Goal: Task Accomplishment & Management: Use online tool/utility

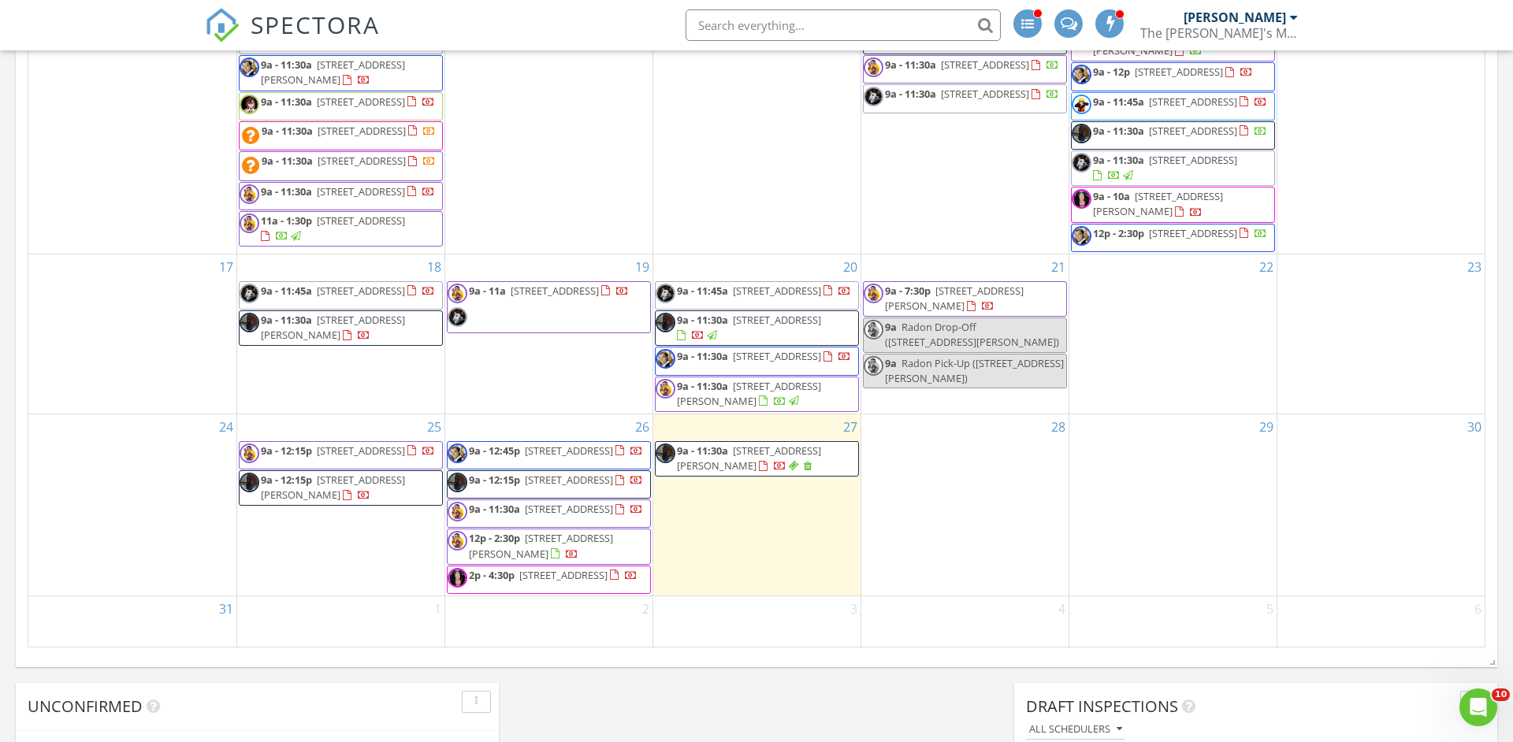
scroll to position [932, 0]
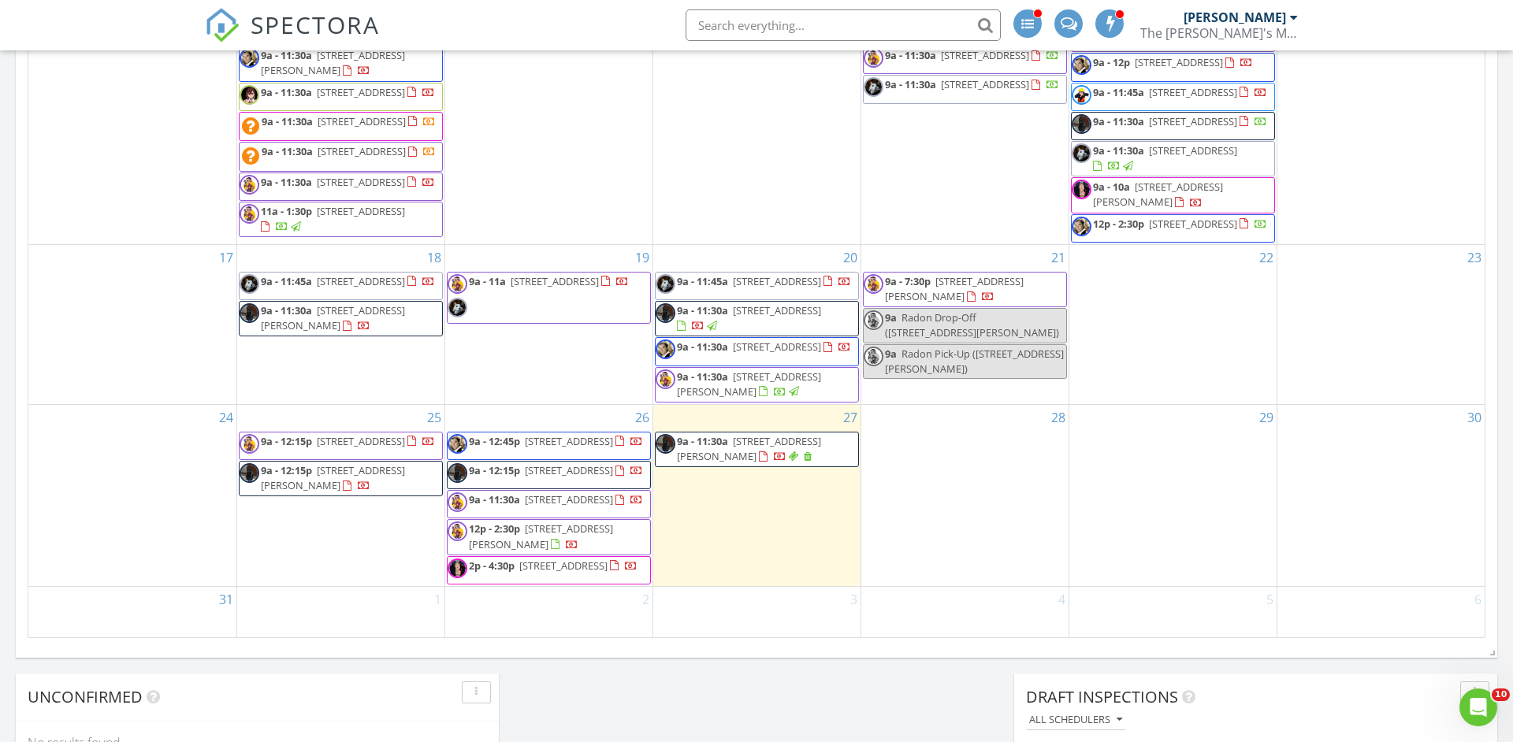
click at [577, 559] on span "3816 E 11th Ave, Denver 80206" at bounding box center [563, 566] width 88 height 14
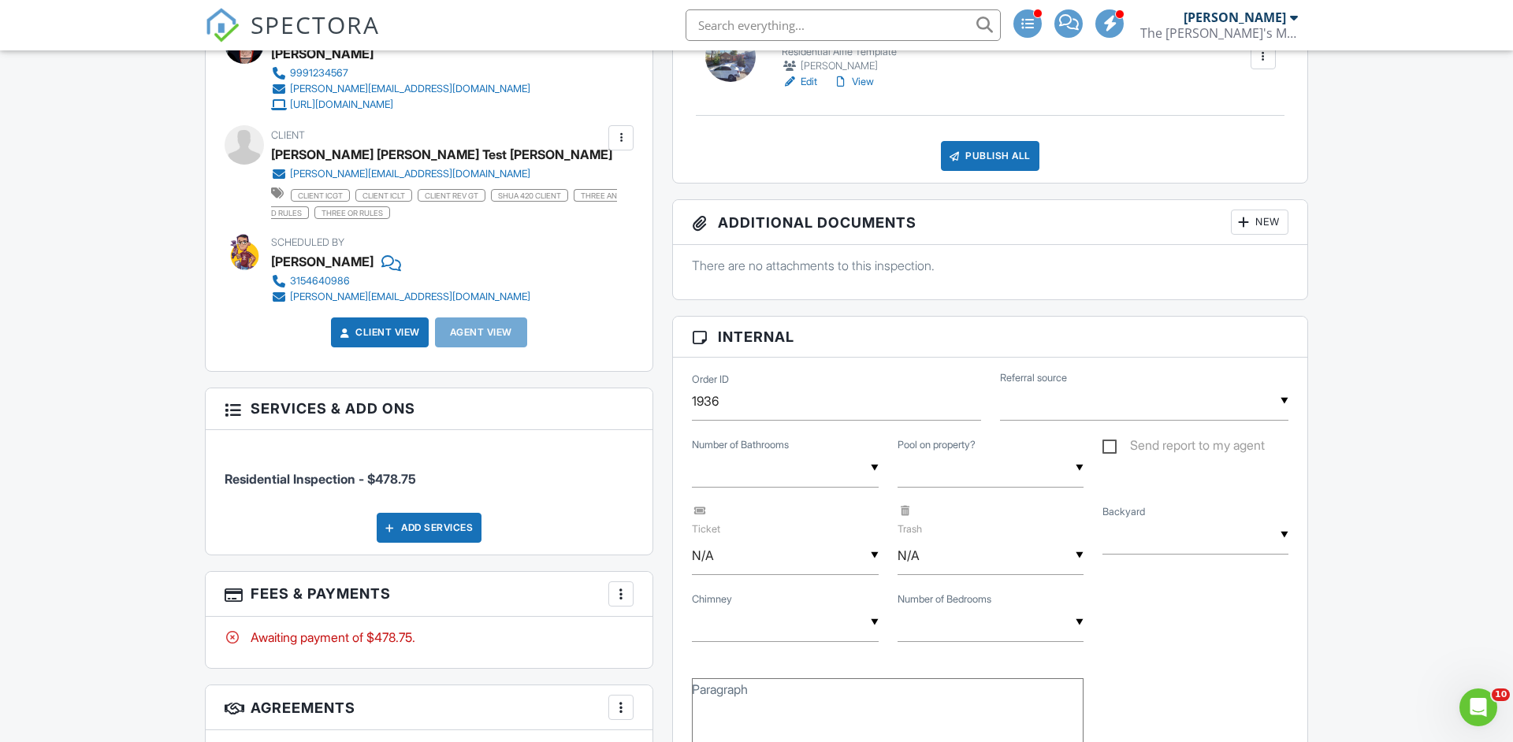
scroll to position [547, 0]
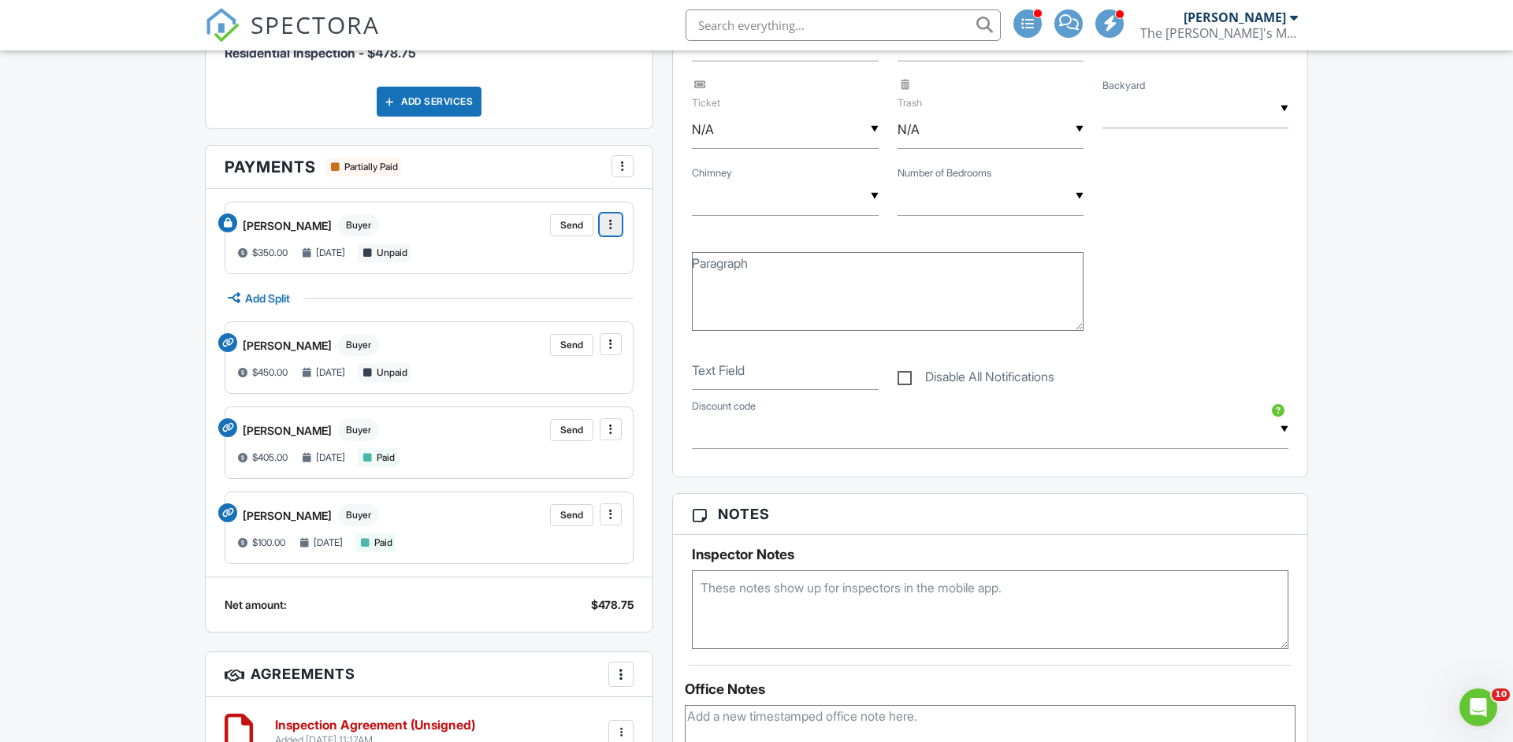
click at [611, 230] on icon at bounding box center [610, 225] width 3 height 16
click at [612, 435] on icon at bounding box center [610, 429] width 3 height 16
click at [610, 225] on icon at bounding box center [610, 225] width 3 height 16
click at [613, 522] on span at bounding box center [611, 515] width 16 height 16
click at [652, 430] on div "John Doe Buyer Send $350.00 08/06/2024 Unpaid Add Split Jane Doe Buyer Send $45…" at bounding box center [429, 383] width 447 height 388
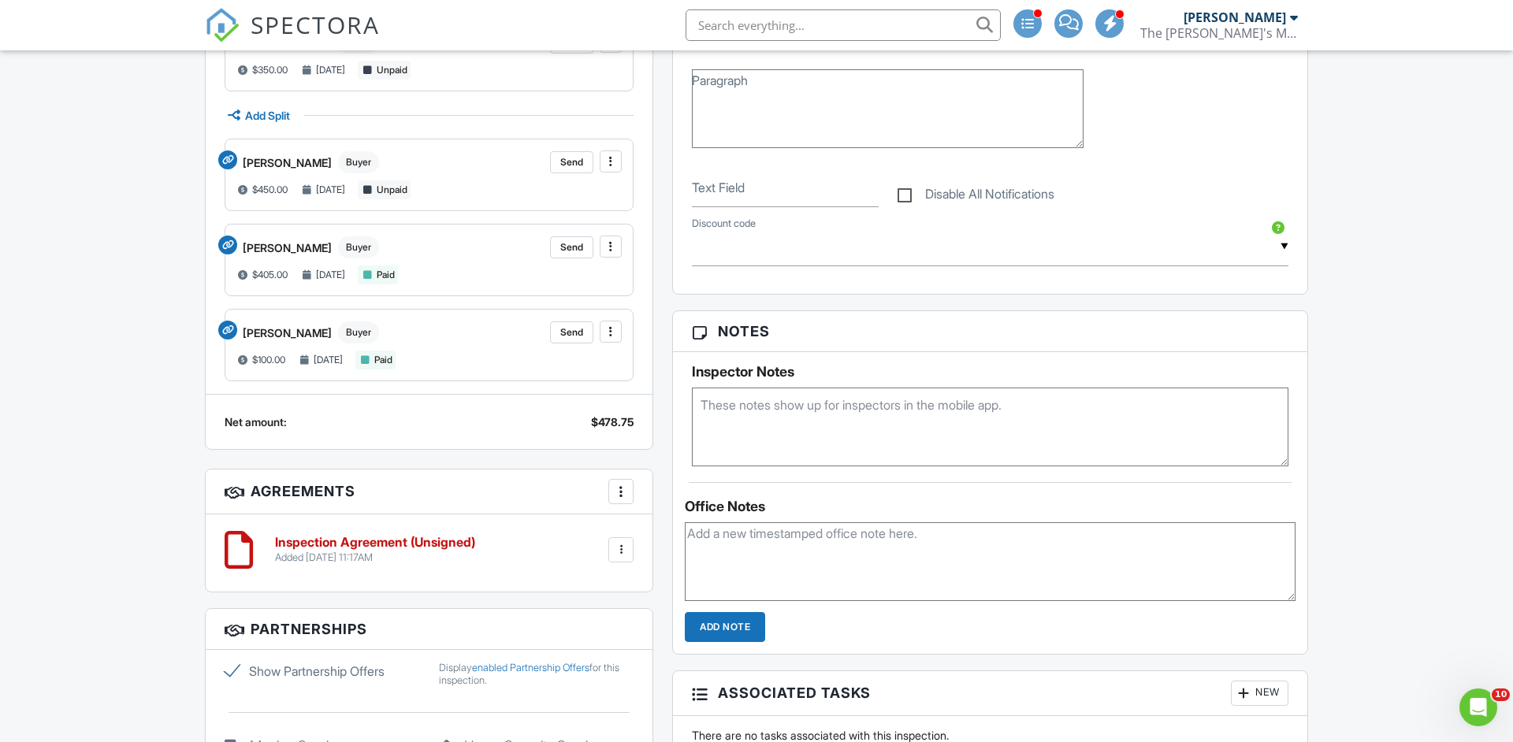
scroll to position [1158, 0]
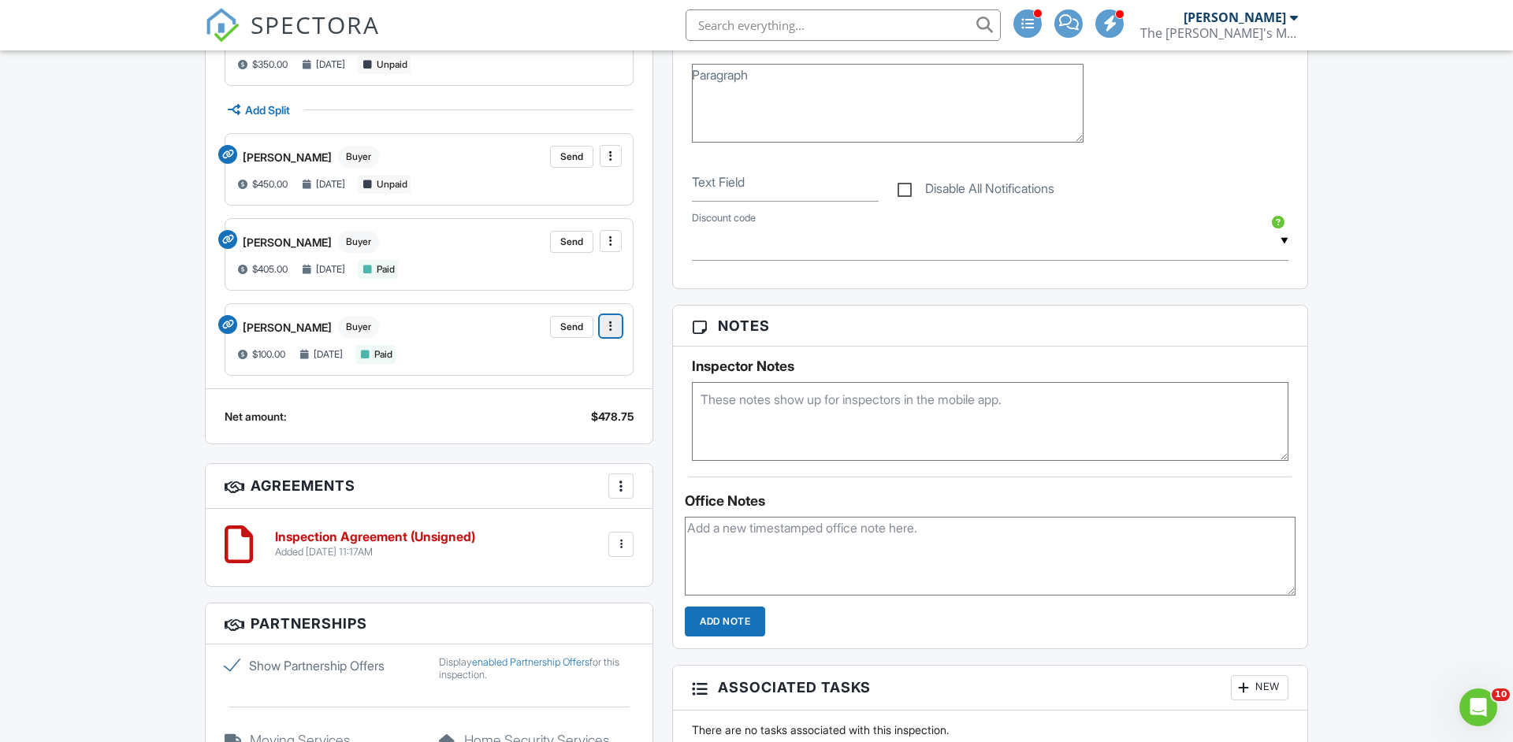
click at [615, 329] on span at bounding box center [611, 326] width 16 height 16
click at [615, 242] on span at bounding box center [611, 241] width 16 height 16
click at [617, 145] on div "Jane Doe Buyer Send $450.00 08/06/2024 Unpaid" at bounding box center [429, 169] width 409 height 72
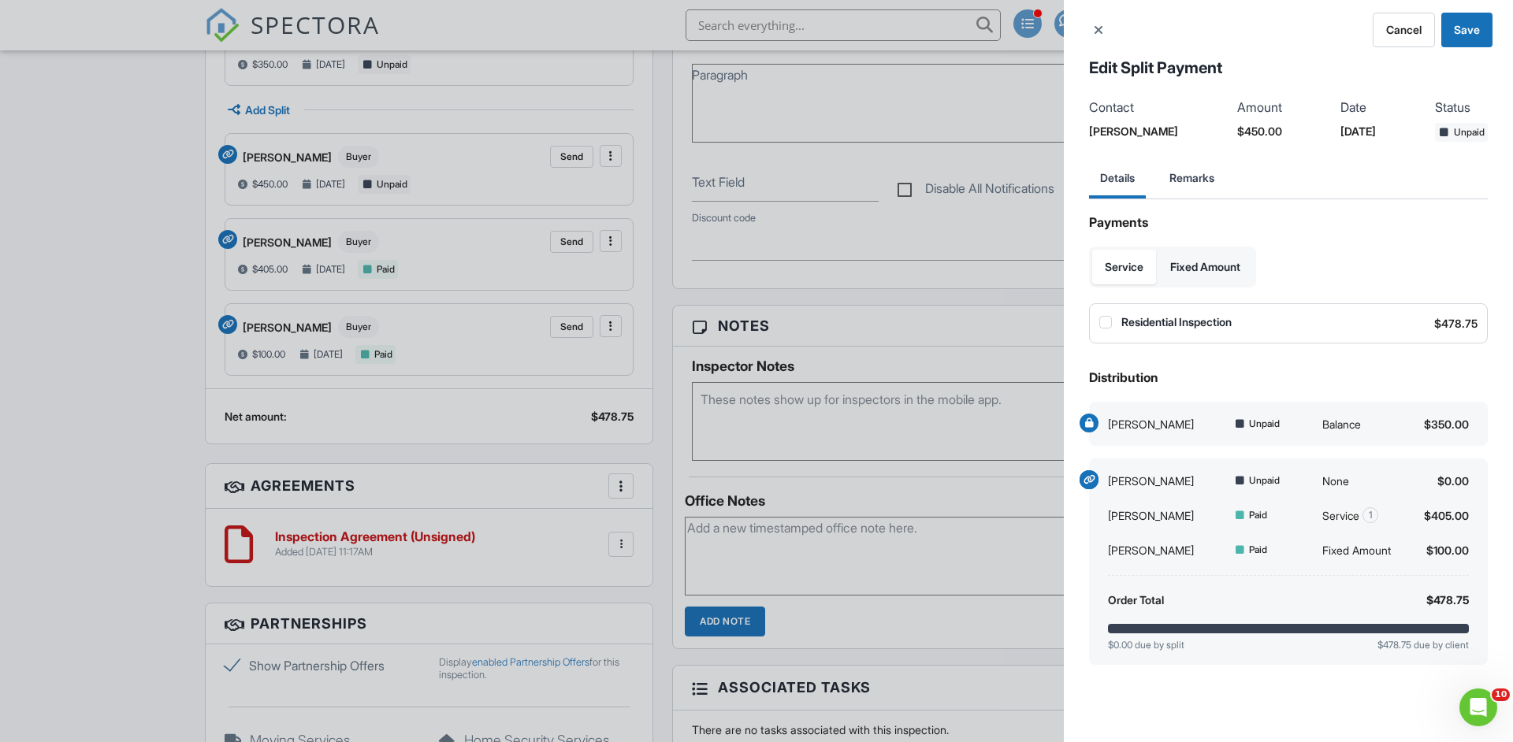
click at [652, 188] on div "Cancel Save Edit Split Payment Contact Jane Doe Amount $450.00 Date 08/06/2024 …" at bounding box center [756, 371] width 1513 height 742
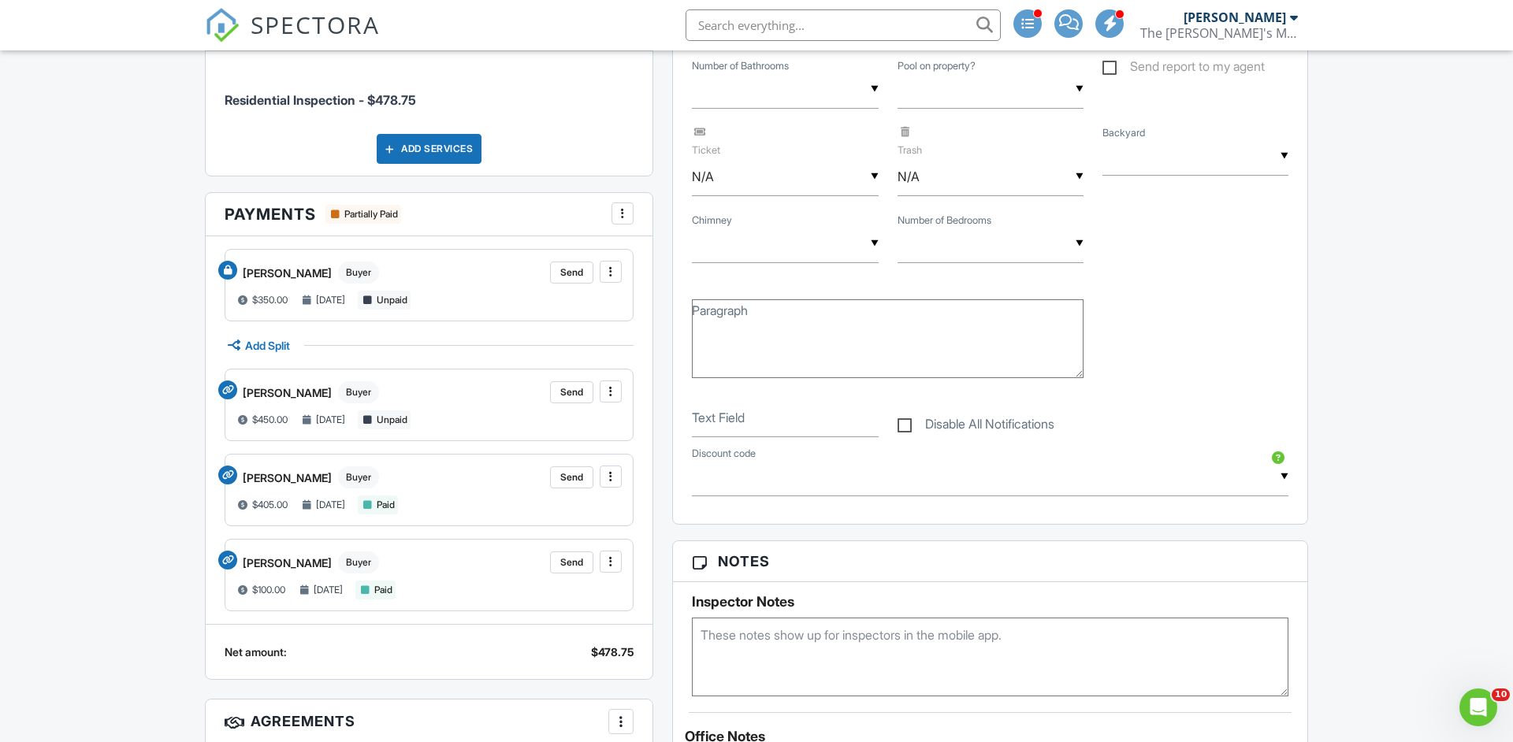
scroll to position [907, 0]
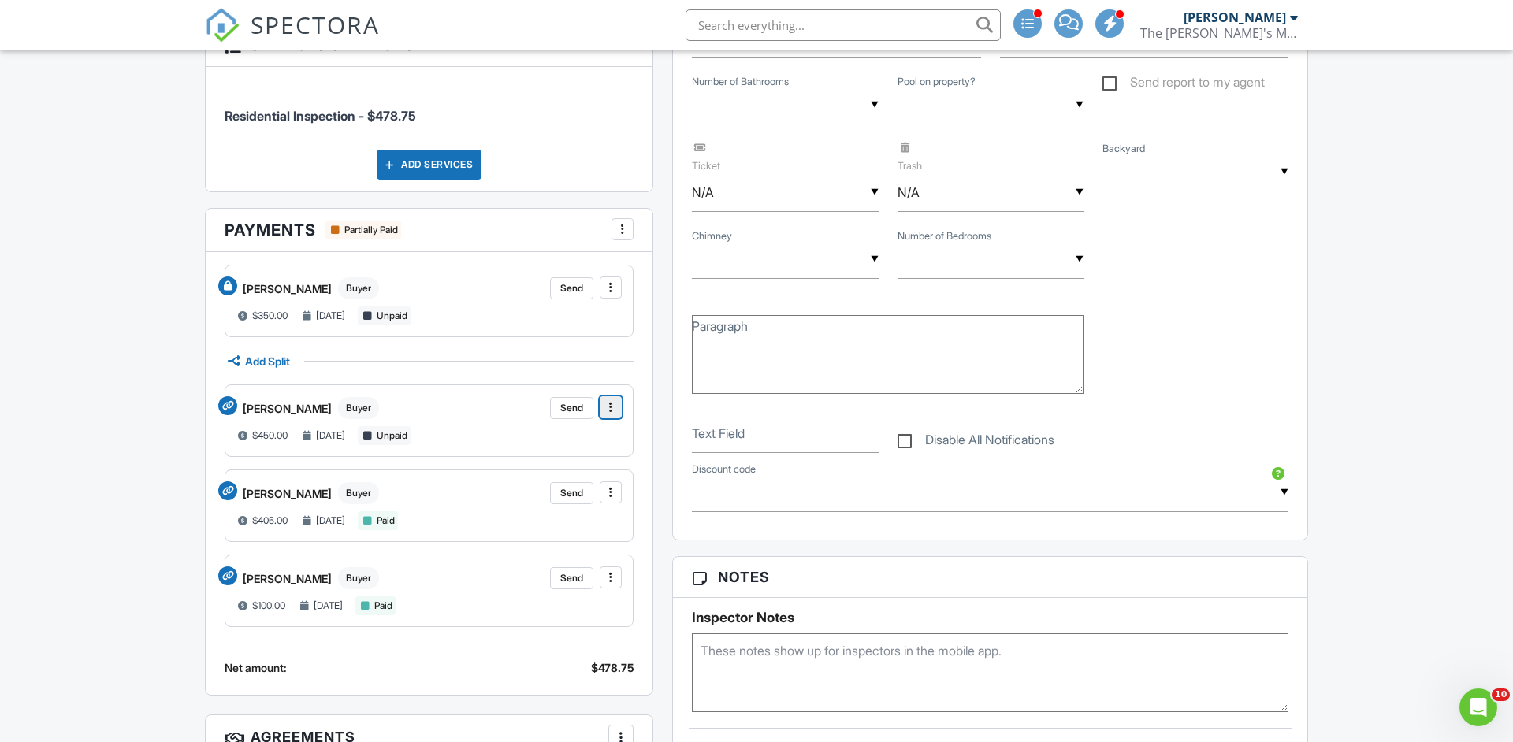
click at [613, 403] on span at bounding box center [611, 407] width 16 height 16
click at [445, 421] on div "Jane Doe Buyer Send Record Payment Mark Paid in Full Issue Refund Remove Split …" at bounding box center [428, 420] width 385 height 49
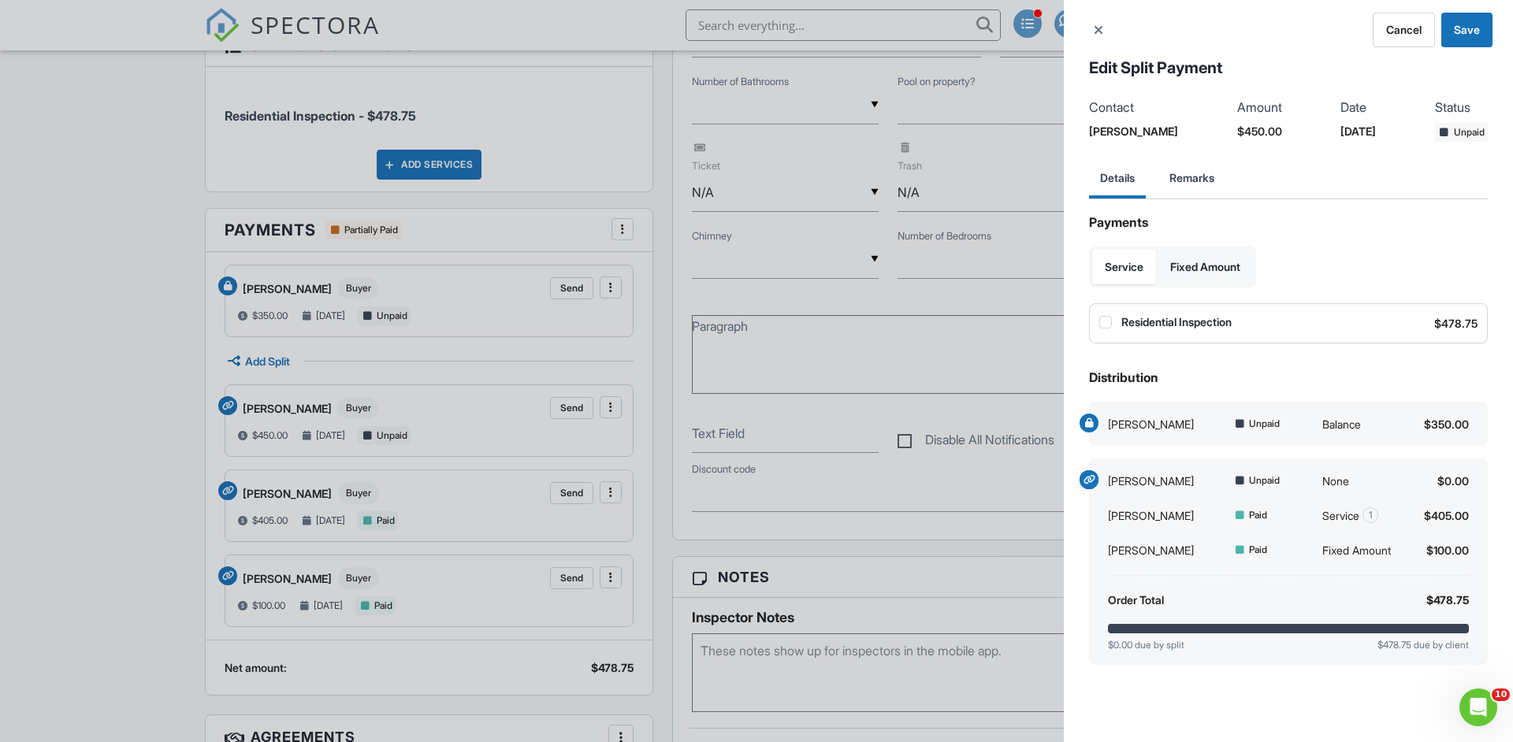
click at [445, 421] on div "Cancel Save Edit Split Payment Contact Jane Doe Amount $450.00 Date 08/06/2024 …" at bounding box center [756, 371] width 1513 height 742
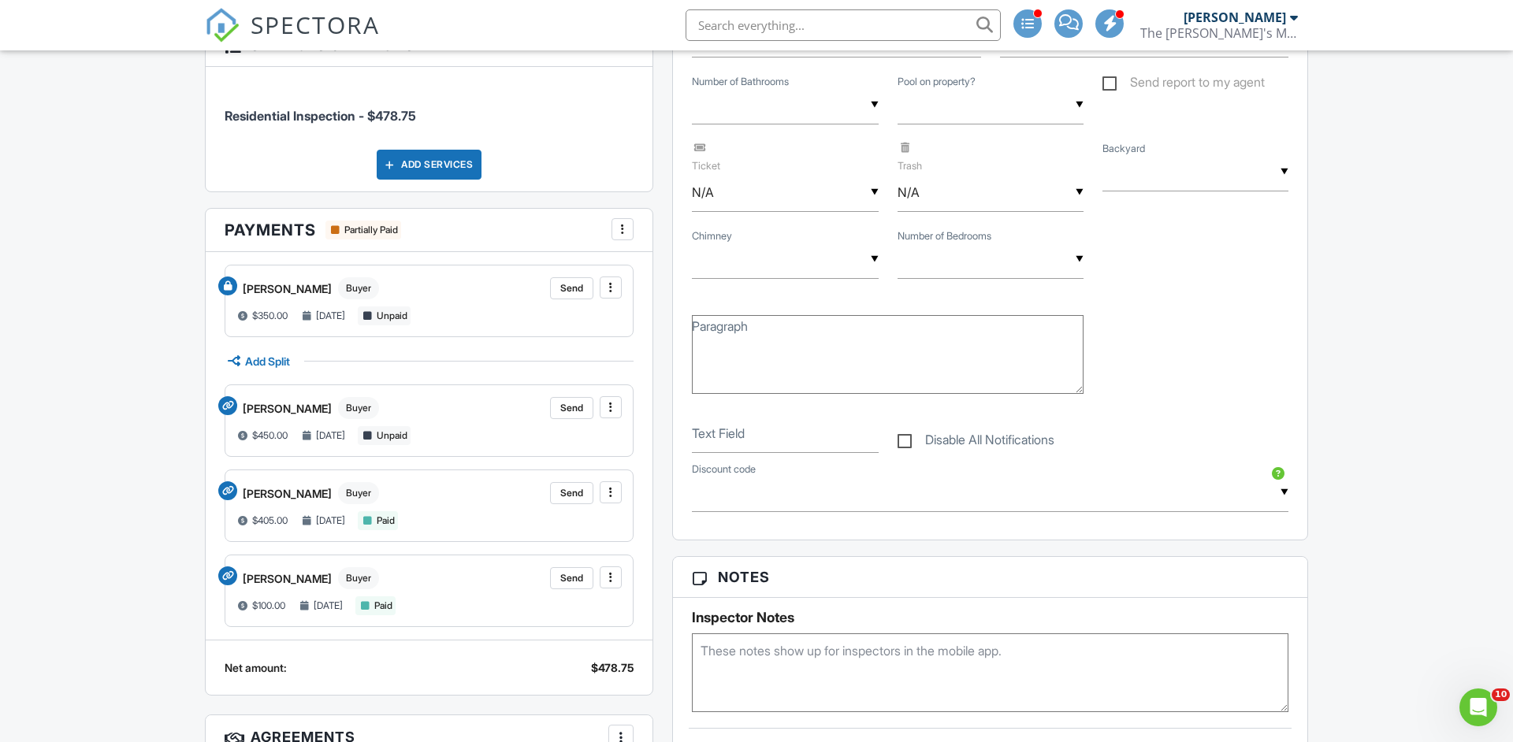
click at [477, 406] on div "Jane Doe Buyer Send" at bounding box center [428, 408] width 385 height 24
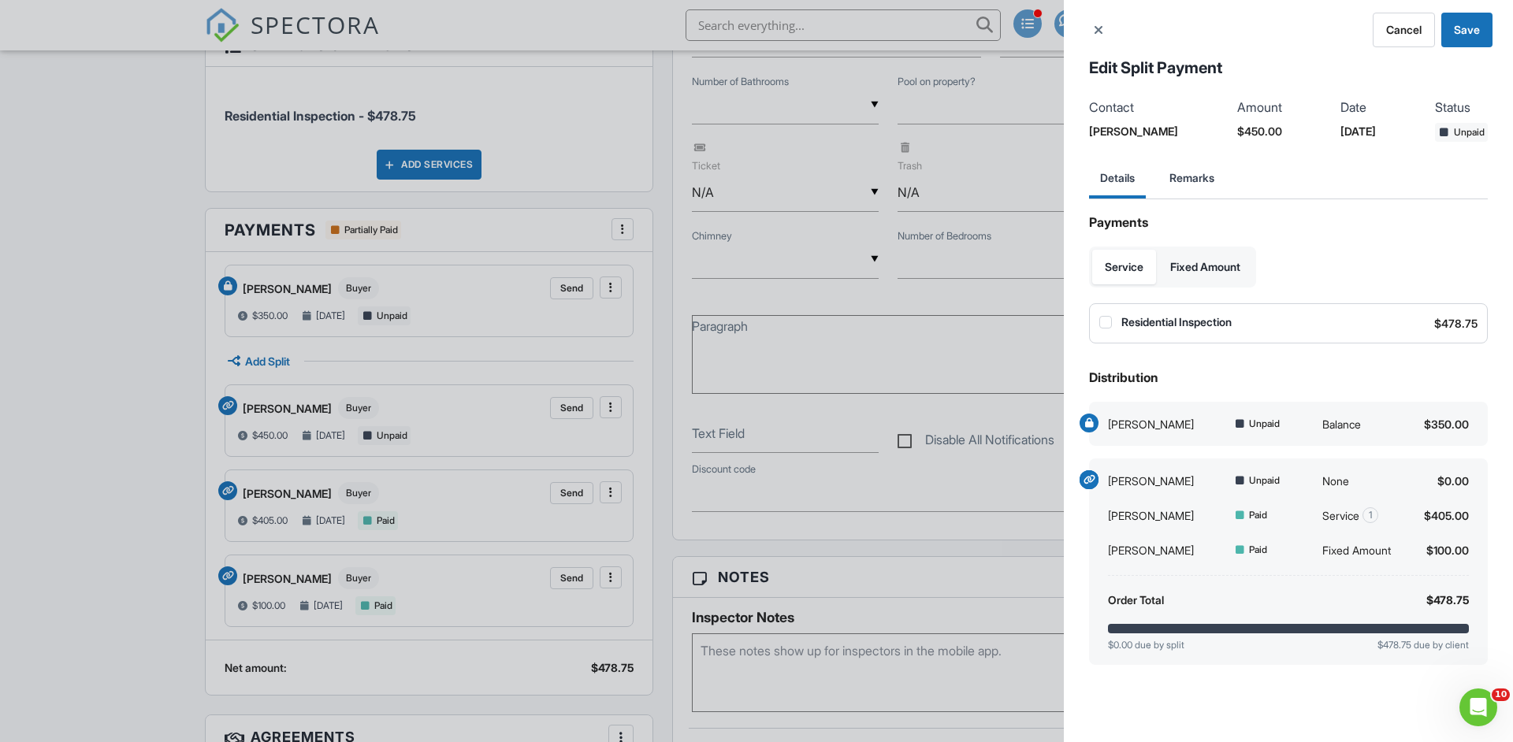
click at [477, 406] on div "Cancel Save Edit Split Payment Contact Jane Doe Amount $450.00 Date 08/06/2024 …" at bounding box center [756, 371] width 1513 height 742
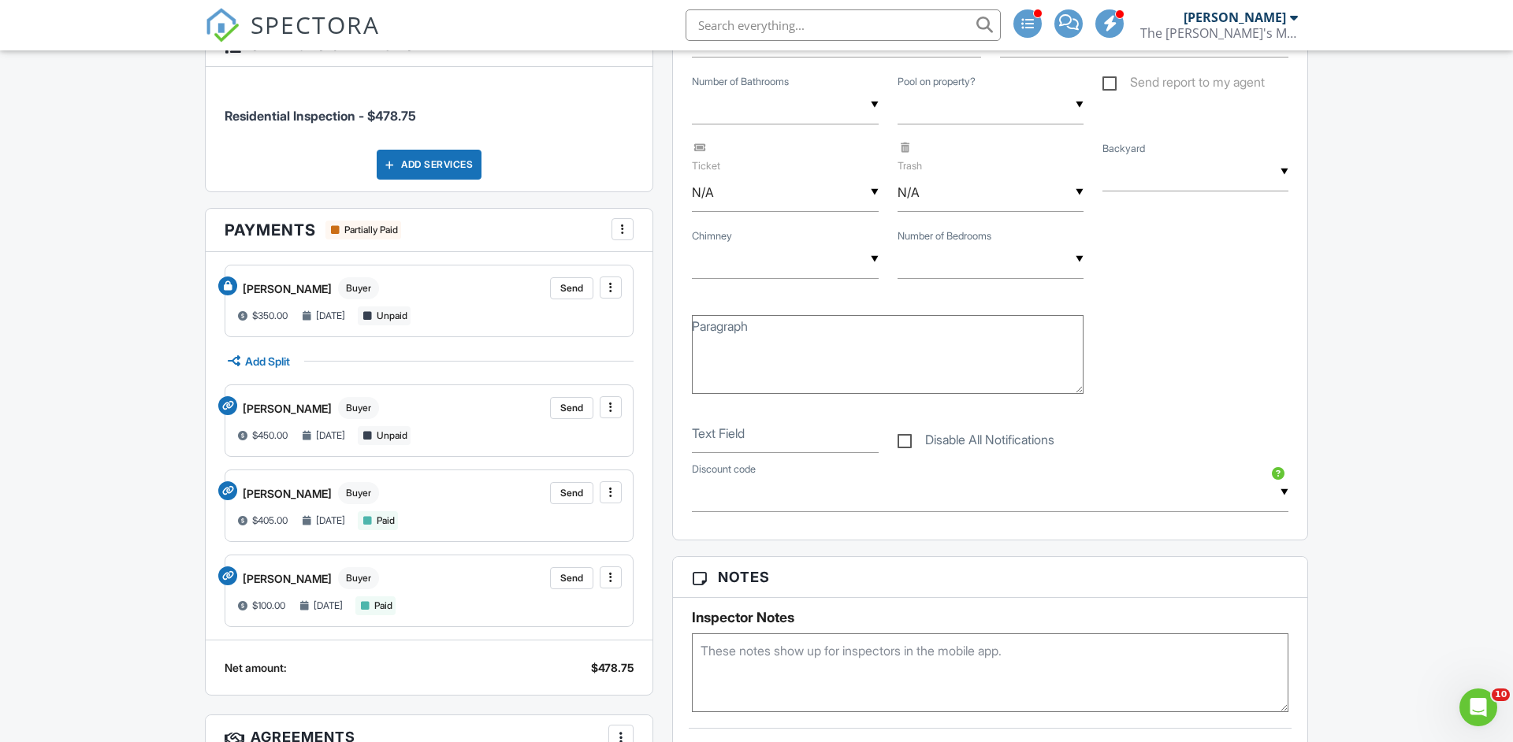
click at [625, 411] on div "Jane Doe Buyer Send $450.00 08/06/2024 Unpaid" at bounding box center [429, 420] width 409 height 72
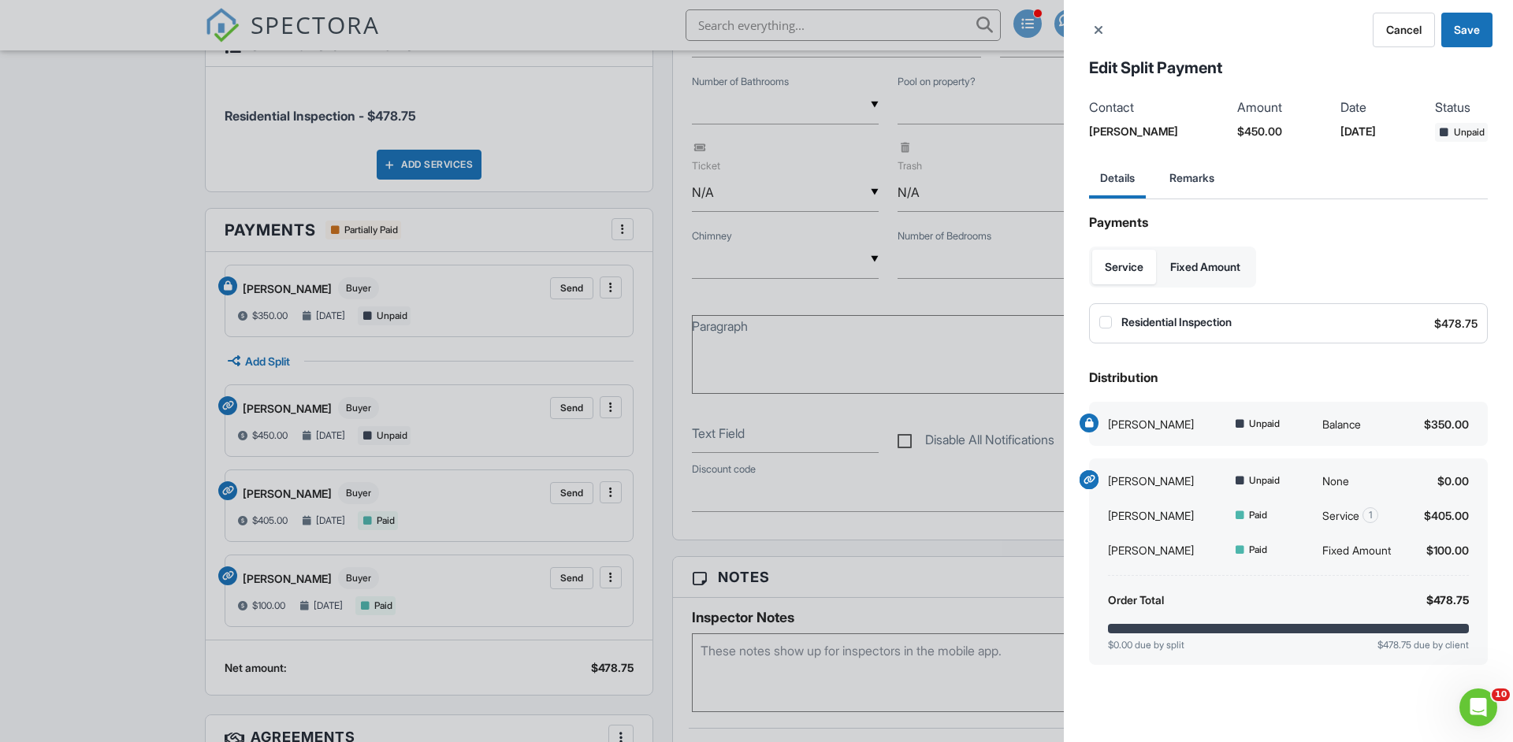
click at [613, 409] on div "Cancel Save Edit Split Payment Contact Jane Doe Amount $450.00 Date 08/06/2024 …" at bounding box center [756, 371] width 1513 height 742
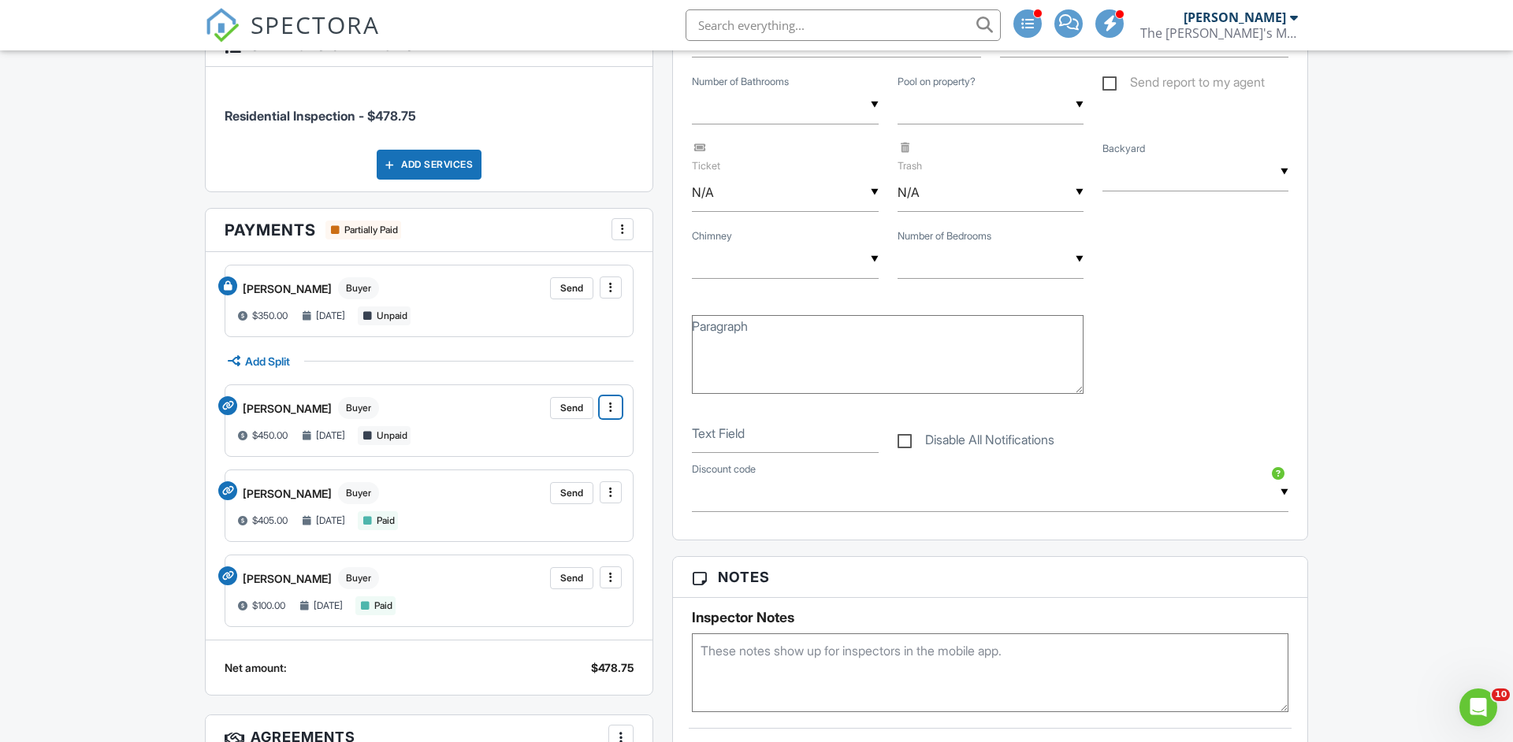
click at [613, 409] on span at bounding box center [611, 407] width 16 height 16
click at [459, 284] on div "John Doe Buyer Send" at bounding box center [428, 289] width 385 height 24
click at [610, 284] on icon at bounding box center [610, 288] width 3 height 16
click at [412, 289] on div "John Doe Buyer Send Record Payment Mark Paid in Full Issue Refund Remove Split" at bounding box center [428, 289] width 385 height 24
click at [609, 285] on span at bounding box center [611, 288] width 16 height 16
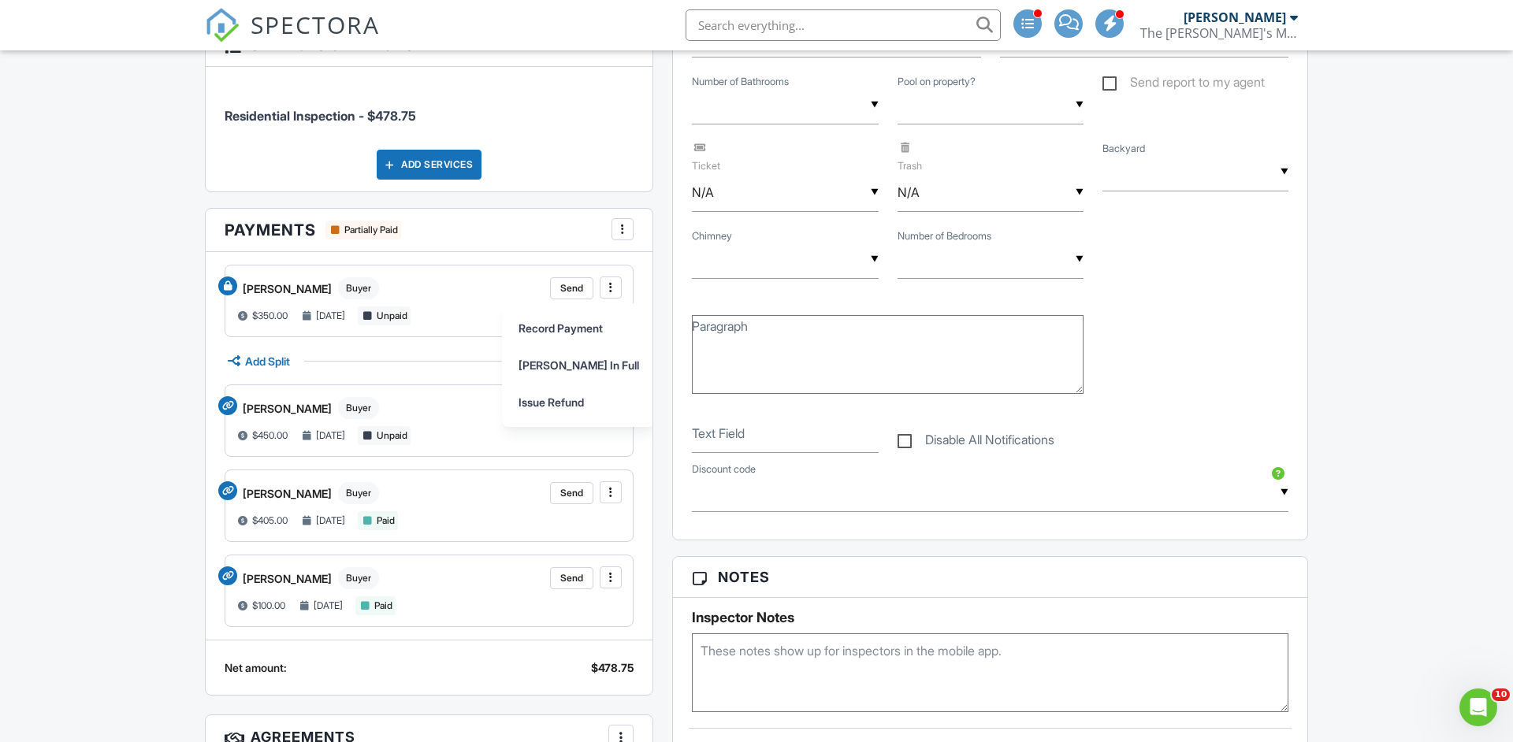
click at [440, 403] on div "Jane Doe Buyer Send" at bounding box center [428, 408] width 385 height 24
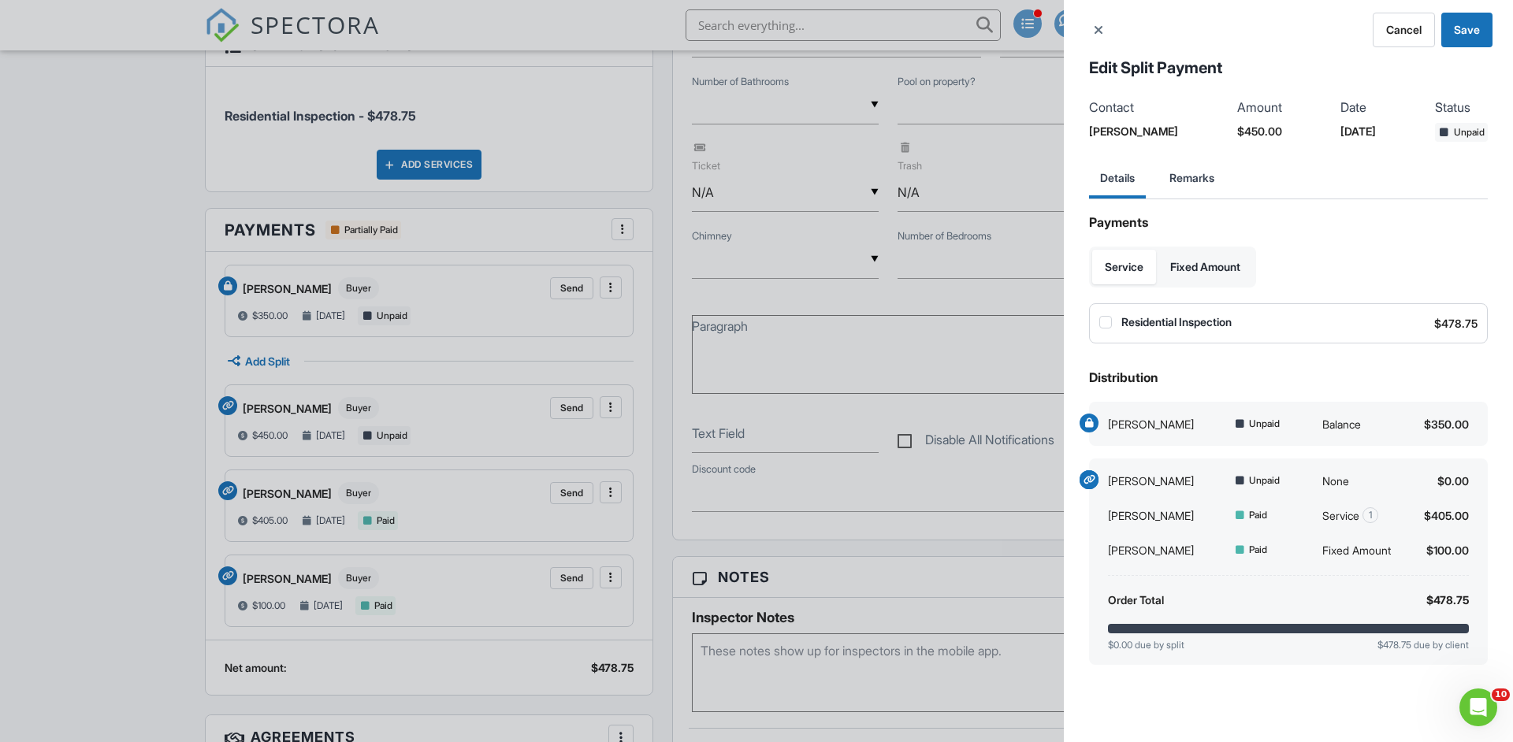
click at [558, 355] on div "Cancel Save Edit Split Payment Contact Jane Doe Amount $450.00 Date 08/06/2024 …" at bounding box center [756, 371] width 1513 height 742
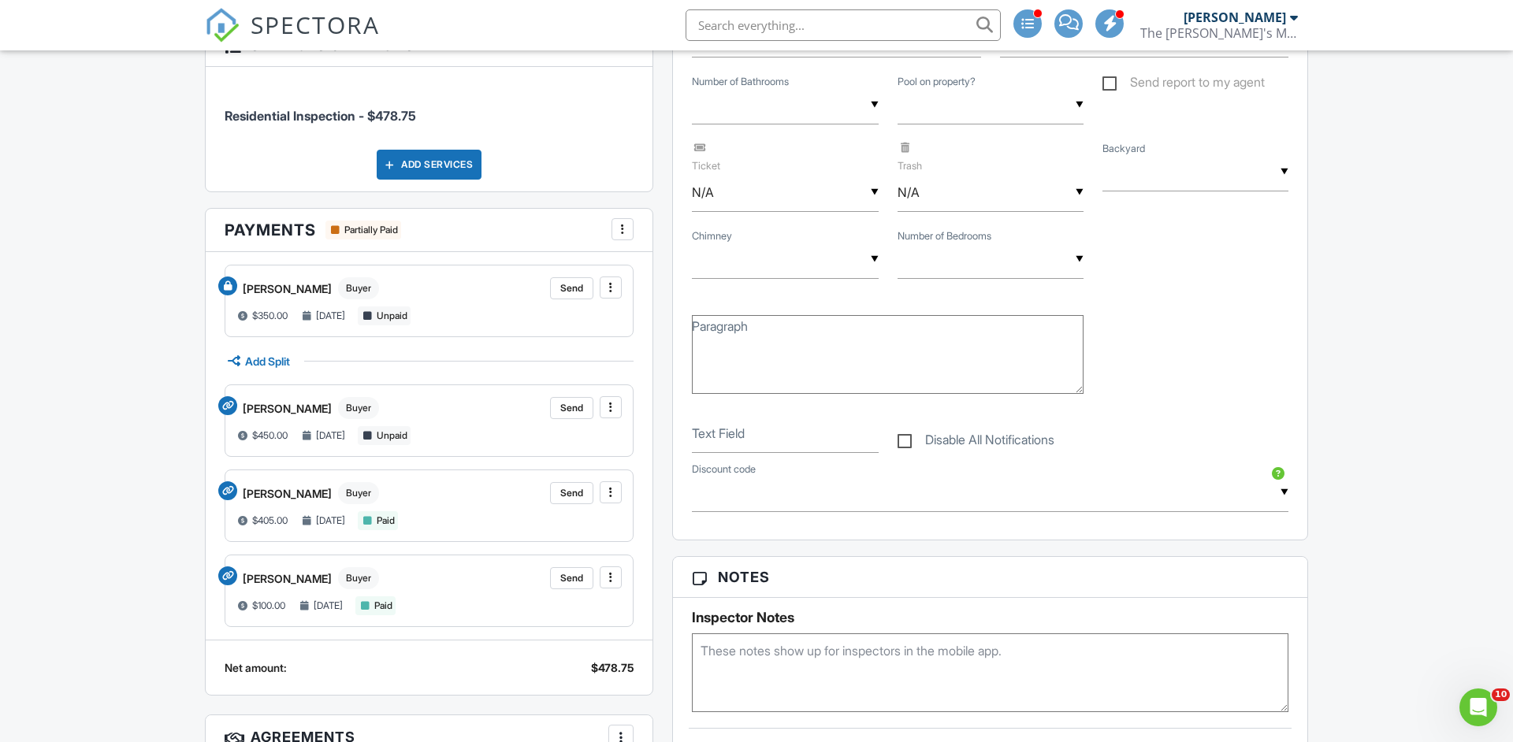
click at [1279, 370] on div "▼ Yes No Yes No Chimney ▼ 1 2 3 6 5 1 2 3 6 5 Number of Bedrooms Paragraph" at bounding box center [989, 315] width 615 height 174
click at [609, 284] on span at bounding box center [611, 288] width 16 height 16
click at [613, 481] on div "Bob Doe Buyer Send $405.00 08/06/2024 Paid" at bounding box center [429, 506] width 409 height 72
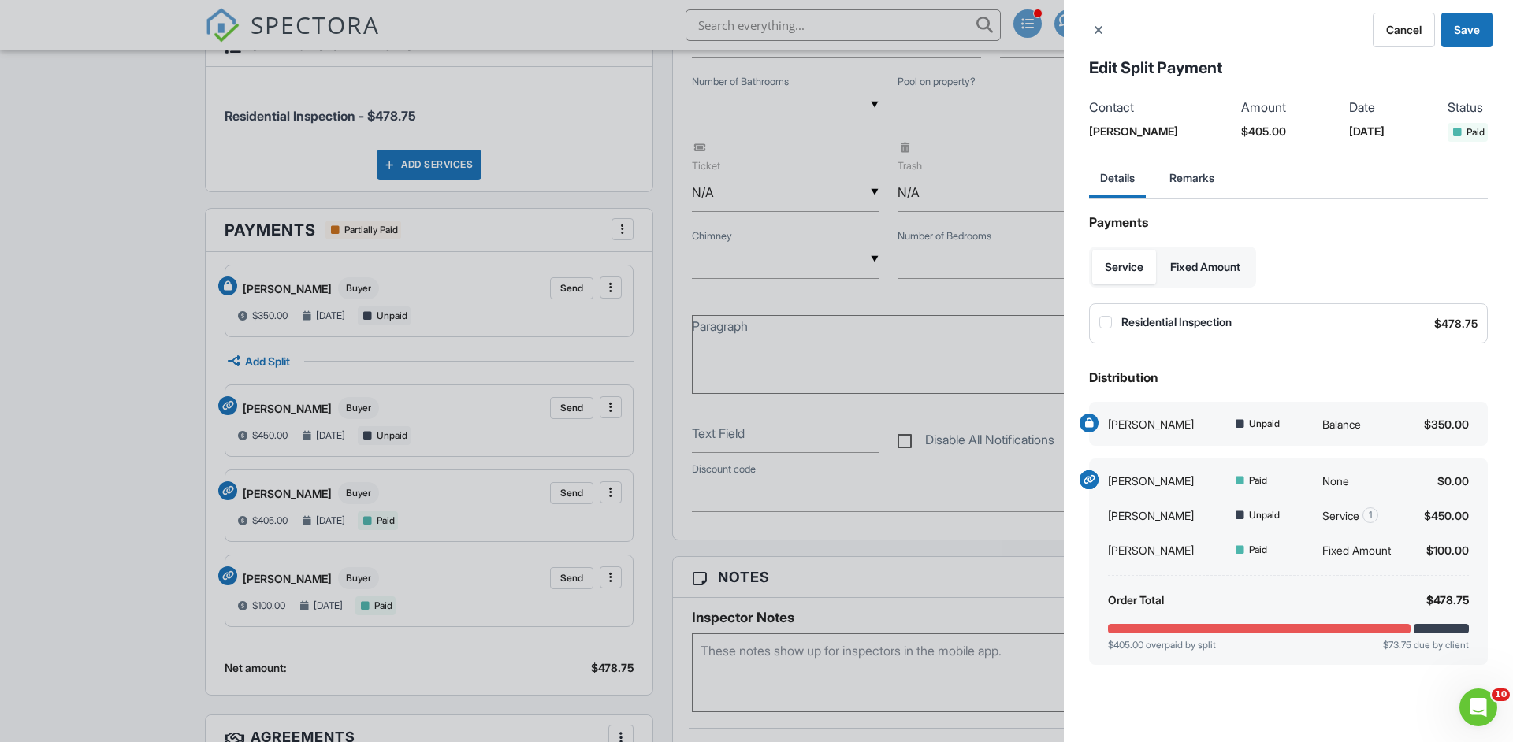
click at [653, 449] on div "Cancel Save Edit Split Payment Contact Bob Doe Amount $405.00 Date 08/06/2024 S…" at bounding box center [756, 371] width 1513 height 742
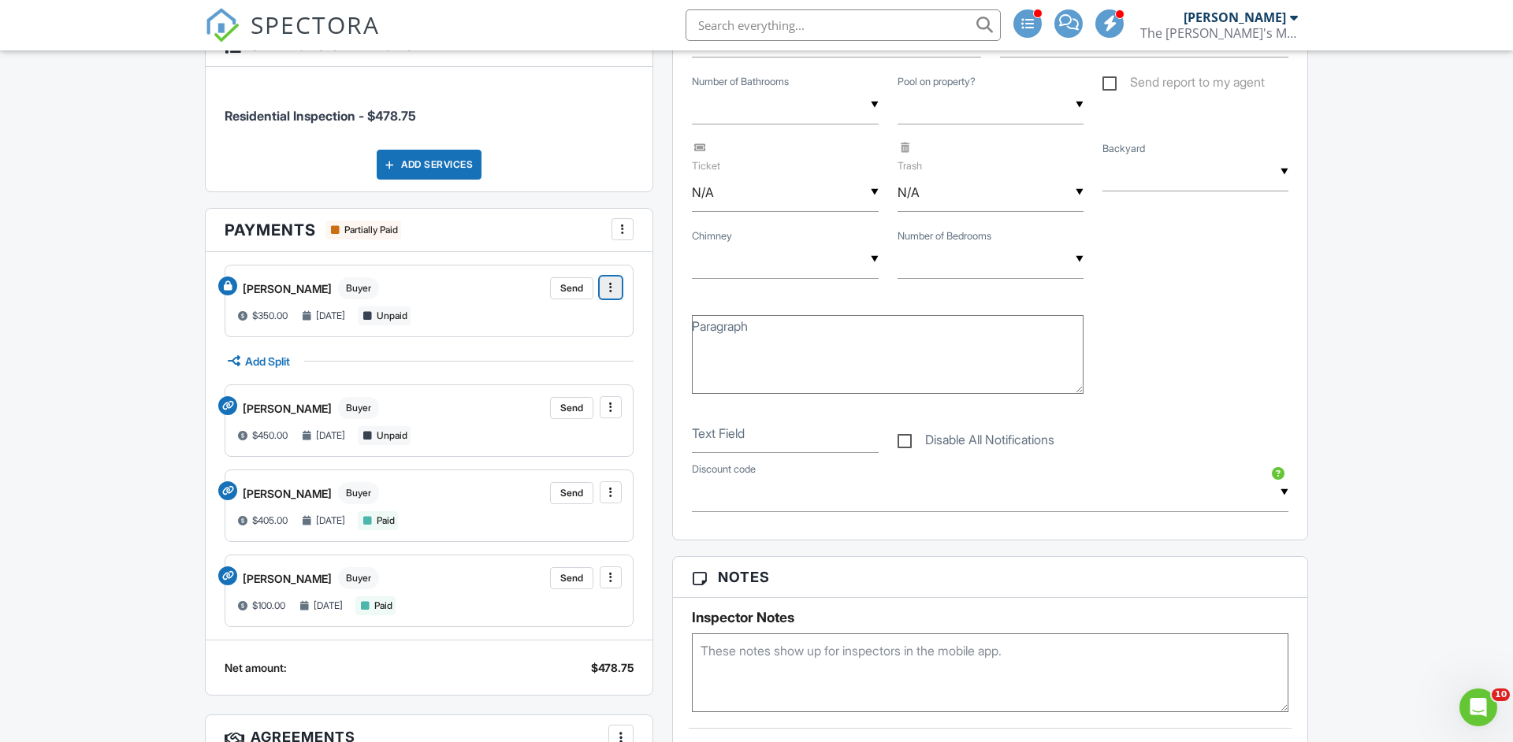
click at [611, 287] on icon at bounding box center [610, 288] width 3 height 16
click at [611, 493] on icon at bounding box center [610, 493] width 3 height 16
click at [612, 405] on icon at bounding box center [610, 407] width 3 height 16
click at [611, 285] on icon at bounding box center [610, 288] width 3 height 16
click at [611, 581] on icon at bounding box center [610, 578] width 3 height 16
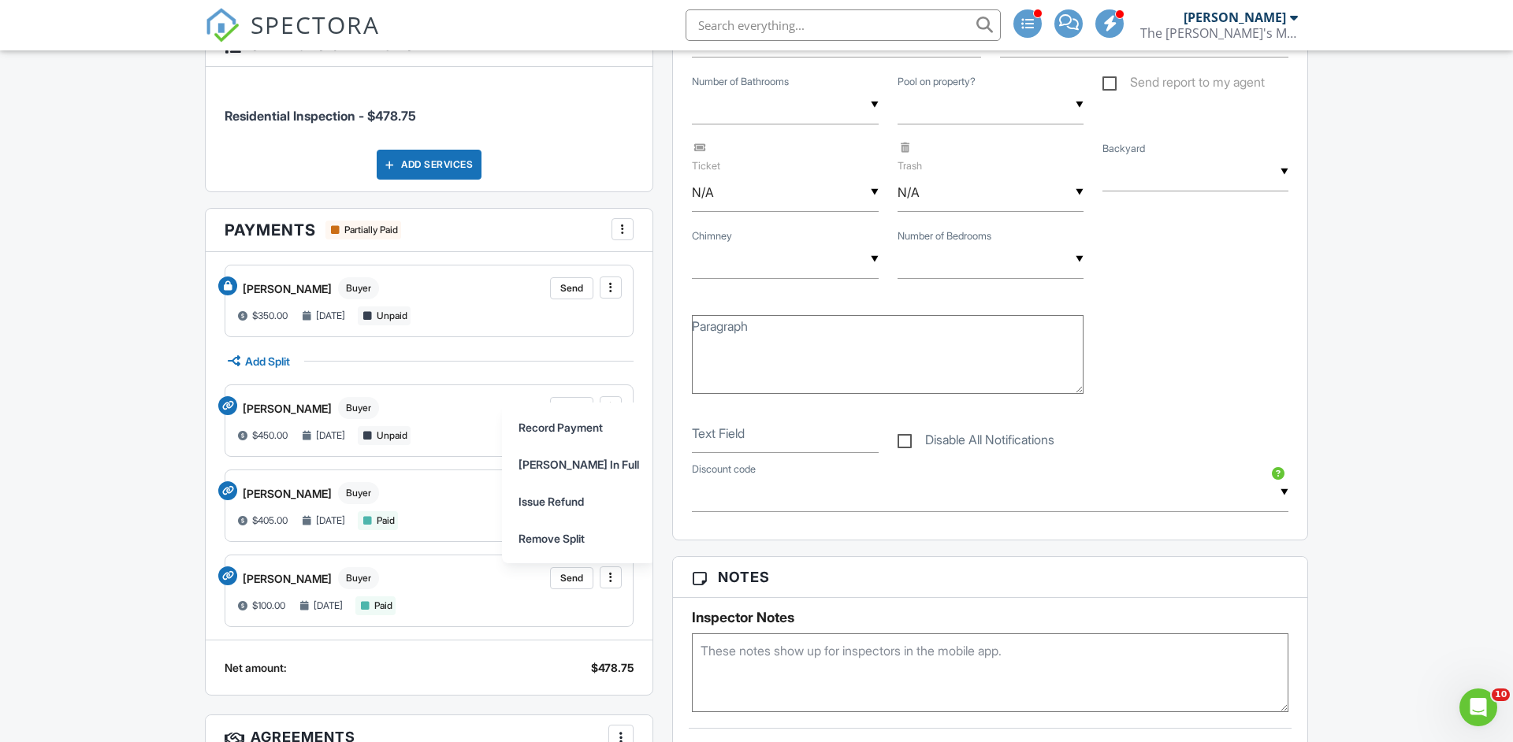
click at [535, 351] on div "Add Split" at bounding box center [429, 361] width 409 height 22
click at [617, 290] on span at bounding box center [611, 288] width 16 height 16
click at [435, 283] on div "John Doe Buyer Send Record Payment Mark Paid in Full Issue Refund Remove Split" at bounding box center [428, 289] width 385 height 24
click at [620, 286] on button at bounding box center [611, 288] width 22 height 22
click at [657, 300] on div "People Disable Client CC Email New Inspector Client Client's Agent Listing Agen…" at bounding box center [428, 450] width 467 height 1693
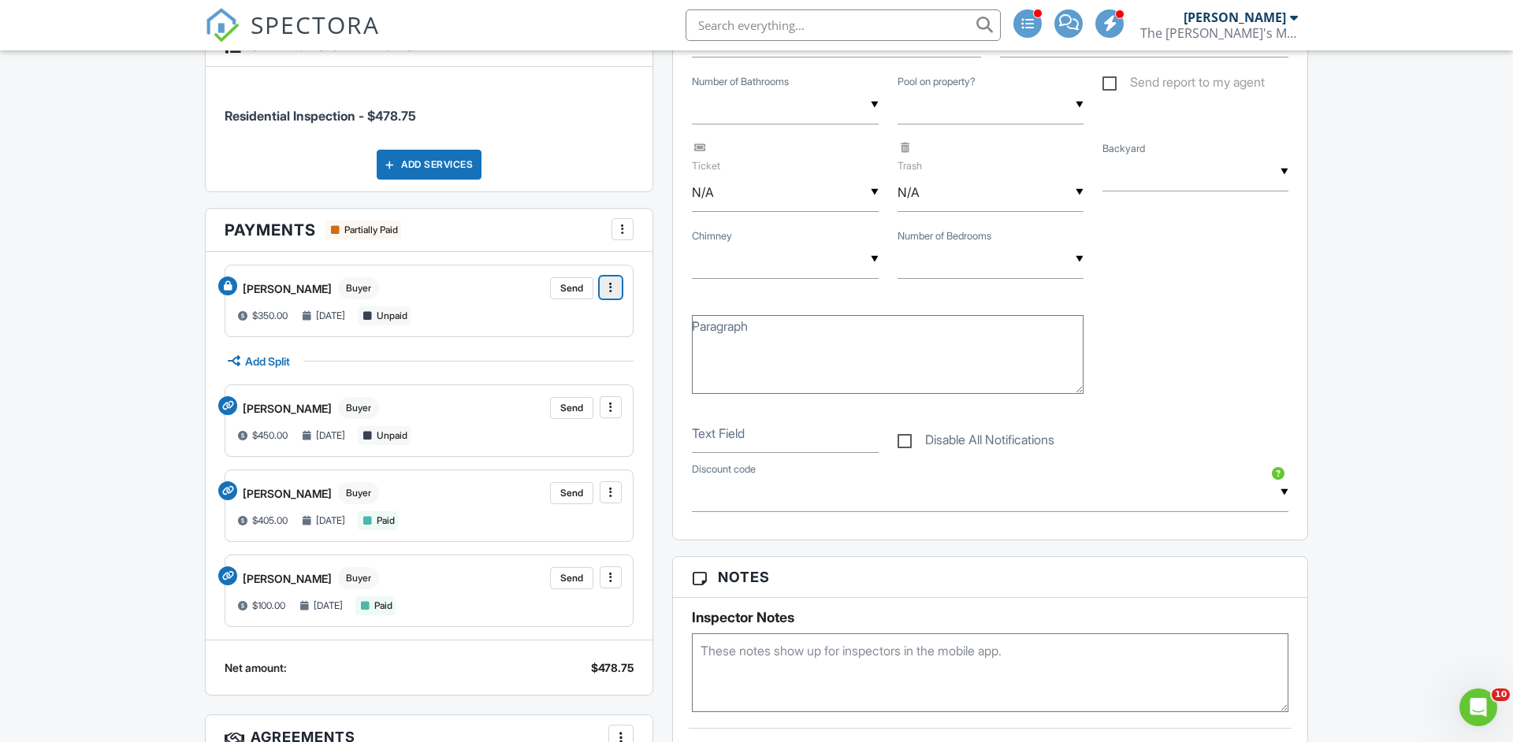
click at [607, 289] on span at bounding box center [611, 288] width 16 height 16
click at [424, 351] on div "Add Split" at bounding box center [429, 361] width 409 height 22
click at [609, 292] on span at bounding box center [611, 288] width 16 height 16
click at [394, 462] on div "John Doe Buyer Send Record Payment Mark Paid in Full Issue Refund Remove Split …" at bounding box center [429, 446] width 409 height 362
click at [604, 291] on span at bounding box center [611, 288] width 16 height 16
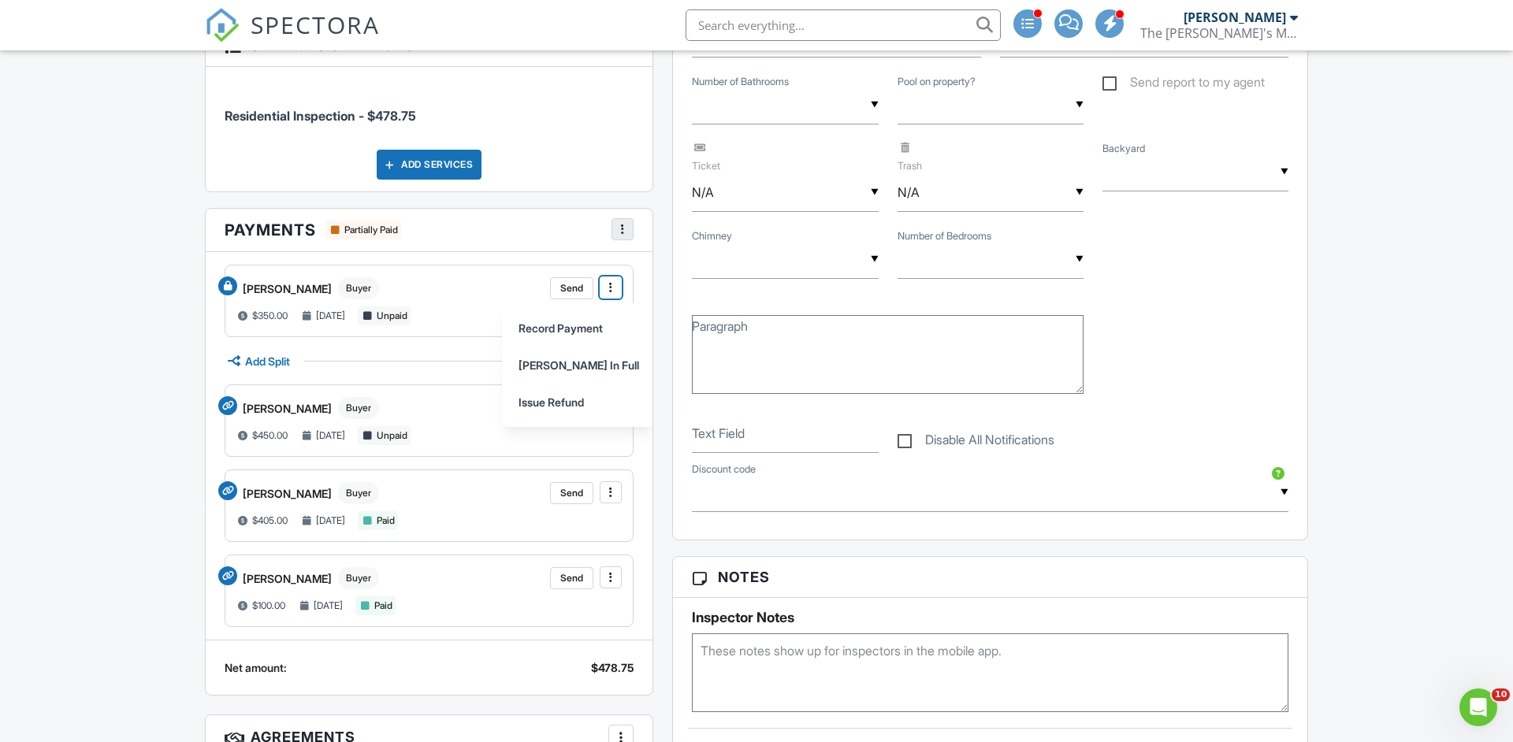
click at [620, 228] on span at bounding box center [623, 229] width 16 height 16
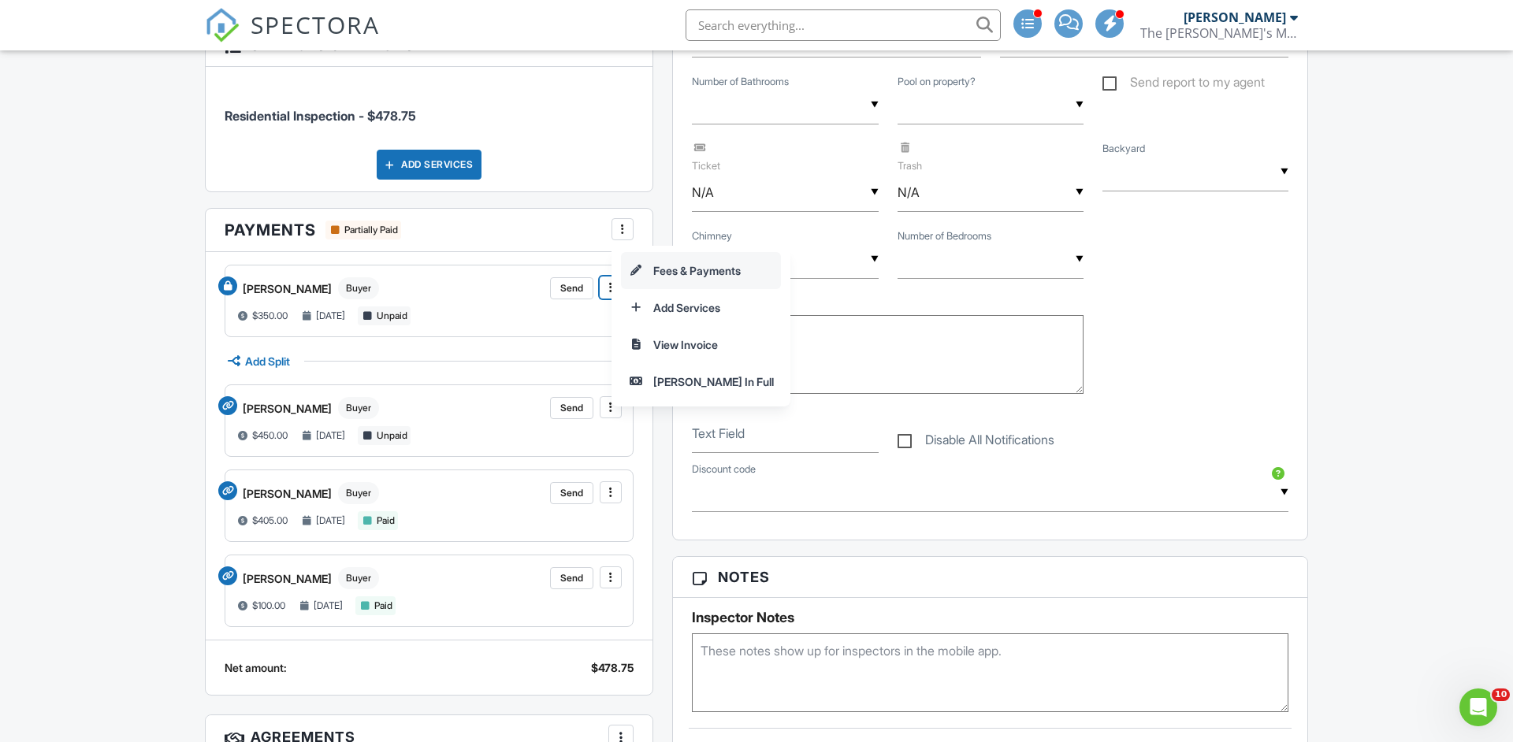
click at [686, 269] on input "Fees & Payments" at bounding box center [701, 270] width 158 height 35
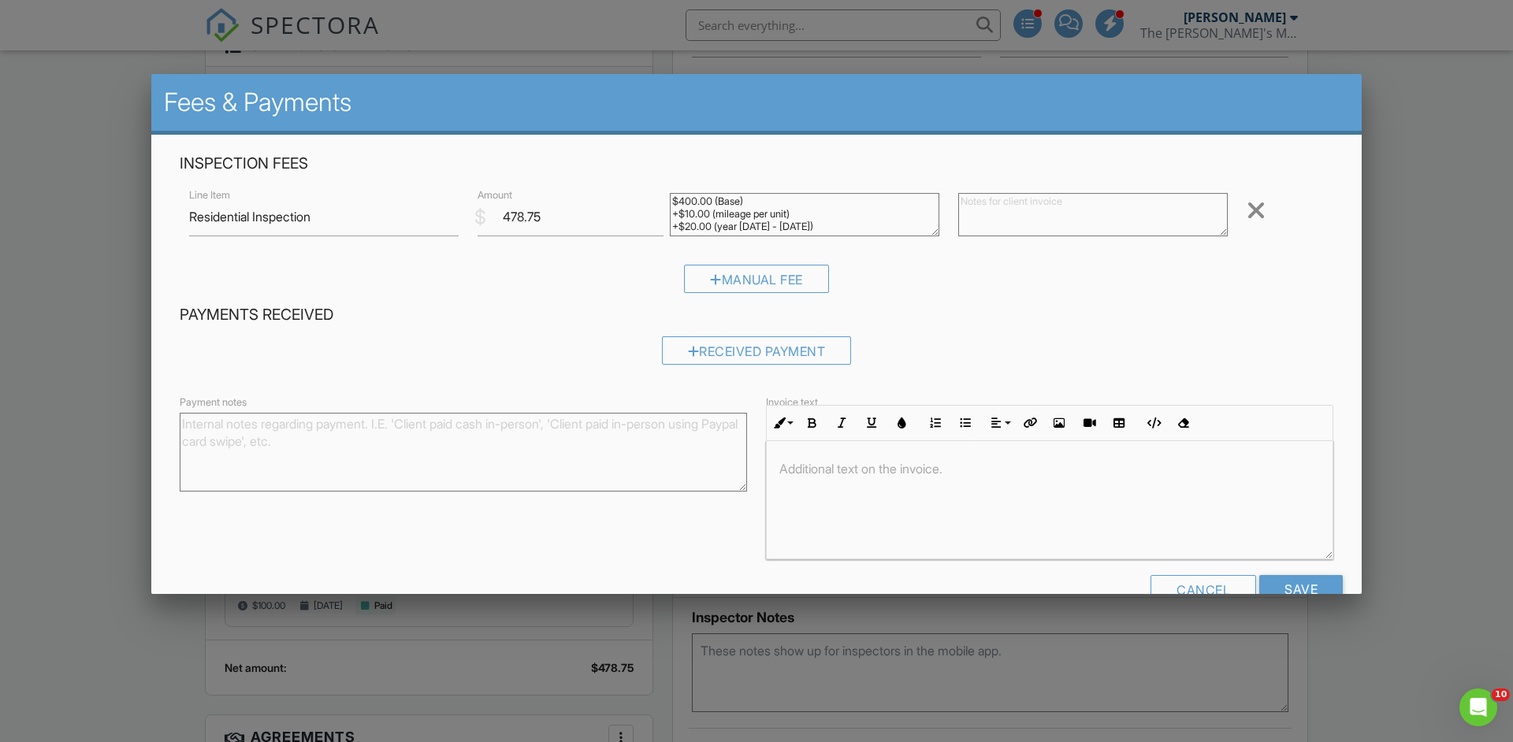
click at [98, 336] on div at bounding box center [756, 385] width 1513 height 928
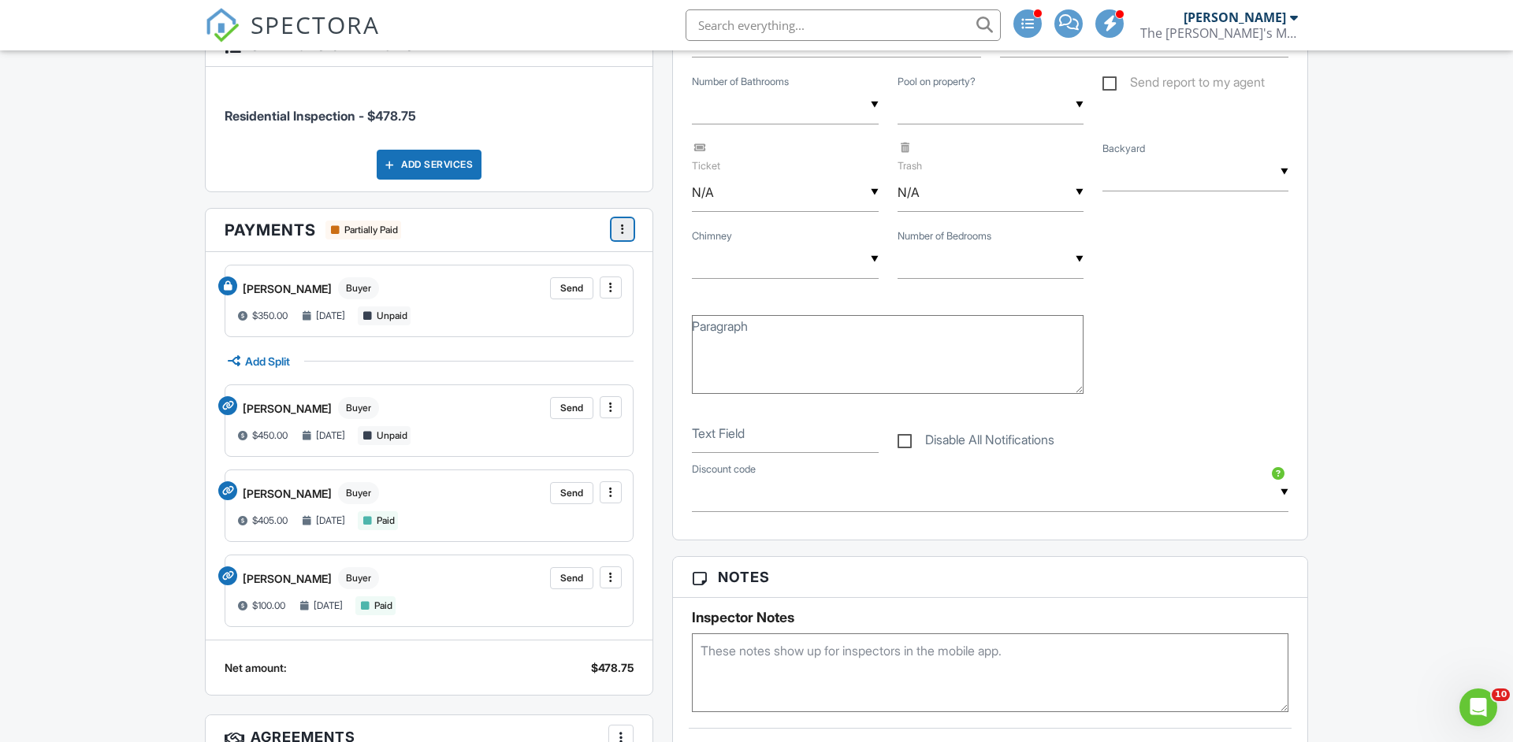
click at [618, 233] on span at bounding box center [623, 229] width 16 height 16
click at [681, 305] on input "Add Services" at bounding box center [701, 307] width 158 height 35
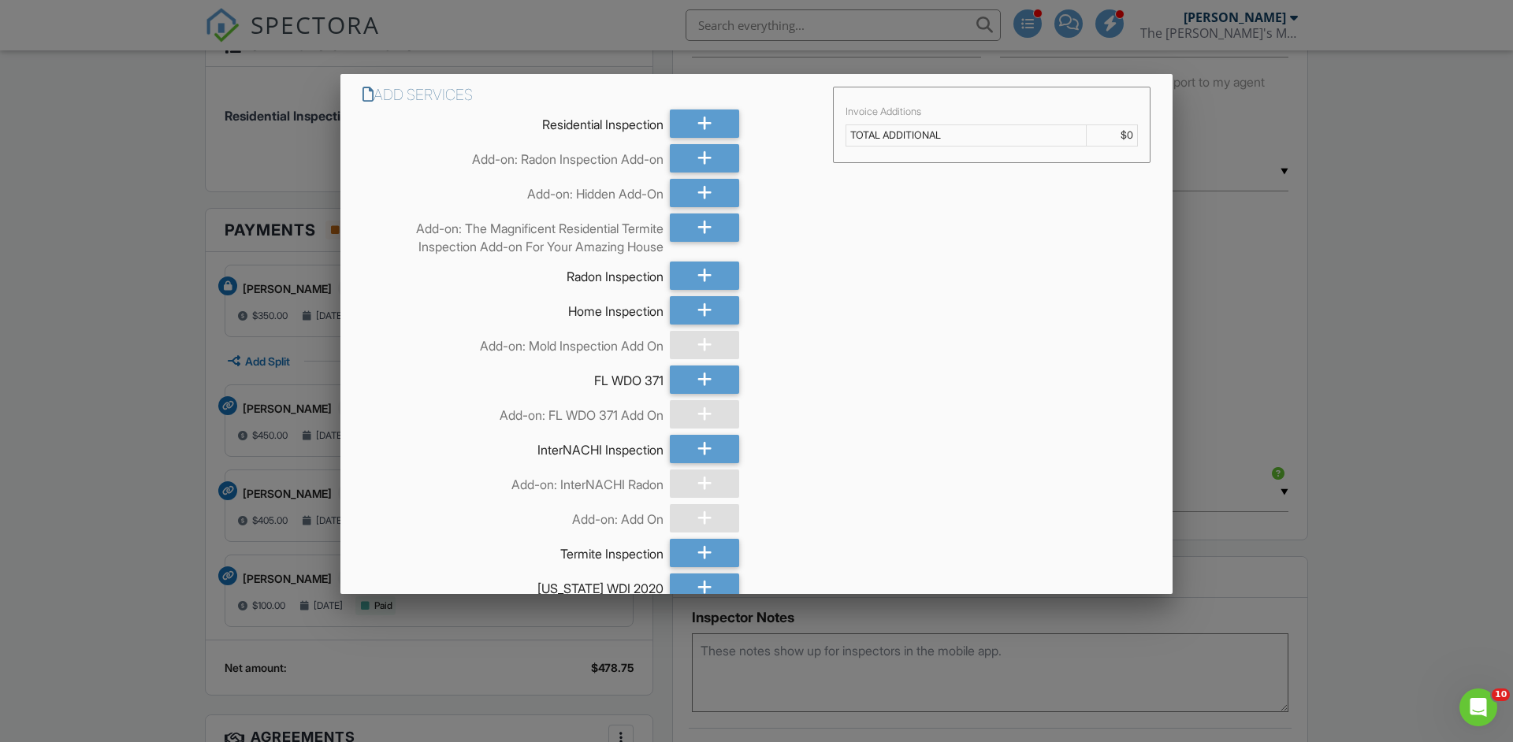
click at [158, 343] on div at bounding box center [756, 385] width 1513 height 928
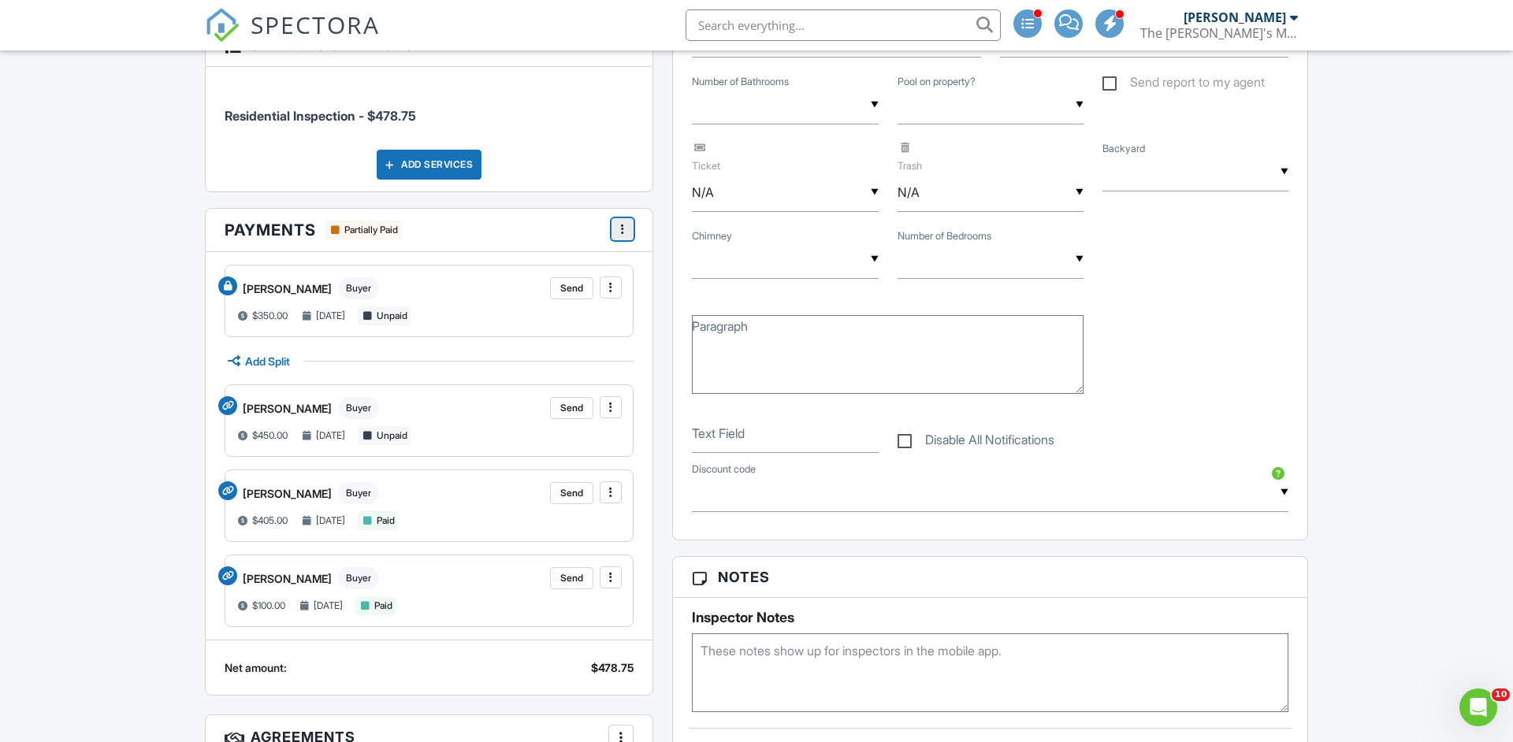
click at [622, 226] on icon at bounding box center [622, 229] width 3 height 16
click at [661, 345] on input "View Invoice" at bounding box center [701, 344] width 158 height 35
click at [662, 385] on input "Mark Paid in Full" at bounding box center [701, 381] width 158 height 35
click at [664, 221] on div "Reports Locked Attach New Residential Alfie Residential Alfie Template Itachi U…" at bounding box center [990, 494] width 655 height 1780
click at [615, 286] on span at bounding box center [611, 288] width 16 height 16
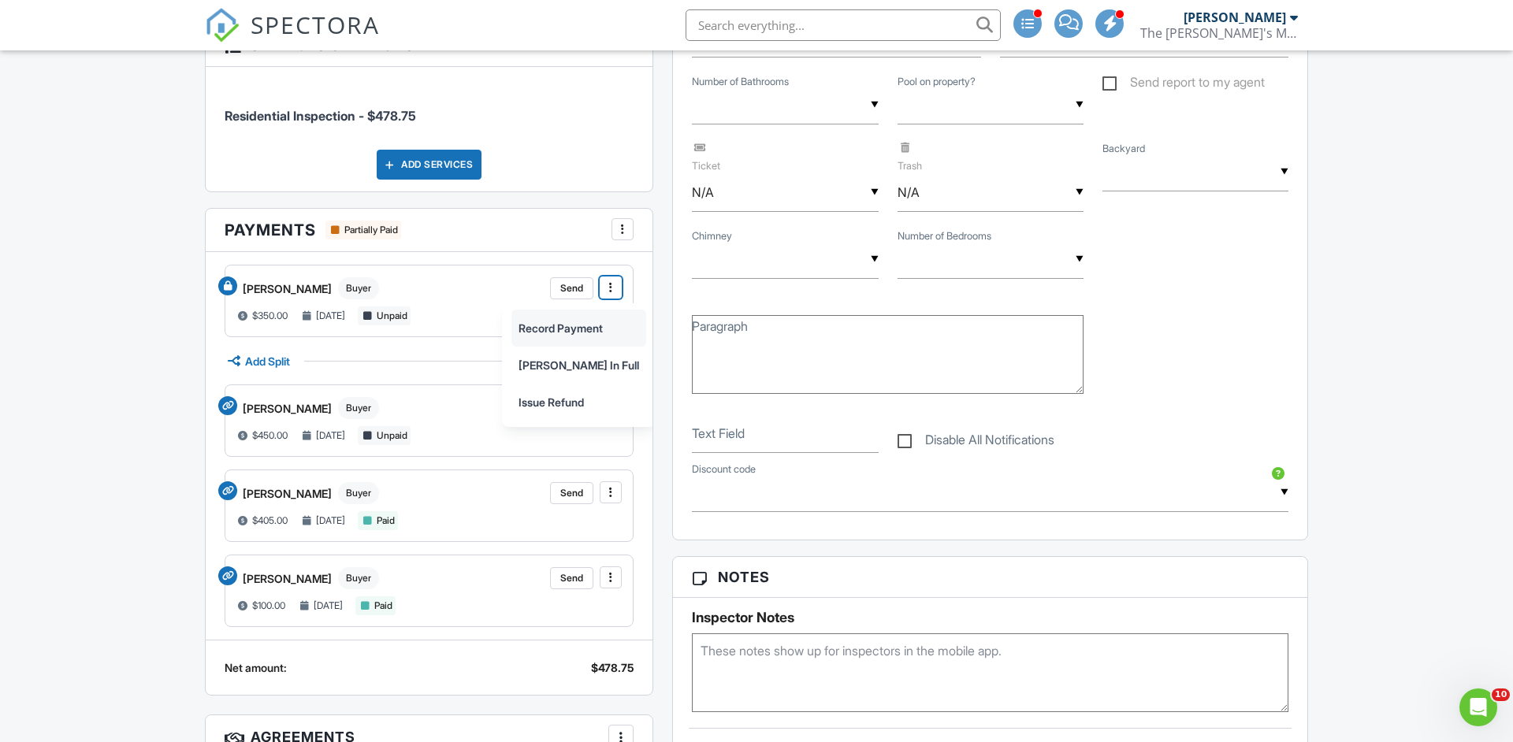
click at [598, 326] on input "Record Payment" at bounding box center [578, 327] width 133 height 35
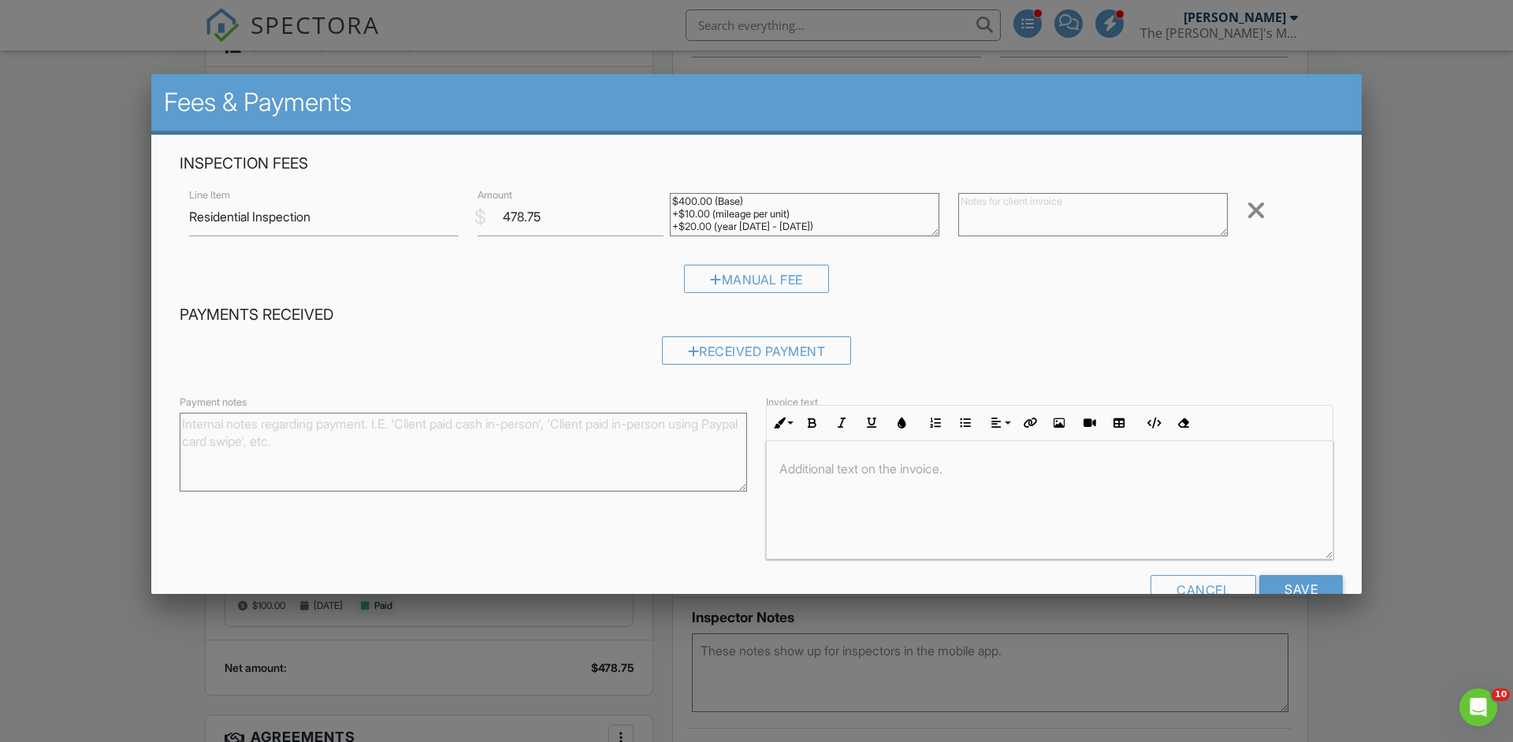
click at [121, 374] on div at bounding box center [756, 385] width 1513 height 928
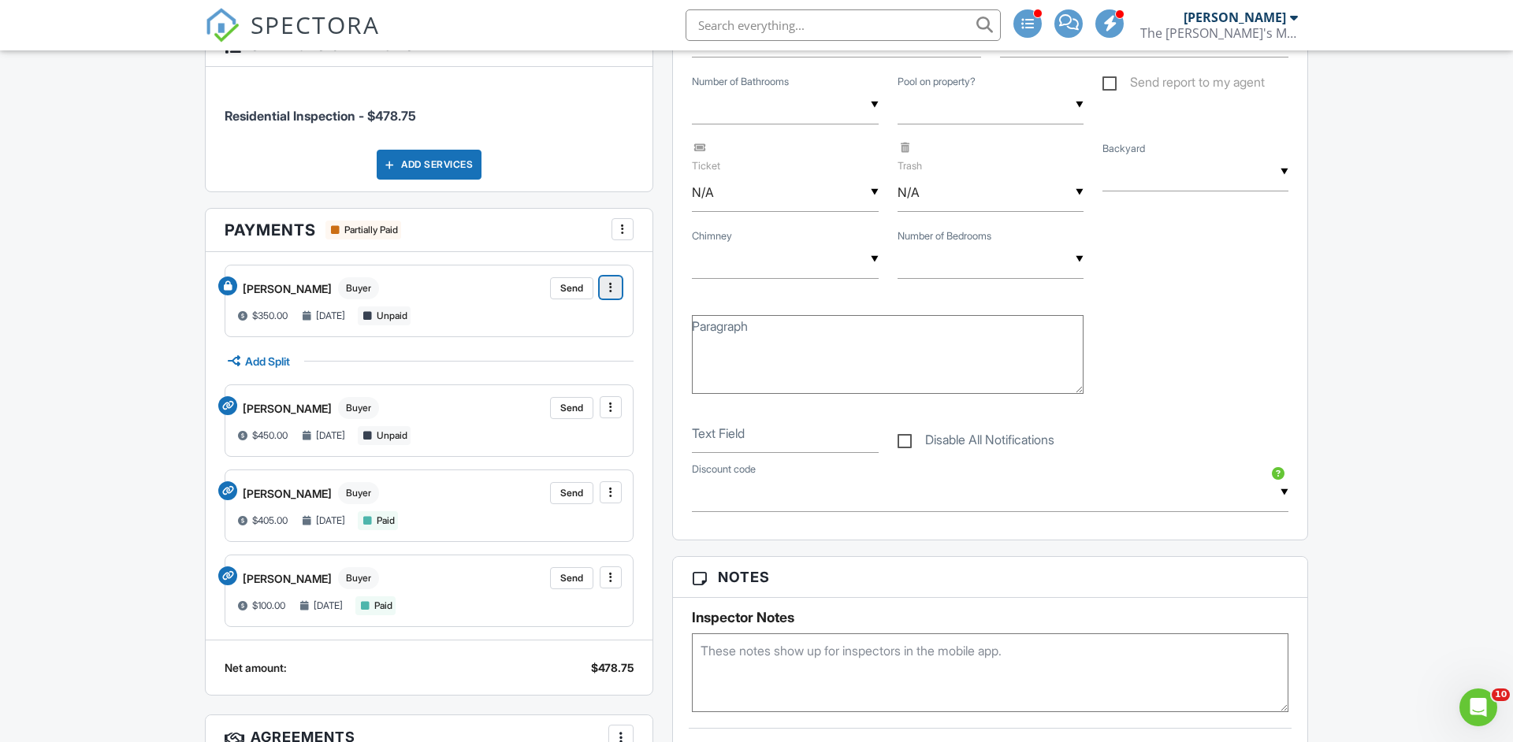
click at [611, 287] on icon at bounding box center [610, 288] width 3 height 16
click at [571, 407] on input "Issue Refund" at bounding box center [578, 401] width 133 height 35
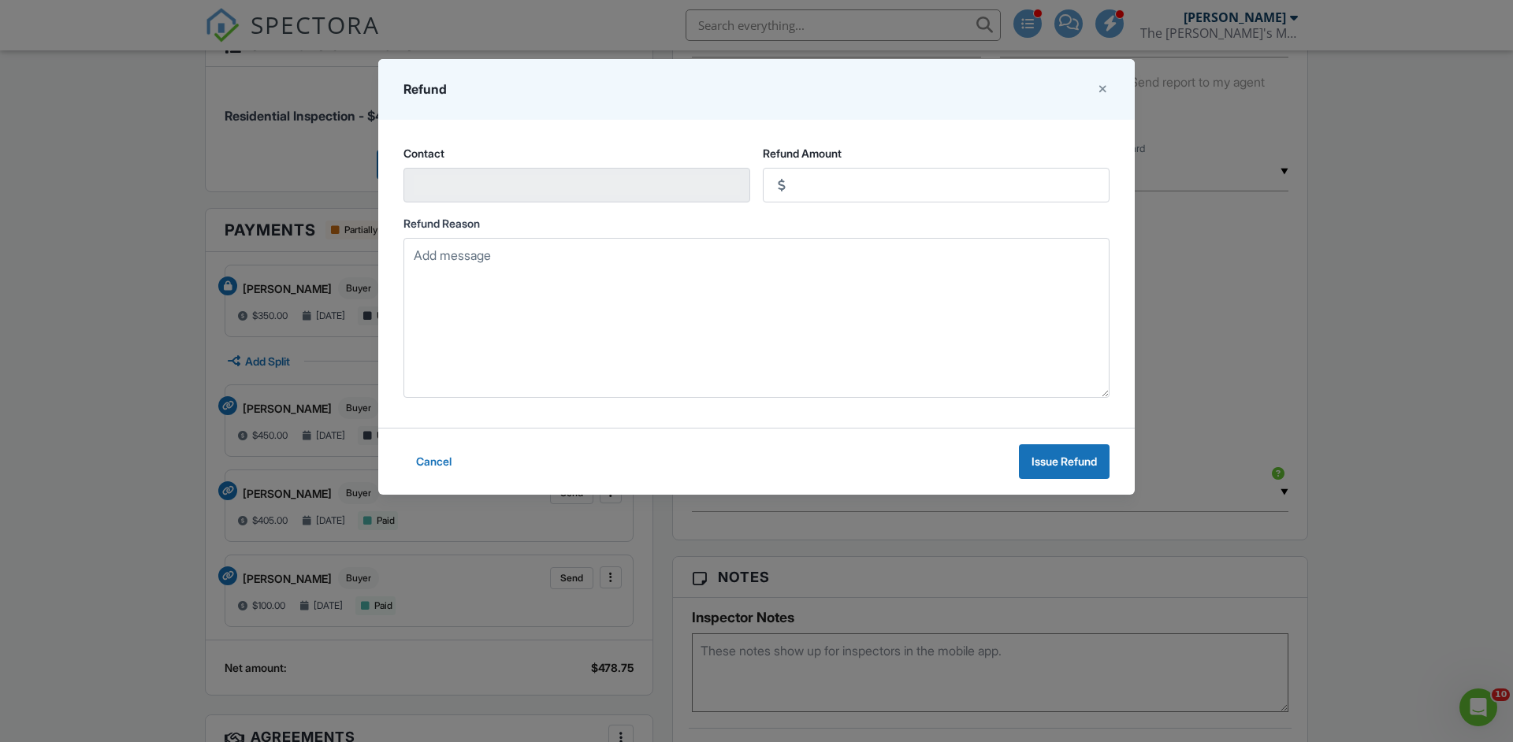
click at [378, 353] on dialog "Refund Contact Refund Amount Refund Reason Cancel Issue Refund" at bounding box center [756, 277] width 756 height 436
click at [422, 455] on span "Cancel" at bounding box center [433, 462] width 35 height 16
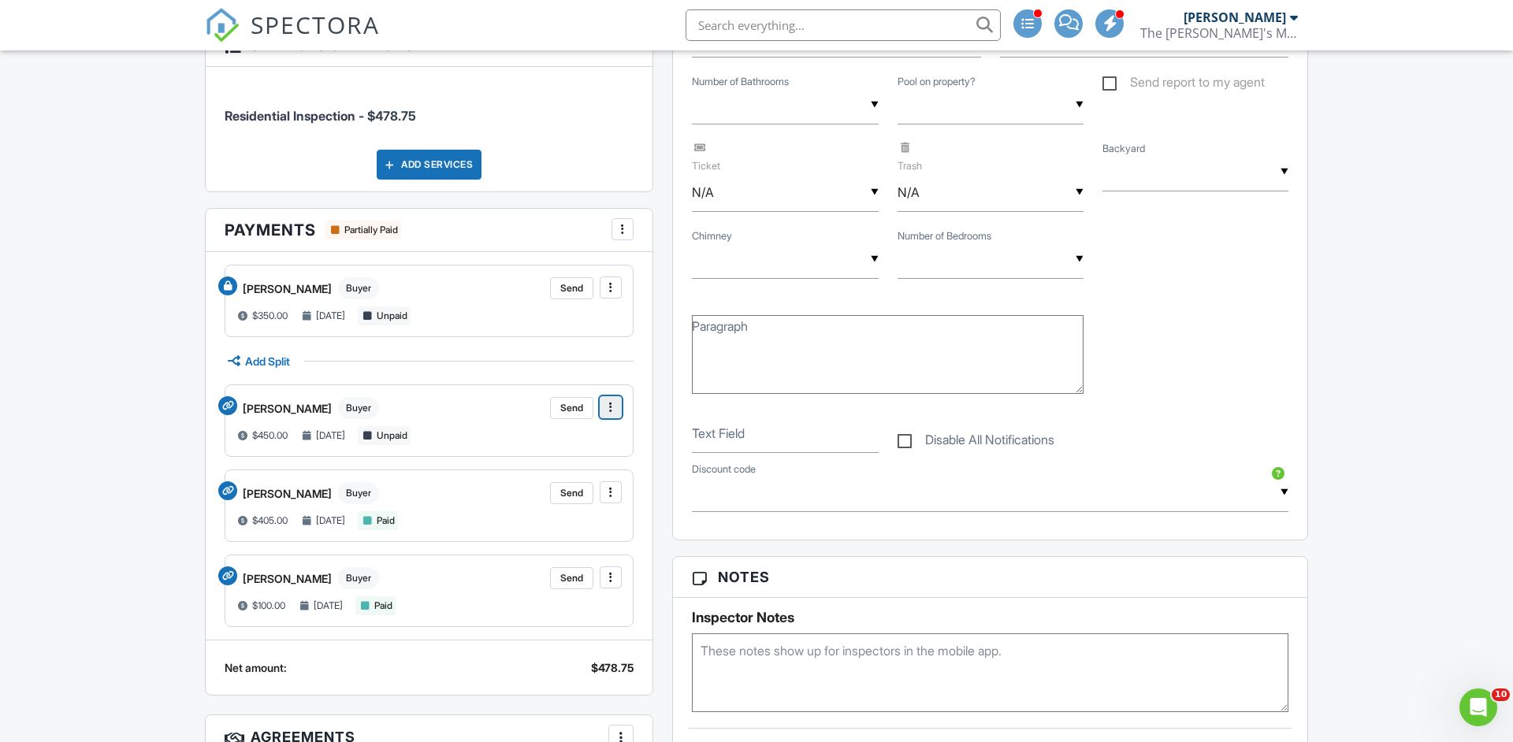
click at [611, 408] on icon at bounding box center [610, 407] width 3 height 16
click at [579, 555] on input "Remove Split" at bounding box center [578, 558] width 133 height 35
click at [581, 525] on input "Issue Refund" at bounding box center [578, 521] width 133 height 35
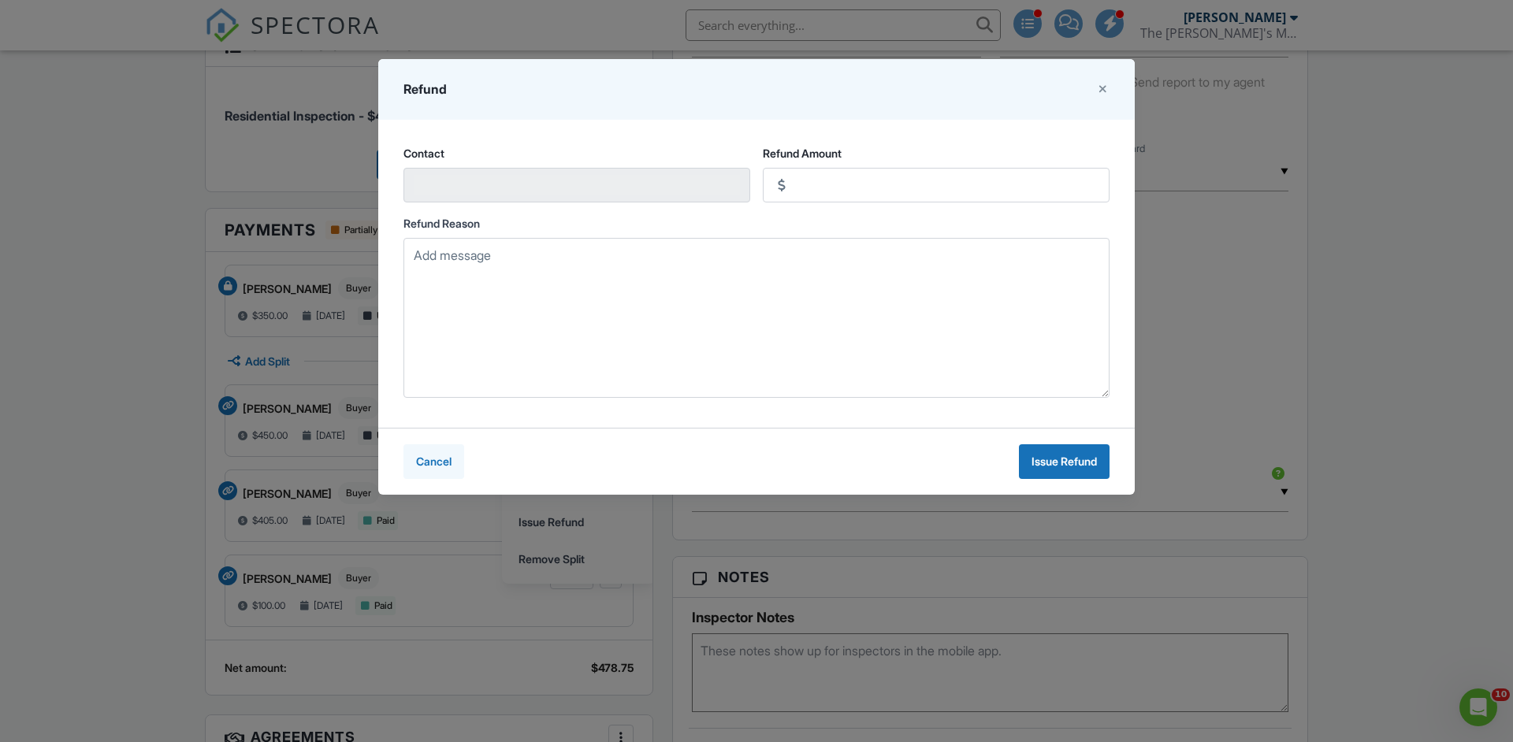
click at [443, 462] on span "Cancel" at bounding box center [433, 462] width 35 height 16
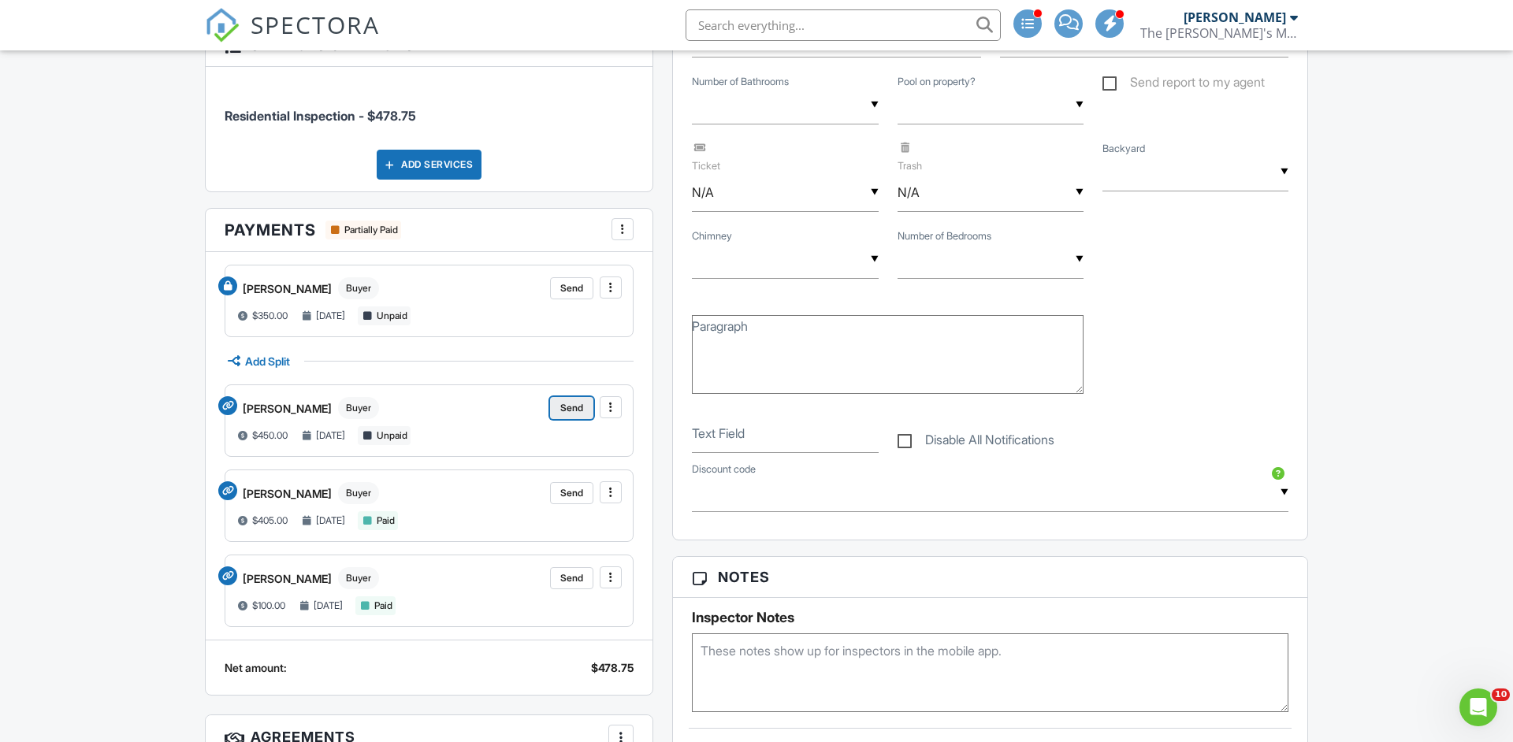
click at [566, 407] on span "Send" at bounding box center [571, 408] width 23 height 16
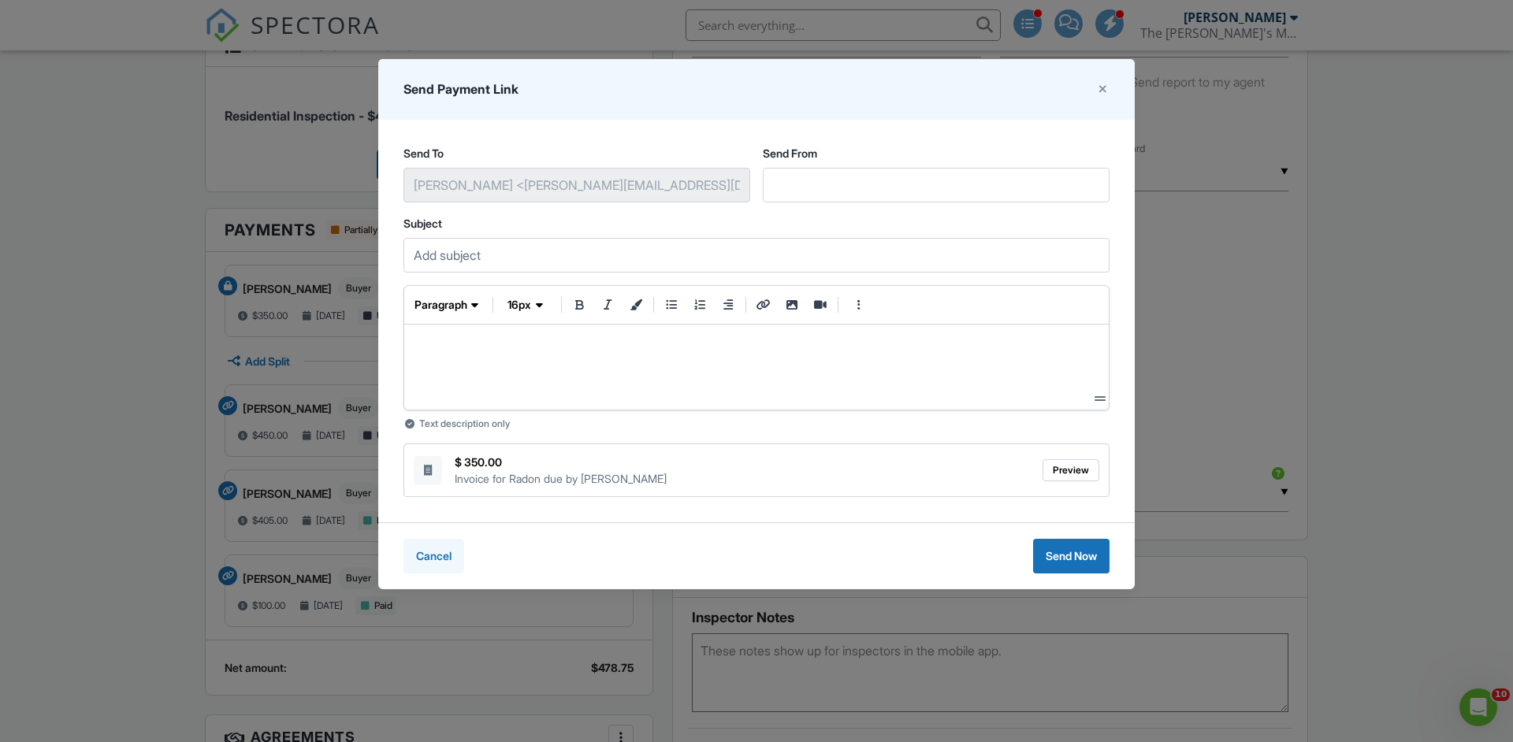
click at [442, 555] on span "Cancel" at bounding box center [433, 556] width 35 height 16
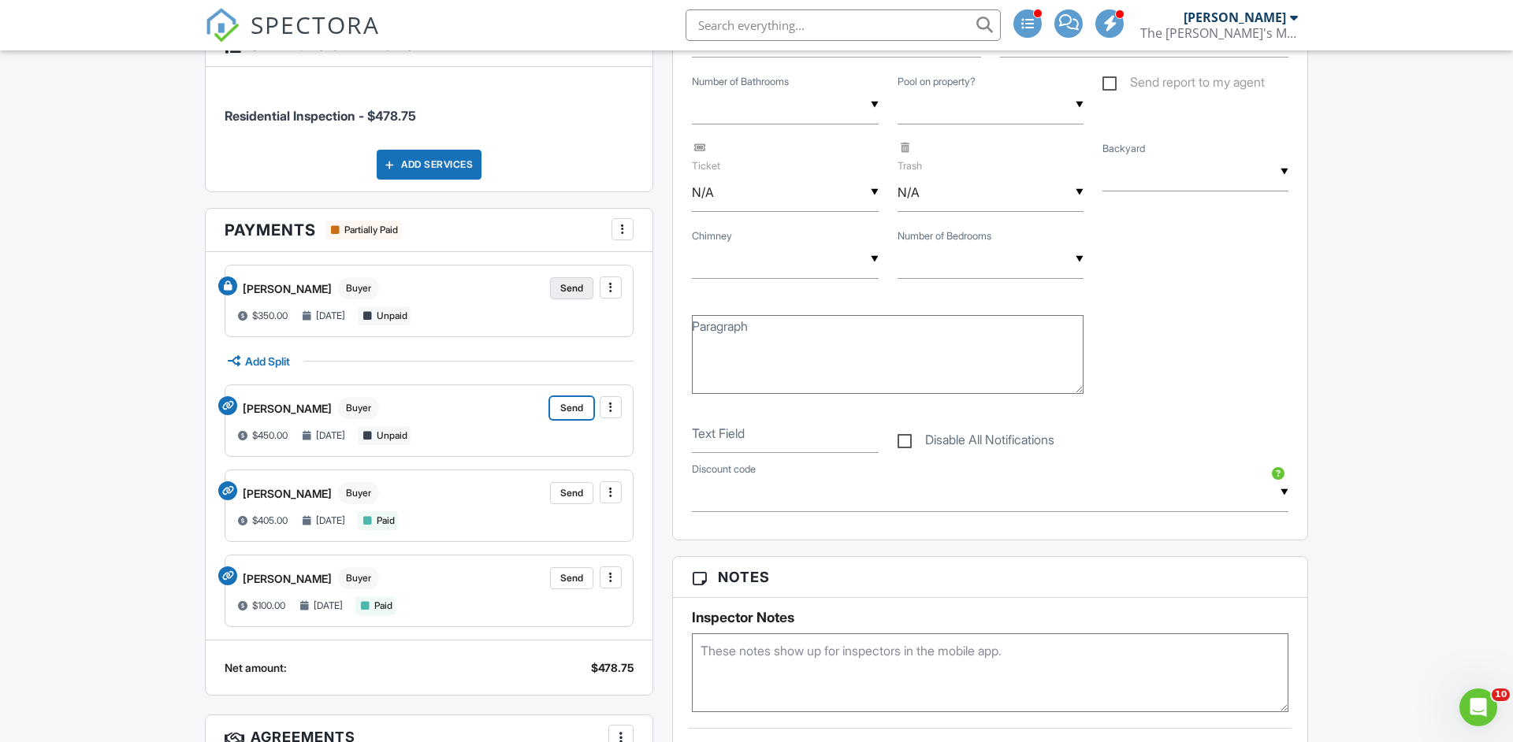
click at [566, 287] on span "Send" at bounding box center [571, 288] width 23 height 16
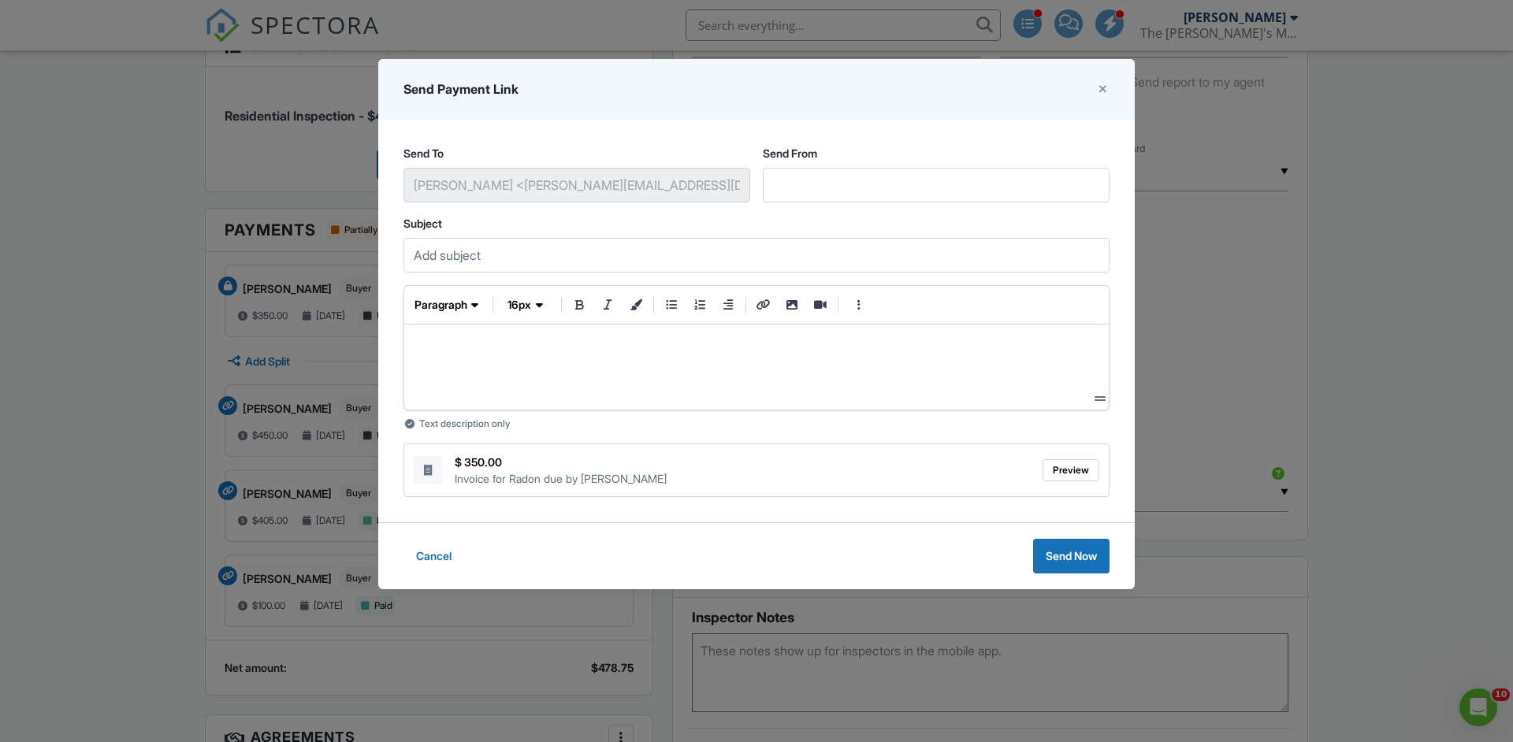
click at [509, 347] on p at bounding box center [756, 346] width 679 height 19
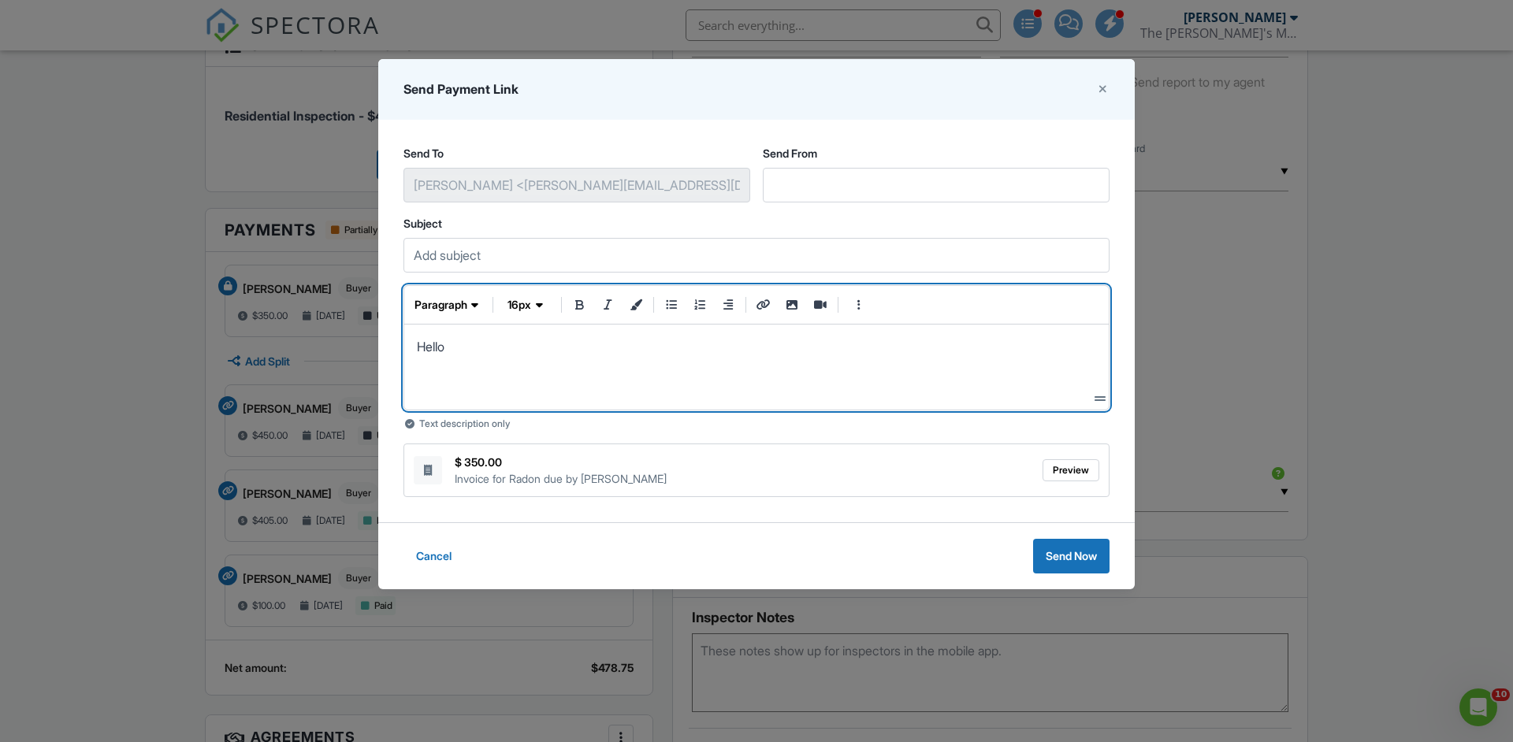
click at [428, 343] on p "Hello" at bounding box center [756, 346] width 679 height 19
click at [541, 302] on icon "button" at bounding box center [539, 305] width 7 height 16
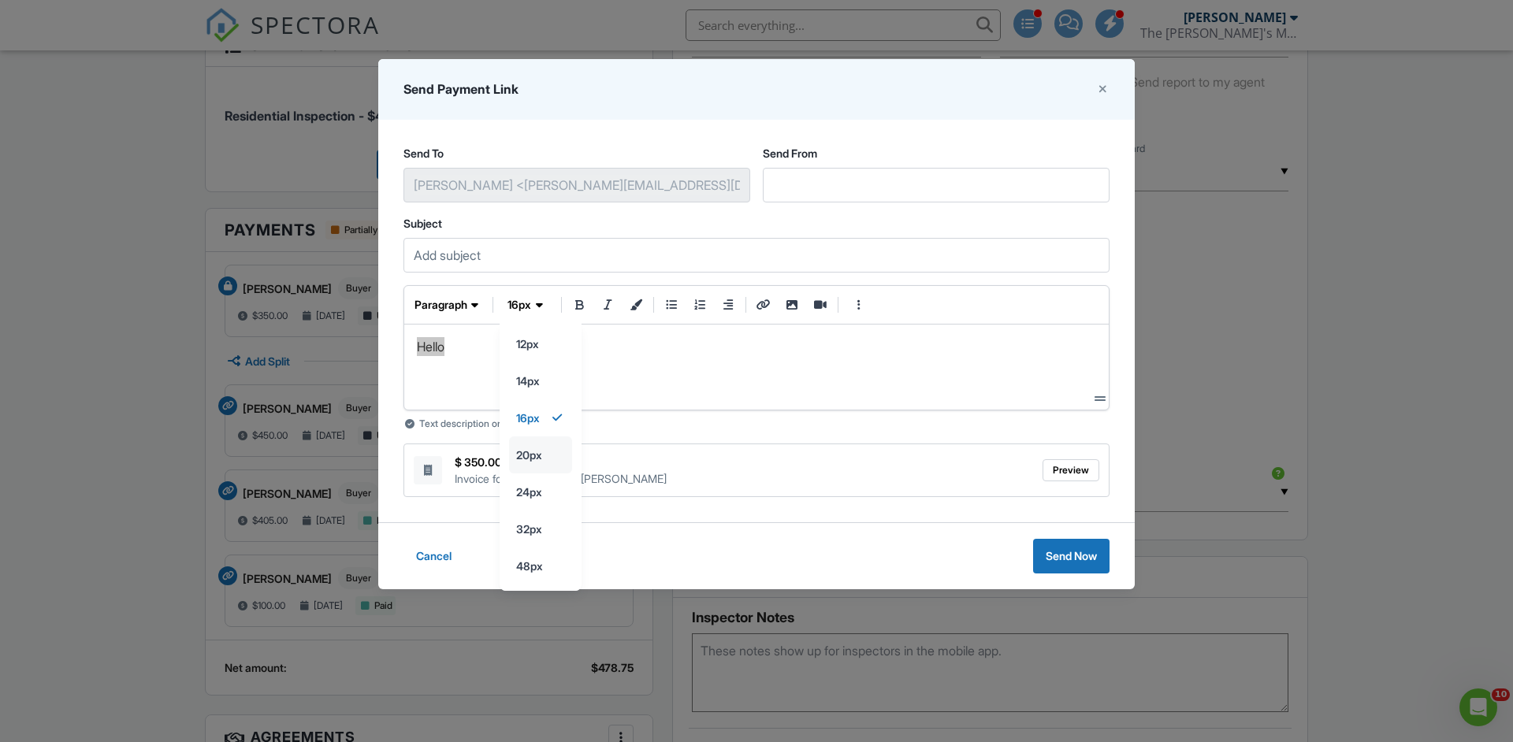
click at [540, 362] on input "20px" at bounding box center [540, 343] width 61 height 35
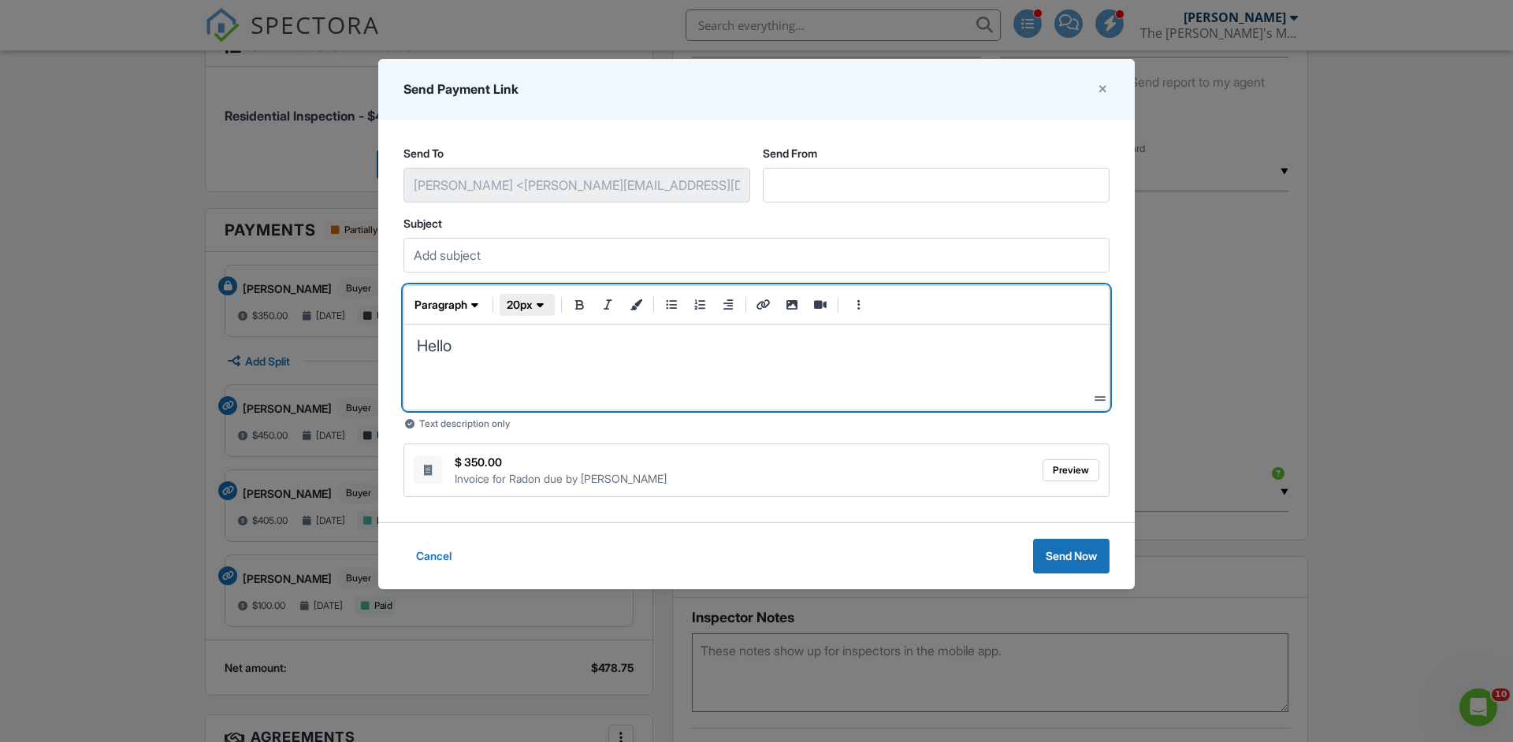
click at [540, 297] on icon "button" at bounding box center [540, 305] width 7 height 16
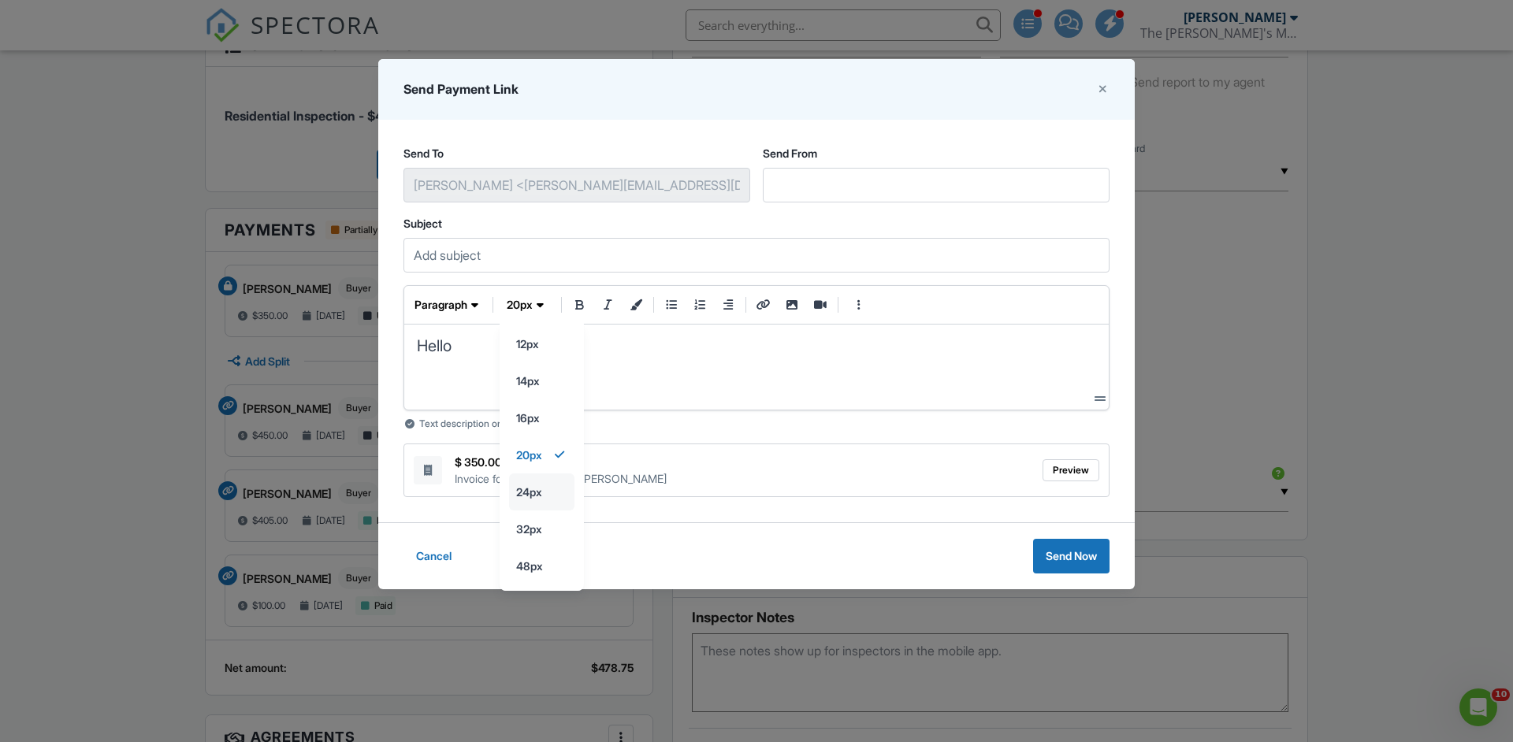
click at [549, 362] on input "24px" at bounding box center [542, 343] width 64 height 35
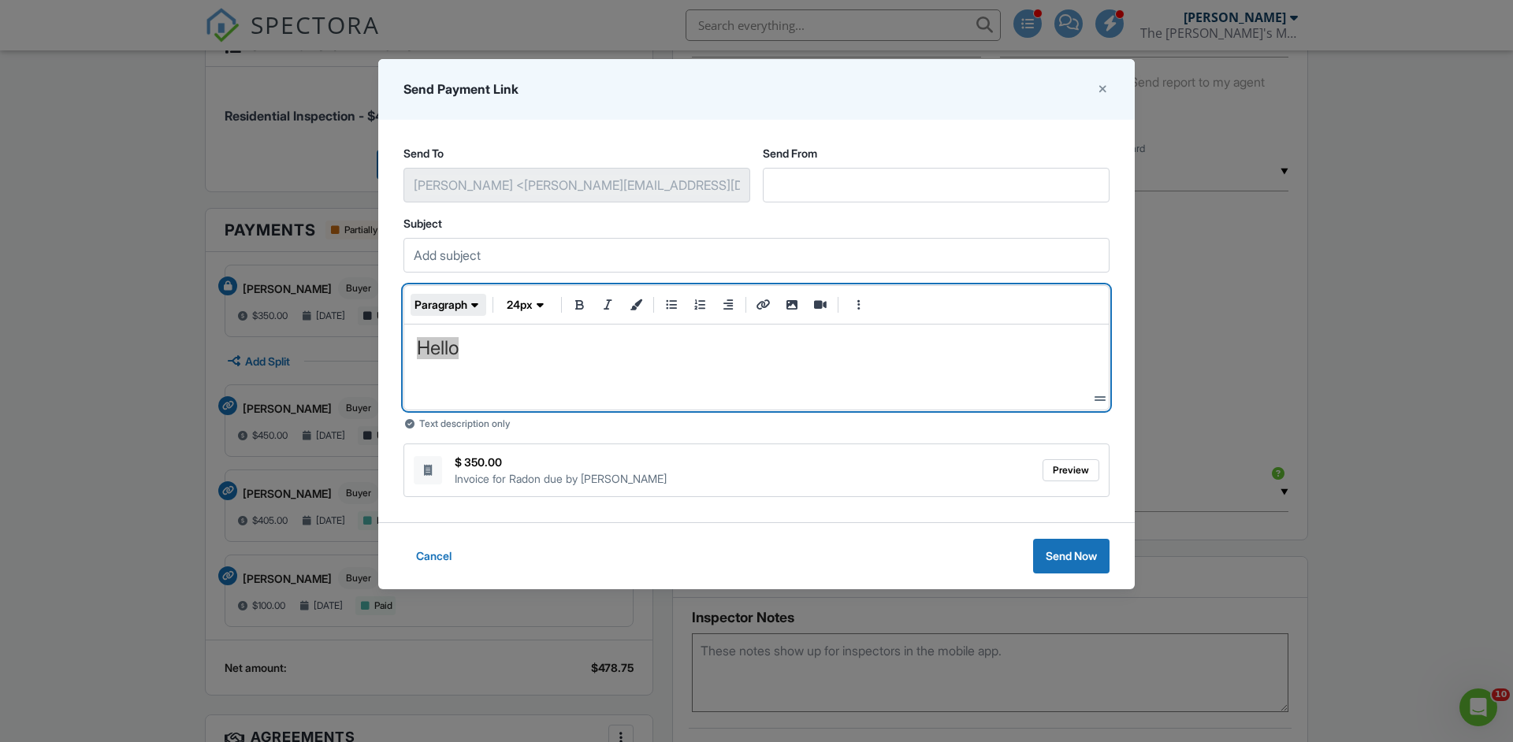
click at [460, 309] on span "paragraph" at bounding box center [440, 305] width 53 height 16
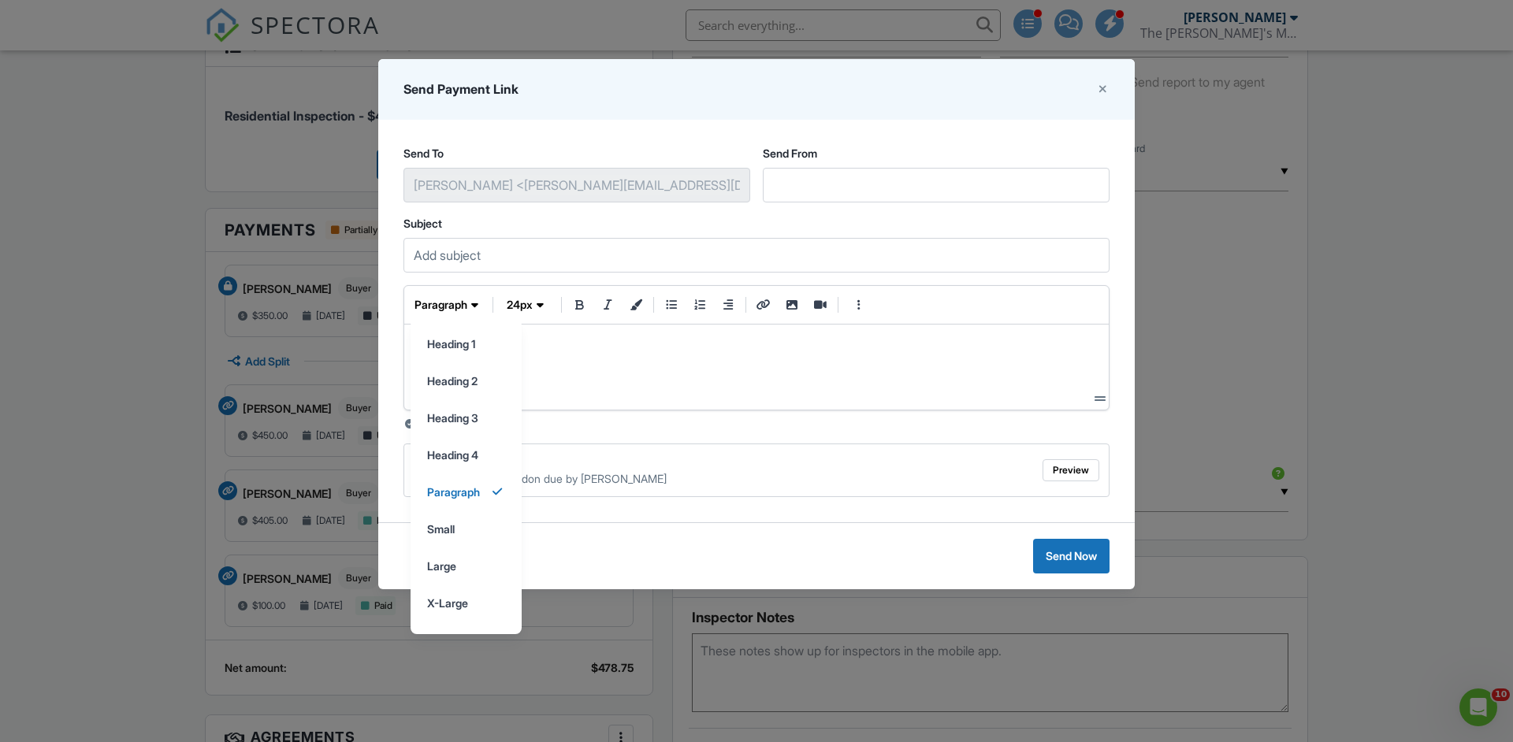
click at [587, 347] on p "Hello" at bounding box center [756, 348] width 679 height 22
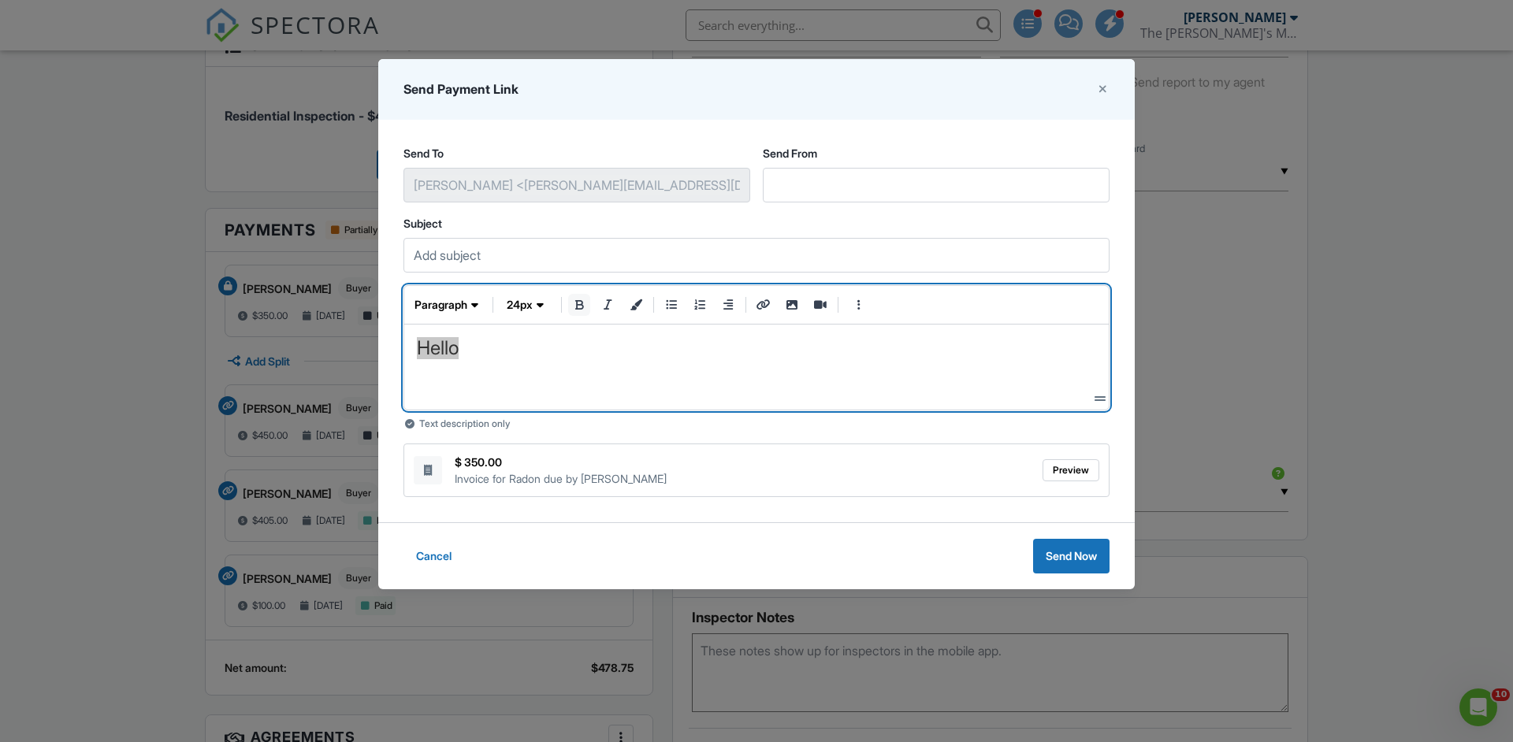
click at [575, 304] on icon "bold" at bounding box center [579, 304] width 14 height 11
click at [607, 306] on icon "italic" at bounding box center [607, 304] width 14 height 11
click at [638, 308] on icon "text color" at bounding box center [636, 304] width 14 height 11
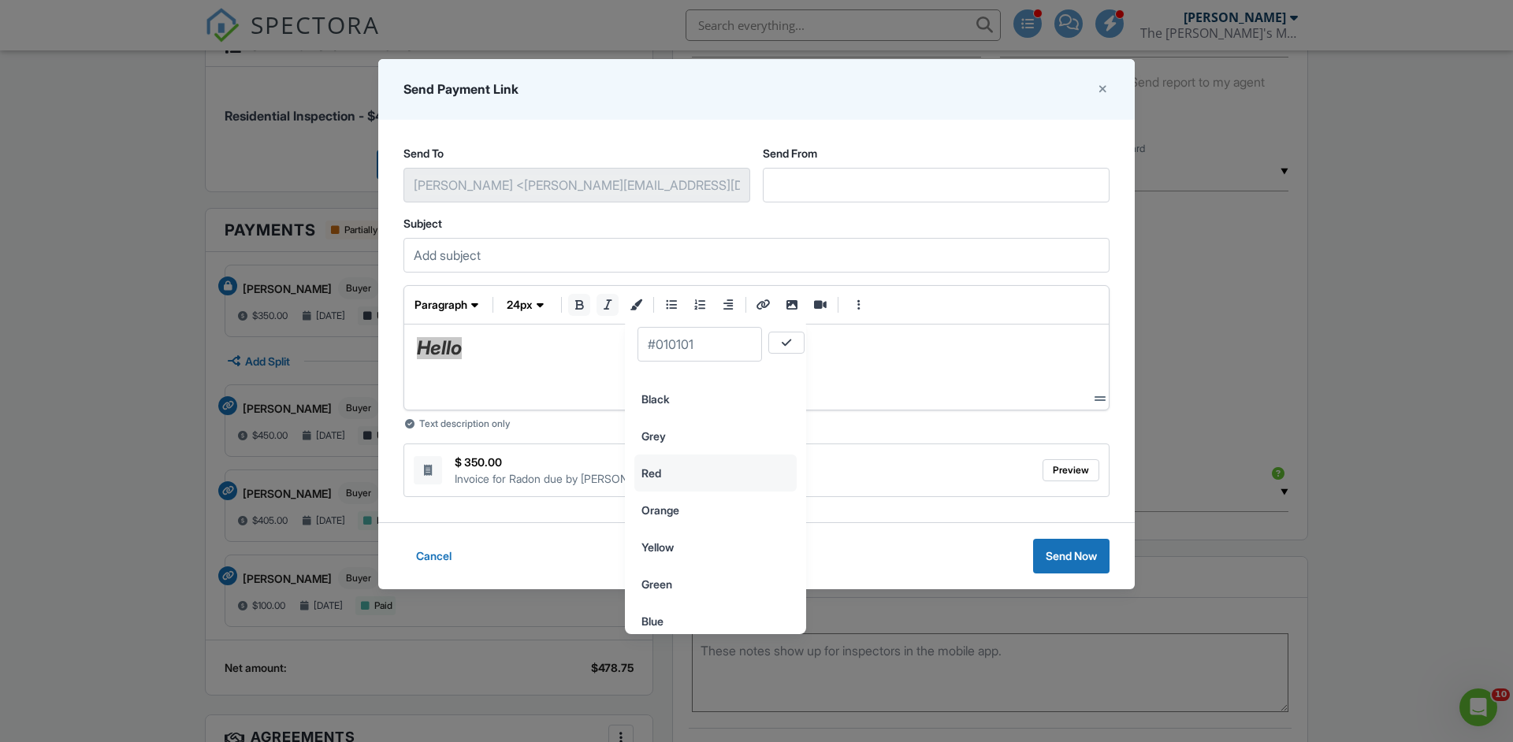
scroll to position [56, 0]
click at [690, 491] on input "Orange" at bounding box center [715, 490] width 161 height 35
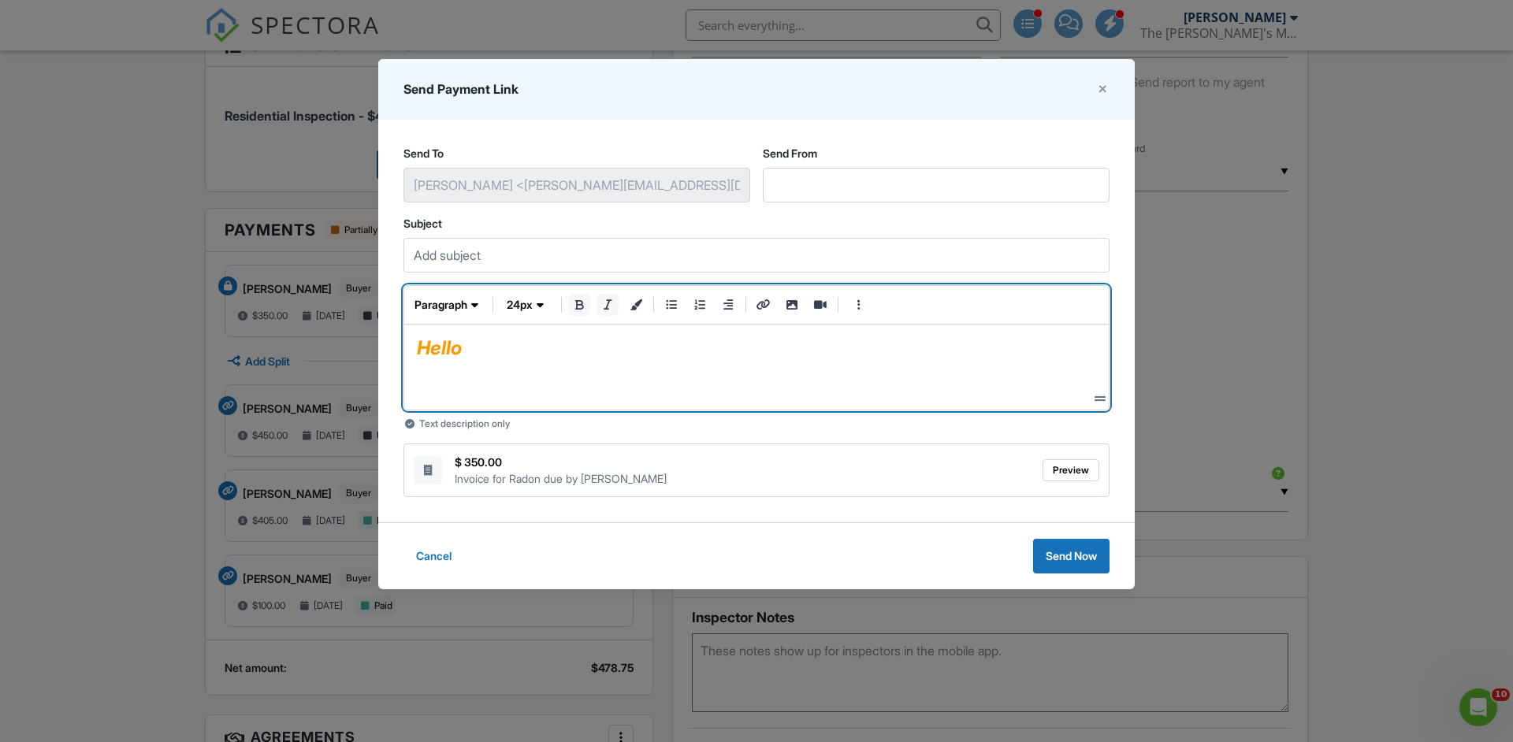
click at [551, 342] on p "Hello" at bounding box center [756, 348] width 679 height 22
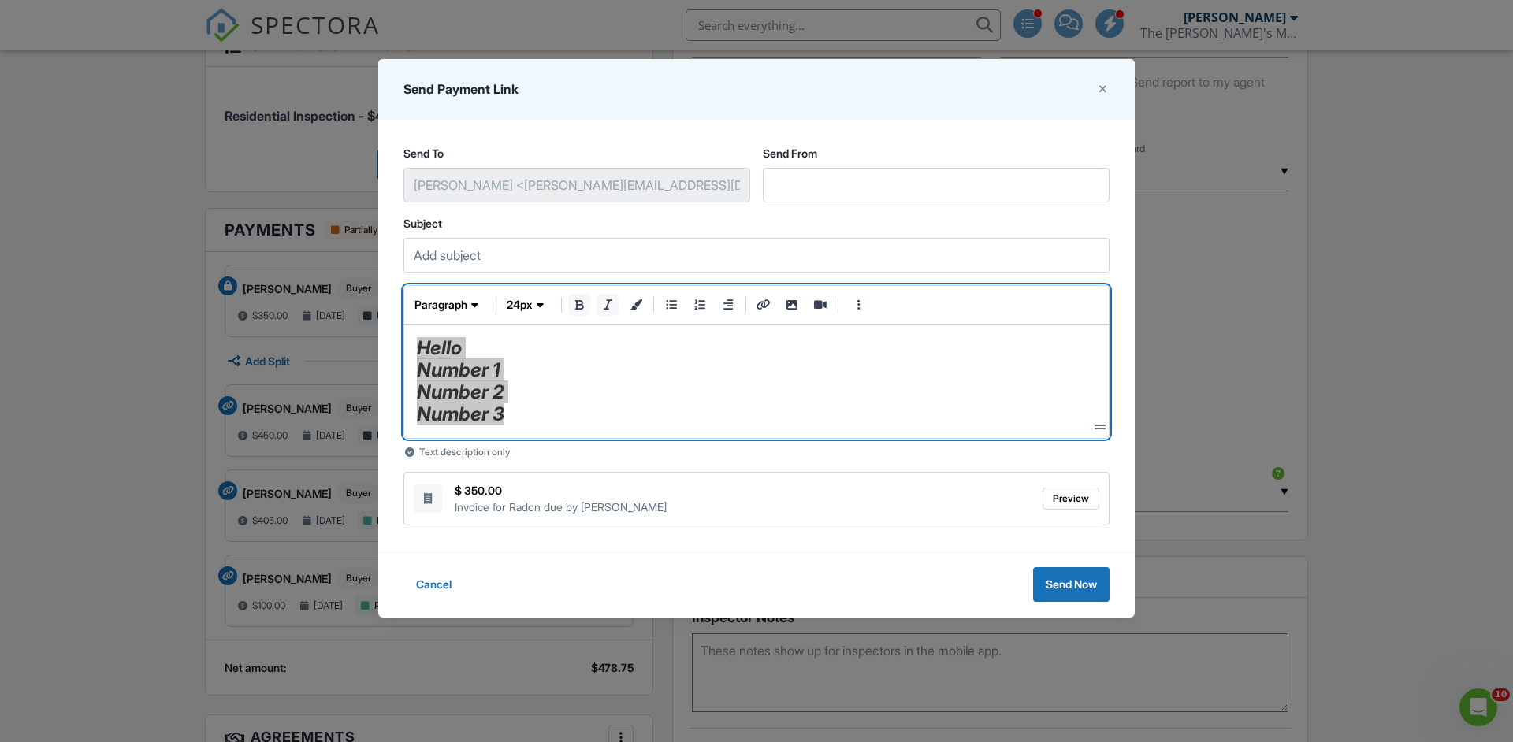
drag, startPoint x: 418, startPoint y: 347, endPoint x: 587, endPoint y: 430, distance: 187.8
click at [587, 425] on div "Hello Number 1 Number 2 Number 3" at bounding box center [756, 381] width 679 height 88
click at [667, 303] on icon "bullet list" at bounding box center [671, 304] width 14 height 11
click at [572, 392] on p "Number 2" at bounding box center [756, 392] width 679 height 22
drag, startPoint x: 421, startPoint y: 347, endPoint x: 529, endPoint y: 415, distance: 127.4
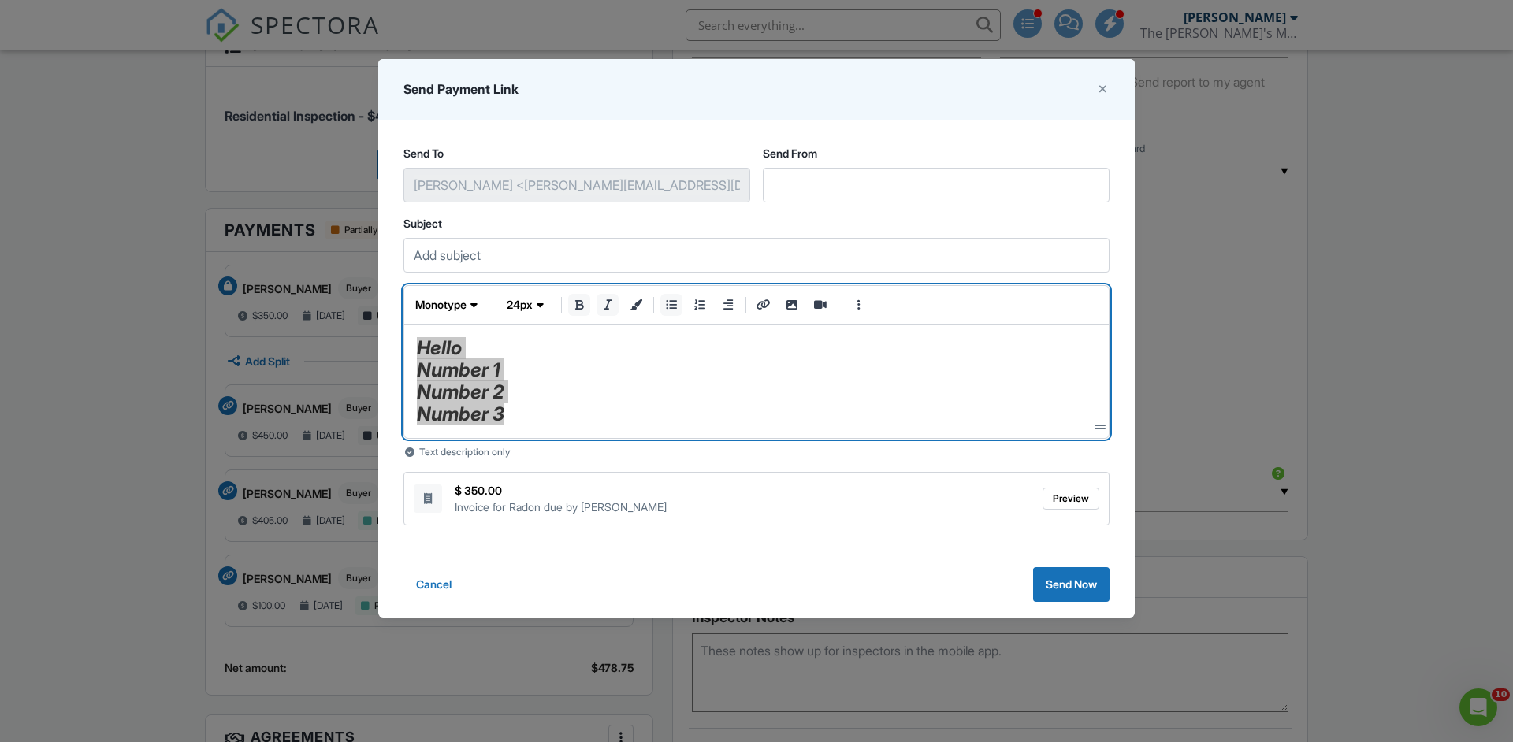
click at [529, 415] on ul "Hello Number 1 Number 2 Number 3" at bounding box center [756, 381] width 679 height 88
click at [533, 298] on span "button" at bounding box center [541, 305] width 16 height 16
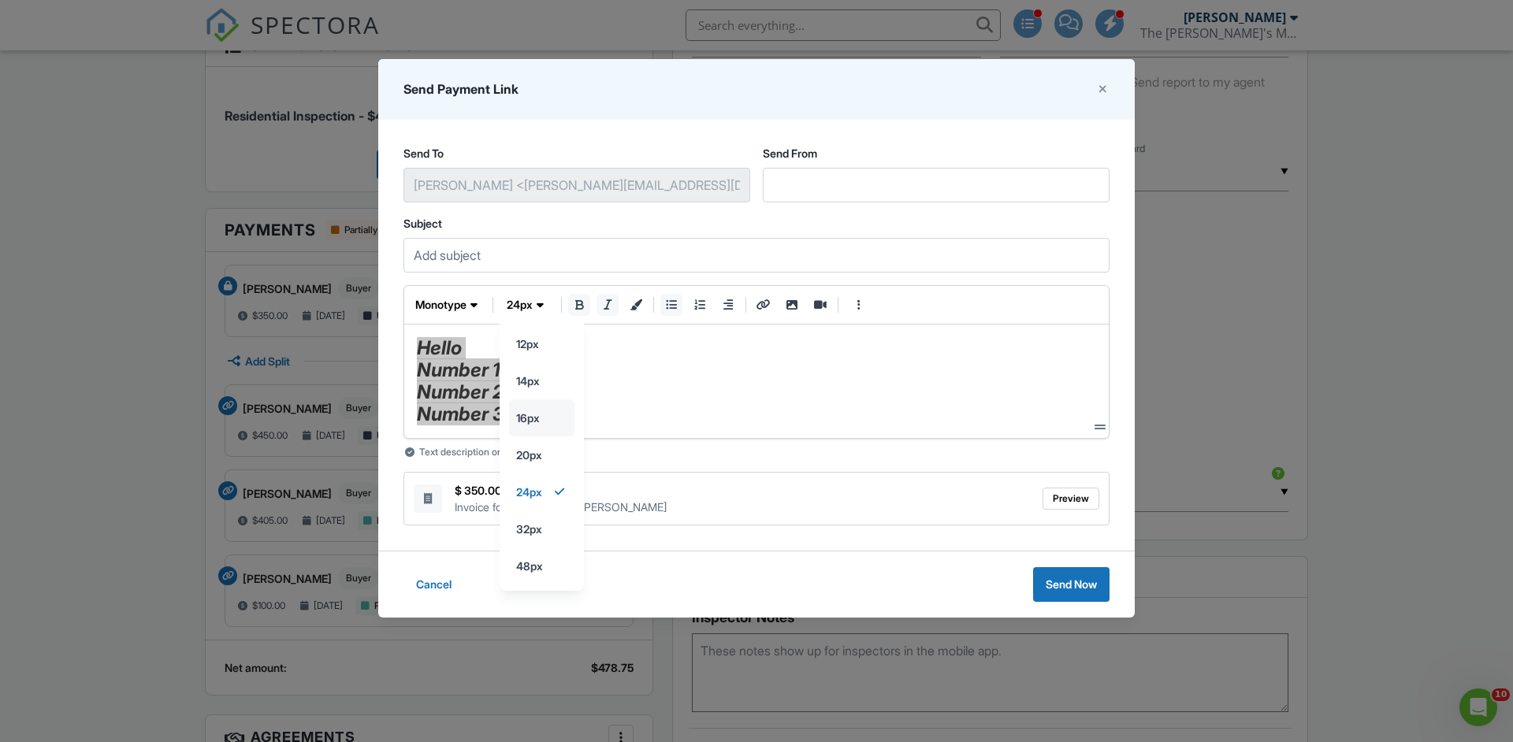
click at [544, 362] on input "16px" at bounding box center [542, 343] width 64 height 35
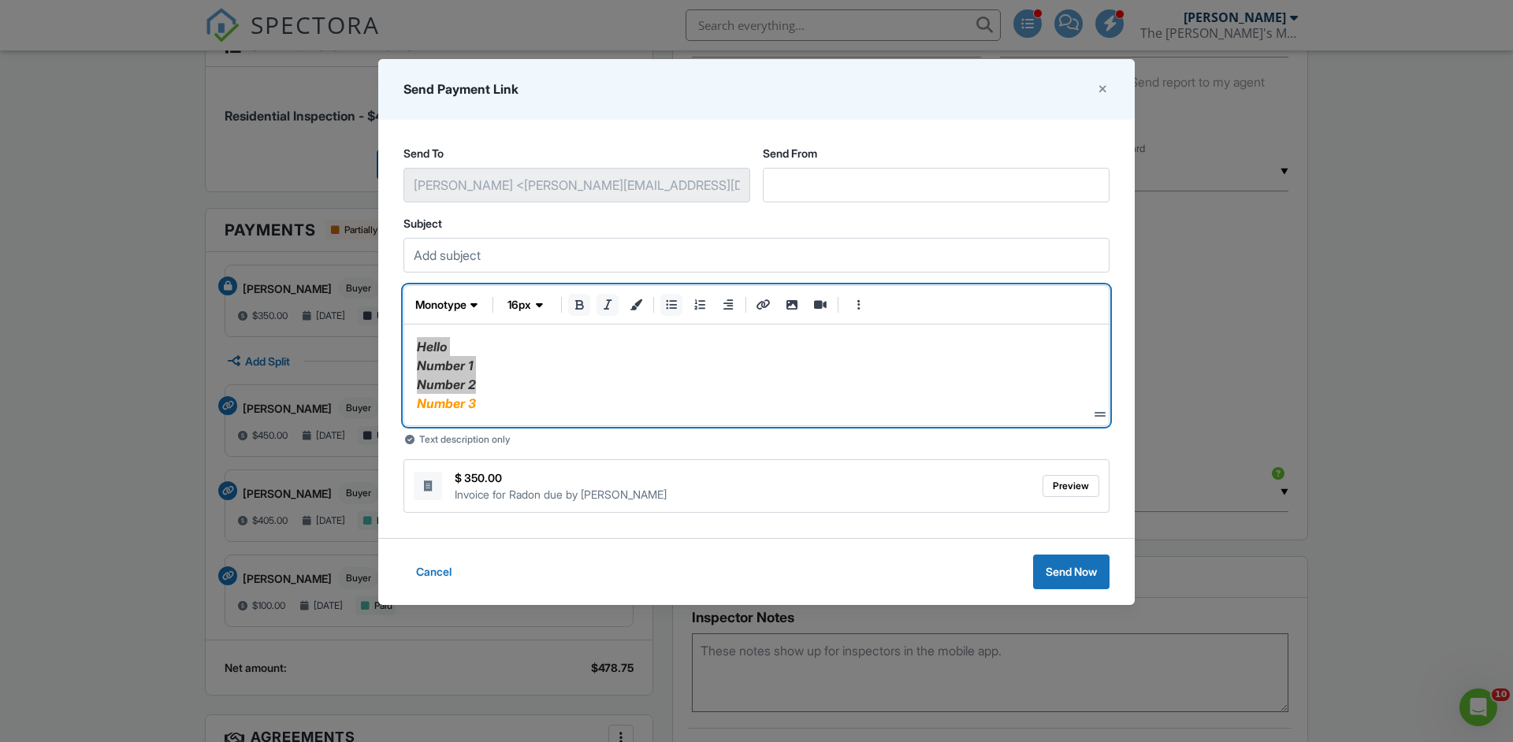
click at [668, 306] on icon "bullet list" at bounding box center [671, 304] width 14 height 11
click at [699, 309] on icon "ordered list" at bounding box center [700, 304] width 14 height 11
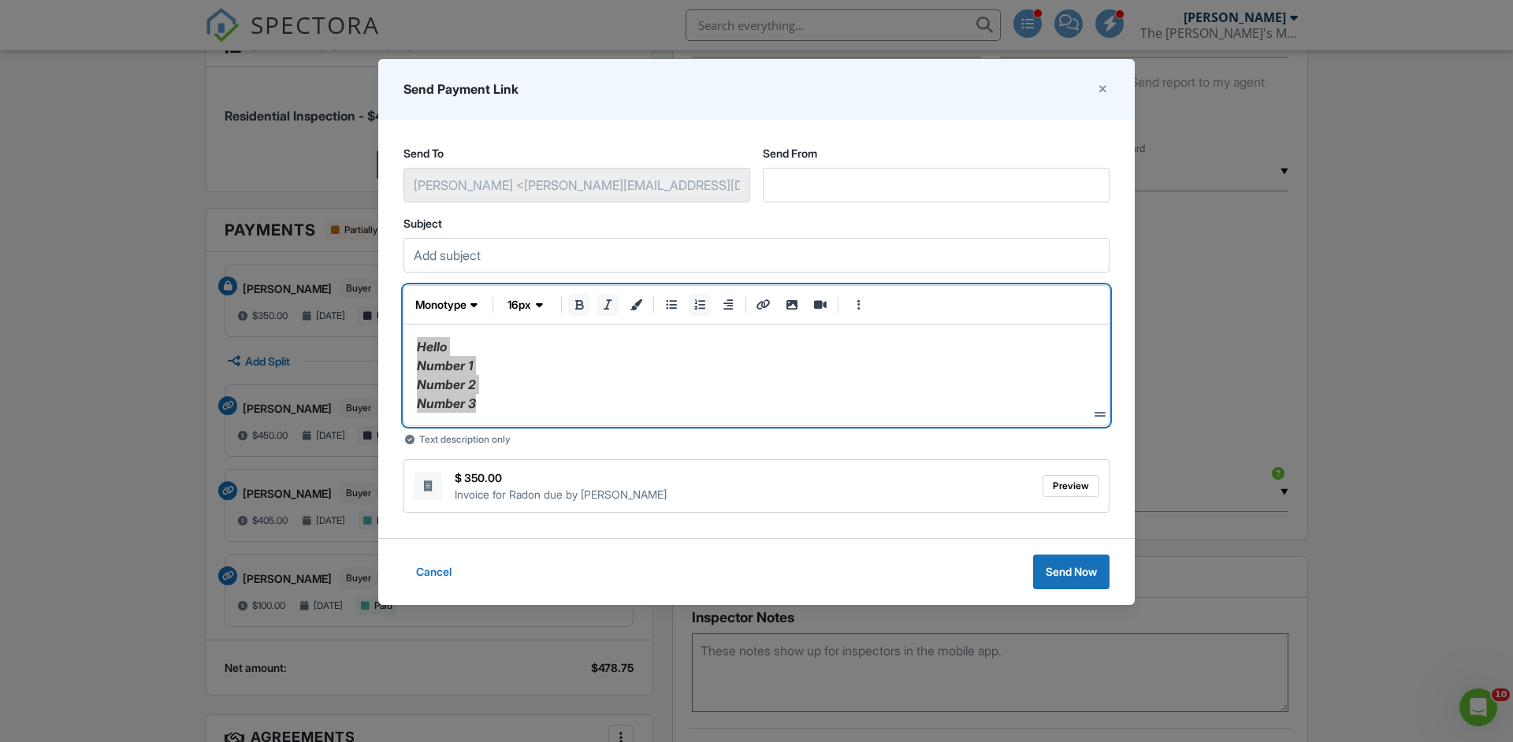
click at [699, 309] on icon "ordered list" at bounding box center [700, 304] width 14 height 11
click at [730, 307] on icon "text alignment" at bounding box center [728, 304] width 14 height 11
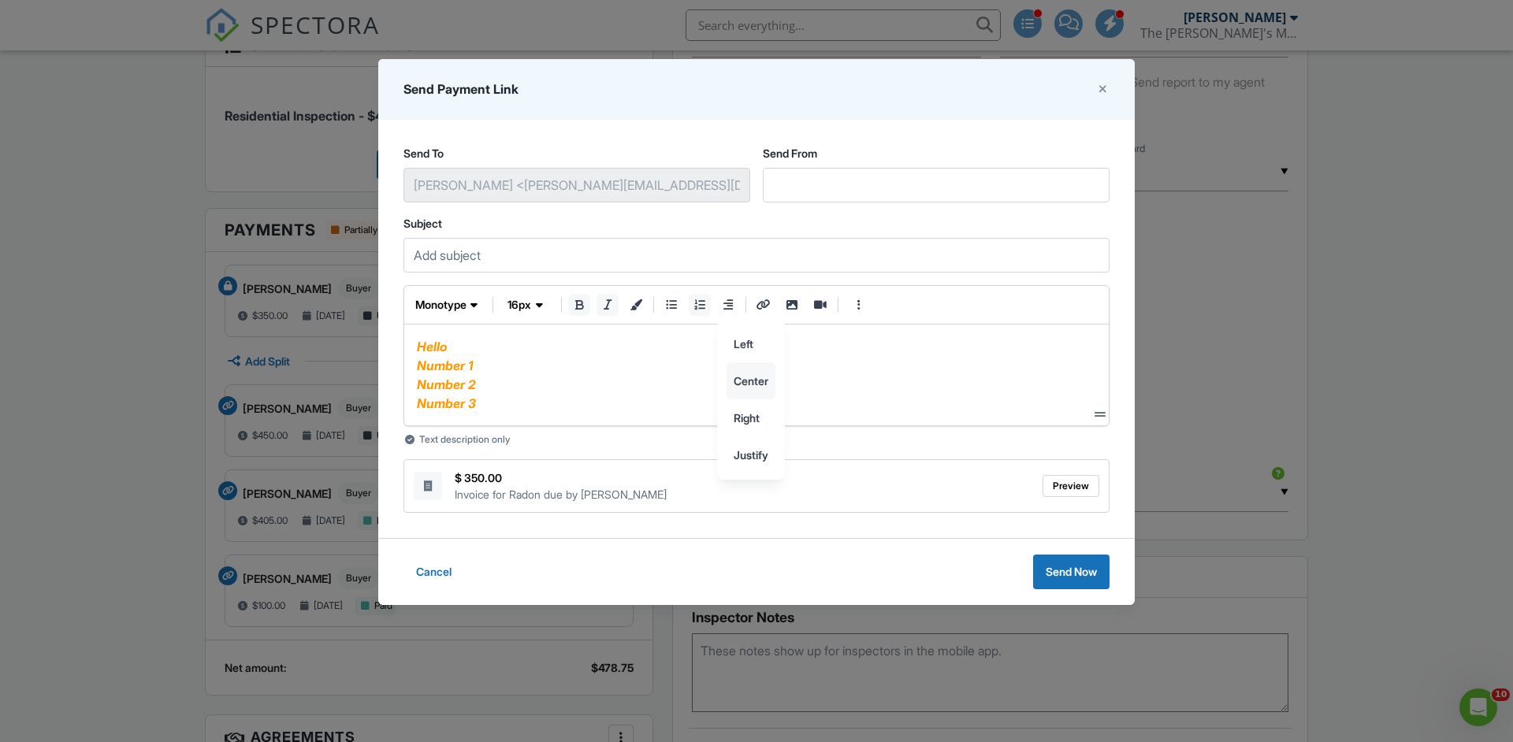
click at [759, 384] on input "center" at bounding box center [750, 380] width 47 height 35
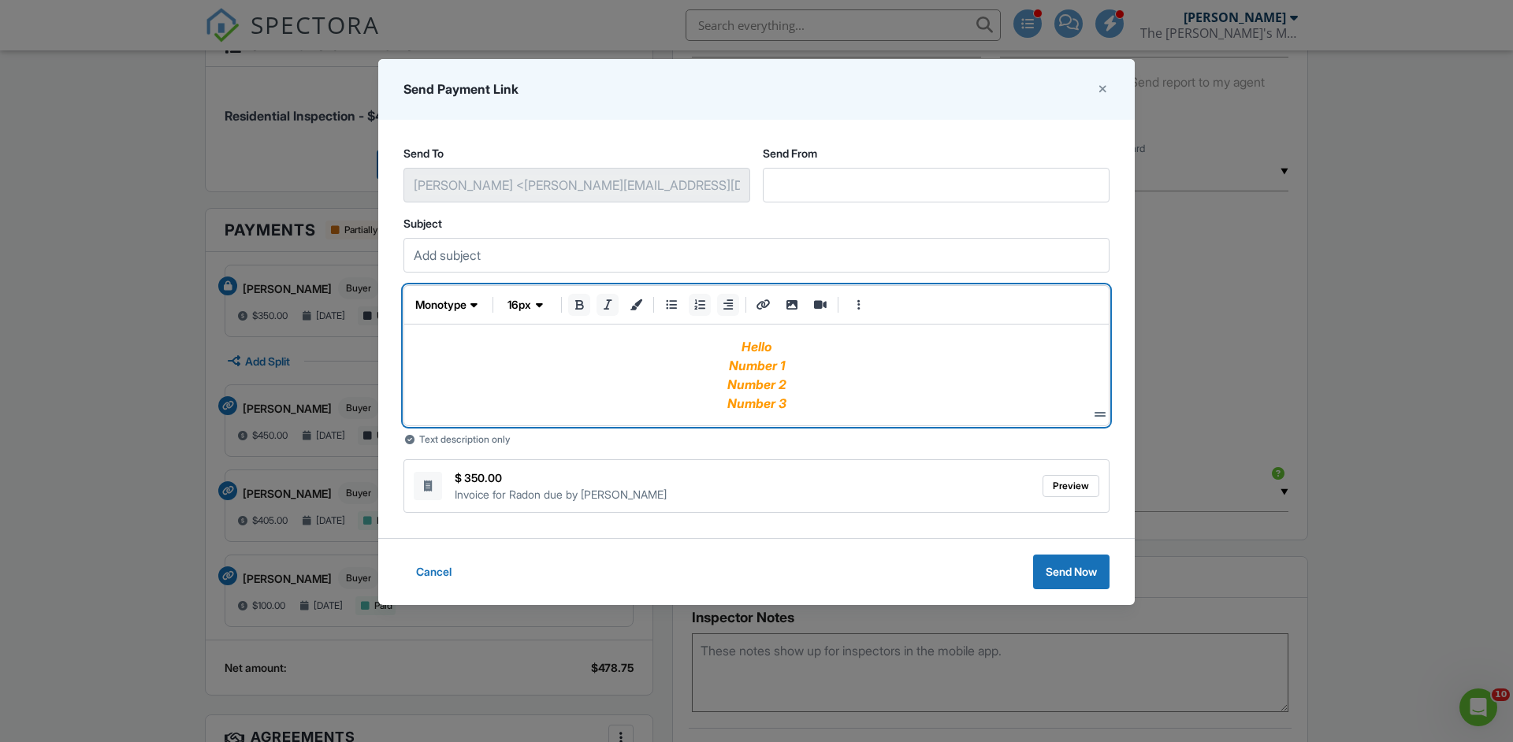
click at [733, 302] on icon "text alignment" at bounding box center [728, 304] width 14 height 11
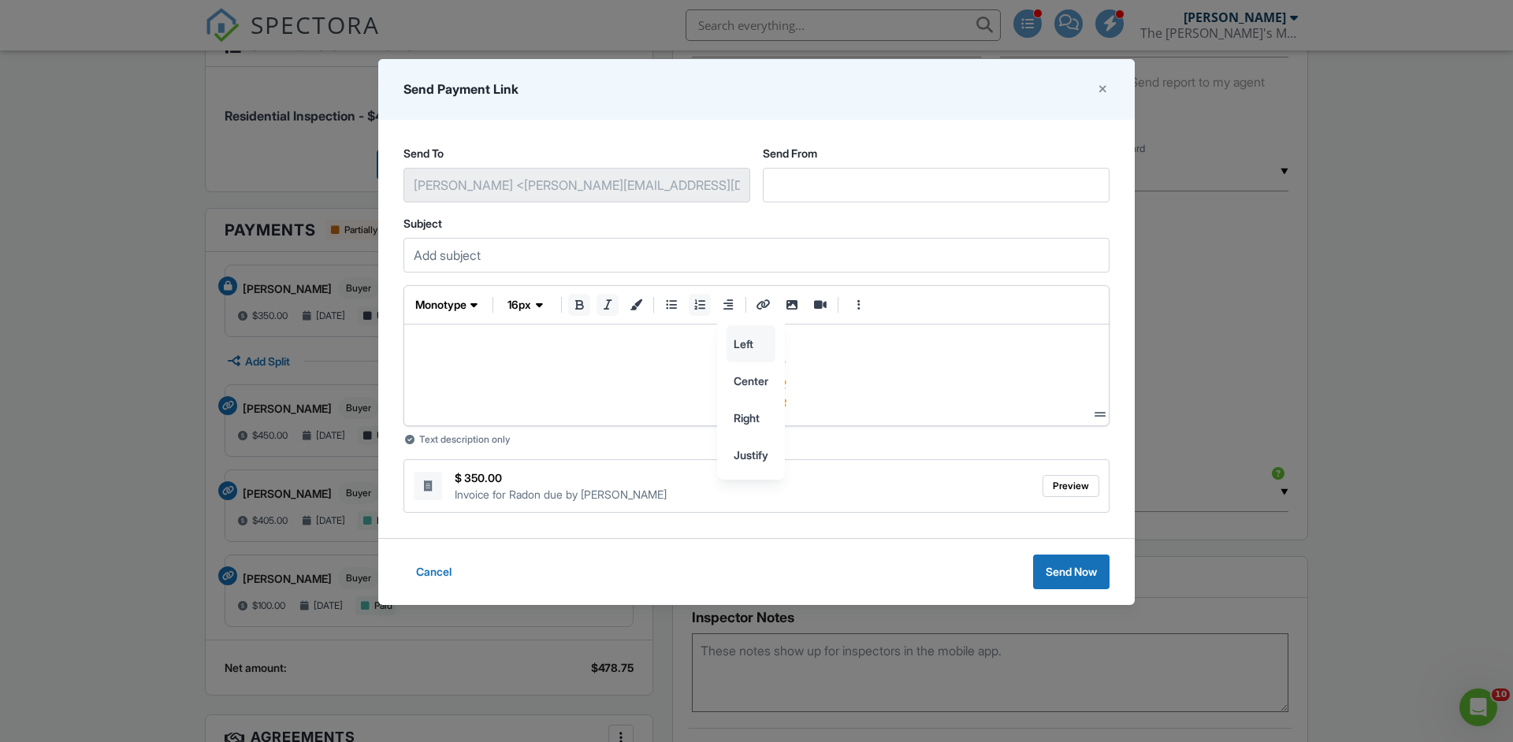
click at [750, 348] on input "left" at bounding box center [750, 343] width 47 height 35
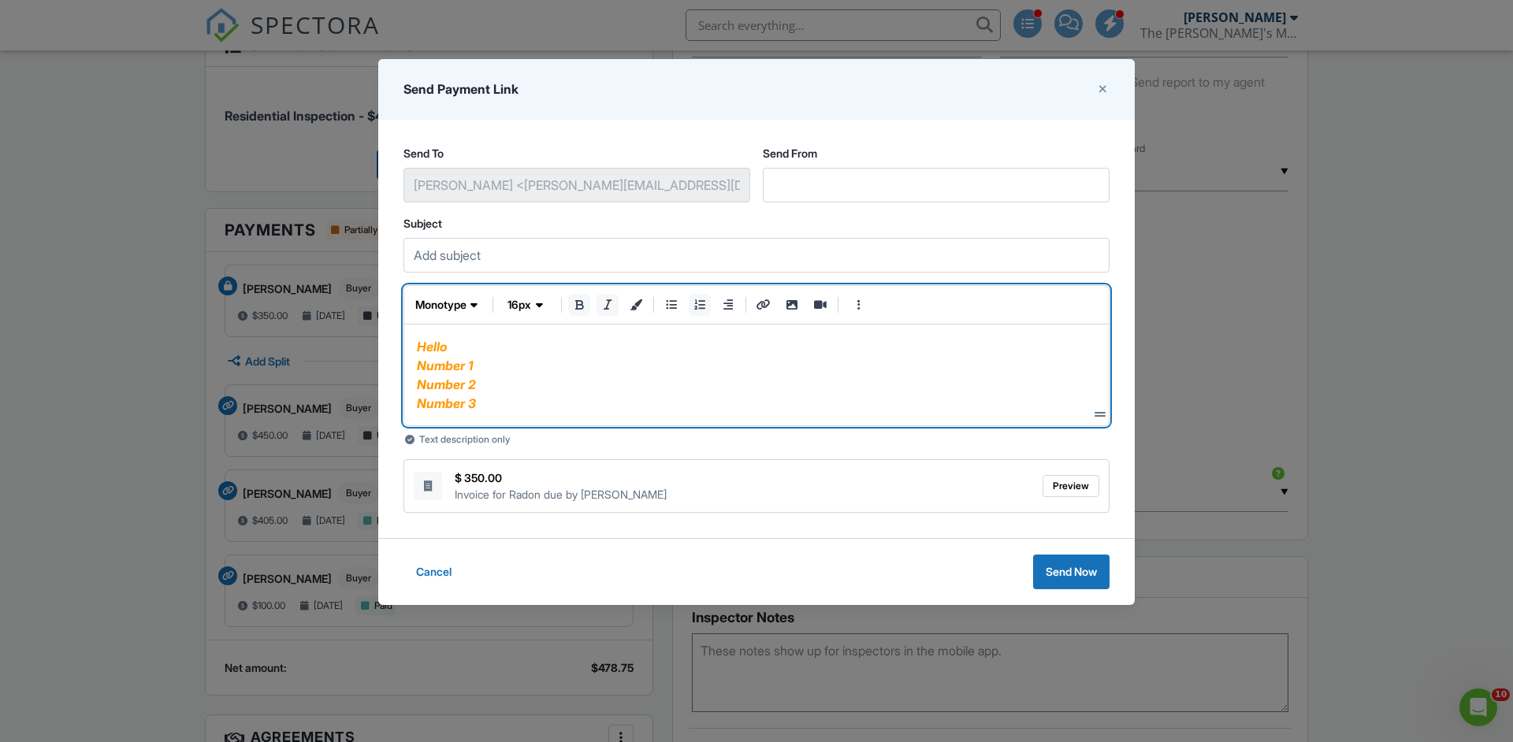
click at [604, 306] on icon "italic" at bounding box center [607, 304] width 14 height 11
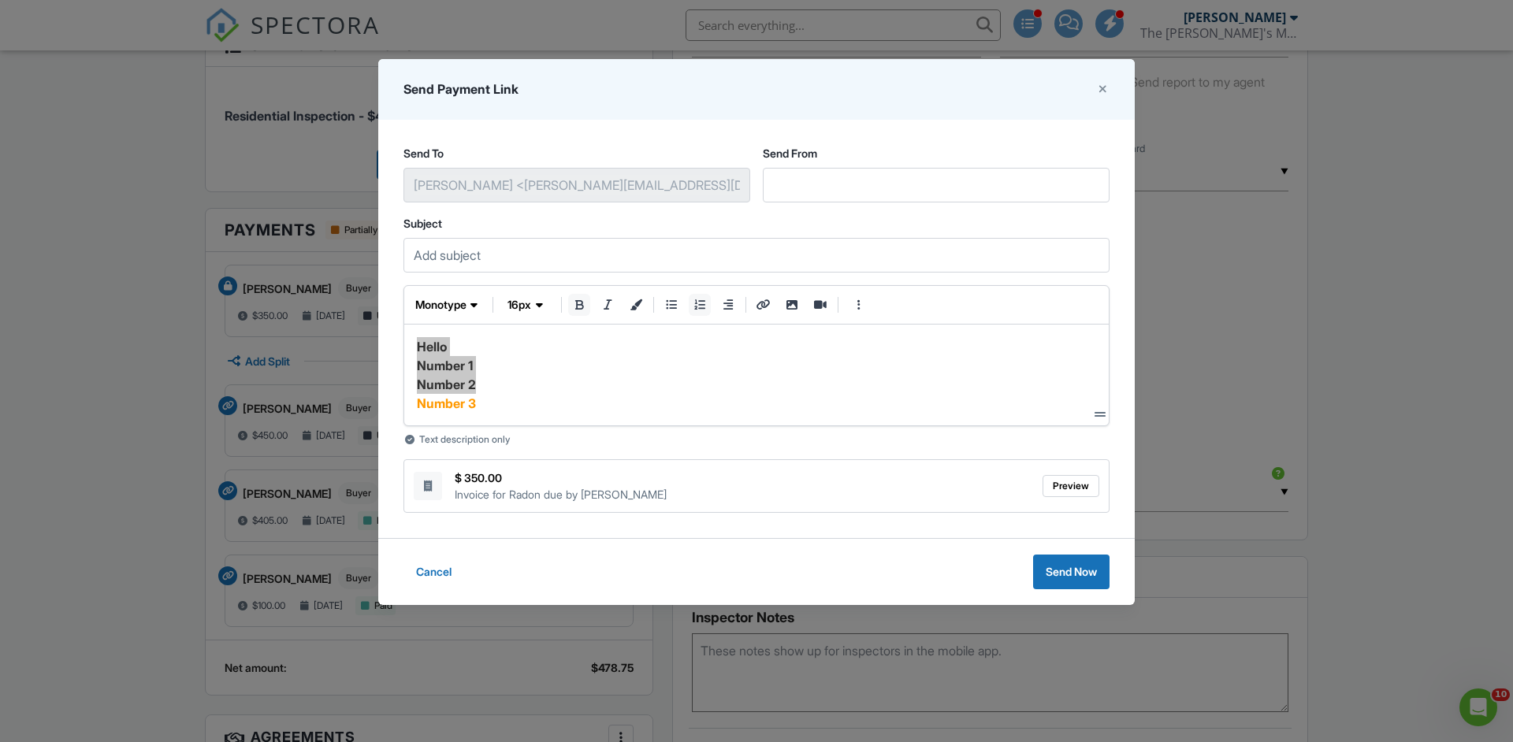
click at [575, 306] on icon "bold" at bounding box center [579, 304] width 14 height 11
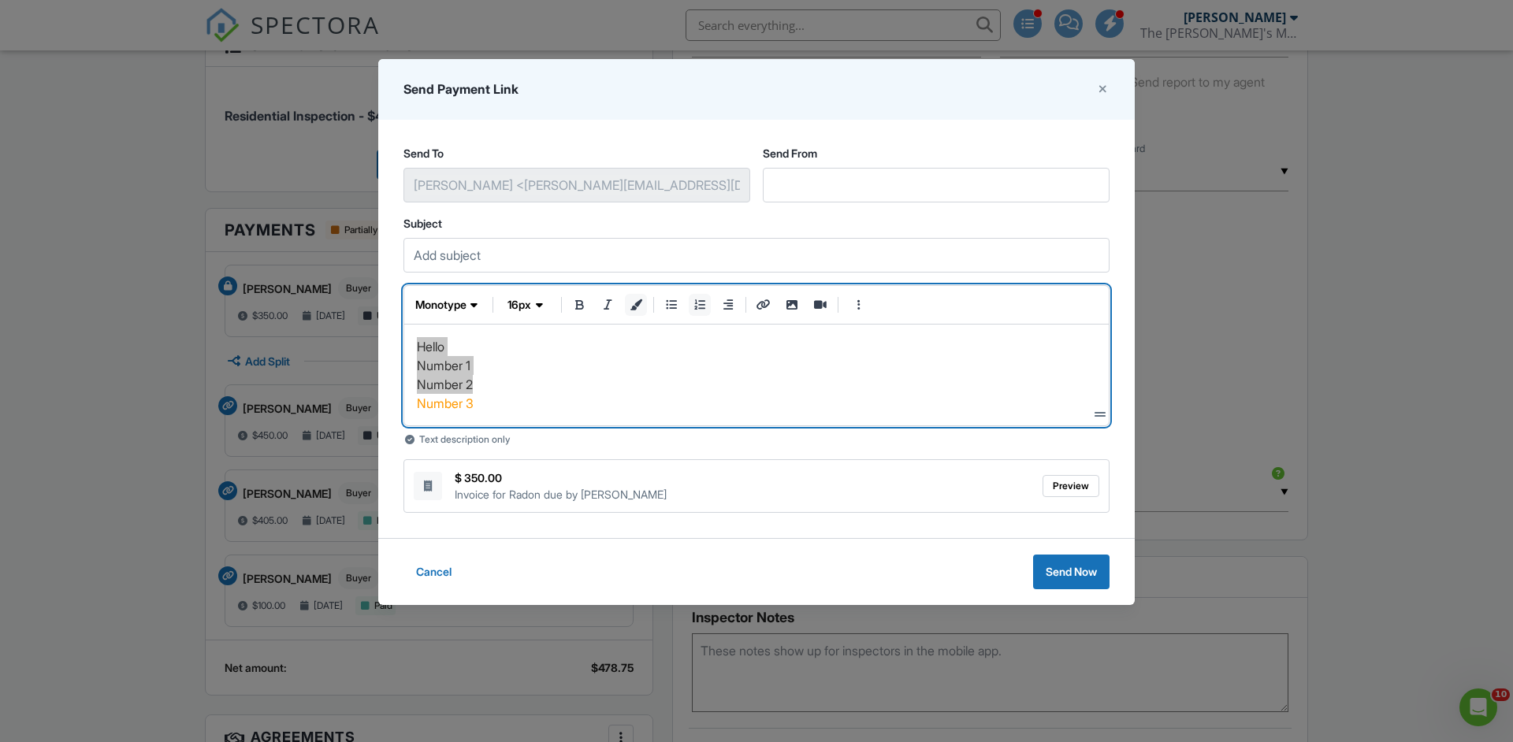
click at [641, 306] on icon "text color" at bounding box center [636, 304] width 14 height 11
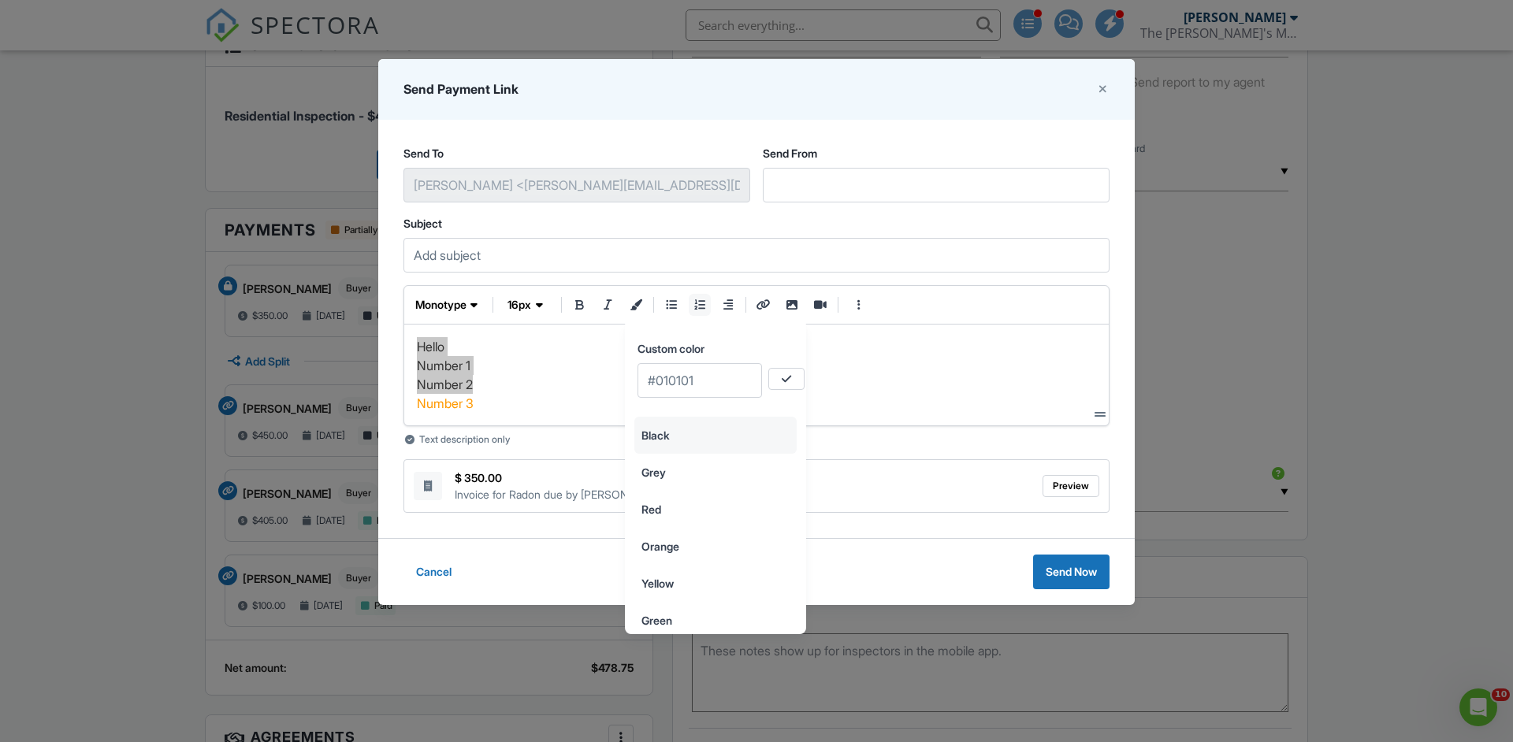
click at [685, 437] on input "Black" at bounding box center [715, 435] width 161 height 35
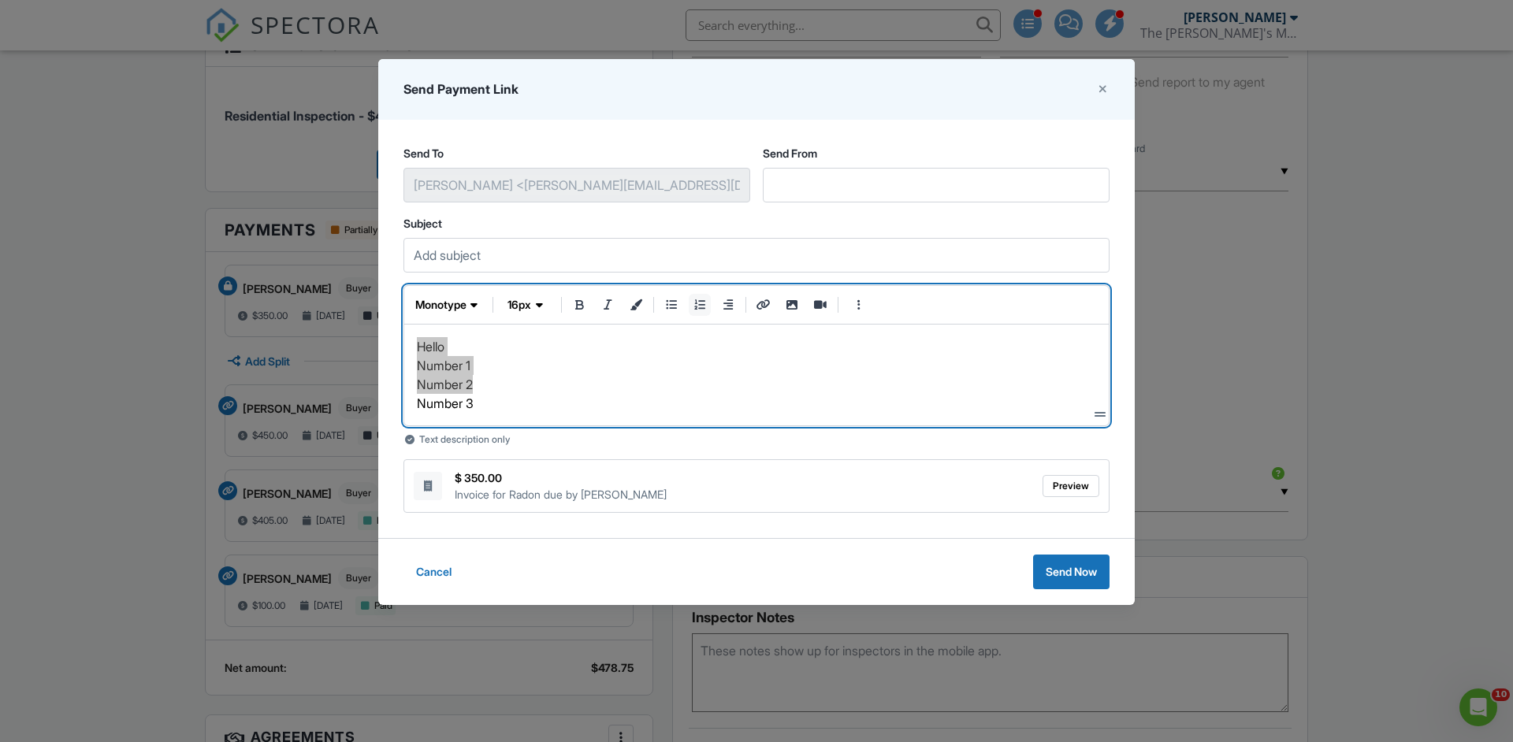
click at [596, 384] on p "Number 2" at bounding box center [756, 384] width 679 height 19
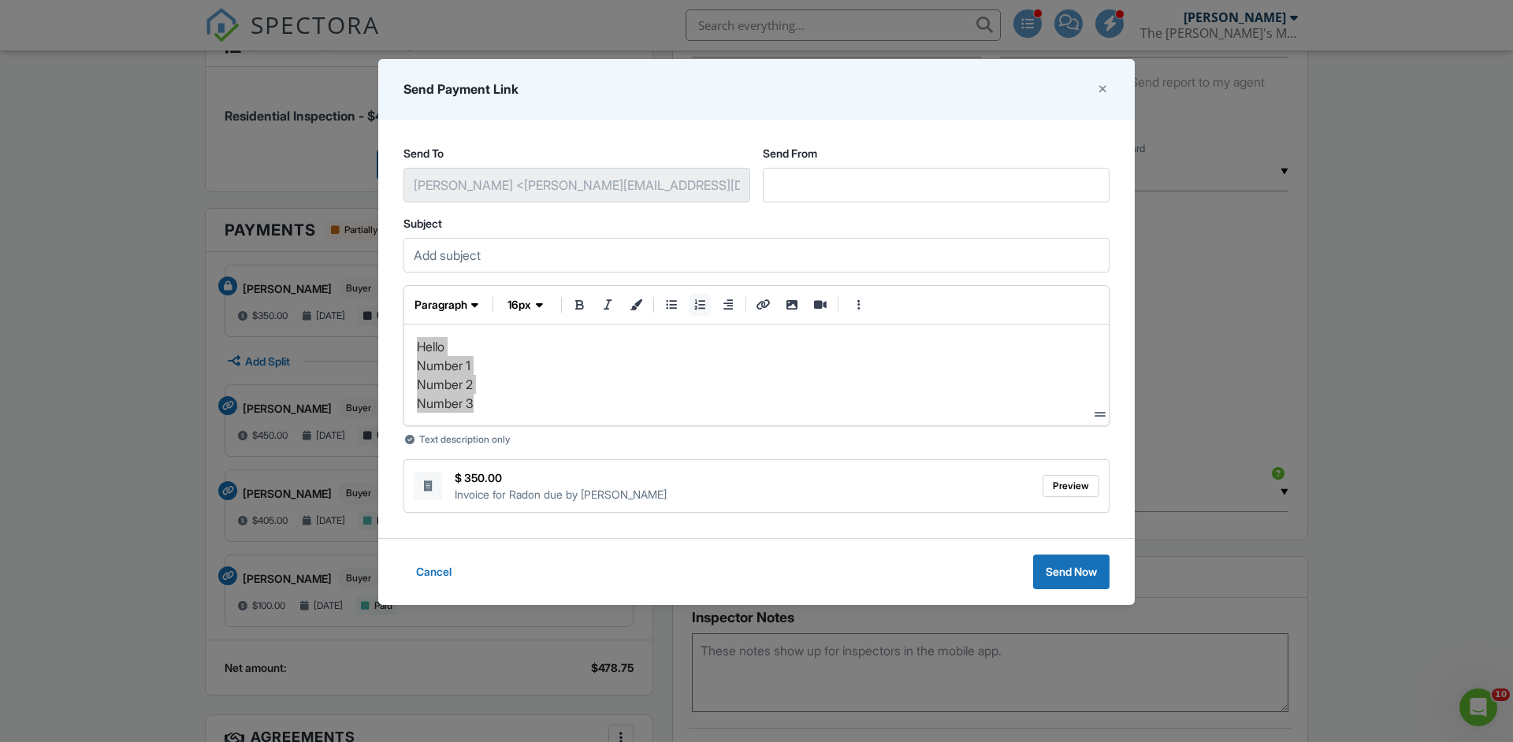
drag, startPoint x: 414, startPoint y: 346, endPoint x: 500, endPoint y: 423, distance: 115.5
click at [500, 423] on div "Hello Number 1 Number 2 Number 3 <ol><li><p style="text-align: left"><span styl…" at bounding box center [756, 375] width 704 height 101
click at [470, 296] on button "paragraph" at bounding box center [448, 305] width 76 height 22
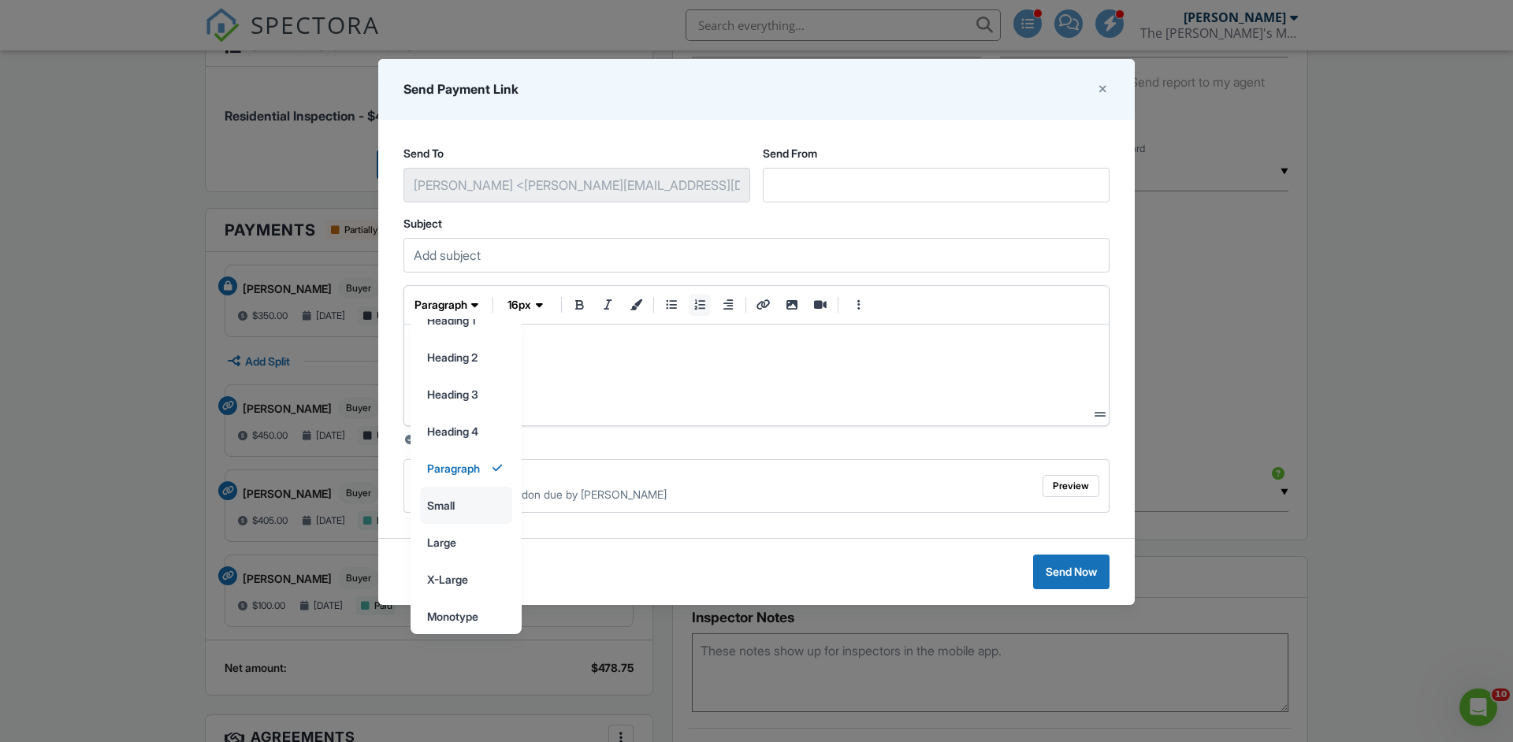
scroll to position [31, 0]
click at [487, 494] on input "small" at bounding box center [466, 498] width 91 height 35
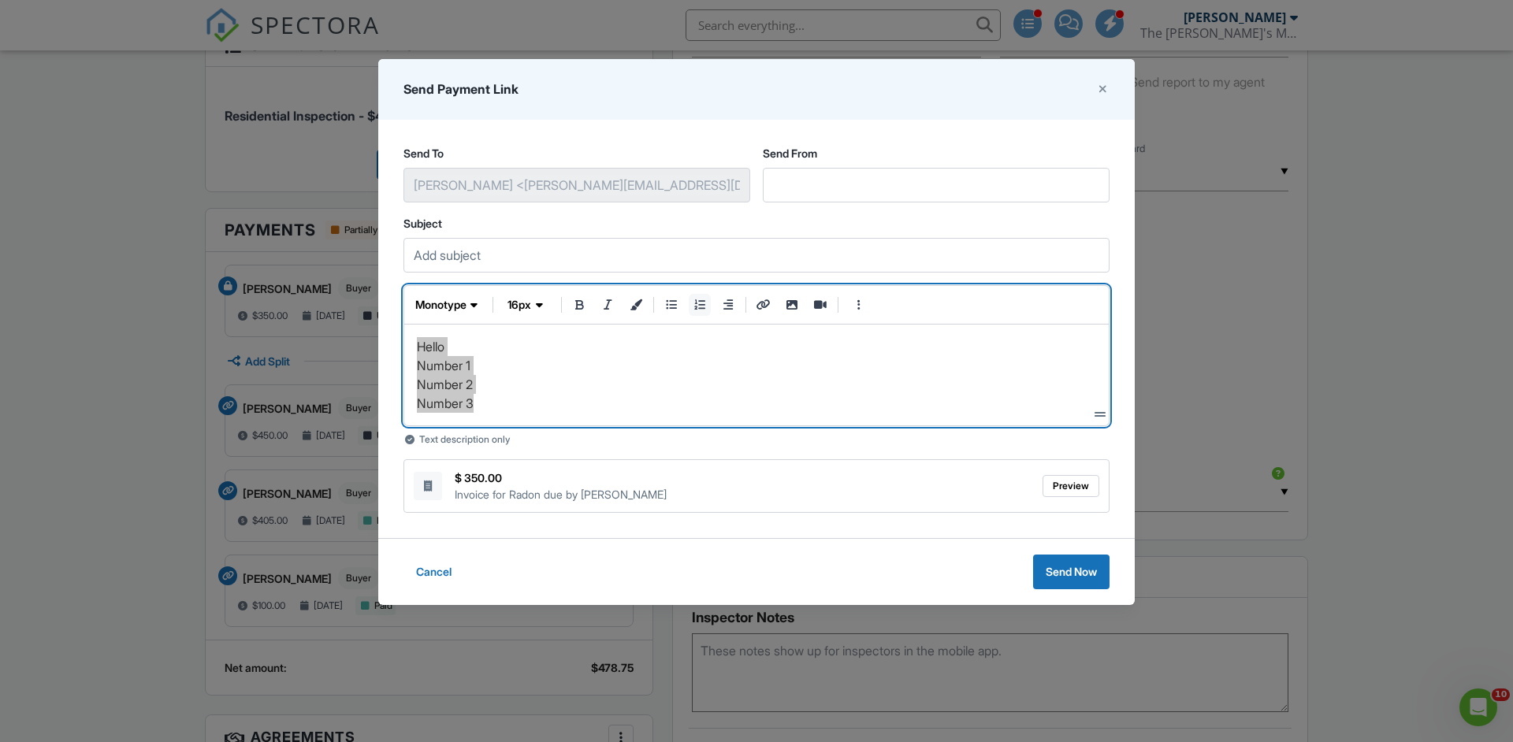
drag, startPoint x: 420, startPoint y: 345, endPoint x: 488, endPoint y: 418, distance: 100.3
click at [488, 413] on div "Hello Number 1 Number 2 Number 3" at bounding box center [756, 375] width 679 height 76
click at [466, 304] on span "monotype" at bounding box center [440, 305] width 51 height 16
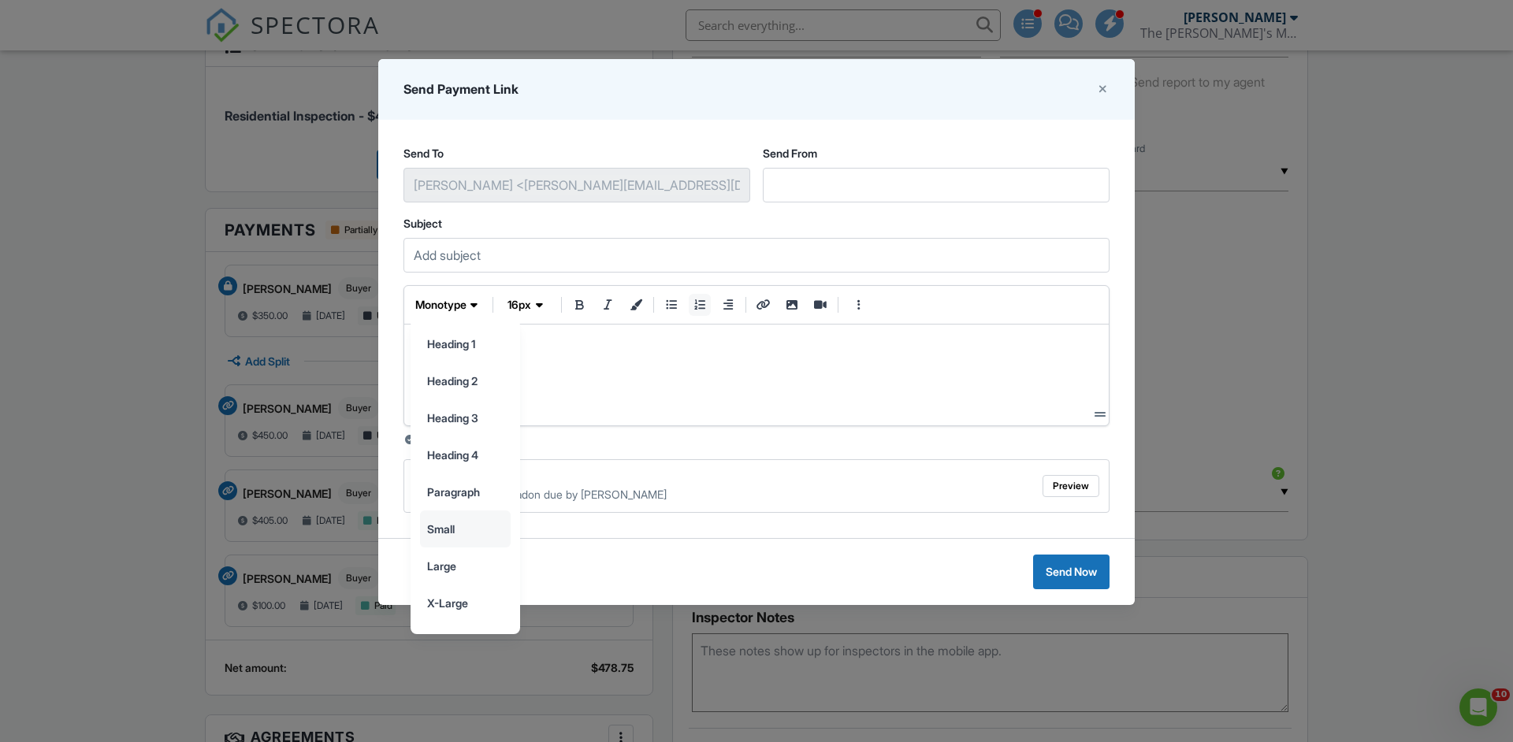
click at [473, 525] on input "small" at bounding box center [465, 528] width 89 height 35
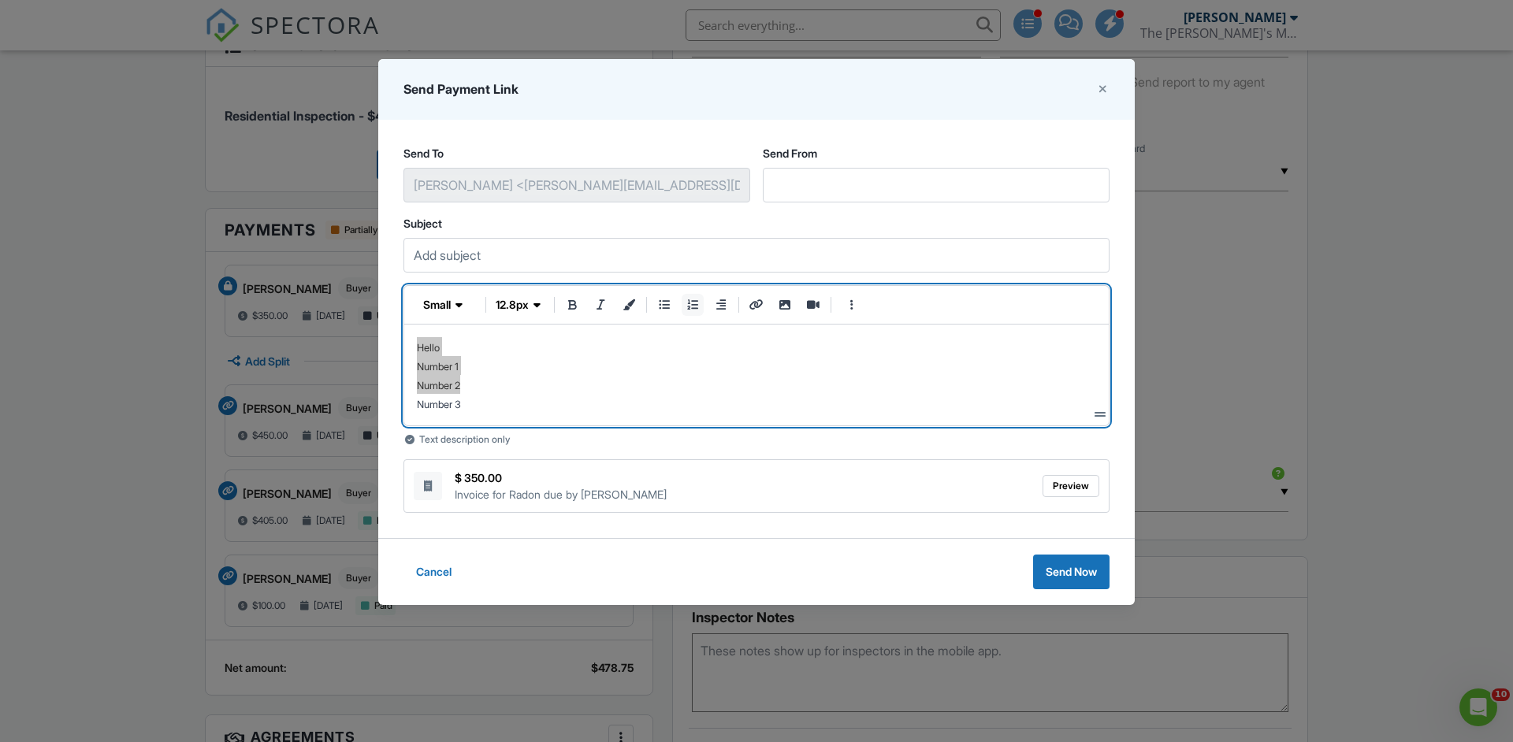
click at [503, 384] on p "Number 2" at bounding box center [756, 384] width 679 height 19
drag, startPoint x: 418, startPoint y: 349, endPoint x: 481, endPoint y: 406, distance: 84.2
click at [481, 406] on ol "Hello Number 1 Number 2 Number 3" at bounding box center [756, 375] width 679 height 76
click at [666, 308] on icon "bullet list" at bounding box center [664, 304] width 14 height 11
click at [462, 306] on icon "button" at bounding box center [458, 305] width 7 height 16
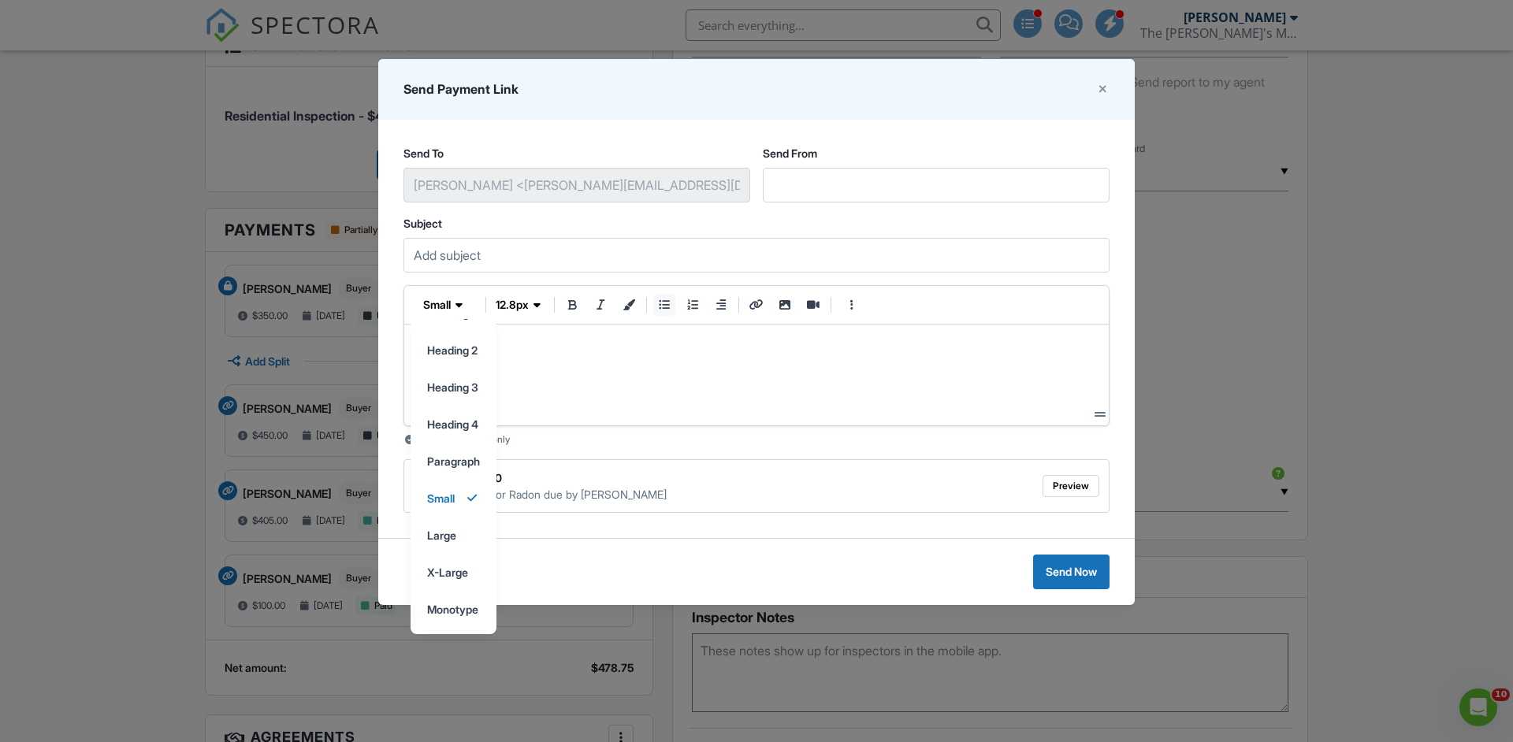
click at [576, 388] on p "Number 2" at bounding box center [756, 384] width 679 height 19
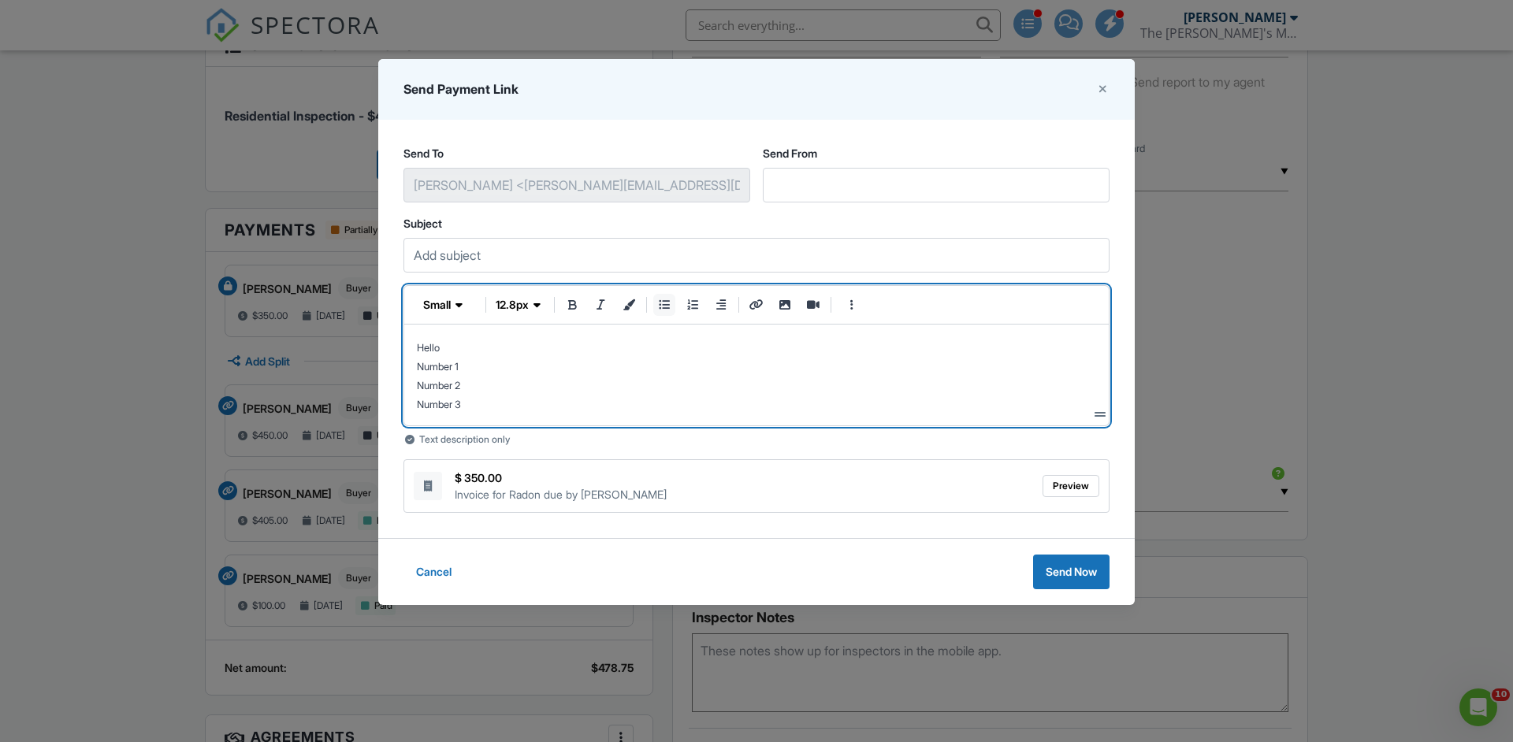
click at [430, 366] on span "Number 1" at bounding box center [438, 367] width 42 height 12
click at [701, 299] on button "ordered list" at bounding box center [692, 305] width 22 height 22
click at [658, 307] on button "bullet list" at bounding box center [664, 305] width 22 height 22
click at [693, 306] on icon "ordered list" at bounding box center [692, 304] width 14 height 11
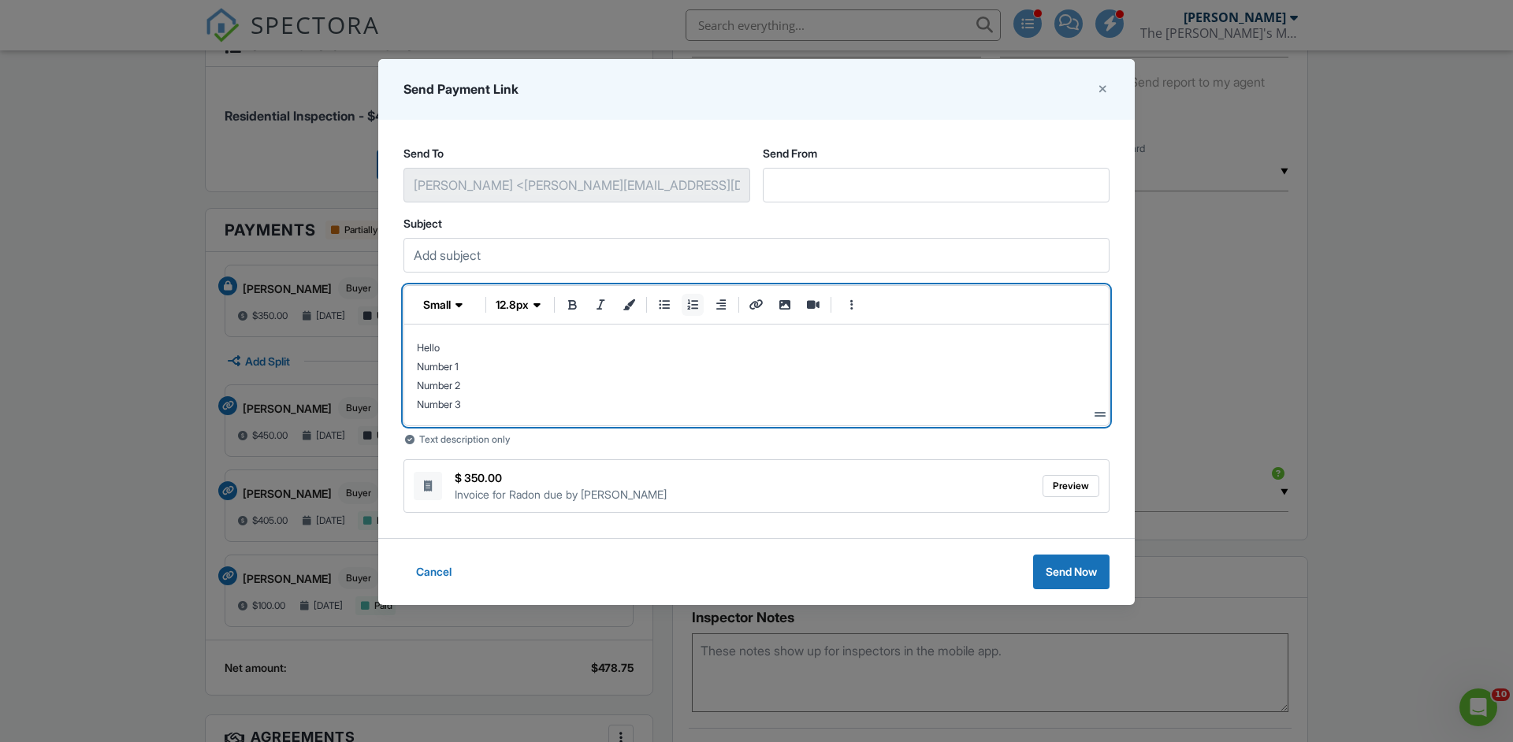
click at [499, 408] on p "Number 3" at bounding box center [756, 403] width 679 height 19
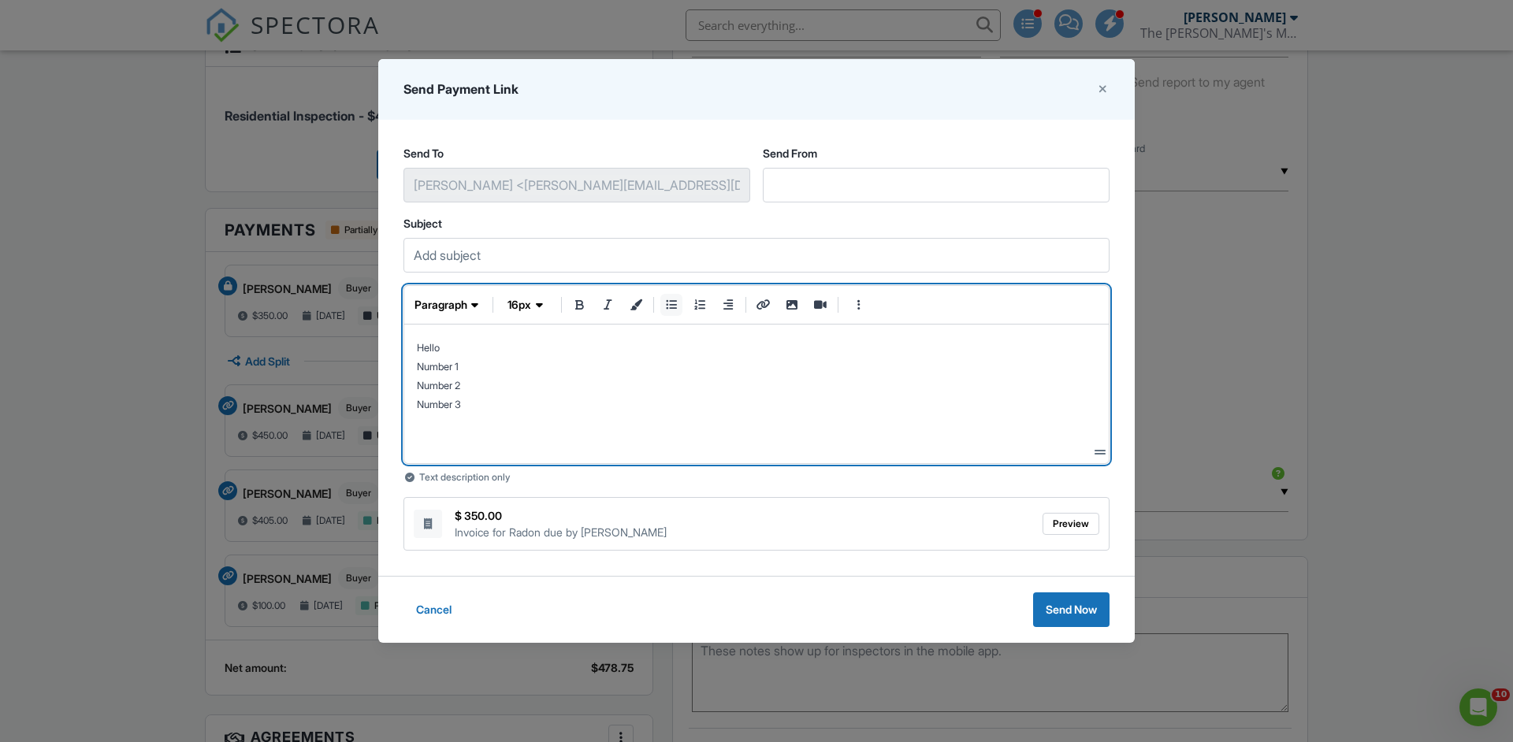
click at [671, 307] on icon "bullet list" at bounding box center [671, 304] width 14 height 11
click at [707, 305] on button "ordered list" at bounding box center [700, 305] width 22 height 22
click at [763, 306] on icon "link" at bounding box center [763, 304] width 14 height 11
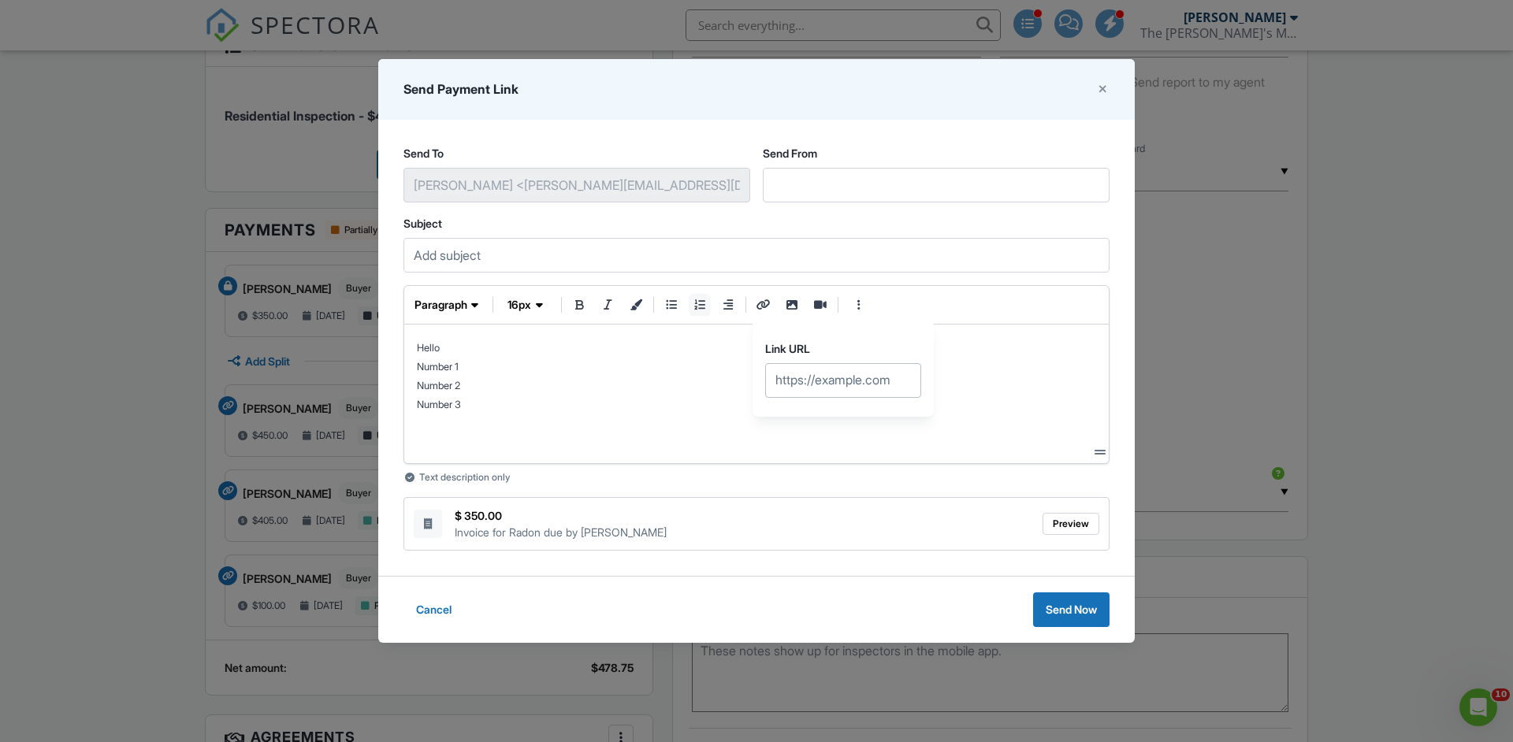
click at [830, 388] on input "text" at bounding box center [843, 379] width 136 height 20
type input "www.spectora.com"
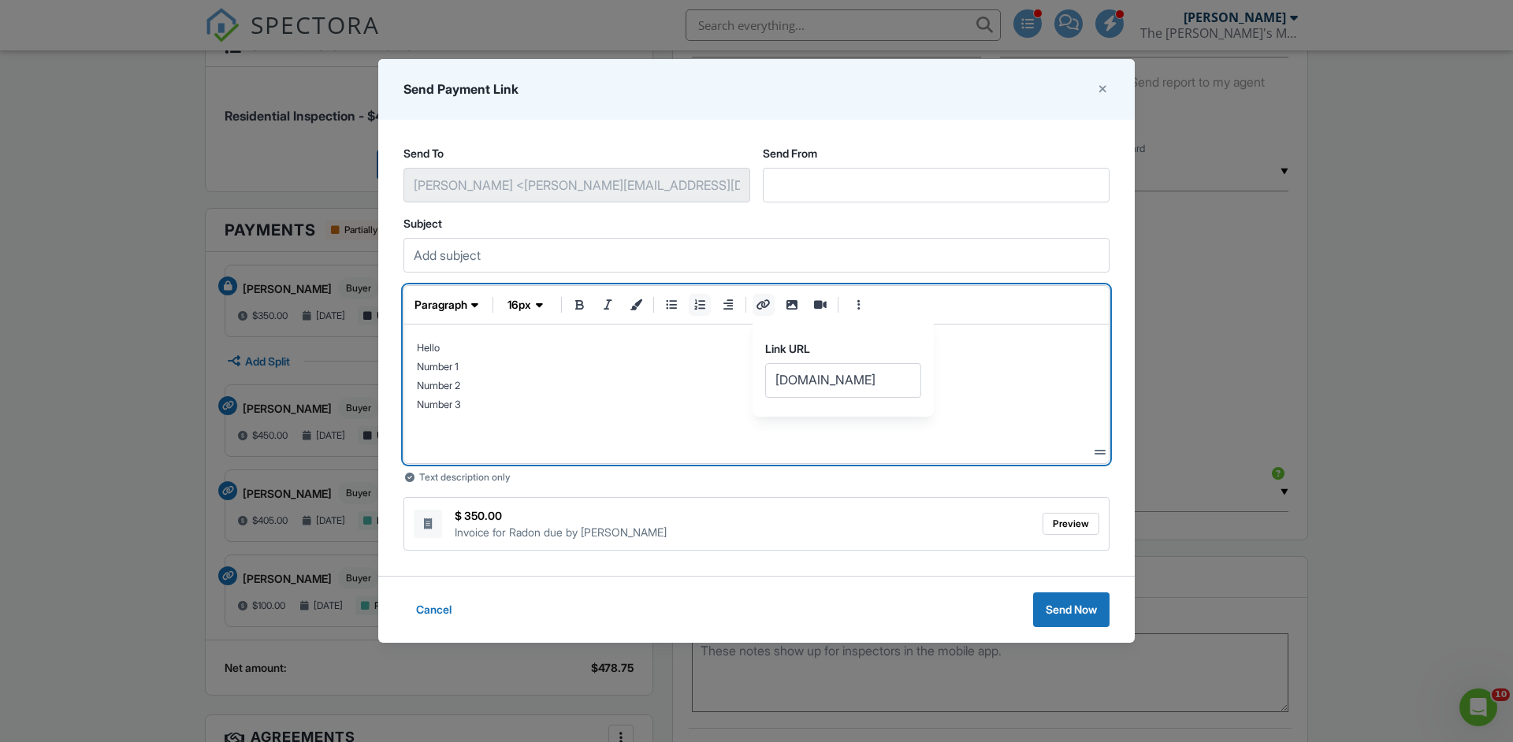
click at [876, 358] on div "Link URL www.spectora.com" at bounding box center [843, 369] width 156 height 57
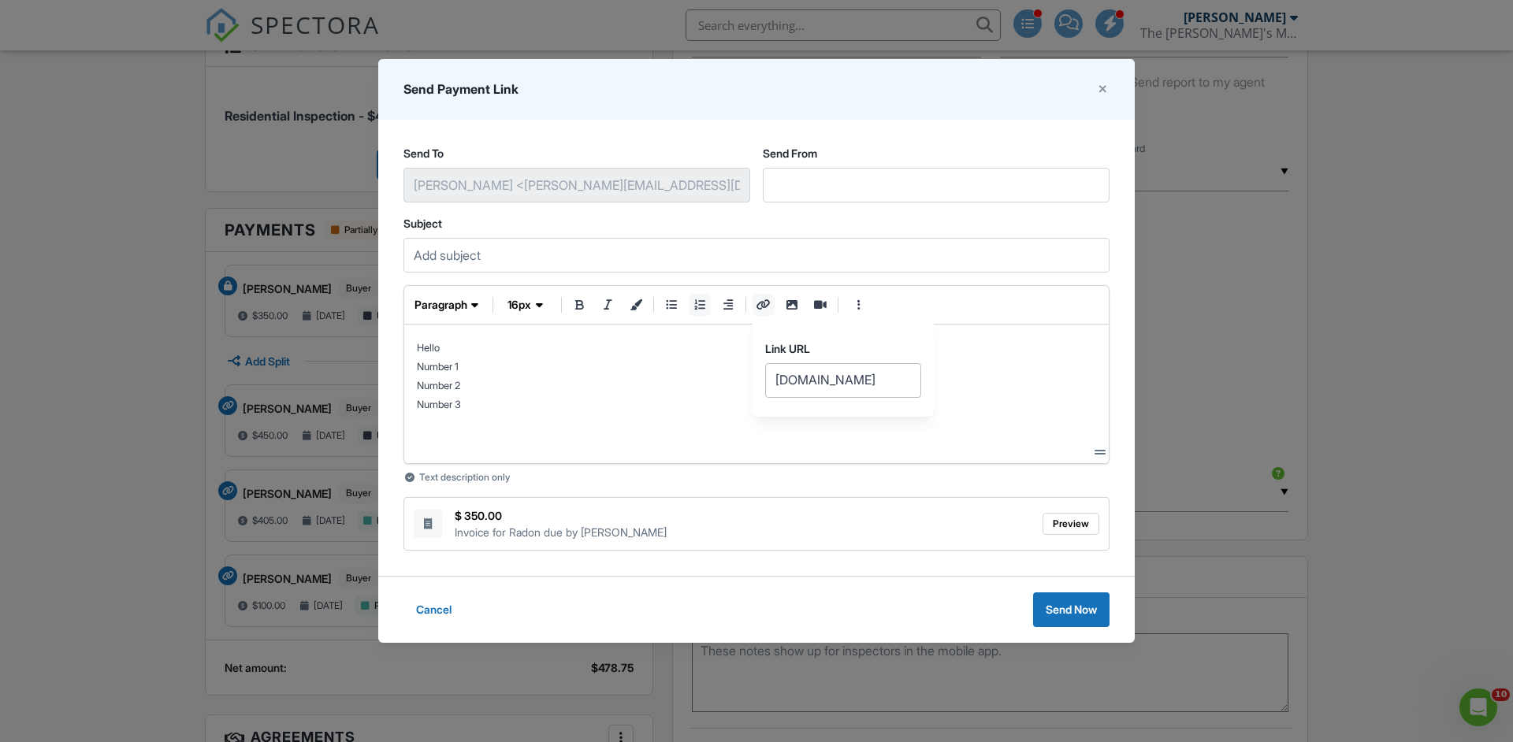
click at [838, 380] on input "www.spectora.com" at bounding box center [843, 379] width 136 height 20
click at [912, 410] on div at bounding box center [842, 407] width 181 height 19
click at [822, 340] on header "Link URL www.spectora.com" at bounding box center [842, 358] width 181 height 79
click at [784, 356] on label "Link URL" at bounding box center [843, 349] width 156 height 16
click at [784, 369] on input "www.spectora.com" at bounding box center [843, 379] width 136 height 20
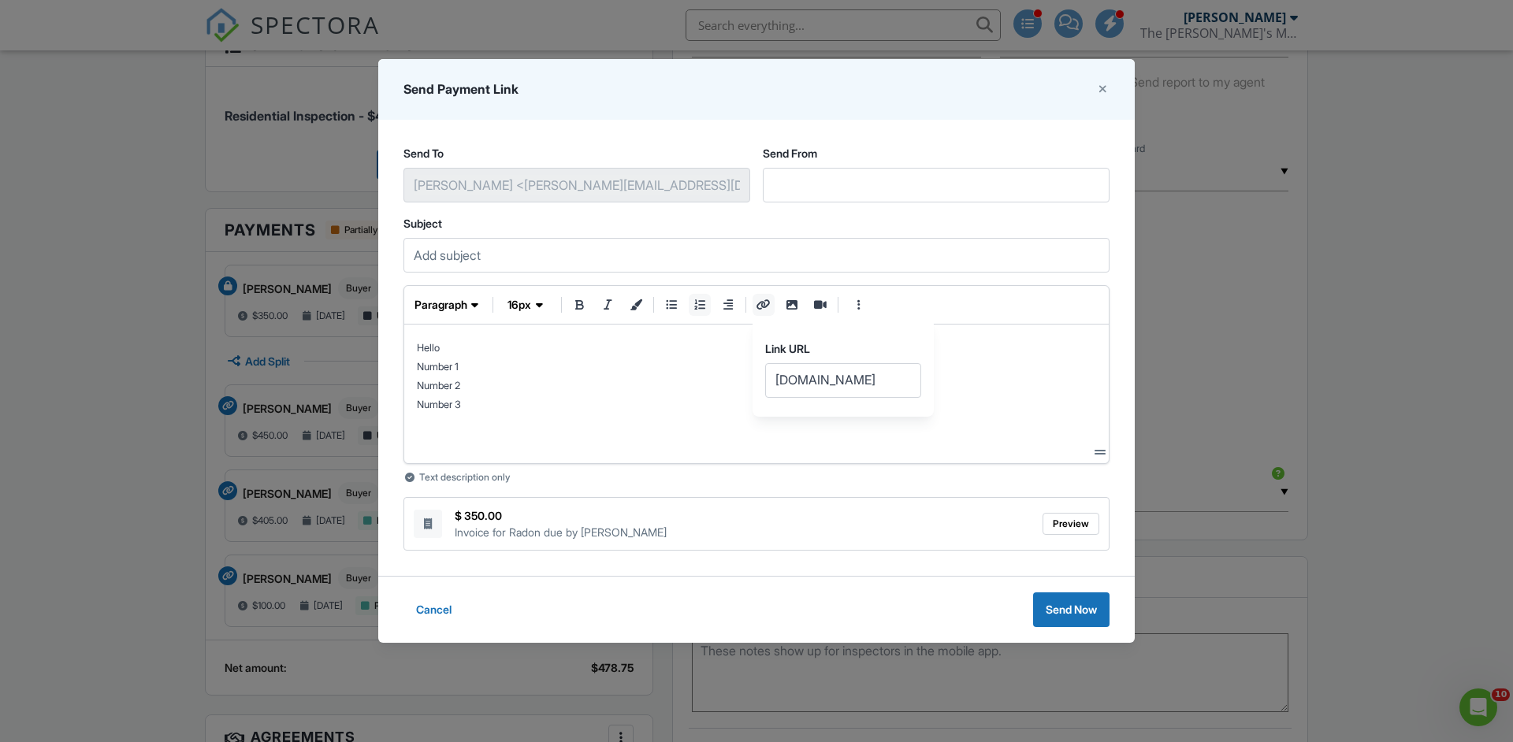
click at [759, 332] on header "Link URL www.spectora.com" at bounding box center [842, 358] width 181 height 79
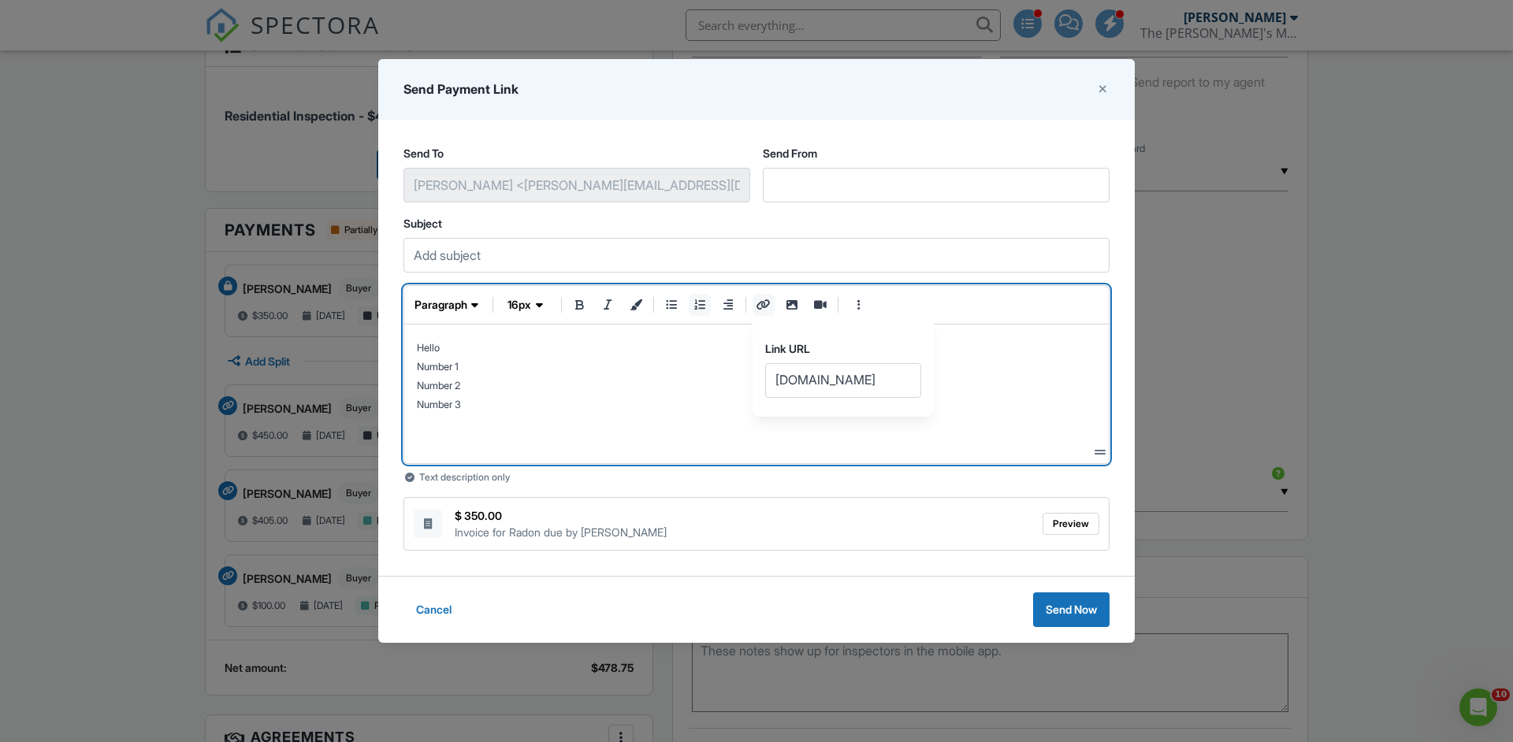
click at [706, 411] on p "Number 3" at bounding box center [756, 403] width 679 height 19
click at [790, 305] on icon "image" at bounding box center [792, 304] width 14 height 11
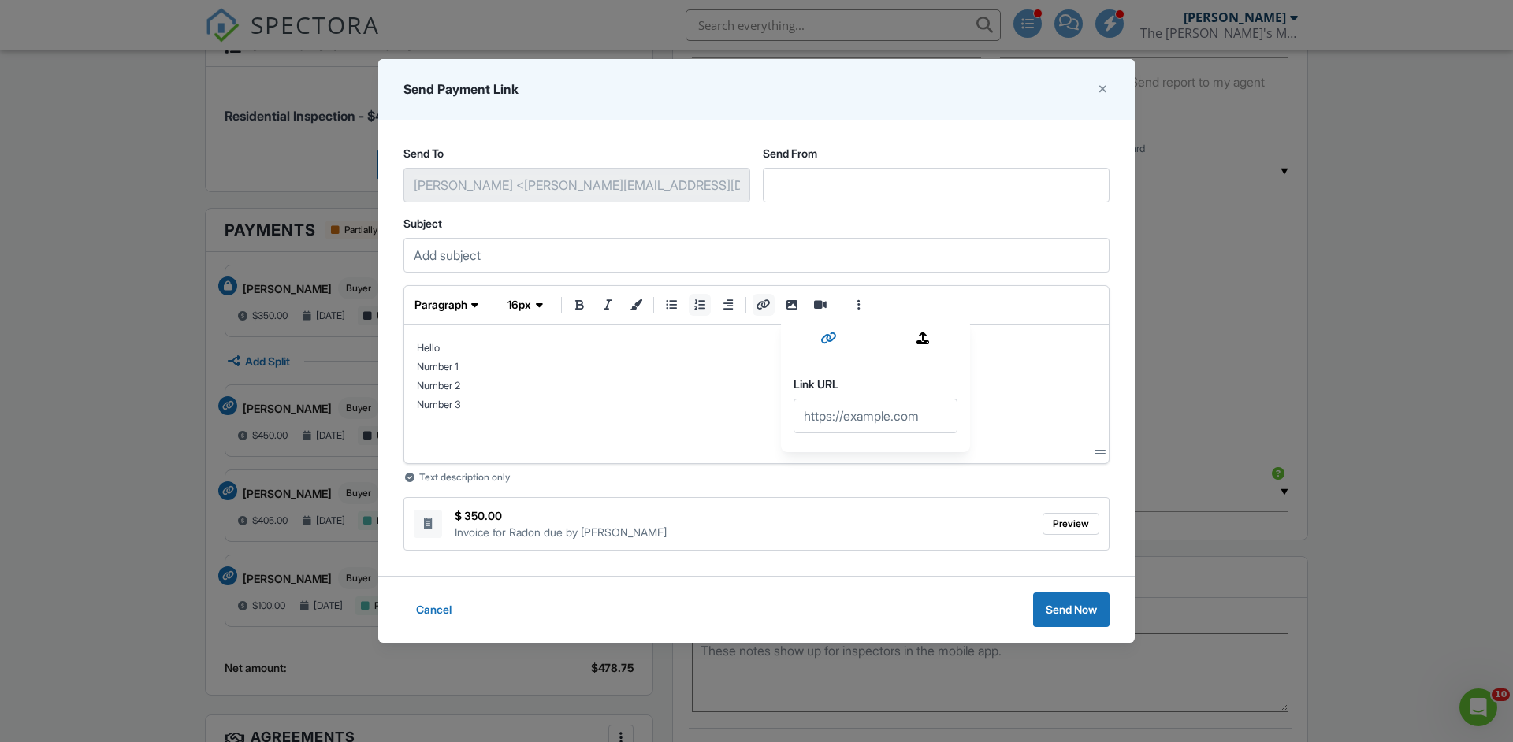
click at [927, 343] on icon at bounding box center [923, 338] width 16 height 19
click at [889, 462] on span "Click to browse" at bounding box center [875, 463] width 69 height 16
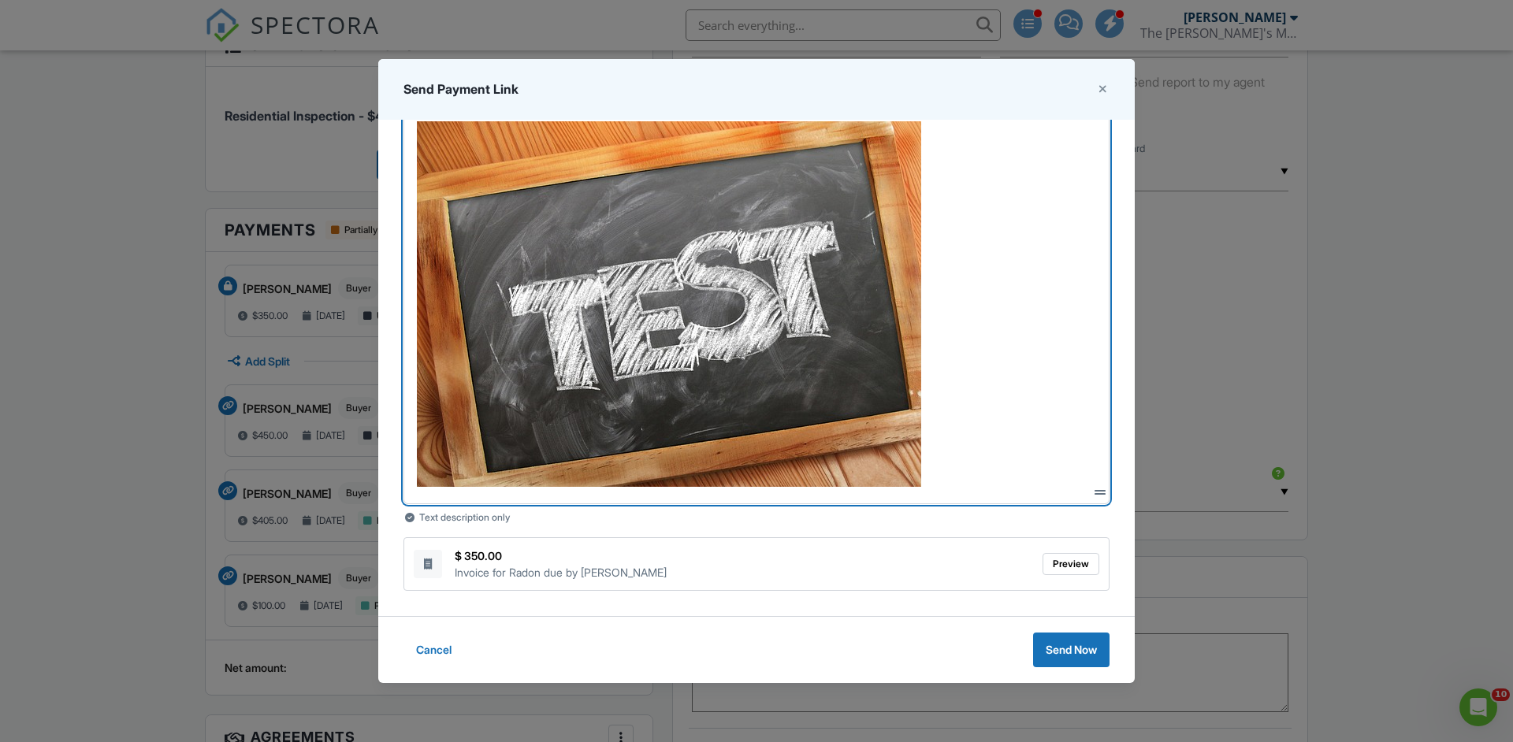
scroll to position [0, 0]
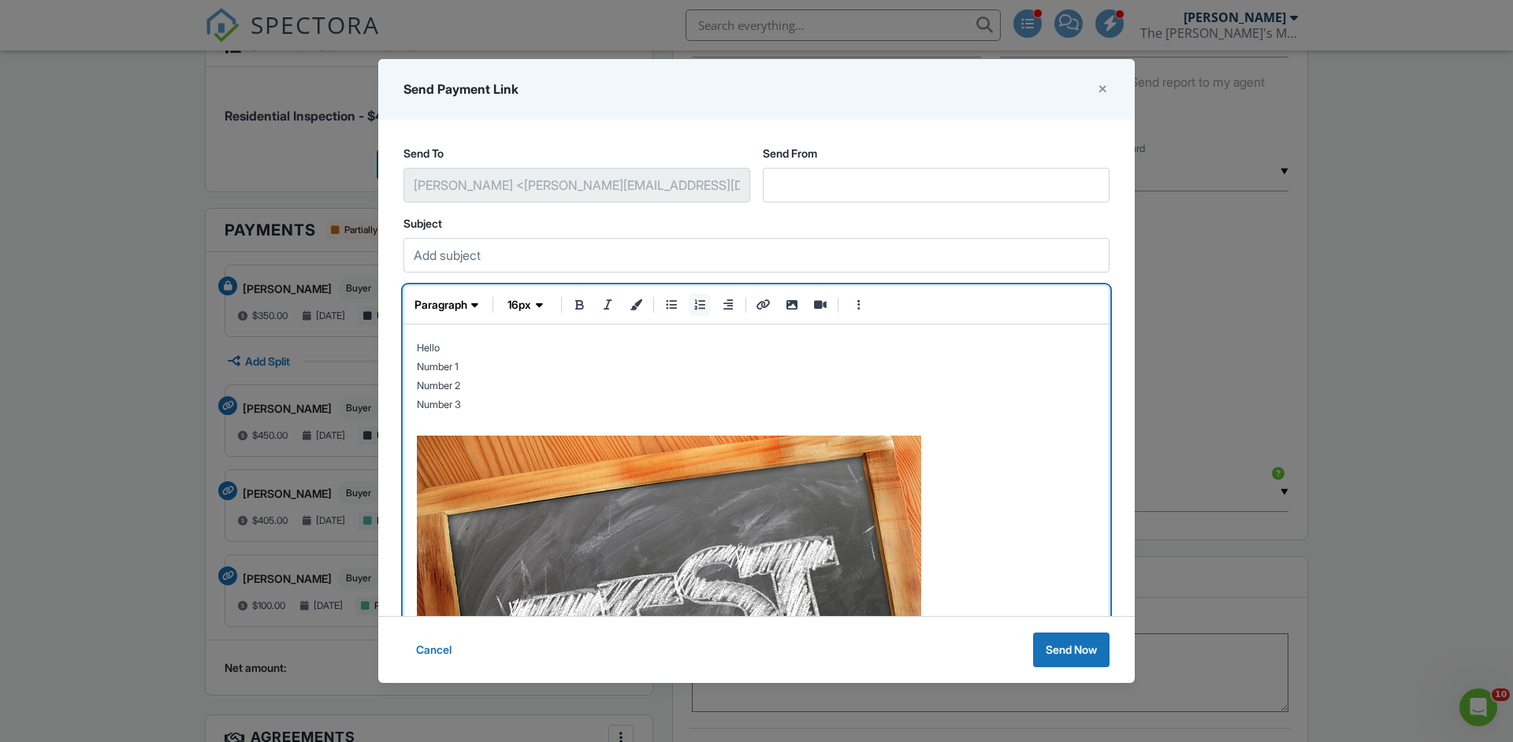
click at [673, 419] on p at bounding box center [756, 422] width 679 height 19
click at [864, 303] on icon "more styles" at bounding box center [859, 304] width 14 height 11
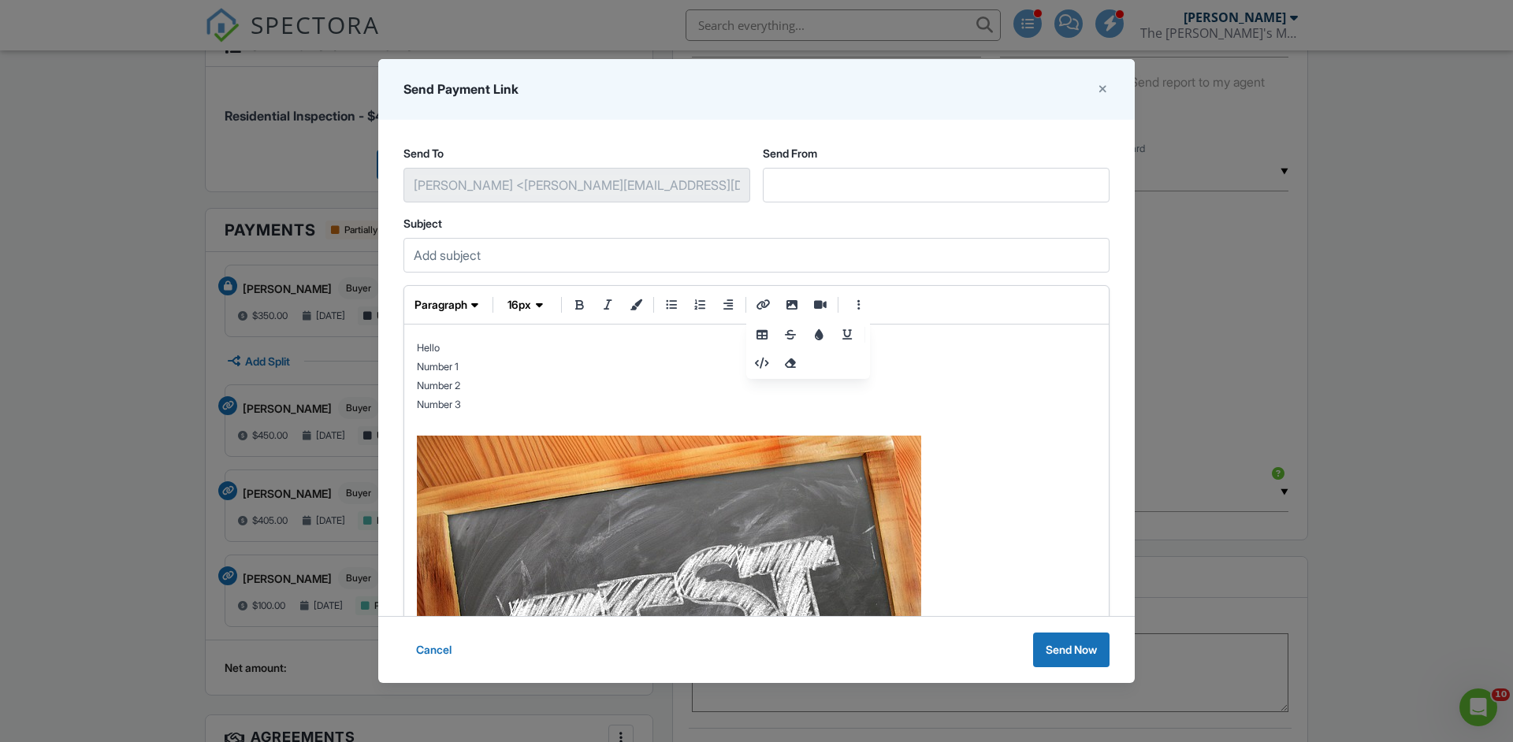
click at [566, 418] on p at bounding box center [756, 422] width 679 height 19
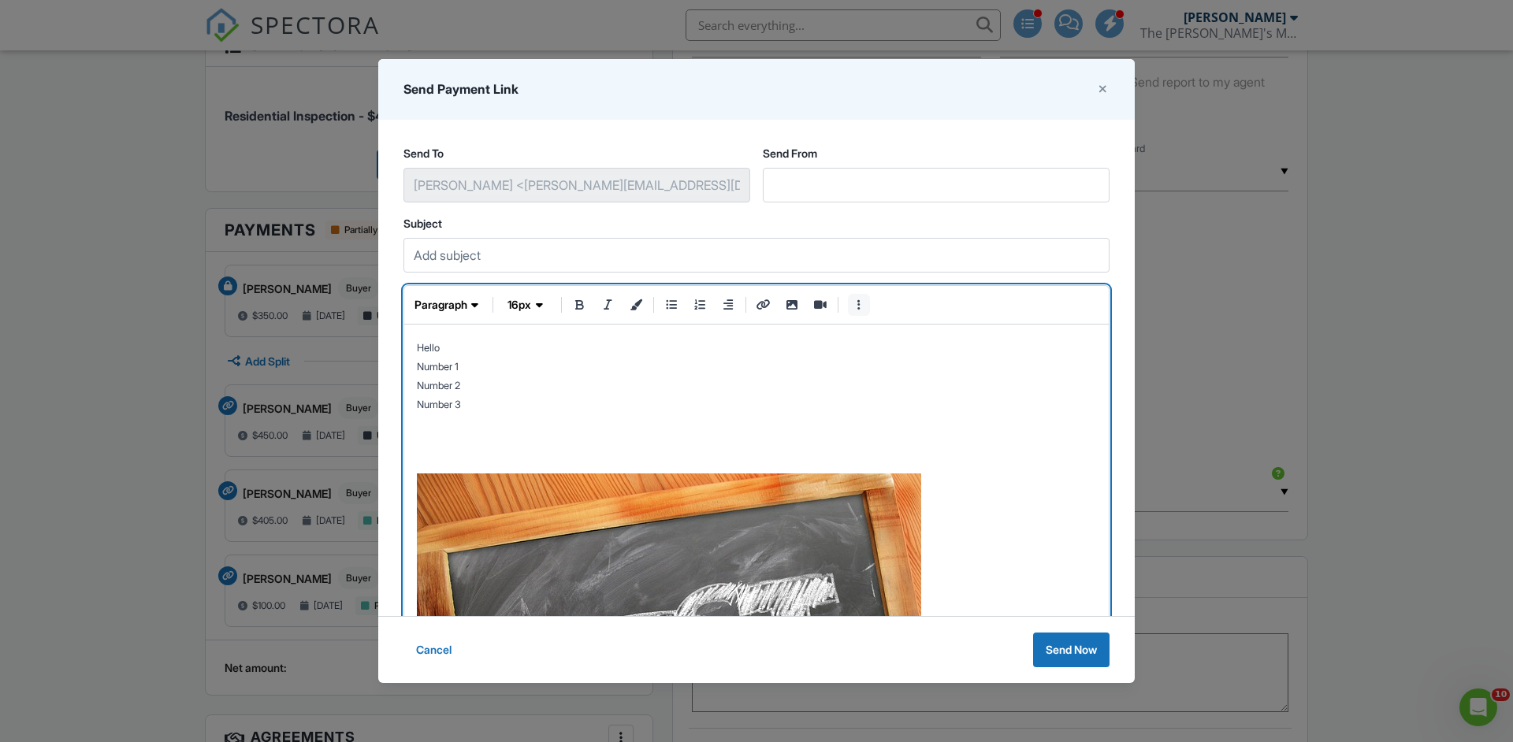
click at [867, 303] on button "more styles" at bounding box center [859, 305] width 22 height 22
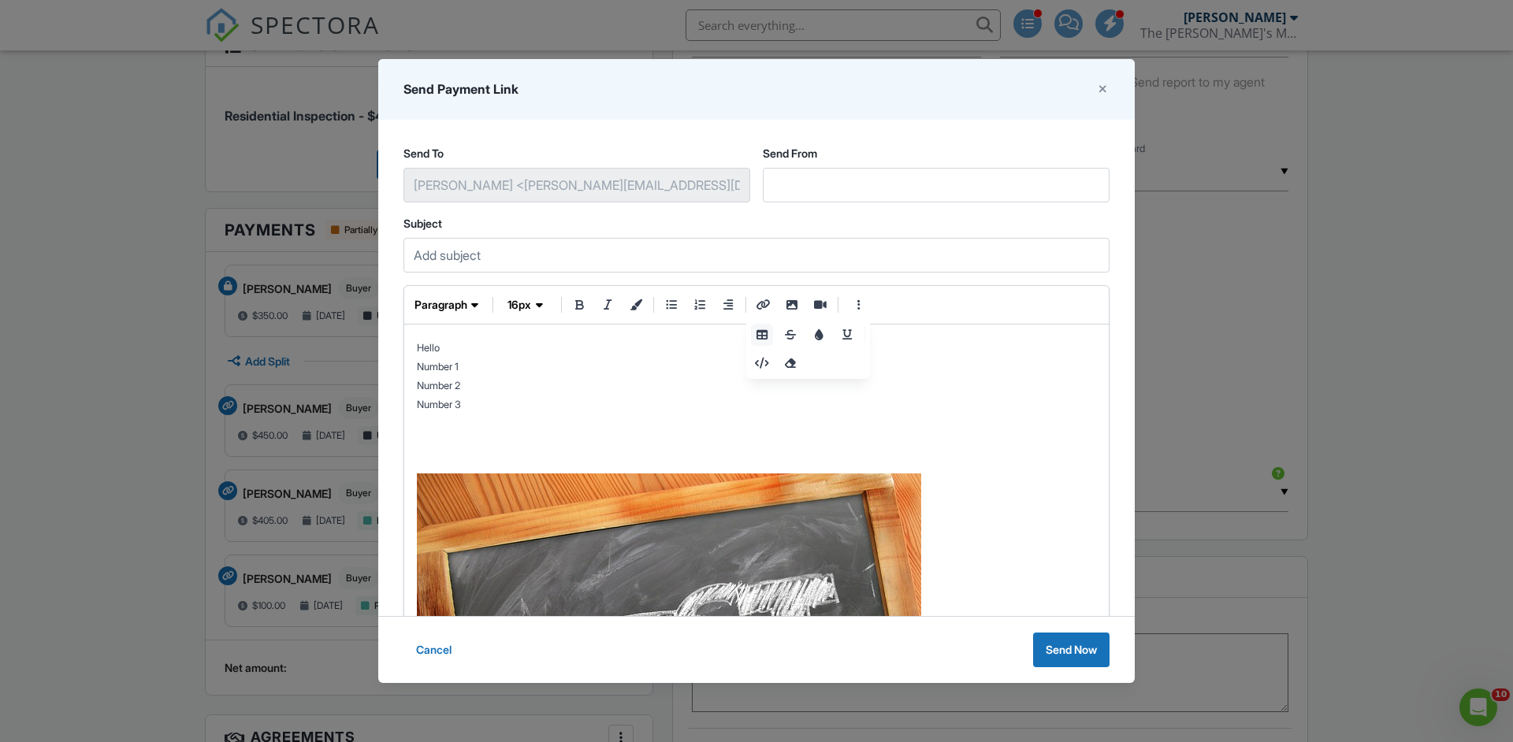
click at [765, 328] on button "table" at bounding box center [762, 335] width 22 height 22
click at [862, 307] on icon "more styles" at bounding box center [859, 304] width 14 height 11
click at [759, 336] on icon "table" at bounding box center [762, 334] width 14 height 11
click at [865, 306] on icon "more styles" at bounding box center [859, 304] width 14 height 11
click at [795, 337] on icon "strikethrough" at bounding box center [790, 334] width 14 height 11
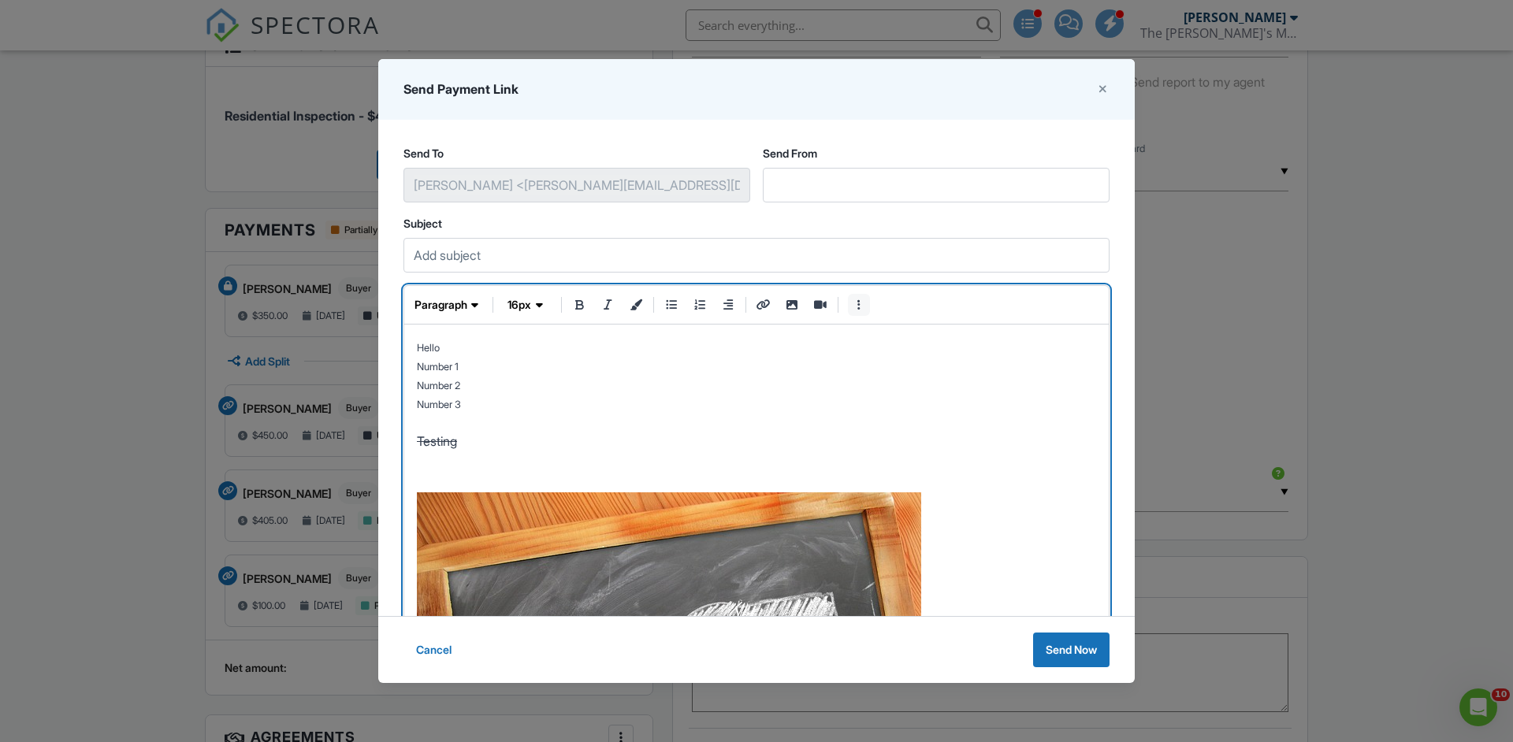
click at [857, 303] on icon "more styles" at bounding box center [859, 304] width 14 height 11
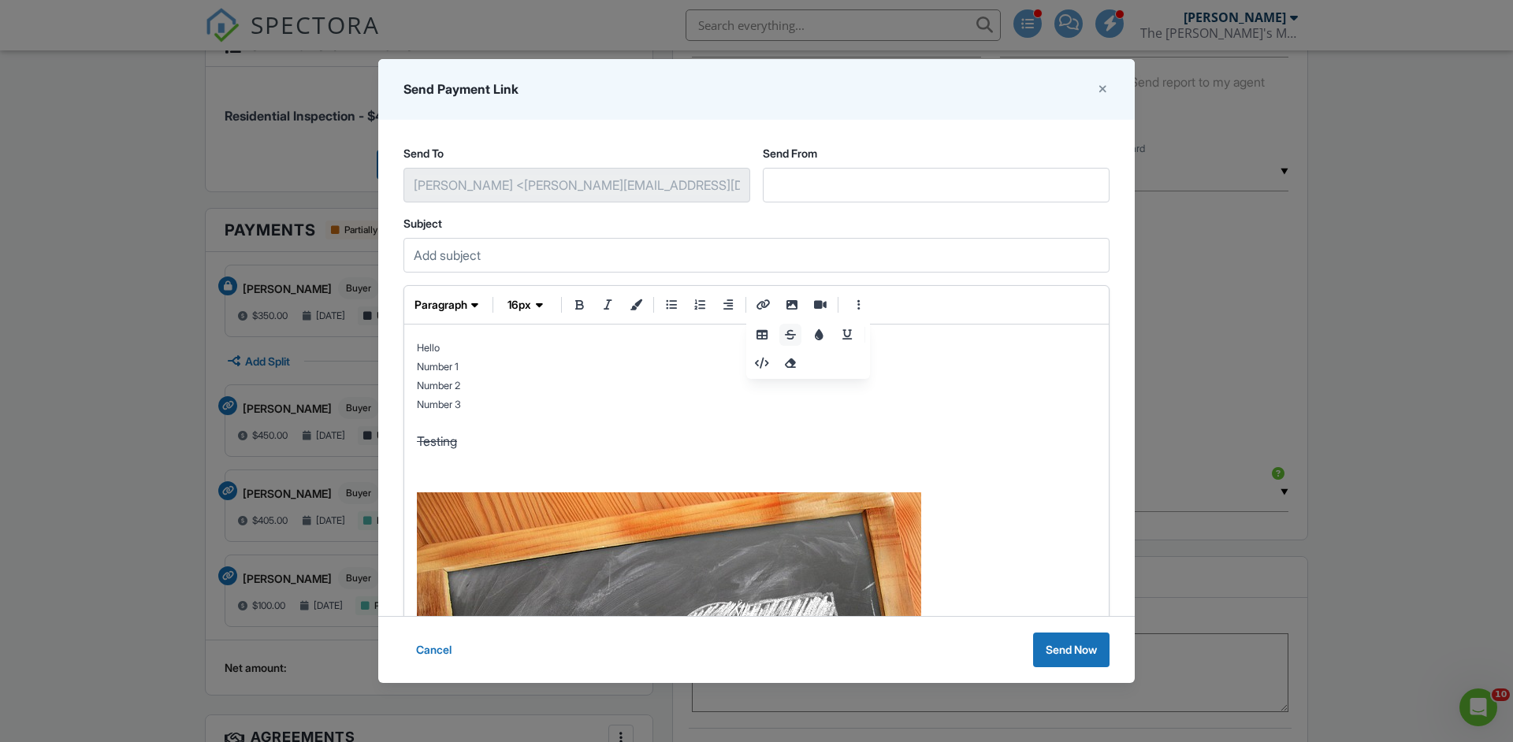
click at [796, 335] on icon "strikethrough" at bounding box center [790, 334] width 14 height 11
click at [867, 303] on button "more styles" at bounding box center [859, 305] width 22 height 22
click at [821, 340] on icon "background color" at bounding box center [818, 334] width 14 height 11
click at [552, 464] on p at bounding box center [756, 460] width 679 height 19
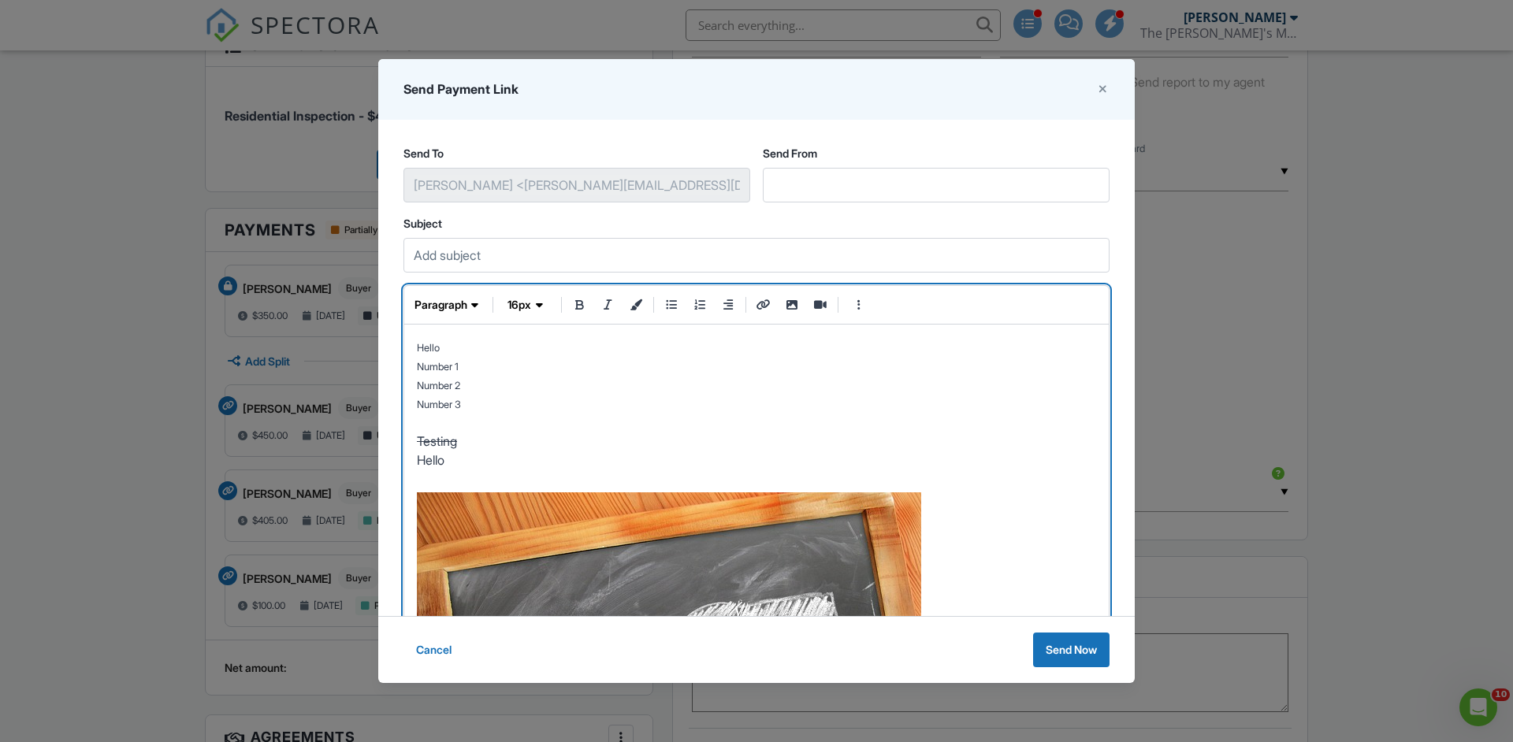
click at [437, 462] on p "Hello" at bounding box center [756, 460] width 679 height 19
click at [852, 309] on button "more styles" at bounding box center [859, 305] width 22 height 22
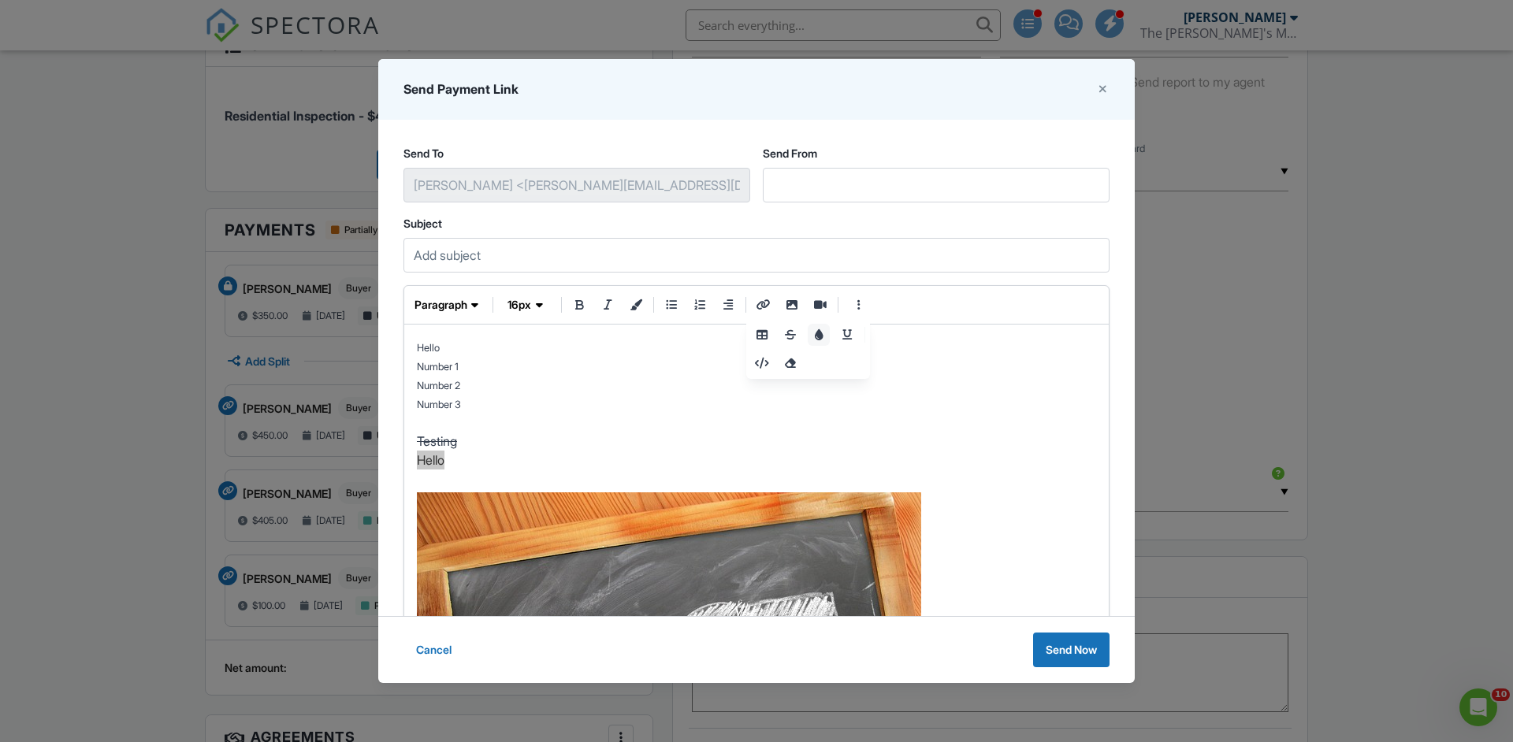
click at [817, 340] on icon "background color" at bounding box center [818, 334] width 14 height 11
click at [689, 409] on p "Number 3" at bounding box center [756, 403] width 679 height 19
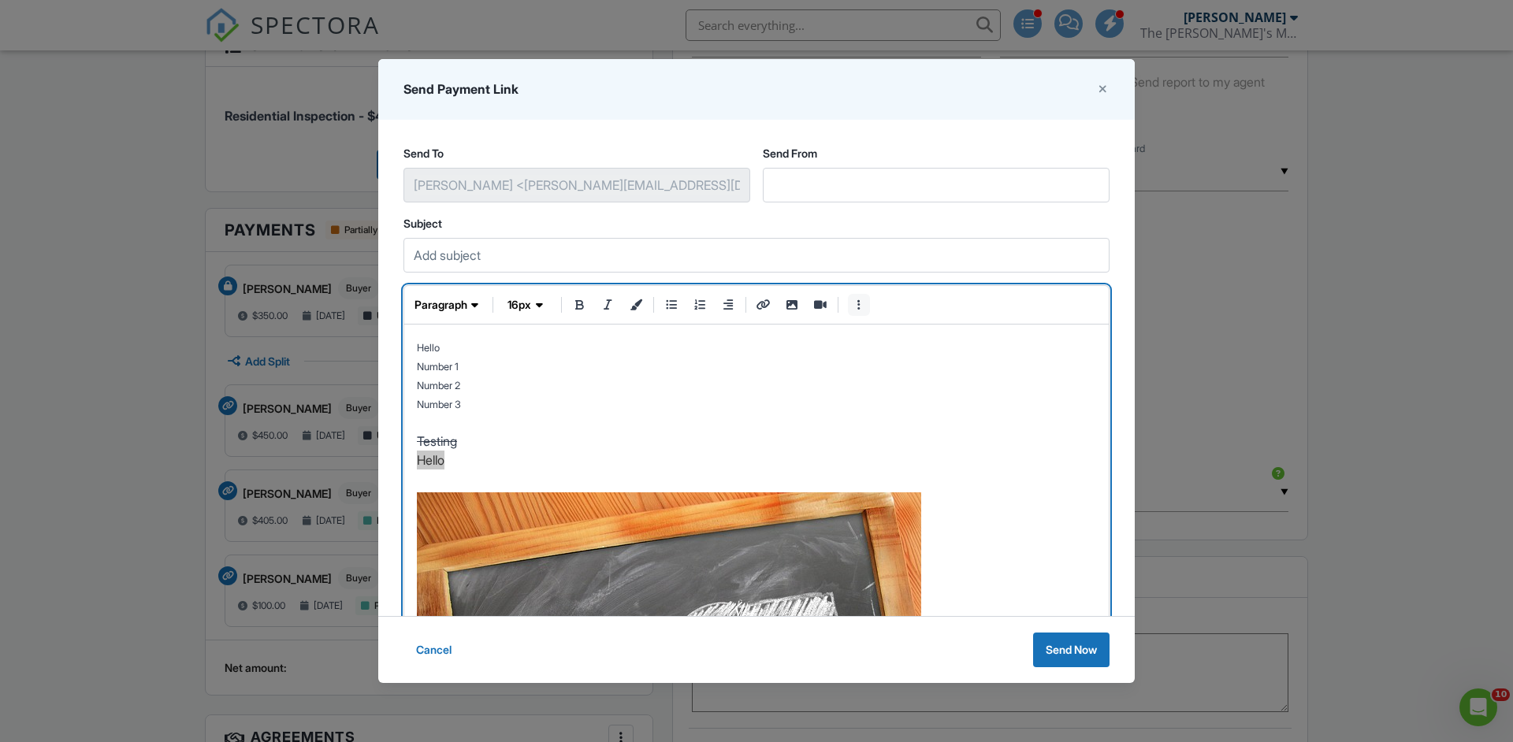
click at [859, 304] on icon "more styles" at bounding box center [859, 304] width 14 height 11
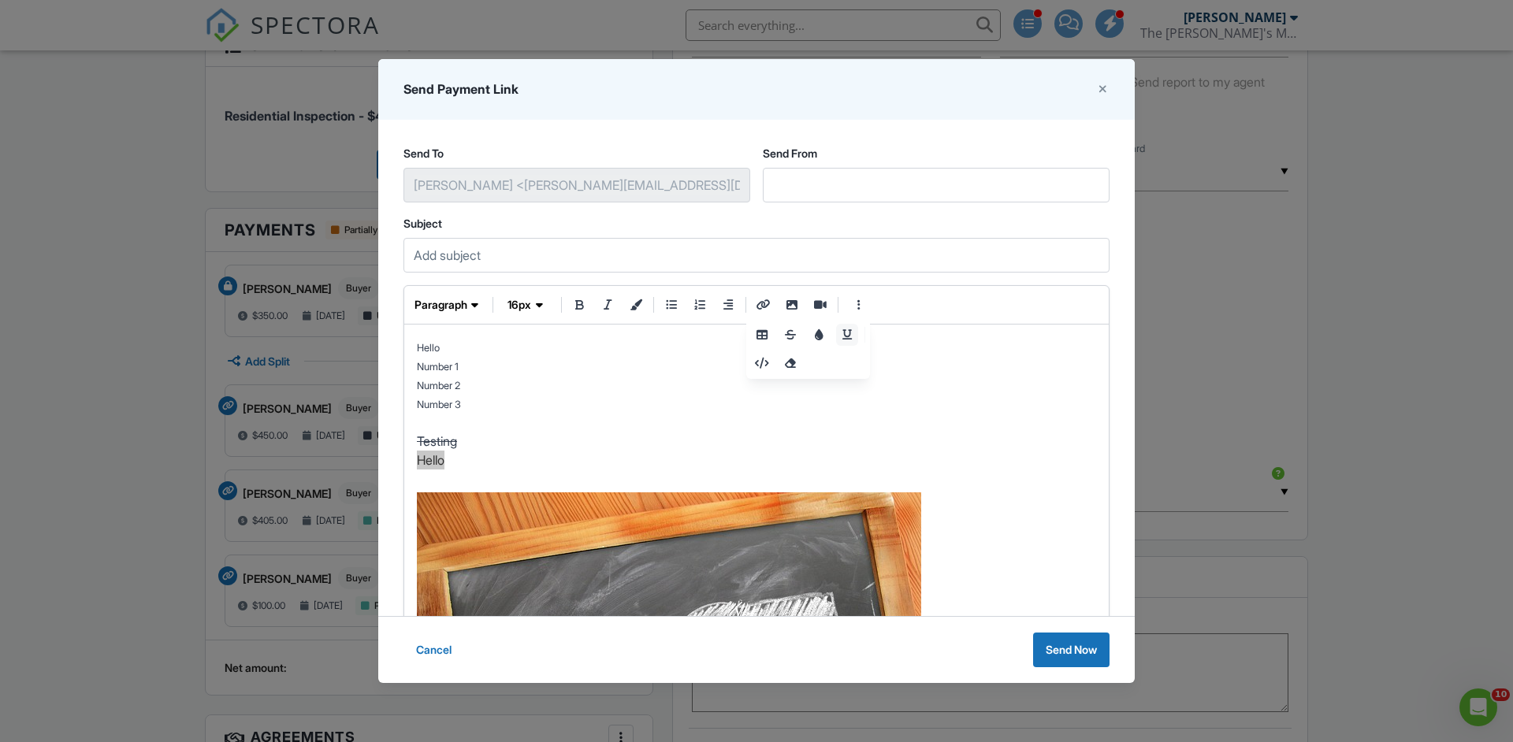
click at [847, 337] on icon "underline" at bounding box center [847, 334] width 14 height 11
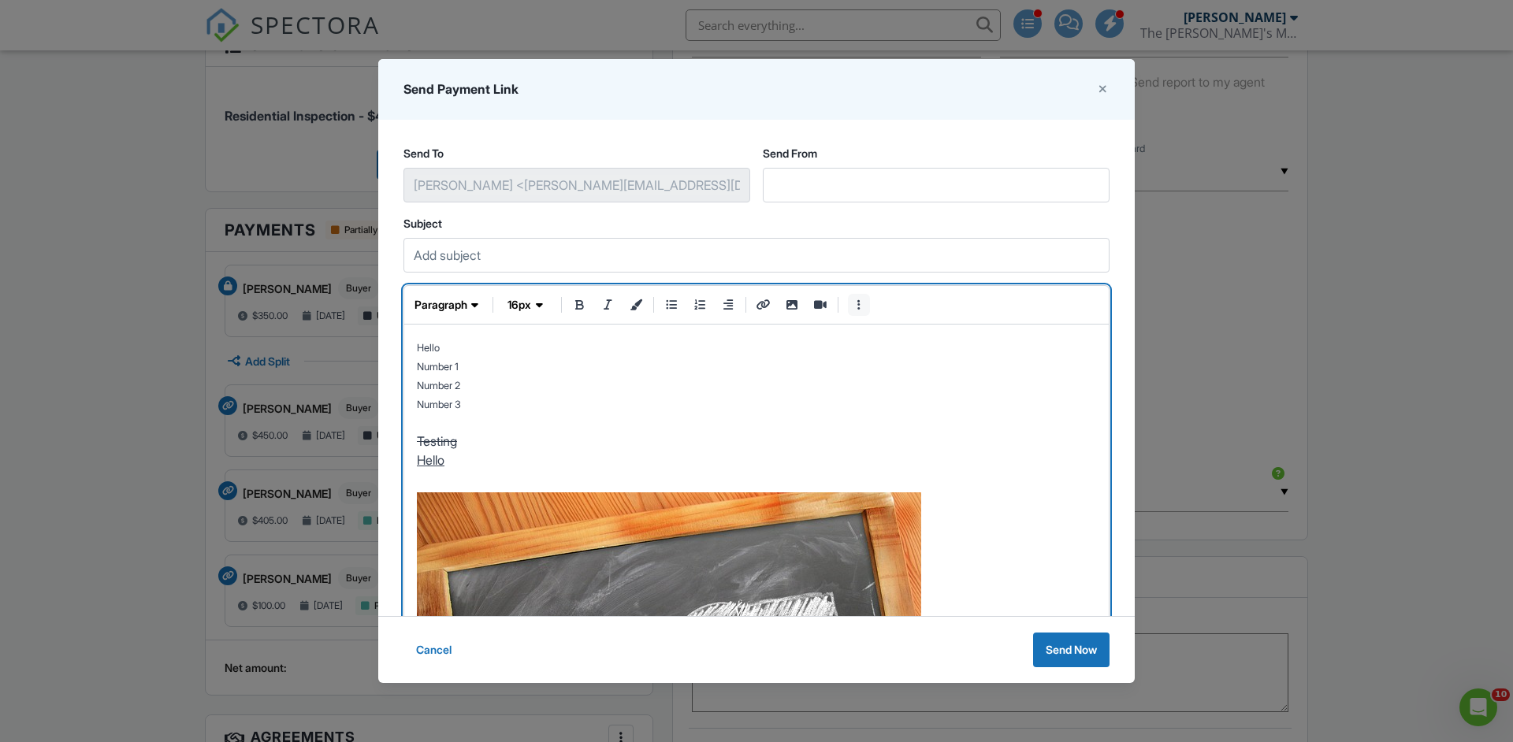
click at [860, 306] on icon "more styles" at bounding box center [859, 304] width 14 height 11
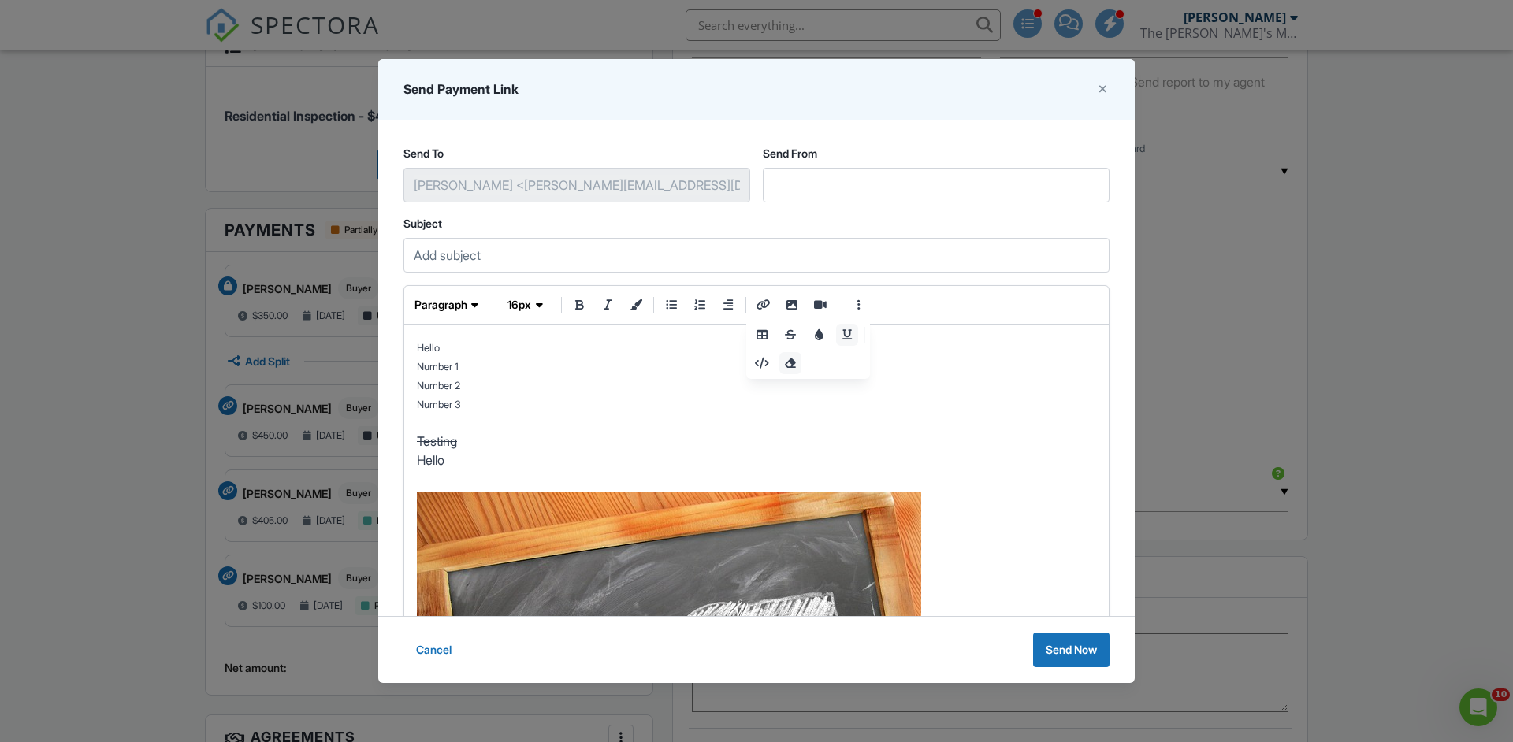
click at [794, 366] on icon "clear styles" at bounding box center [790, 363] width 14 height 11
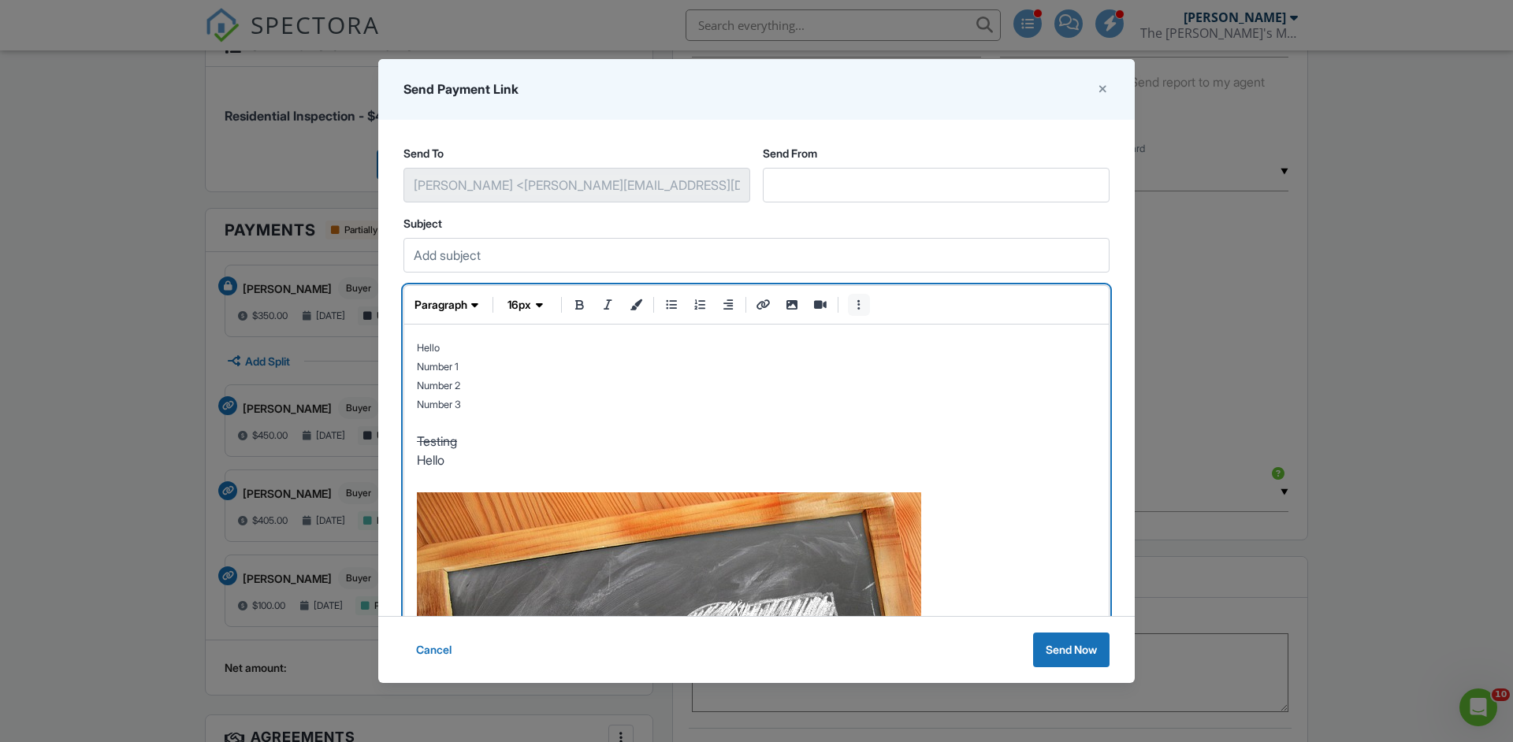
click at [862, 301] on icon "more styles" at bounding box center [859, 304] width 14 height 11
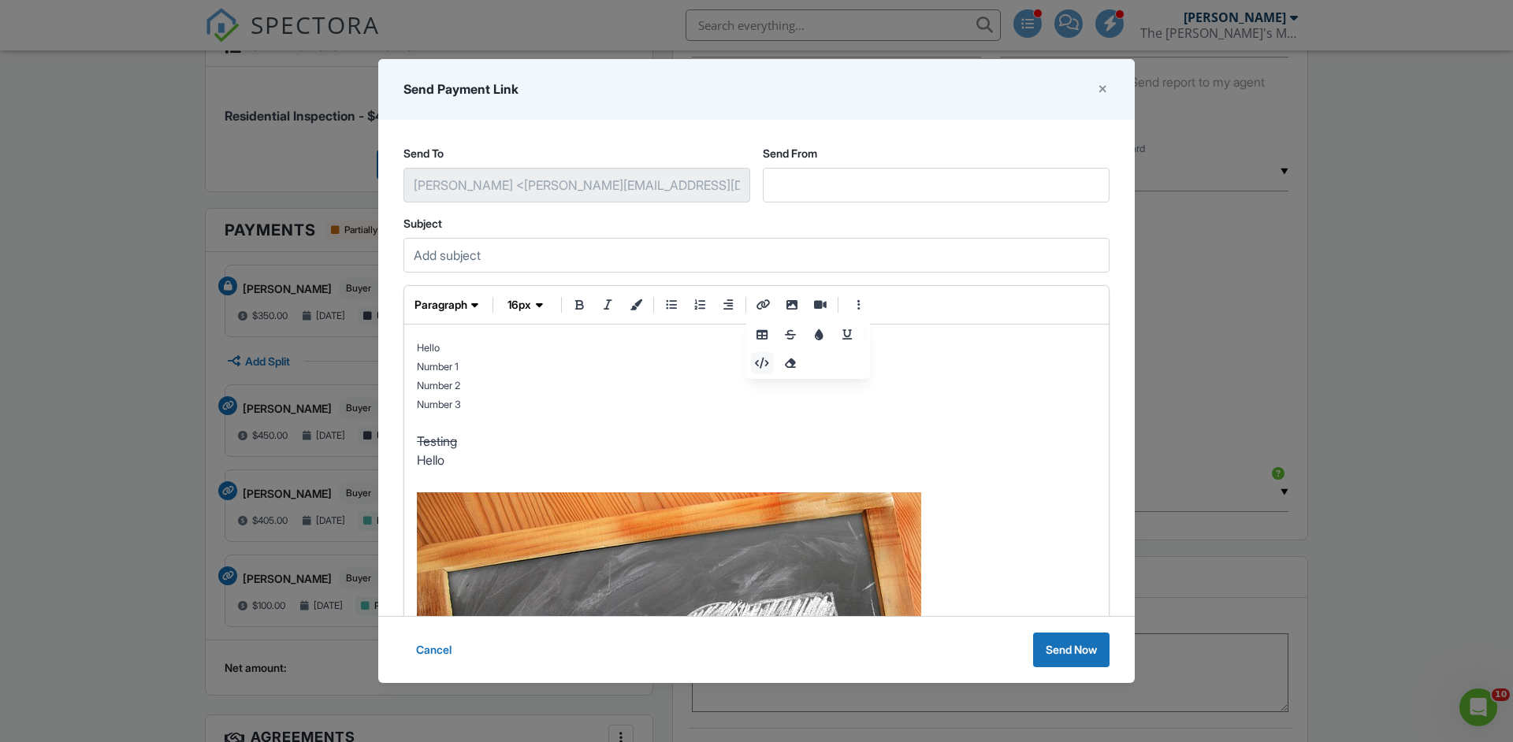
click at [768, 366] on icon "view raw html" at bounding box center [762, 363] width 14 height 11
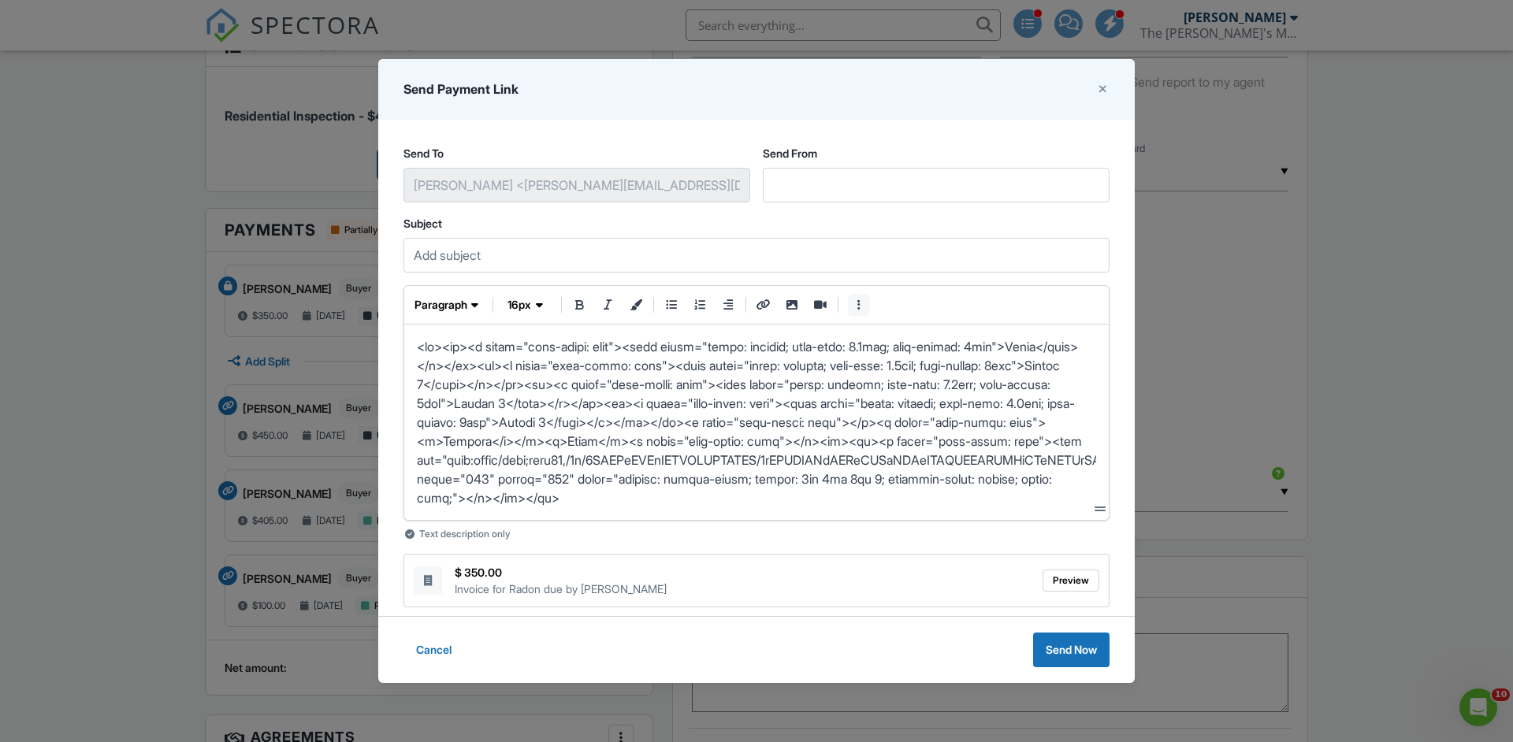
click at [860, 306] on icon "more styles" at bounding box center [859, 304] width 14 height 11
click at [756, 369] on button "view raw html" at bounding box center [762, 363] width 22 height 22
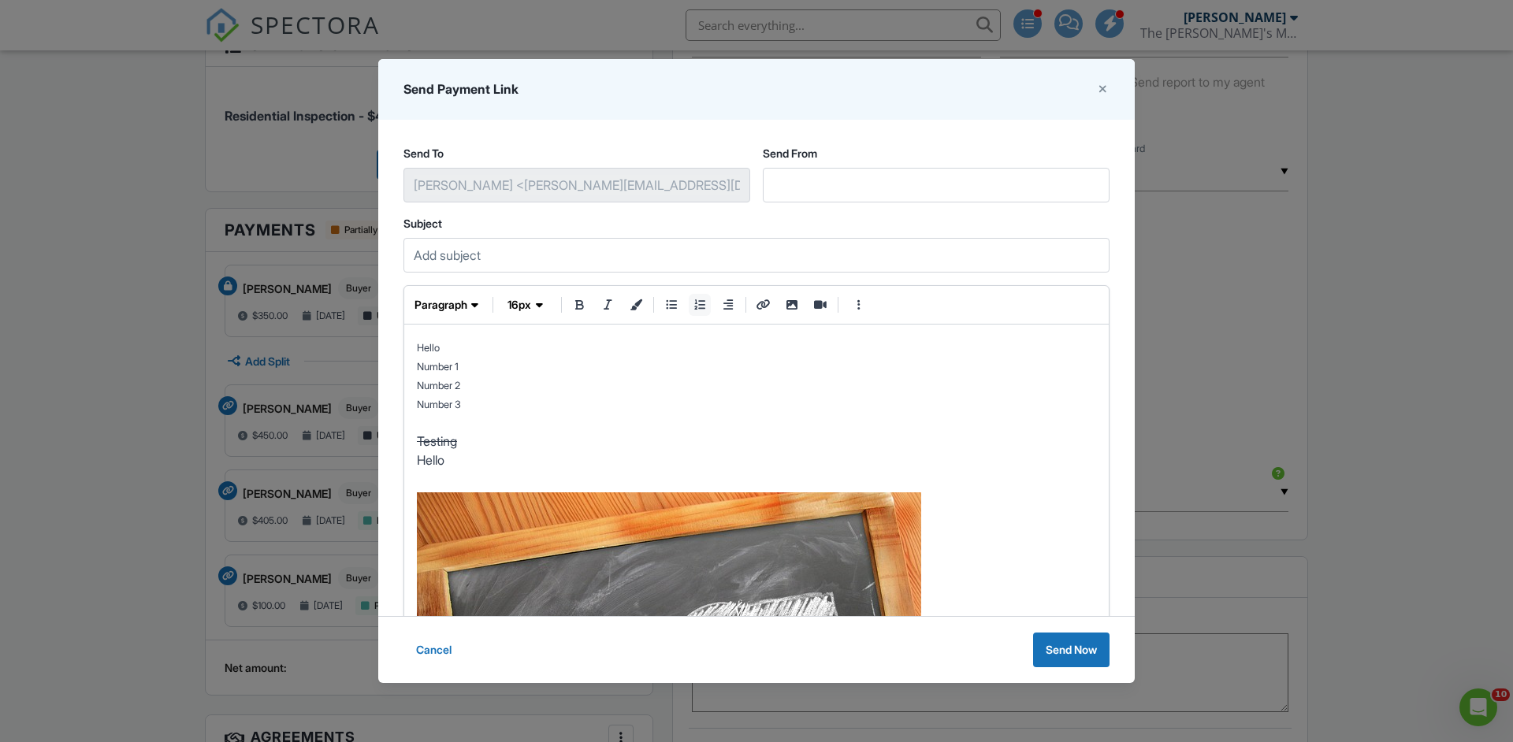
click at [702, 306] on icon "ordered list" at bounding box center [700, 304] width 14 height 11
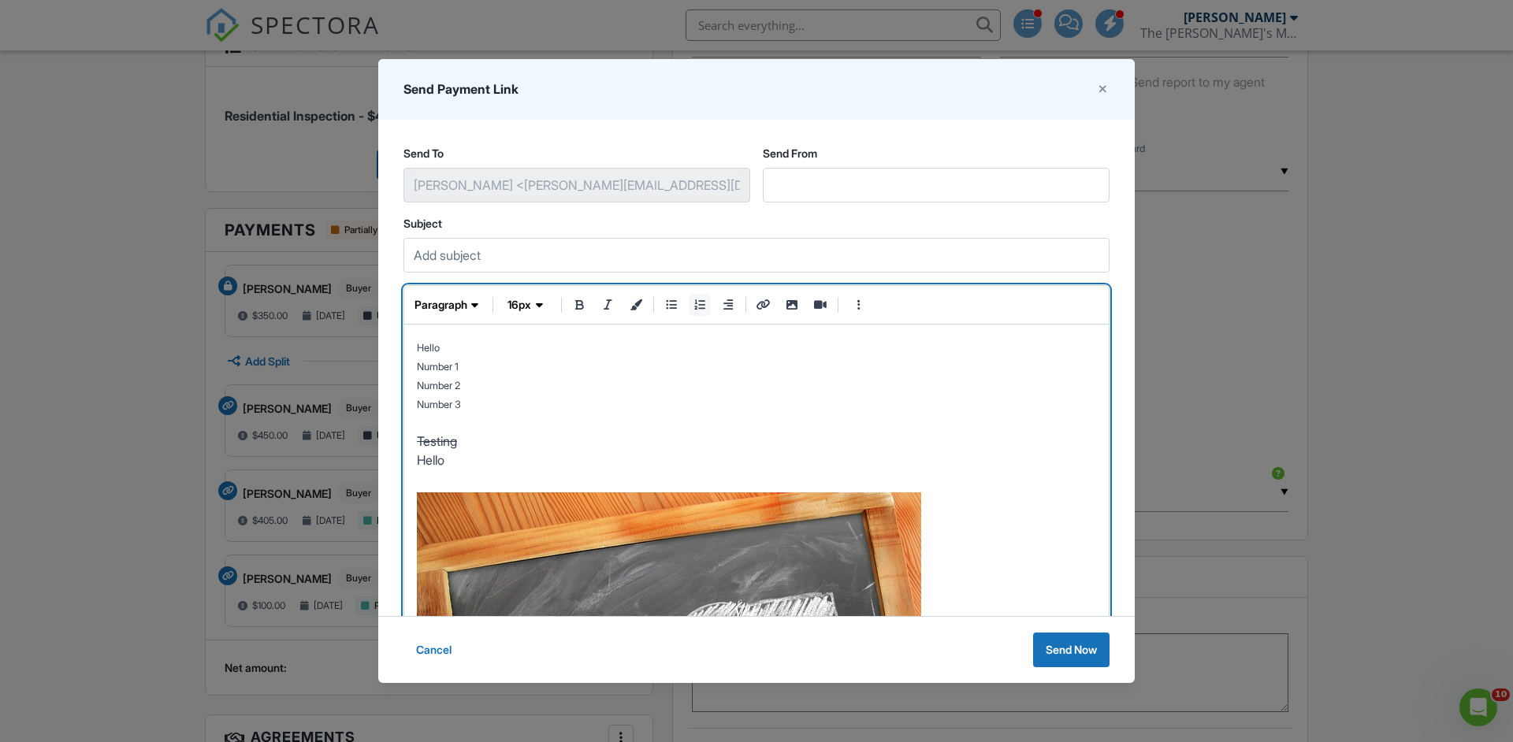
click at [702, 306] on icon "ordered list" at bounding box center [700, 304] width 14 height 11
click at [439, 651] on span "Cancel" at bounding box center [433, 650] width 35 height 16
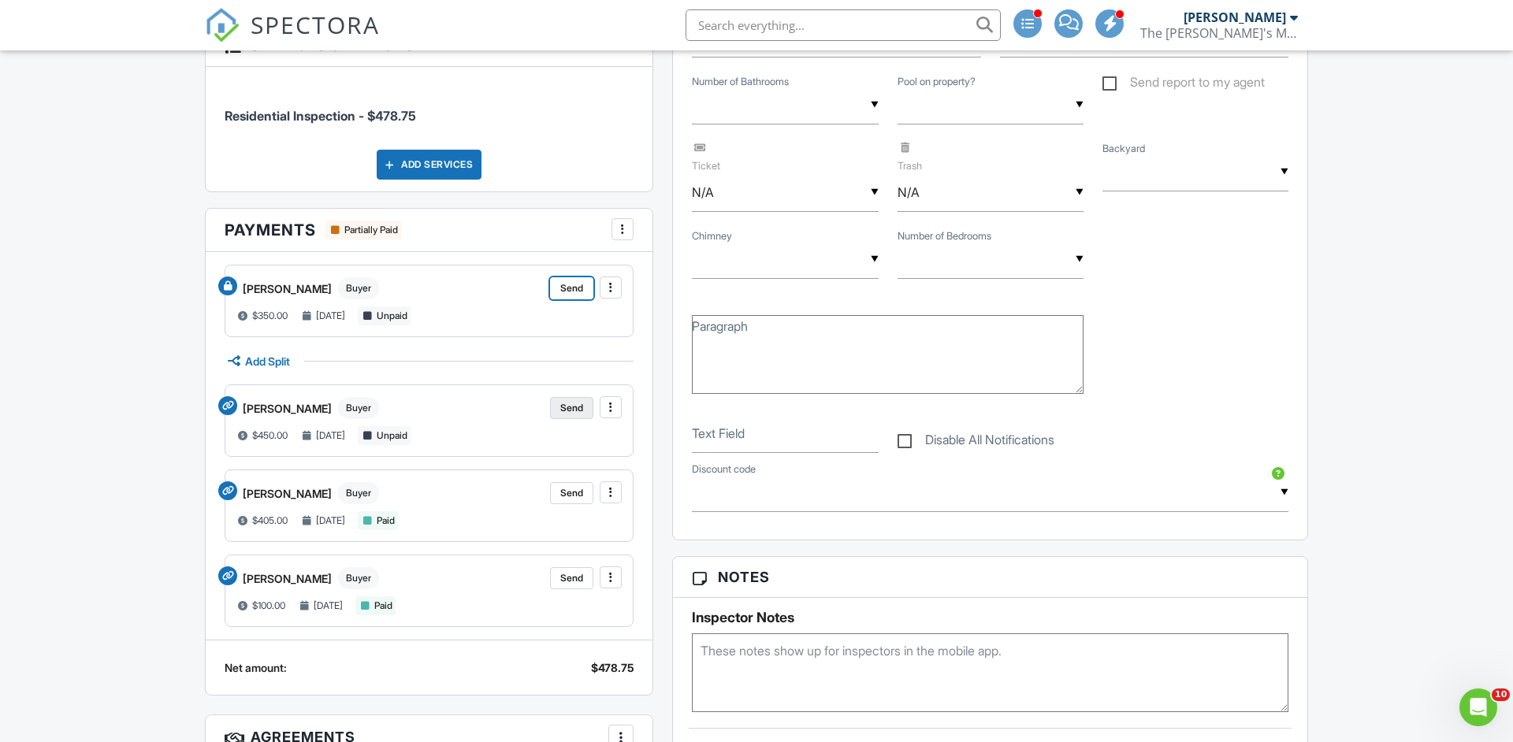
click at [573, 407] on span "Send" at bounding box center [571, 408] width 23 height 16
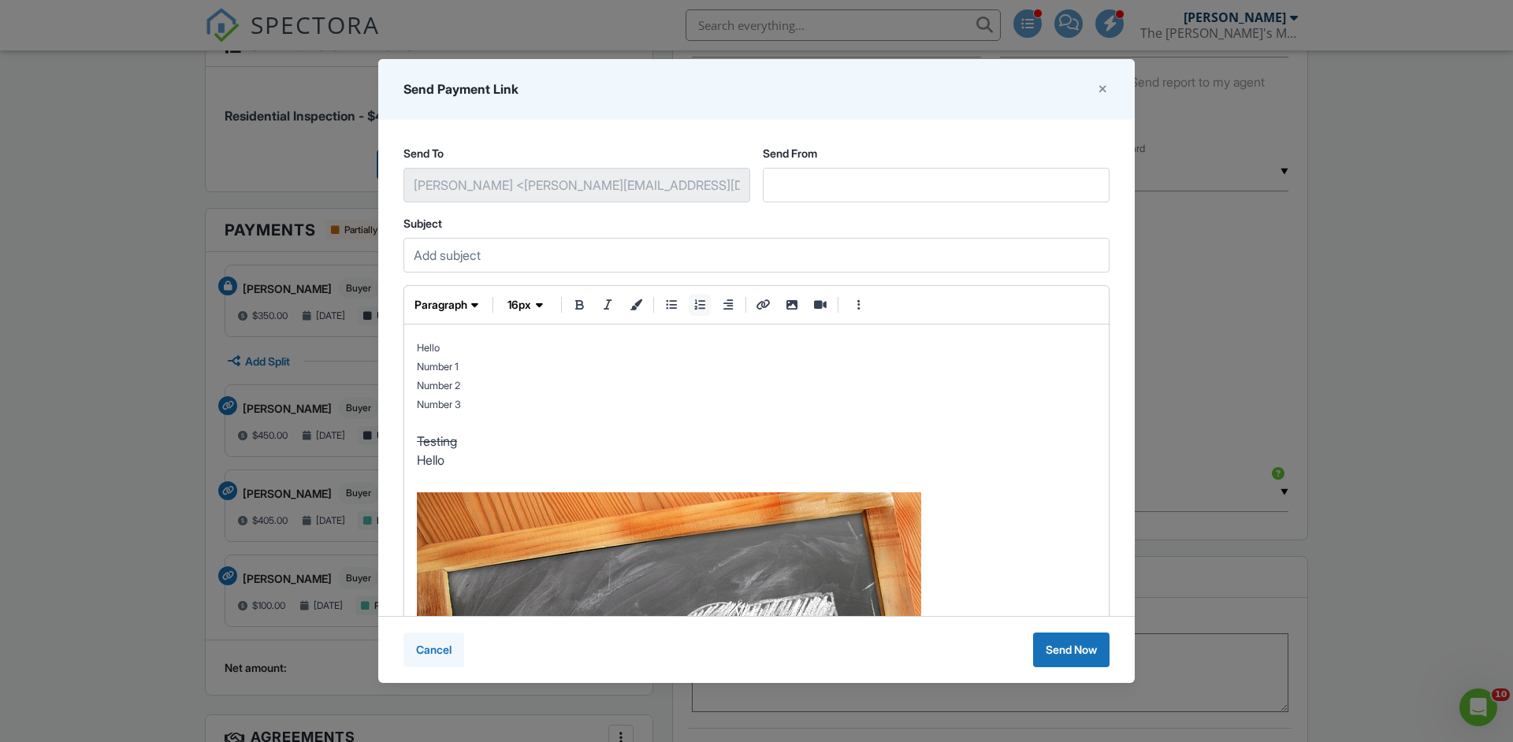
click at [425, 647] on span "Cancel" at bounding box center [433, 650] width 35 height 16
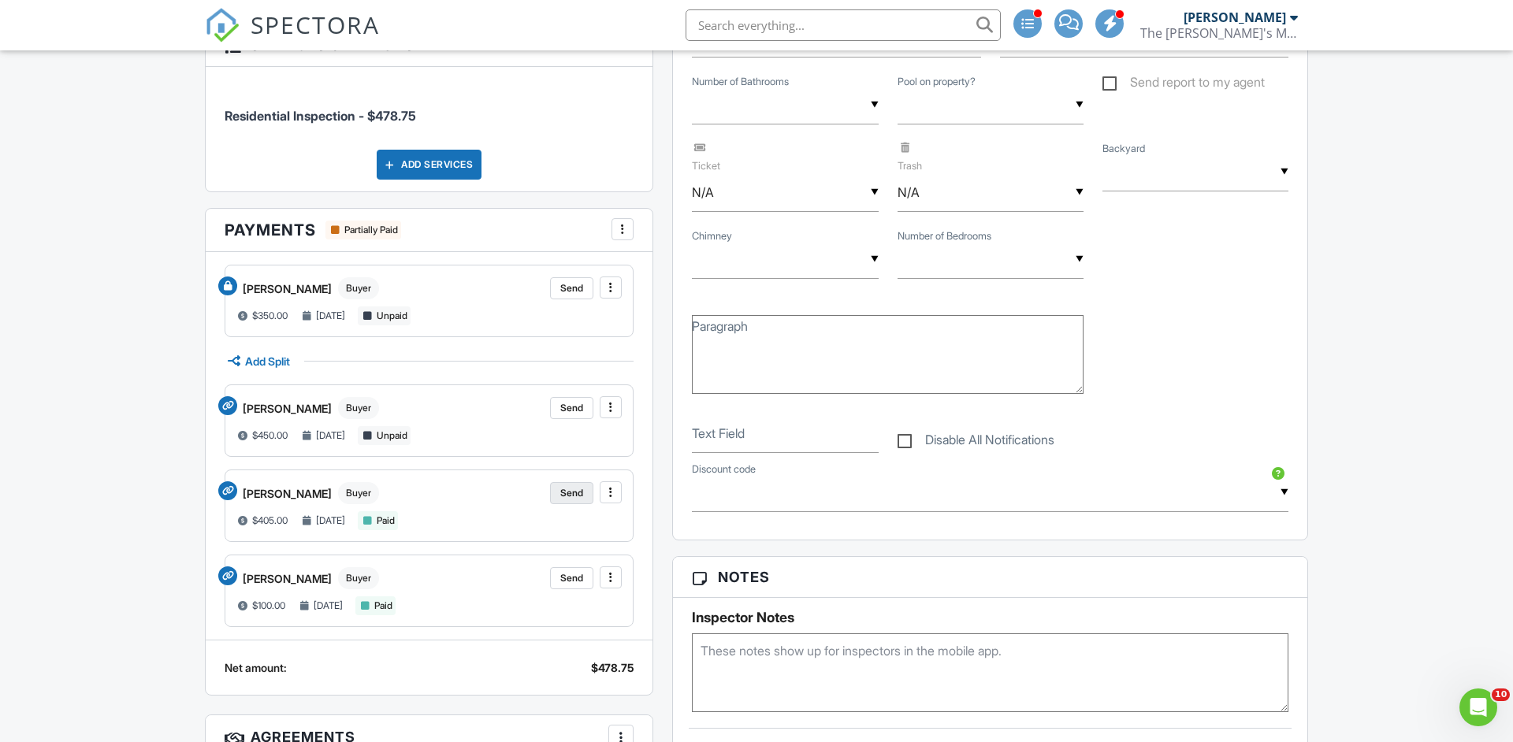
click at [572, 492] on span "Send" at bounding box center [571, 493] width 23 height 16
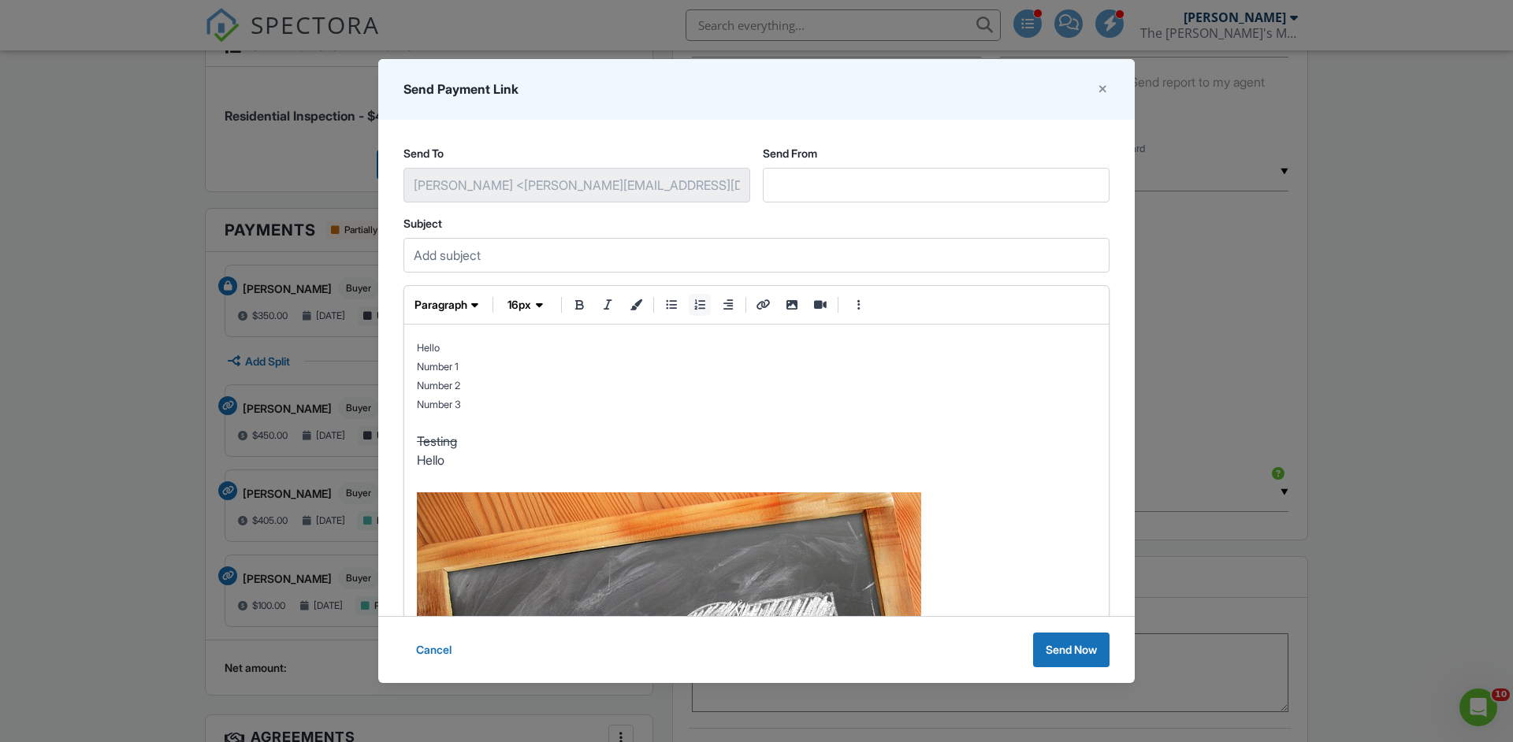
click at [424, 351] on span "Hello" at bounding box center [428, 348] width 23 height 12
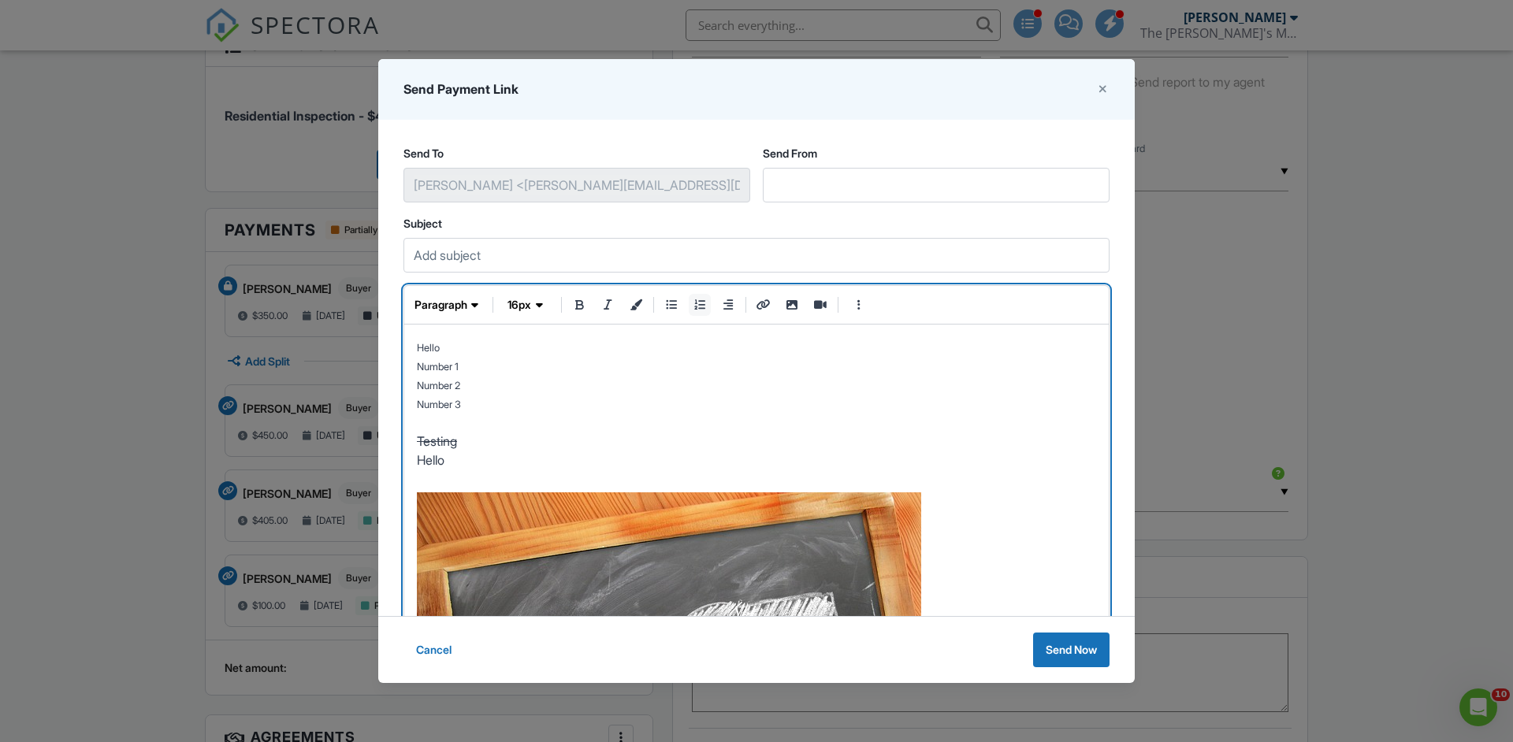
click at [424, 351] on span "Hello" at bounding box center [428, 348] width 23 height 12
click at [457, 306] on icon "button" at bounding box center [458, 305] width 7 height 16
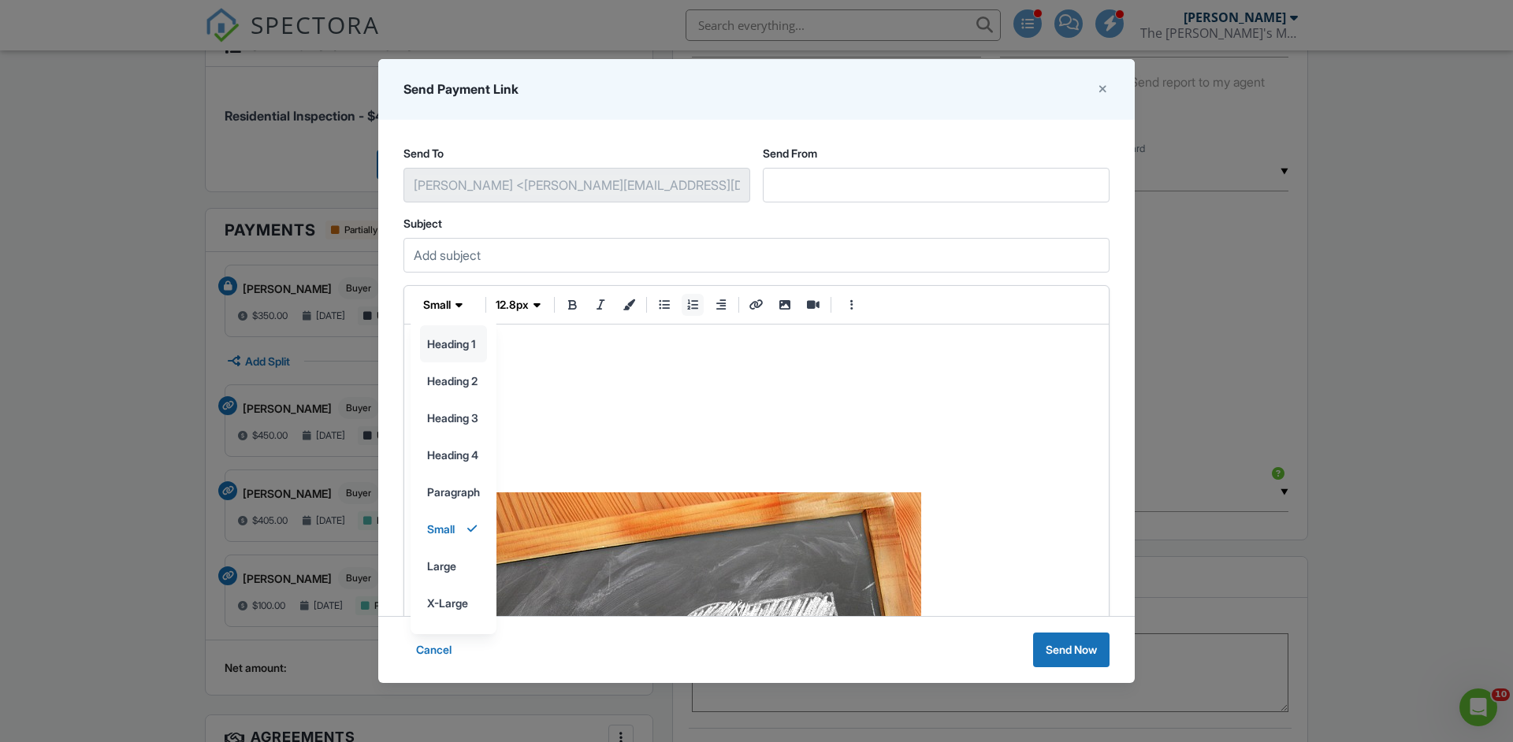
click at [458, 346] on input "heading 1" at bounding box center [453, 343] width 65 height 35
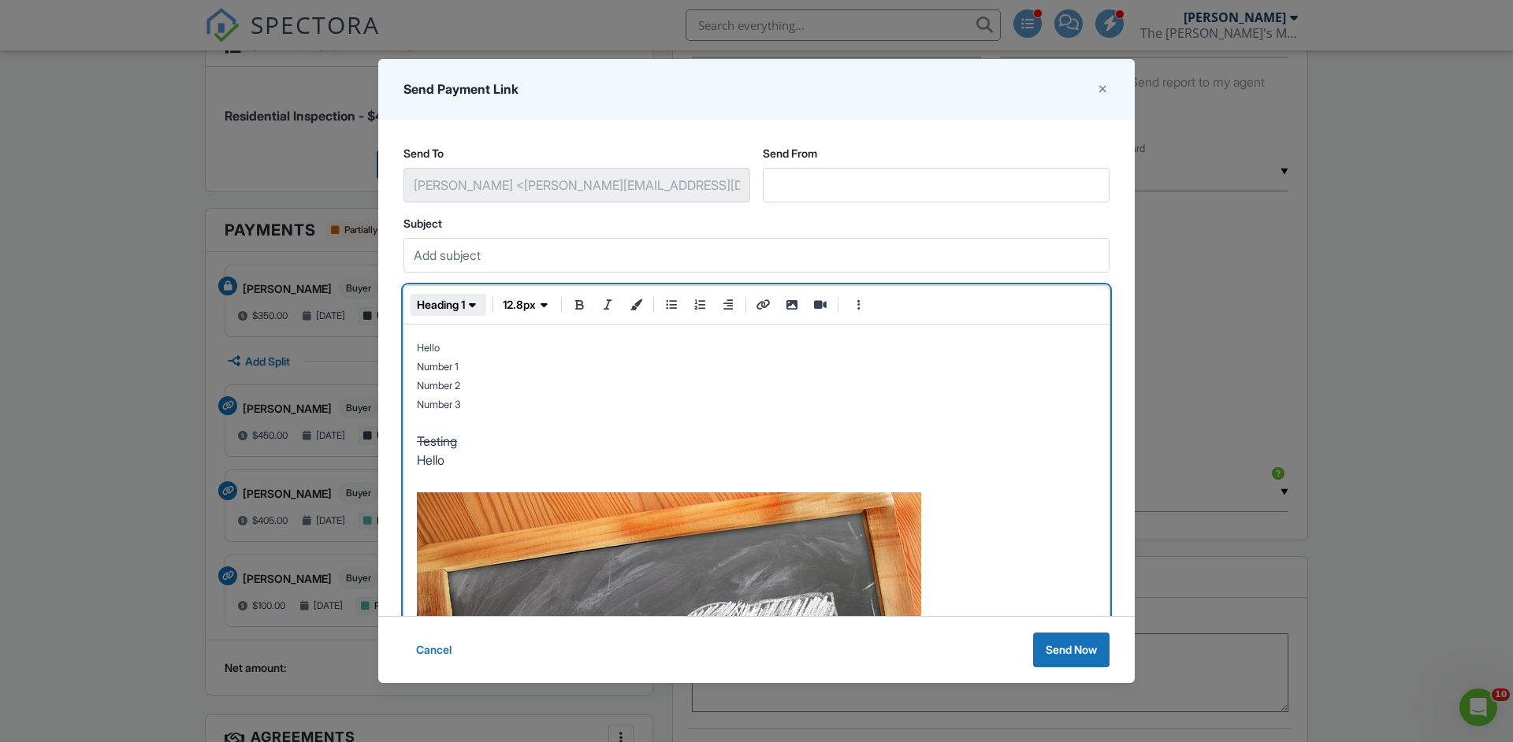
click at [468, 308] on span "button" at bounding box center [473, 305] width 16 height 16
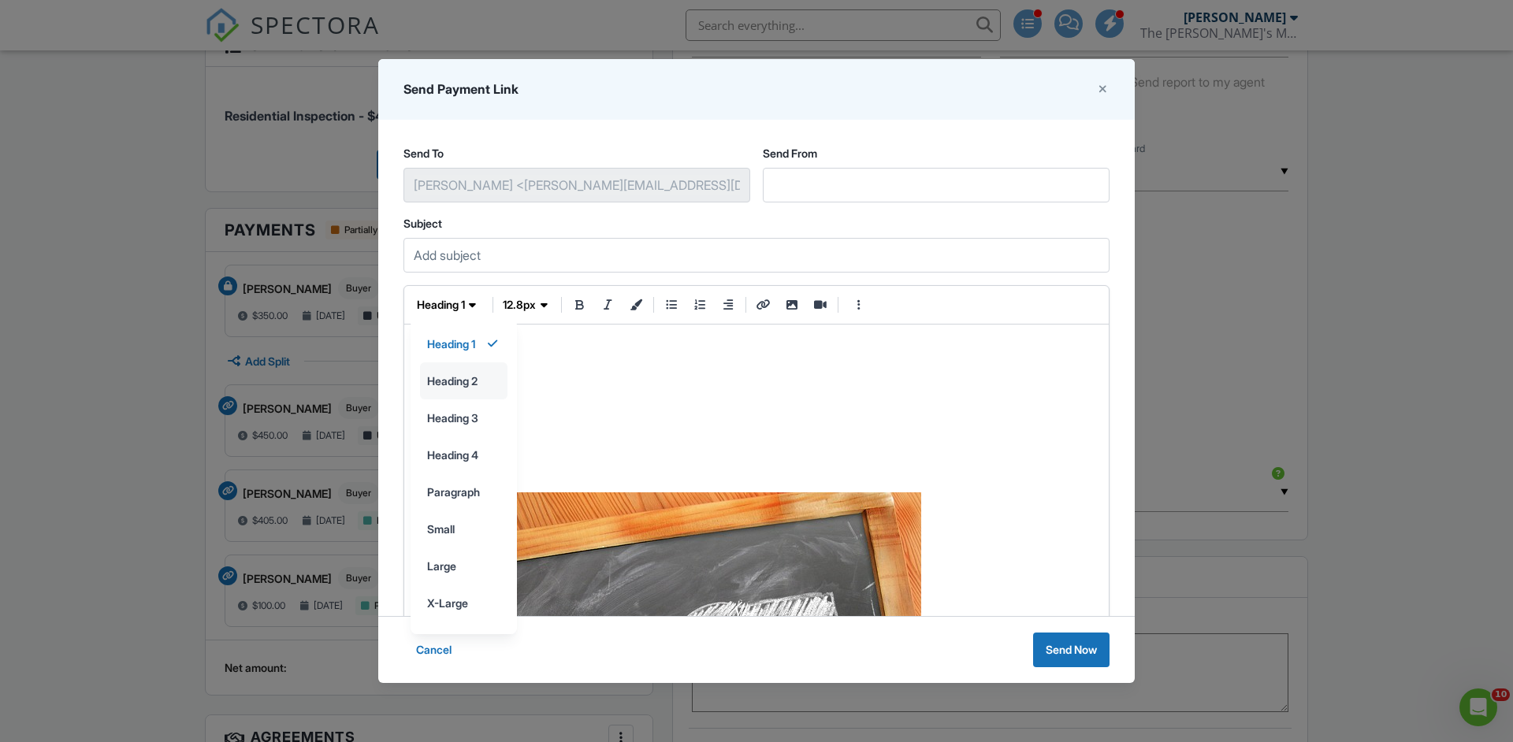
click at [462, 379] on input "heading 2" at bounding box center [464, 380] width 86 height 35
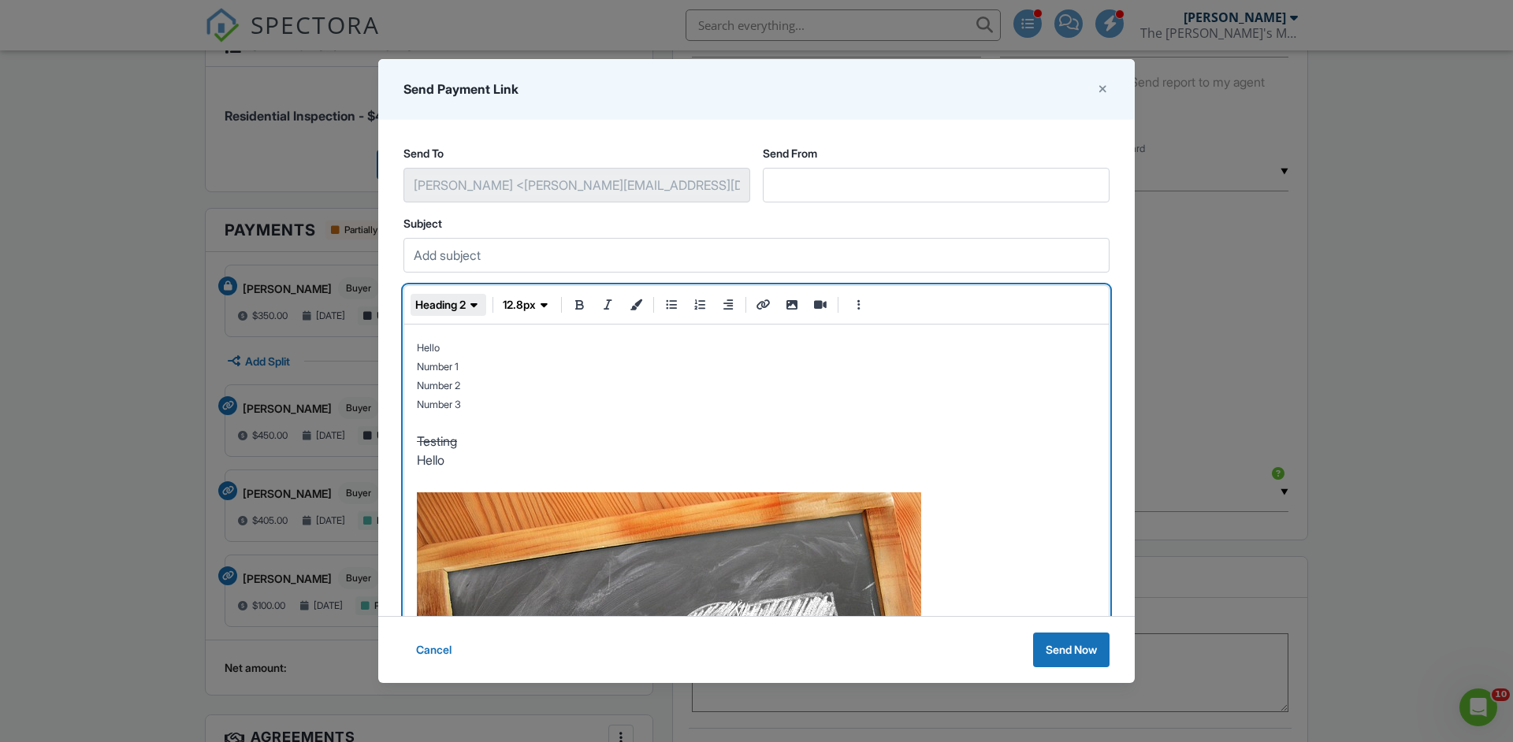
click at [471, 309] on span "button" at bounding box center [474, 305] width 16 height 16
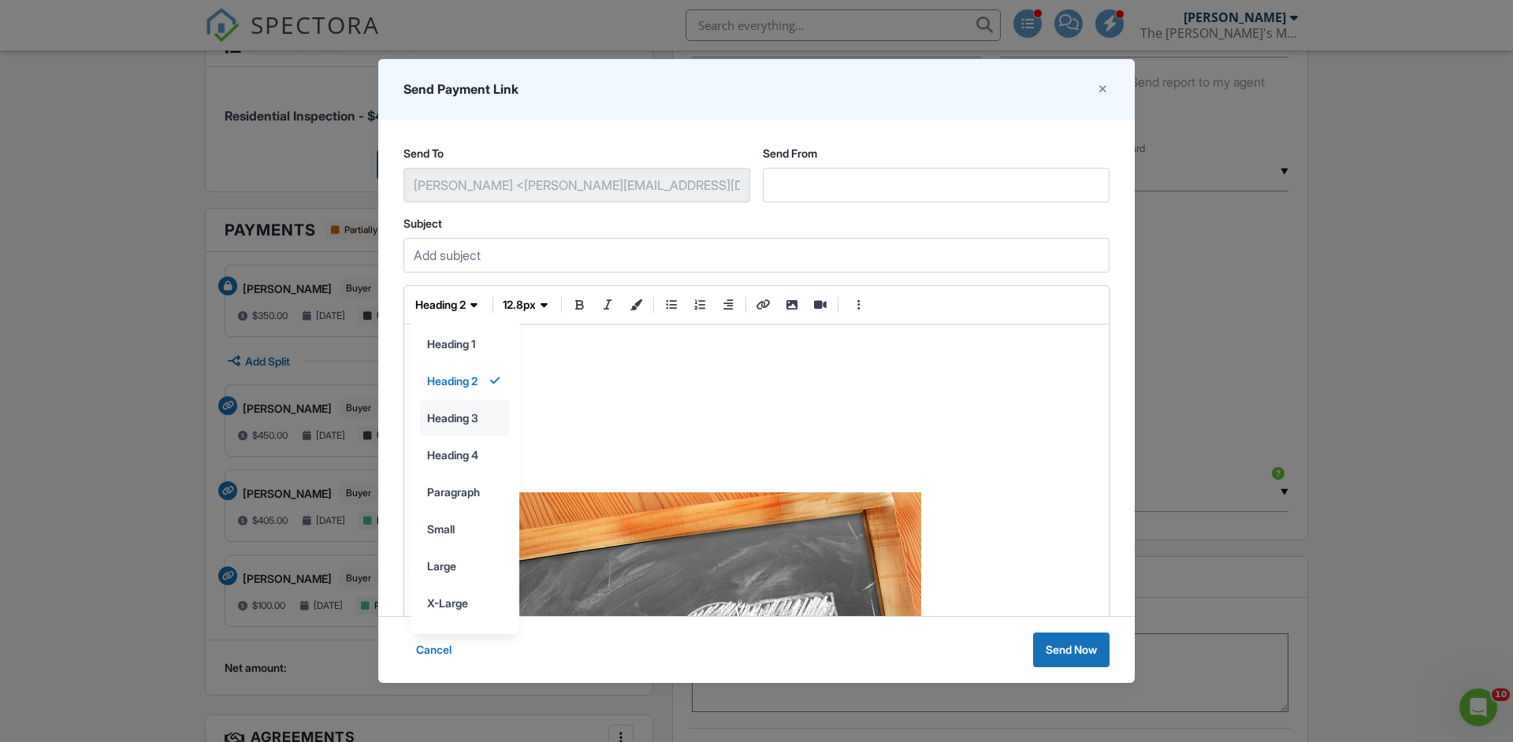
click at [465, 425] on input "heading 3" at bounding box center [465, 417] width 88 height 35
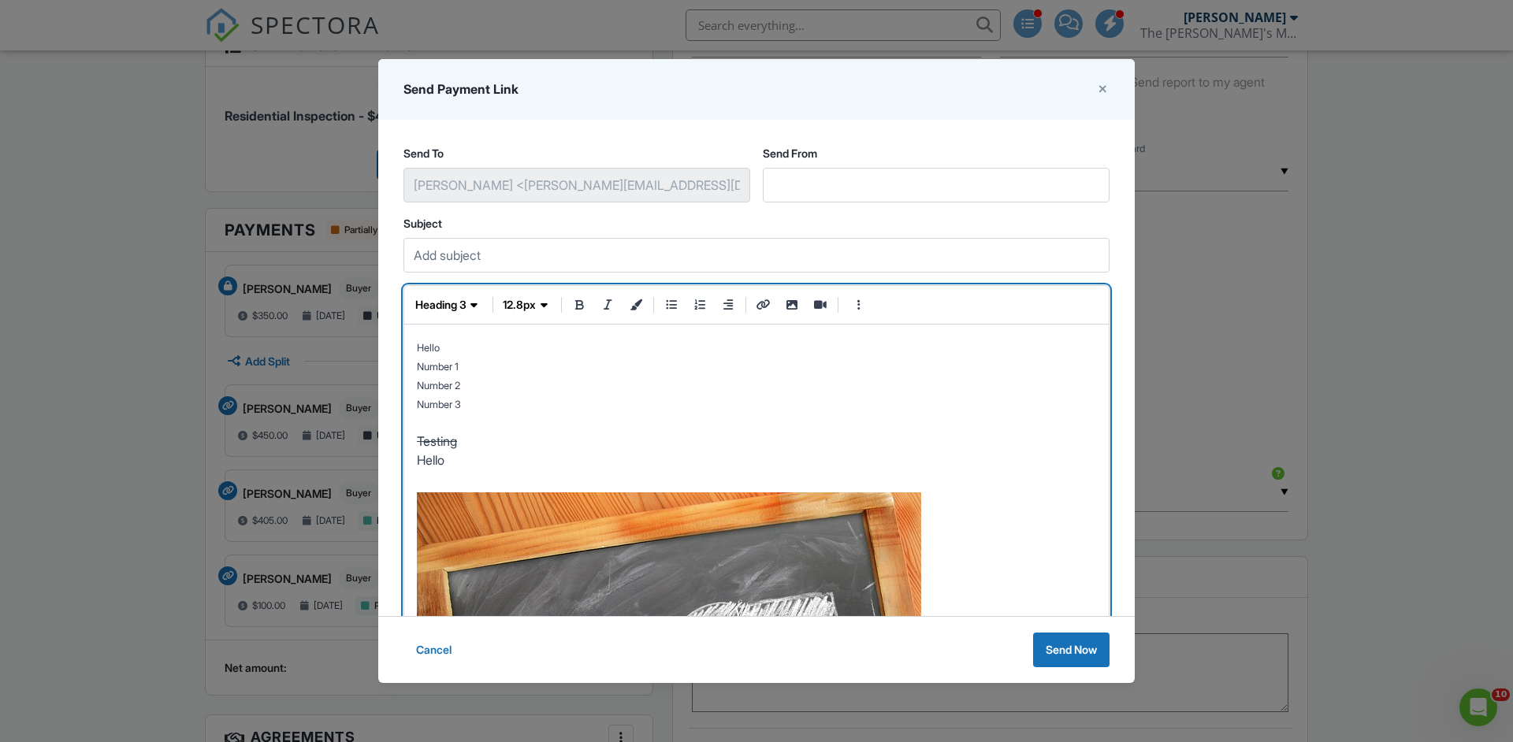
click at [468, 402] on p "Number 3" at bounding box center [756, 403] width 679 height 19
click at [448, 394] on p "Number 3" at bounding box center [756, 403] width 679 height 19
click at [433, 654] on span "Cancel" at bounding box center [433, 650] width 35 height 16
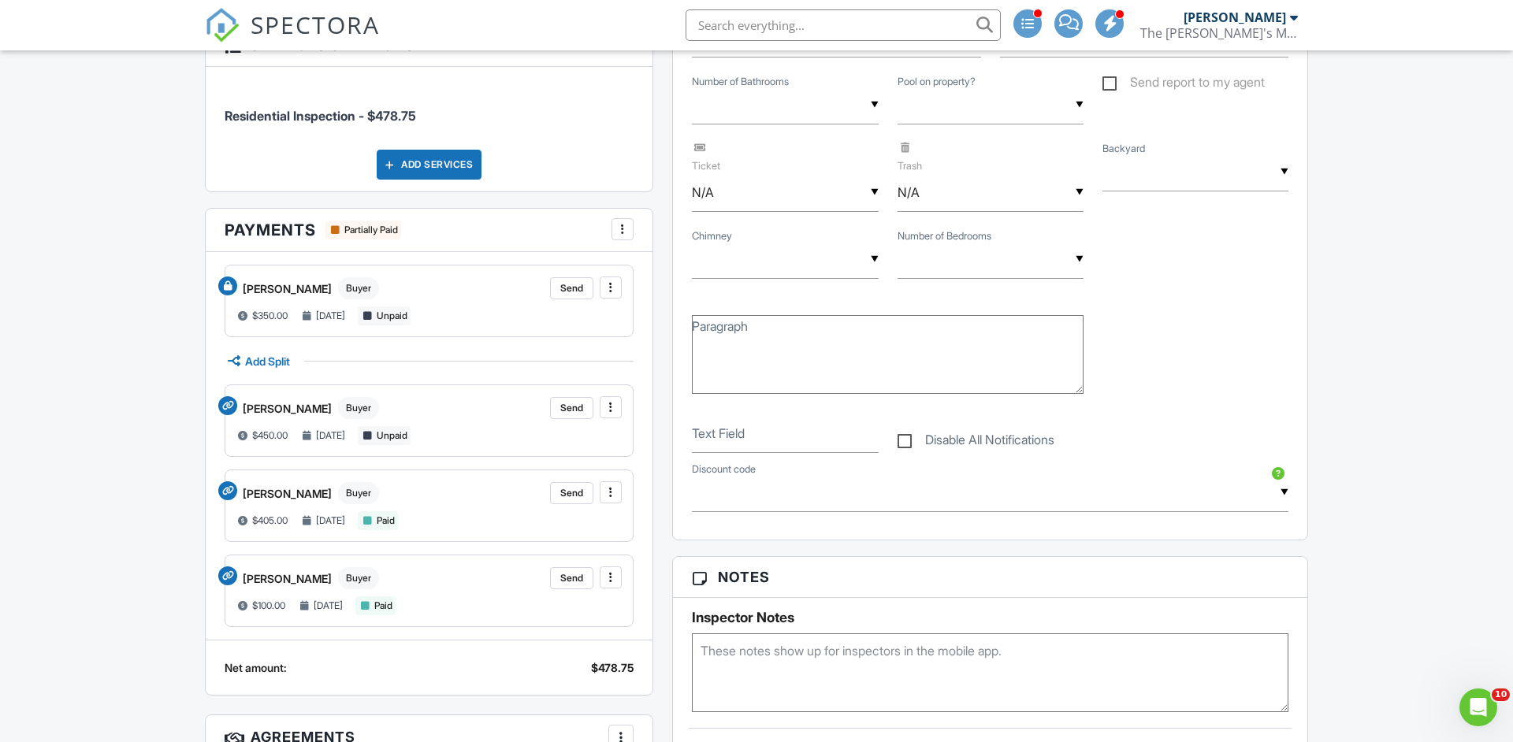
click at [678, 374] on div "Order ID 1936 ▼ Real Estate Agent Internet Search Relocation Company Past Custo…" at bounding box center [990, 266] width 634 height 545
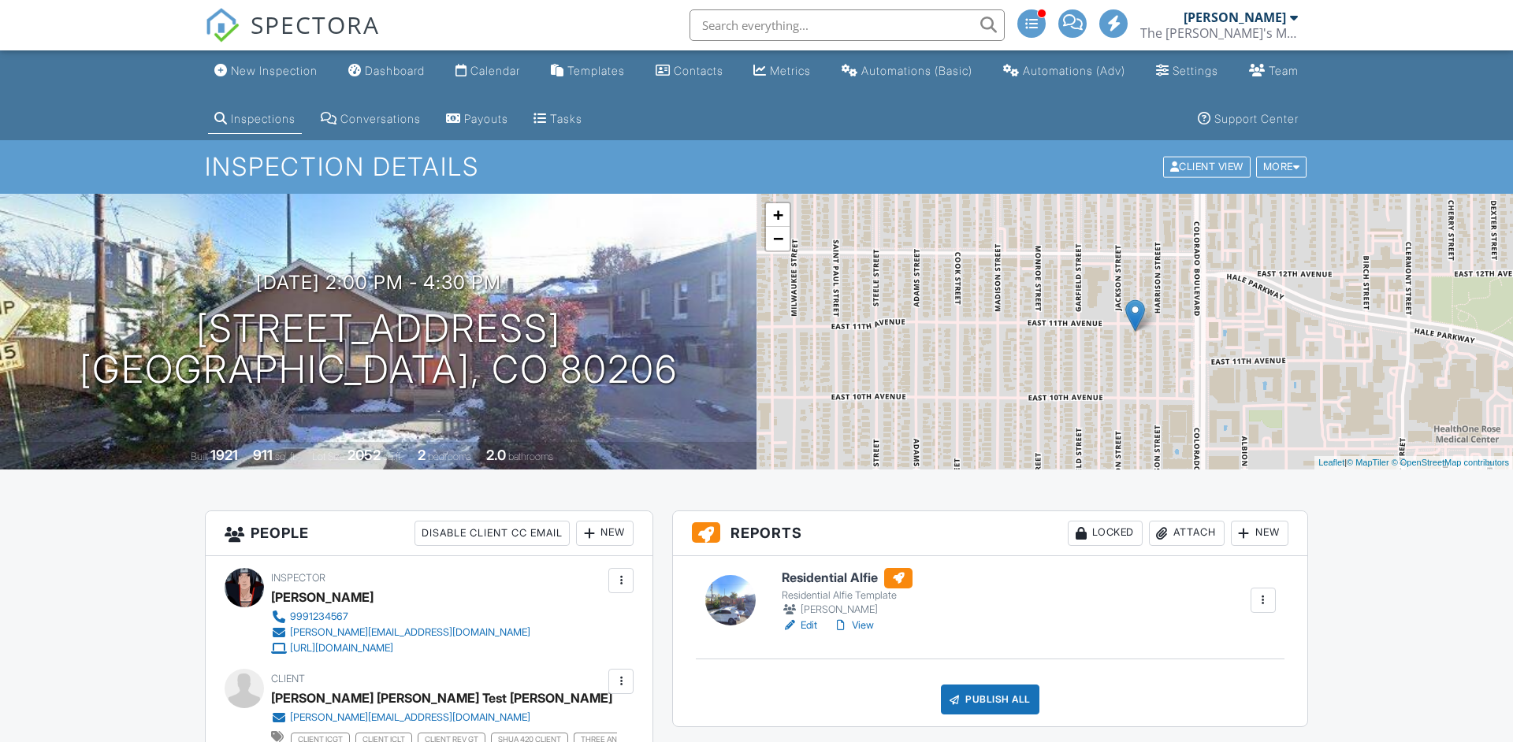
scroll to position [907, 0]
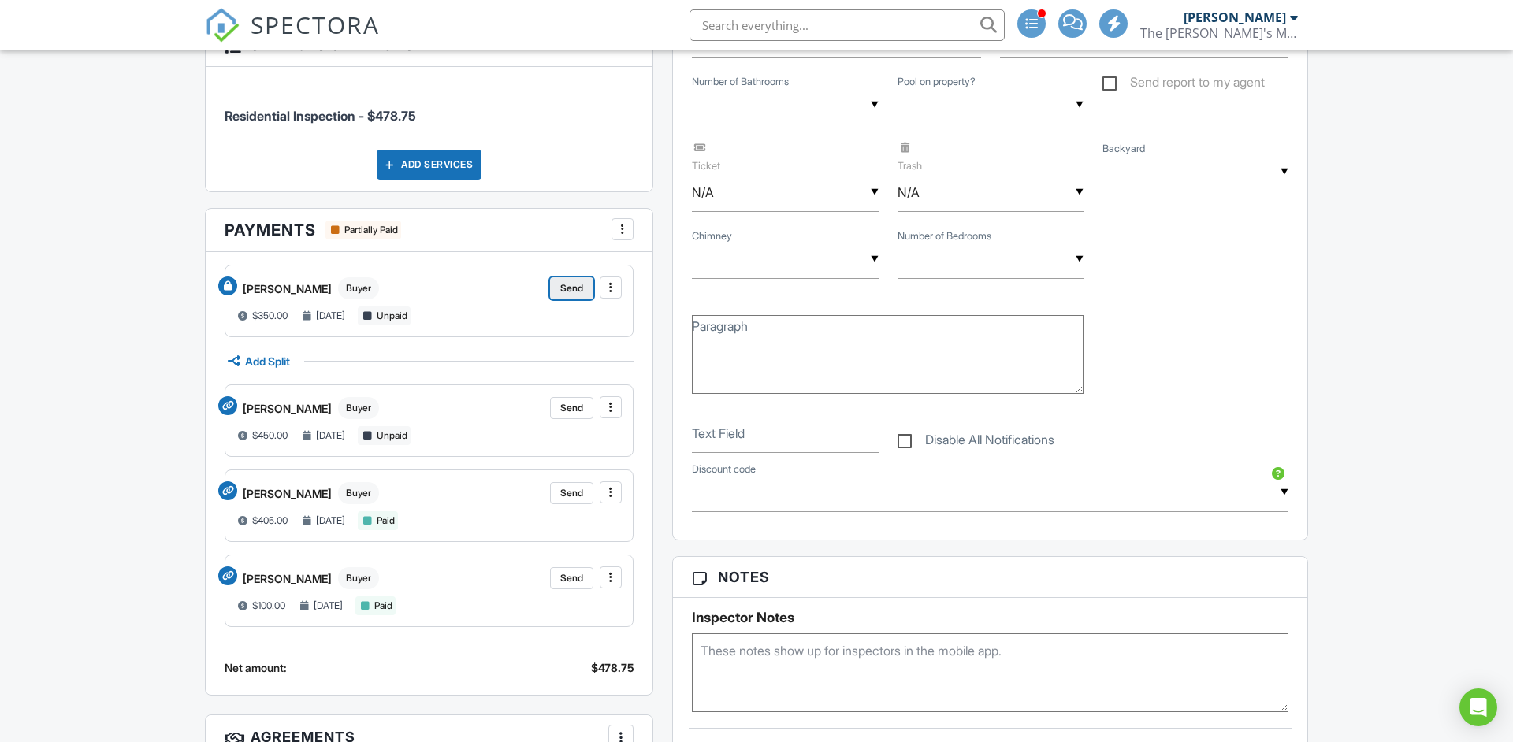
click at [577, 286] on span "Send" at bounding box center [571, 288] width 23 height 16
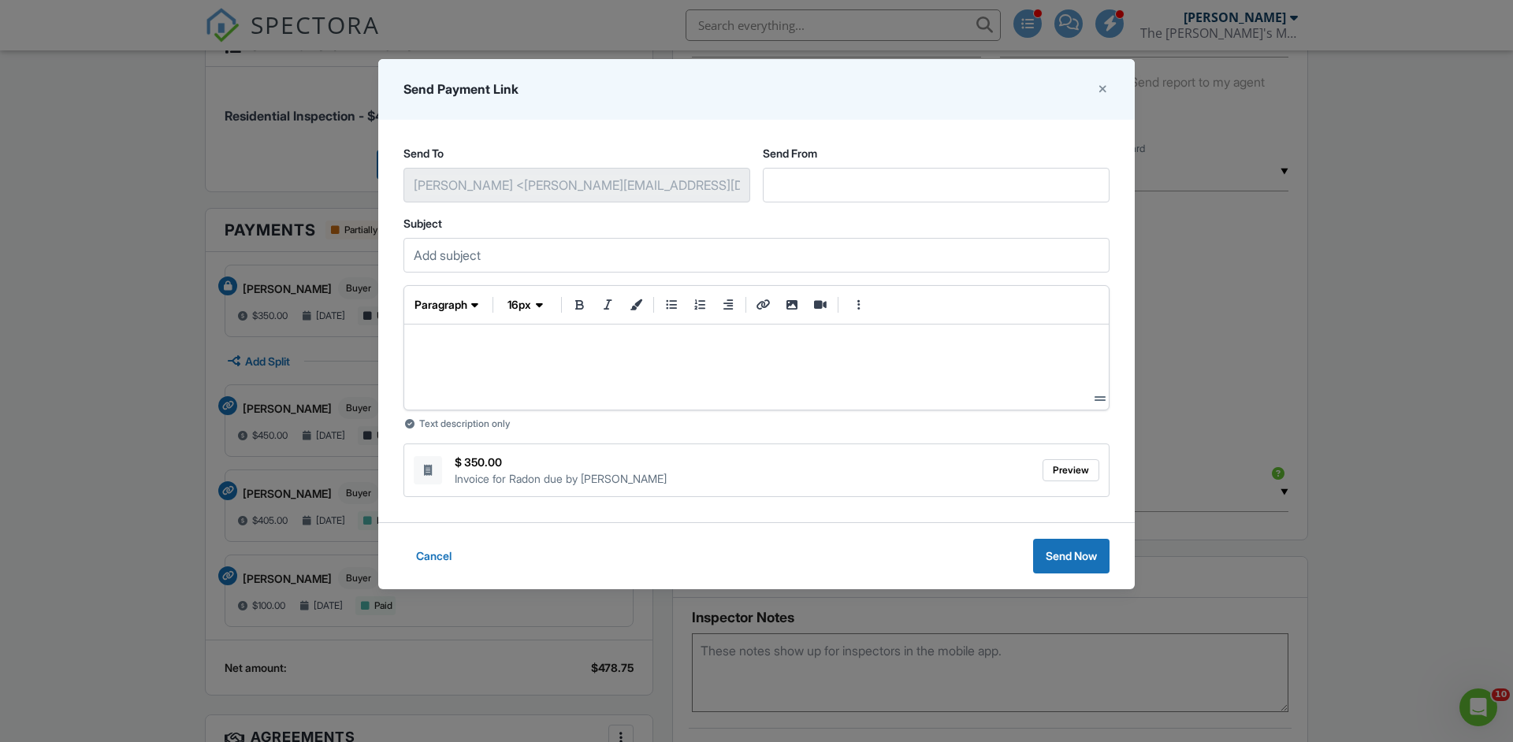
scroll to position [0, 0]
click at [477, 365] on div at bounding box center [756, 367] width 679 height 60
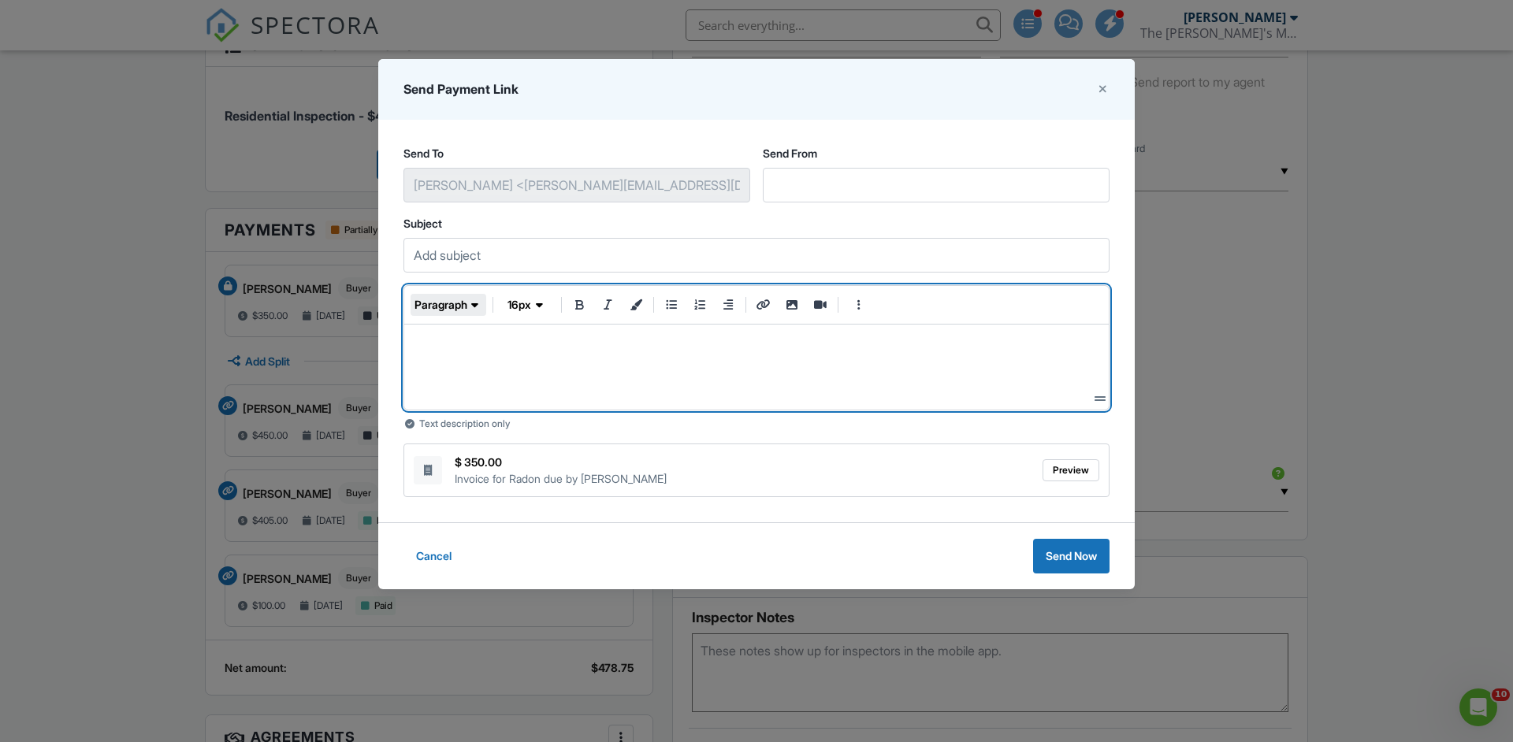
click at [467, 300] on span "paragraph" at bounding box center [440, 305] width 53 height 16
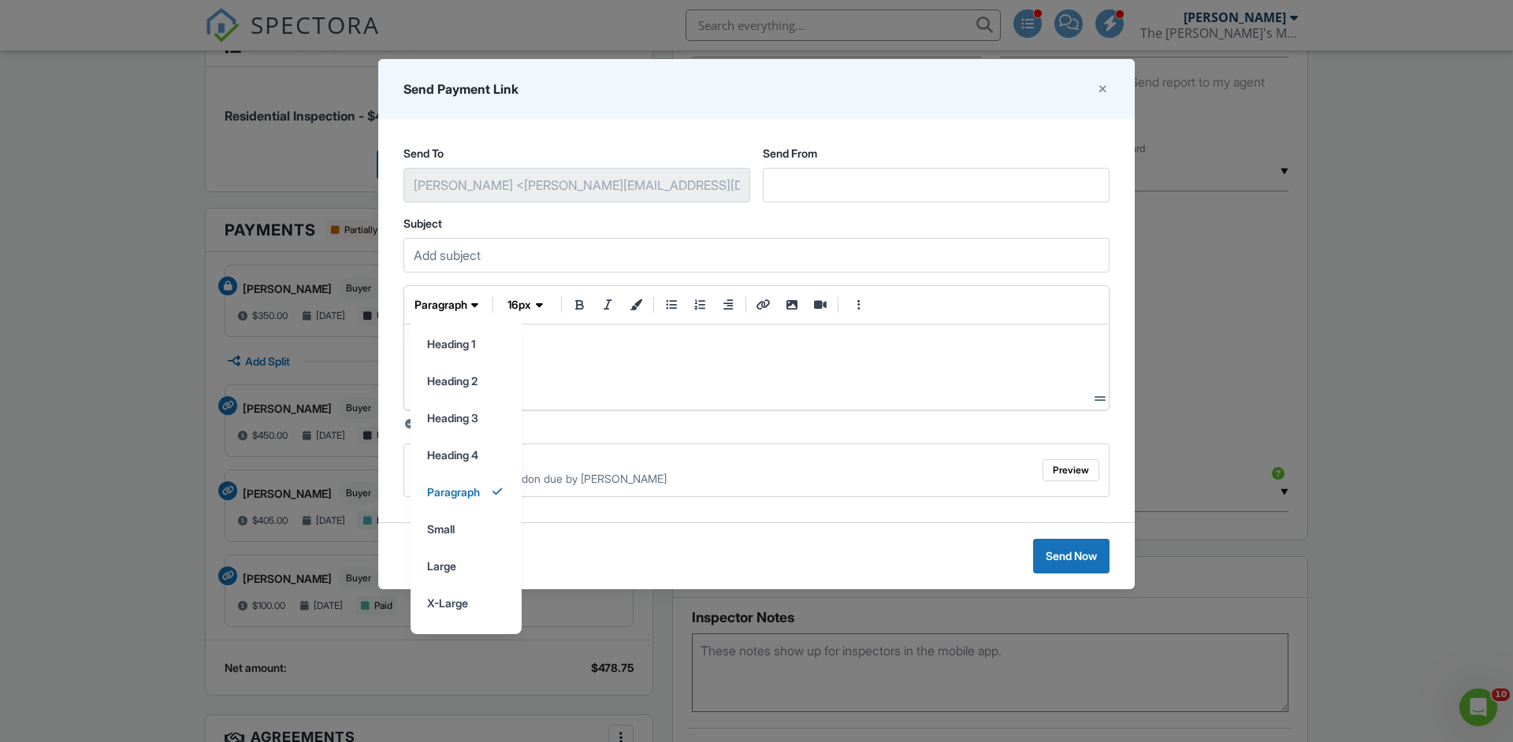
click at [590, 358] on div at bounding box center [756, 367] width 679 height 60
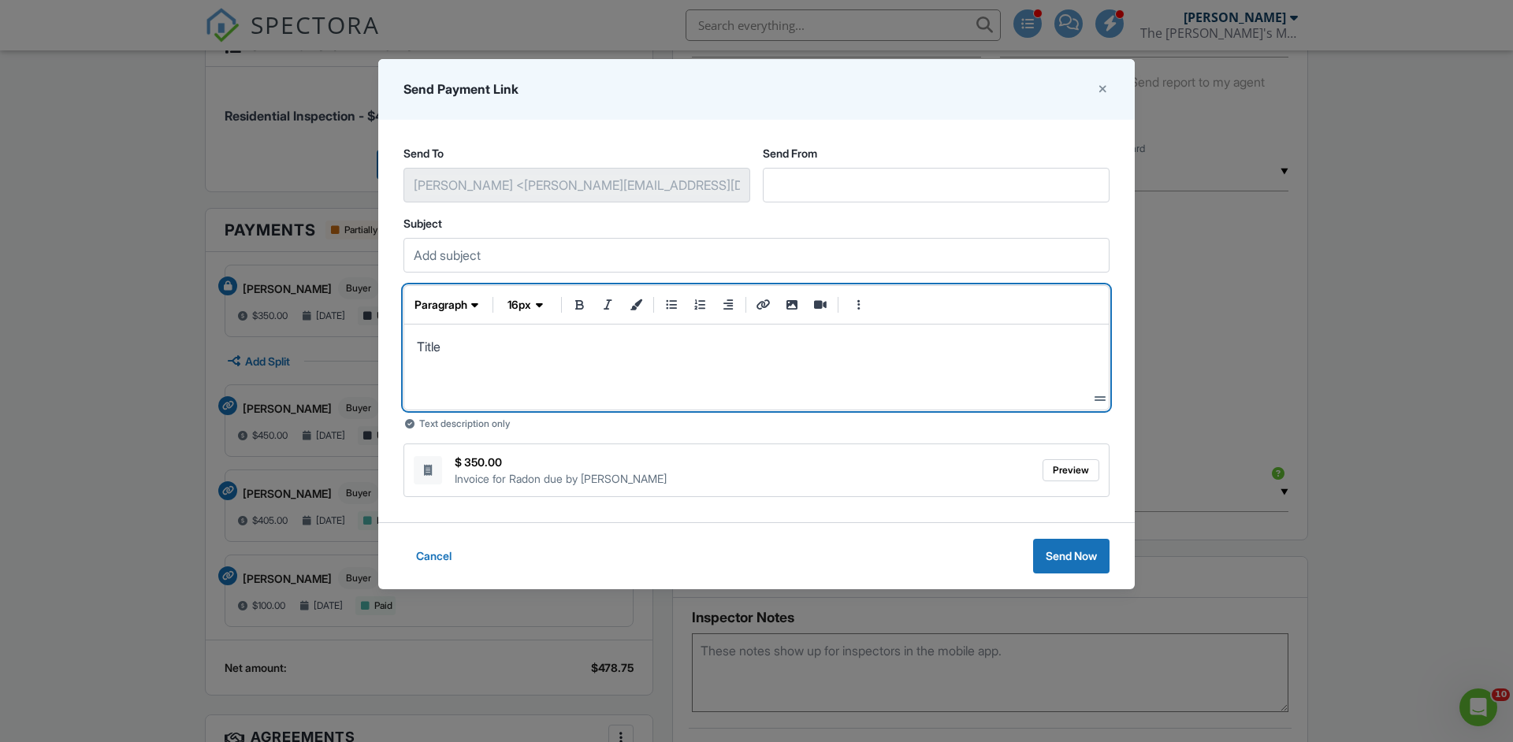
click at [424, 347] on p "Title" at bounding box center [756, 346] width 679 height 19
click at [456, 307] on span "paragraph" at bounding box center [440, 305] width 53 height 16
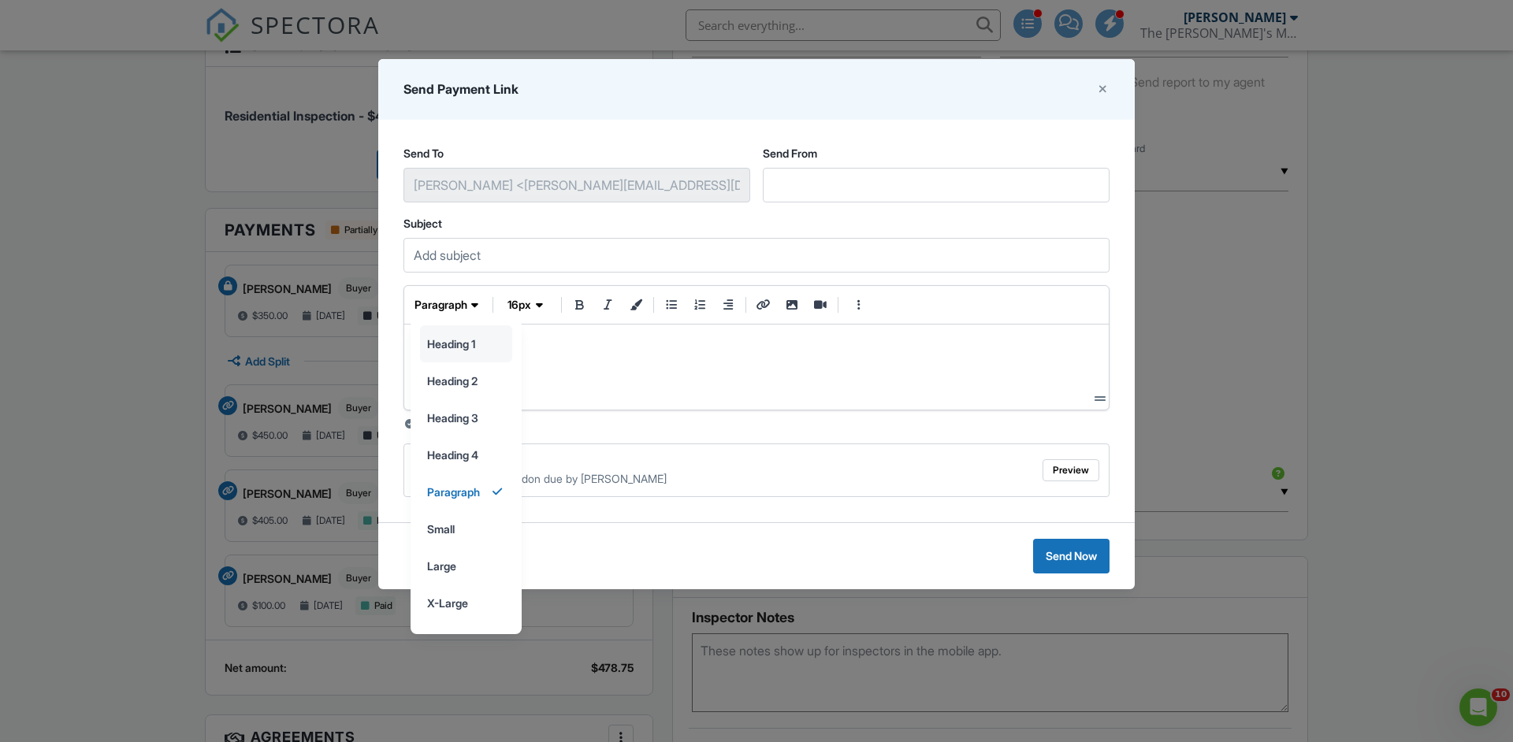
click at [453, 338] on input "heading 1" at bounding box center [466, 343] width 91 height 35
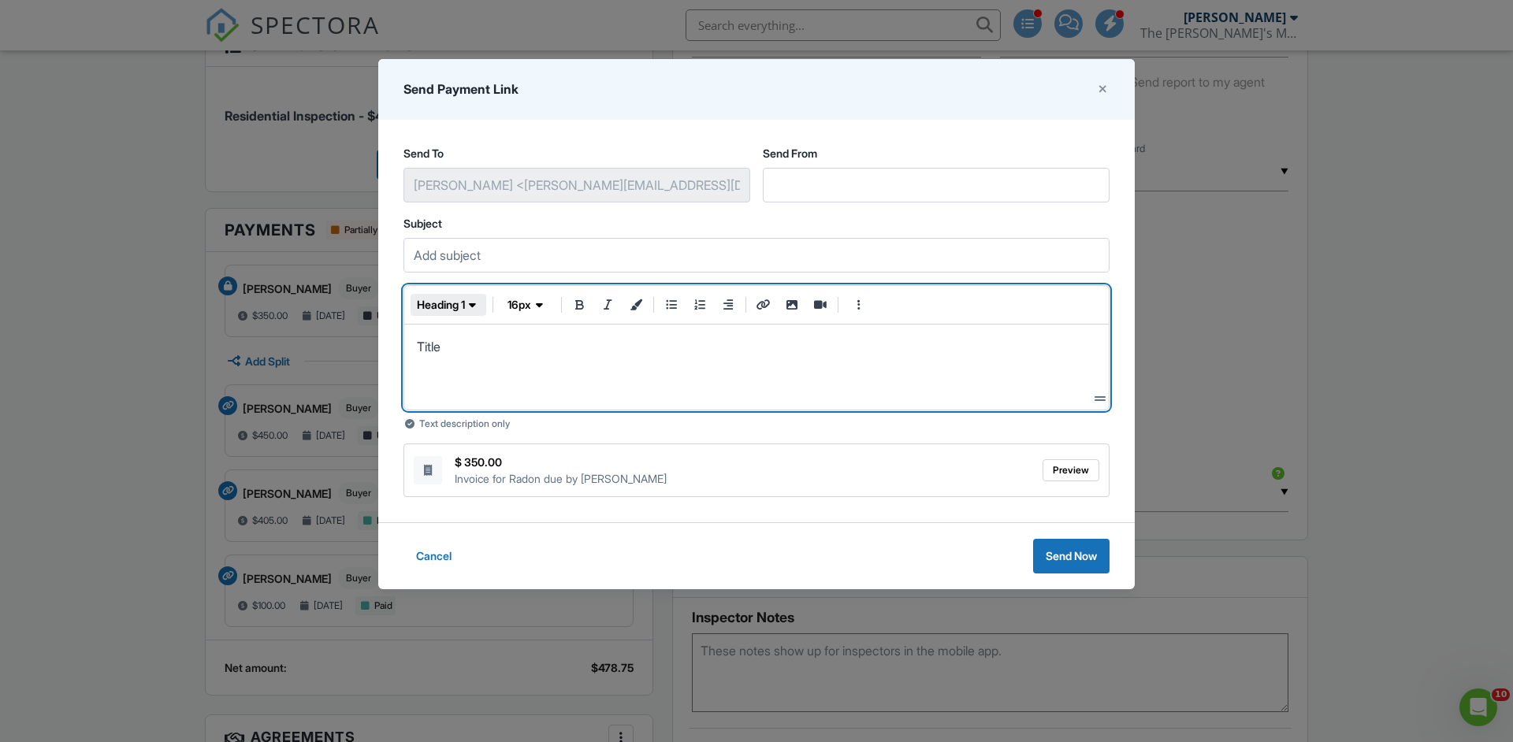
click at [457, 303] on span "heading 1" at bounding box center [441, 305] width 48 height 16
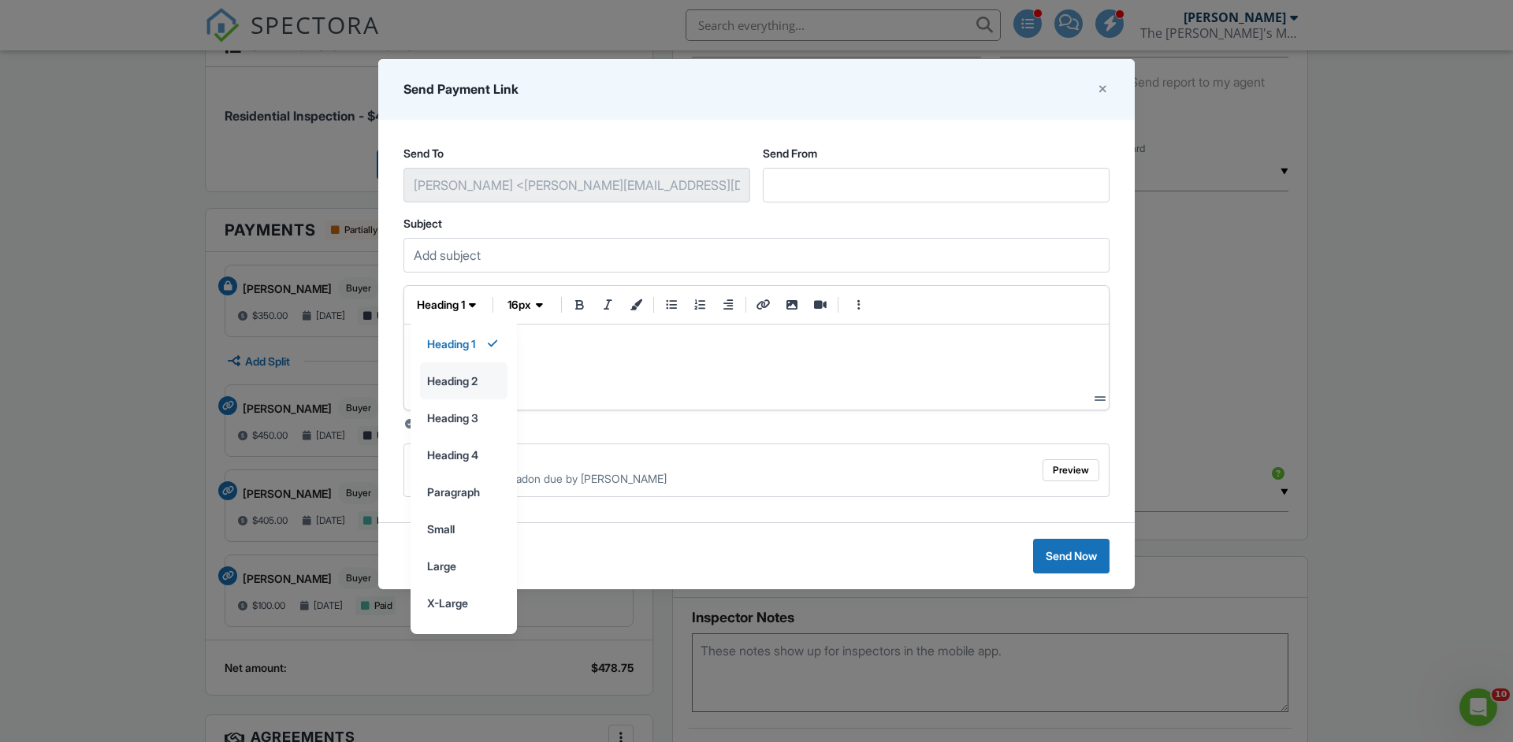
click at [459, 384] on input "heading 2" at bounding box center [464, 380] width 86 height 35
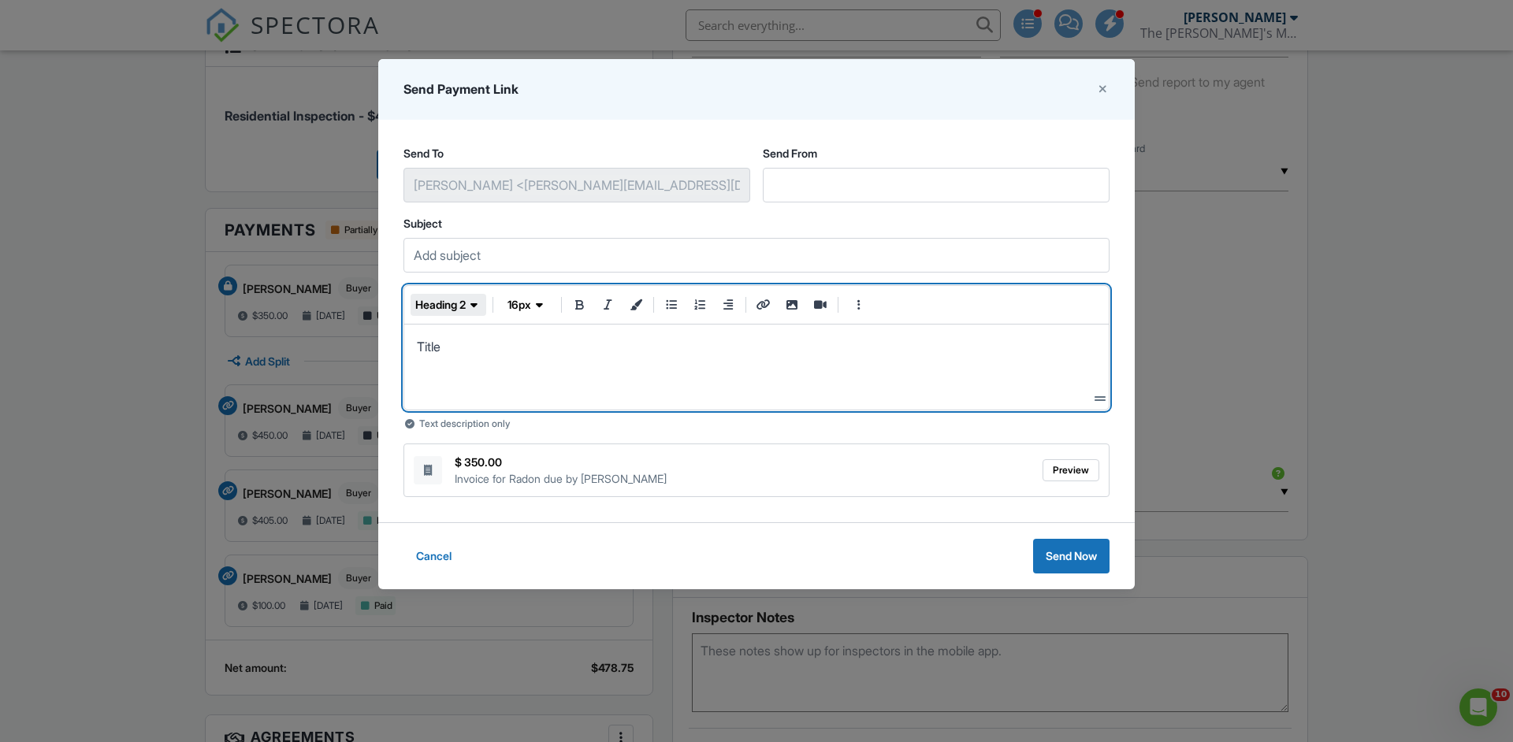
click at [456, 297] on span "heading 2" at bounding box center [440, 305] width 50 height 16
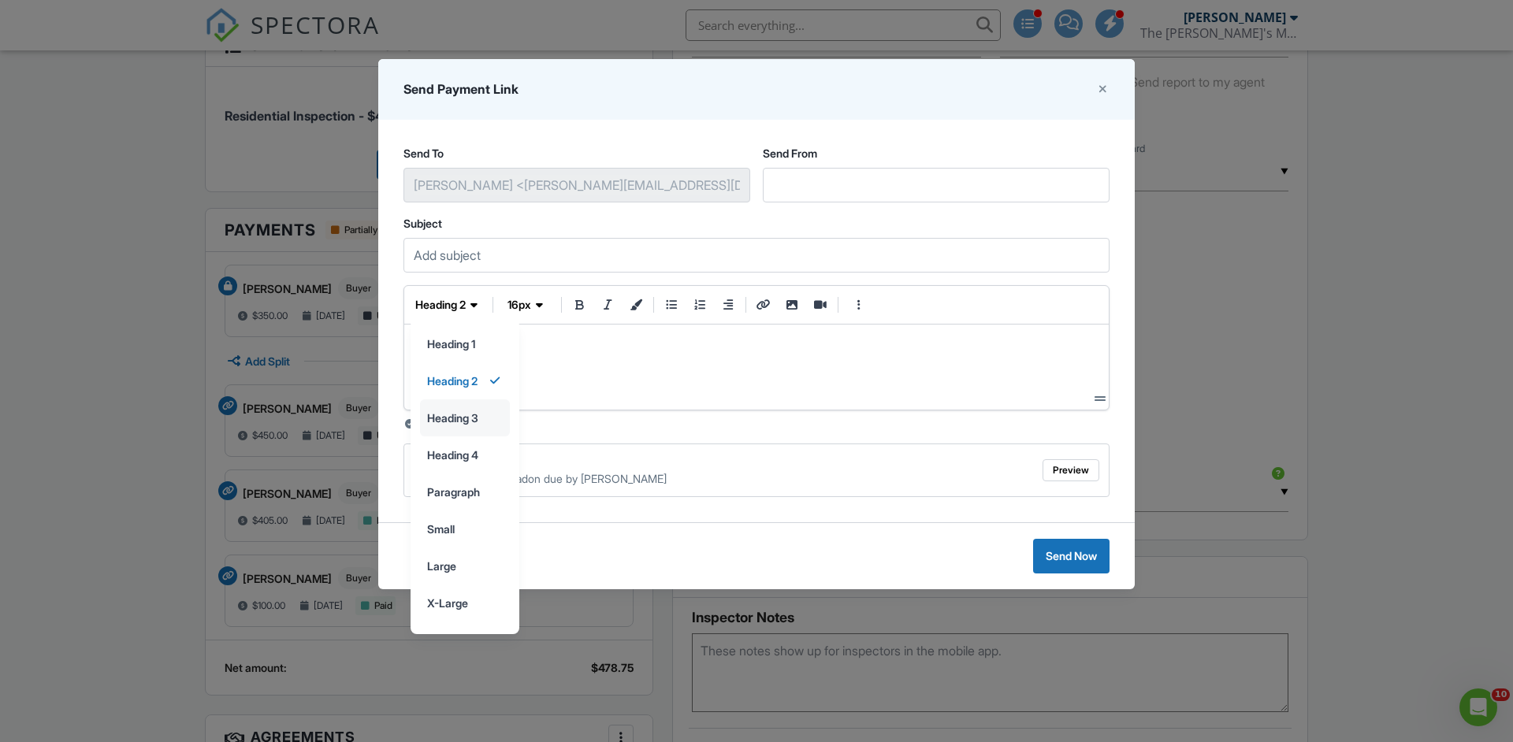
click at [454, 412] on input "heading 3" at bounding box center [465, 417] width 88 height 35
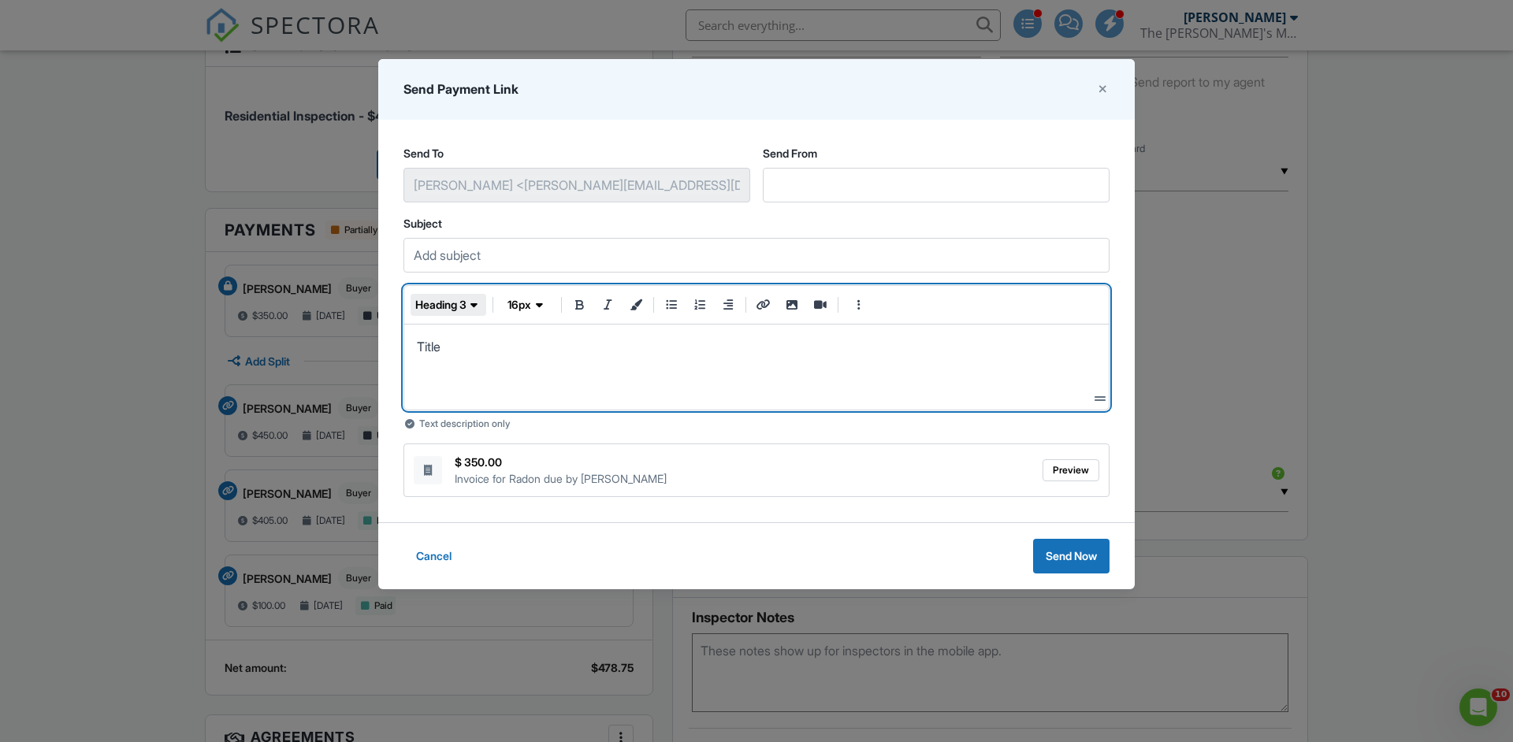
click at [453, 310] on span "heading 3" at bounding box center [440, 305] width 51 height 16
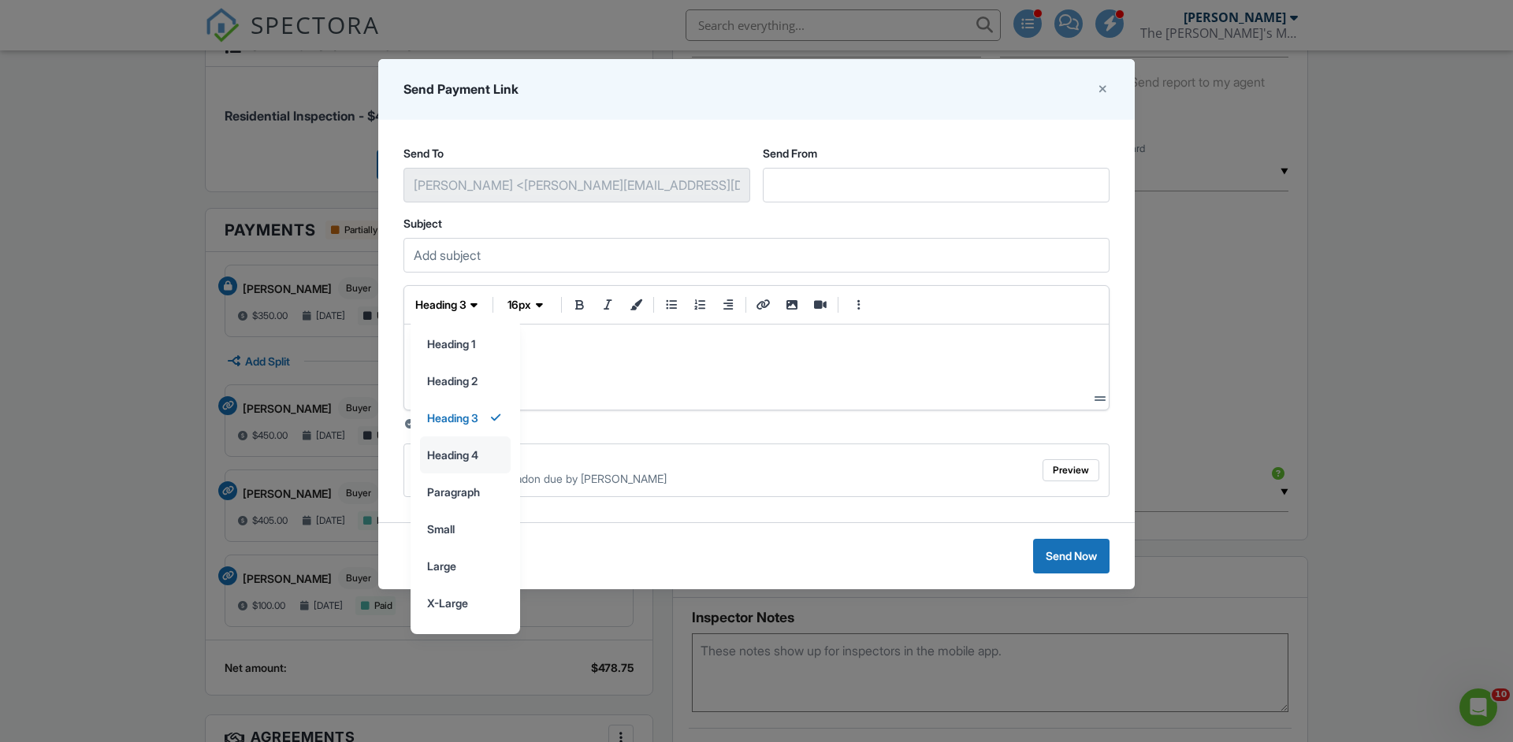
click at [455, 462] on input "heading 4" at bounding box center [465, 454] width 89 height 35
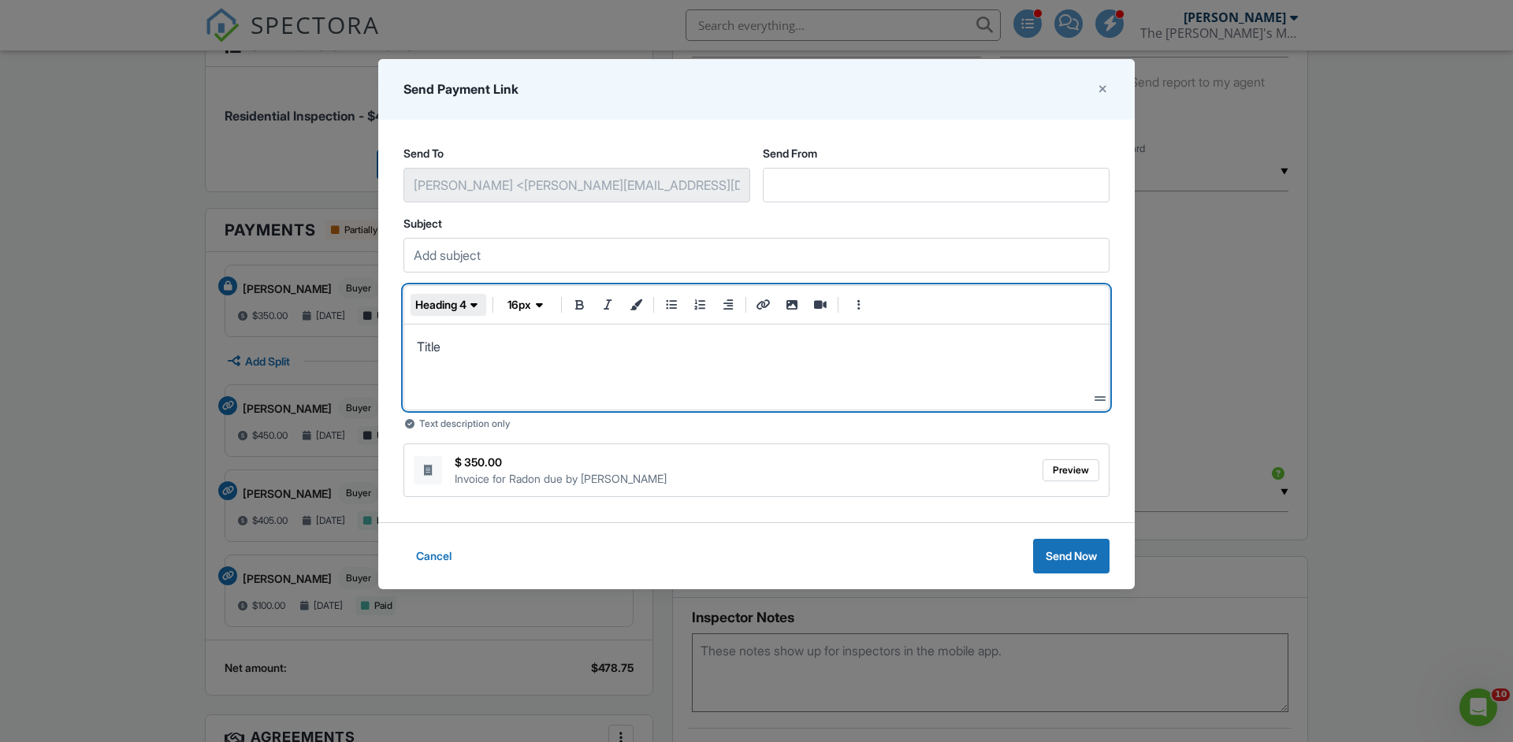
click at [455, 306] on span "heading 4" at bounding box center [440, 305] width 51 height 16
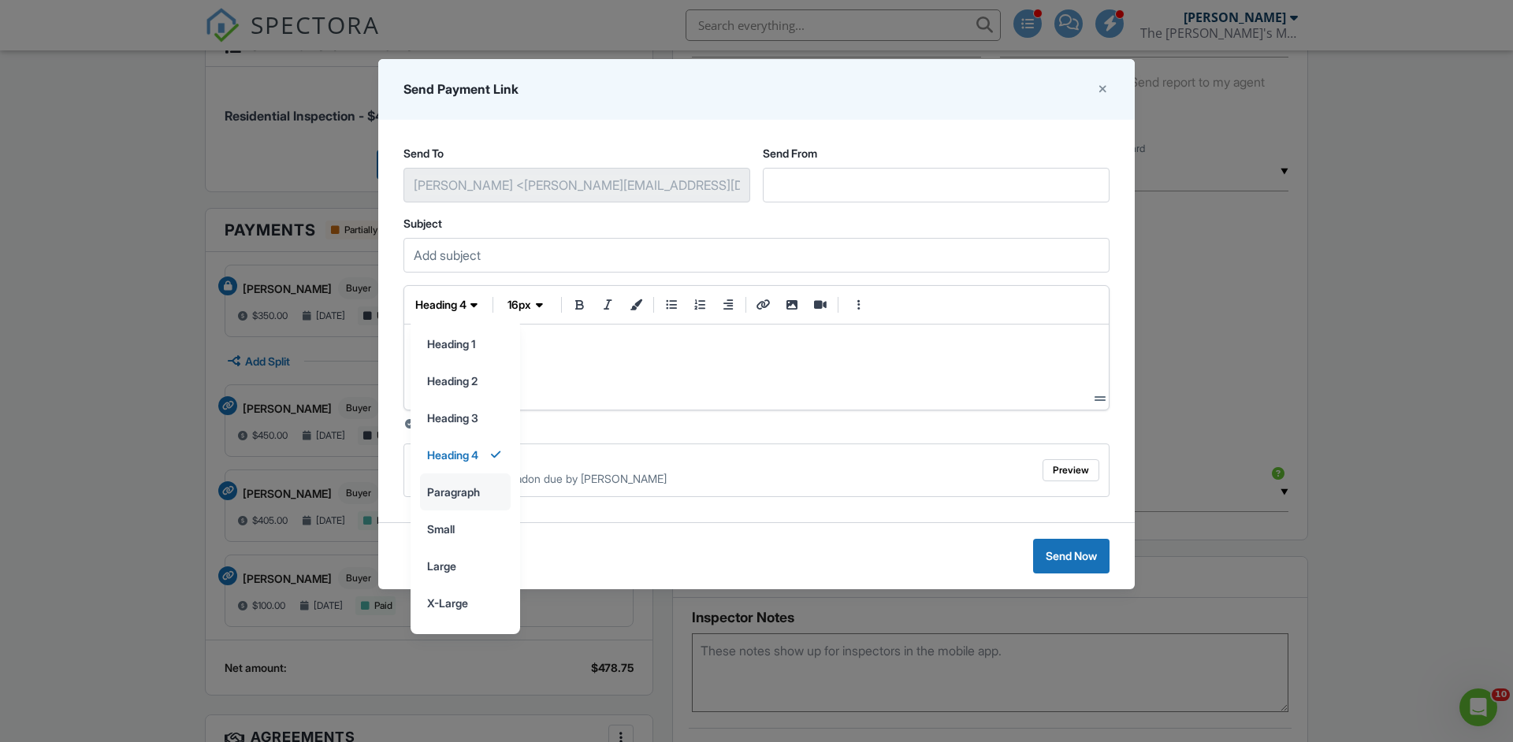
click at [456, 489] on input "paragraph" at bounding box center [465, 491] width 89 height 35
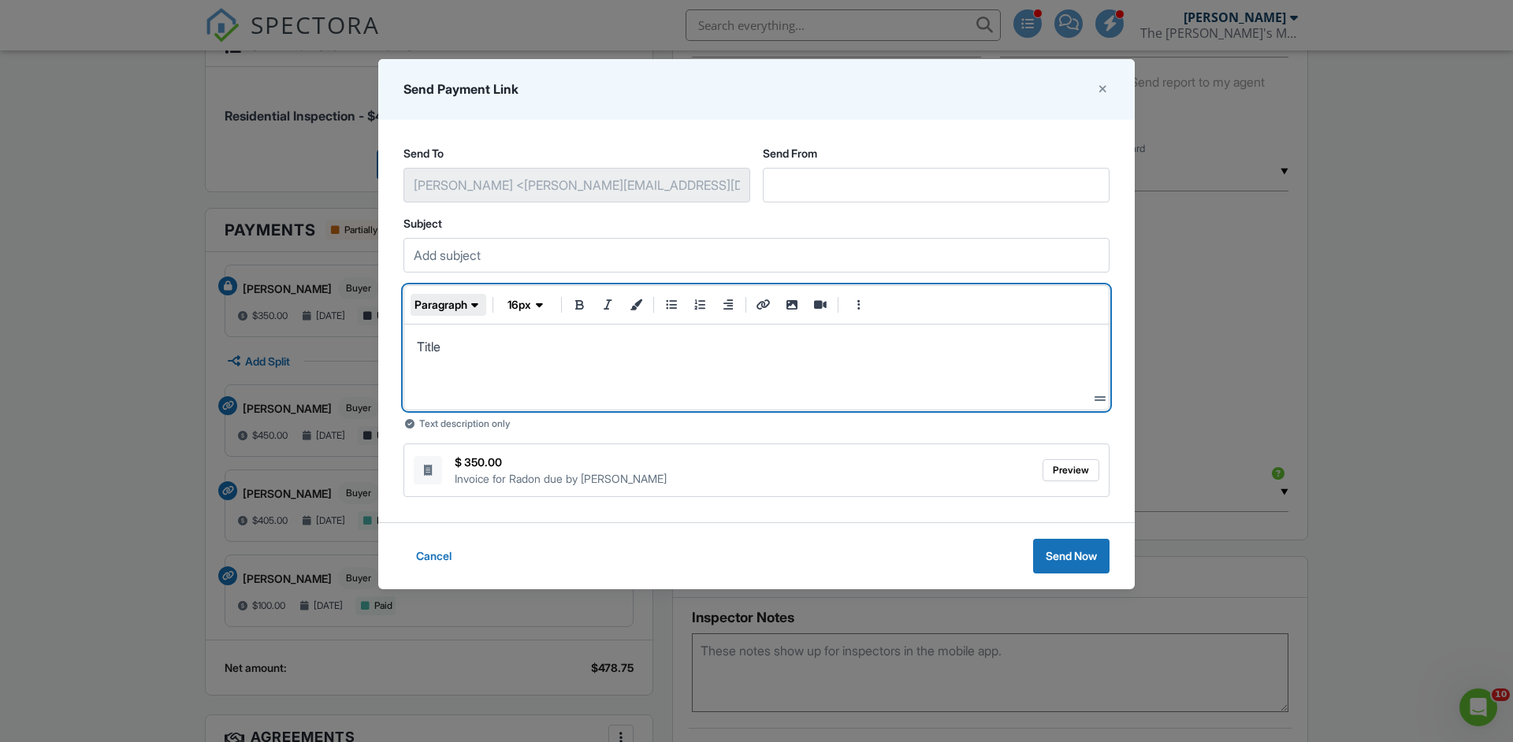
click at [444, 294] on button "paragraph" at bounding box center [448, 305] width 76 height 22
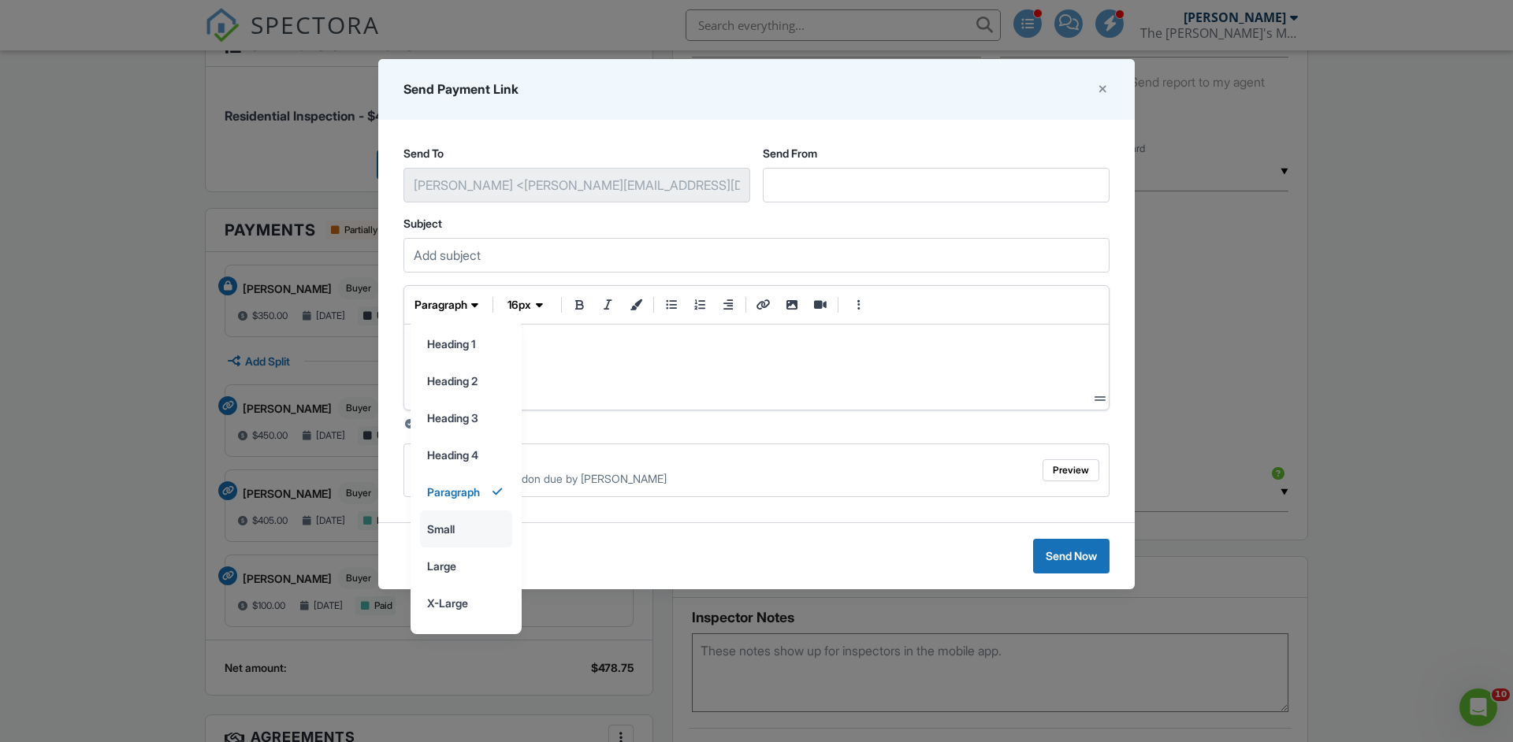
click at [456, 525] on input "small" at bounding box center [466, 528] width 91 height 35
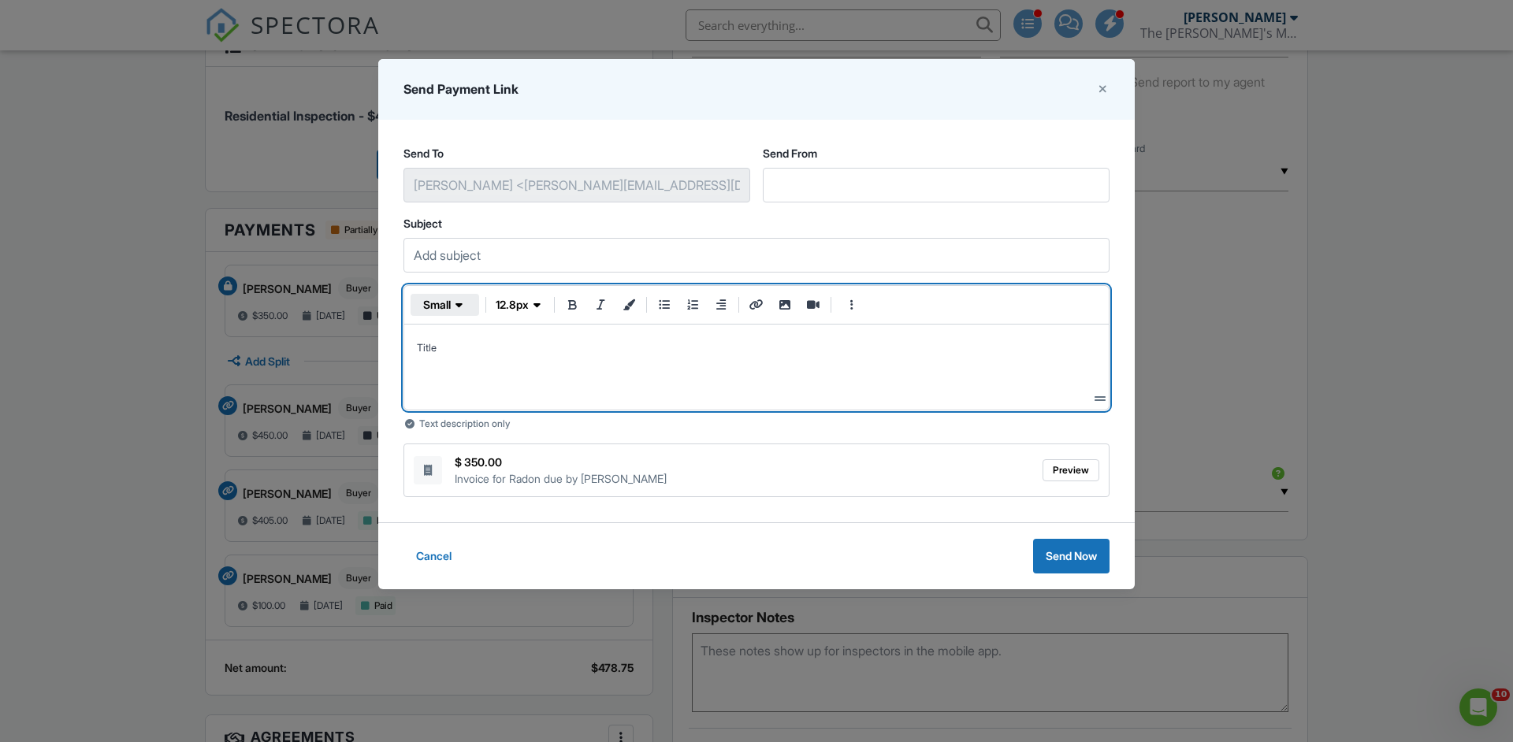
click at [451, 306] on span "small" at bounding box center [437, 305] width 28 height 16
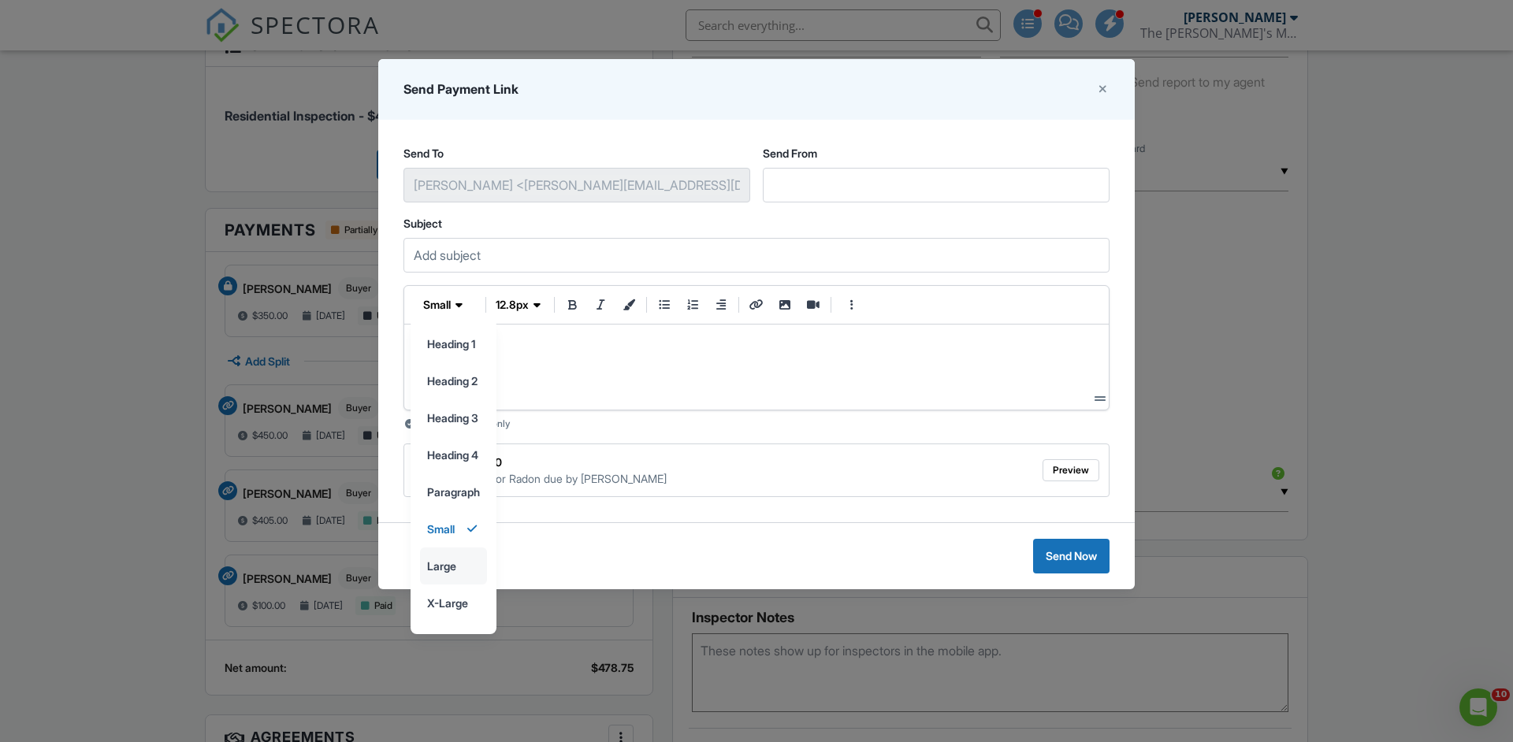
click at [451, 566] on input "large" at bounding box center [453, 565] width 65 height 35
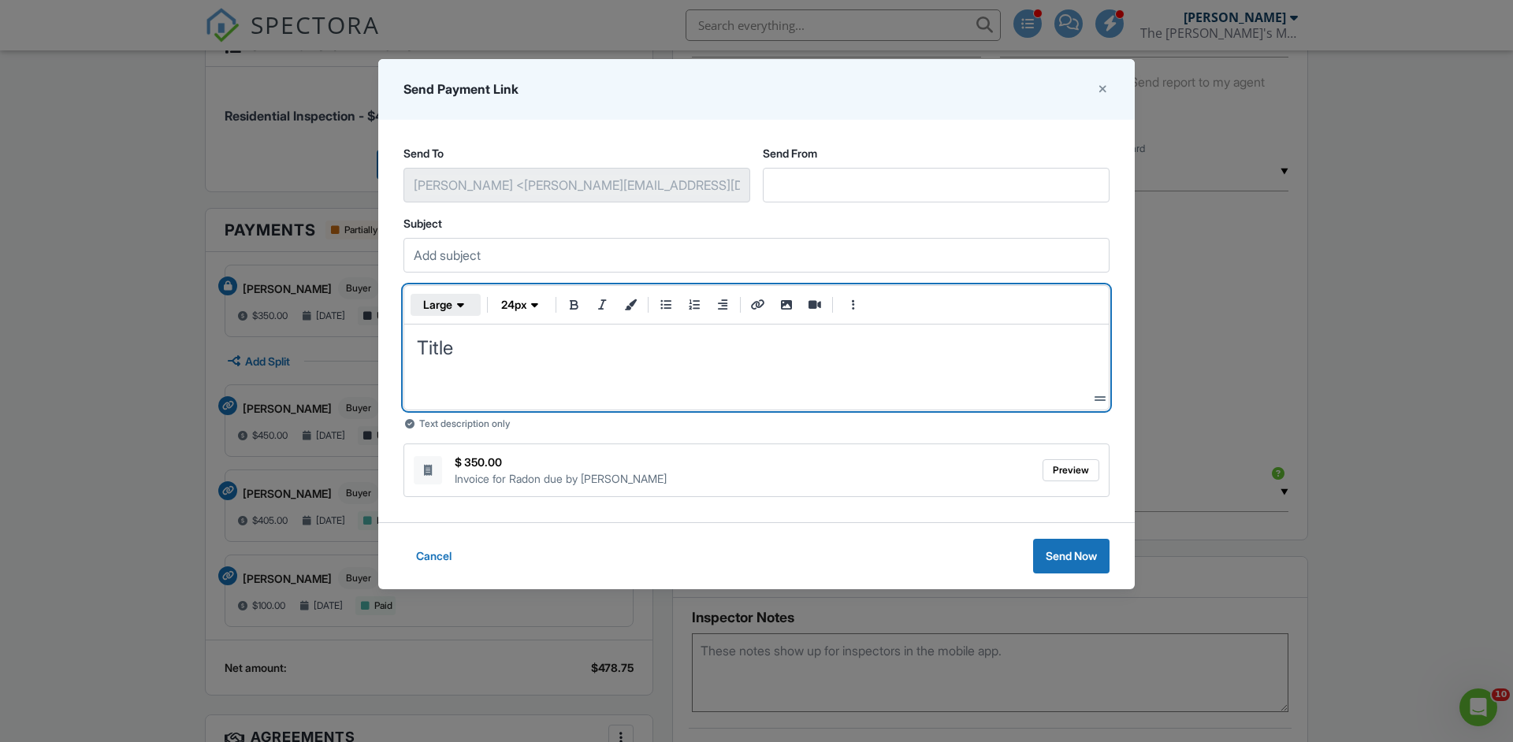
click at [440, 309] on span "large" at bounding box center [437, 305] width 29 height 16
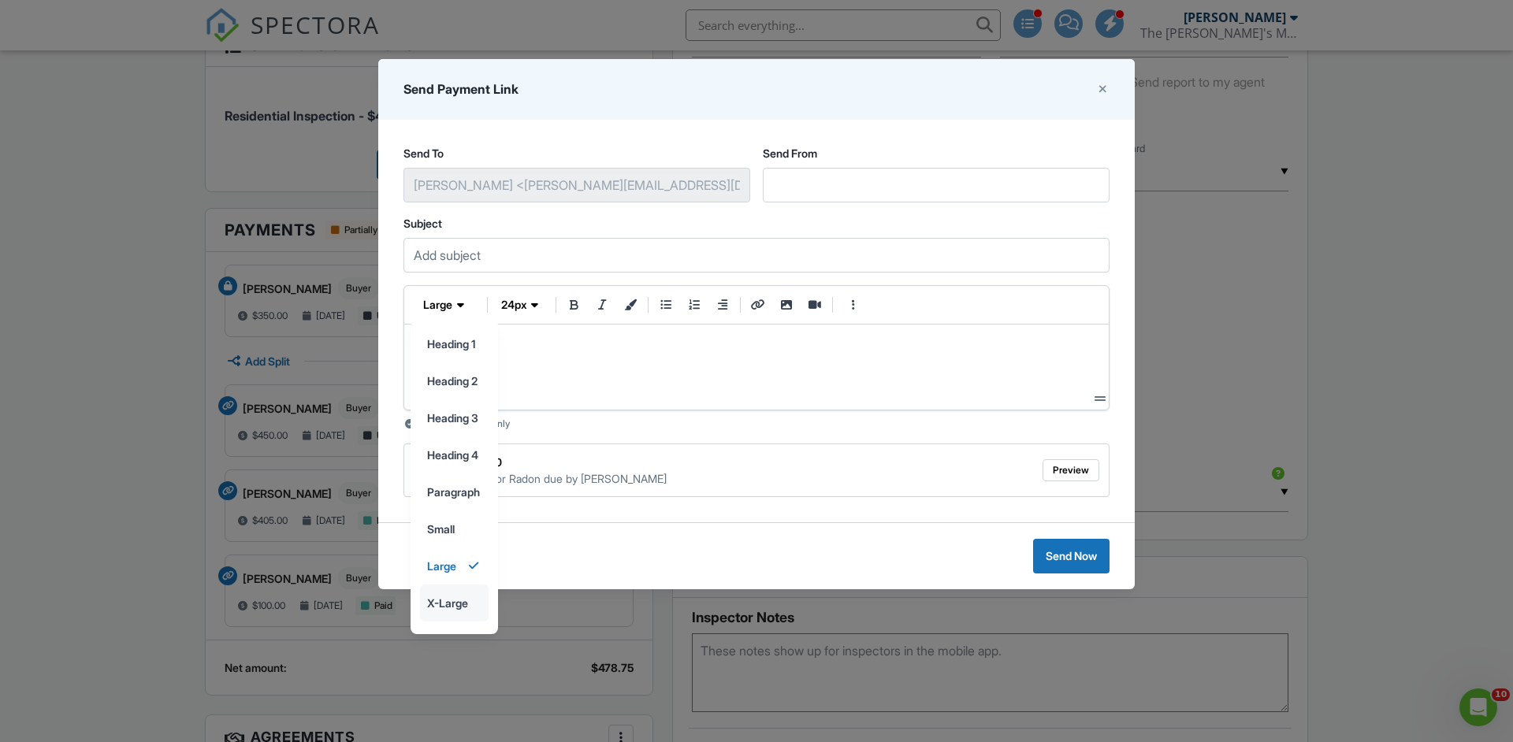
click at [459, 605] on input "x-large" at bounding box center [454, 602] width 67 height 35
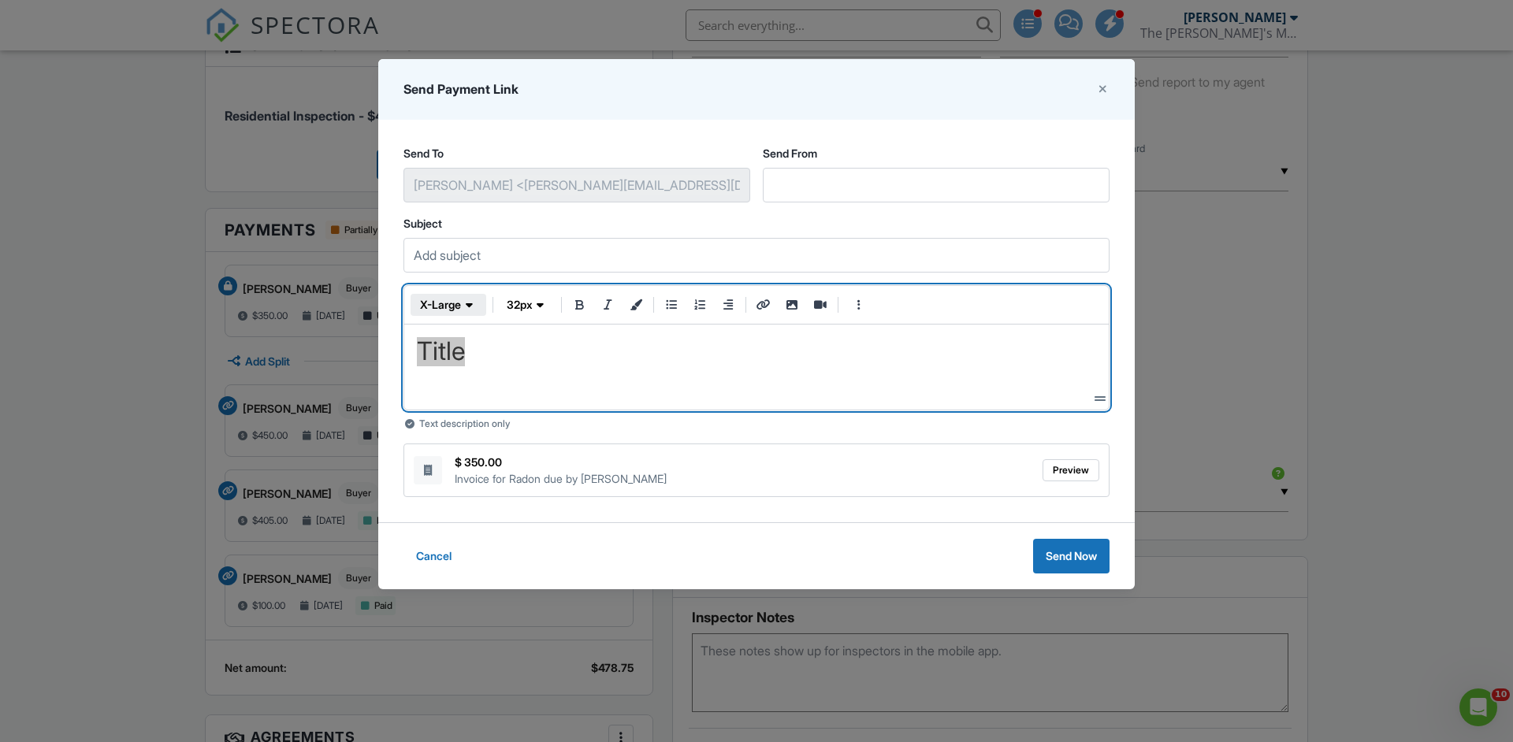
click at [459, 299] on span "x-large" at bounding box center [440, 305] width 41 height 16
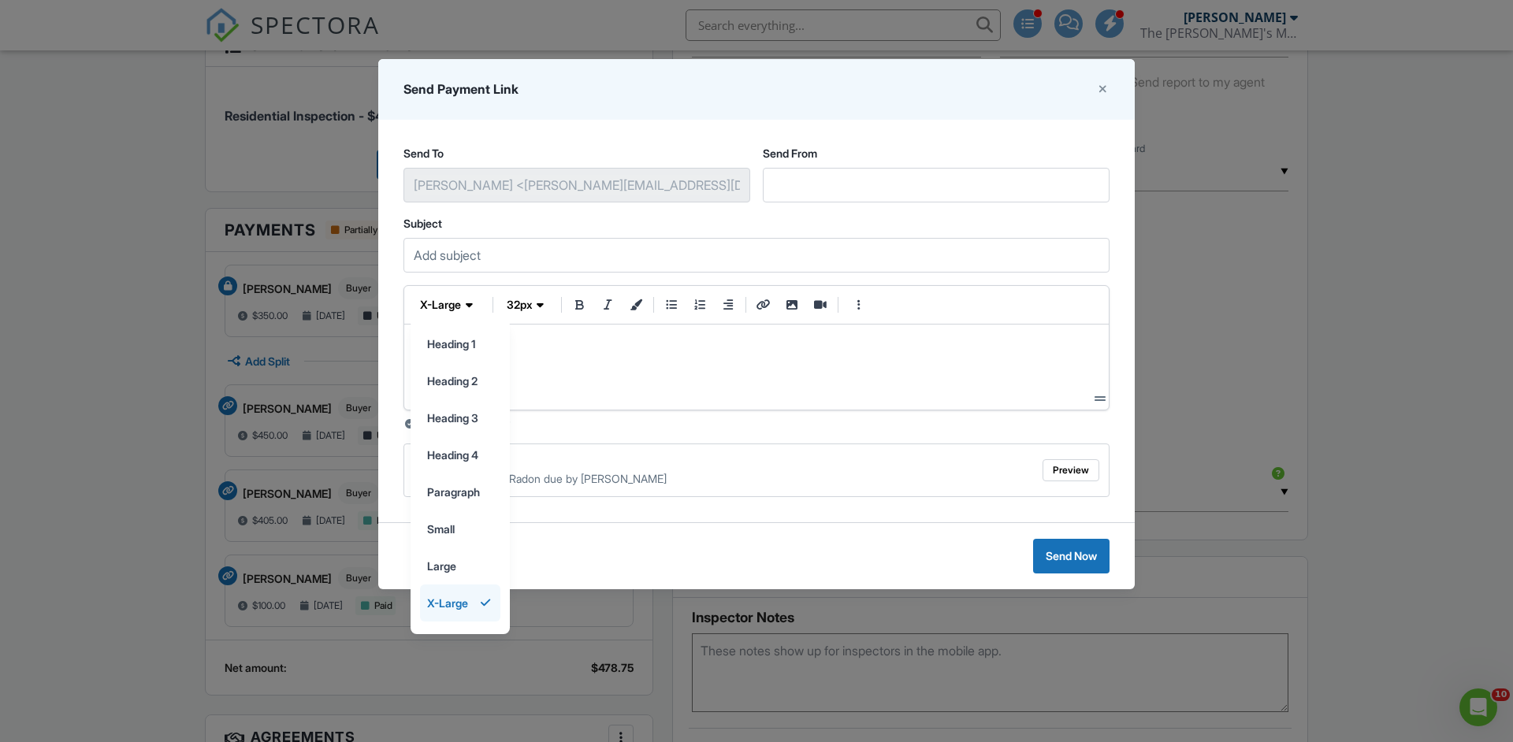
scroll to position [31, 0]
click at [466, 621] on input "monotype" at bounding box center [460, 609] width 79 height 35
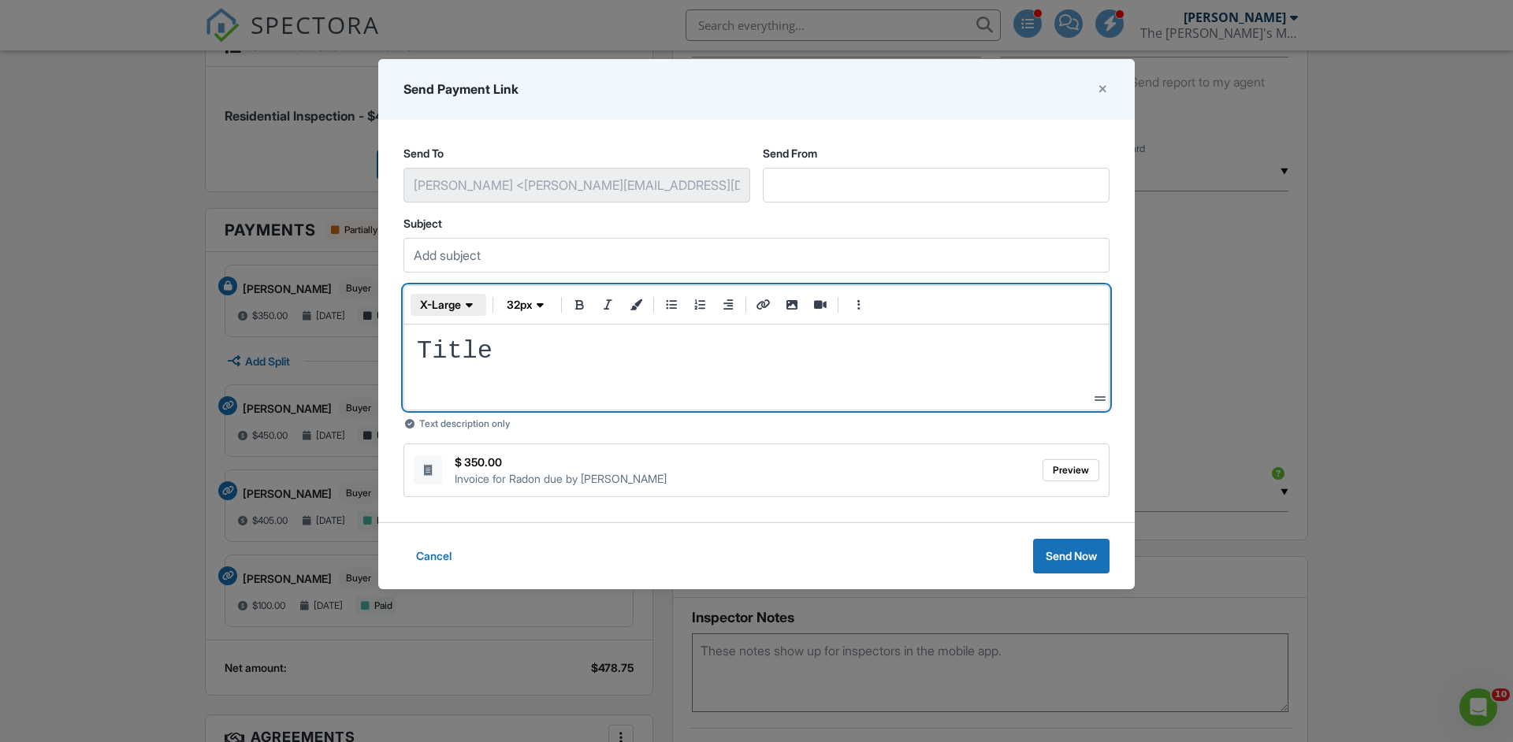
click at [463, 302] on span "button" at bounding box center [469, 305] width 16 height 16
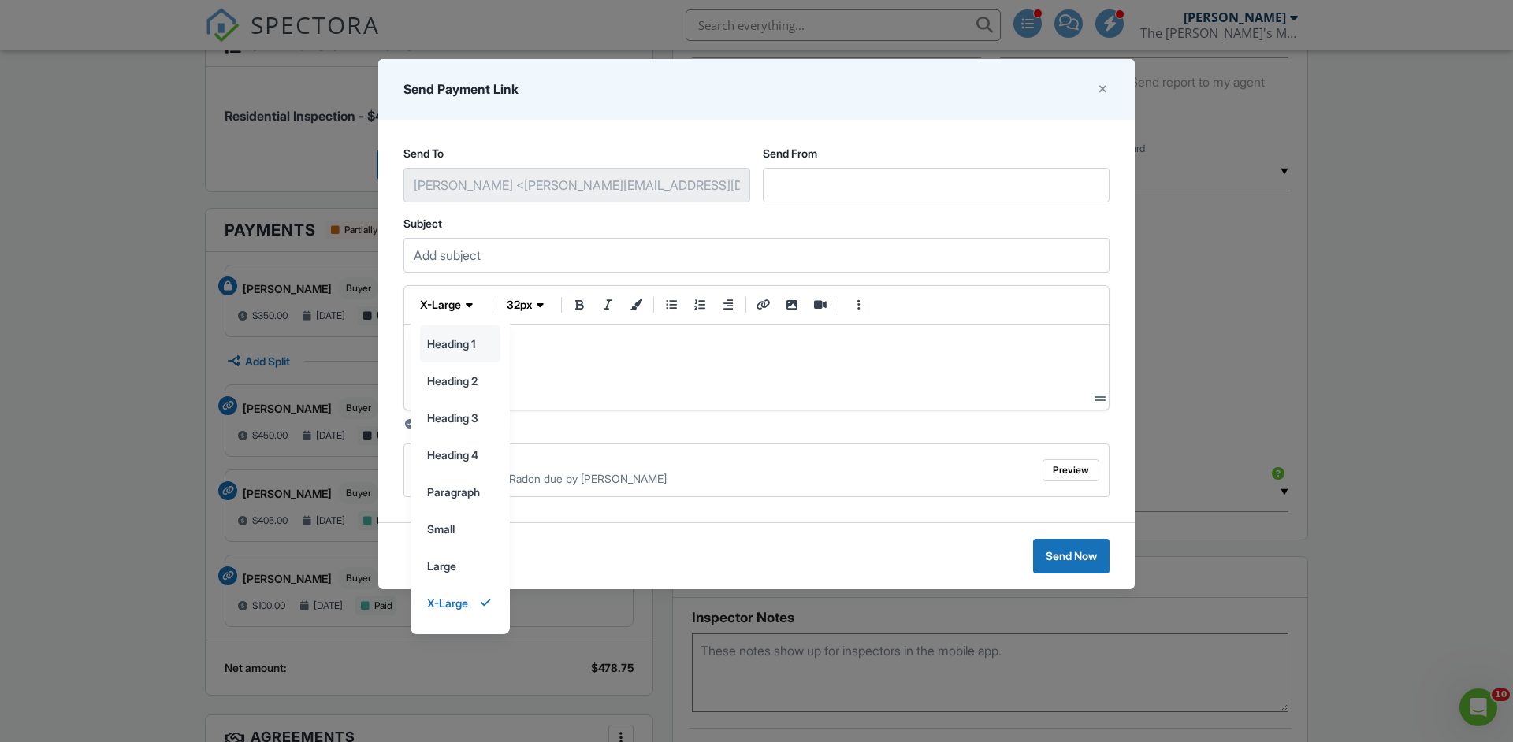
click at [463, 340] on input "heading 1" at bounding box center [460, 343] width 79 height 35
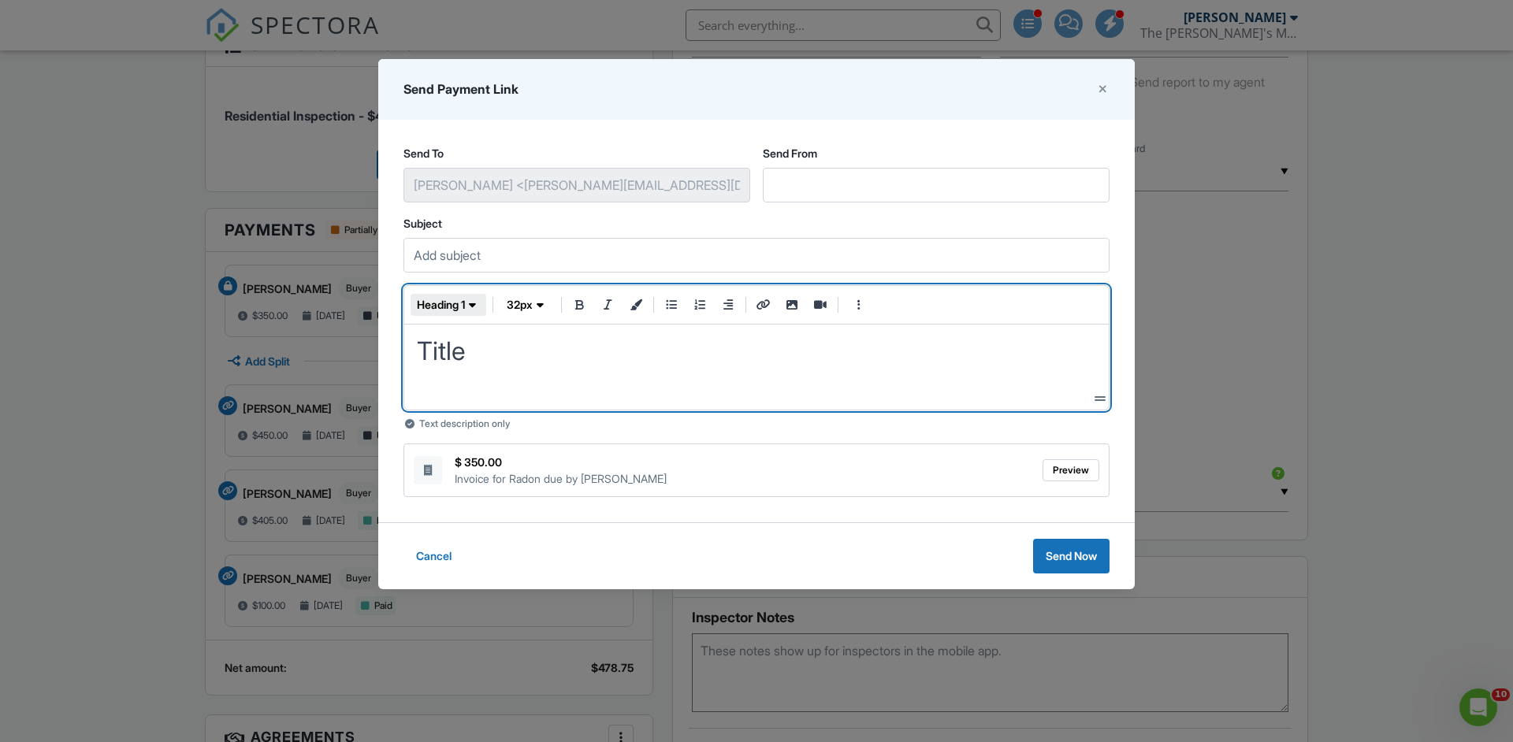
click at [464, 306] on span "heading 1" at bounding box center [441, 305] width 48 height 16
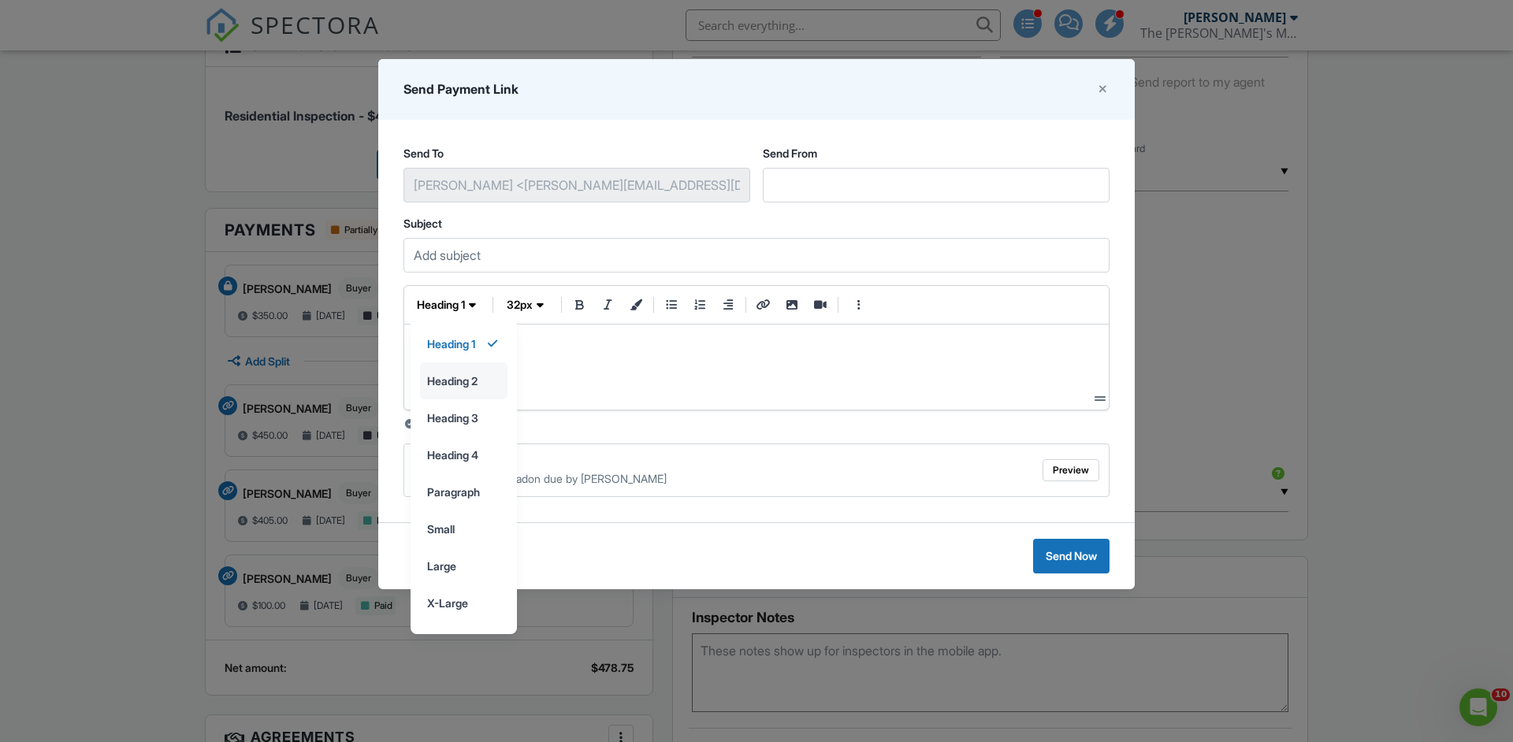
click at [464, 383] on input "heading 2" at bounding box center [464, 380] width 86 height 35
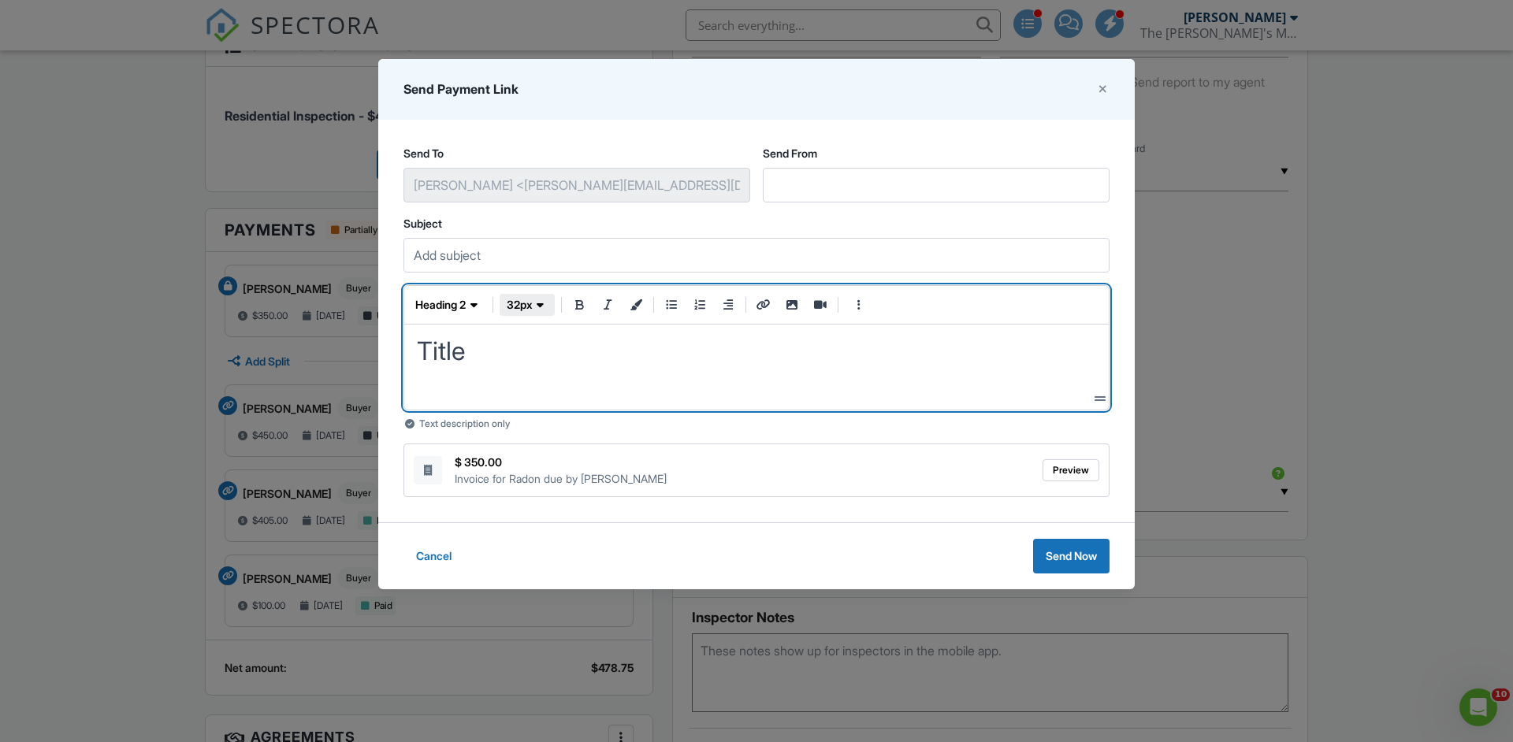
click at [537, 305] on icon "button" at bounding box center [540, 305] width 7 height 16
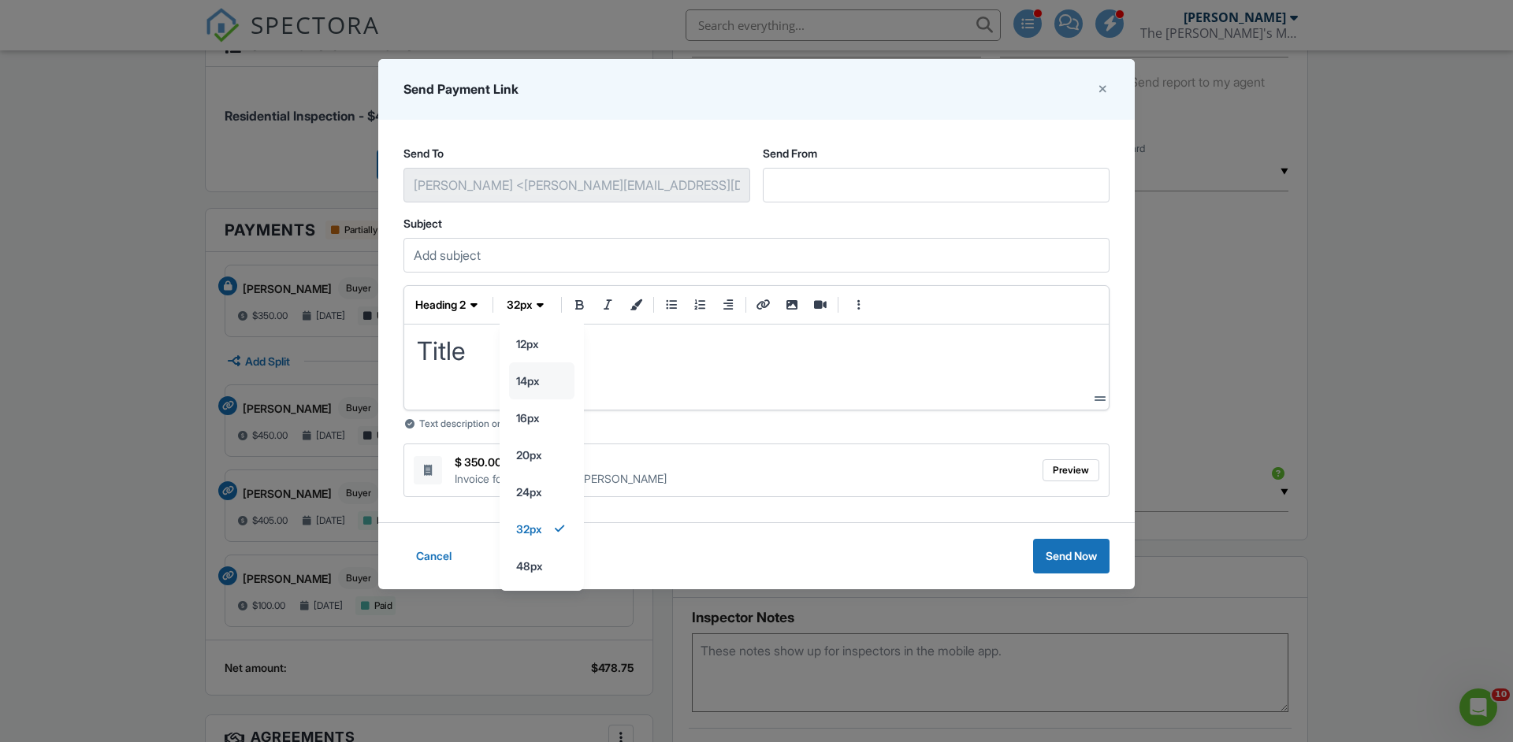
click at [537, 362] on input "14px" at bounding box center [542, 343] width 64 height 35
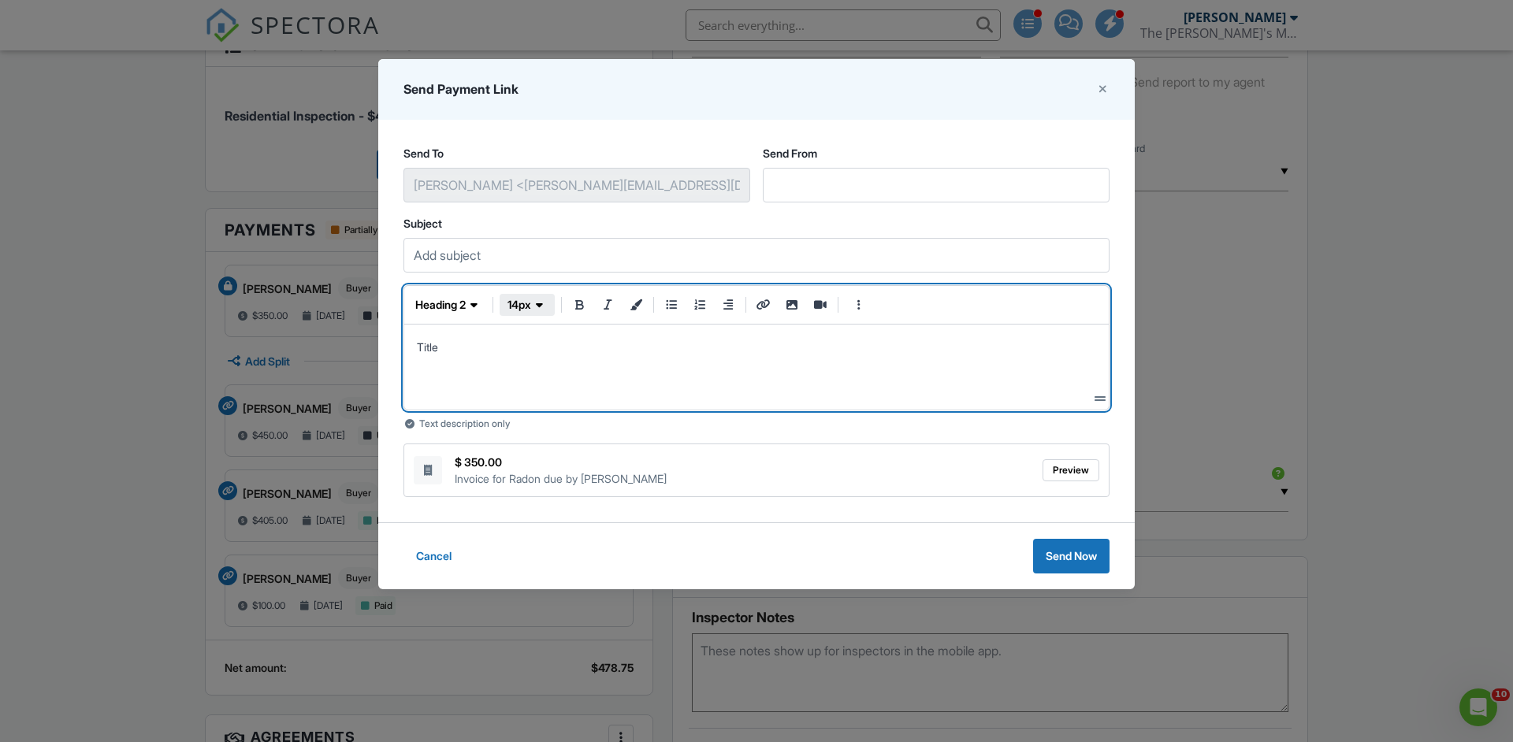
click at [533, 306] on span "button" at bounding box center [539, 305] width 16 height 16
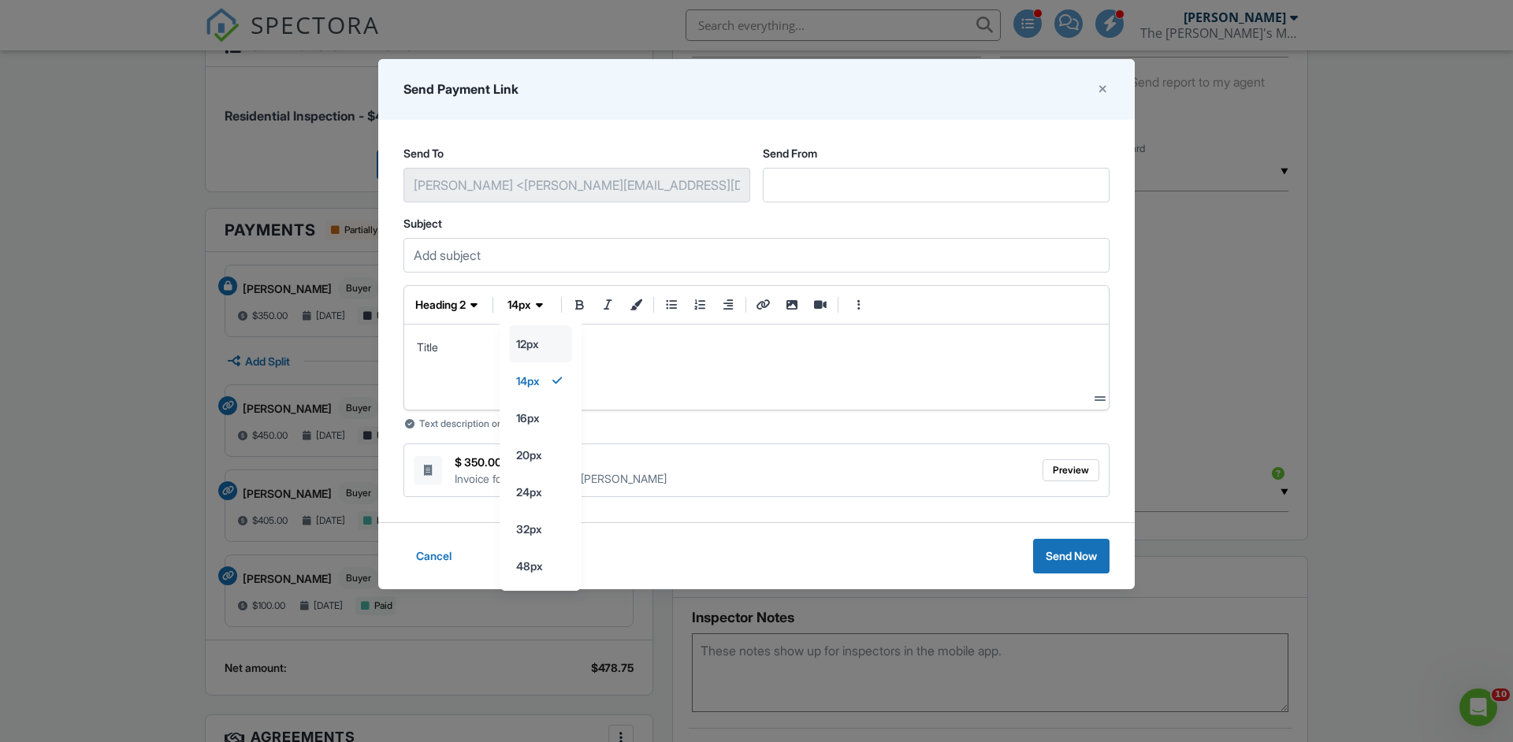
click at [544, 338] on input "12px" at bounding box center [540, 343] width 61 height 35
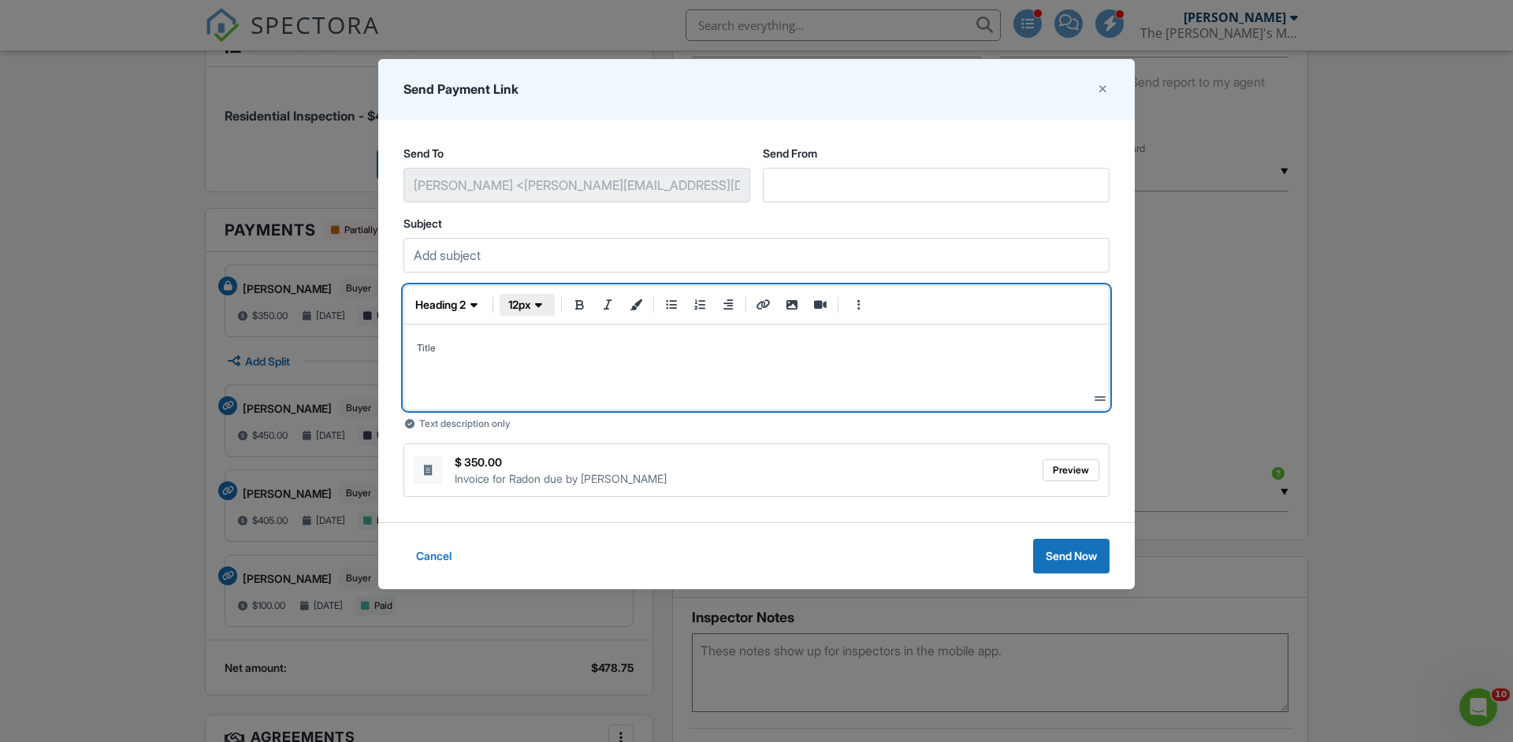
click at [529, 303] on span "12px" at bounding box center [519, 305] width 23 height 16
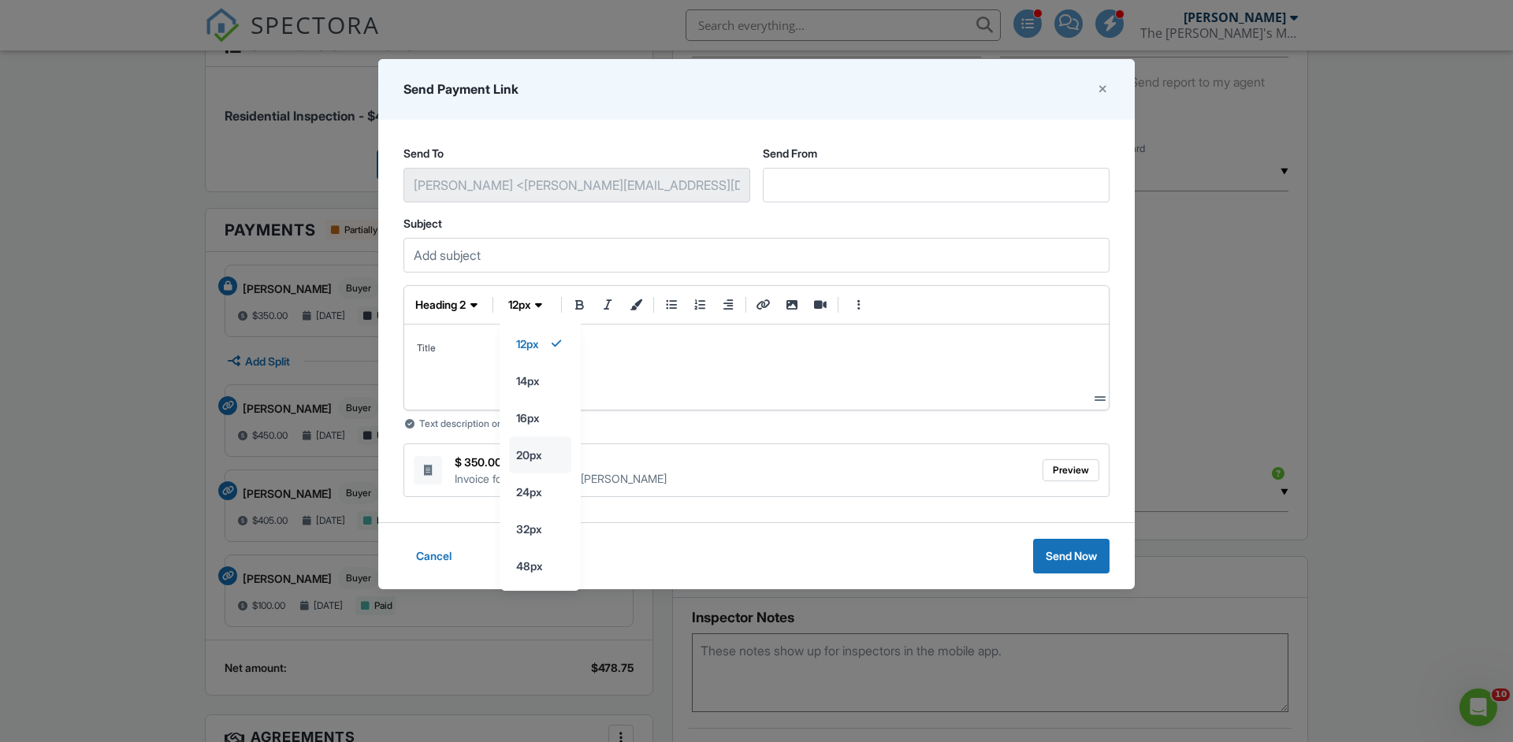
click at [546, 362] on input "20px" at bounding box center [540, 343] width 61 height 35
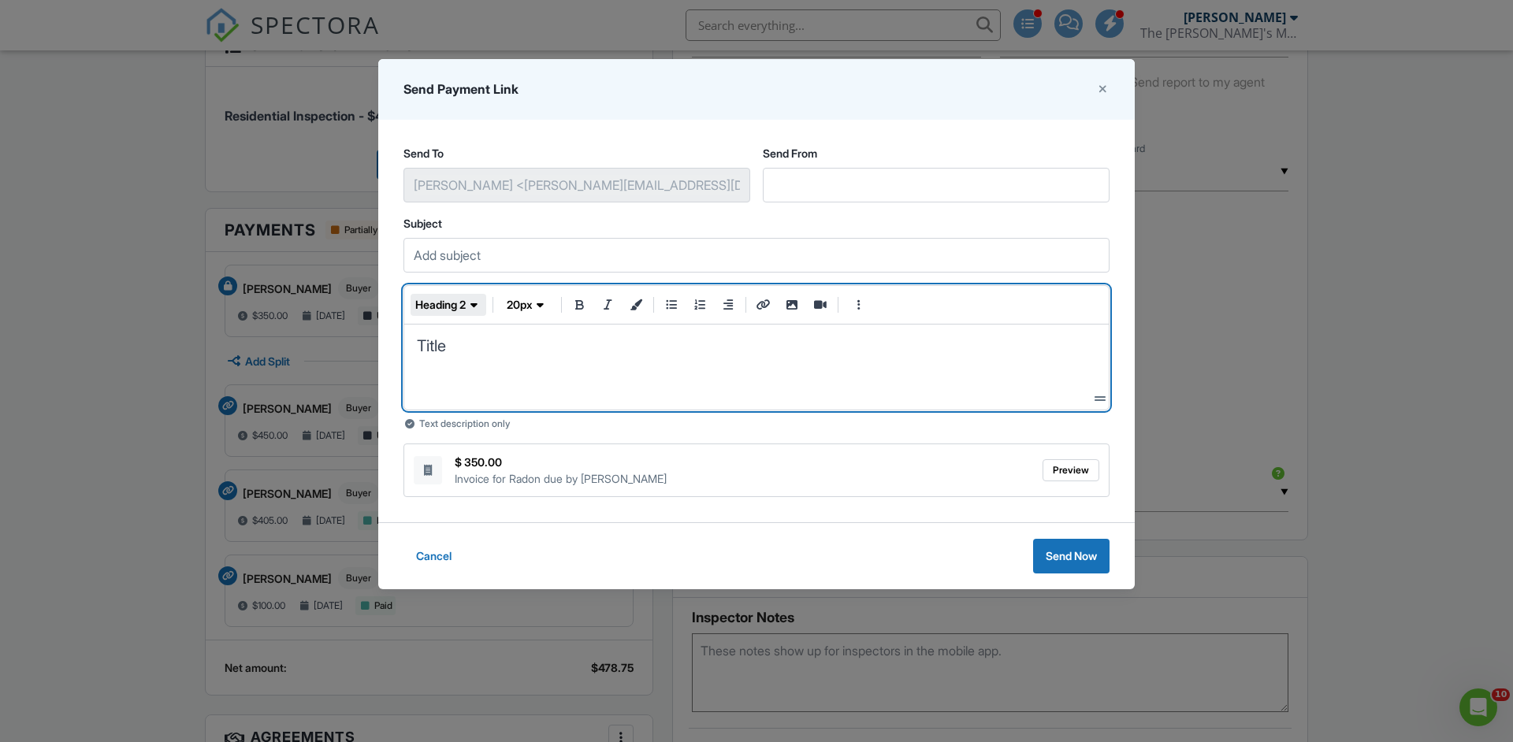
click at [443, 303] on span "heading 2" at bounding box center [440, 305] width 50 height 16
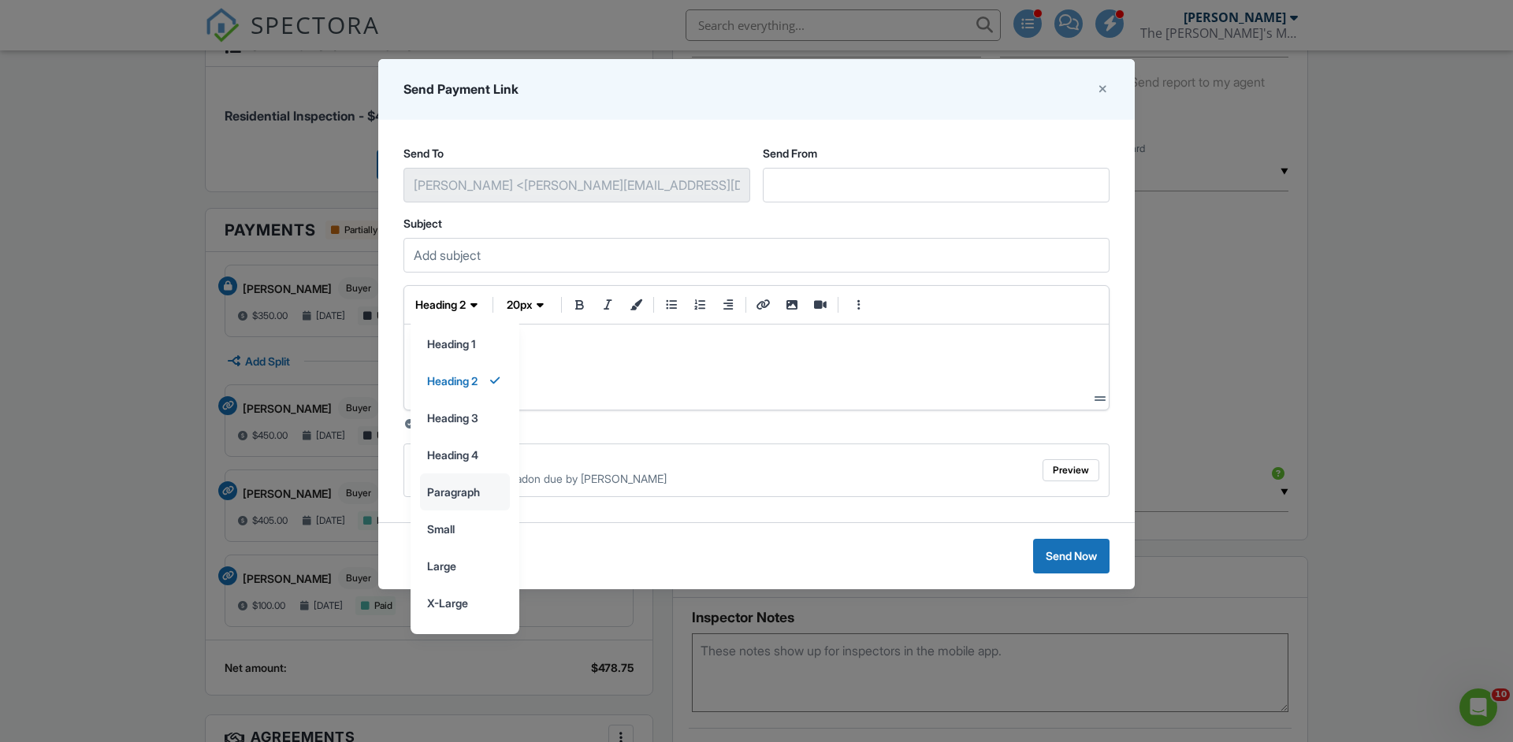
click at [454, 496] on input "paragraph" at bounding box center [465, 491] width 88 height 35
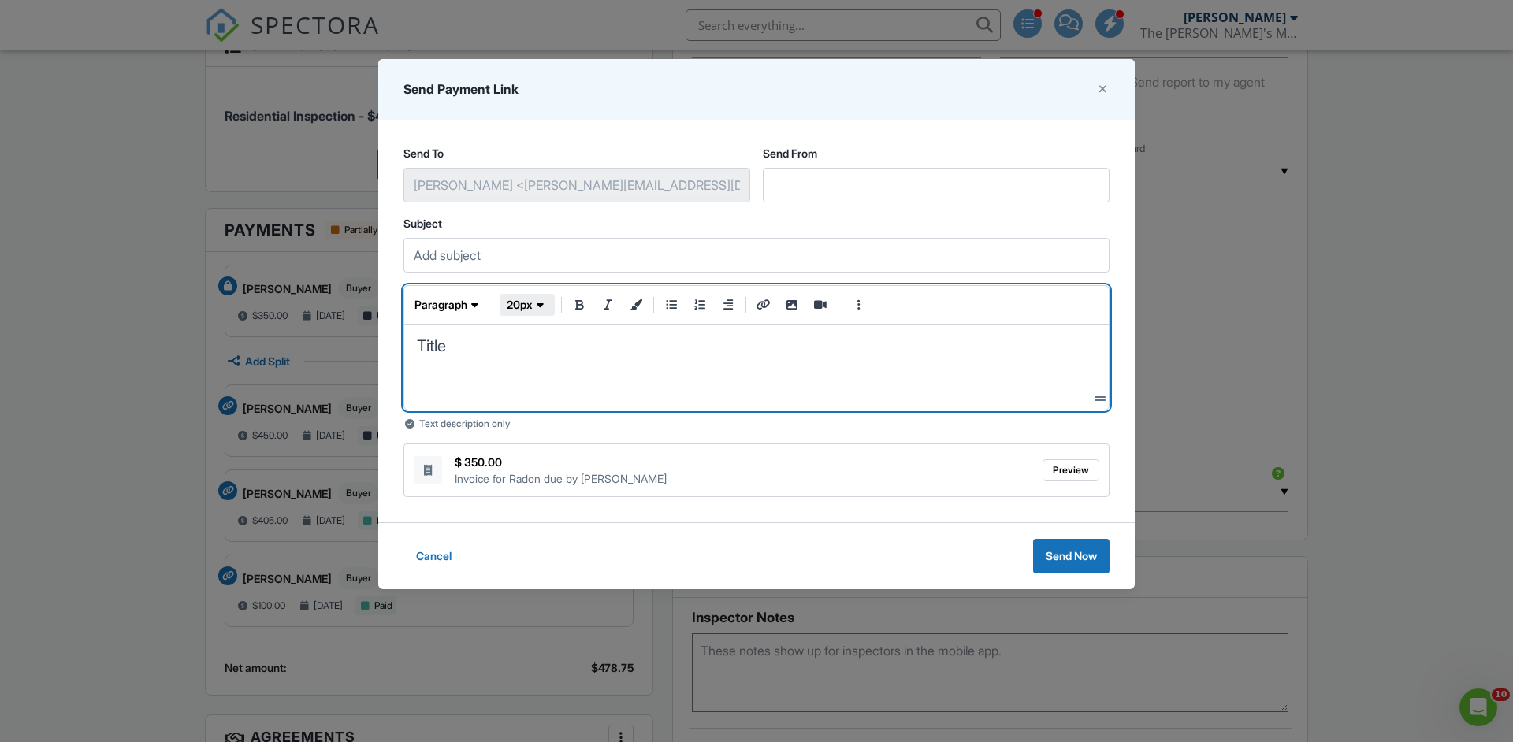
click at [531, 307] on span "20px" at bounding box center [520, 305] width 26 height 16
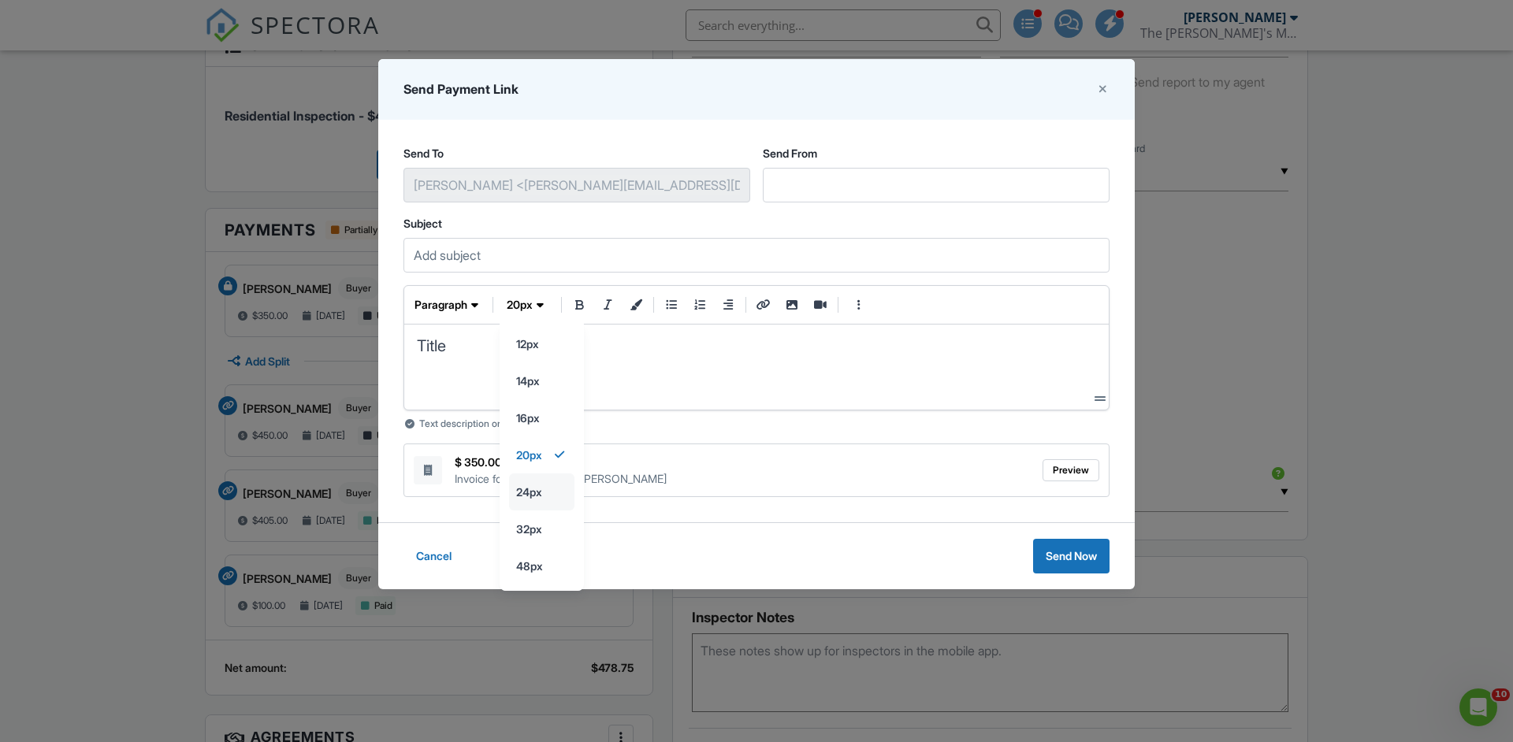
click at [535, 362] on input "24px" at bounding box center [542, 343] width 64 height 35
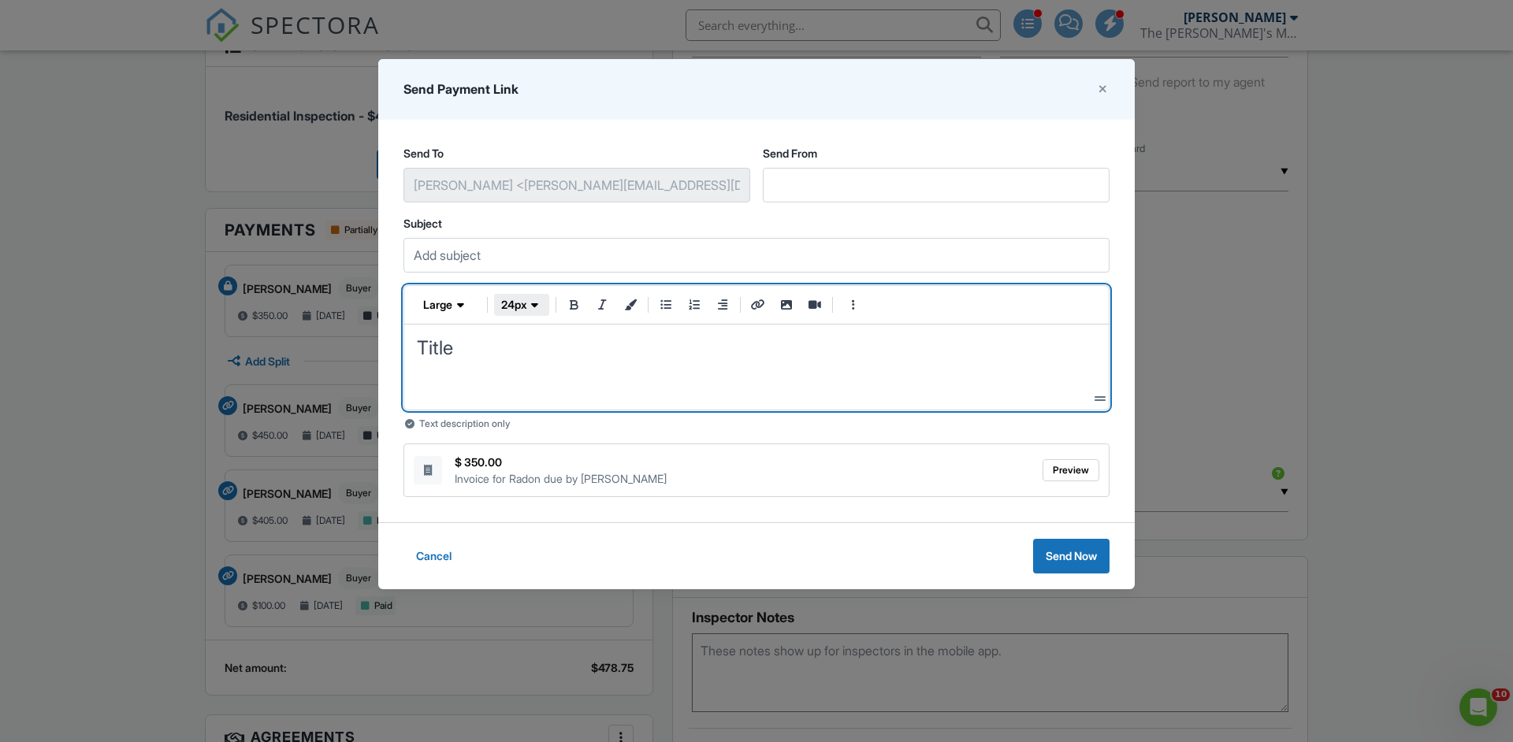
click at [531, 306] on span "button" at bounding box center [535, 305] width 16 height 16
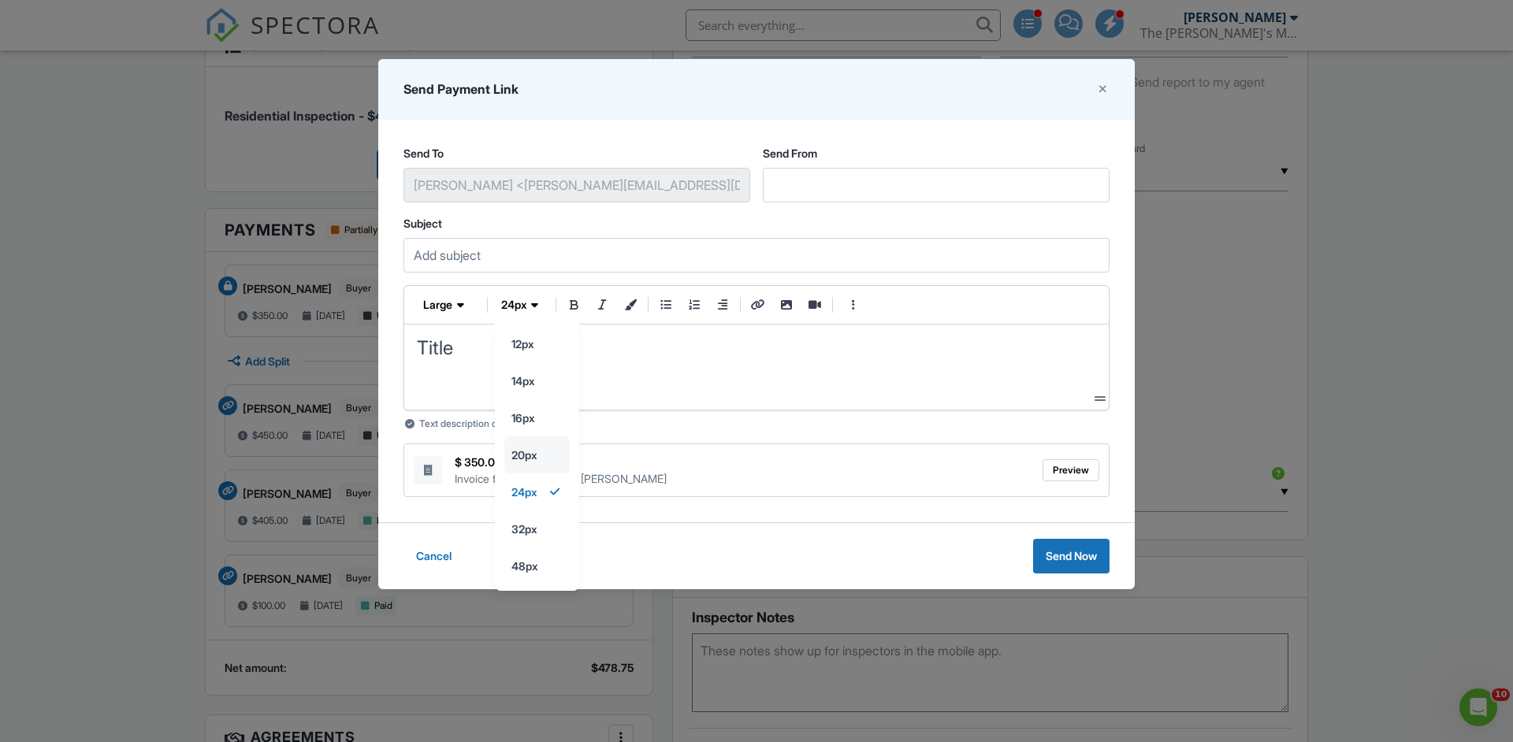
click at [528, 362] on input "20px" at bounding box center [537, 343] width 64 height 35
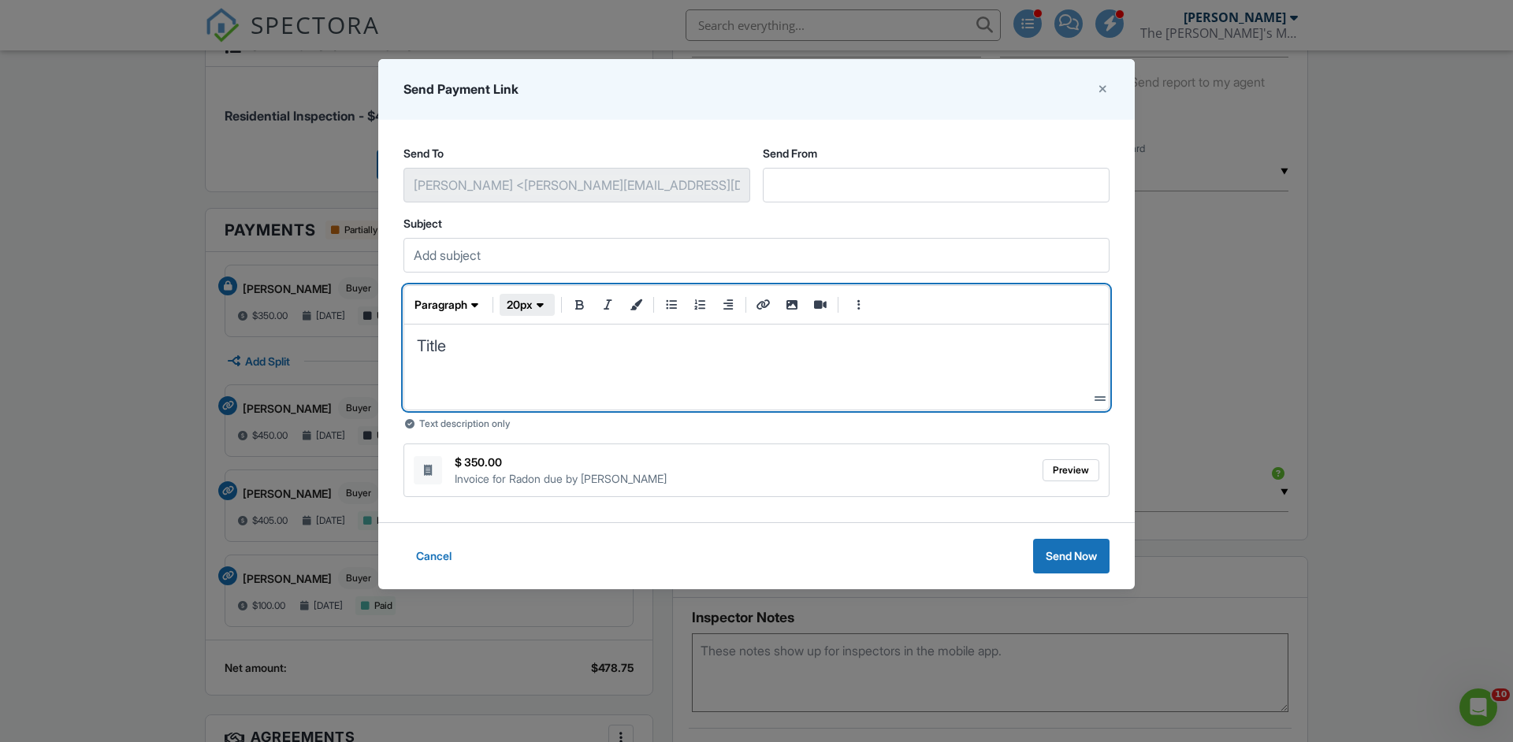
click at [527, 306] on span "20px" at bounding box center [520, 305] width 26 height 16
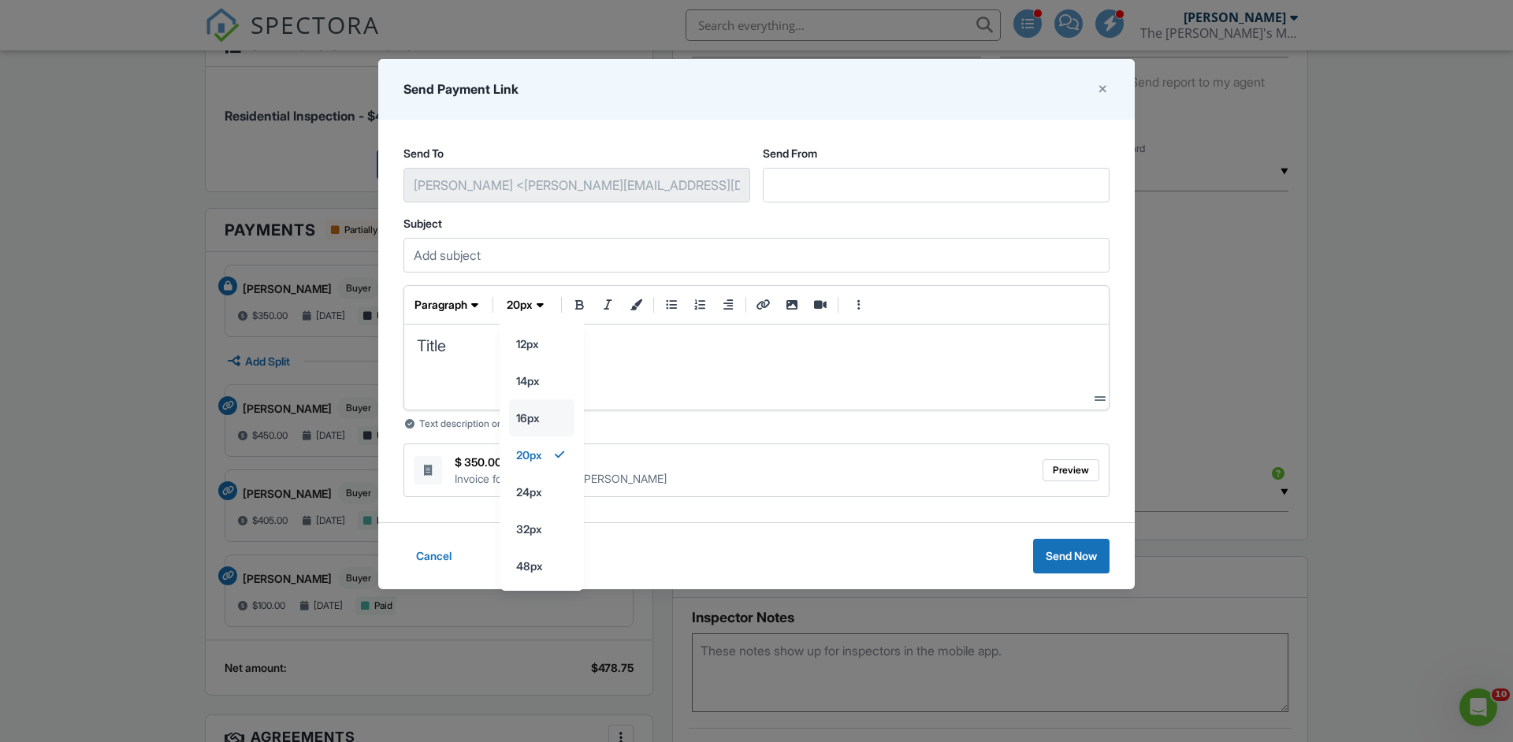
click at [544, 362] on input "16px" at bounding box center [542, 343] width 64 height 35
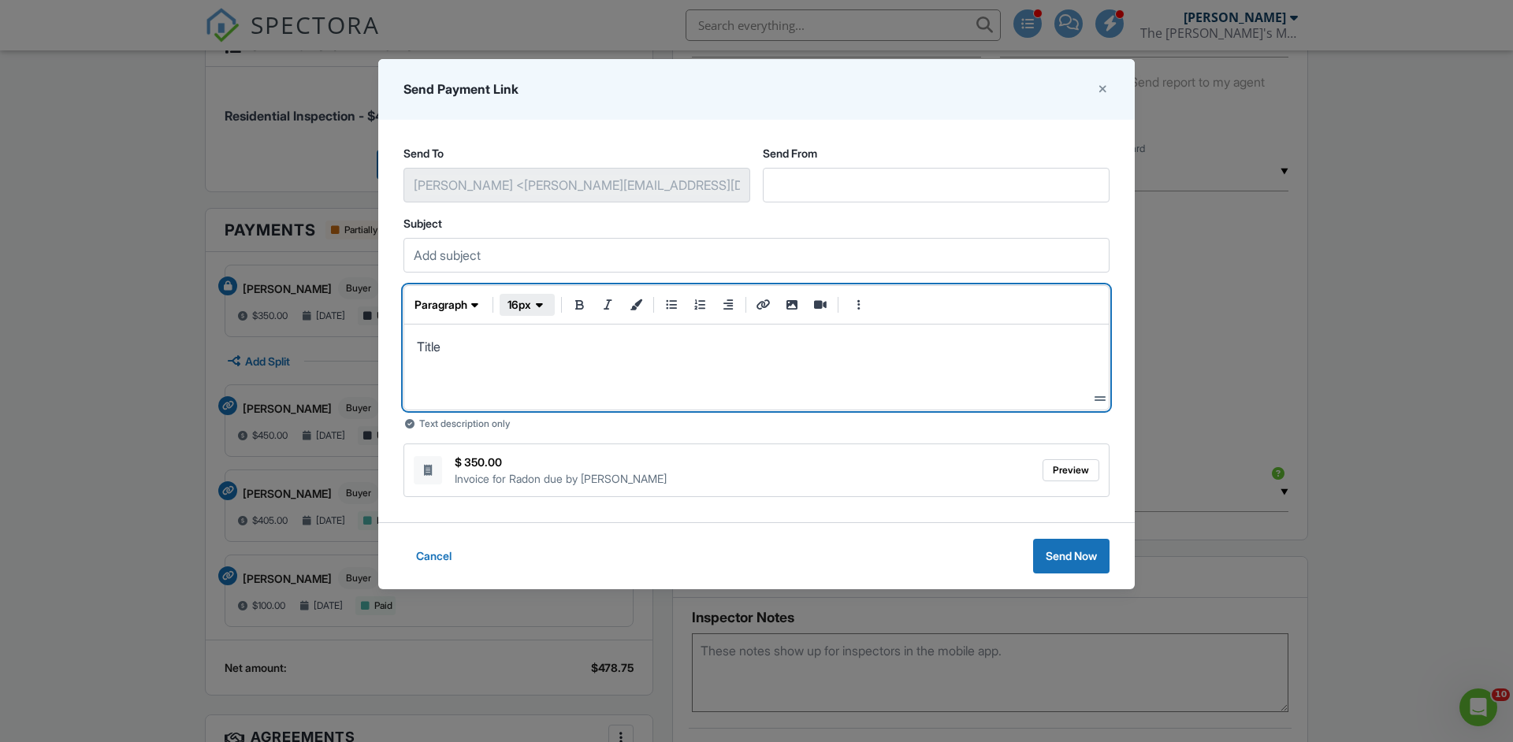
click at [536, 299] on span "button" at bounding box center [539, 305] width 16 height 16
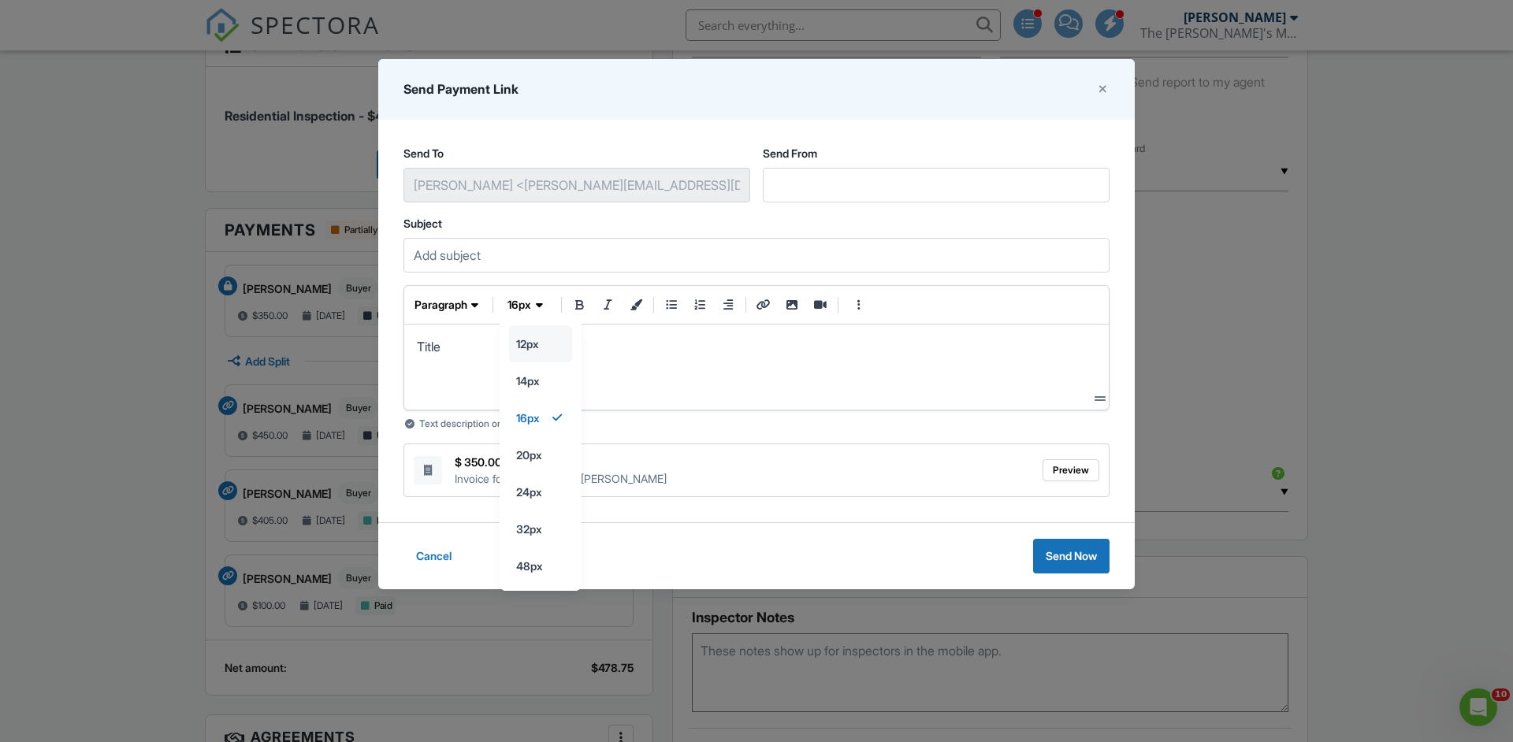
click at [548, 345] on input "12px" at bounding box center [540, 343] width 61 height 35
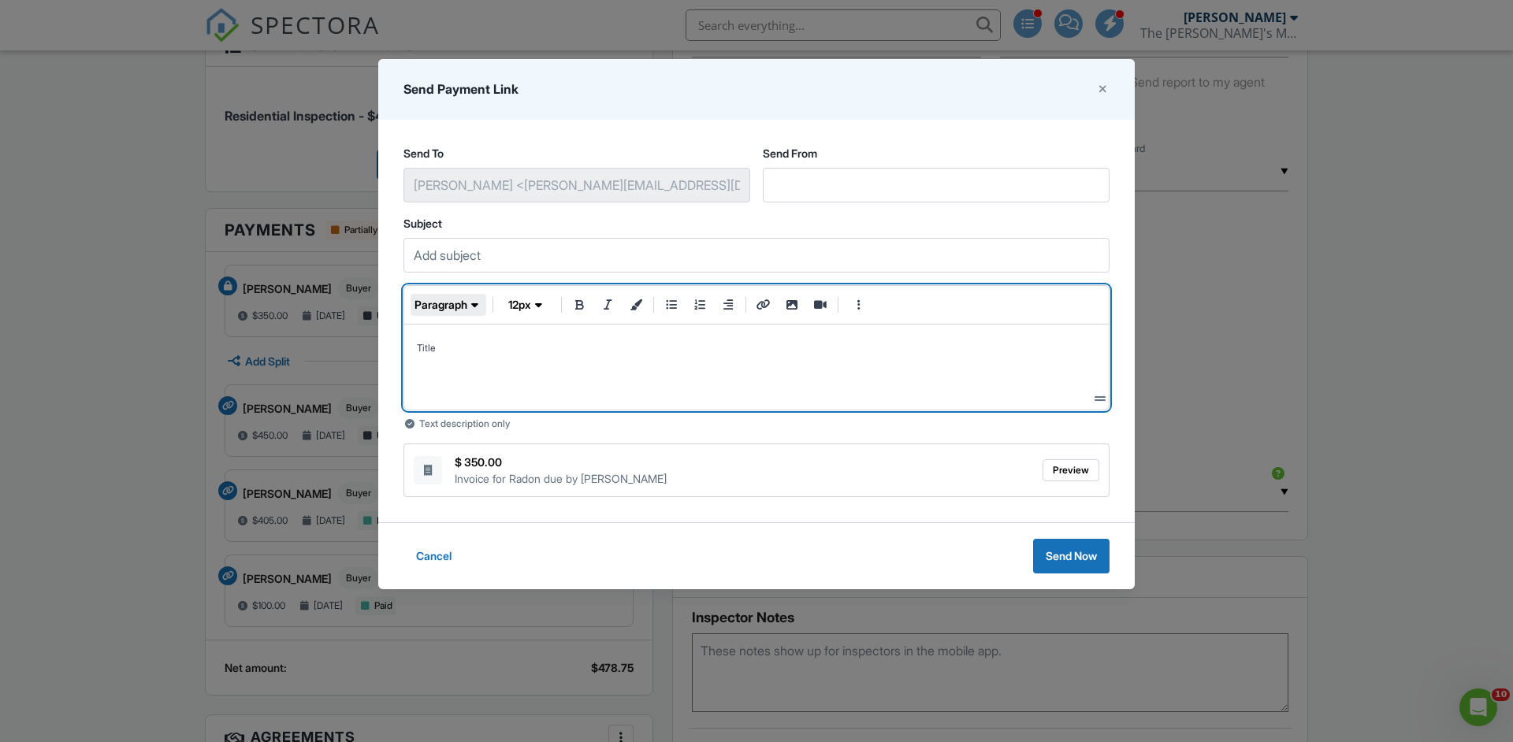
click at [463, 314] on button "paragraph" at bounding box center [448, 305] width 76 height 22
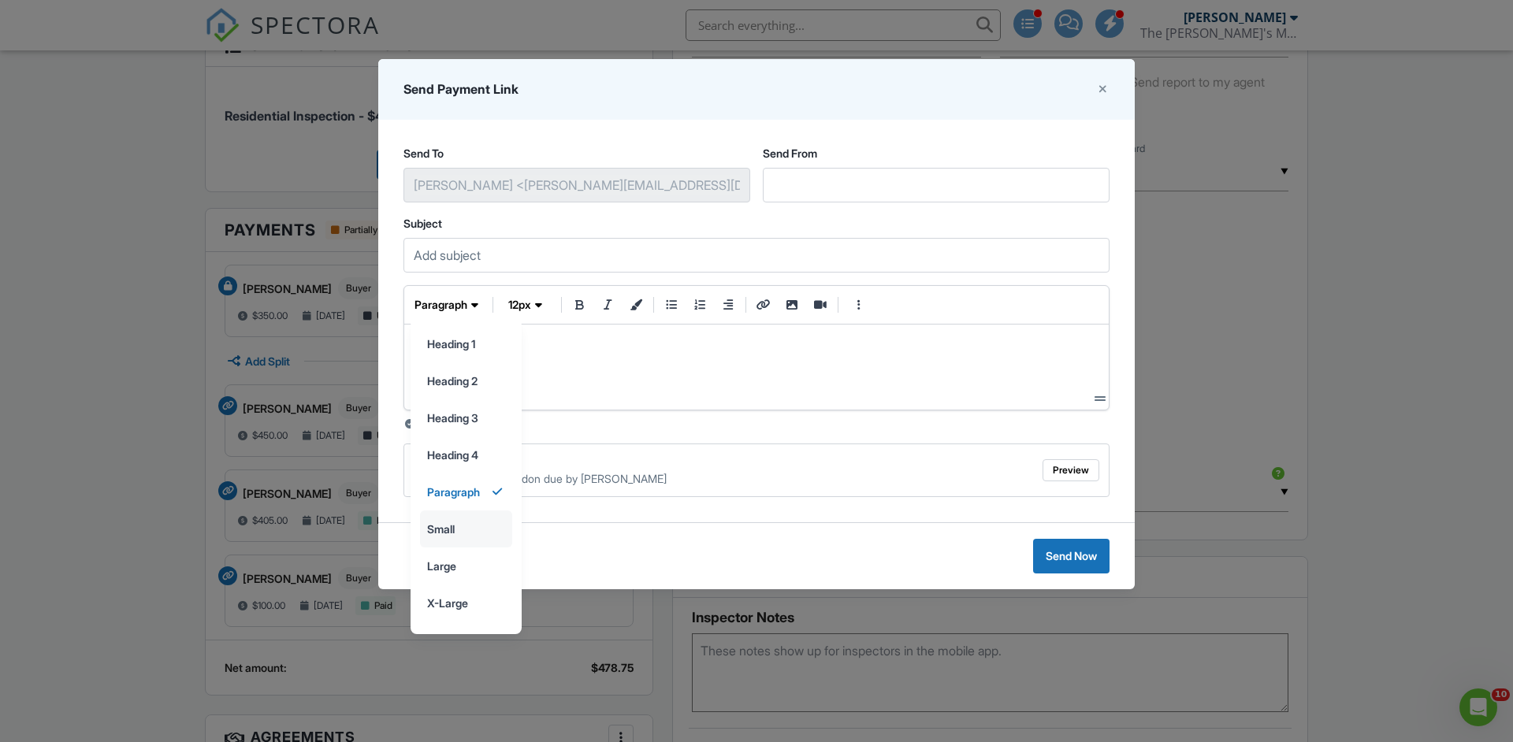
click at [455, 516] on input "small" at bounding box center [466, 528] width 91 height 35
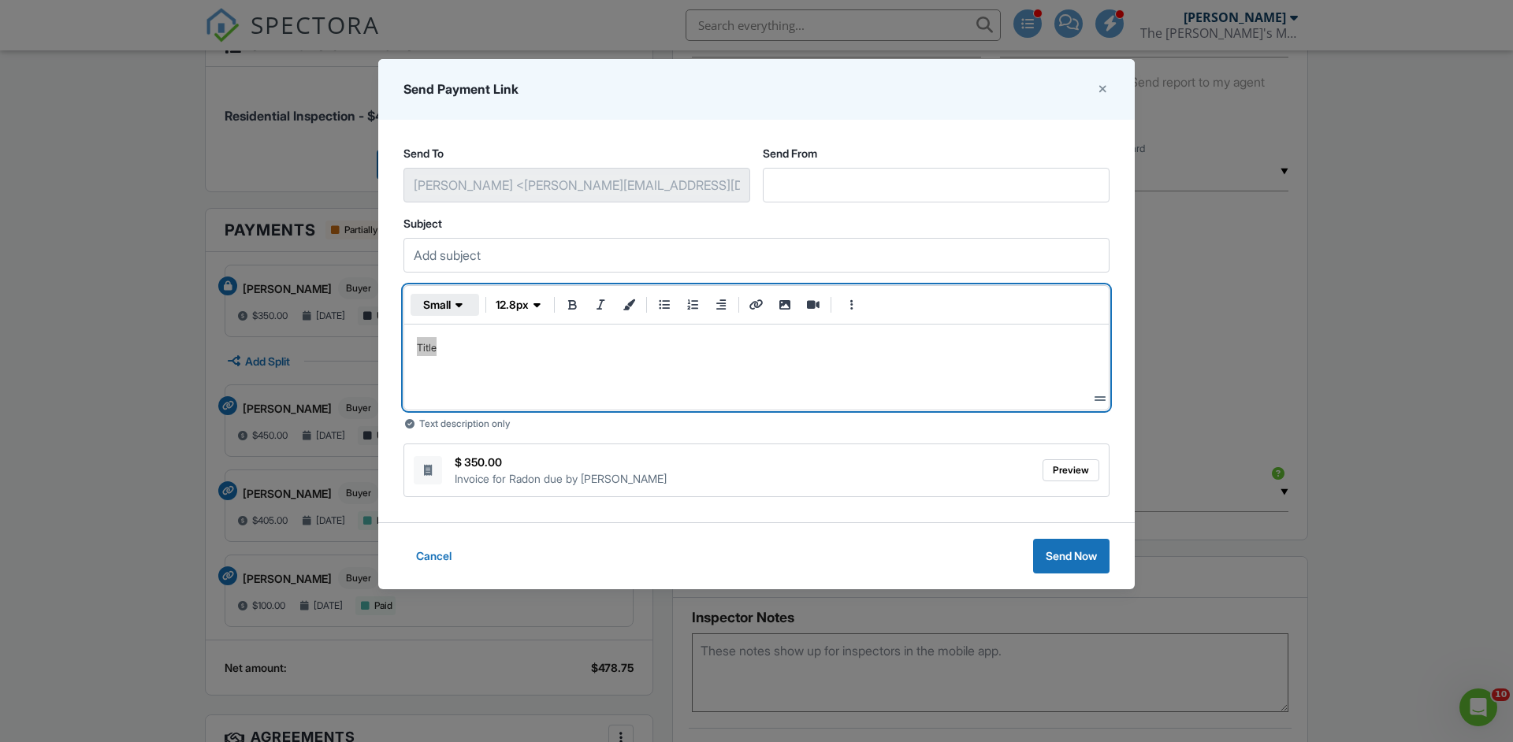
click at [459, 302] on icon "button" at bounding box center [458, 305] width 7 height 16
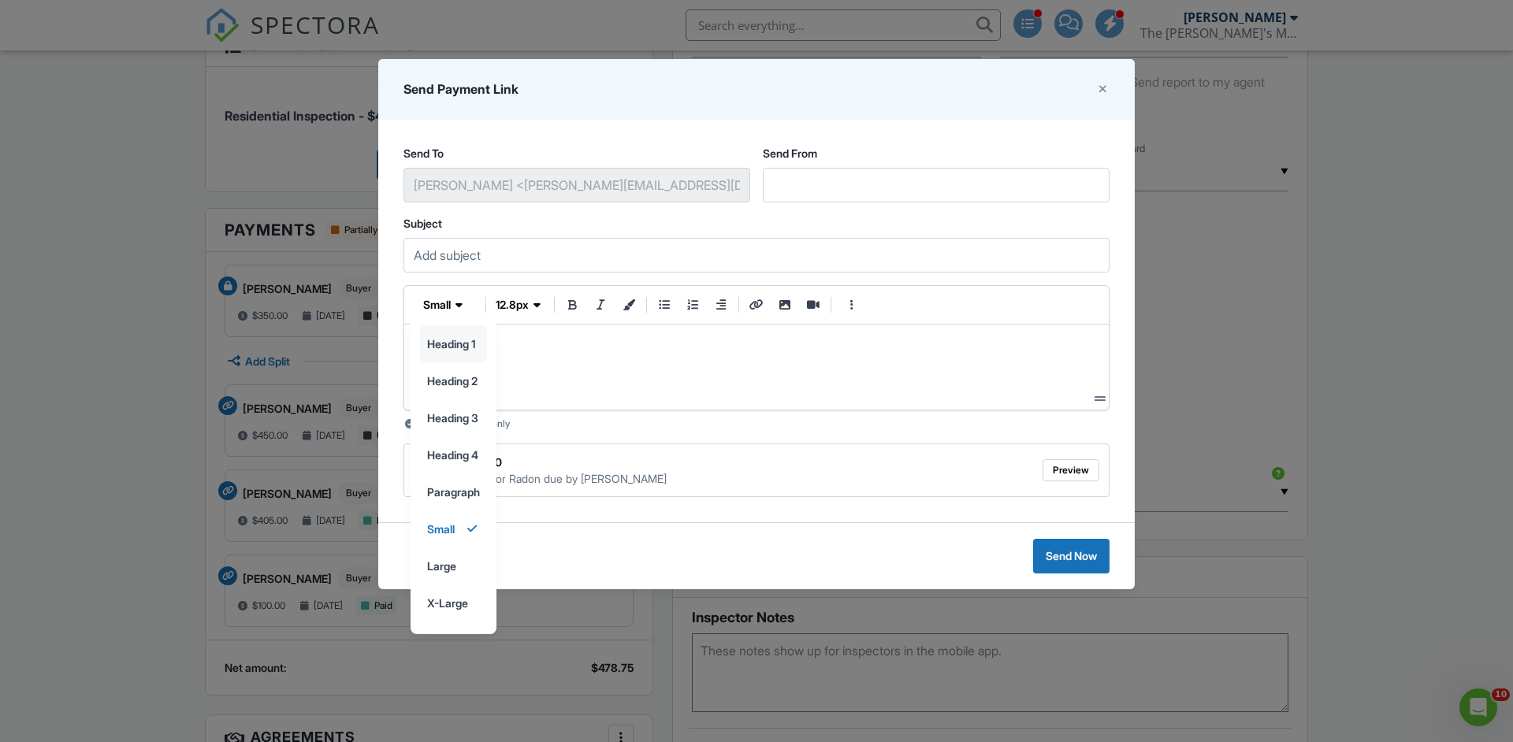
click at [463, 341] on input "heading 1" at bounding box center [453, 343] width 65 height 35
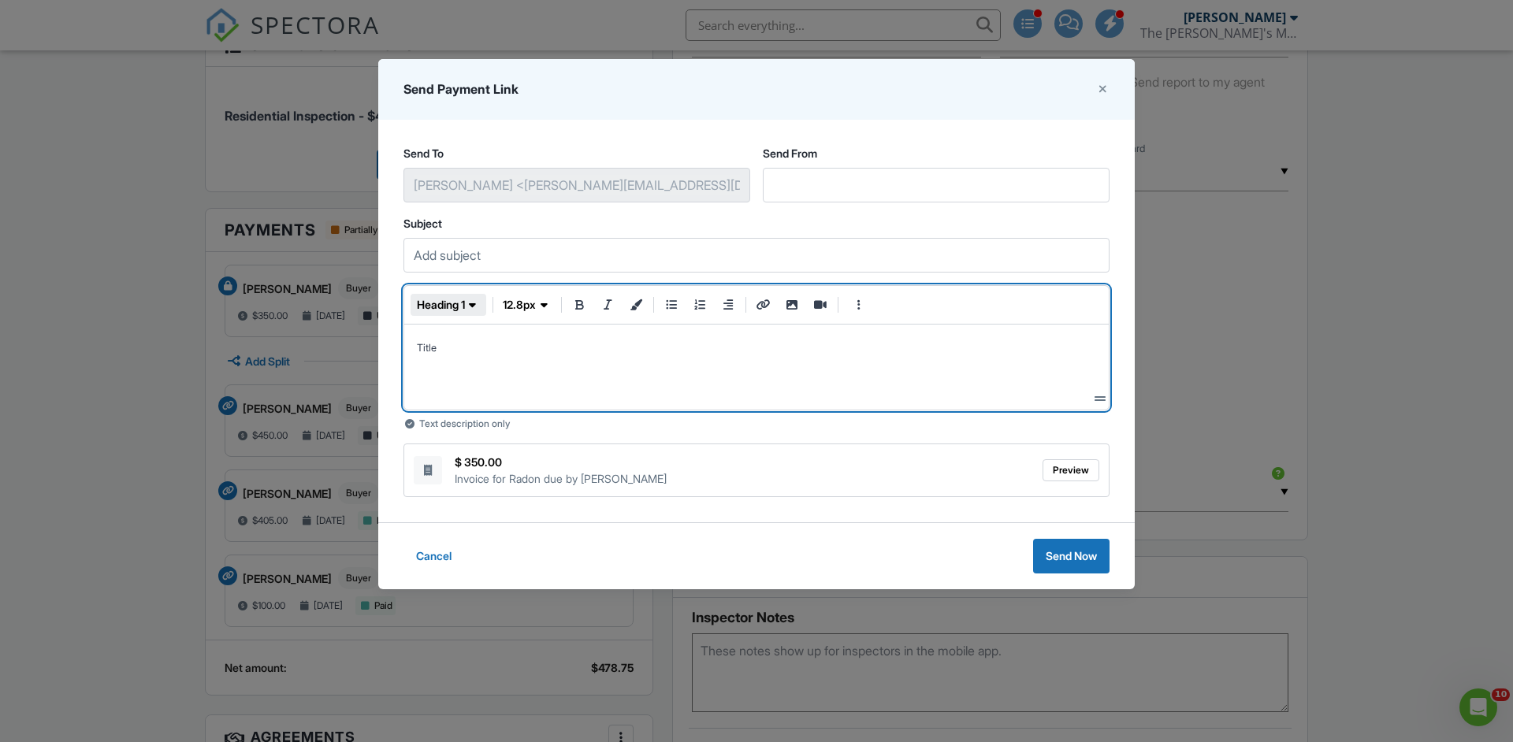
click at [459, 298] on span "heading 1" at bounding box center [441, 305] width 48 height 16
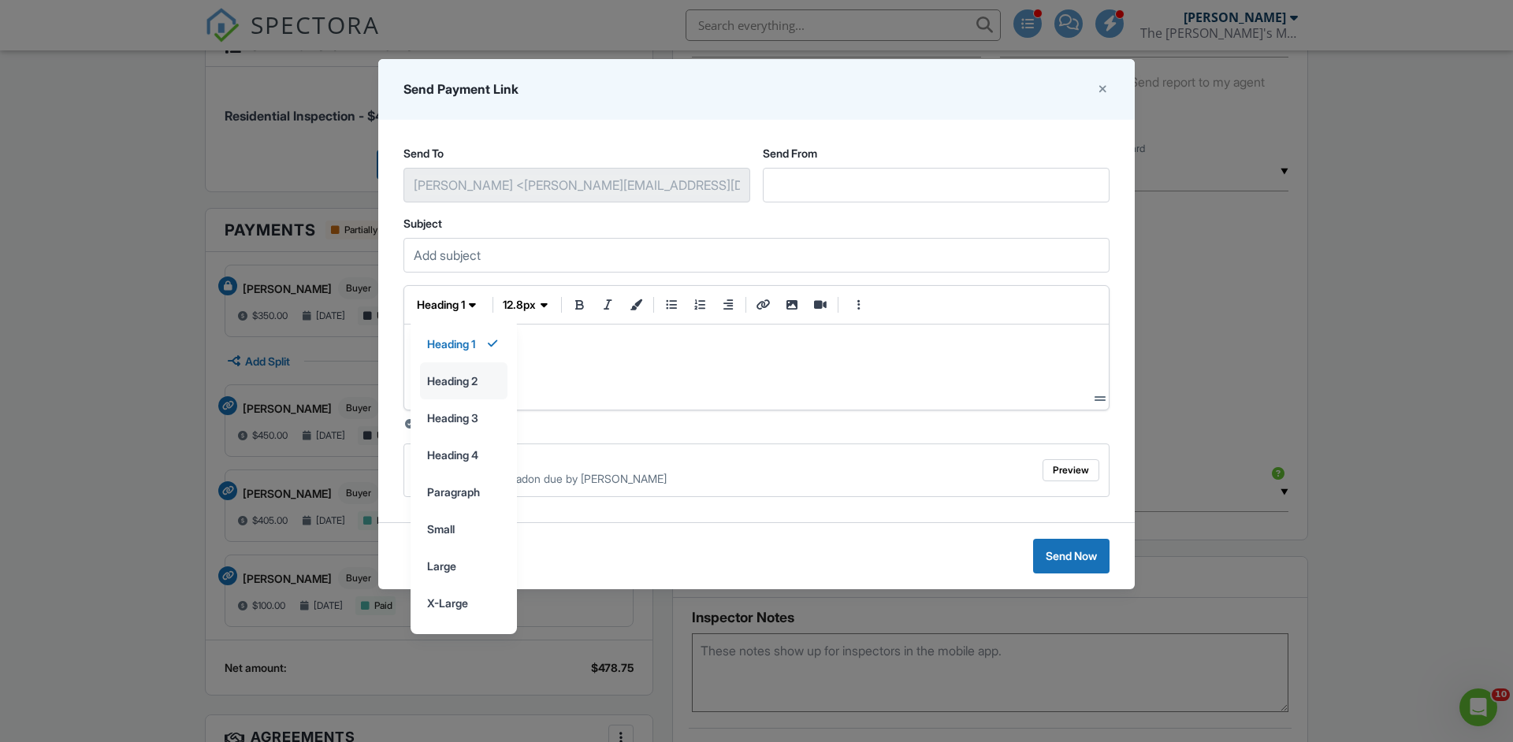
click at [460, 383] on input "heading 2" at bounding box center [464, 380] width 86 height 35
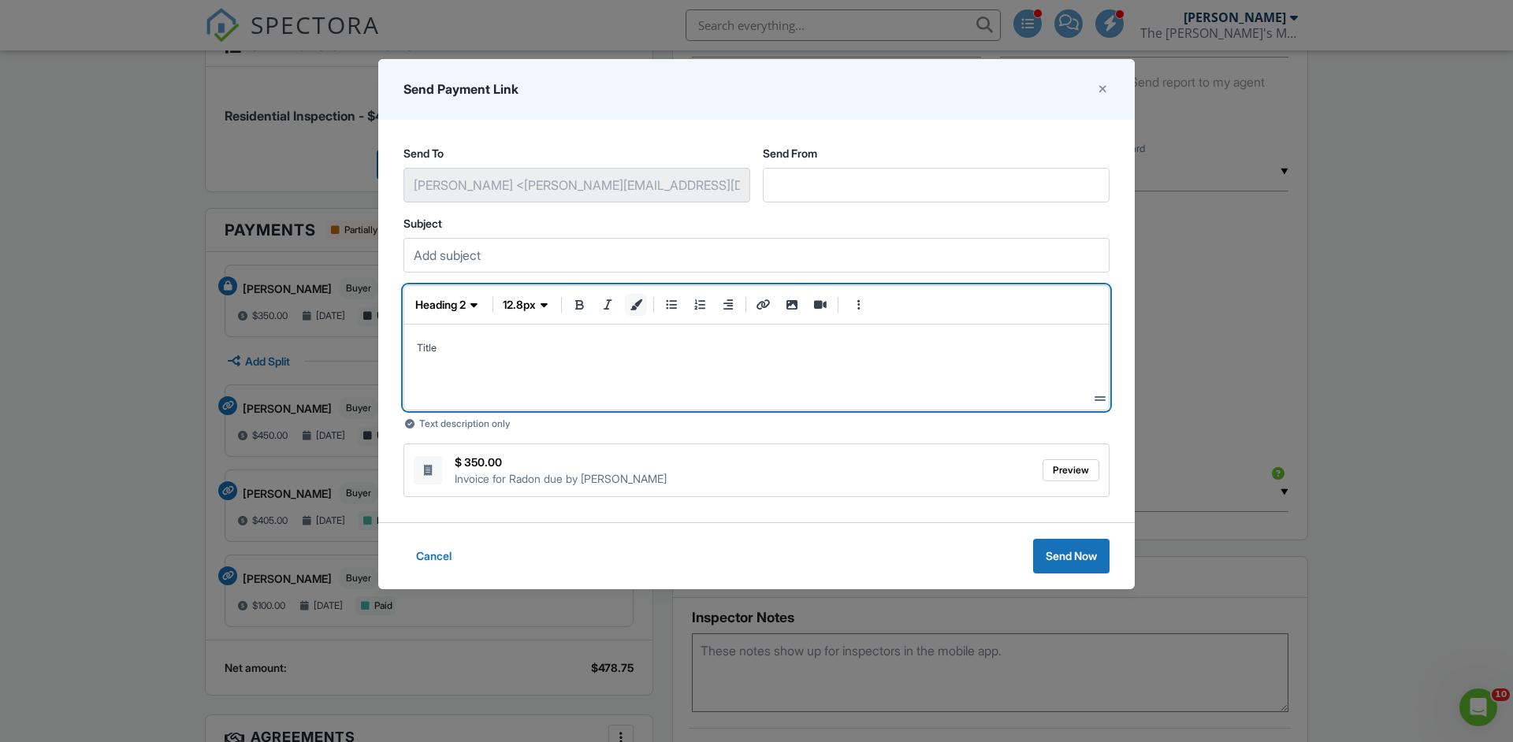
click at [637, 312] on button "text color" at bounding box center [636, 305] width 22 height 22
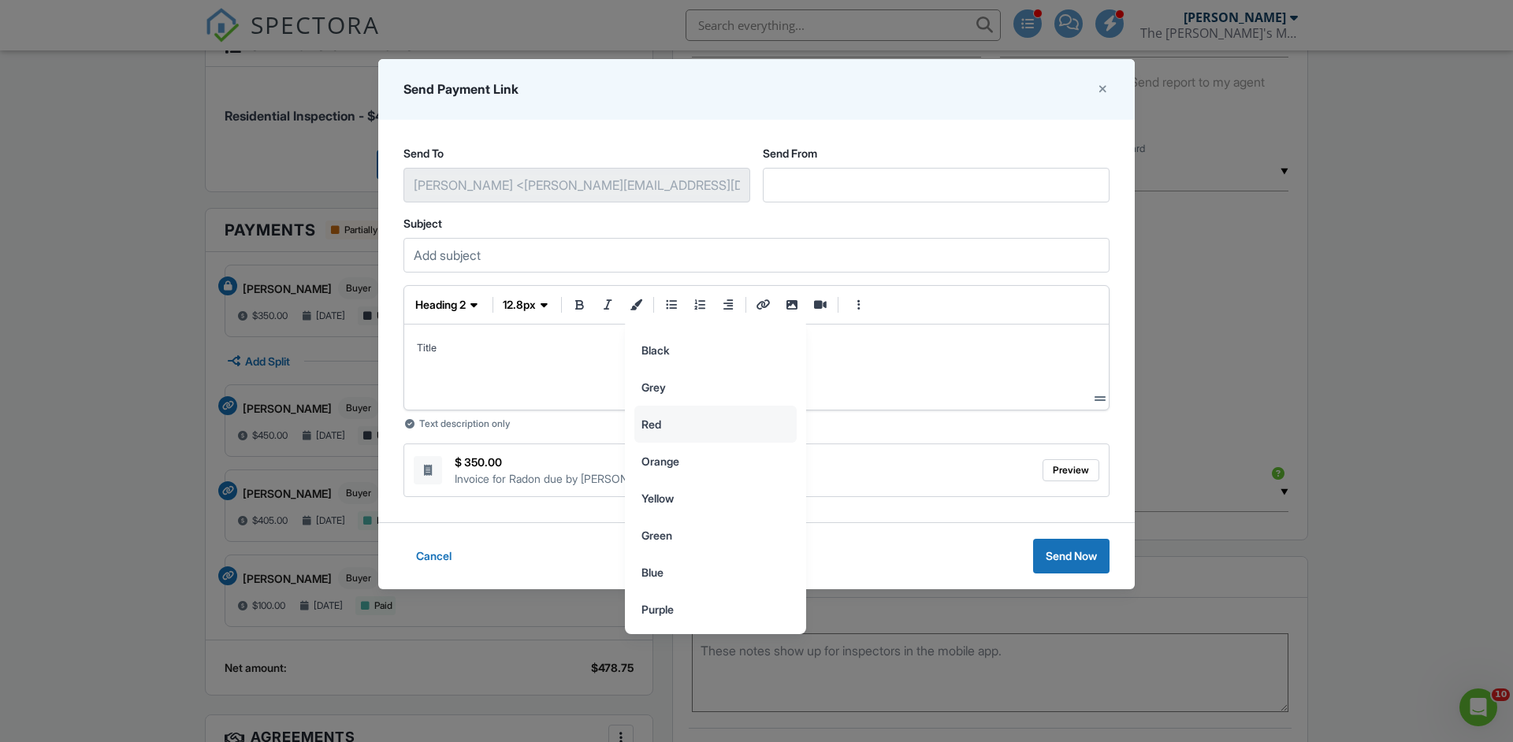
scroll to position [0, 0]
click at [705, 376] on input "text" at bounding box center [699, 380] width 124 height 35
click at [698, 436] on input "Black" at bounding box center [715, 435] width 161 height 35
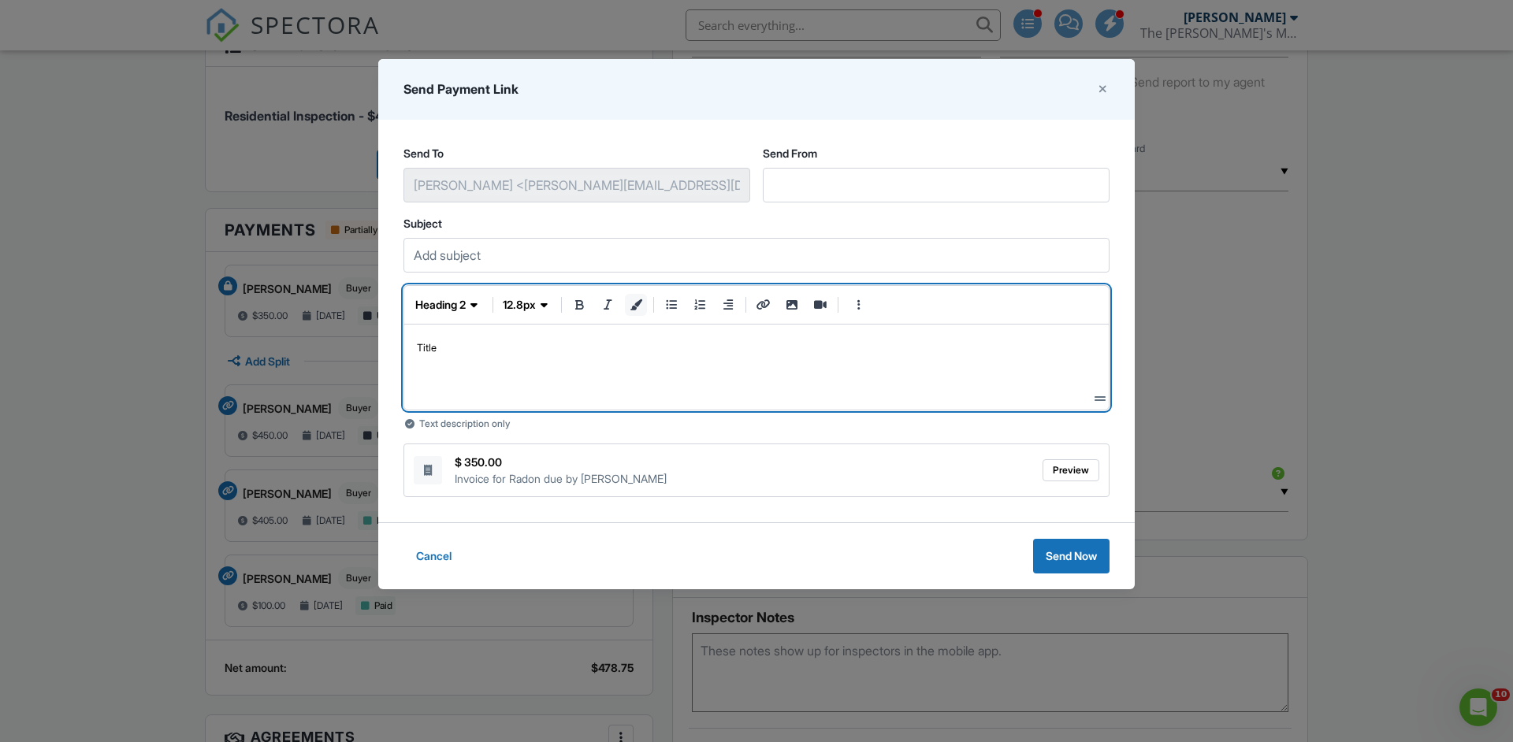
click at [633, 306] on icon "text color" at bounding box center [636, 304] width 14 height 11
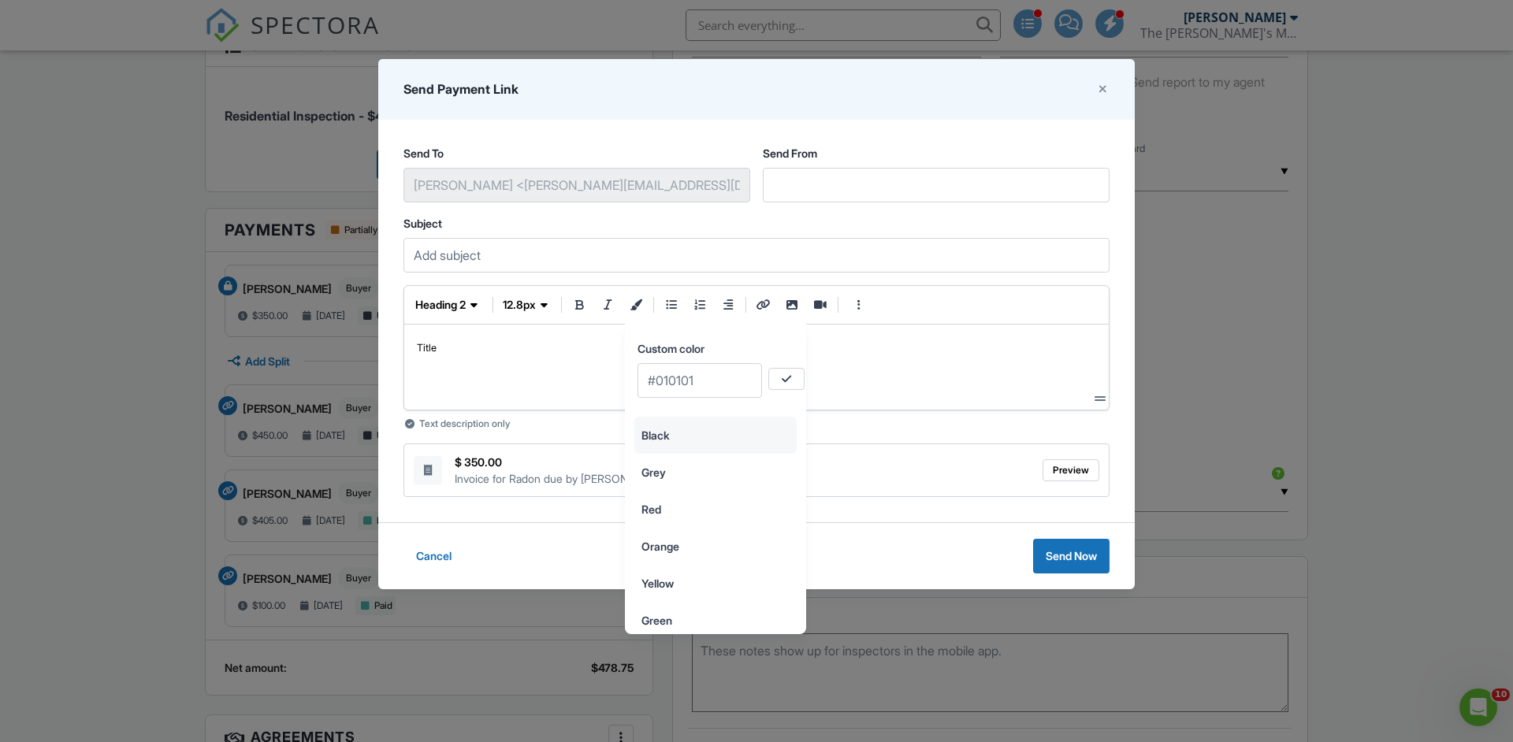
click at [664, 439] on input "Black" at bounding box center [715, 435] width 161 height 35
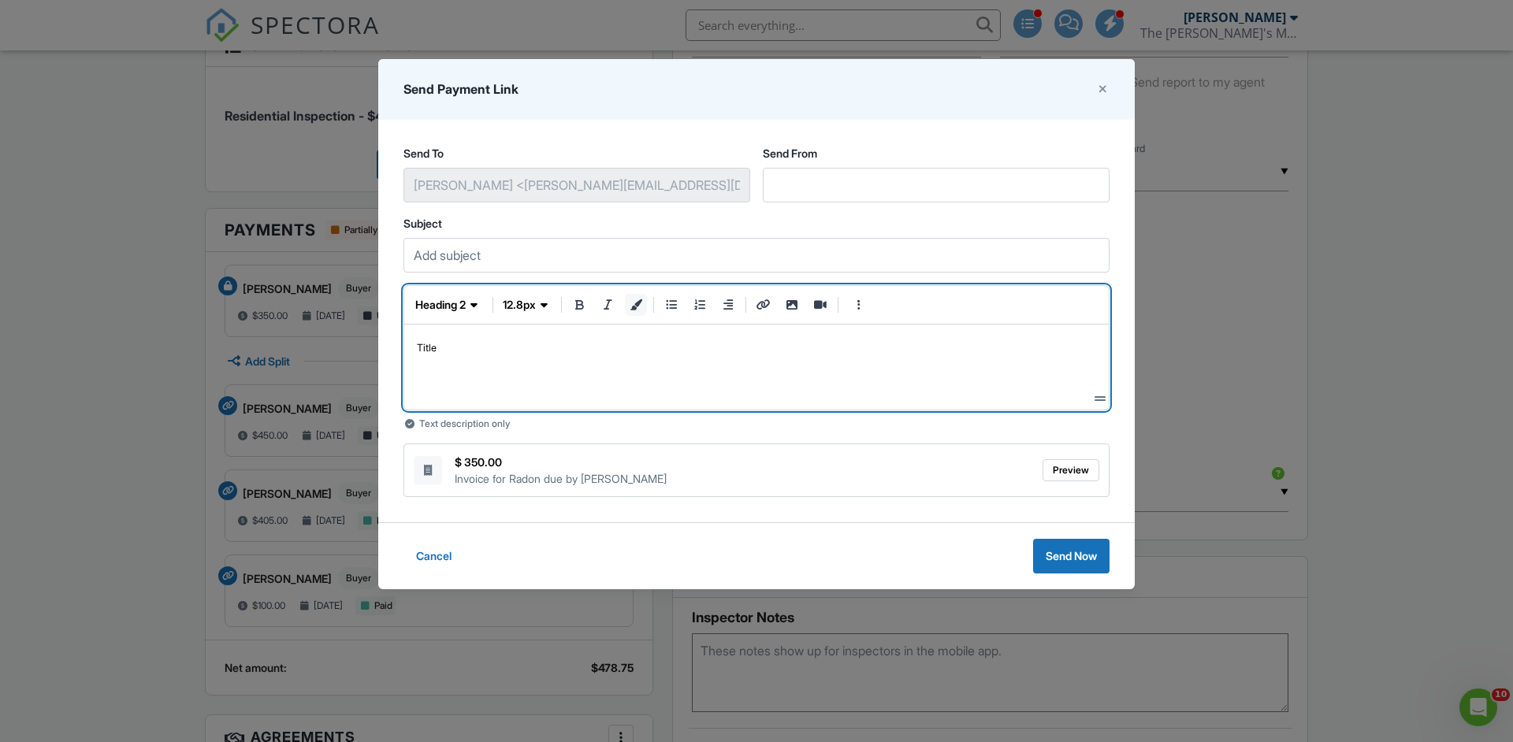
click at [637, 304] on icon "text color" at bounding box center [636, 304] width 14 height 11
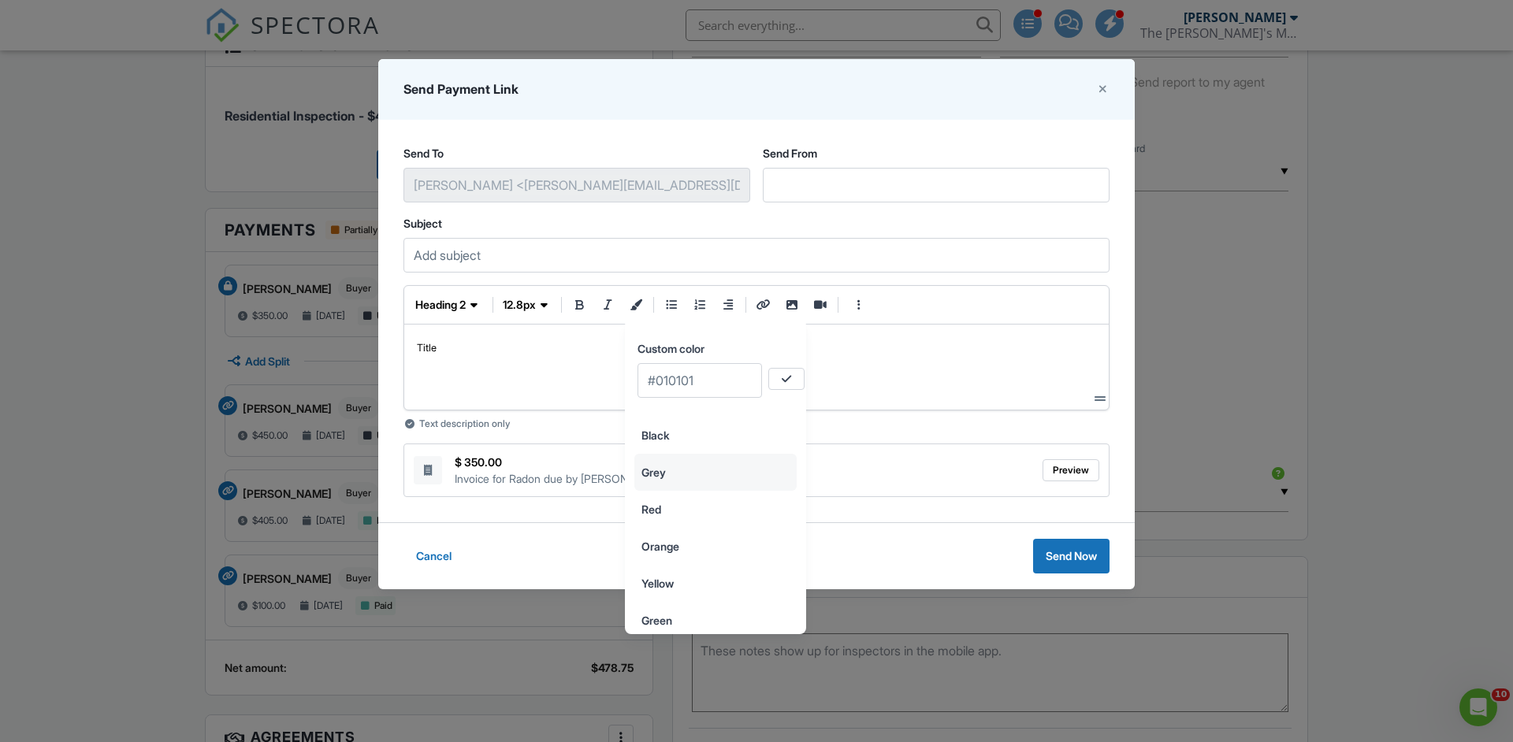
click at [674, 470] on input "Grey" at bounding box center [715, 472] width 161 height 35
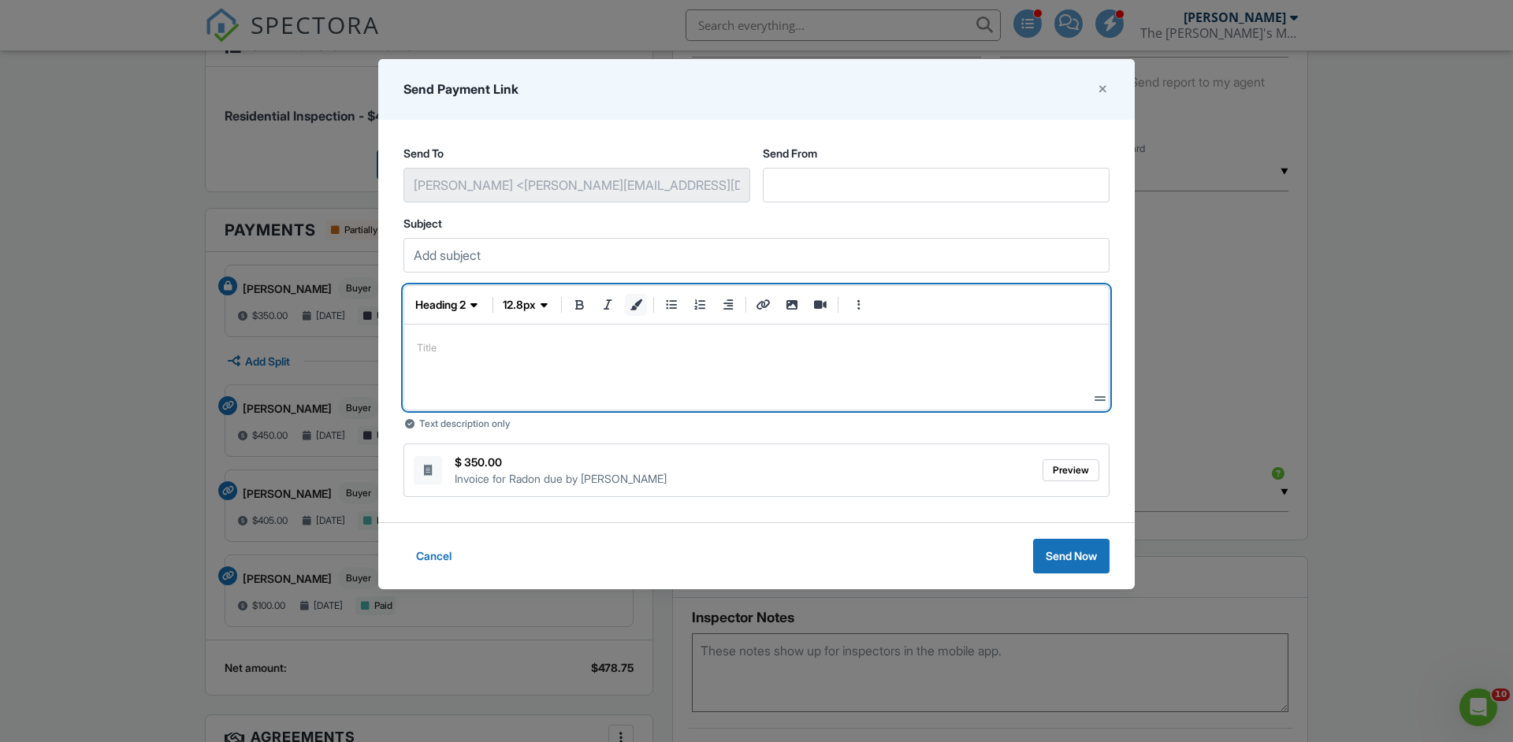
click at [639, 299] on icon "text color" at bounding box center [636, 304] width 14 height 11
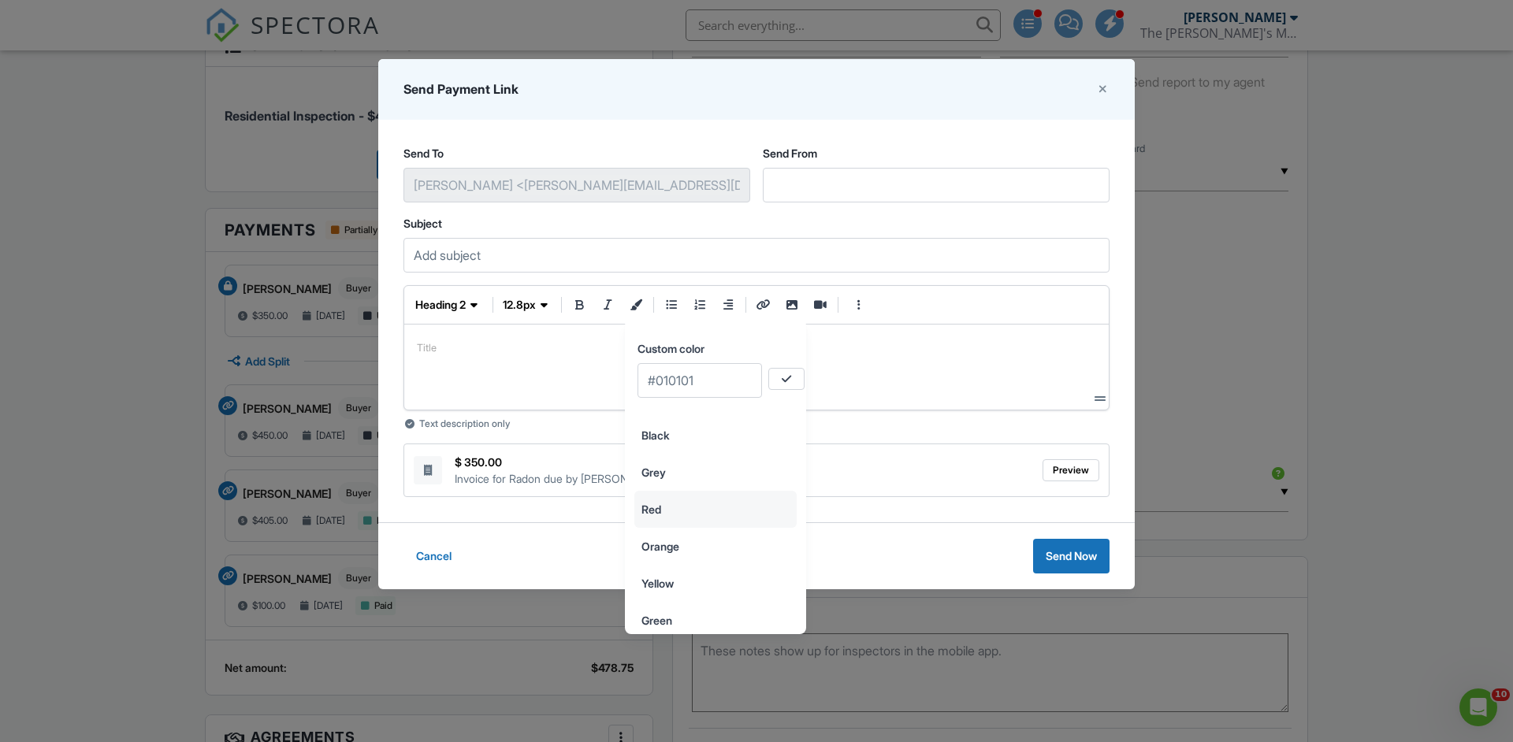
click at [680, 504] on input "Red" at bounding box center [715, 509] width 161 height 35
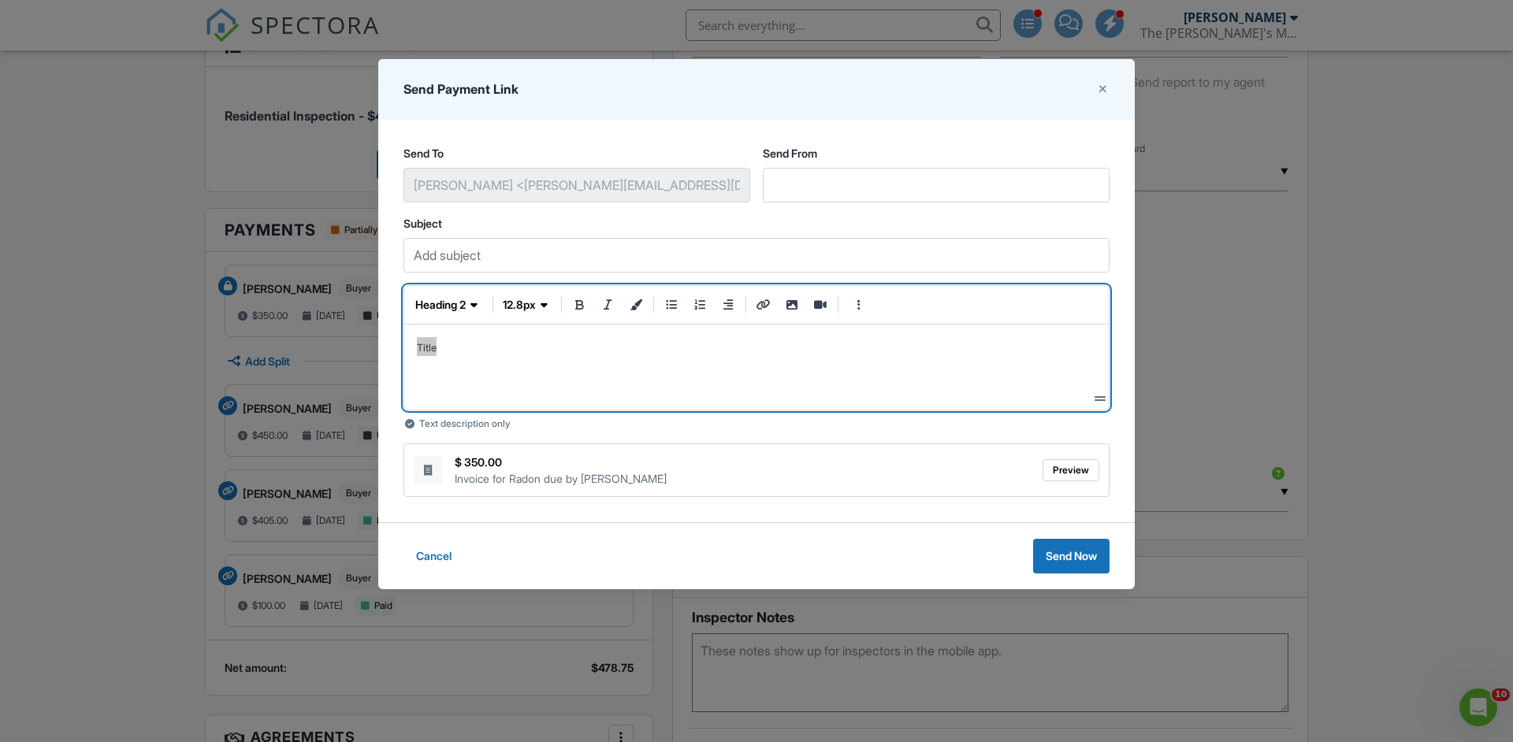
click at [623, 298] on fieldset at bounding box center [611, 305] width 86 height 22
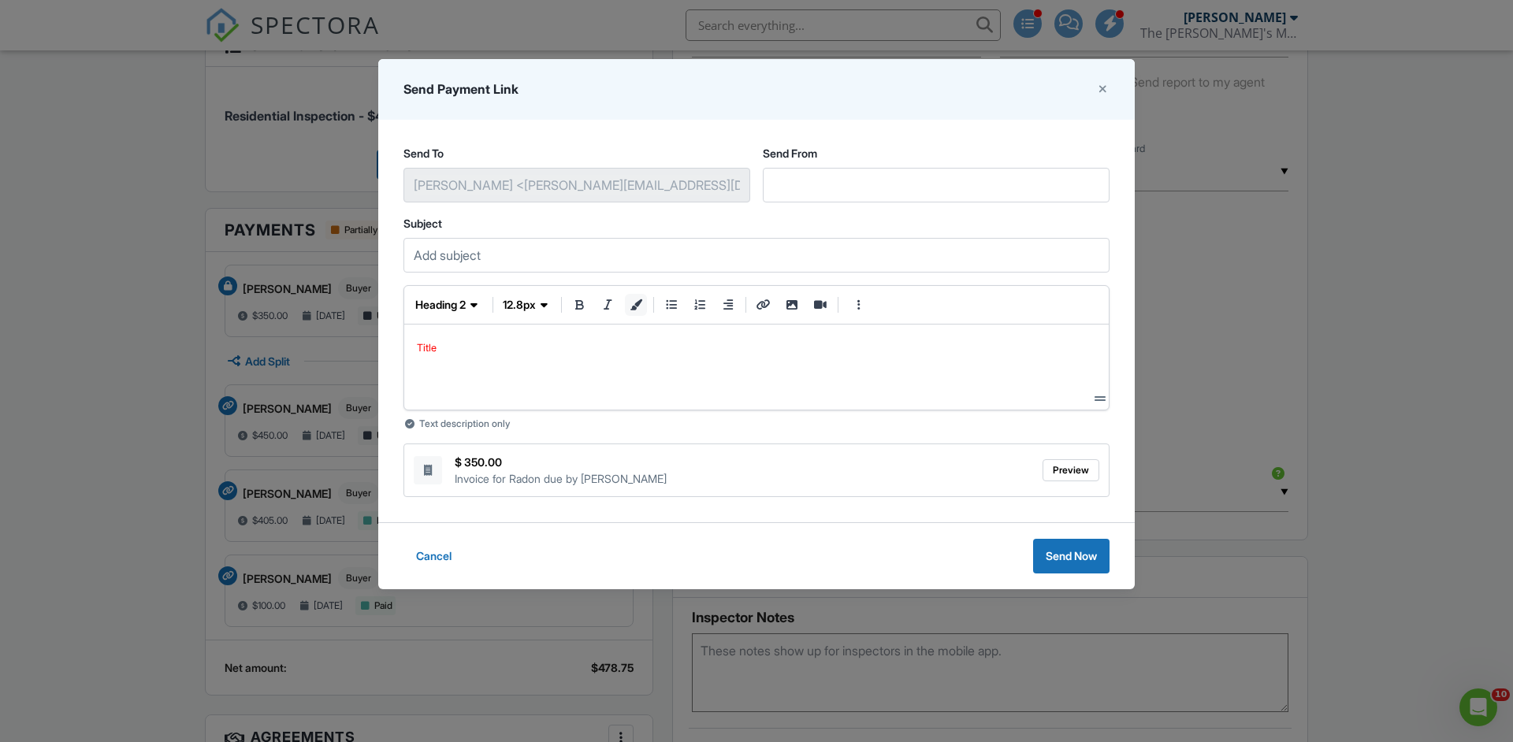
click at [636, 314] on button "text color" at bounding box center [636, 305] width 22 height 22
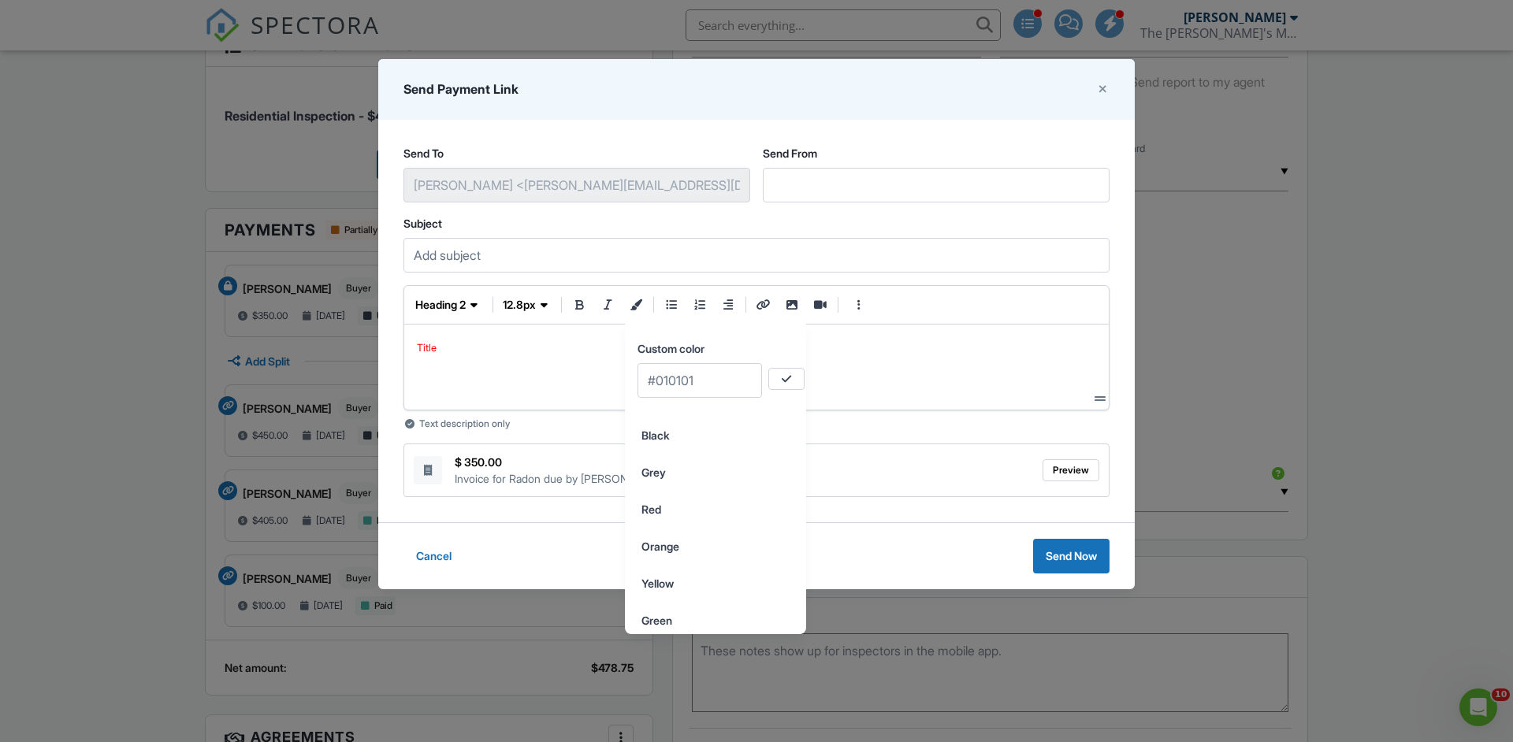
click at [532, 372] on div "Title" at bounding box center [756, 367] width 679 height 60
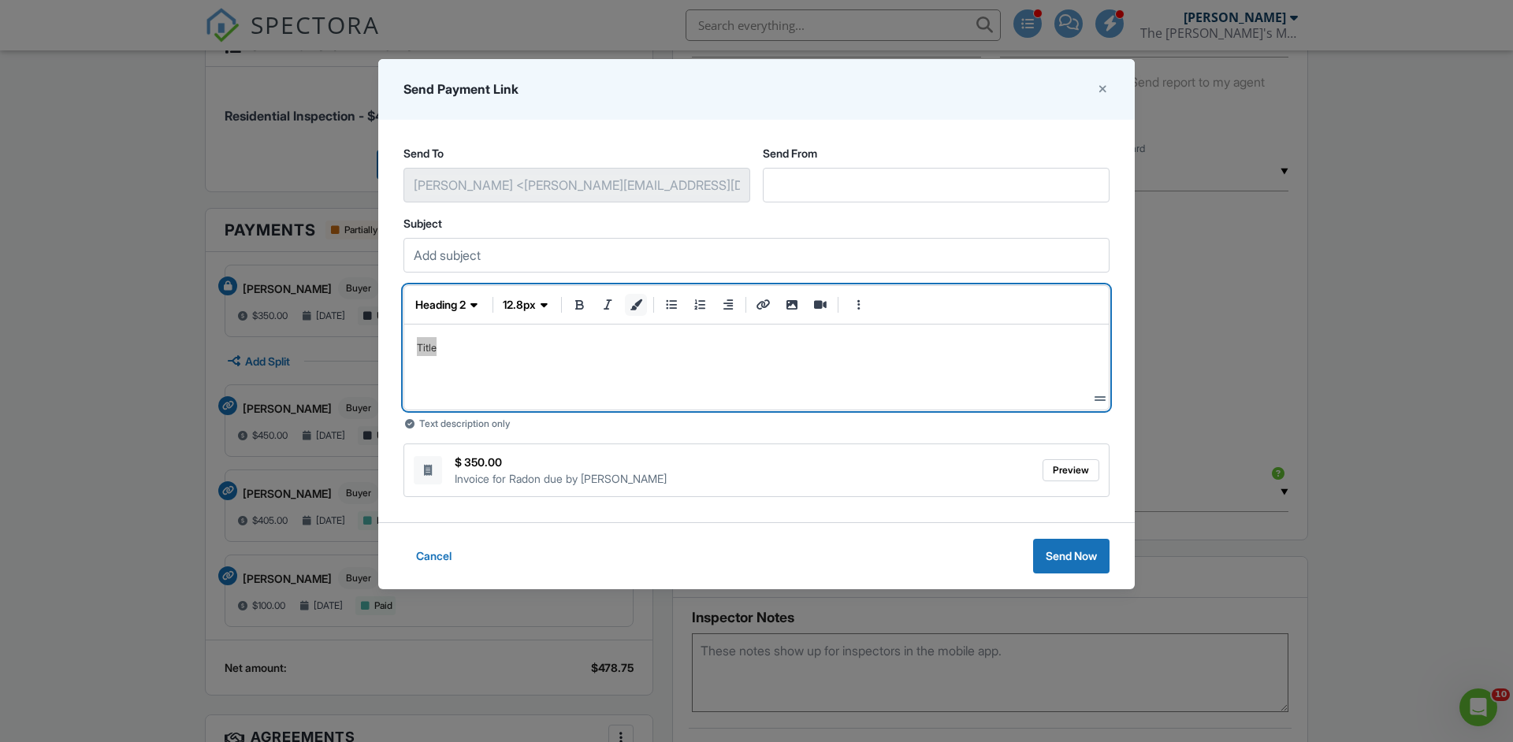
click at [632, 301] on icon "text color" at bounding box center [636, 304] width 14 height 11
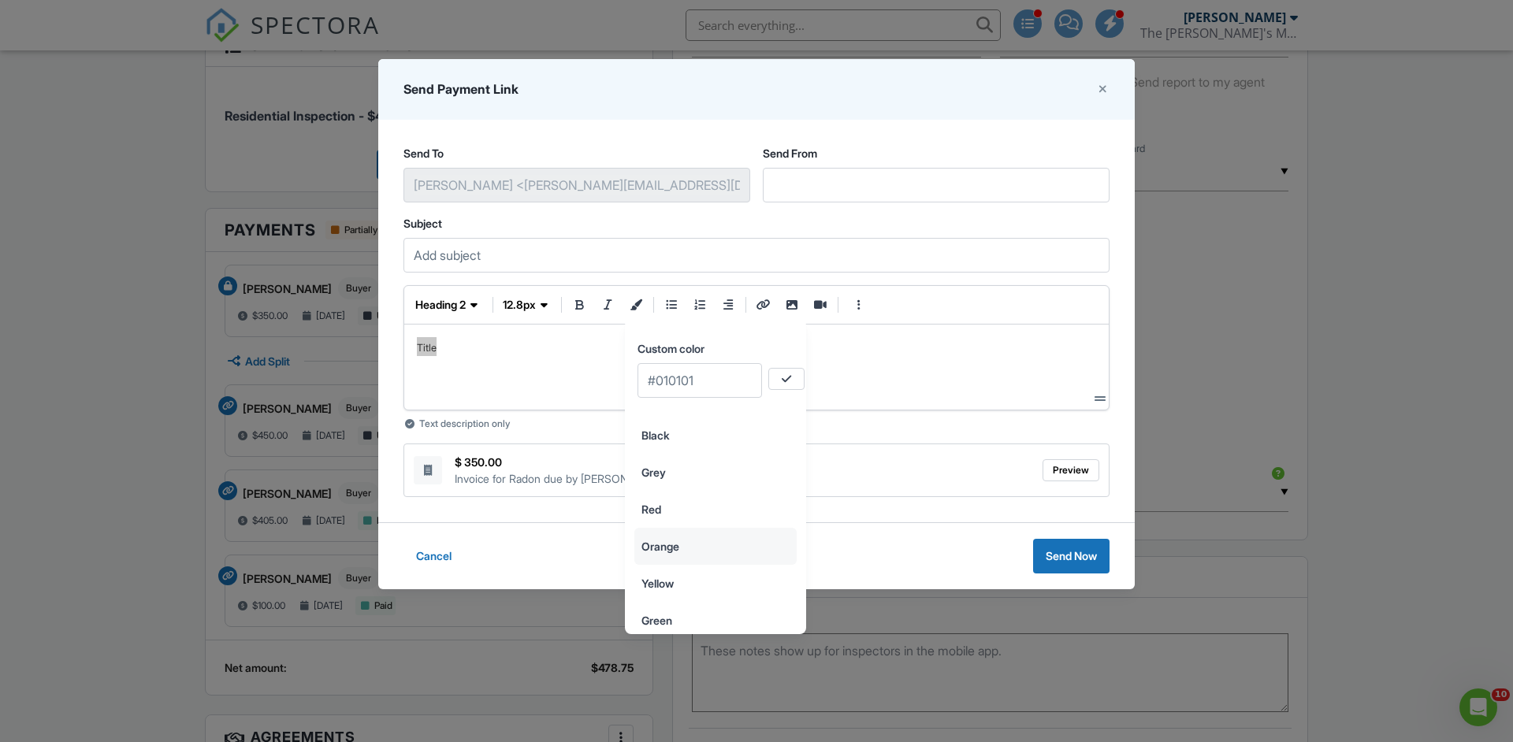
click at [665, 554] on input "Orange" at bounding box center [715, 546] width 161 height 35
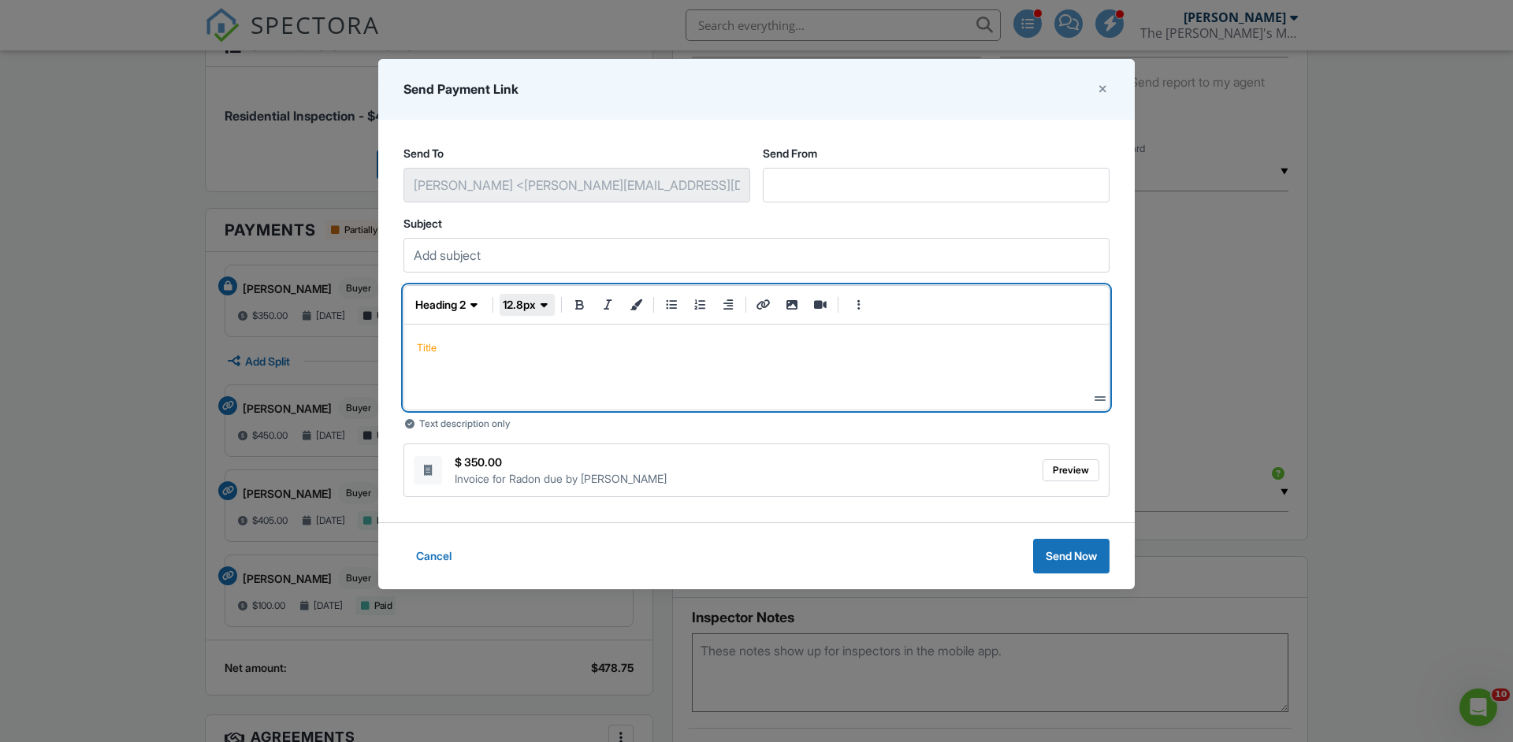
click at [529, 304] on span "12.8px" at bounding box center [519, 305] width 33 height 16
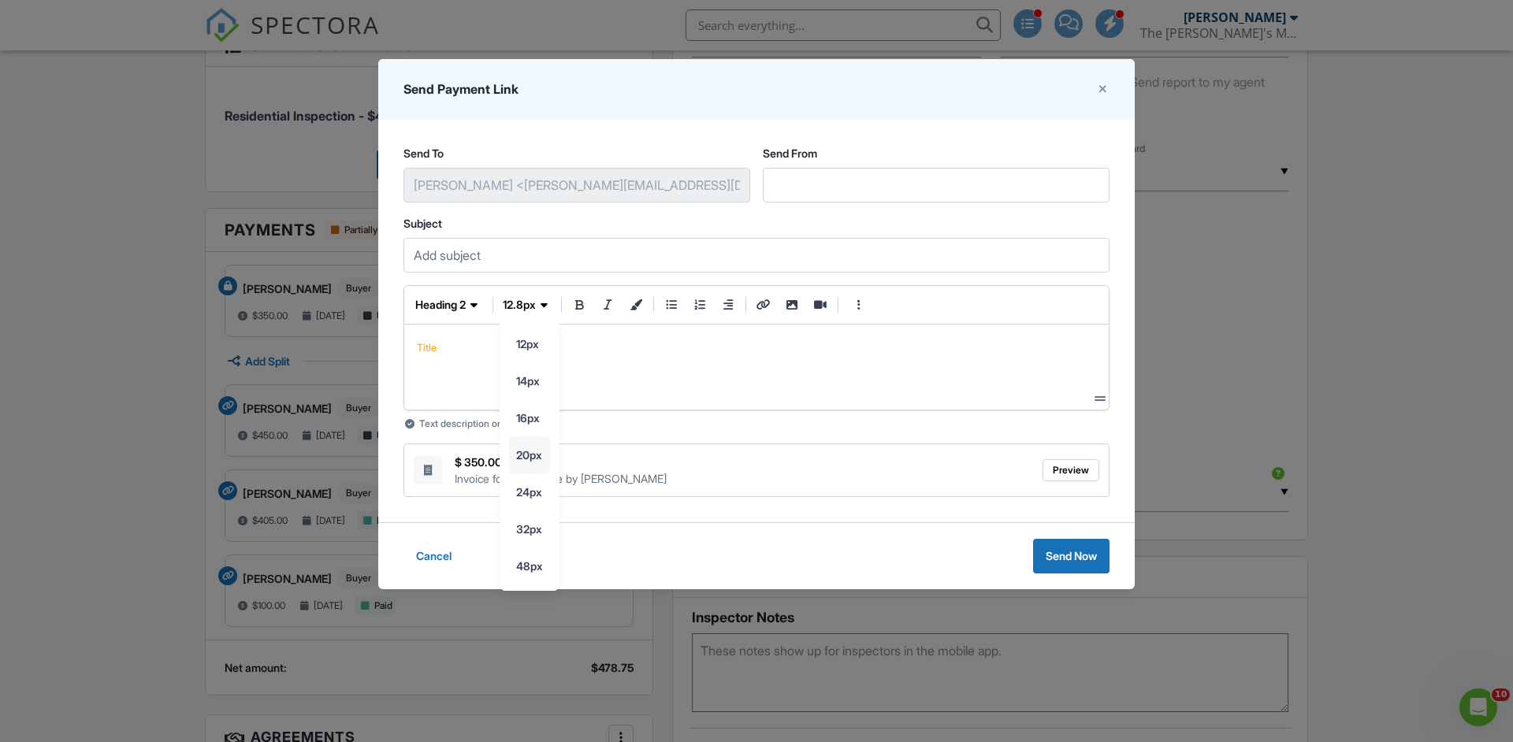
click at [537, 362] on input "20px" at bounding box center [529, 343] width 39 height 35
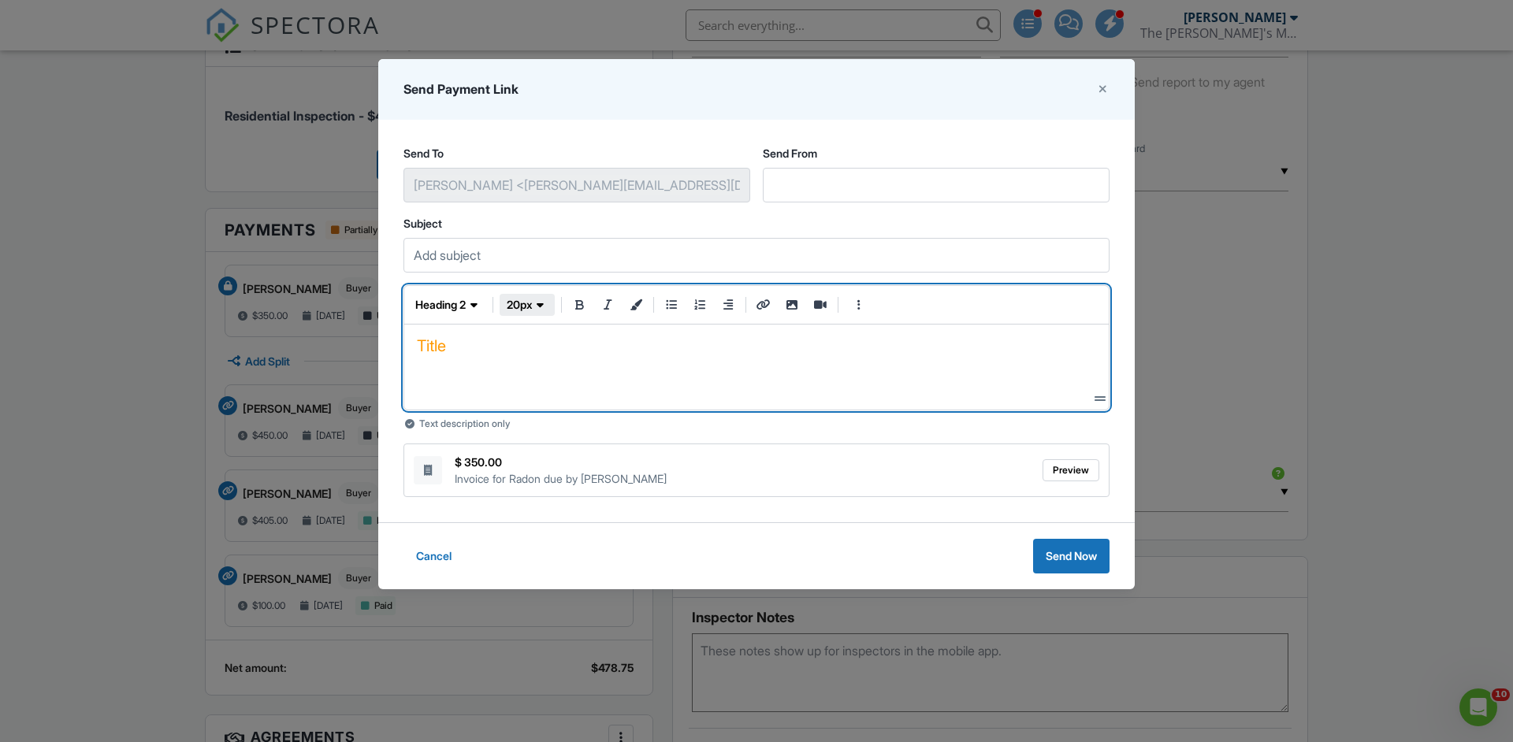
click at [548, 307] on span "button" at bounding box center [541, 305] width 16 height 16
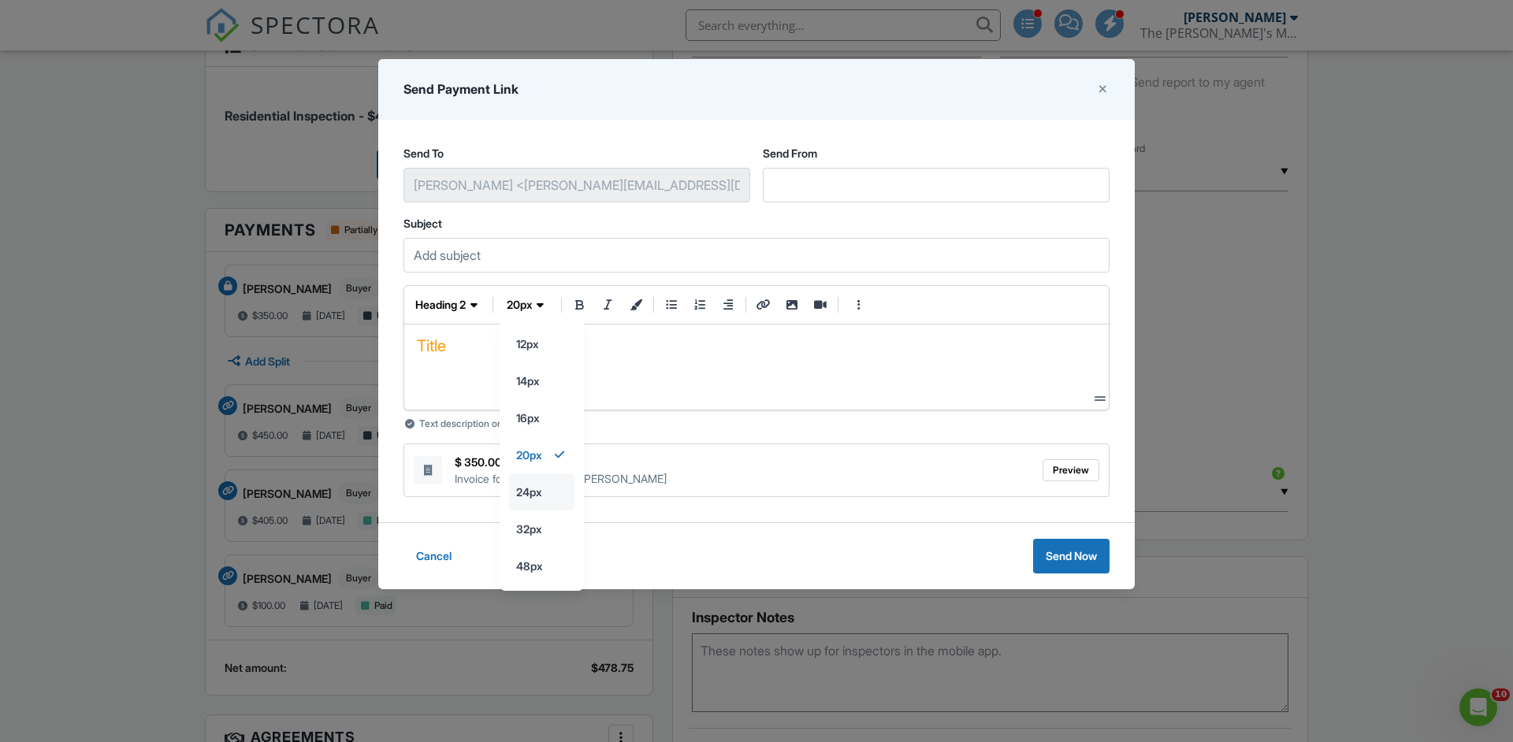
click at [539, 362] on input "24px" at bounding box center [542, 343] width 64 height 35
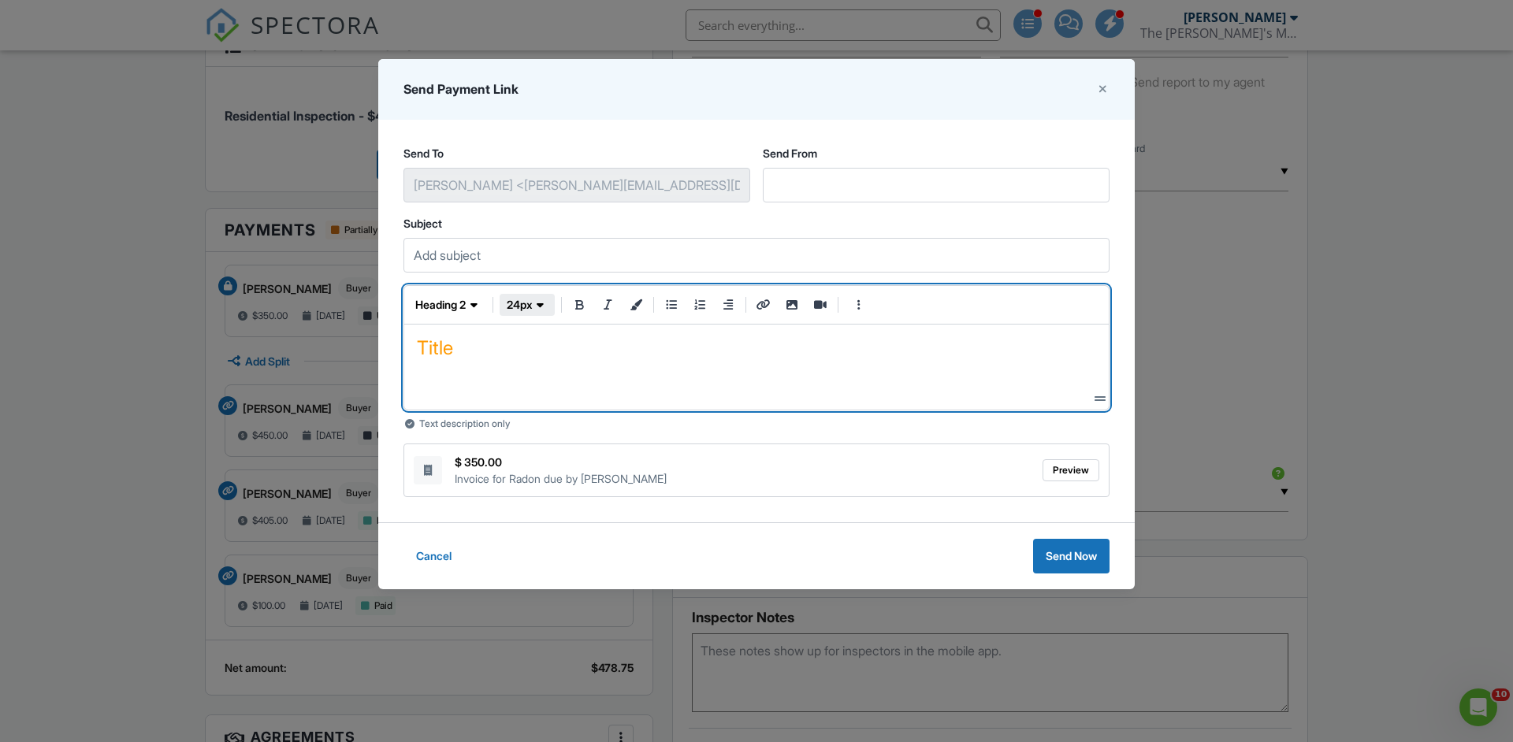
click at [538, 305] on icon "button" at bounding box center [540, 305] width 7 height 16
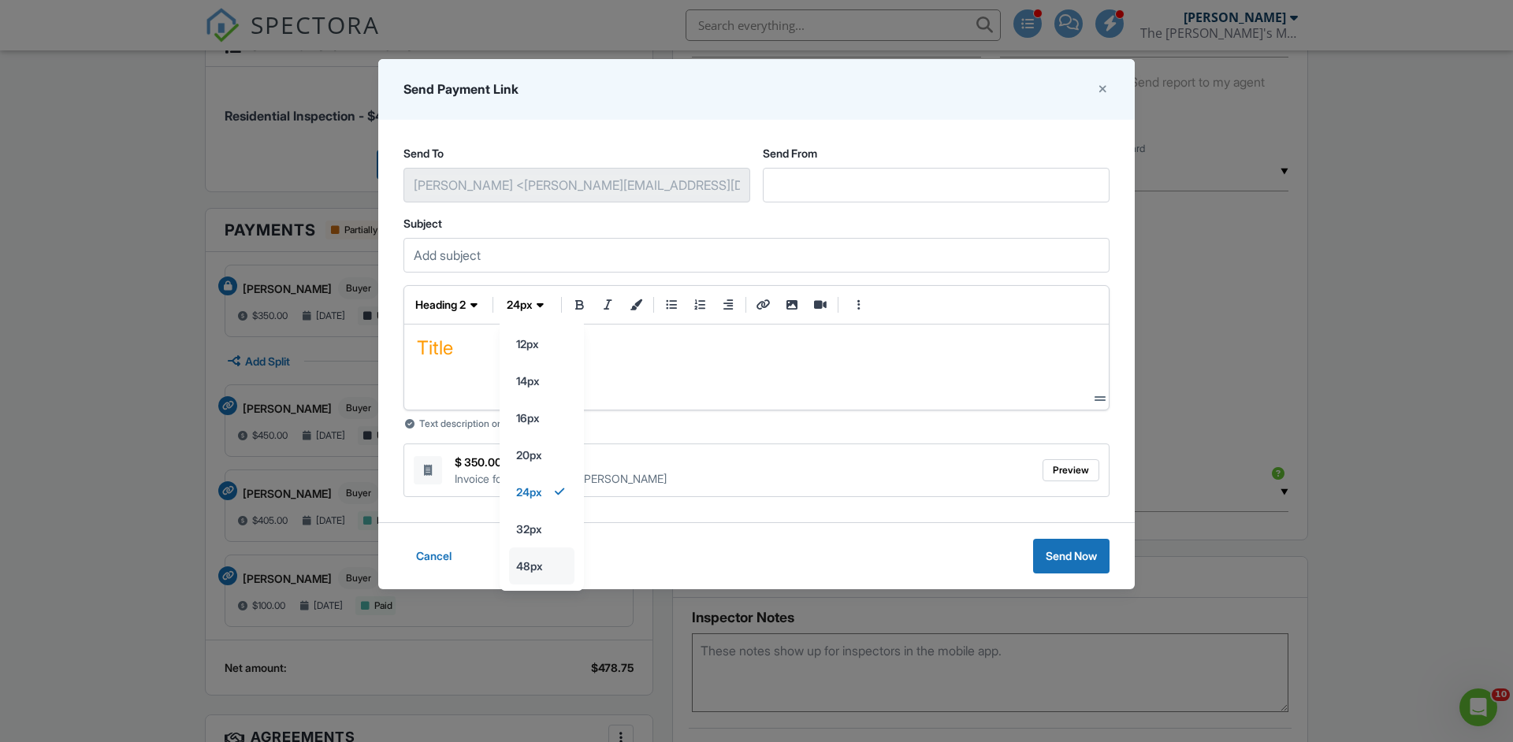
click at [529, 362] on input "48px" at bounding box center [542, 343] width 64 height 35
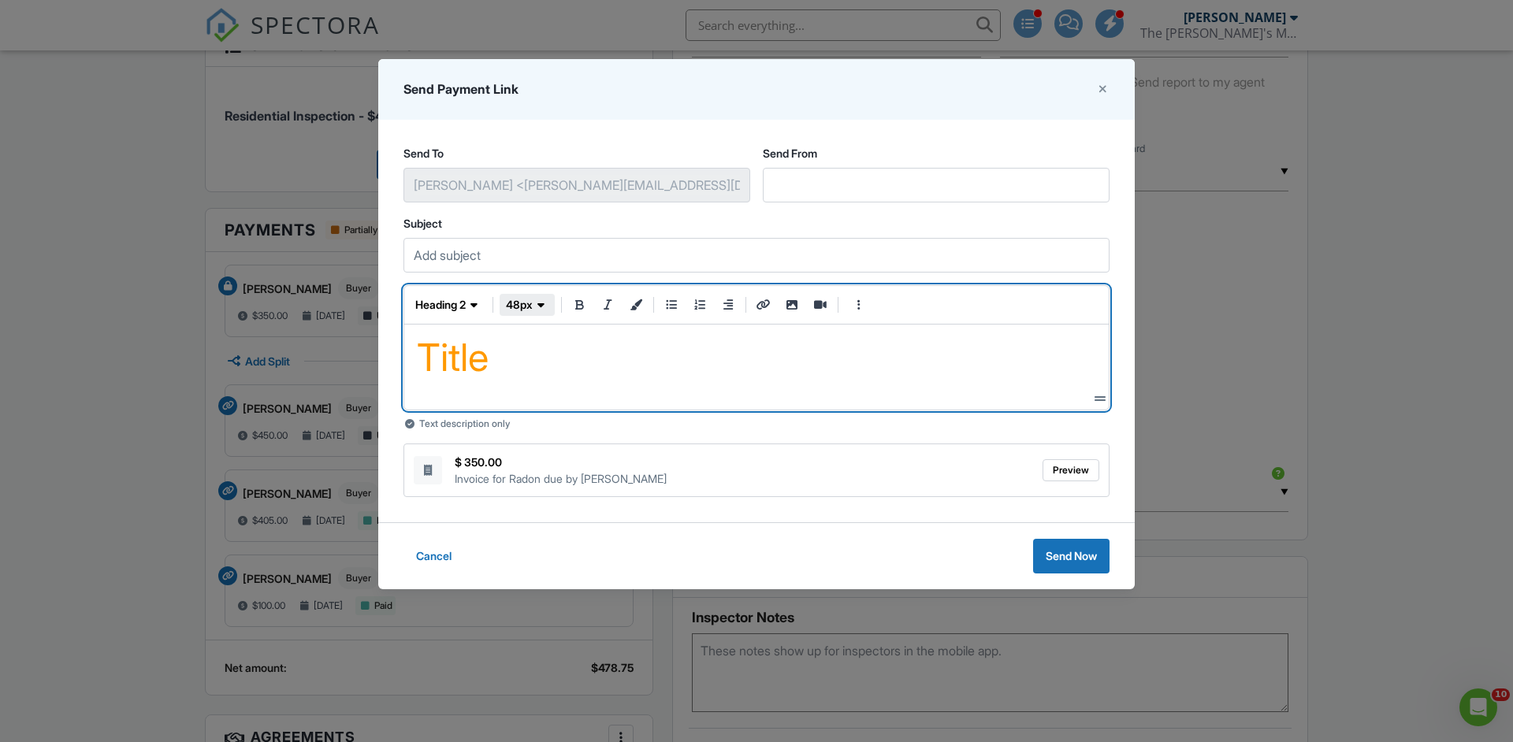
click at [529, 307] on span "48px" at bounding box center [519, 305] width 27 height 16
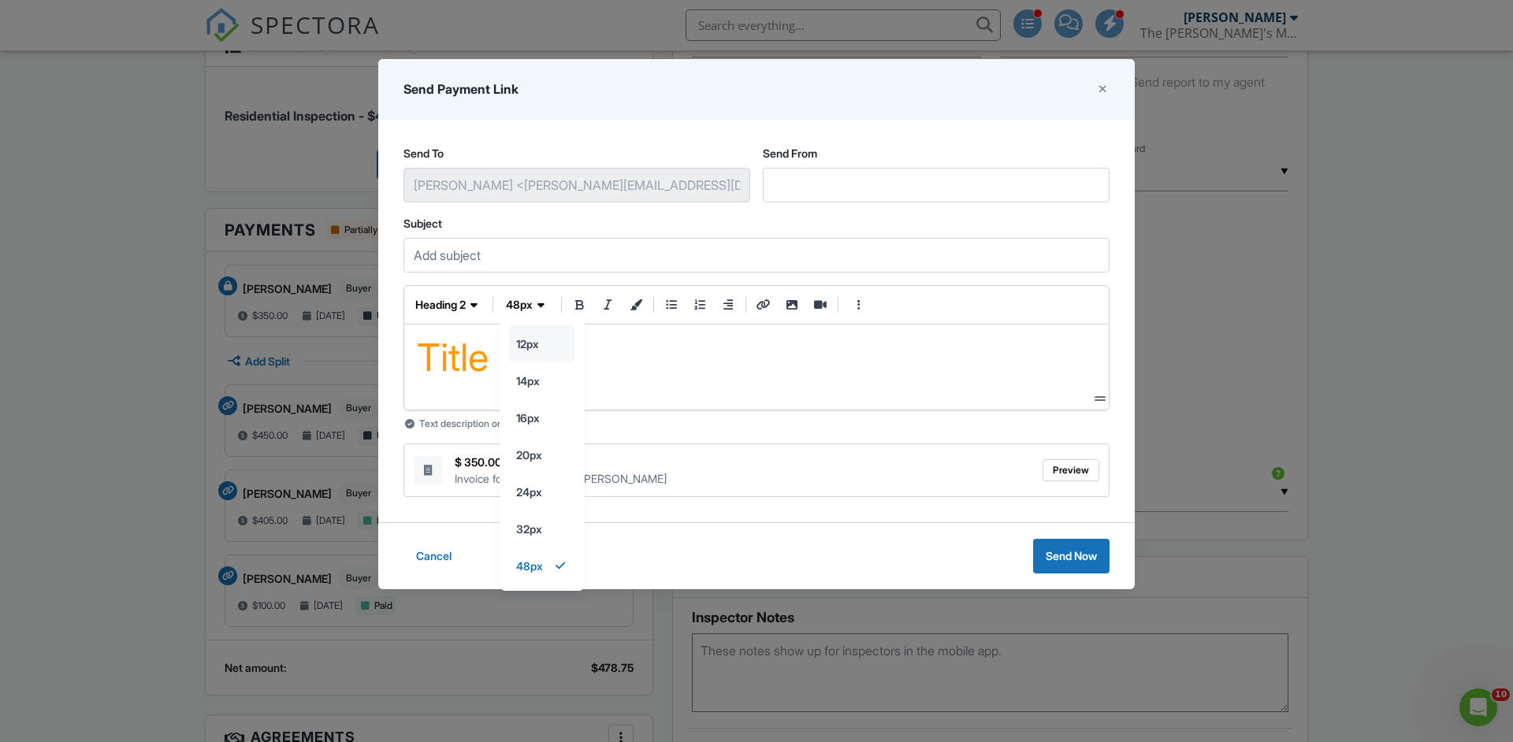
click at [537, 349] on input "12px" at bounding box center [542, 343] width 65 height 35
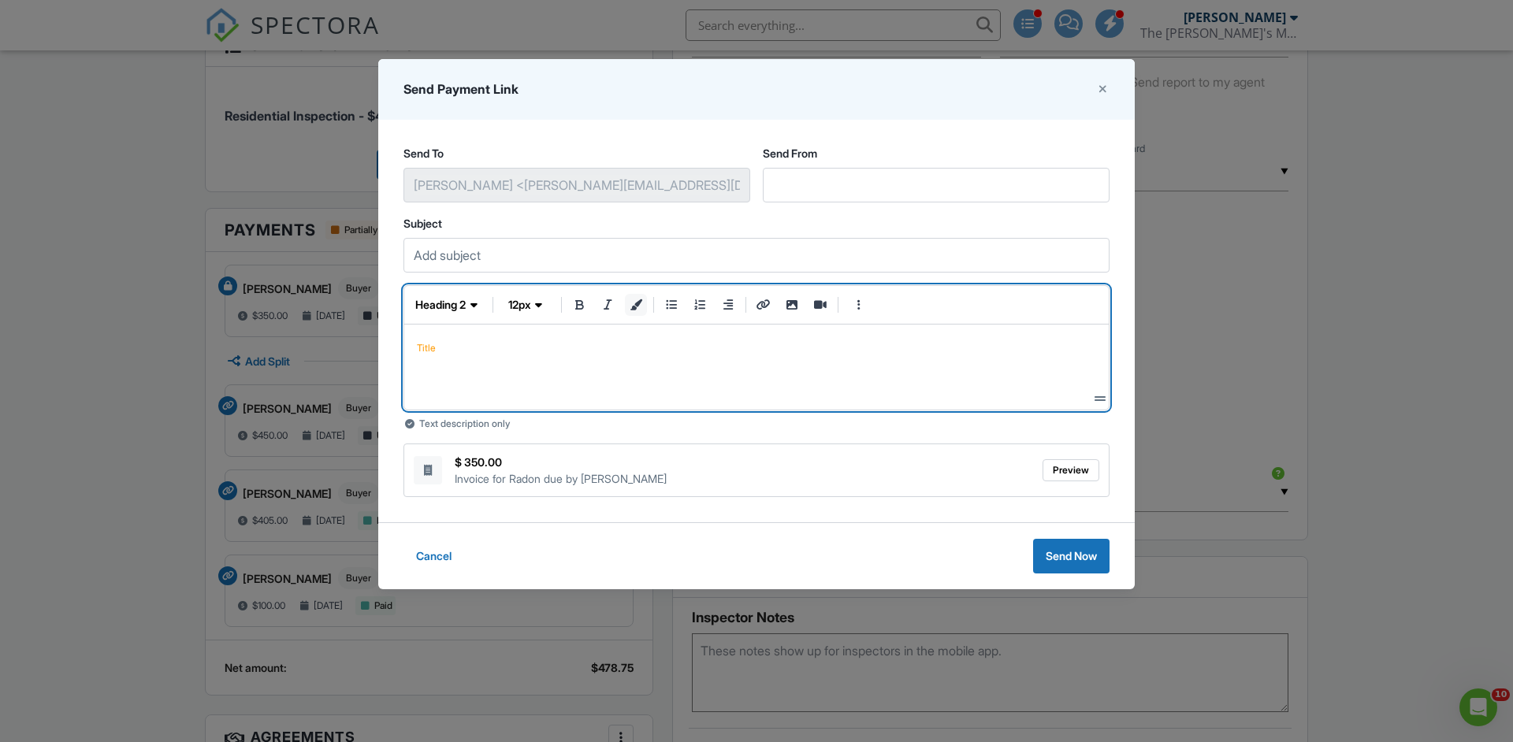
click at [637, 308] on icon "text color" at bounding box center [636, 304] width 14 height 11
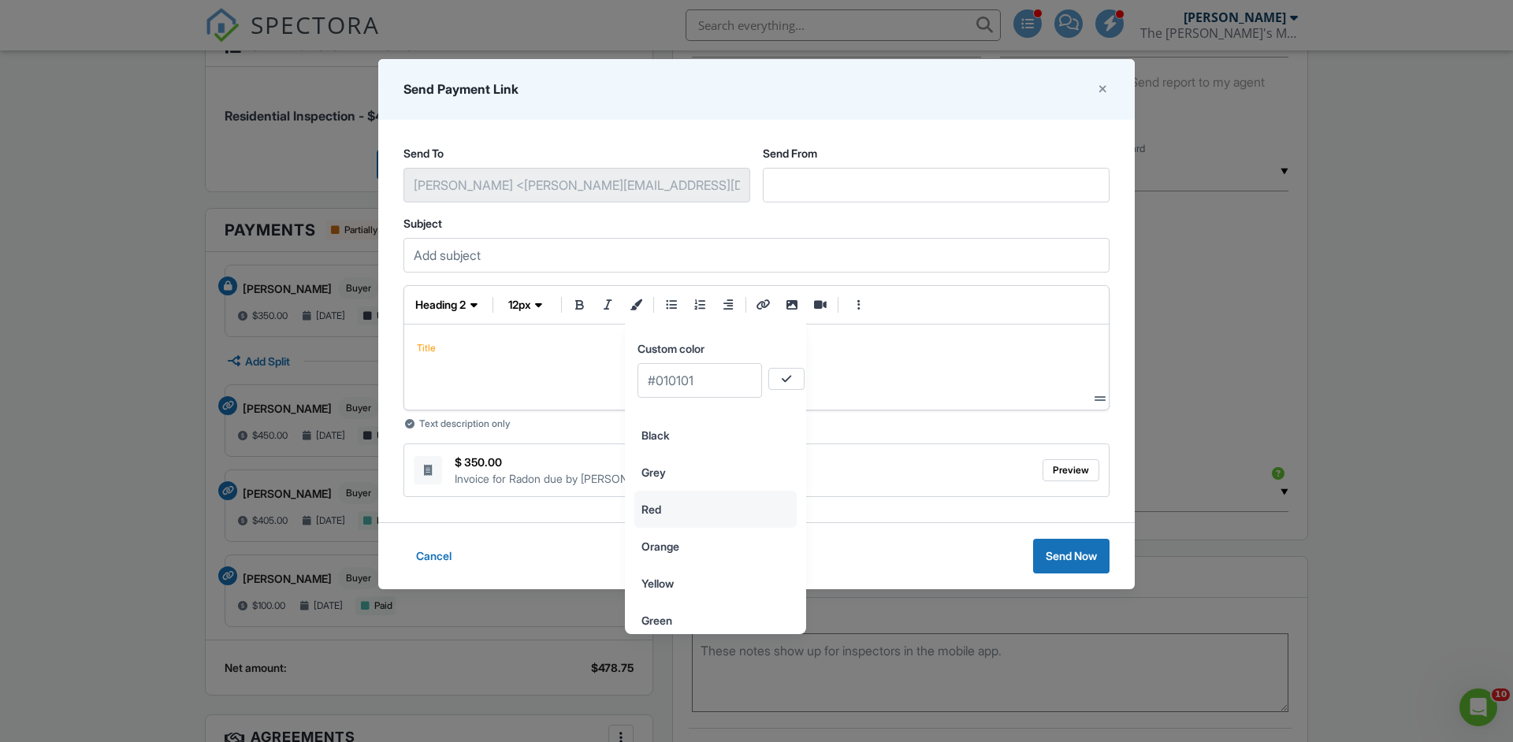
scroll to position [85, 0]
click at [677, 538] on input "Green" at bounding box center [715, 535] width 161 height 35
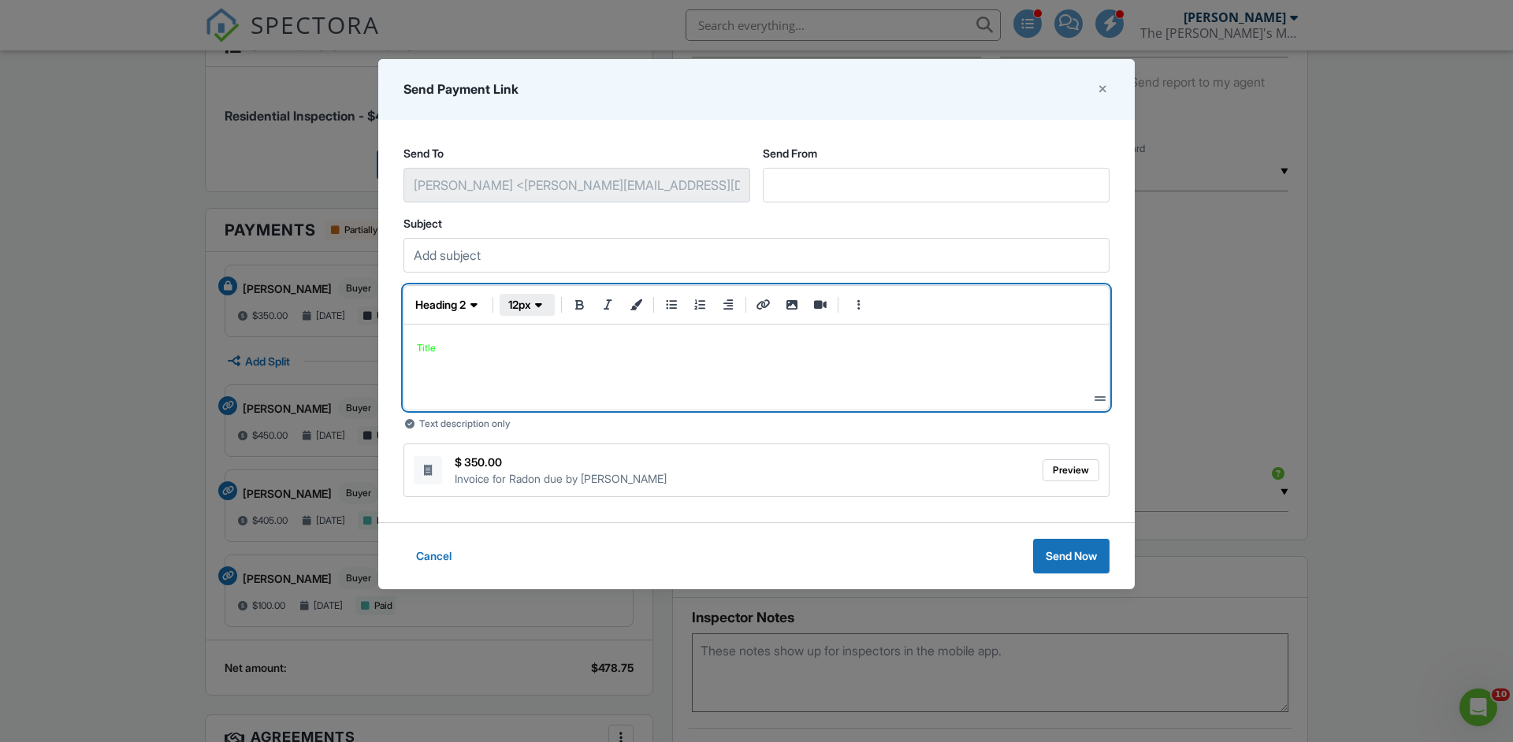
click at [543, 305] on span "button" at bounding box center [539, 305] width 16 height 16
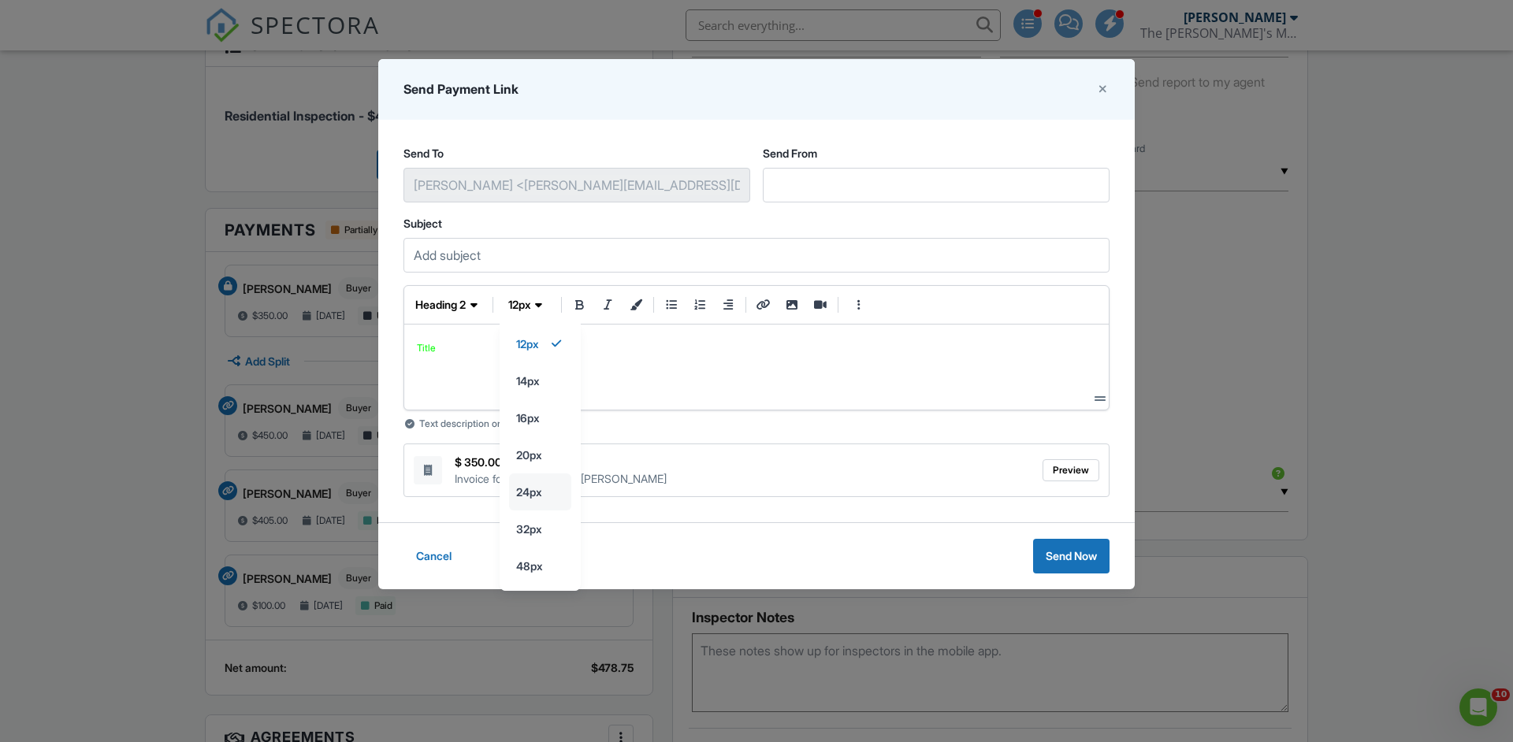
click at [540, 362] on input "24px" at bounding box center [540, 343] width 61 height 35
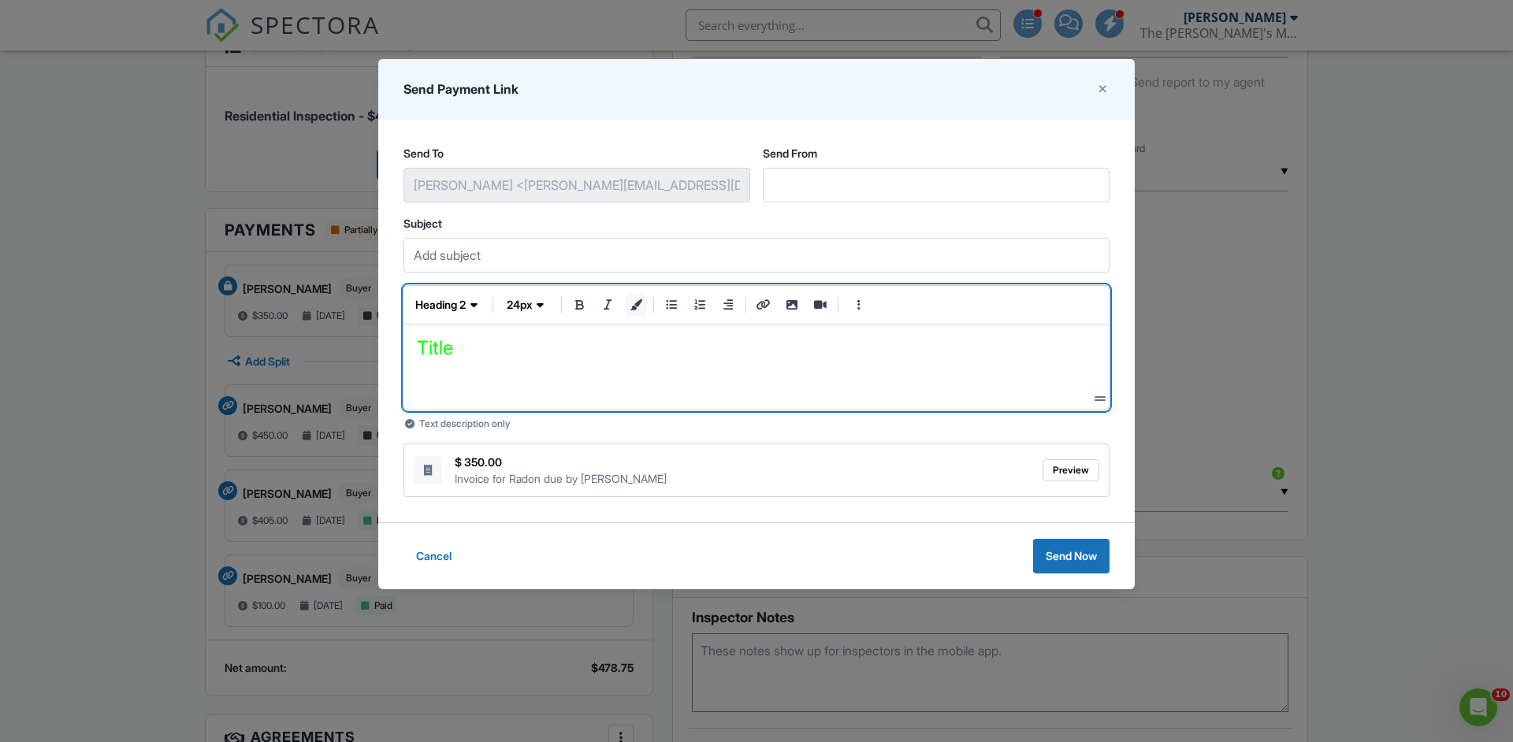
click at [640, 302] on icon "text color" at bounding box center [636, 304] width 14 height 11
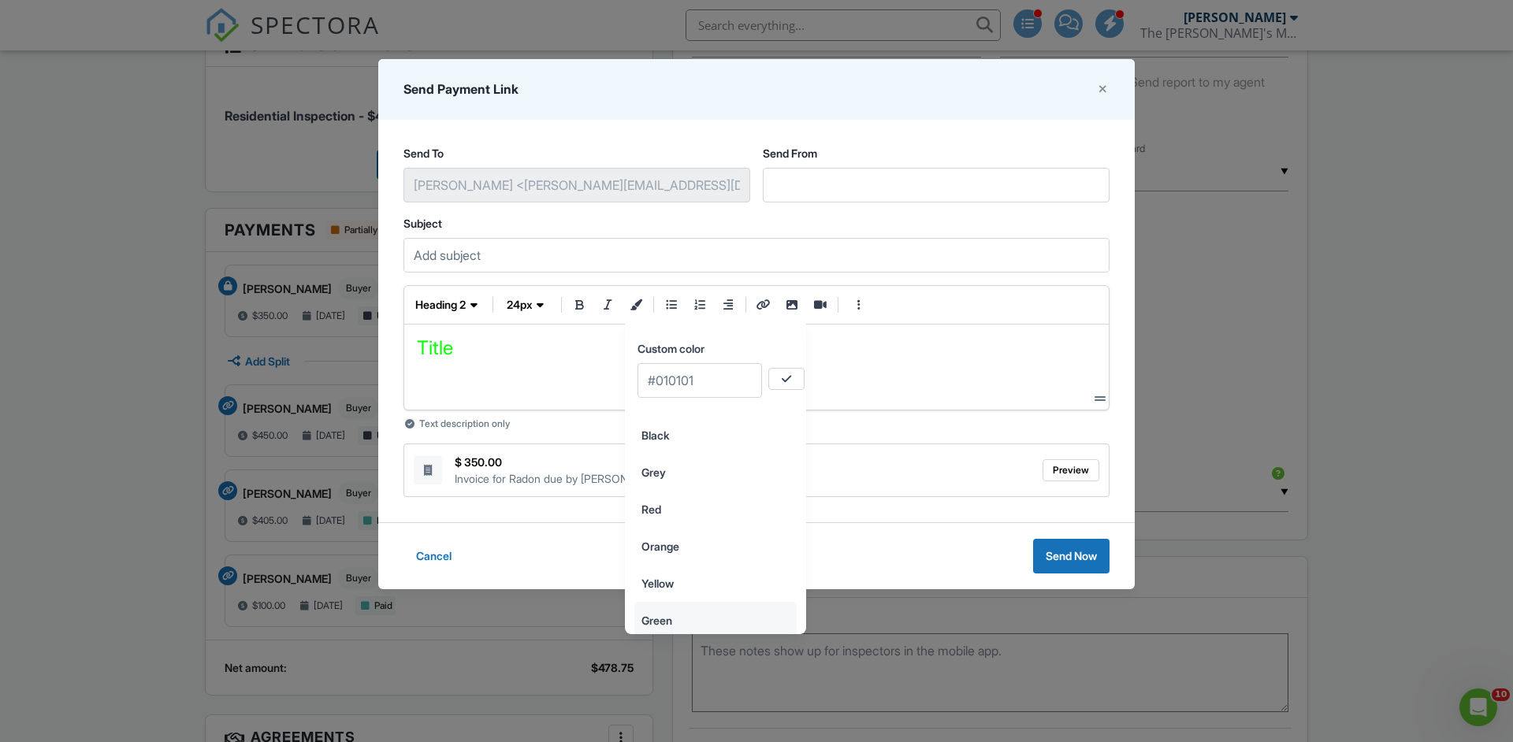
click at [664, 615] on input "Green" at bounding box center [715, 620] width 161 height 35
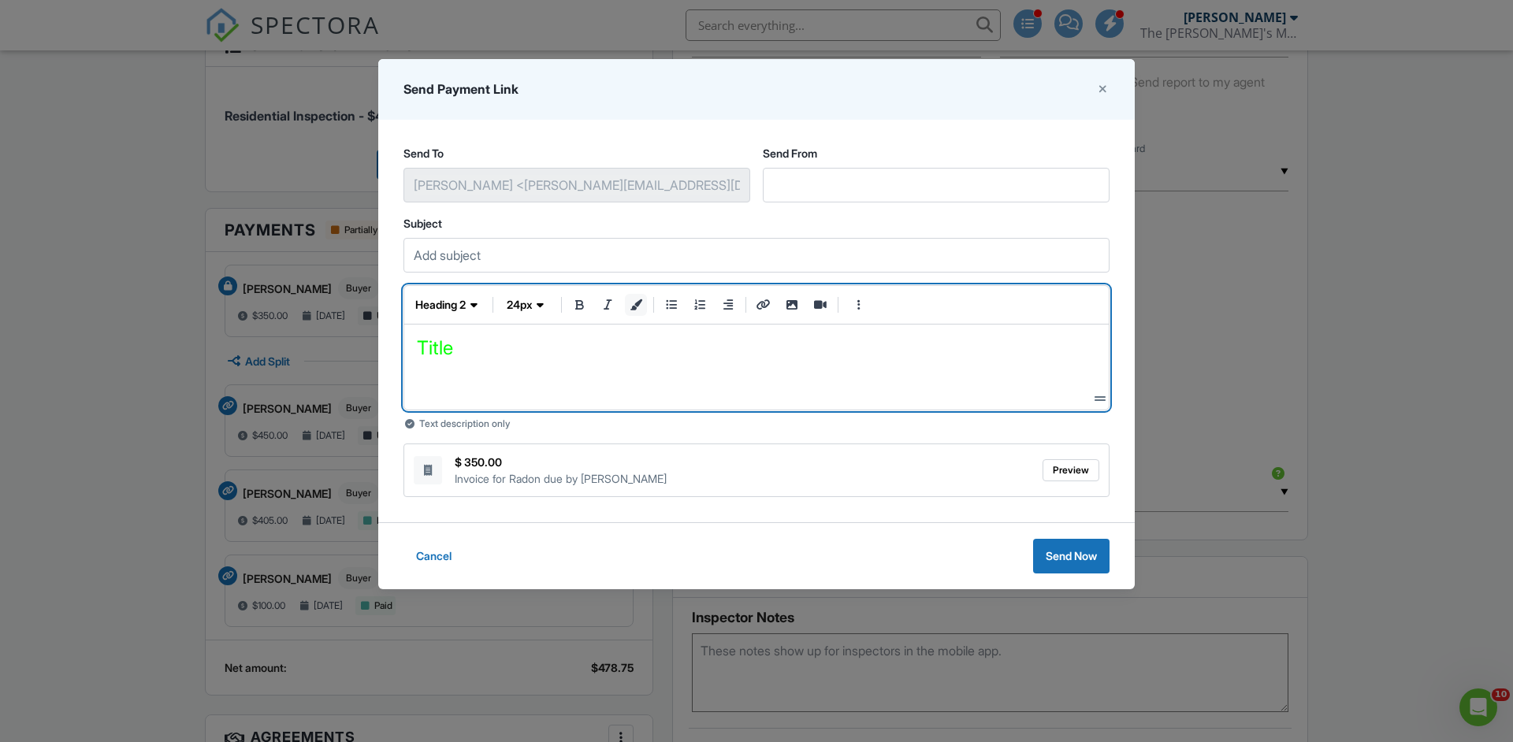
click at [639, 313] on button "text color" at bounding box center [636, 305] width 22 height 22
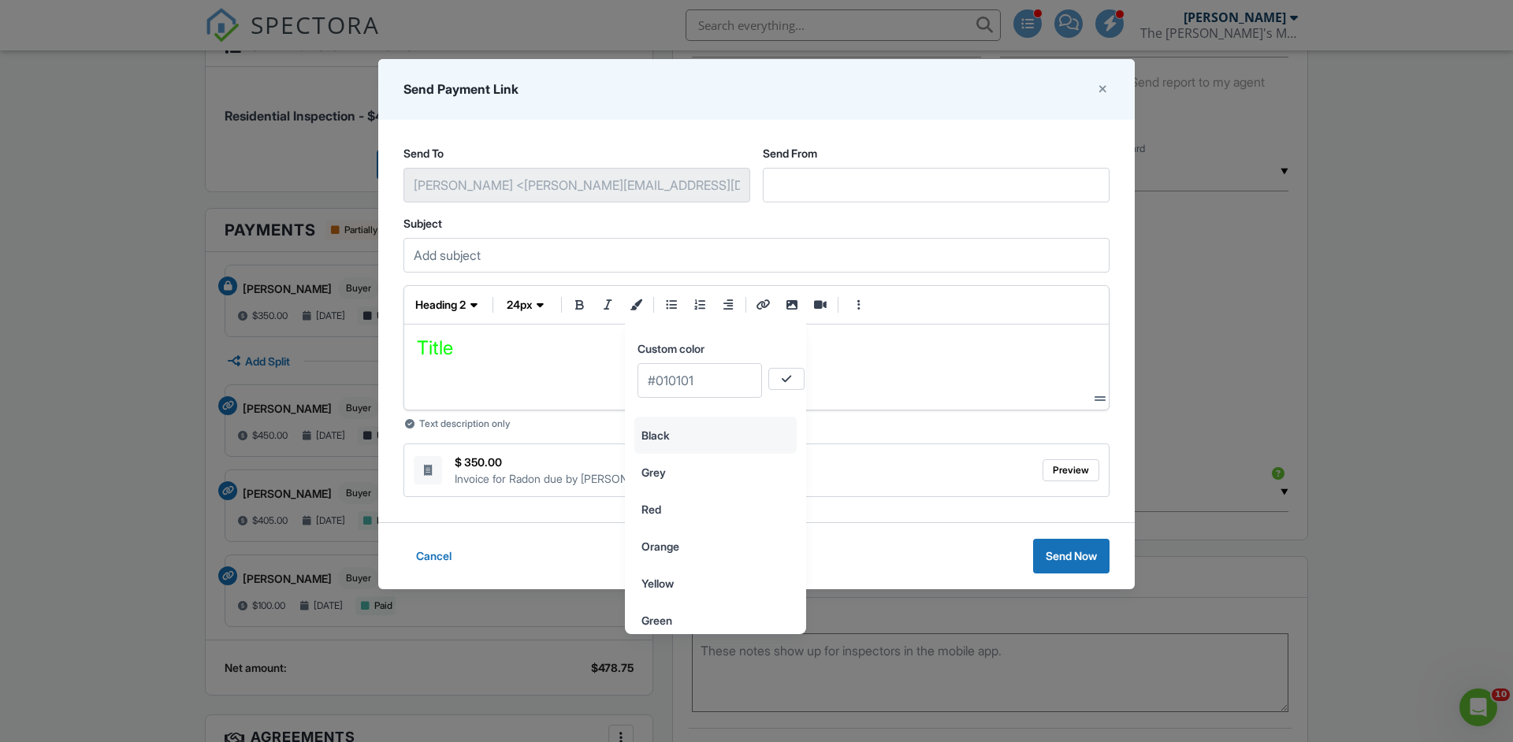
click at [666, 426] on input "Black" at bounding box center [715, 435] width 161 height 35
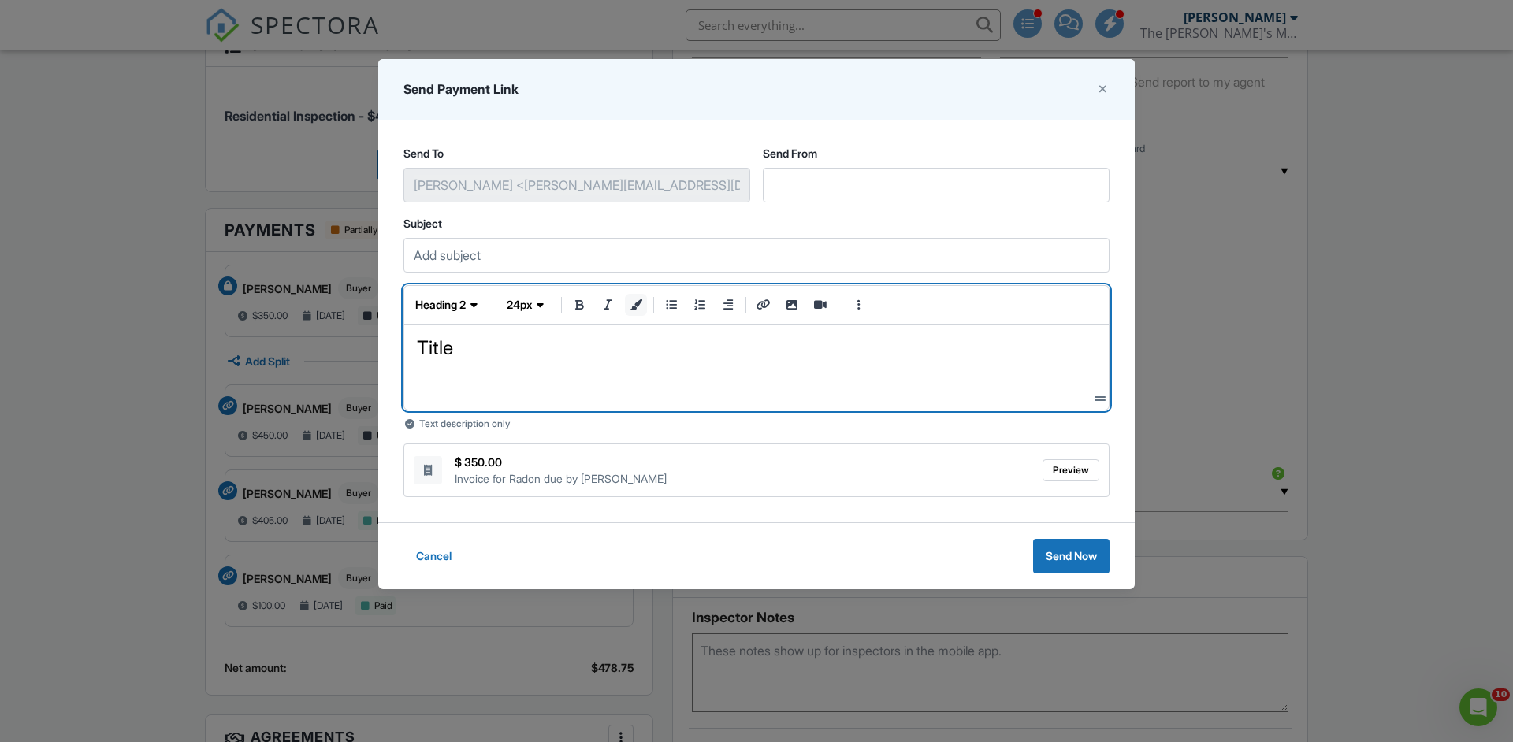
click at [633, 303] on icon "text color" at bounding box center [636, 304] width 14 height 11
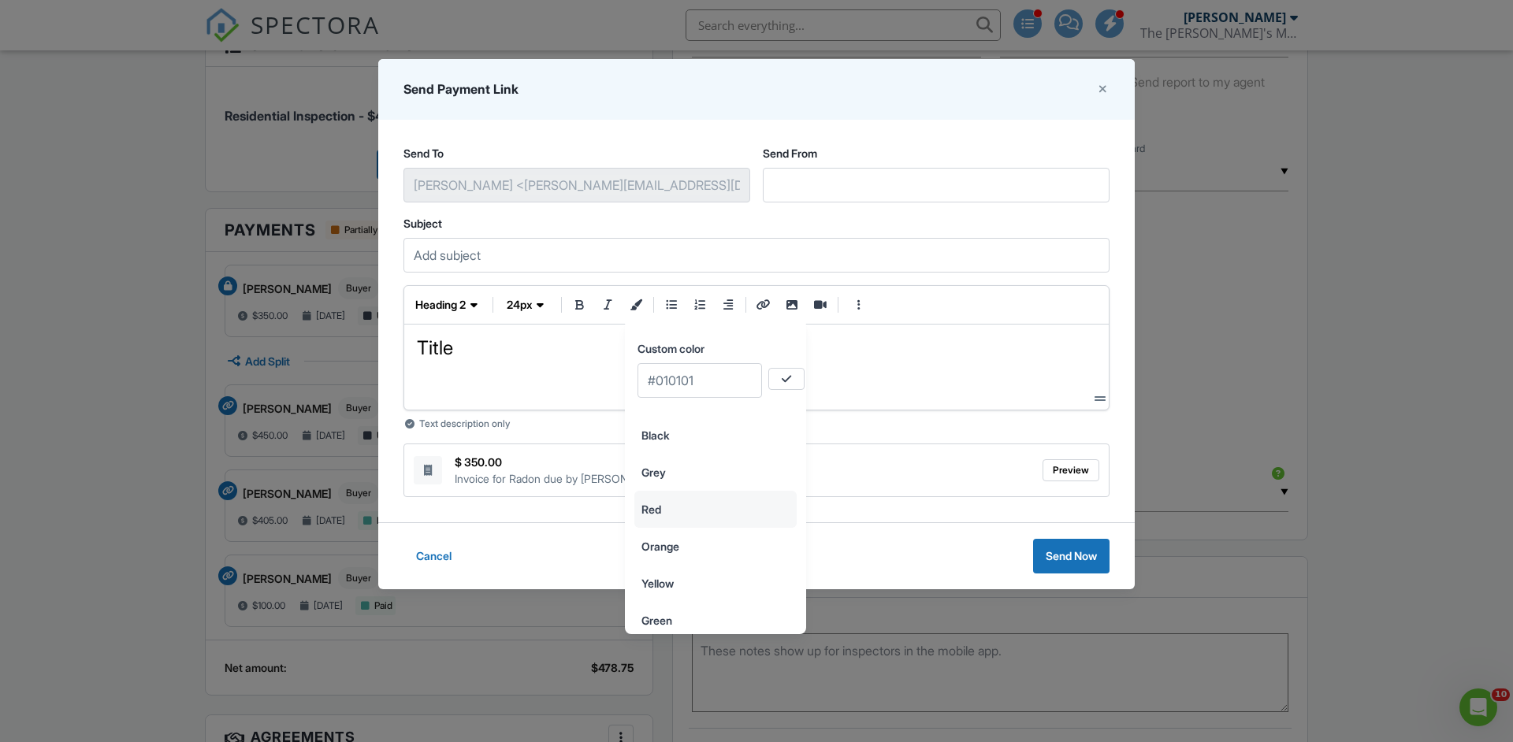
click at [655, 510] on input "Red" at bounding box center [715, 509] width 161 height 35
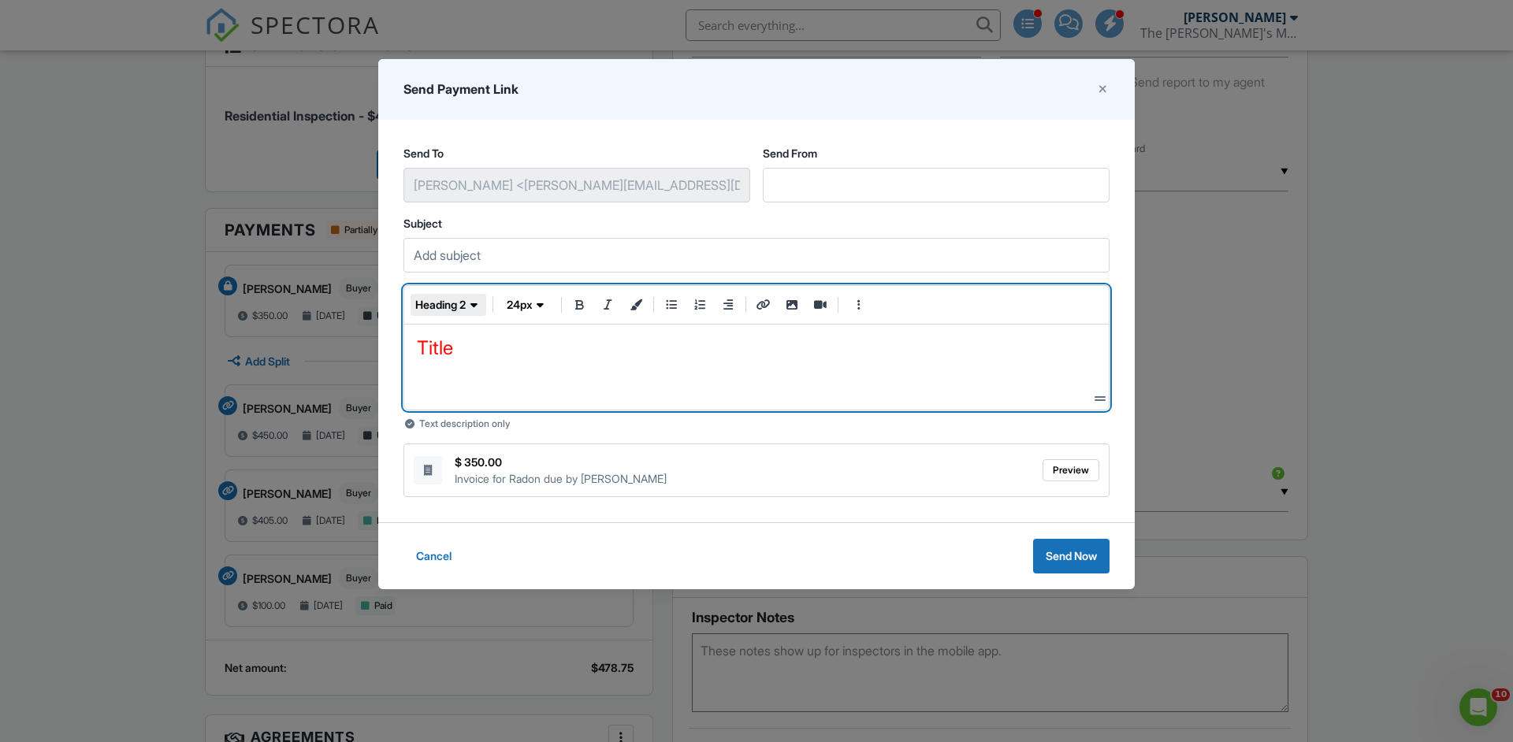
click at [459, 303] on span "heading 2" at bounding box center [440, 305] width 50 height 16
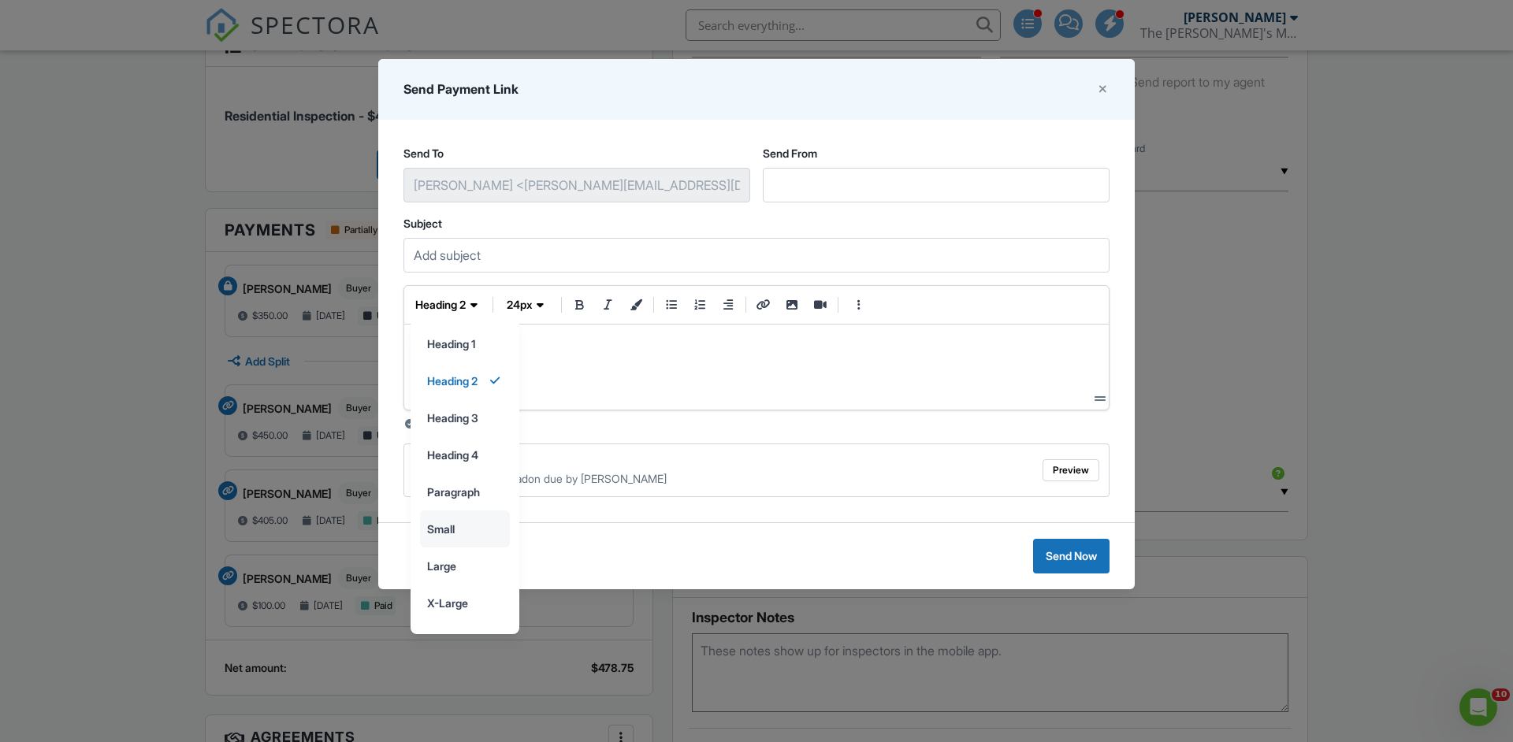
scroll to position [31, 0]
click at [449, 620] on input "monotype" at bounding box center [465, 609] width 88 height 35
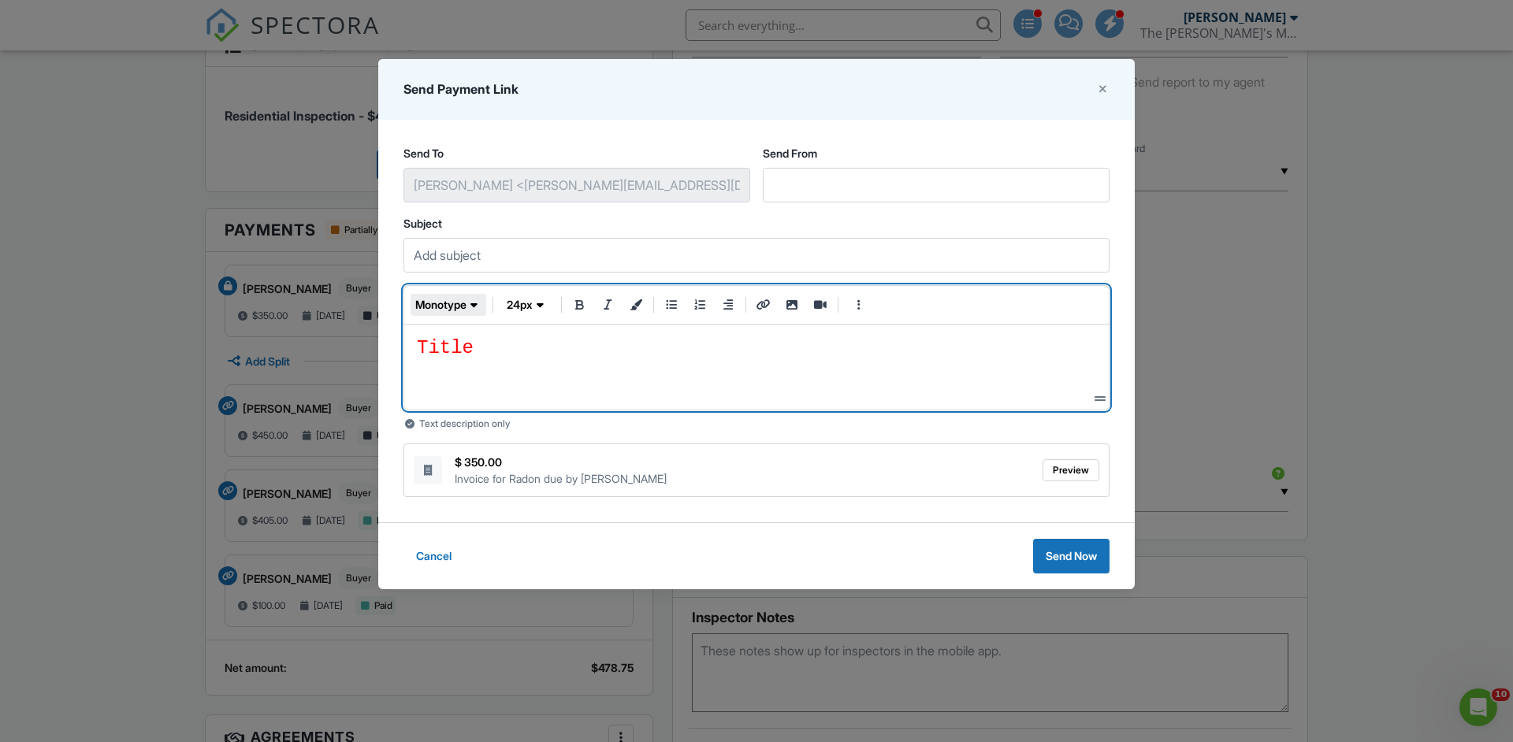
click at [465, 312] on span "monotype" at bounding box center [440, 305] width 51 height 16
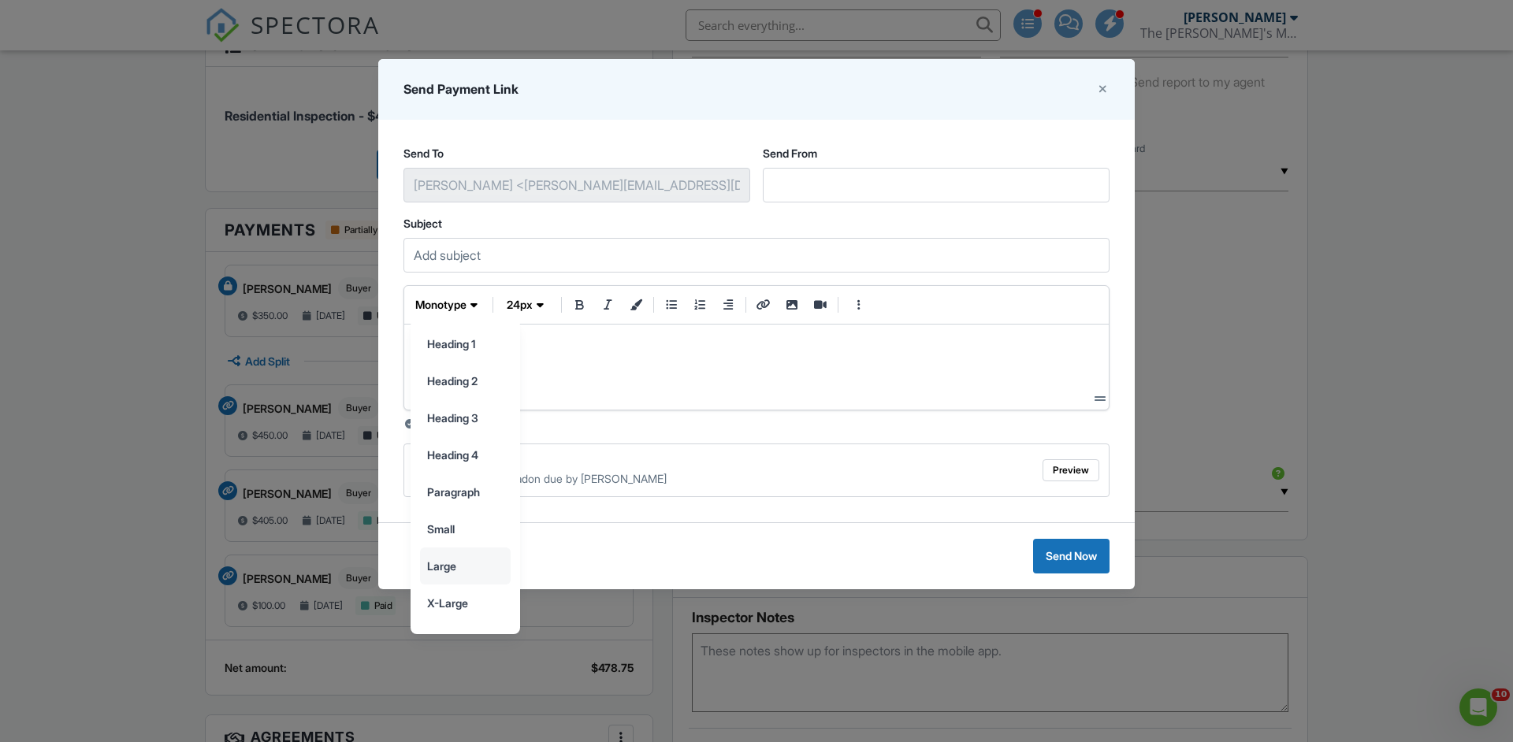
click at [458, 574] on input "large" at bounding box center [465, 565] width 89 height 35
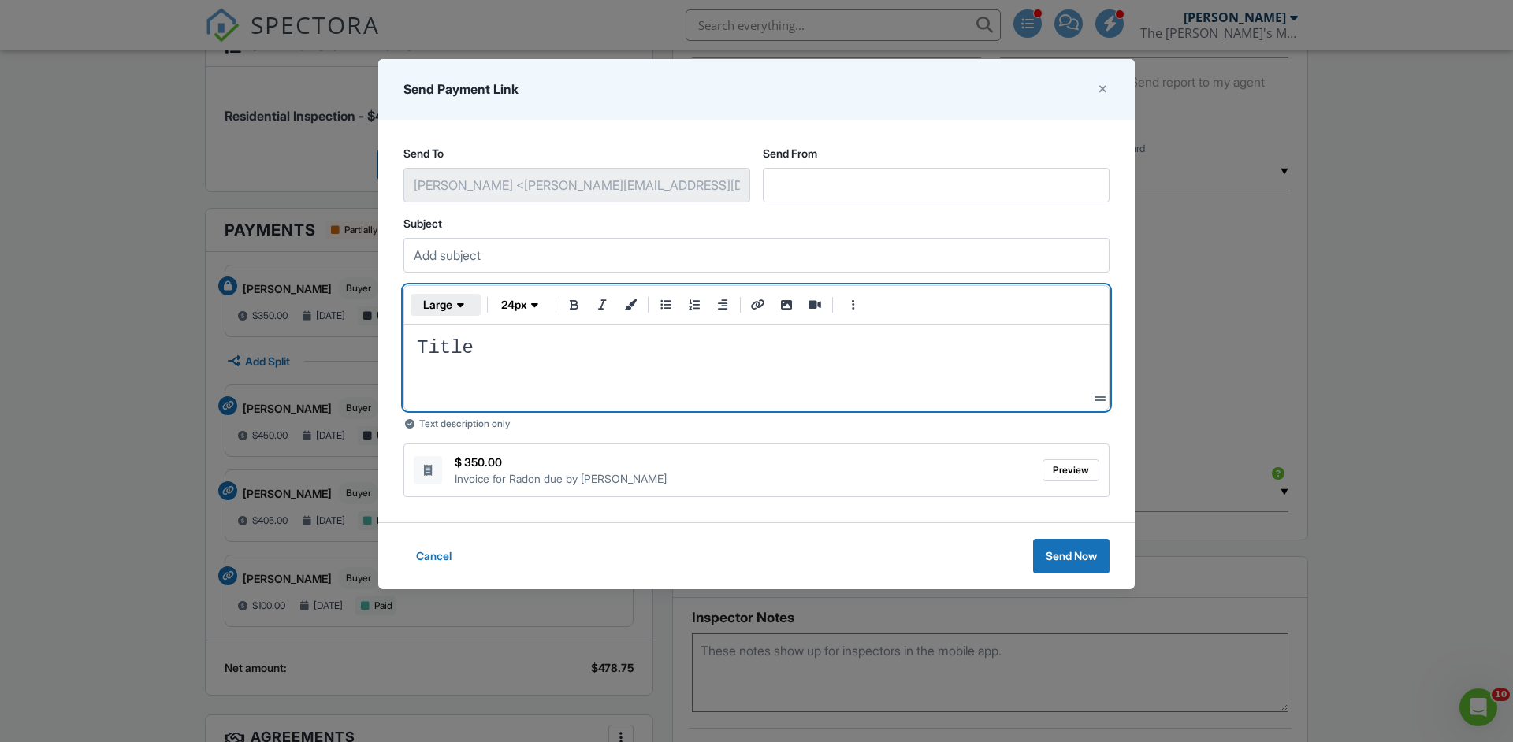
click at [448, 305] on span "large" at bounding box center [437, 305] width 29 height 16
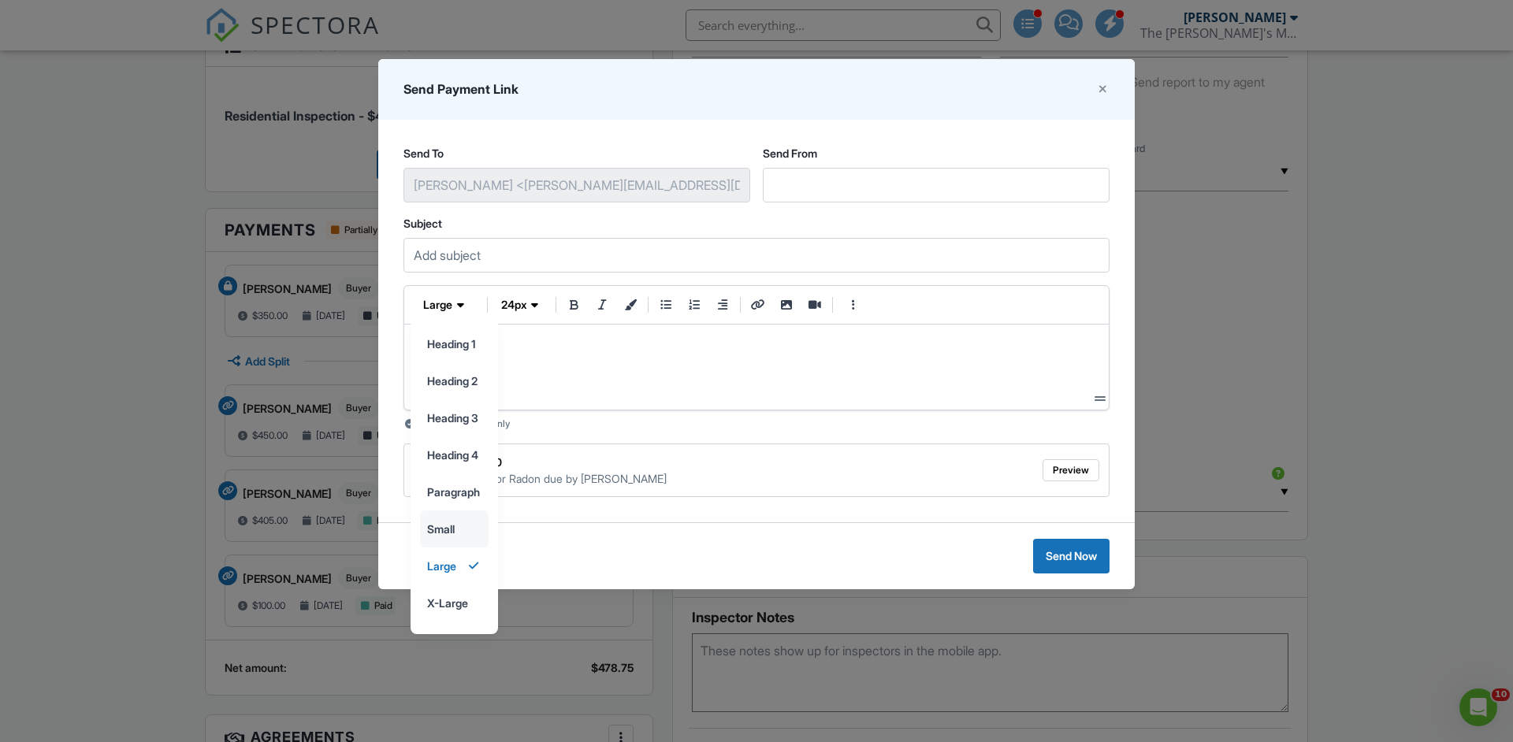
click at [453, 529] on input "small" at bounding box center [454, 528] width 67 height 35
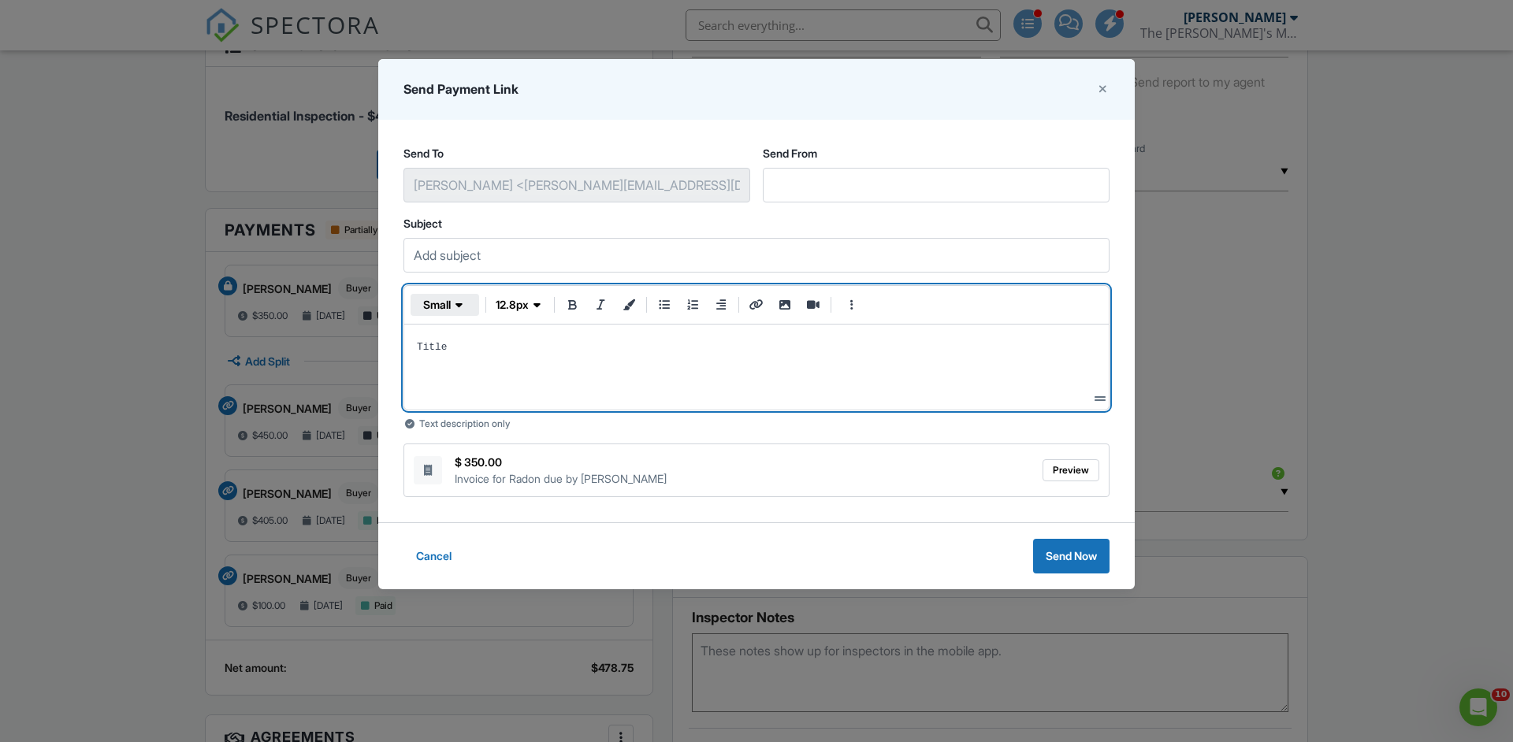
click at [459, 303] on icon "button" at bounding box center [458, 305] width 7 height 16
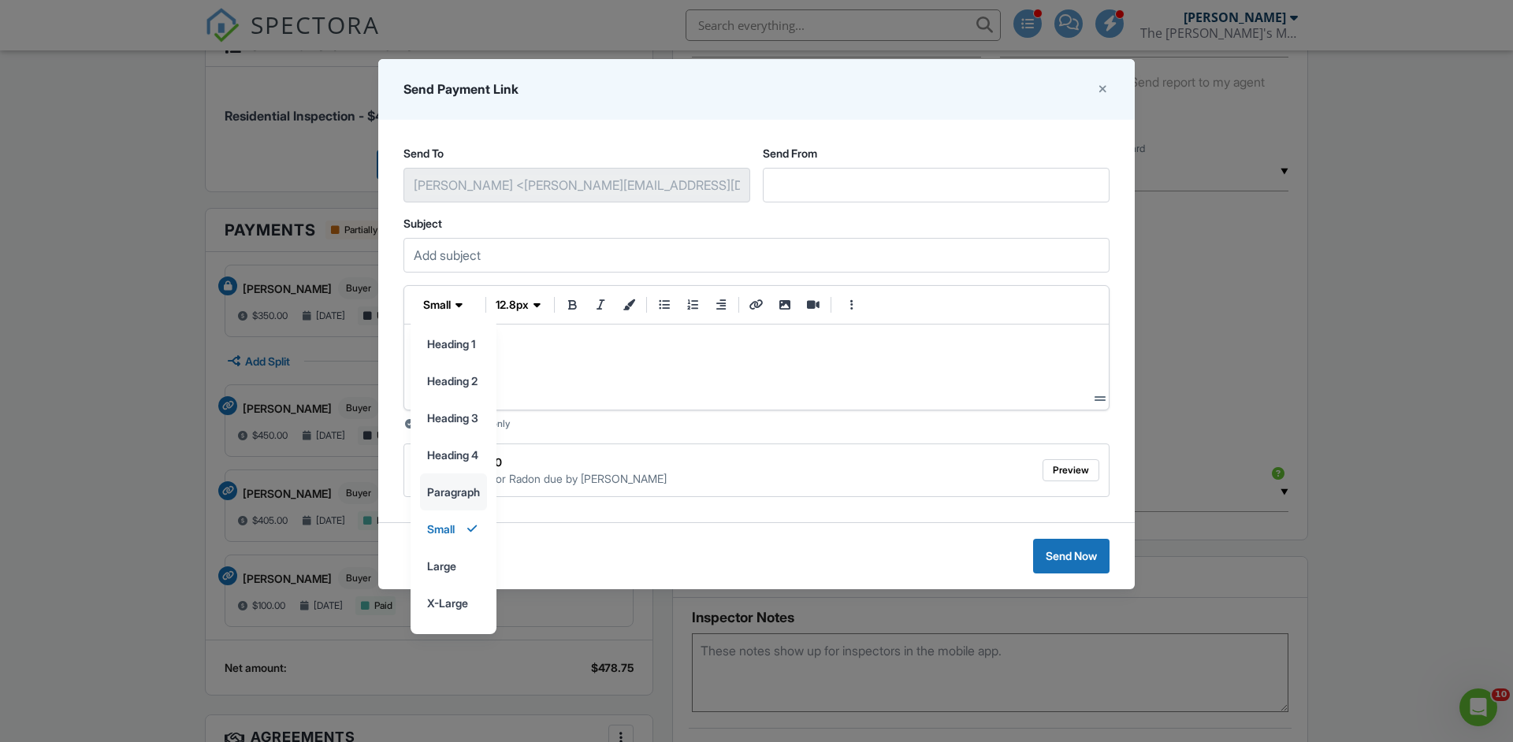
click at [457, 499] on input "paragraph" at bounding box center [453, 491] width 65 height 35
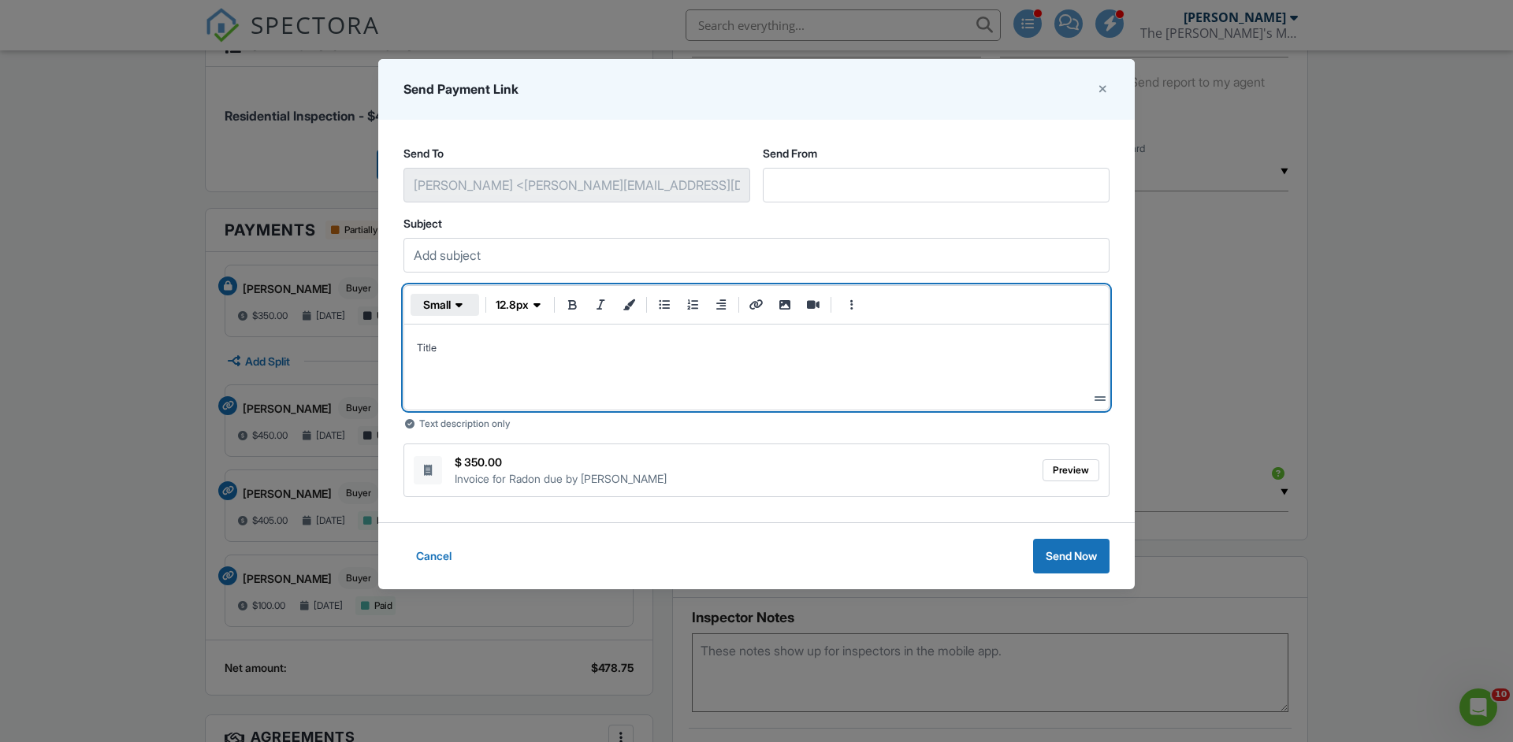
click at [454, 306] on span "button" at bounding box center [459, 305] width 16 height 16
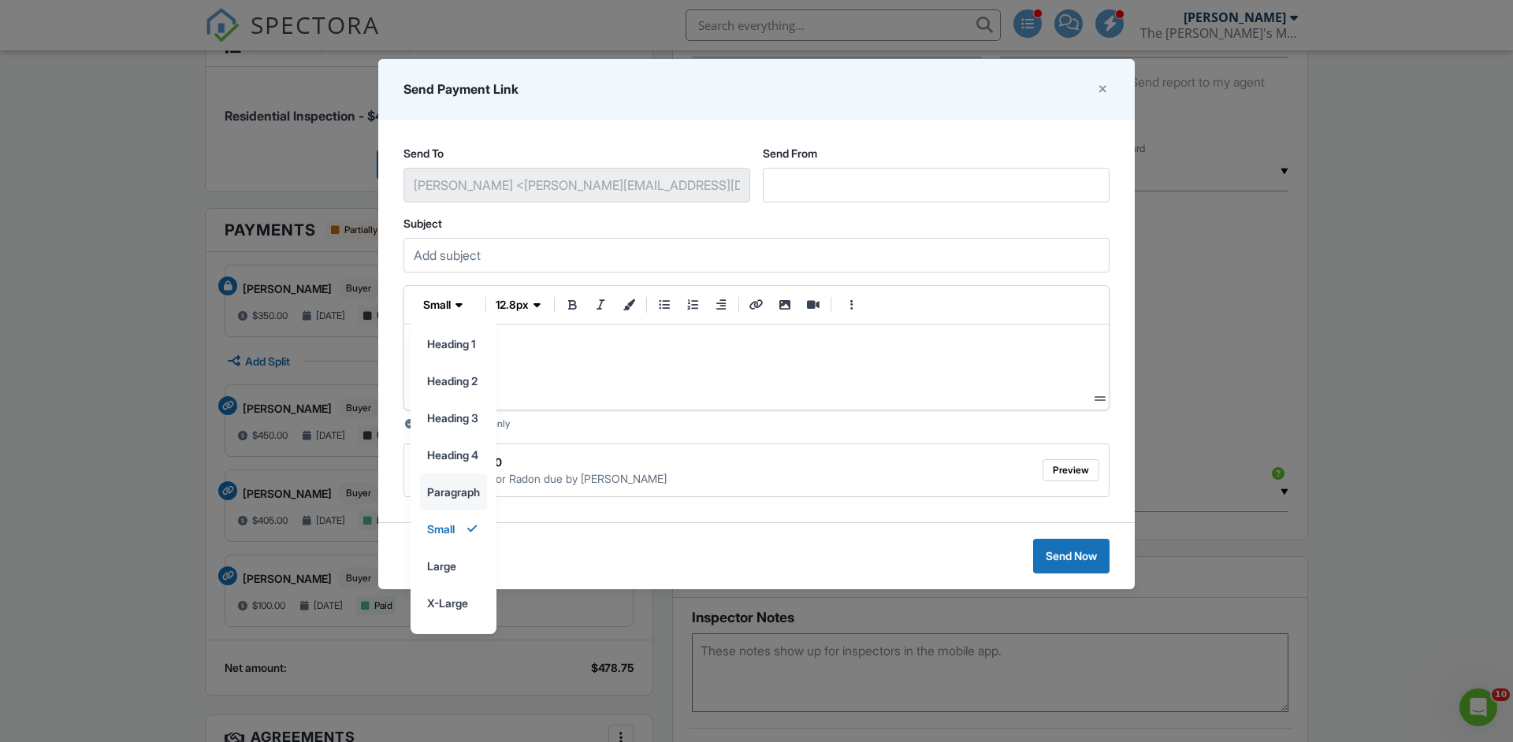
click at [457, 488] on input "paragraph" at bounding box center [453, 491] width 65 height 35
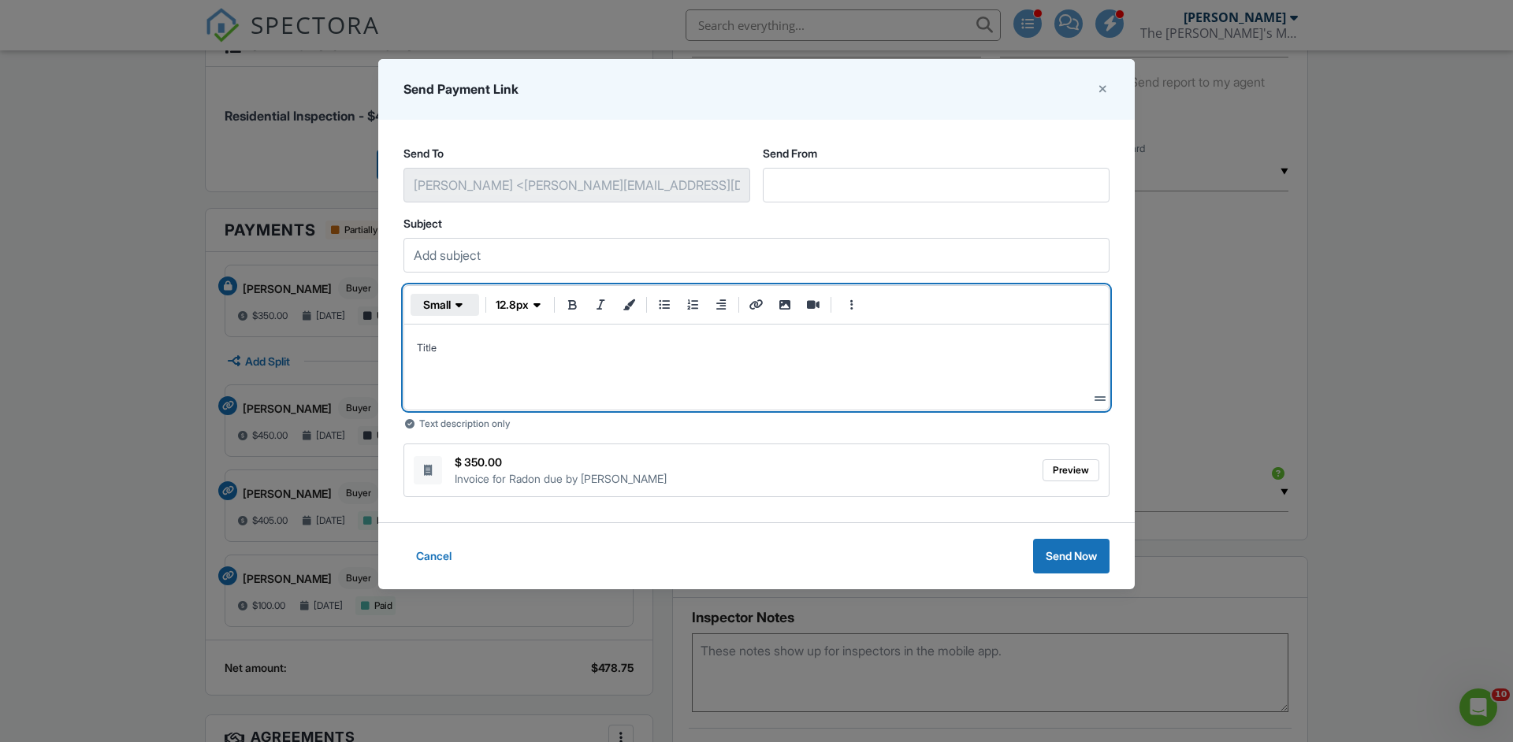
click at [447, 304] on span "small" at bounding box center [437, 305] width 28 height 16
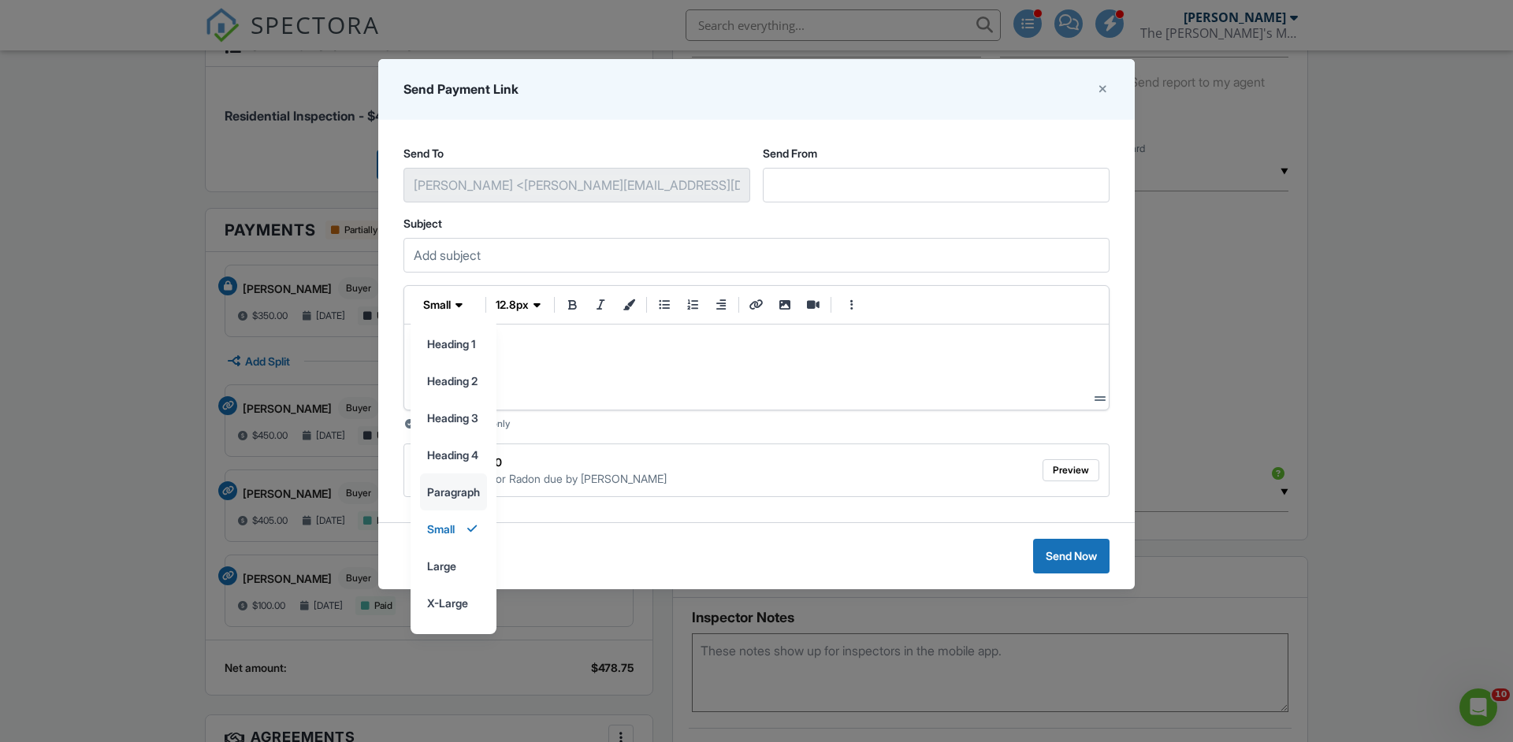
click at [446, 488] on input "paragraph" at bounding box center [453, 491] width 65 height 35
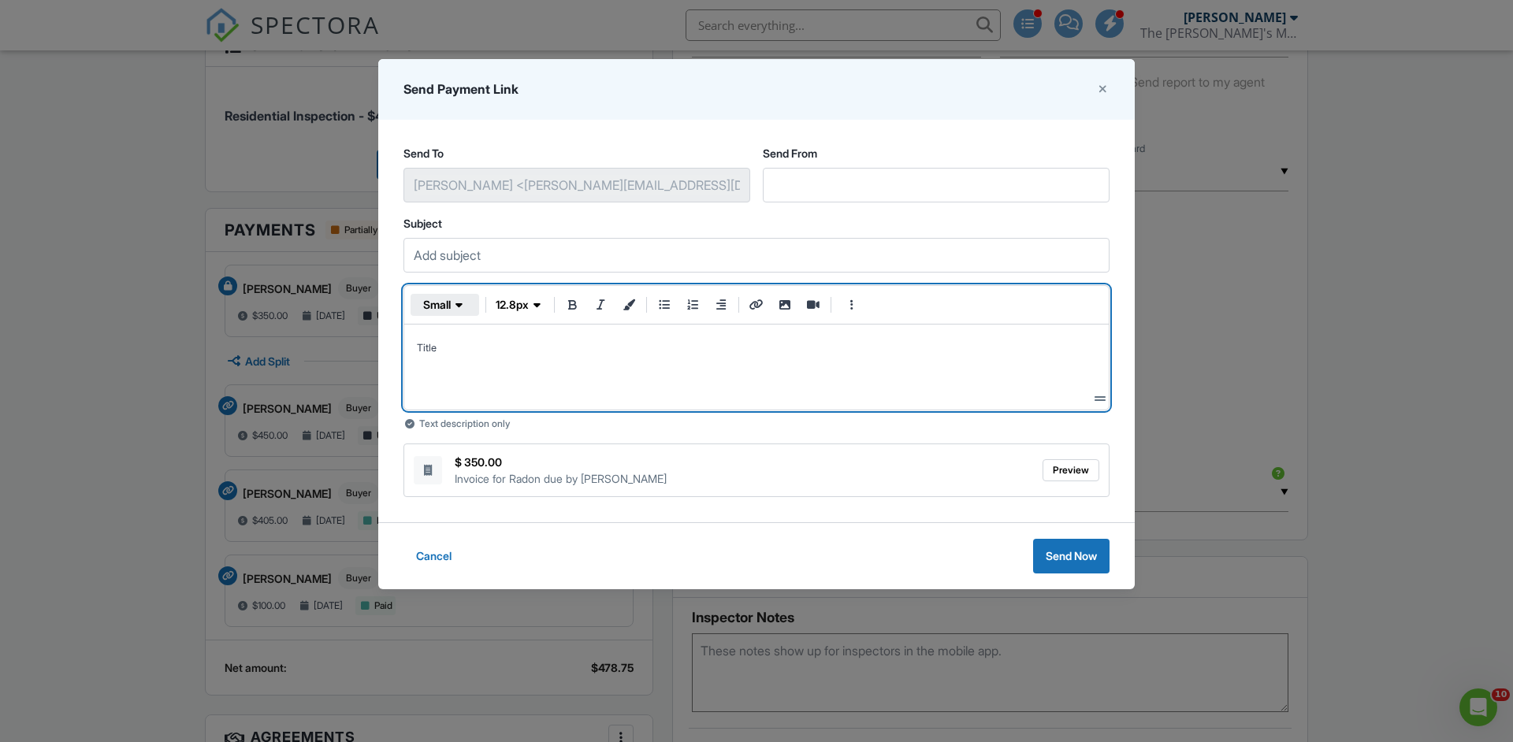
click at [450, 308] on span "small" at bounding box center [437, 305] width 28 height 16
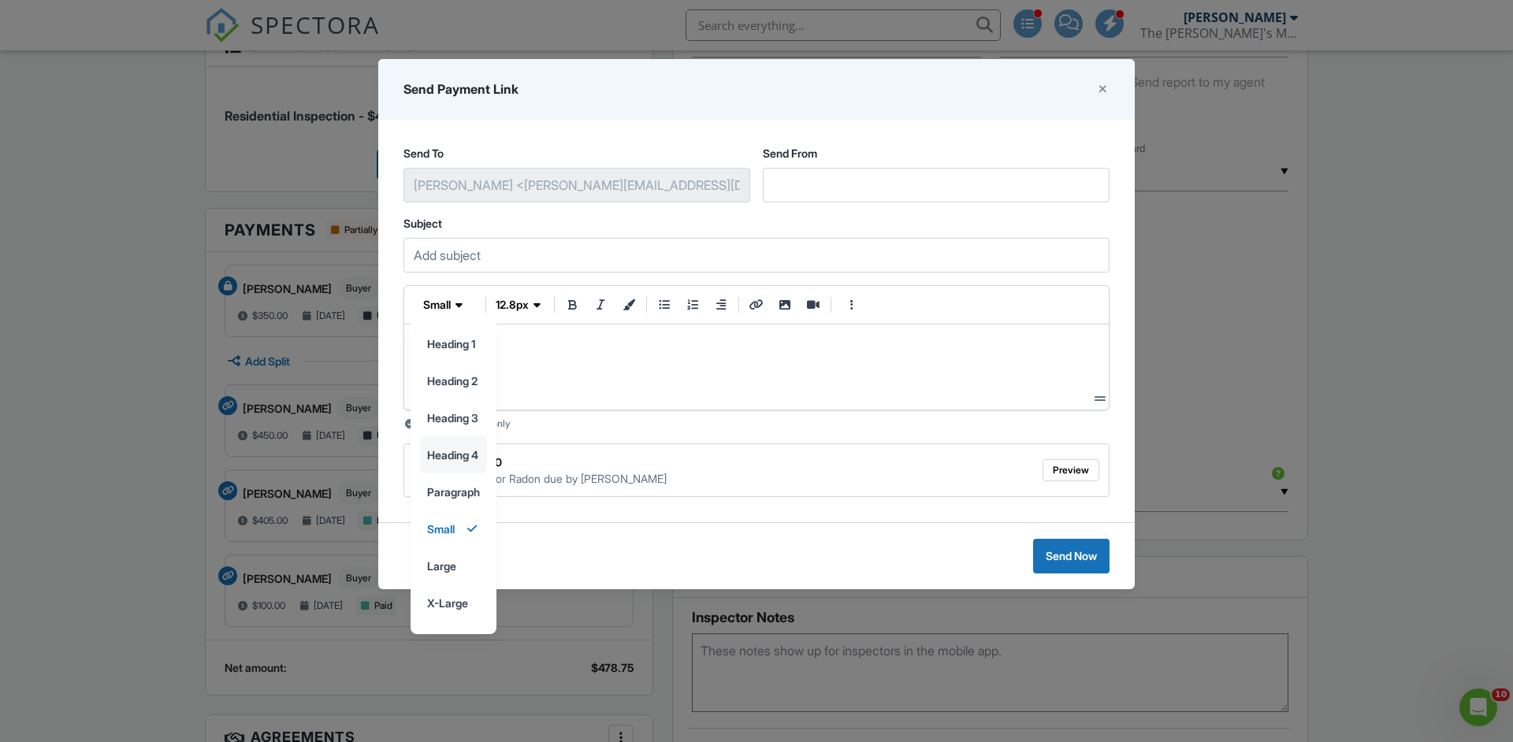
click at [476, 455] on input "heading 4" at bounding box center [453, 454] width 65 height 35
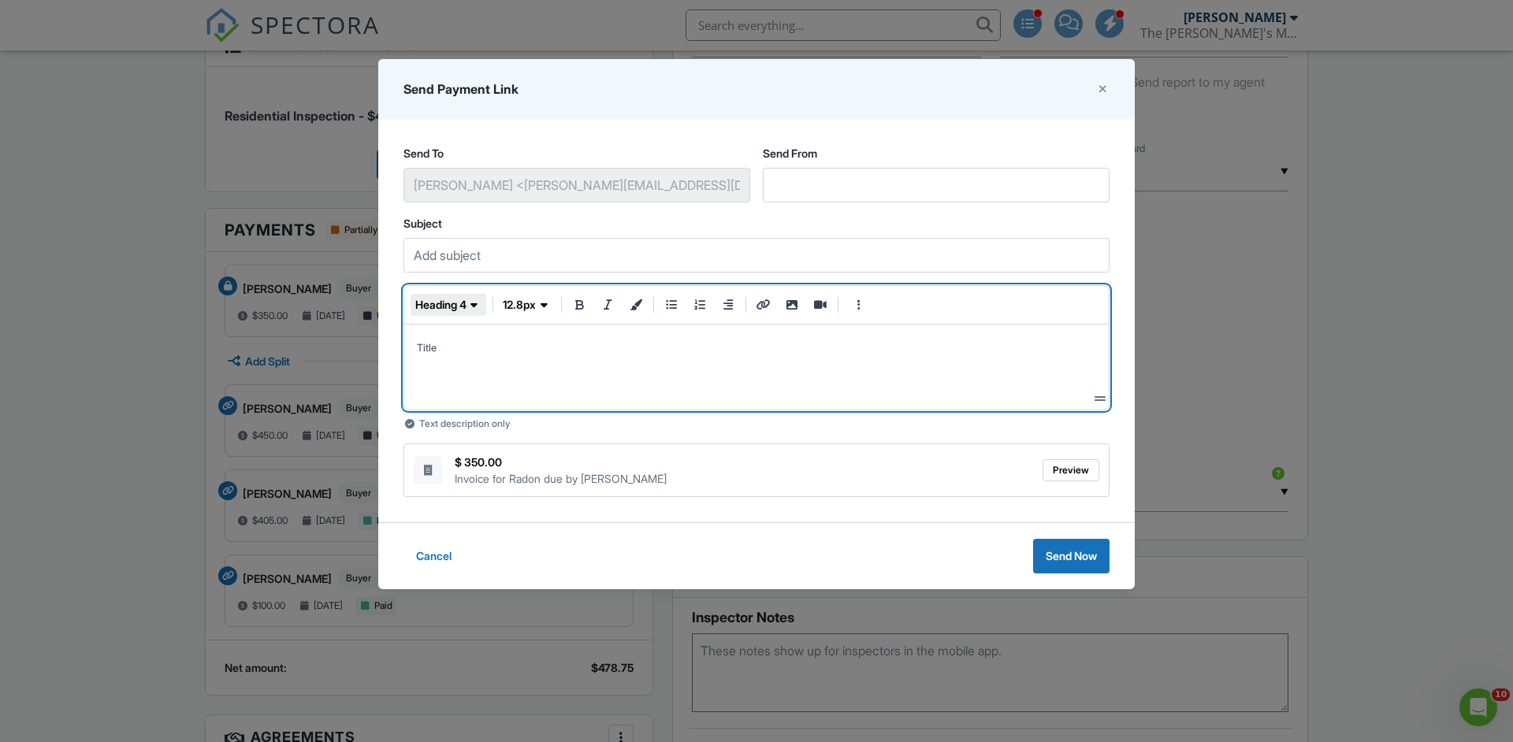
click at [470, 302] on span "button" at bounding box center [474, 305] width 16 height 16
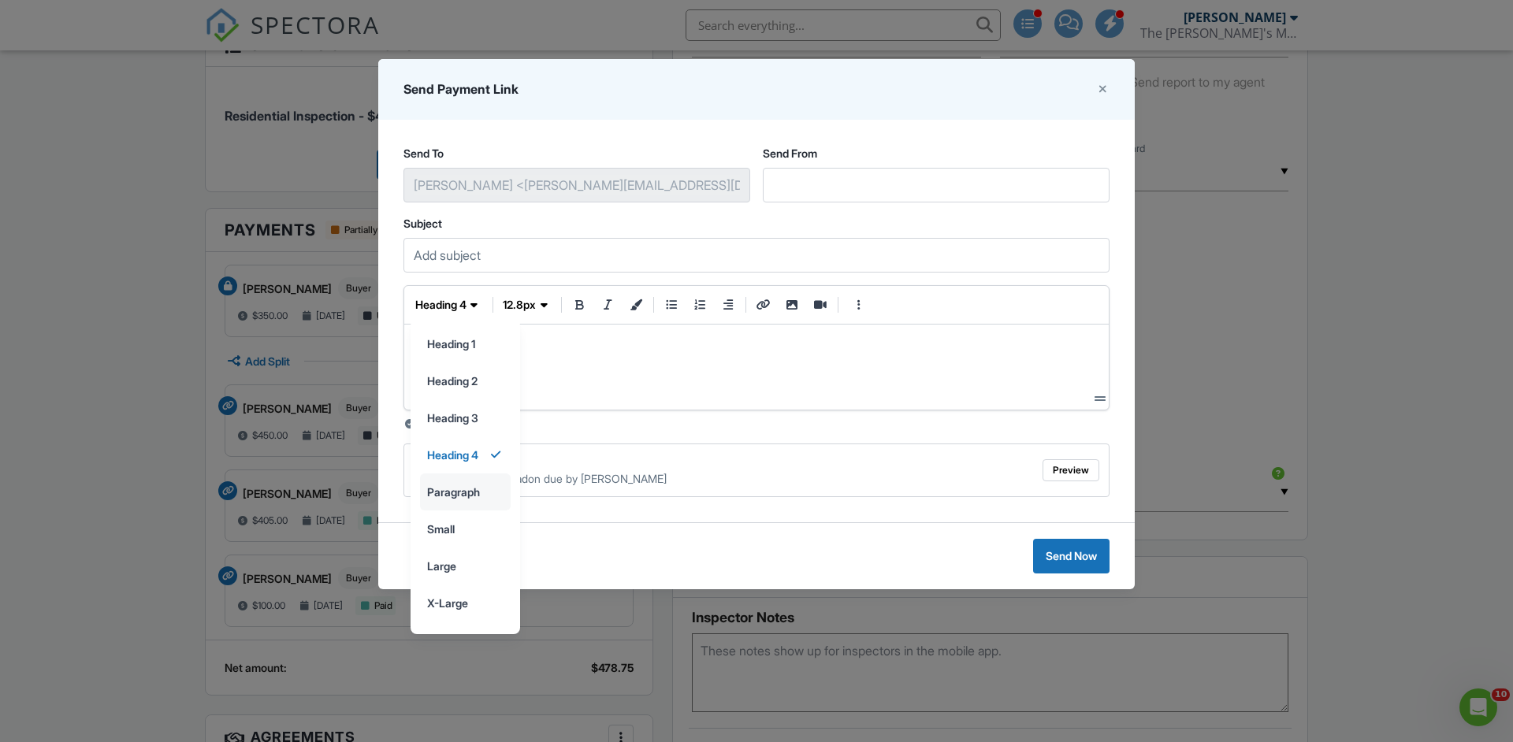
click at [477, 494] on input "paragraph" at bounding box center [465, 491] width 89 height 35
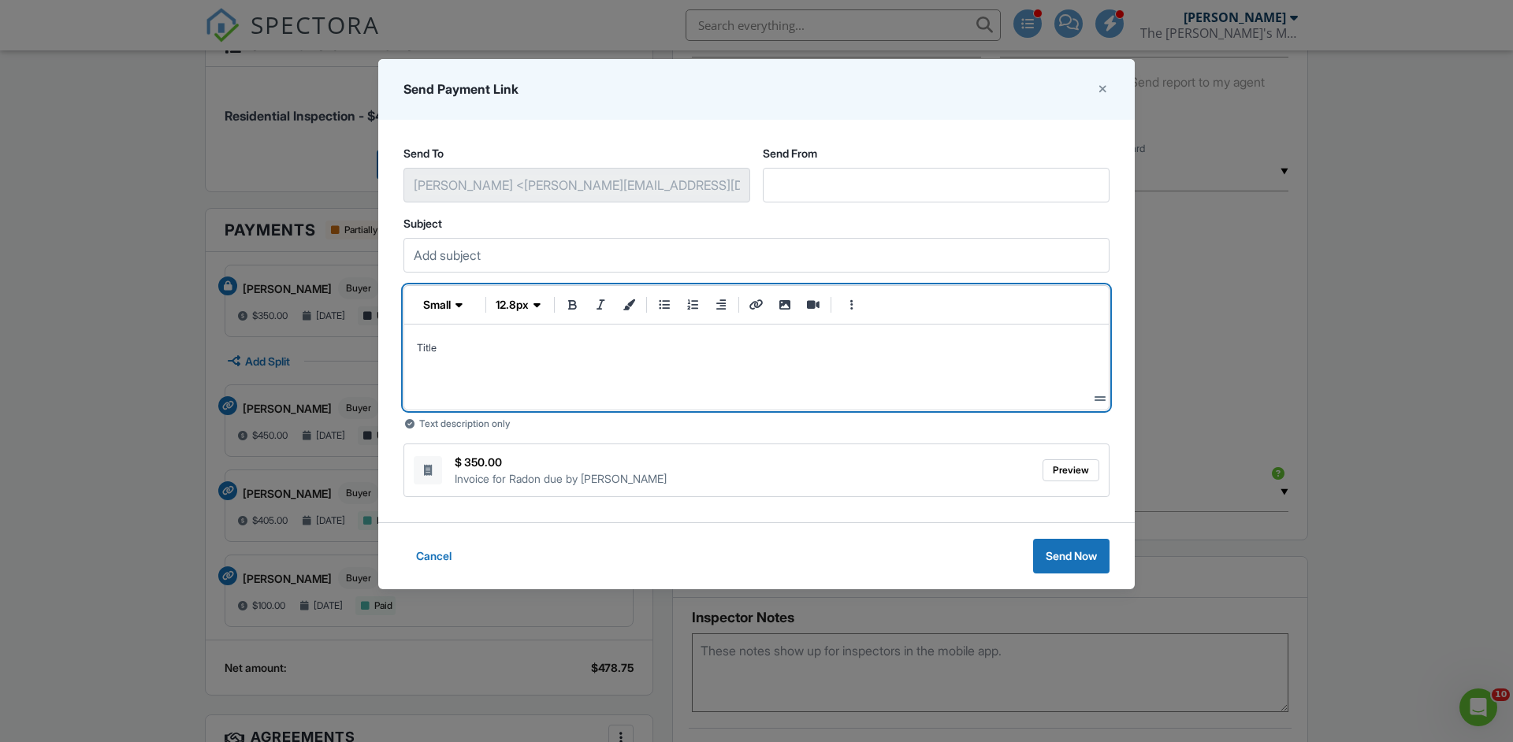
click at [473, 343] on p "Title" at bounding box center [756, 346] width 679 height 19
click at [425, 350] on span "Title" at bounding box center [427, 348] width 20 height 12
click at [451, 299] on span "small" at bounding box center [437, 305] width 28 height 16
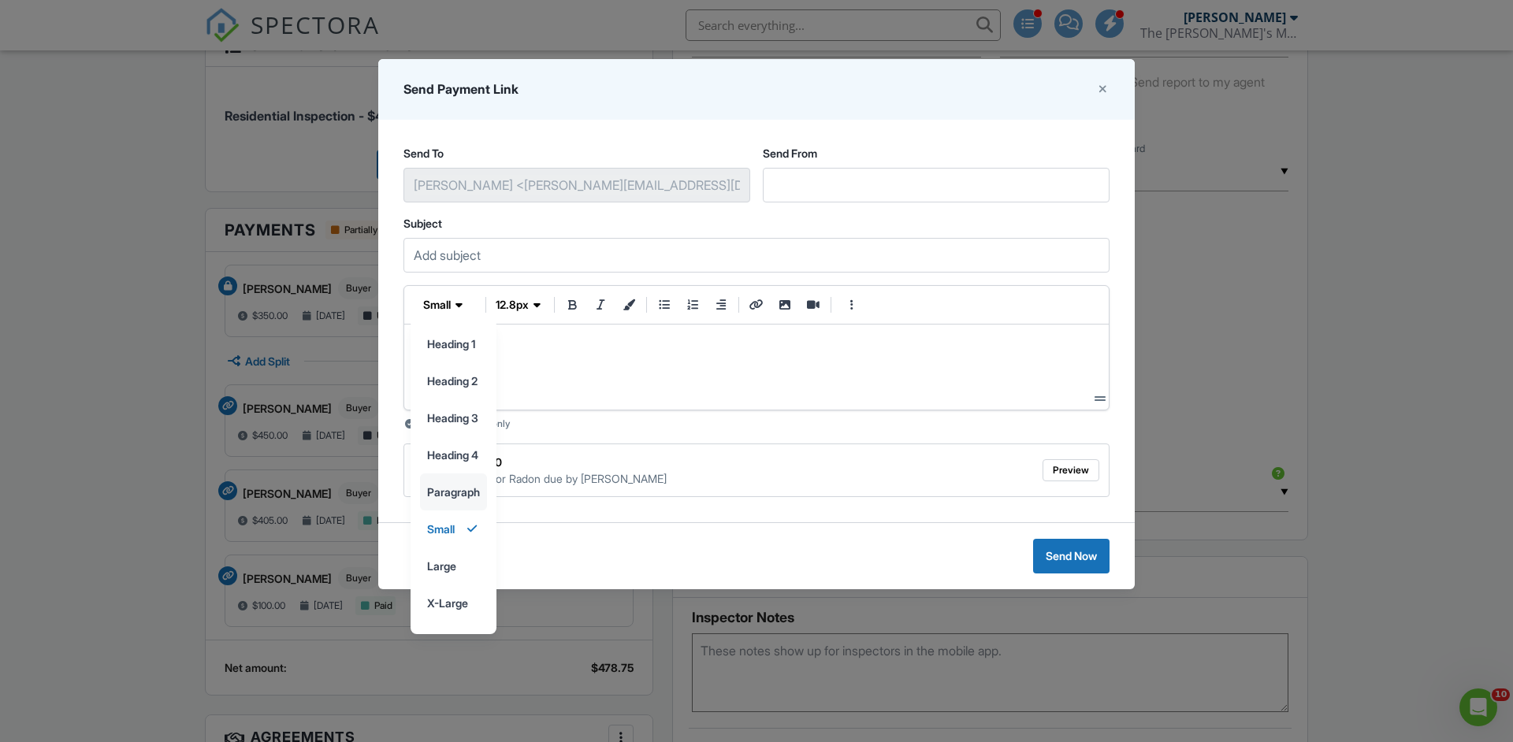
click at [449, 487] on input "paragraph" at bounding box center [453, 491] width 65 height 35
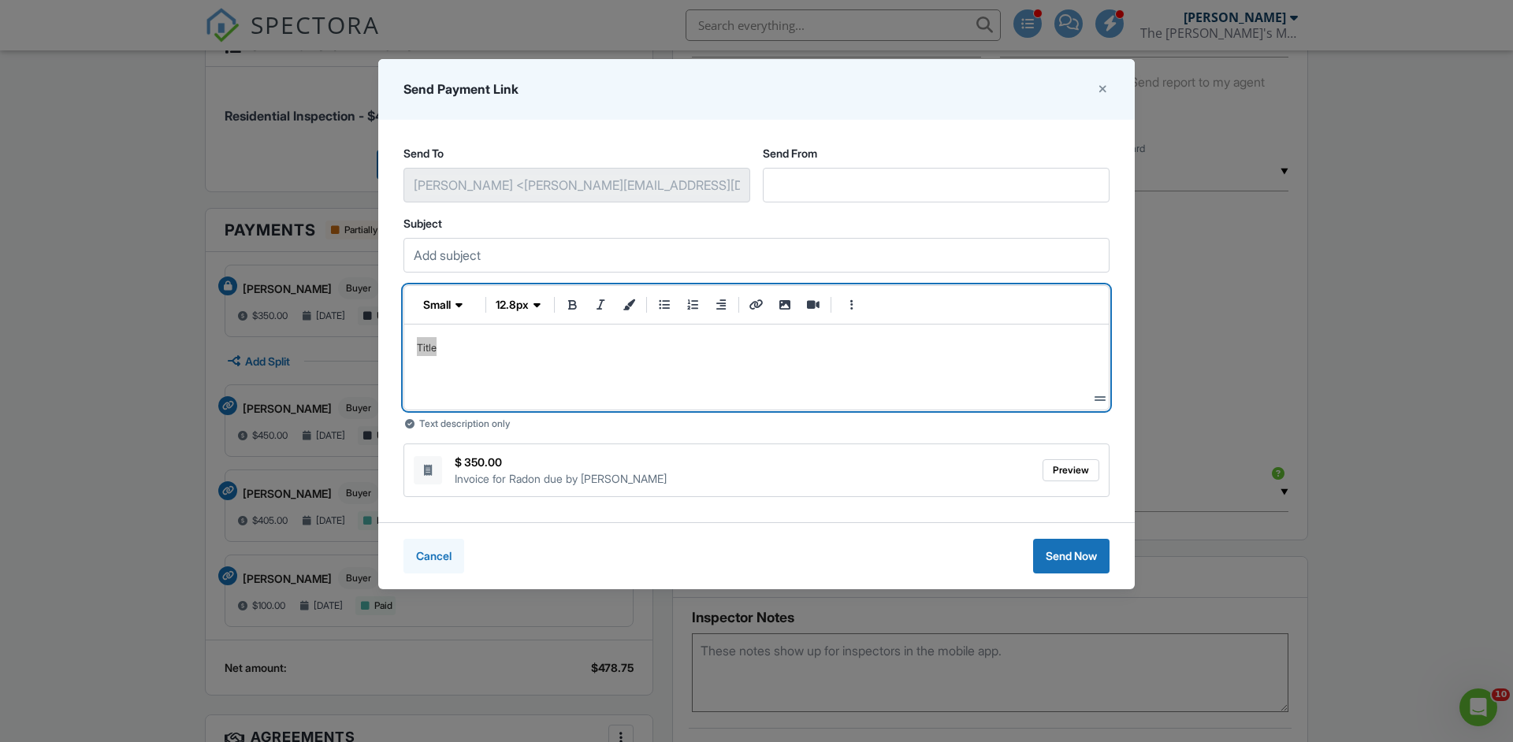
click at [440, 564] on button "Cancel" at bounding box center [433, 556] width 61 height 35
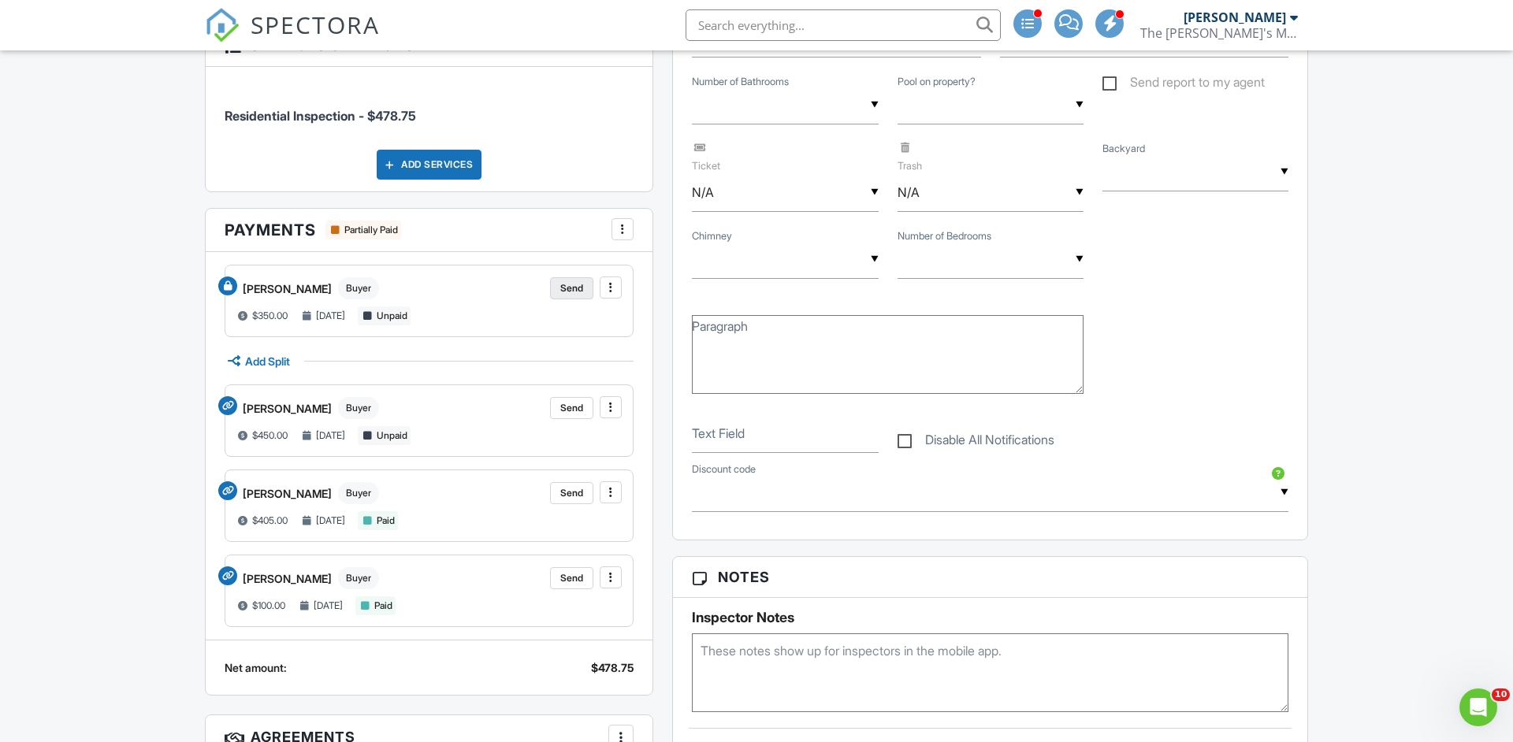
click at [566, 285] on span "Send" at bounding box center [571, 288] width 23 height 16
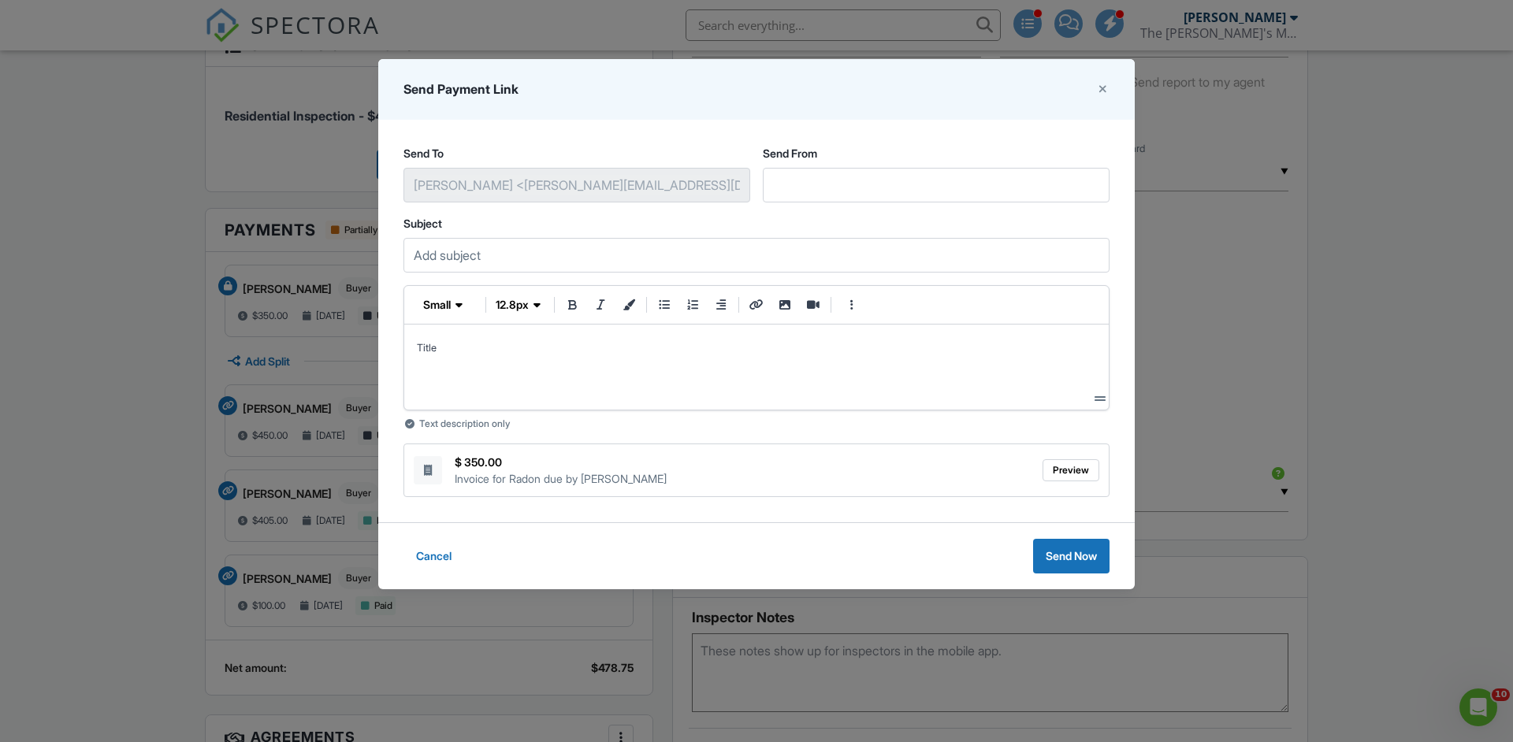
click at [421, 346] on span "Title" at bounding box center [427, 348] width 20 height 12
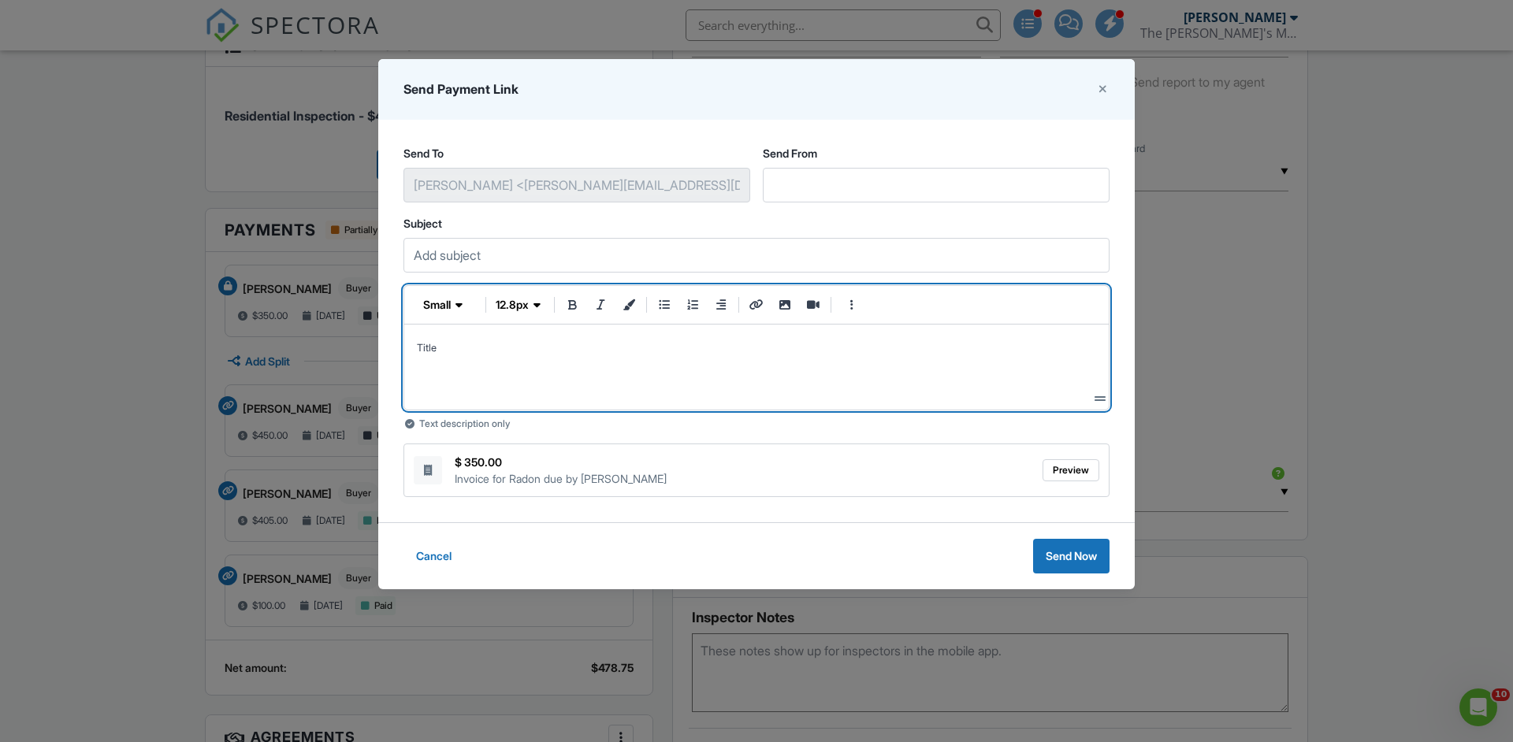
click at [421, 346] on span "Title" at bounding box center [427, 348] width 20 height 12
click at [446, 303] on span "small" at bounding box center [437, 305] width 28 height 16
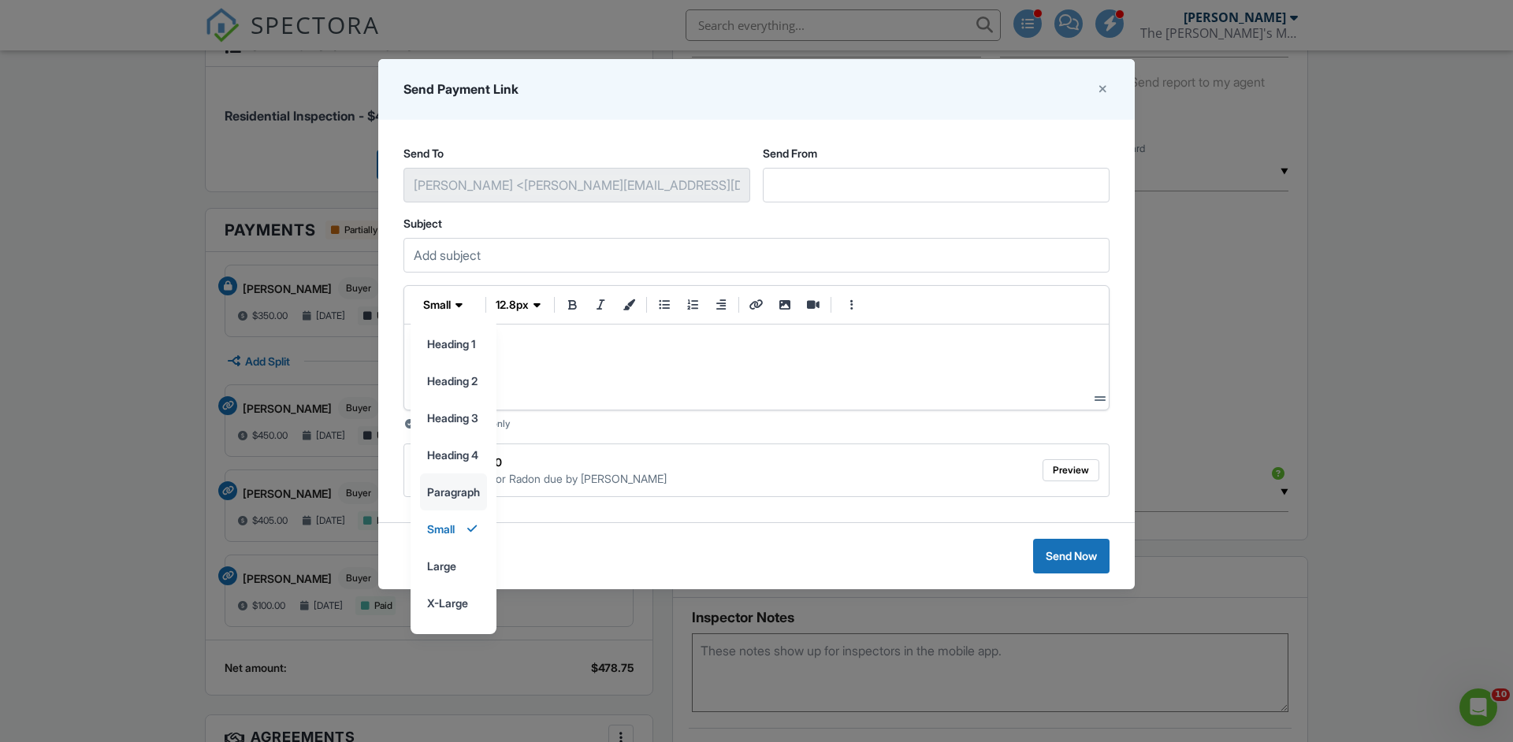
click at [451, 490] on input "paragraph" at bounding box center [453, 491] width 65 height 35
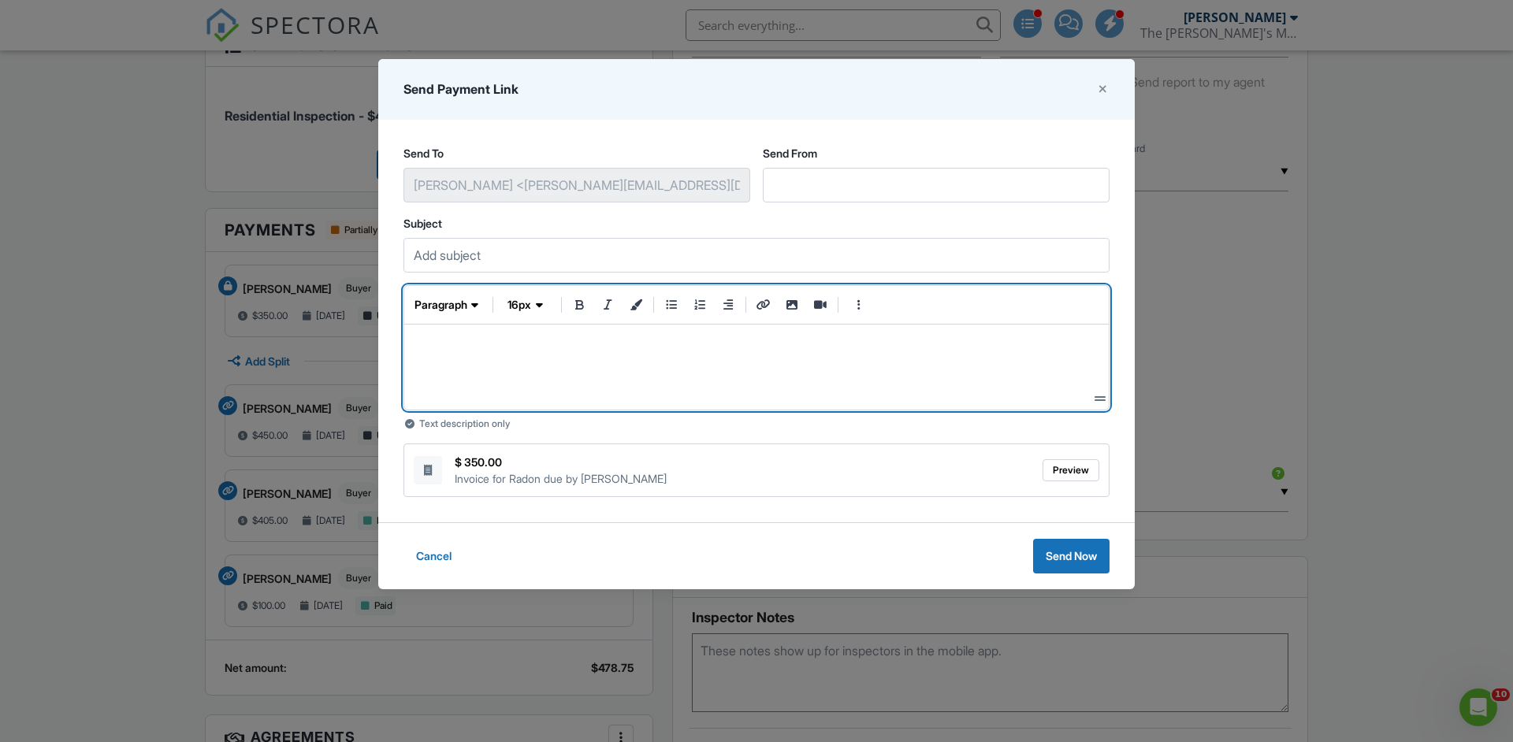
click at [451, 291] on header "paragraph 16px" at bounding box center [756, 305] width 704 height 39
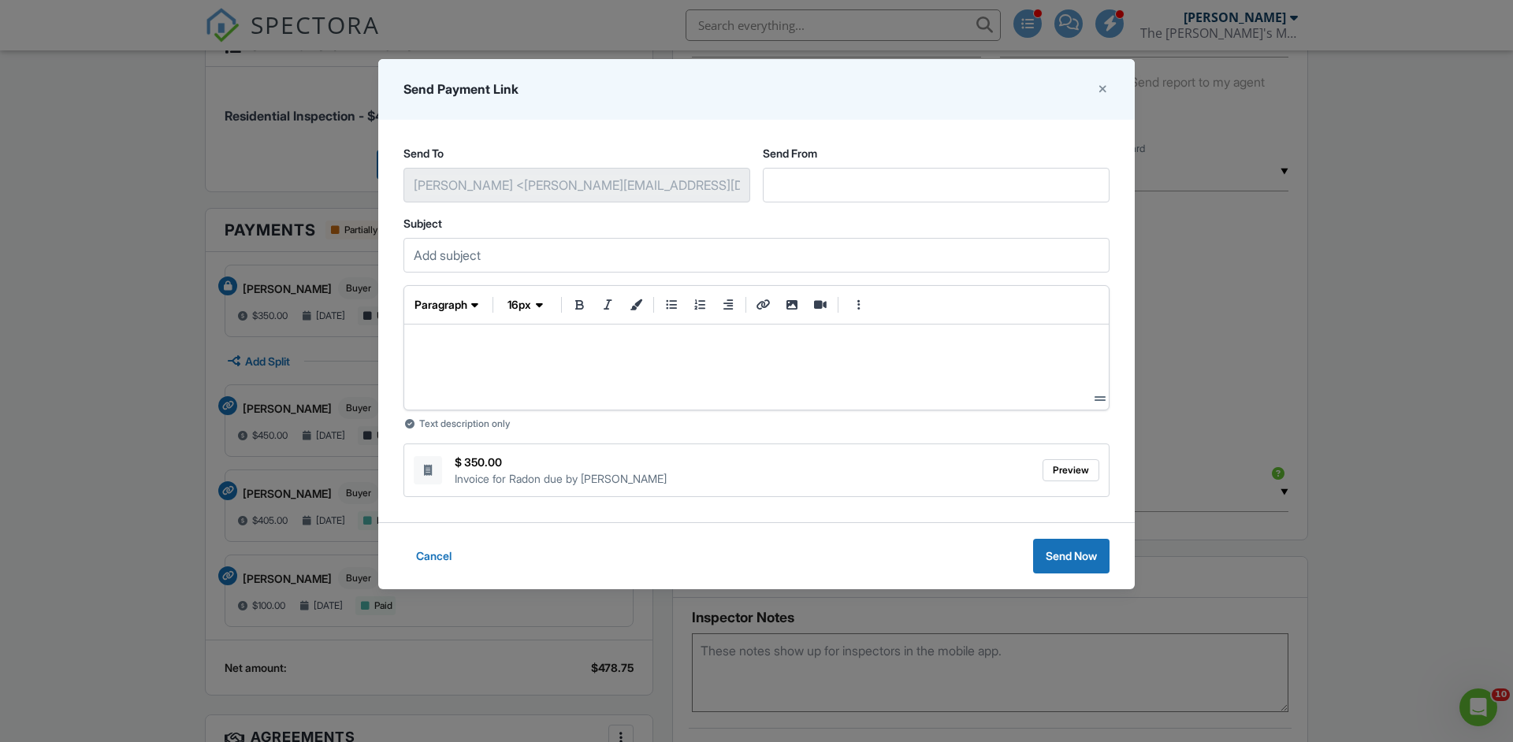
click at [432, 373] on p at bounding box center [756, 365] width 679 height 19
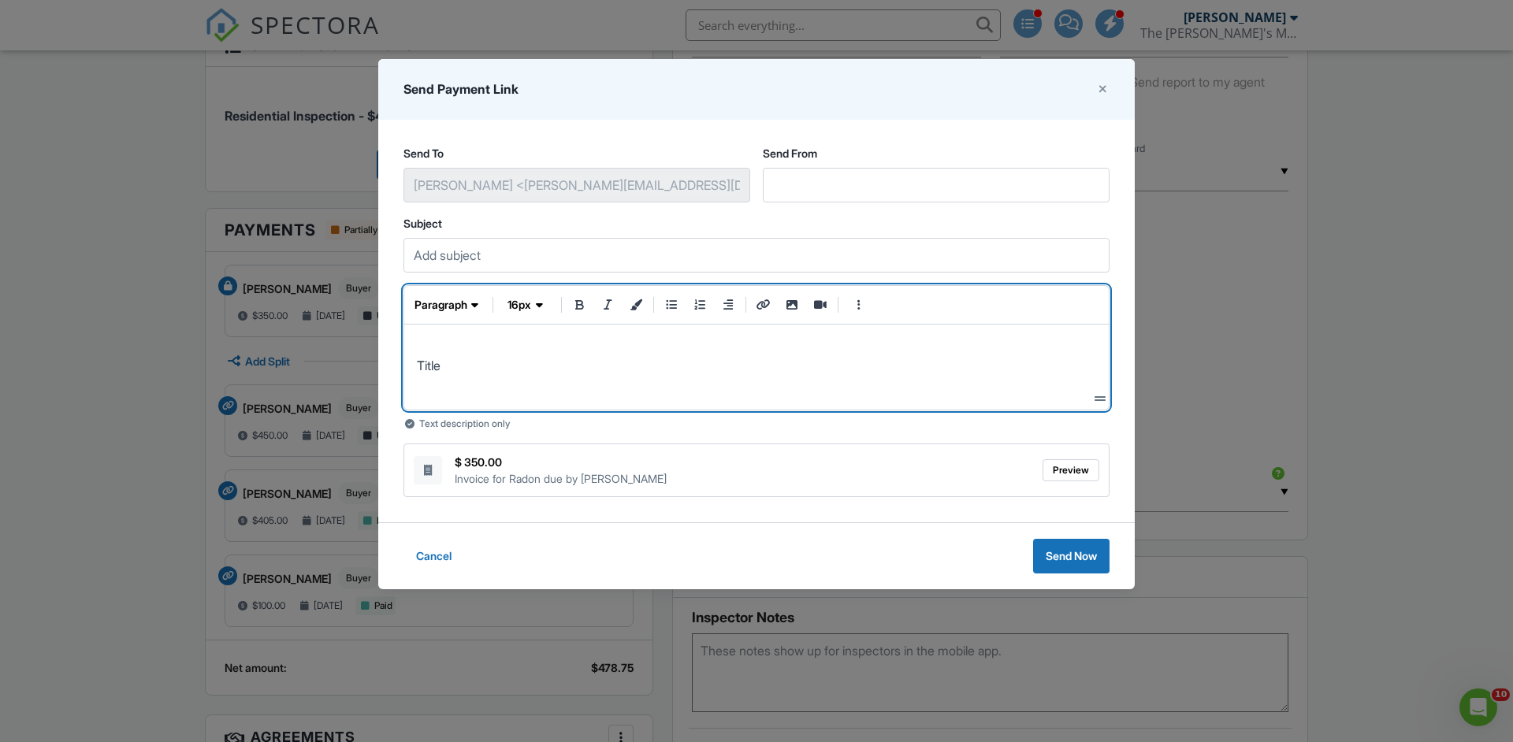
click at [425, 366] on p "Title" at bounding box center [756, 365] width 679 height 19
click at [459, 304] on span "paragraph" at bounding box center [440, 305] width 53 height 16
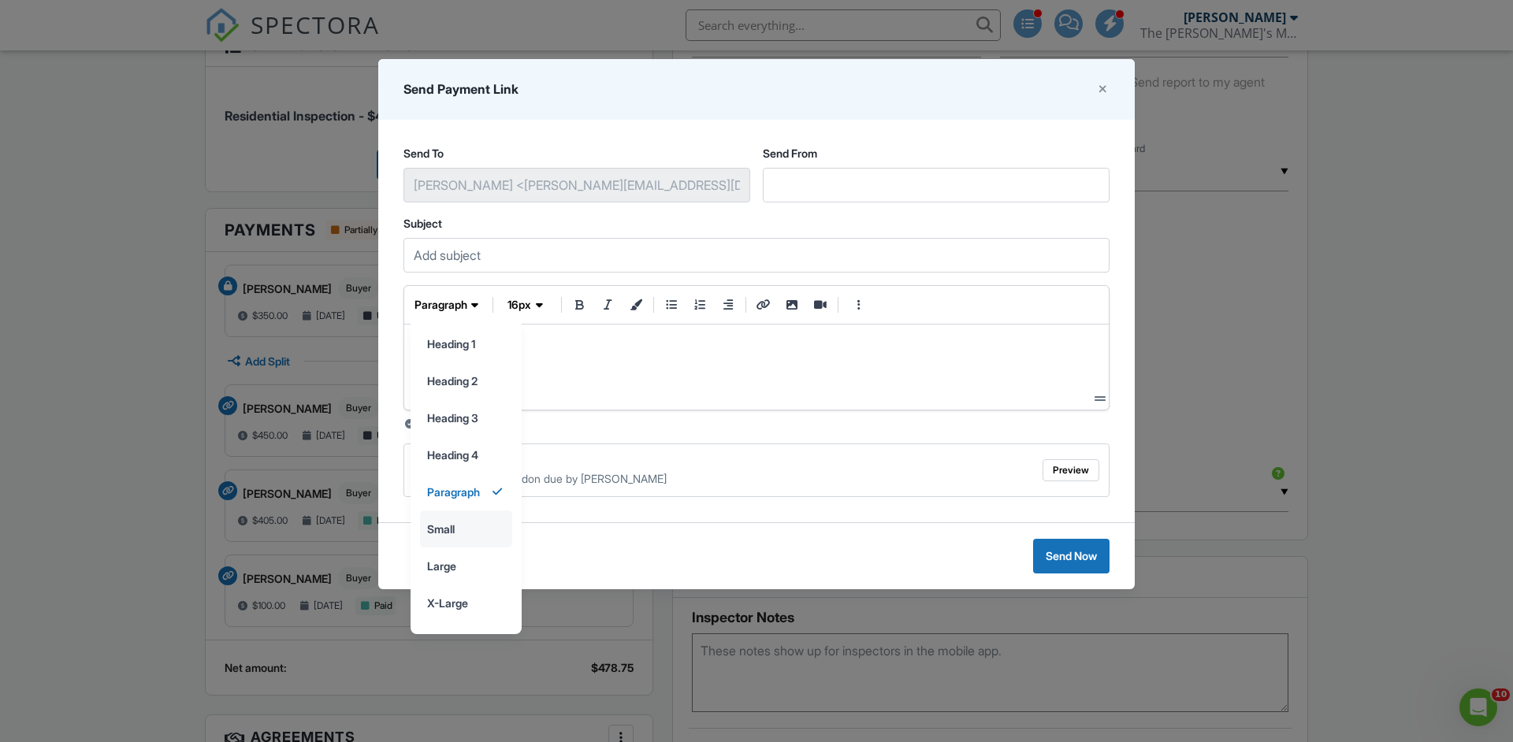
click at [463, 535] on input "small" at bounding box center [466, 528] width 91 height 35
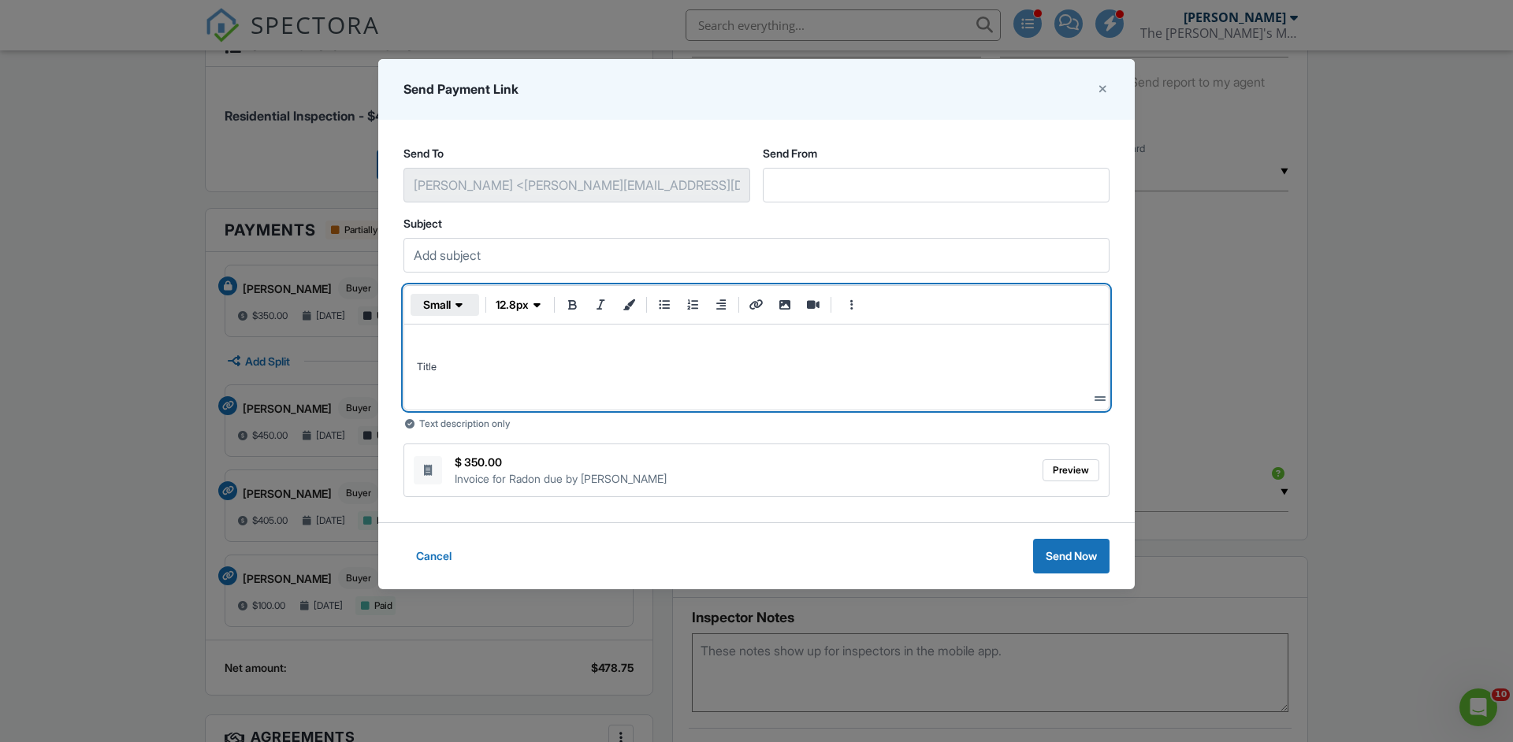
click at [450, 306] on span "small" at bounding box center [437, 305] width 28 height 16
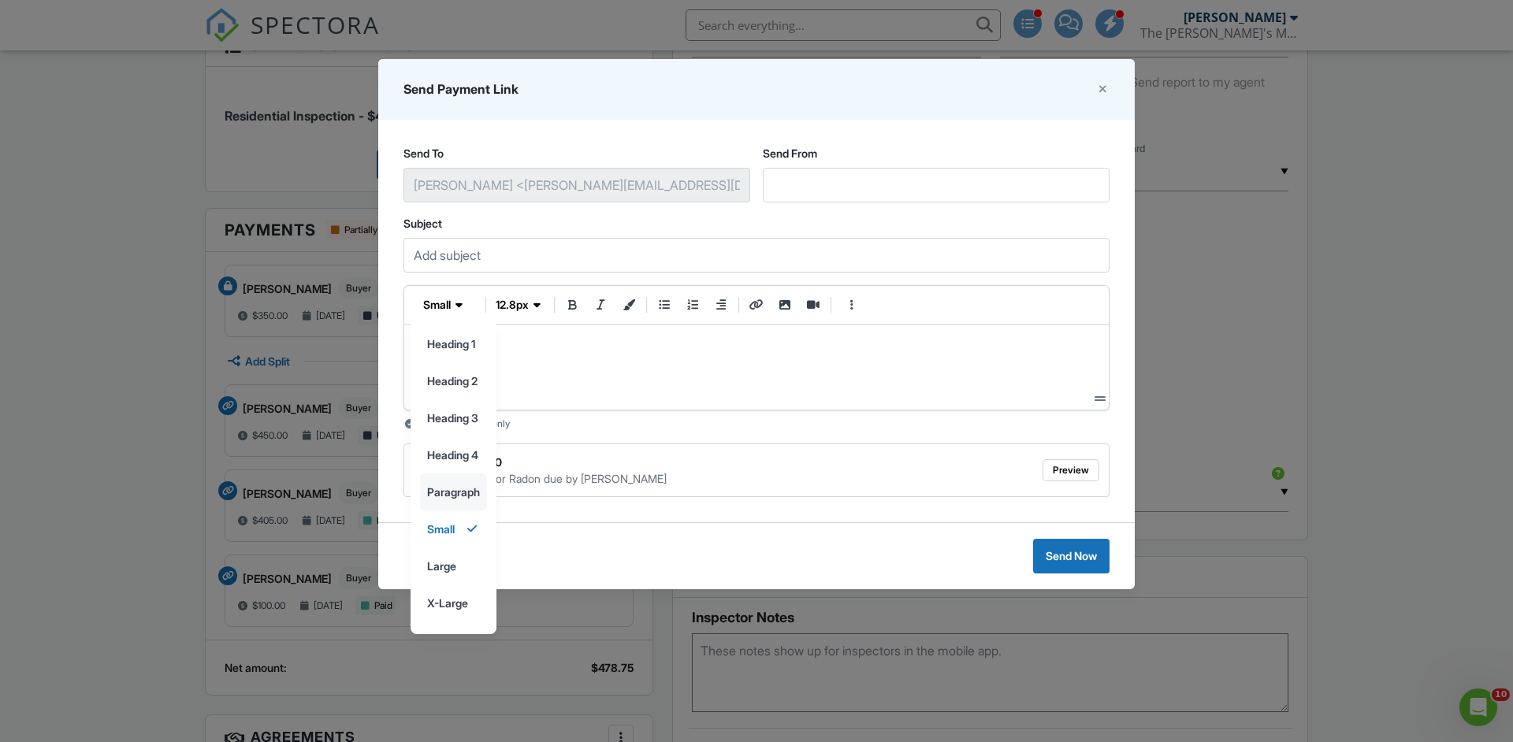
click at [455, 496] on input "paragraph" at bounding box center [453, 491] width 65 height 35
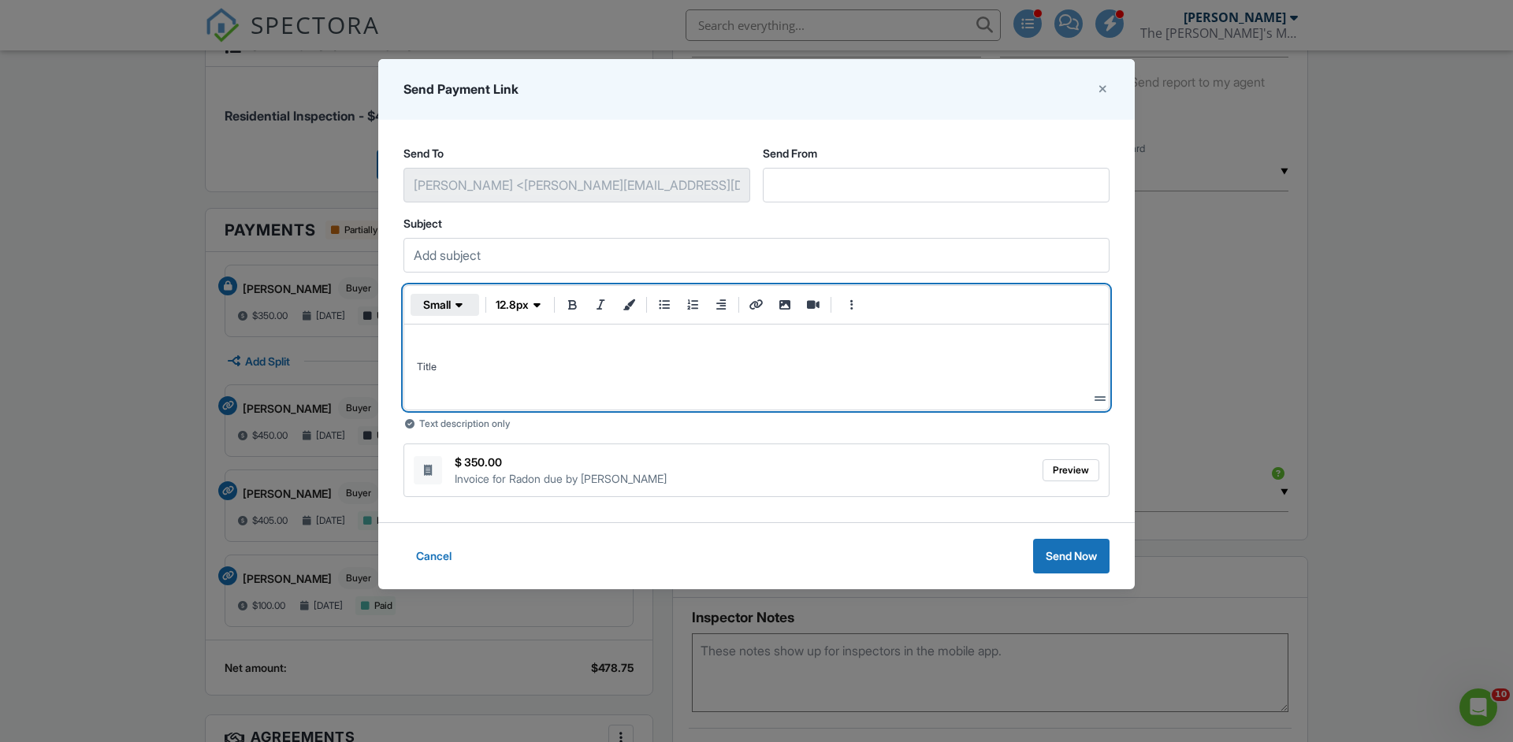
click at [455, 301] on span "button" at bounding box center [459, 305] width 16 height 16
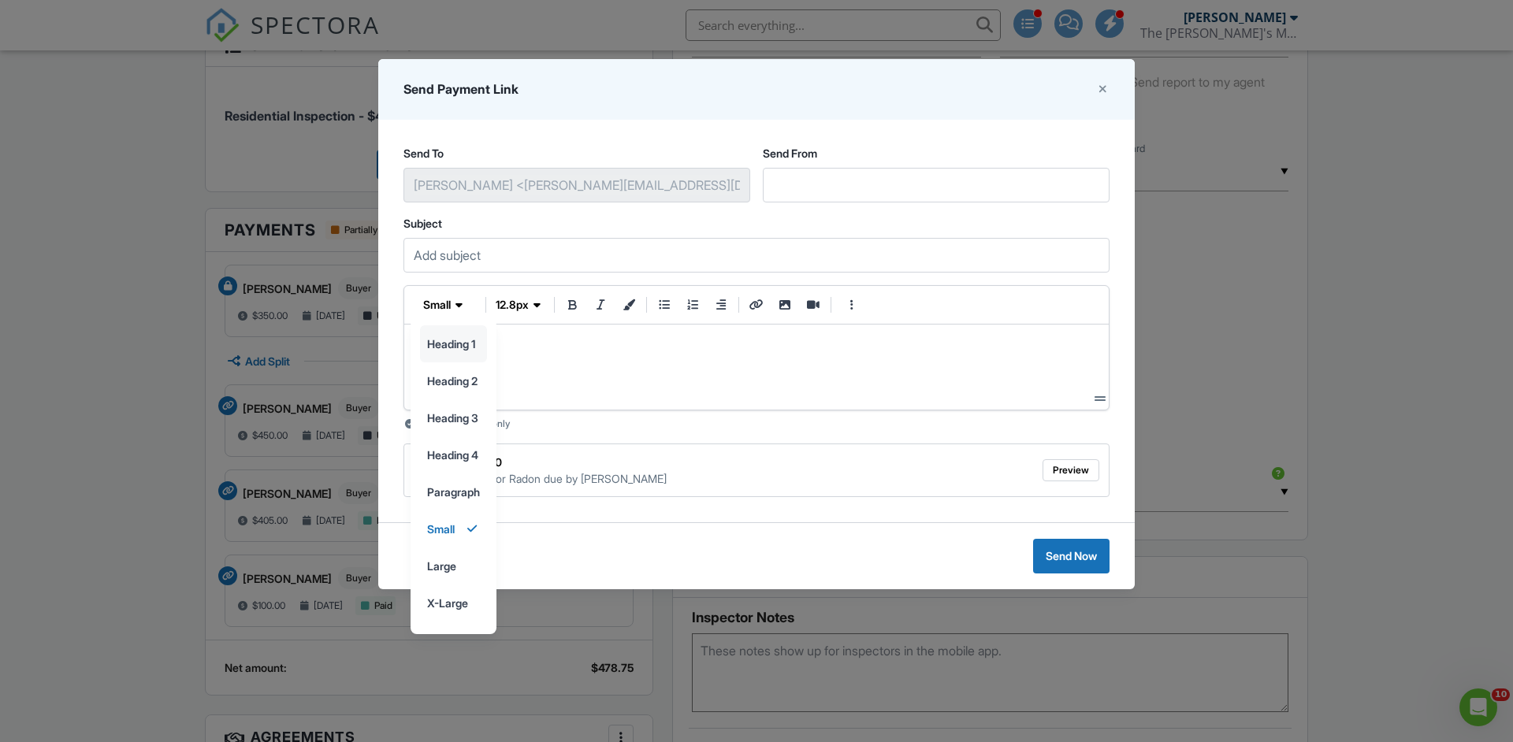
click at [451, 343] on input "heading 1" at bounding box center [453, 343] width 65 height 35
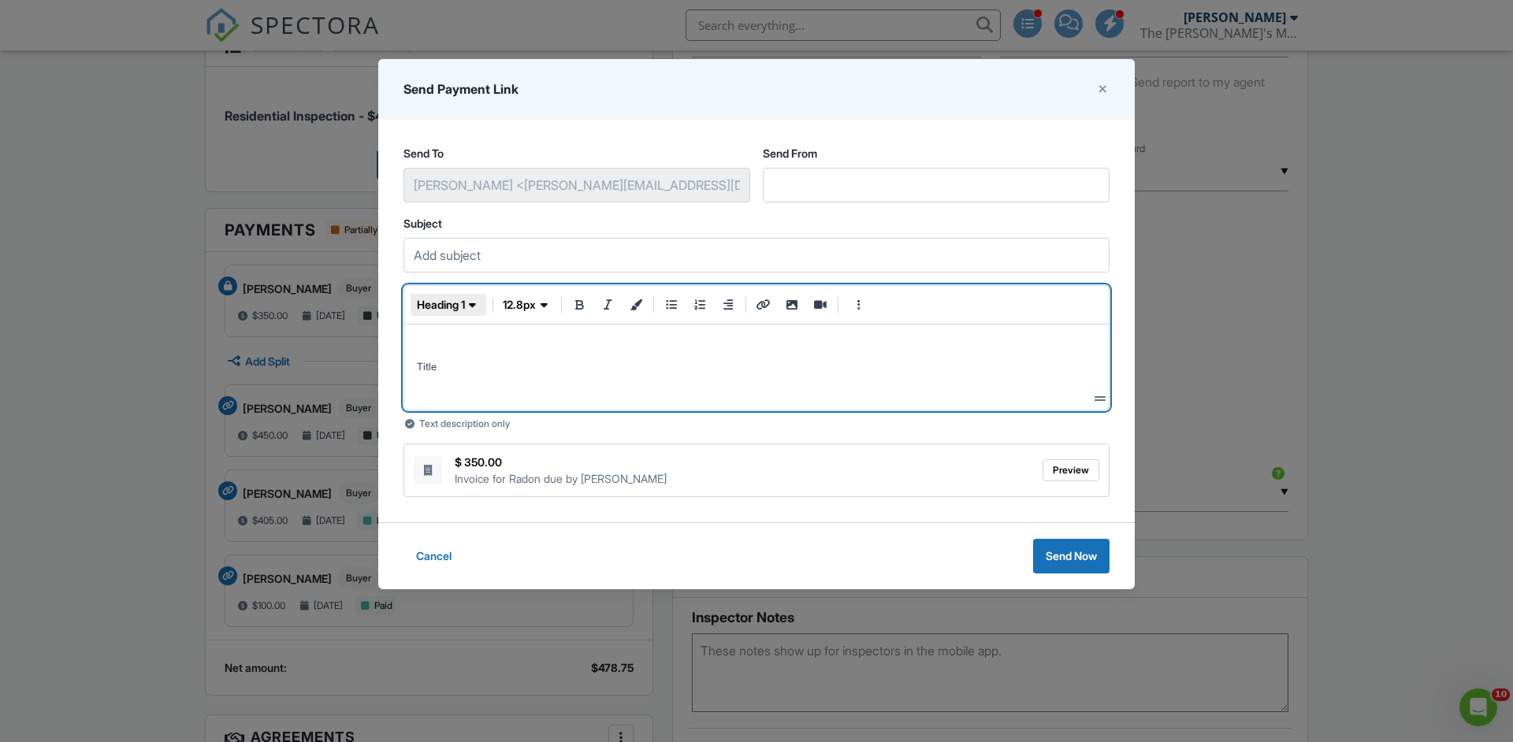
click at [467, 307] on span "button" at bounding box center [473, 305] width 16 height 16
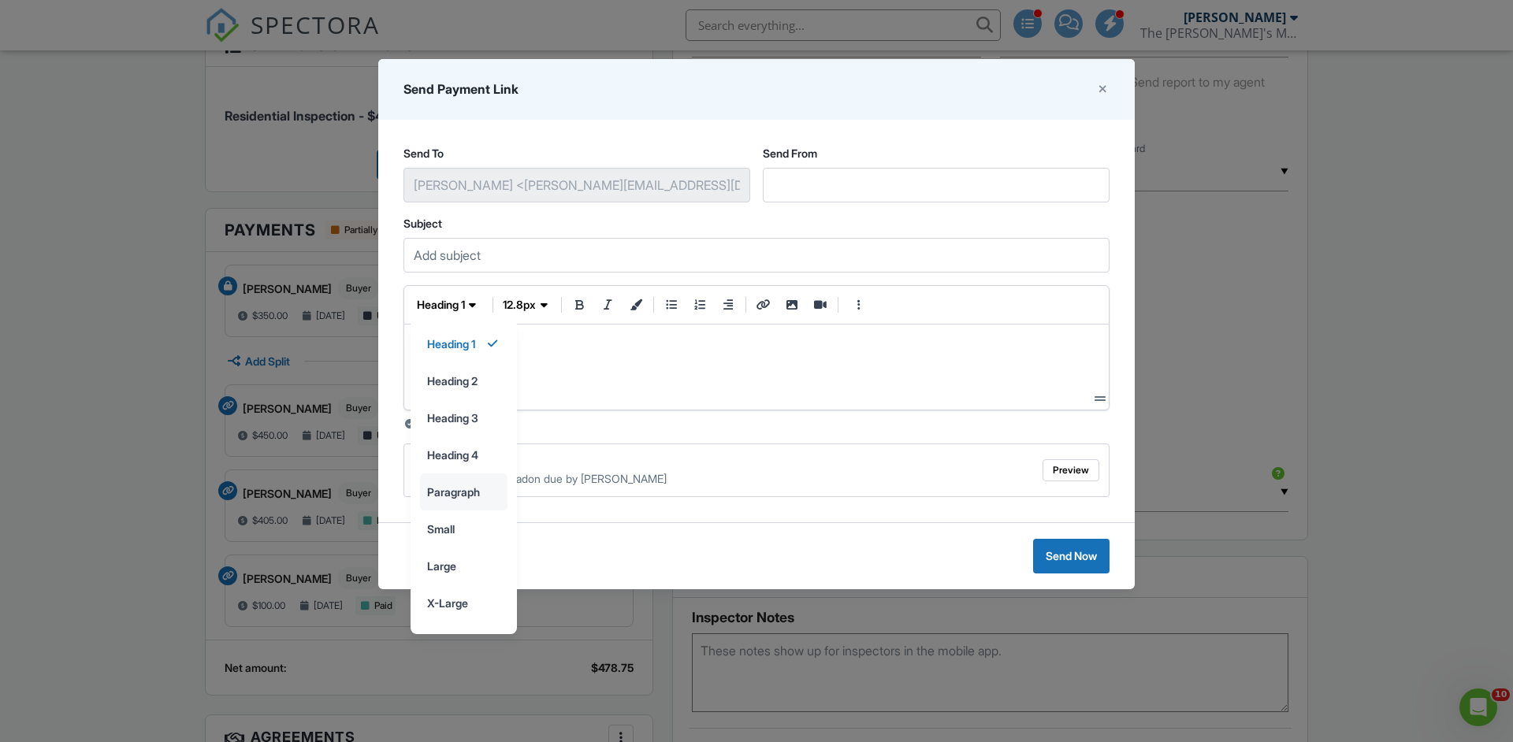
click at [473, 488] on input "paragraph" at bounding box center [464, 491] width 86 height 35
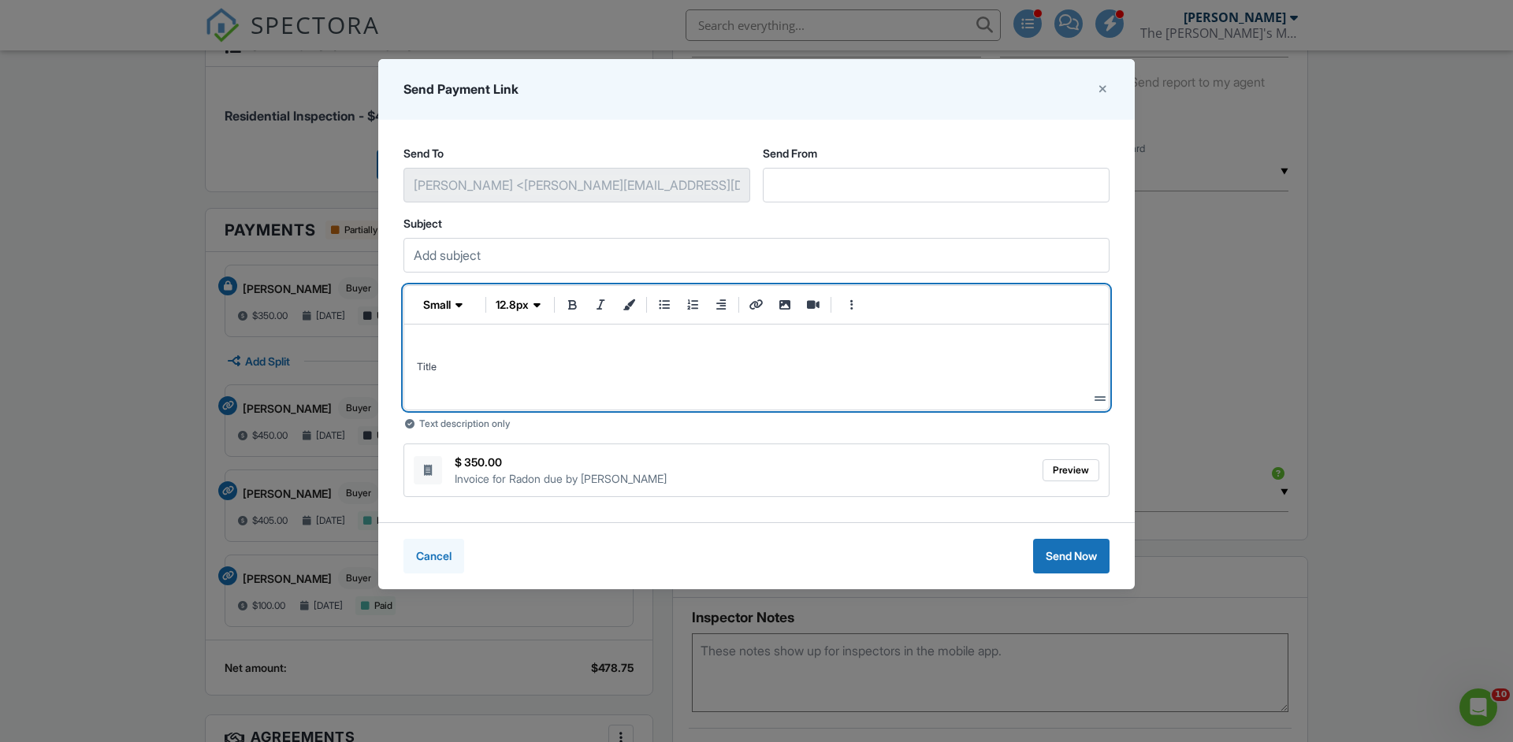
click at [442, 555] on span "Cancel" at bounding box center [433, 556] width 35 height 16
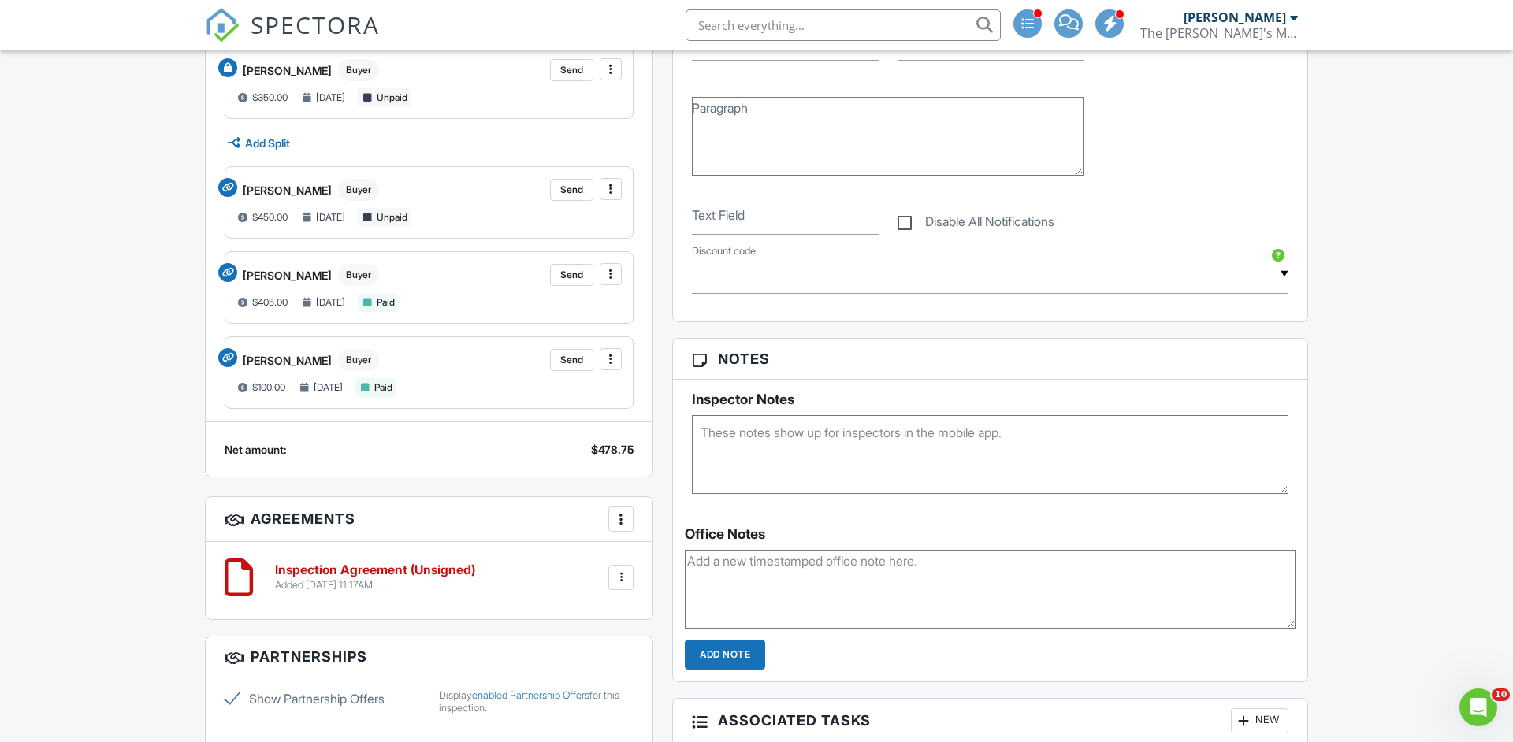
scroll to position [1090, 0]
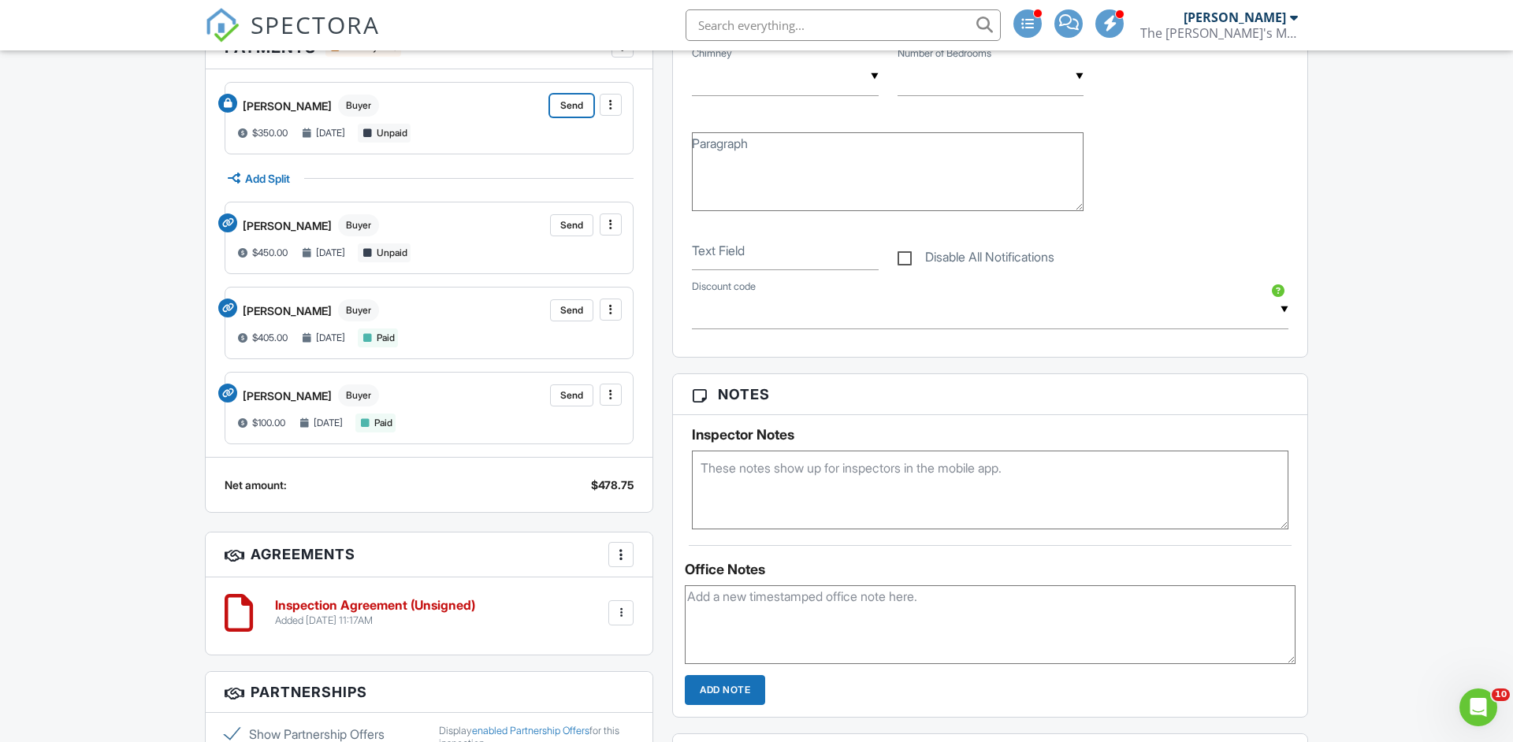
click at [574, 228] on span "Send" at bounding box center [571, 225] width 23 height 16
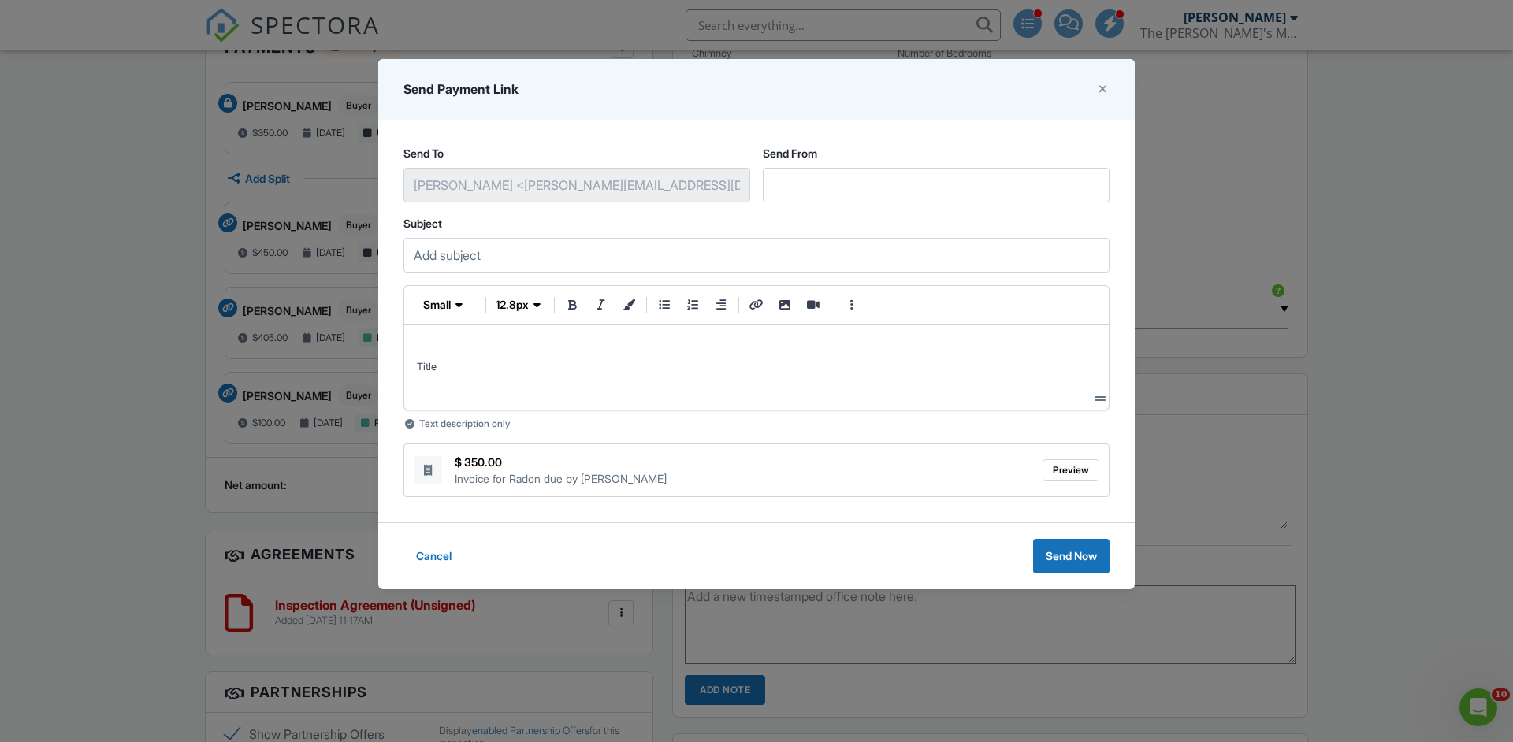
click at [378, 419] on dialog "Send Payment Link Send To Jane Doe <jane+test@spectora.com> Send From Subject s…" at bounding box center [756, 324] width 756 height 530
click at [433, 553] on span "Cancel" at bounding box center [433, 556] width 35 height 16
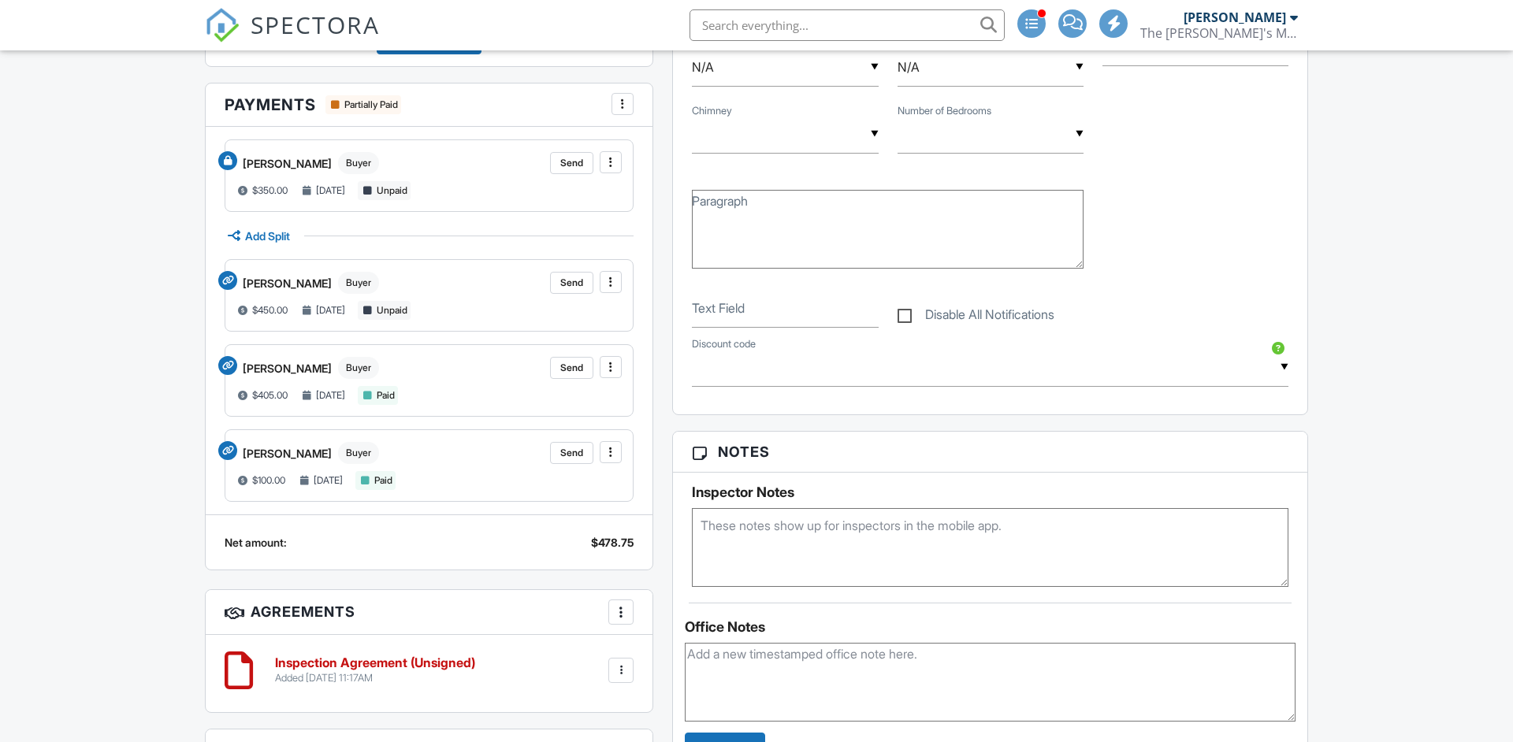
scroll to position [1027, 0]
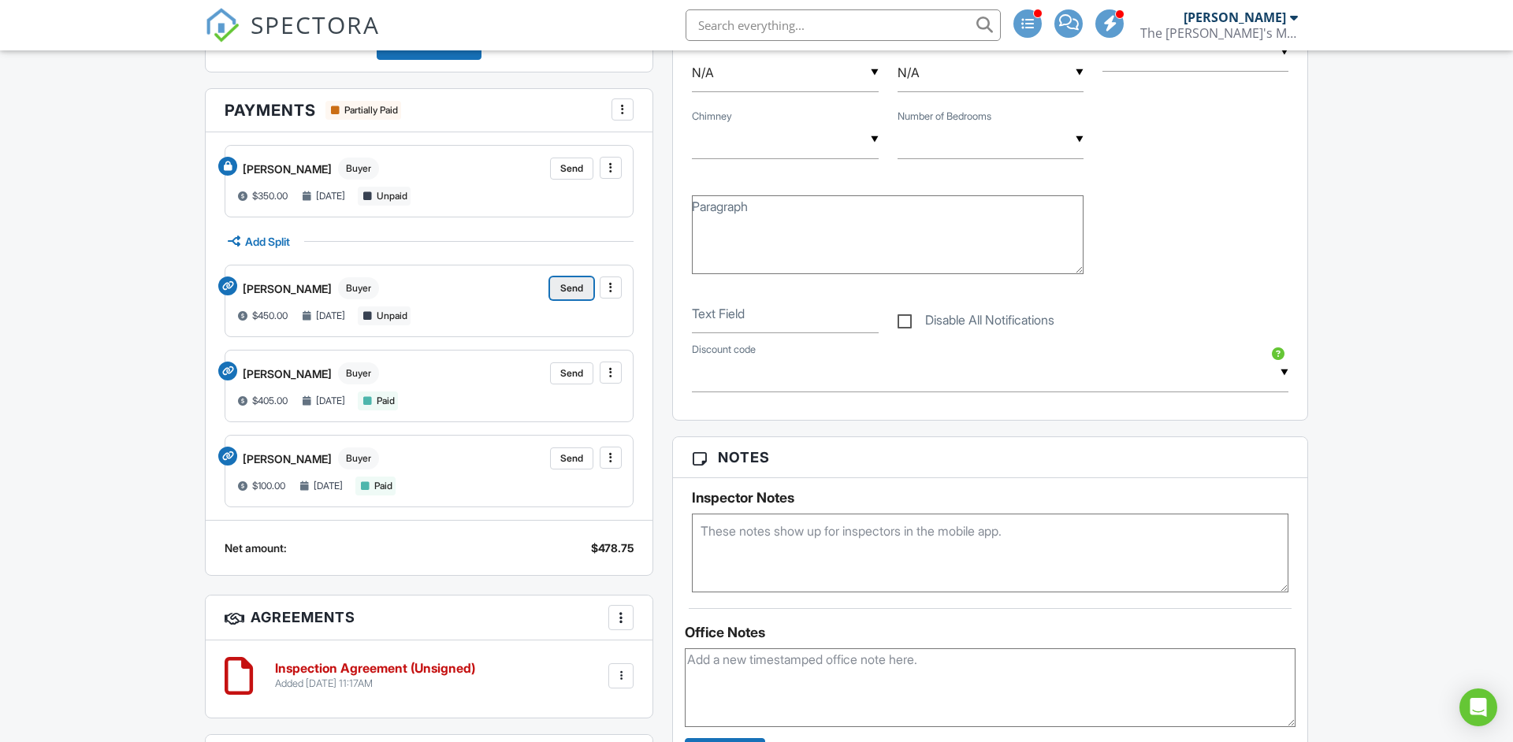
click at [577, 290] on span "Send" at bounding box center [571, 288] width 23 height 16
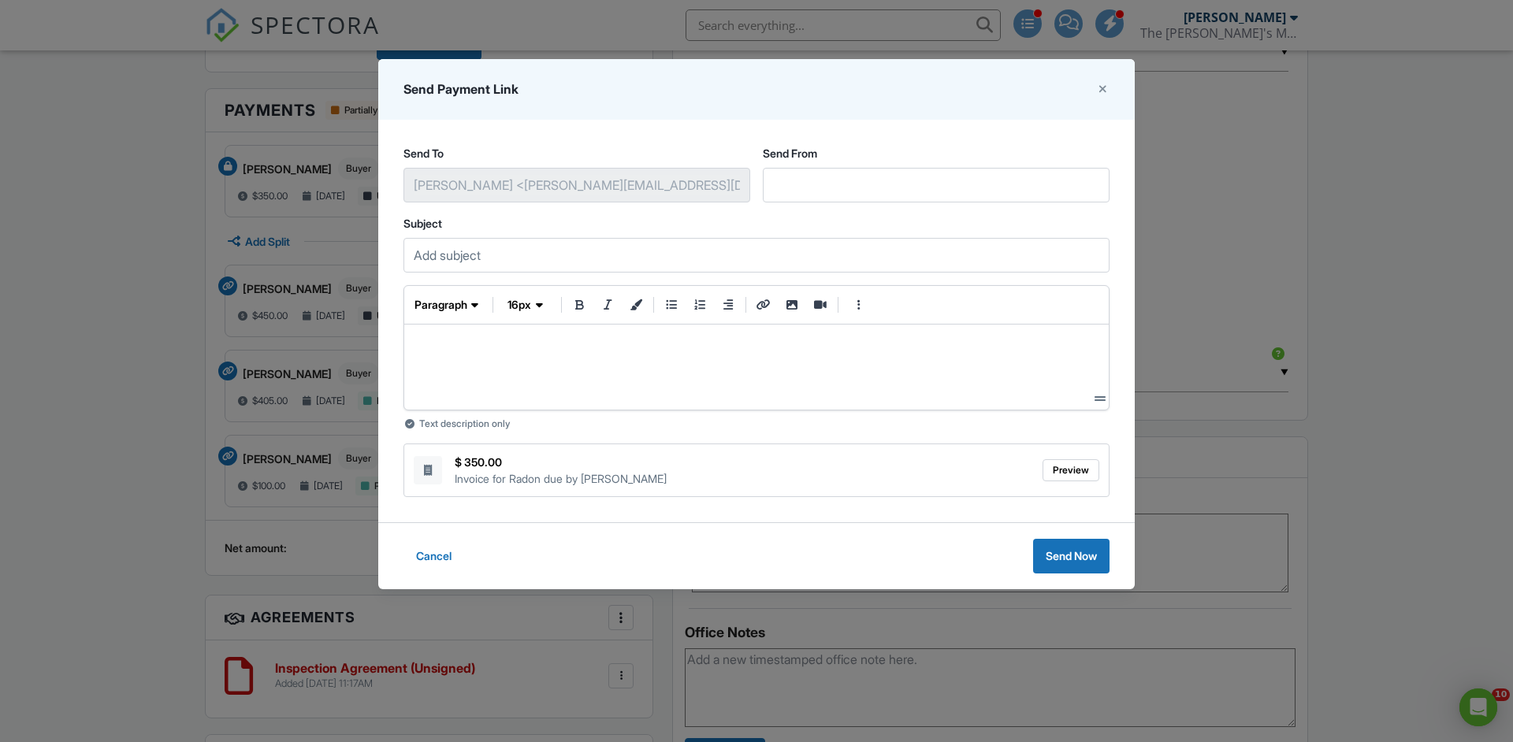
scroll to position [0, 0]
click at [436, 354] on p at bounding box center [756, 346] width 679 height 19
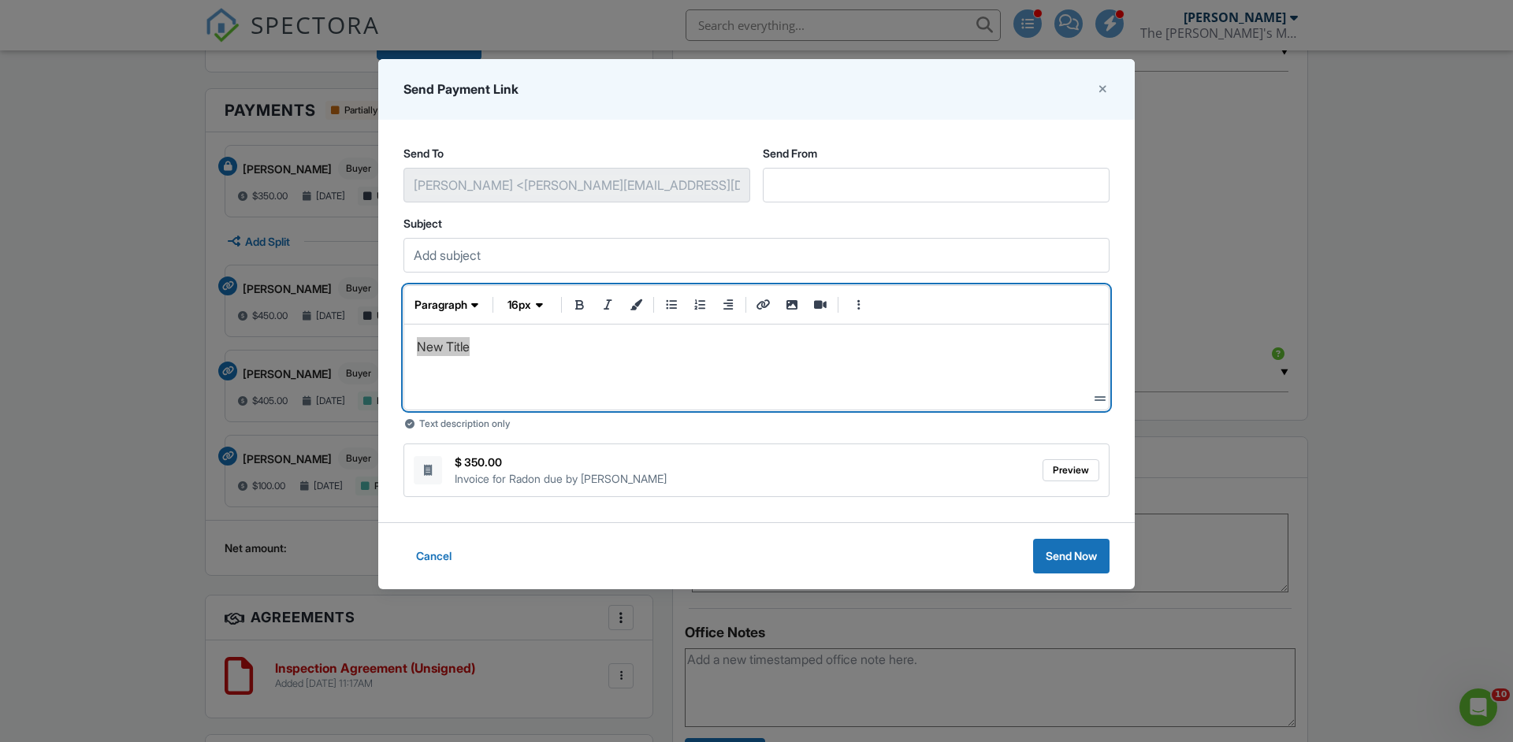
drag, startPoint x: 418, startPoint y: 348, endPoint x: 586, endPoint y: 348, distance: 168.6
click at [586, 348] on p "New Title" at bounding box center [756, 346] width 679 height 19
click at [465, 301] on span "paragraph" at bounding box center [440, 305] width 53 height 16
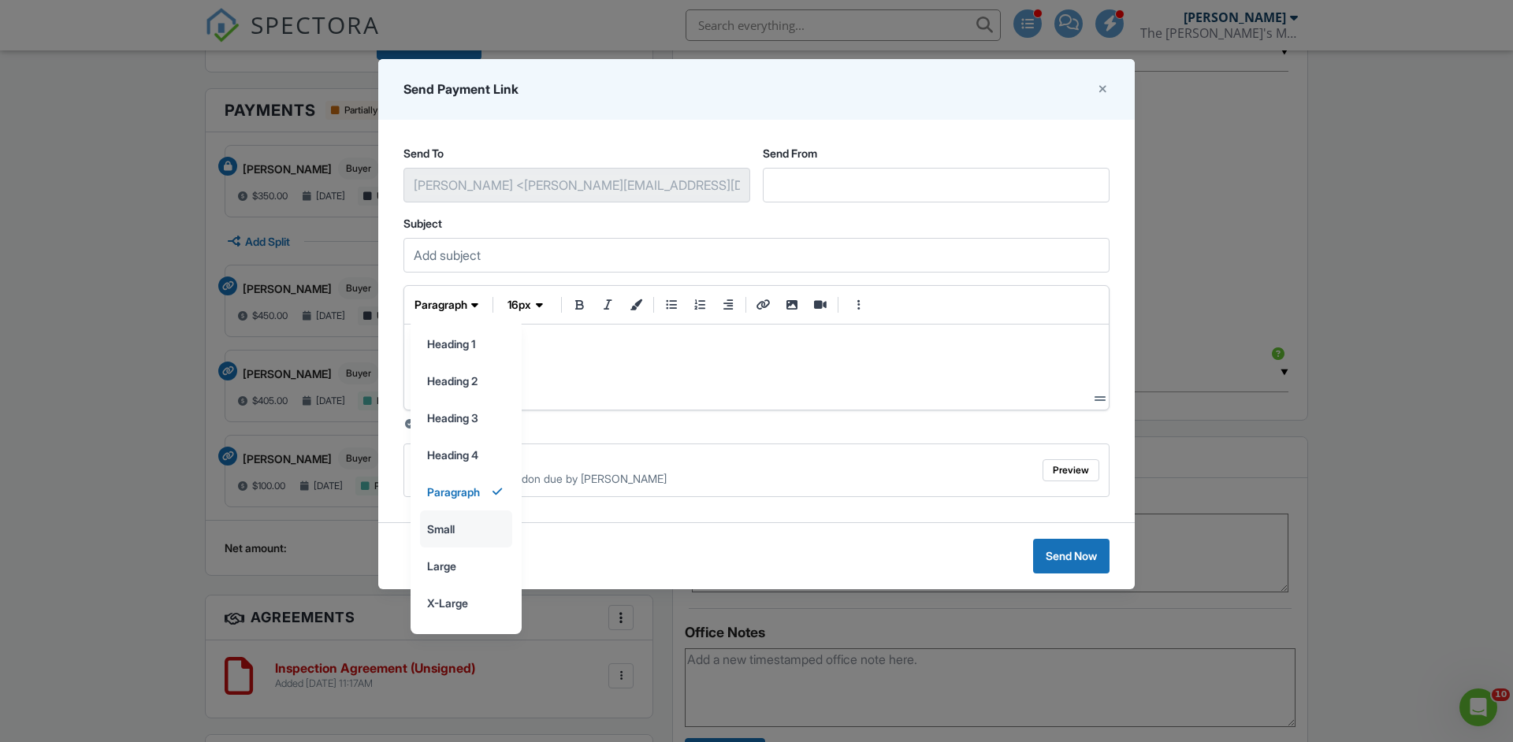
click at [458, 535] on input "small" at bounding box center [466, 528] width 91 height 35
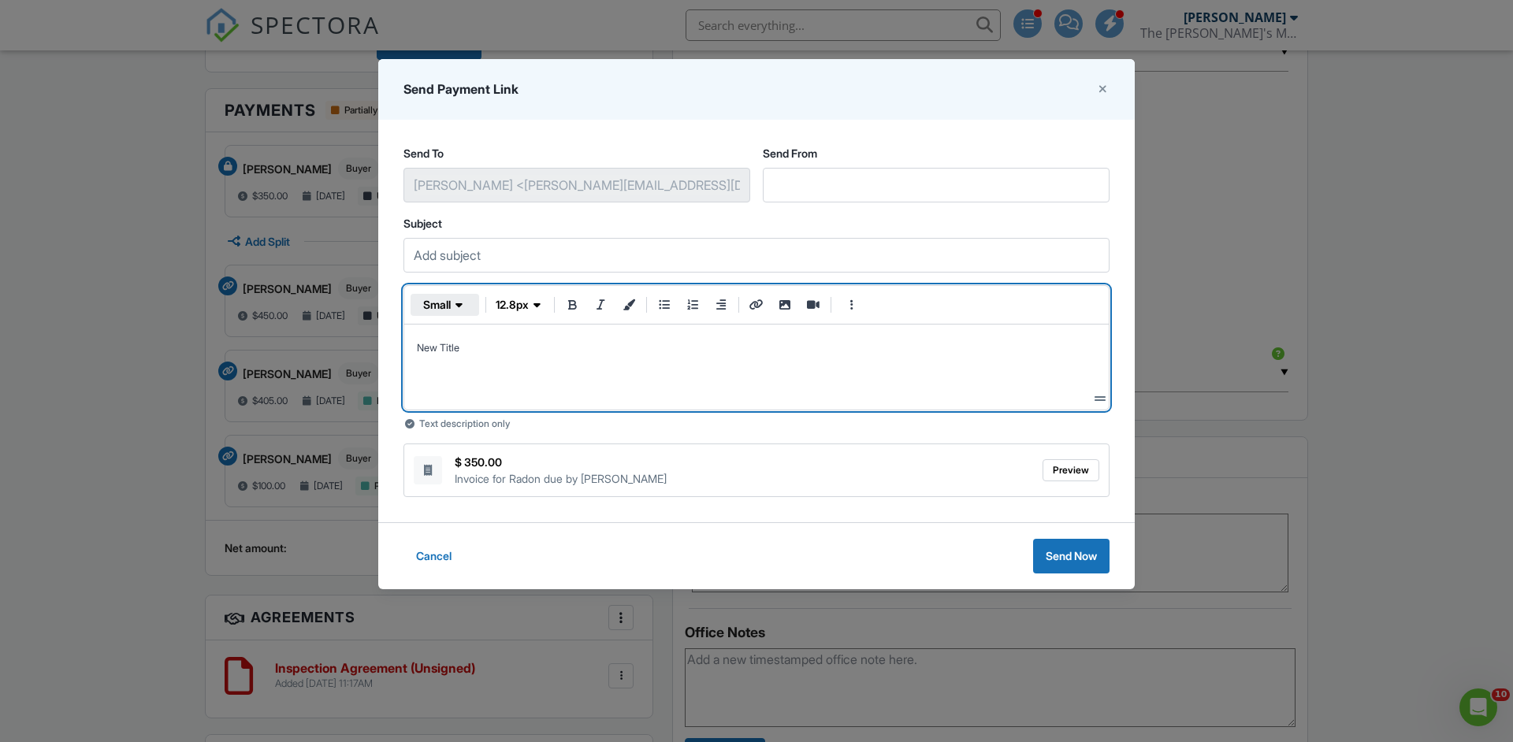
click at [459, 307] on icon "button" at bounding box center [458, 305] width 7 height 16
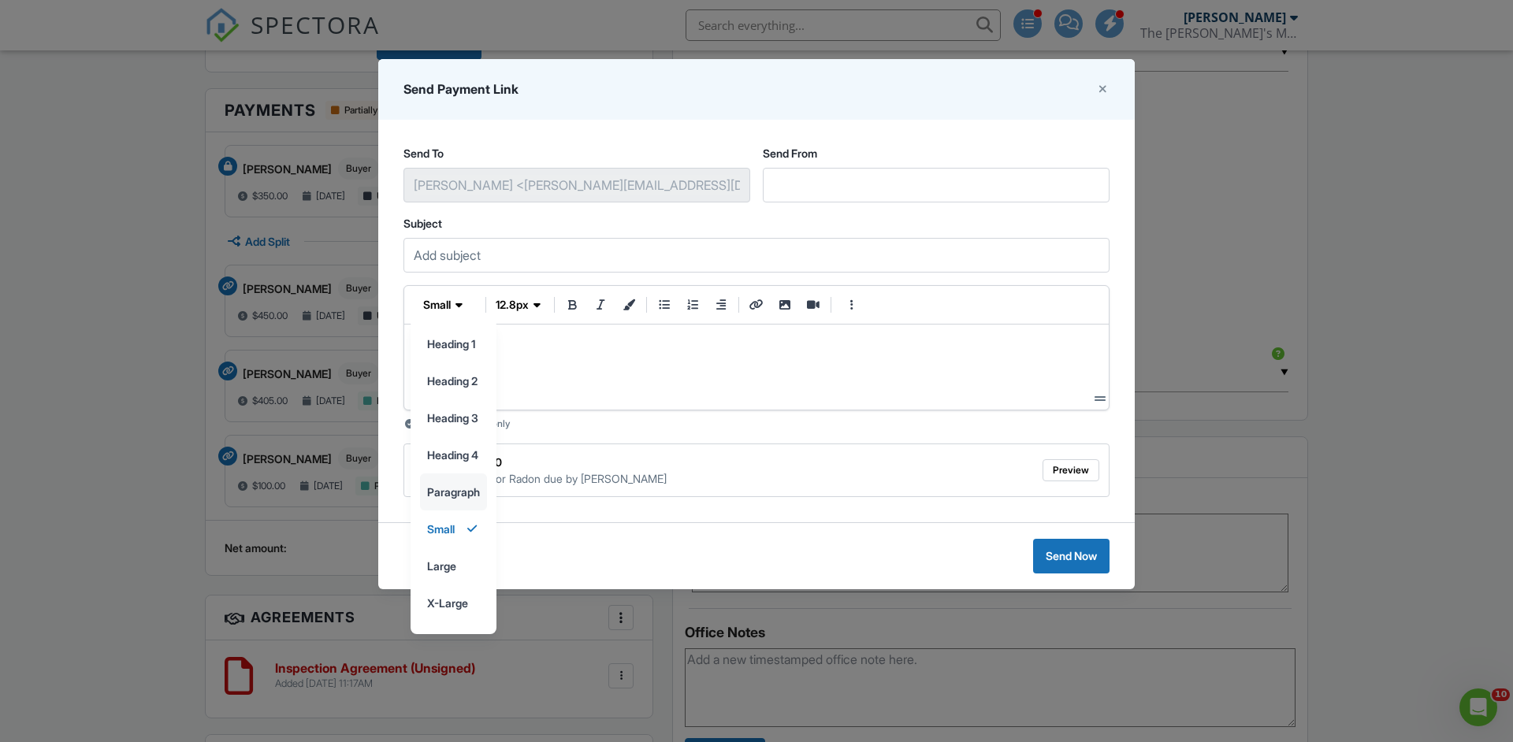
click at [463, 494] on input "paragraph" at bounding box center [453, 491] width 65 height 35
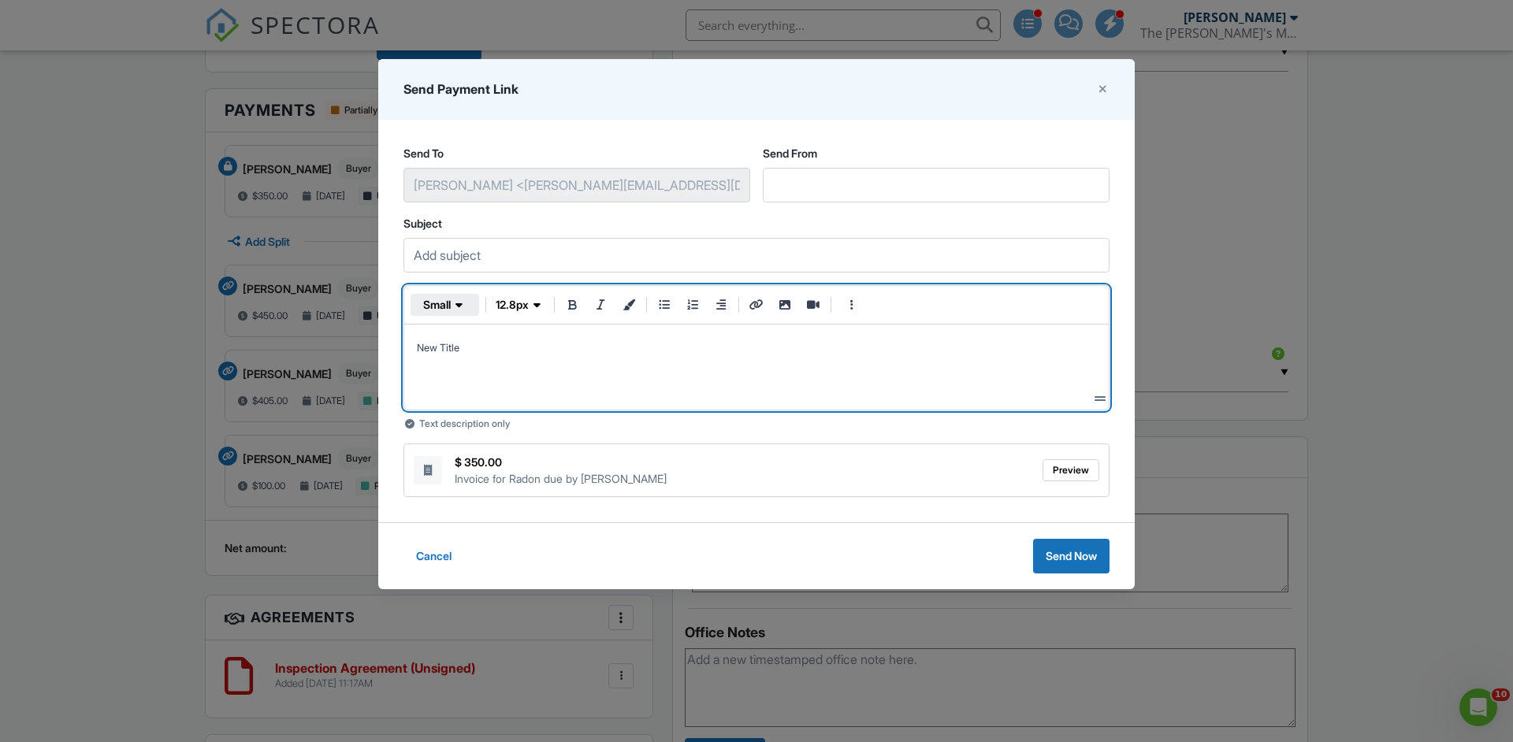
click at [460, 314] on button "small" at bounding box center [444, 305] width 69 height 22
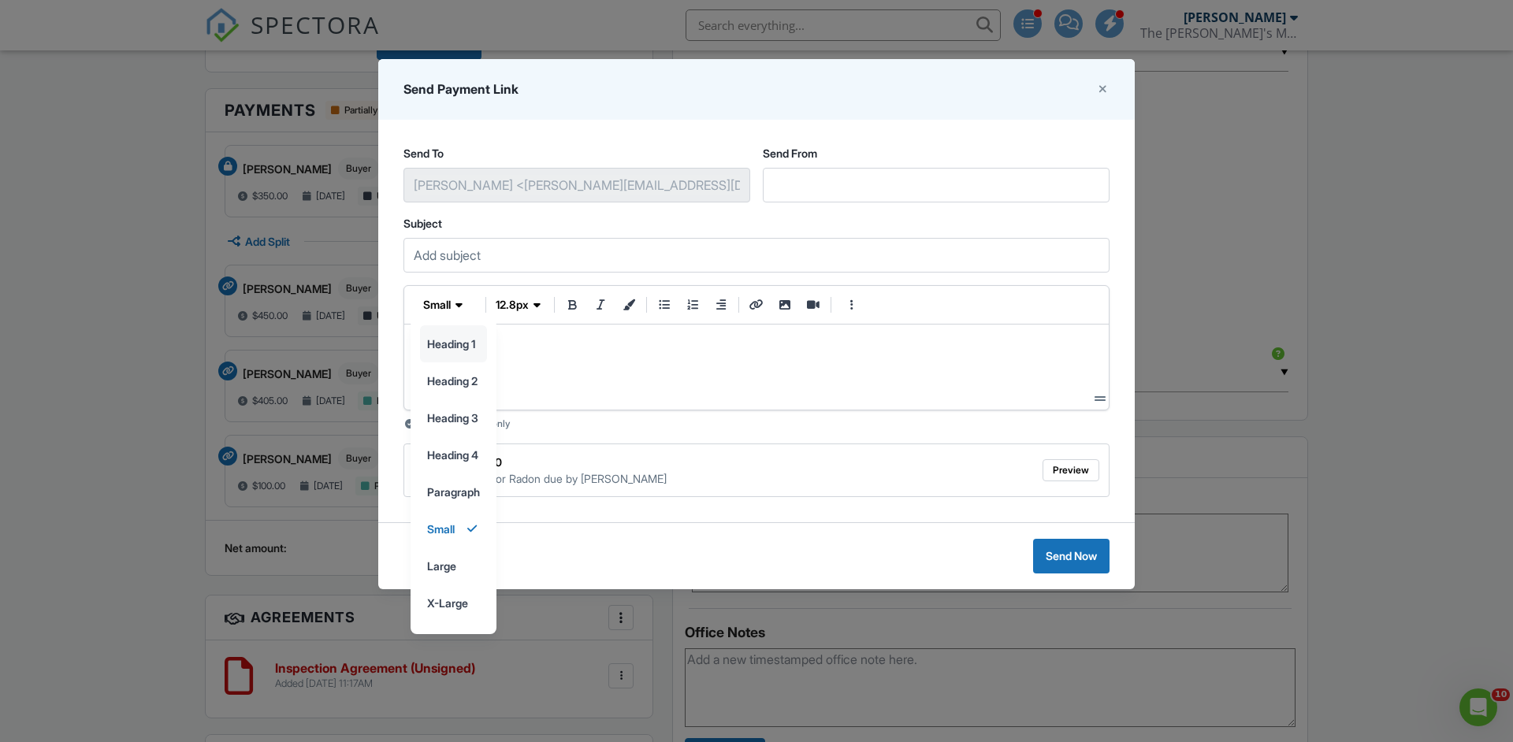
click at [475, 339] on input "heading 1" at bounding box center [453, 343] width 65 height 35
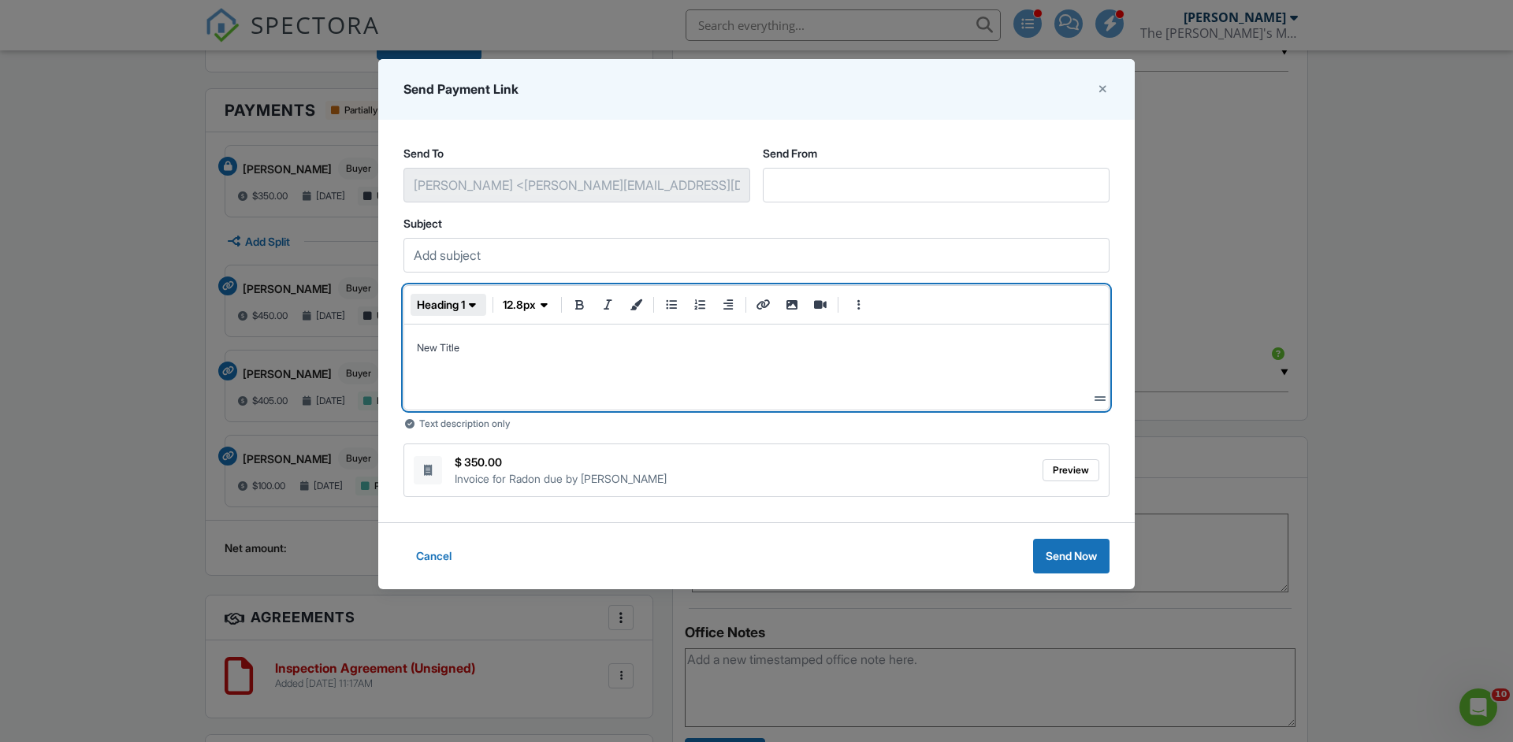
click at [471, 314] on button "heading 1" at bounding box center [448, 305] width 76 height 22
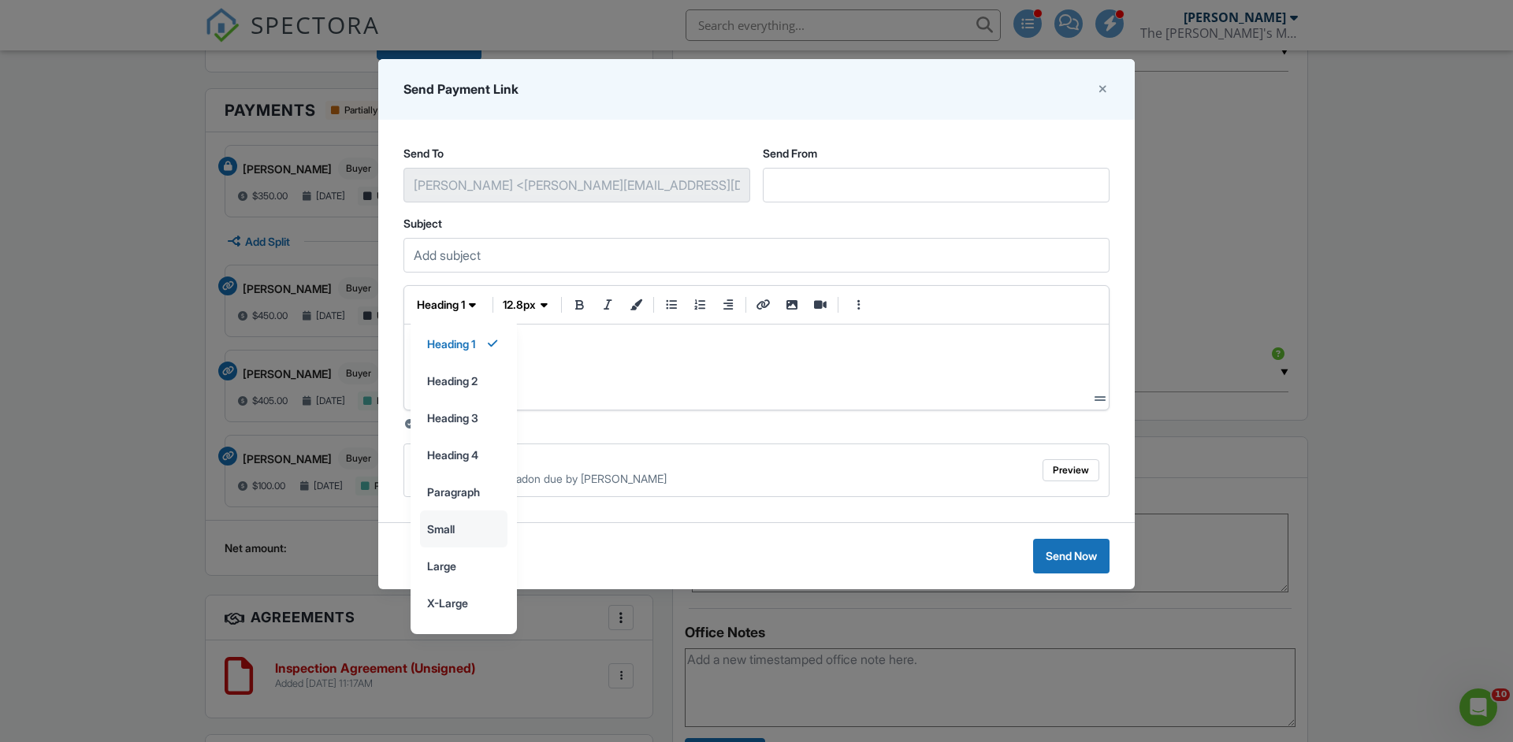
click at [470, 533] on input "small" at bounding box center [464, 528] width 86 height 35
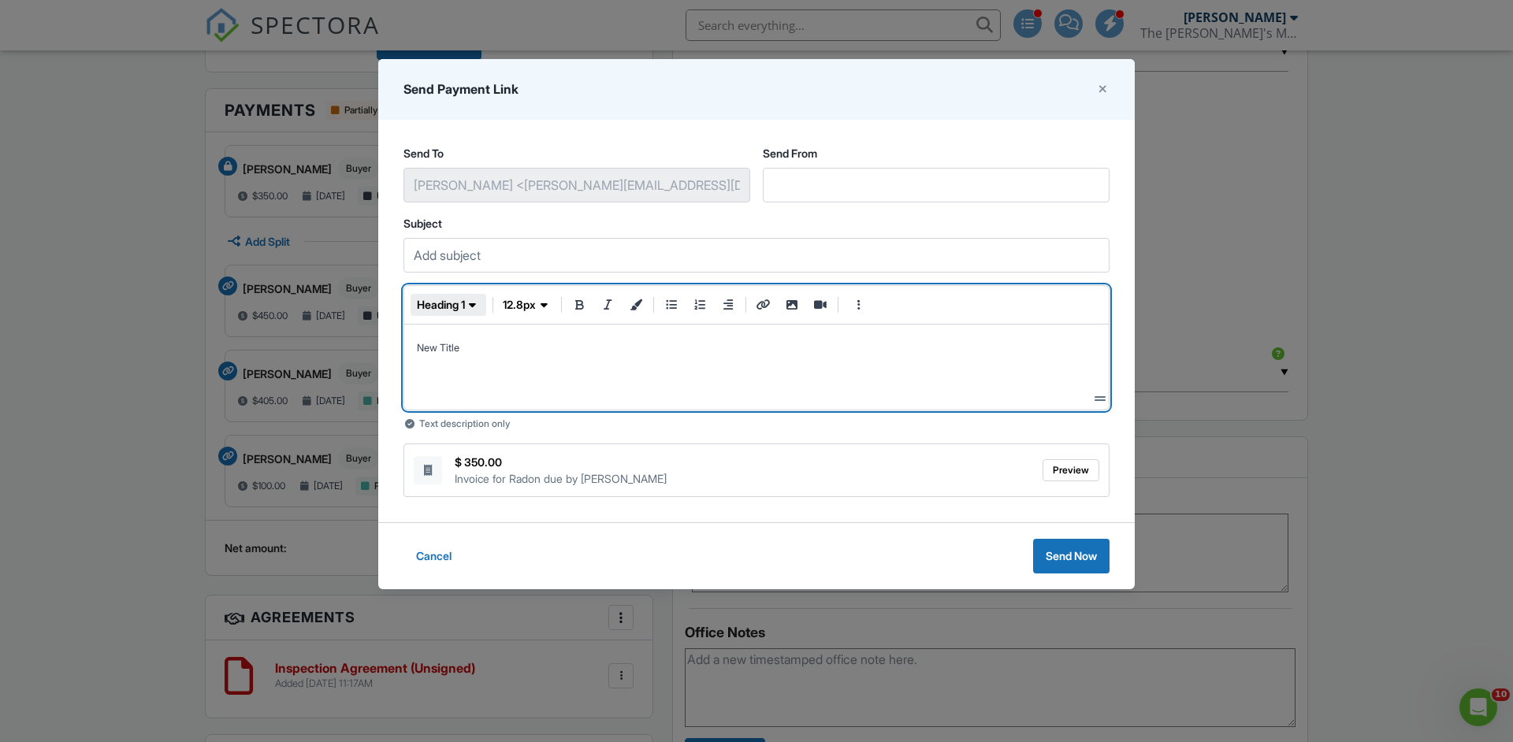
click at [460, 311] on span "heading 1" at bounding box center [441, 305] width 48 height 16
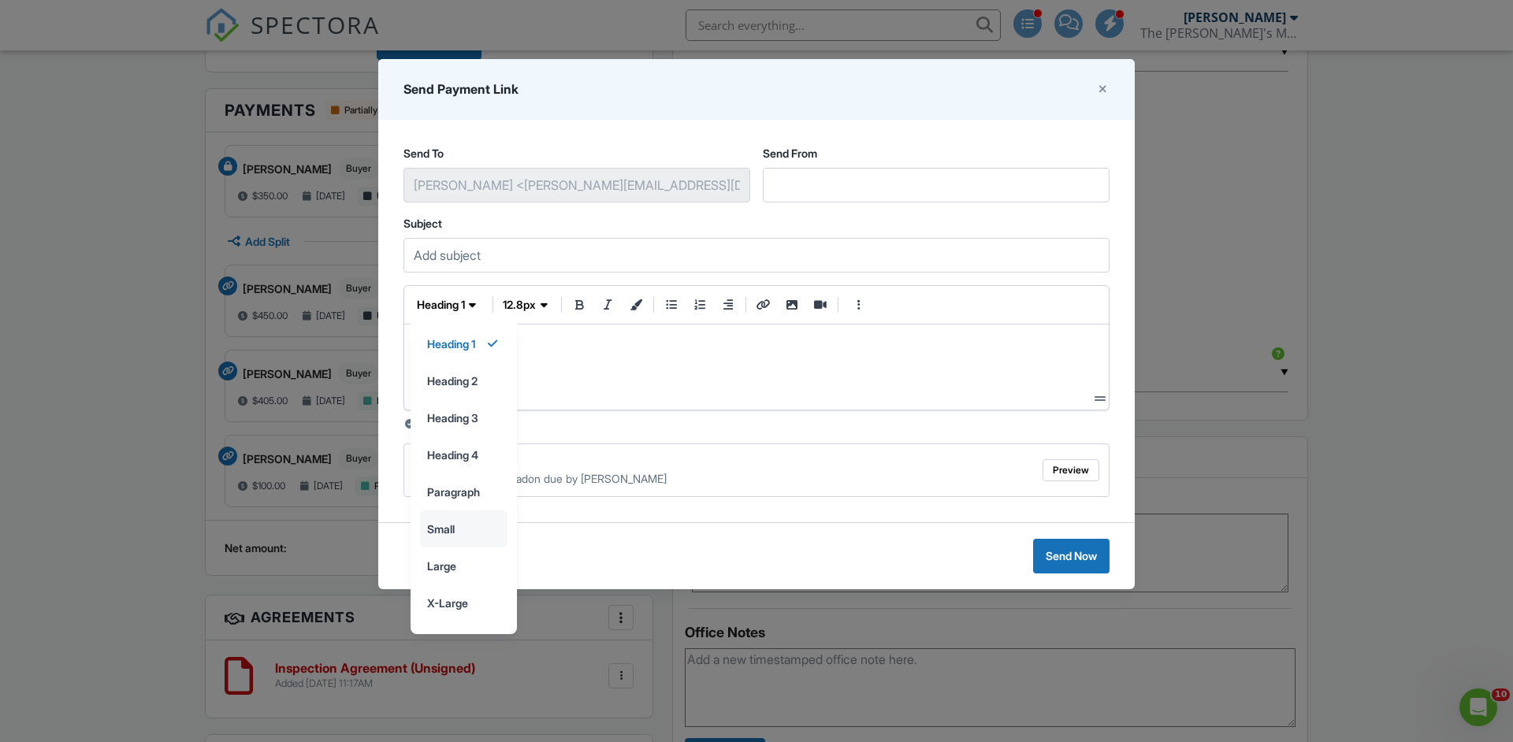
click at [451, 529] on input "small" at bounding box center [464, 528] width 86 height 35
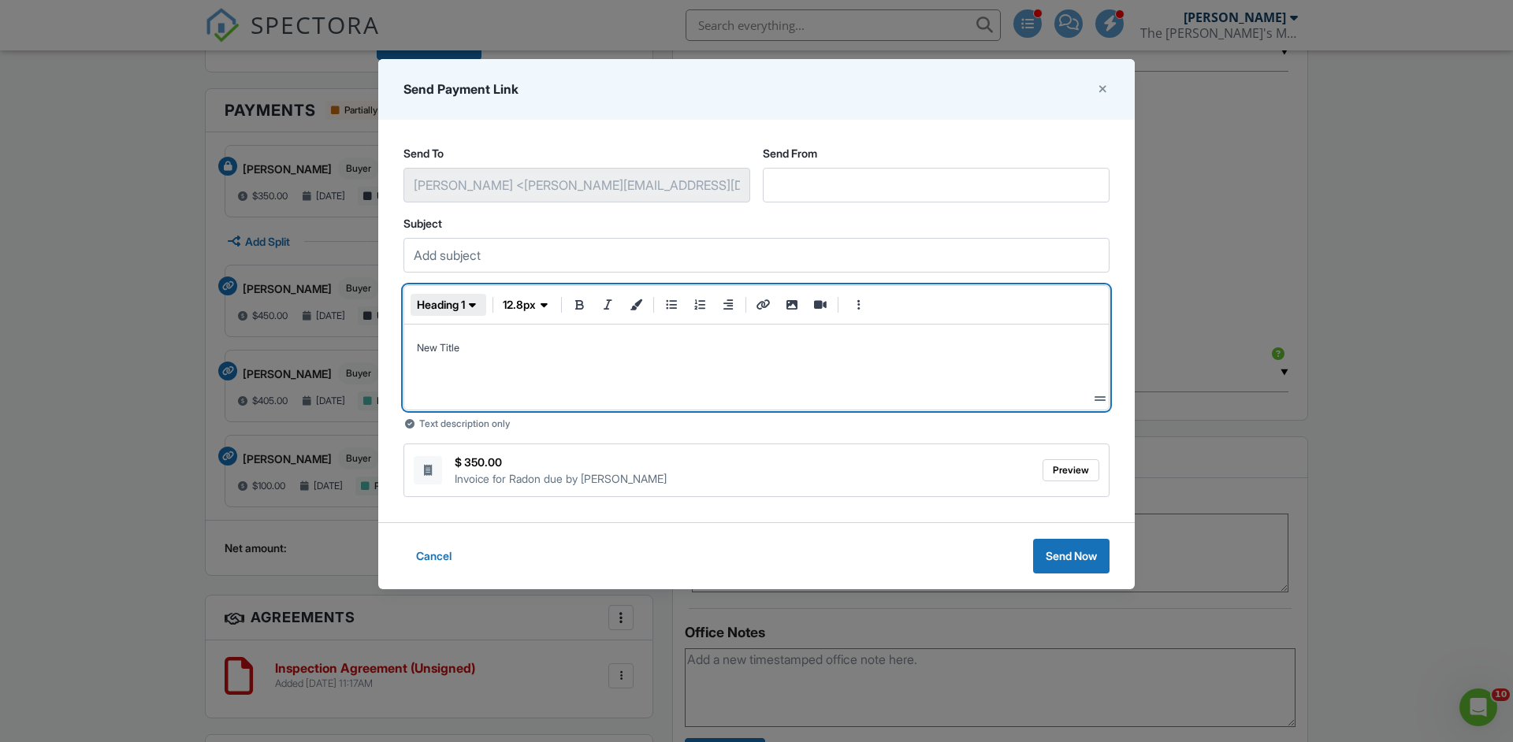
click at [449, 310] on span "heading 1" at bounding box center [441, 305] width 48 height 16
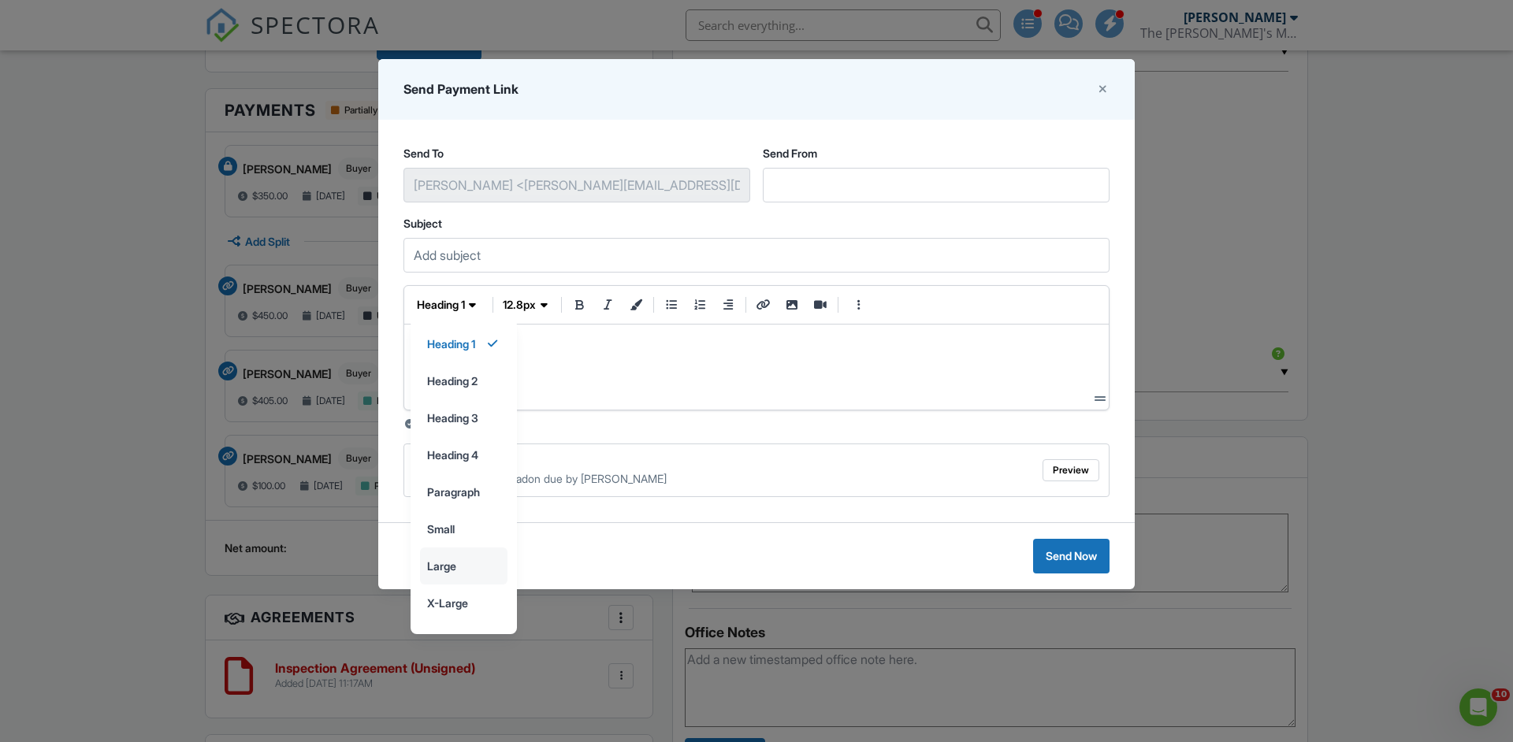
click at [442, 577] on input "large" at bounding box center [464, 565] width 86 height 35
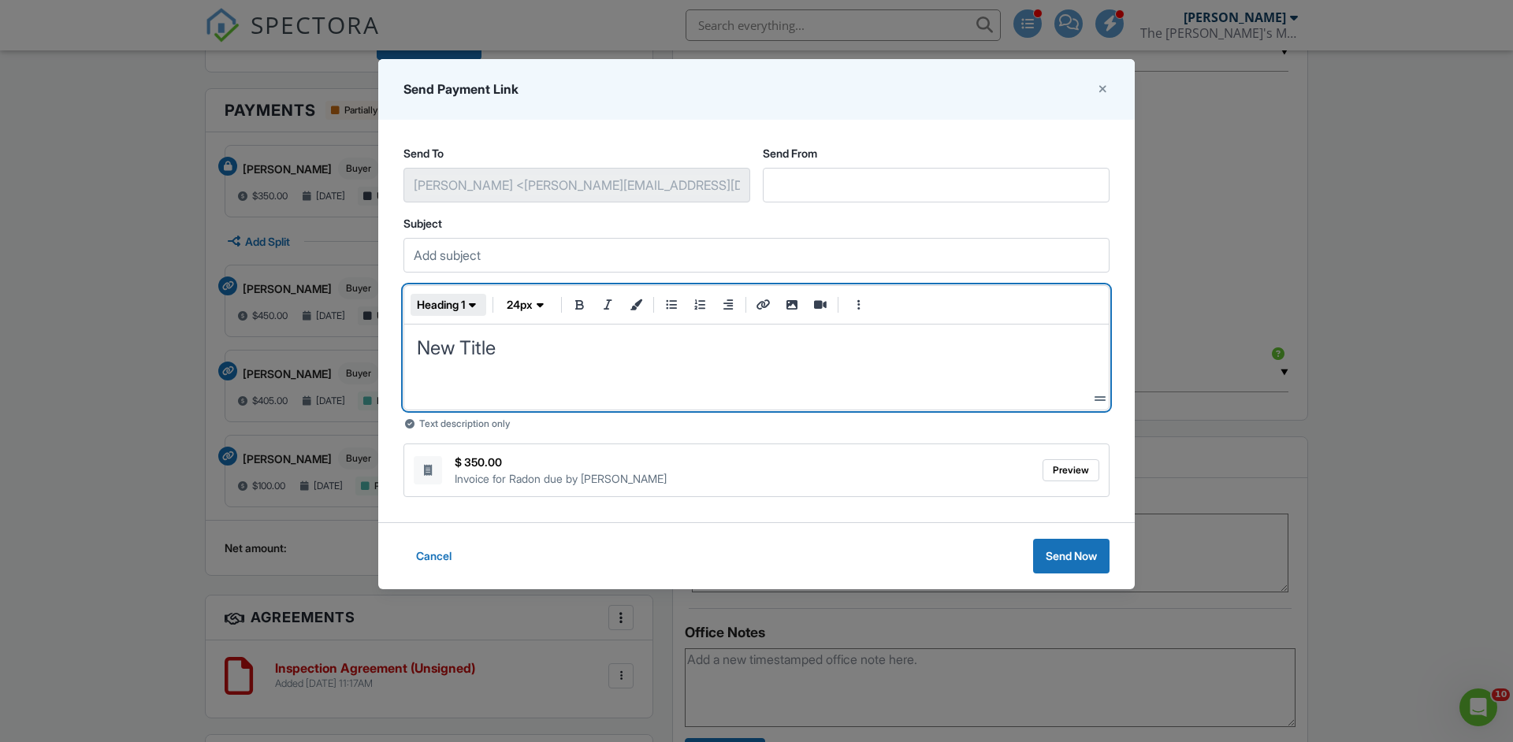
click at [444, 307] on span "heading 1" at bounding box center [441, 305] width 48 height 16
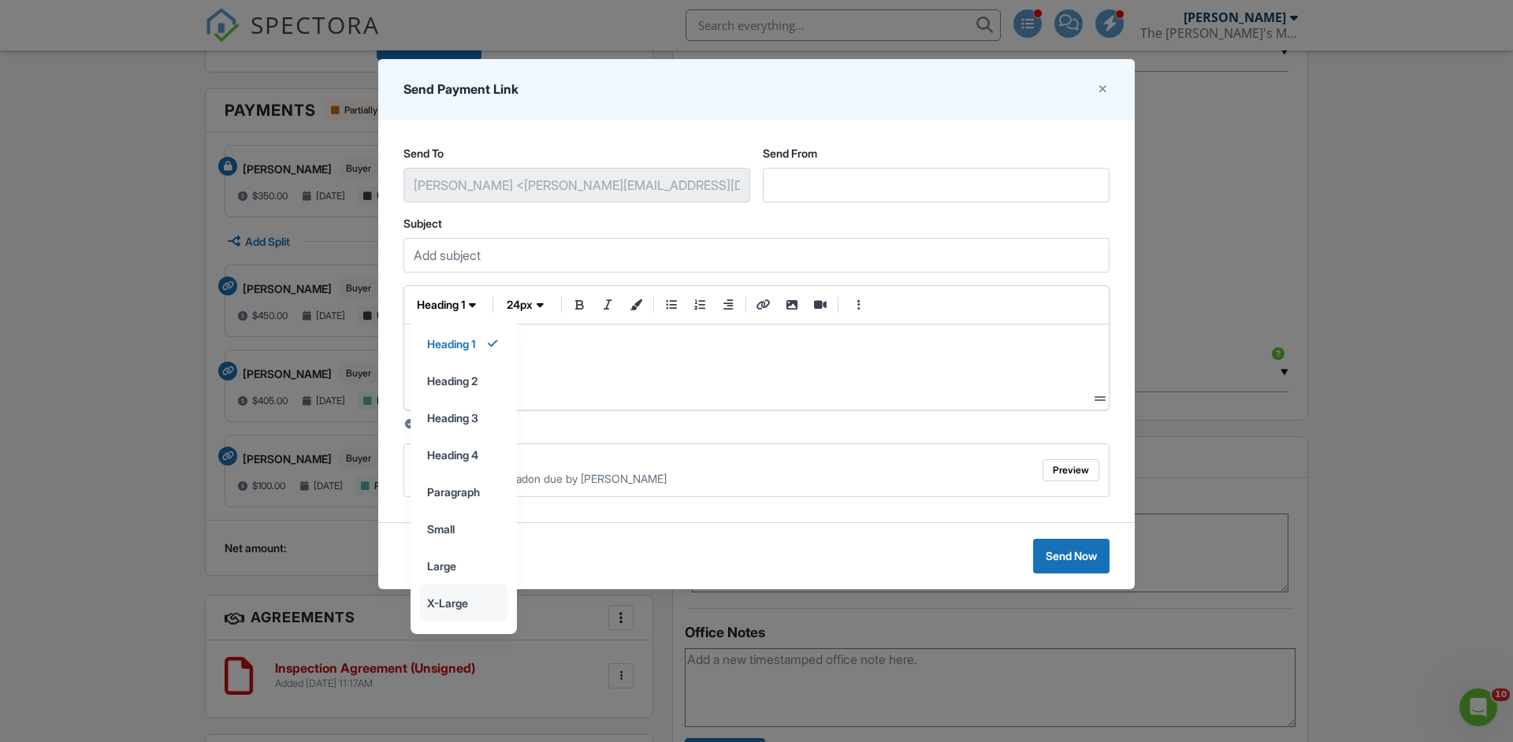
click at [457, 607] on input "x-large" at bounding box center [464, 602] width 86 height 35
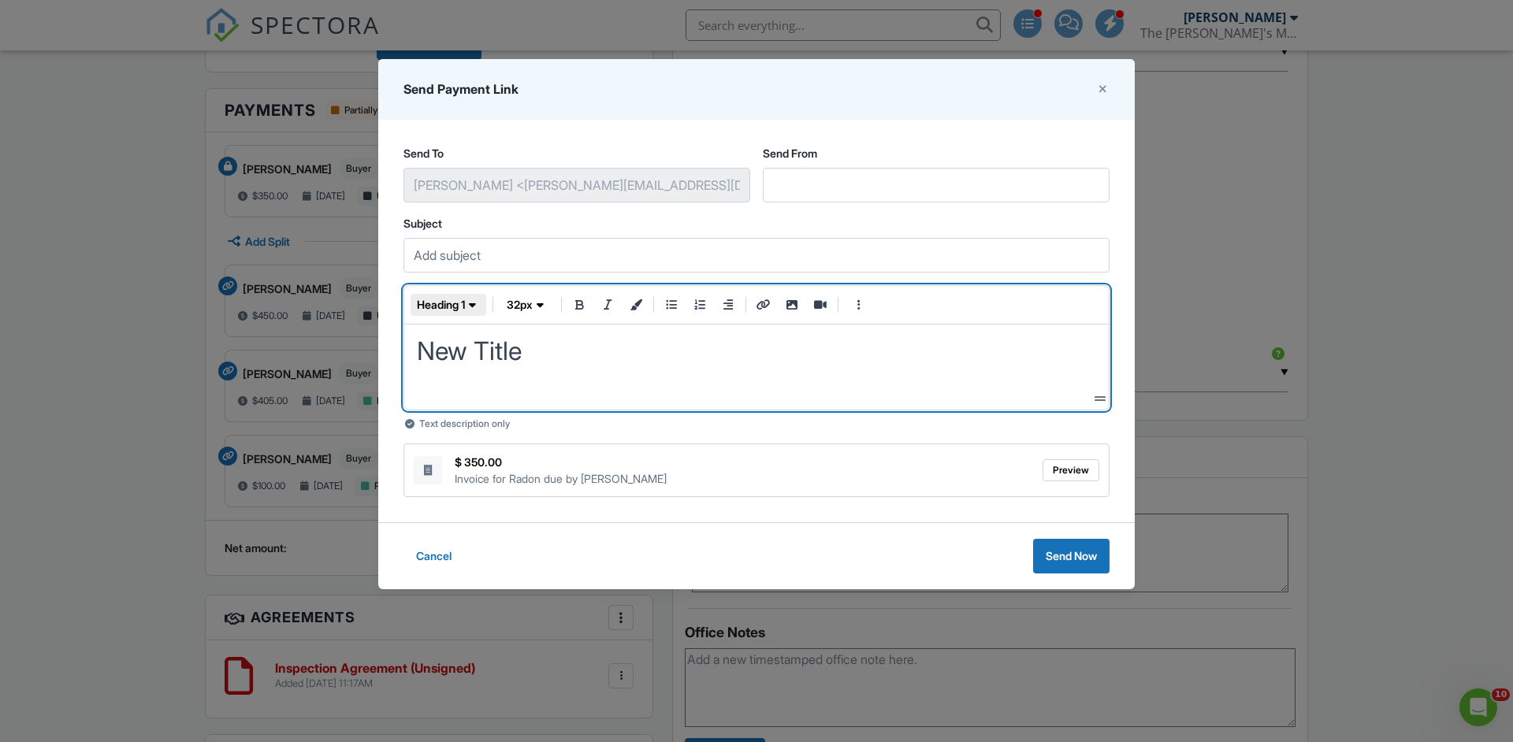
click at [444, 308] on span "heading 1" at bounding box center [441, 305] width 48 height 16
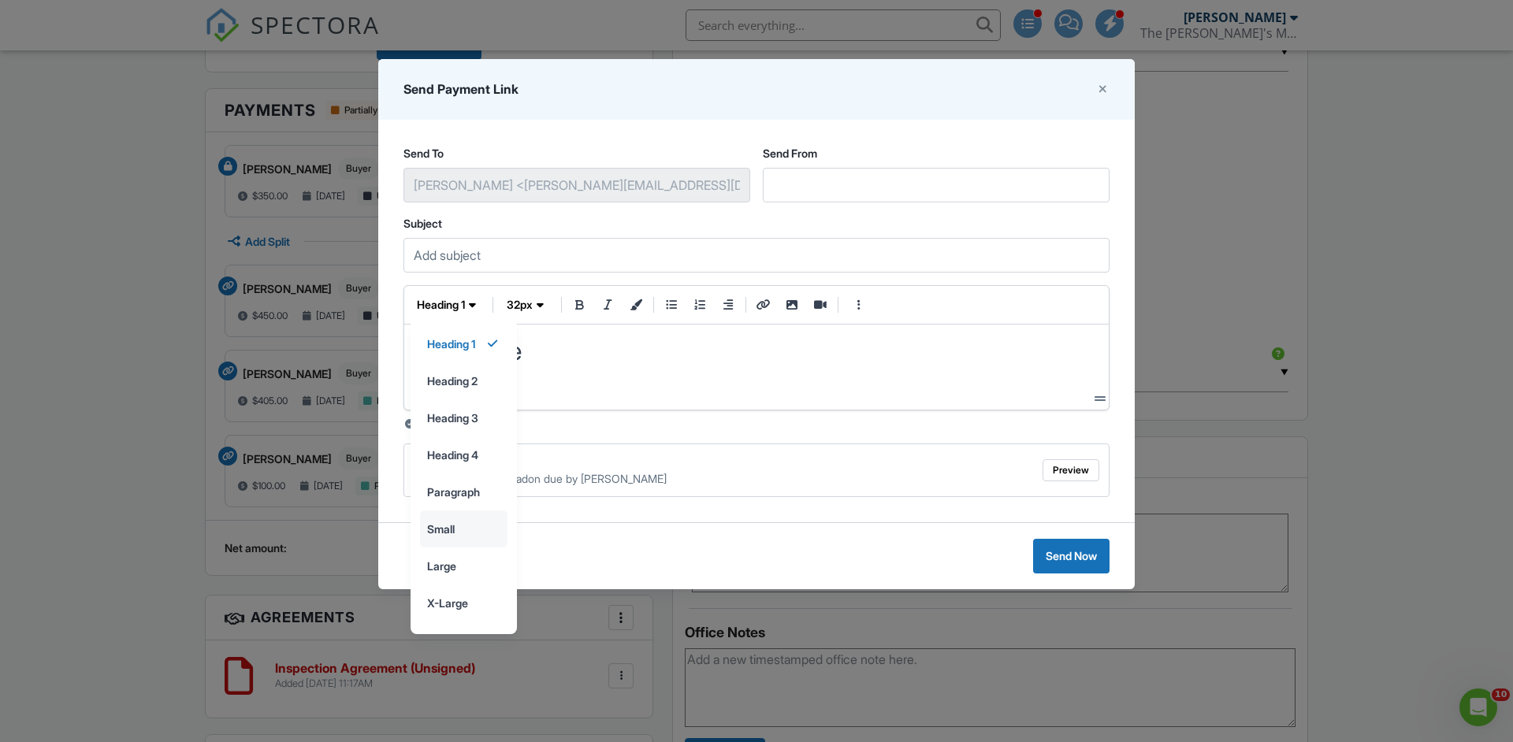
click at [471, 525] on input "small" at bounding box center [464, 528] width 86 height 35
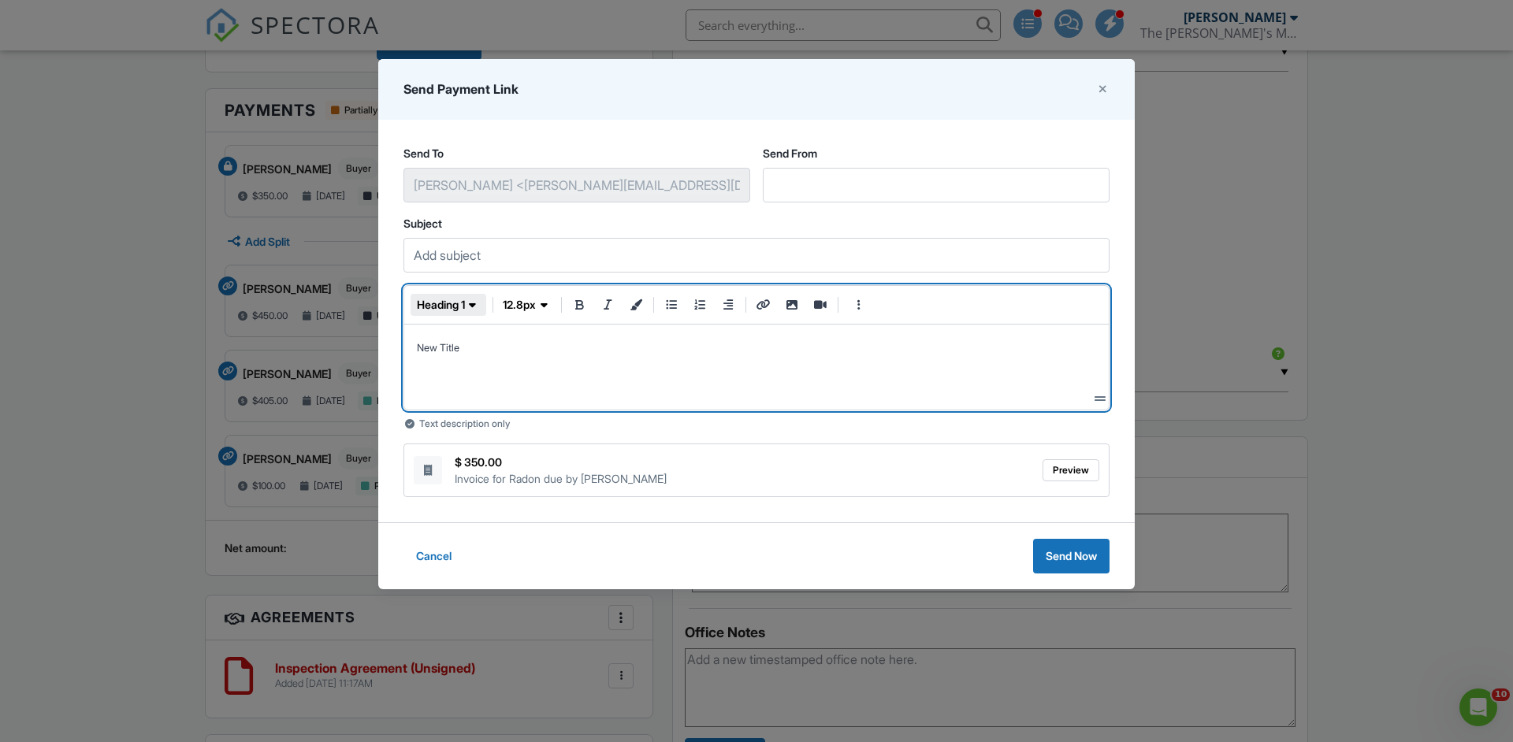
click at [454, 296] on button "heading 1" at bounding box center [448, 305] width 76 height 22
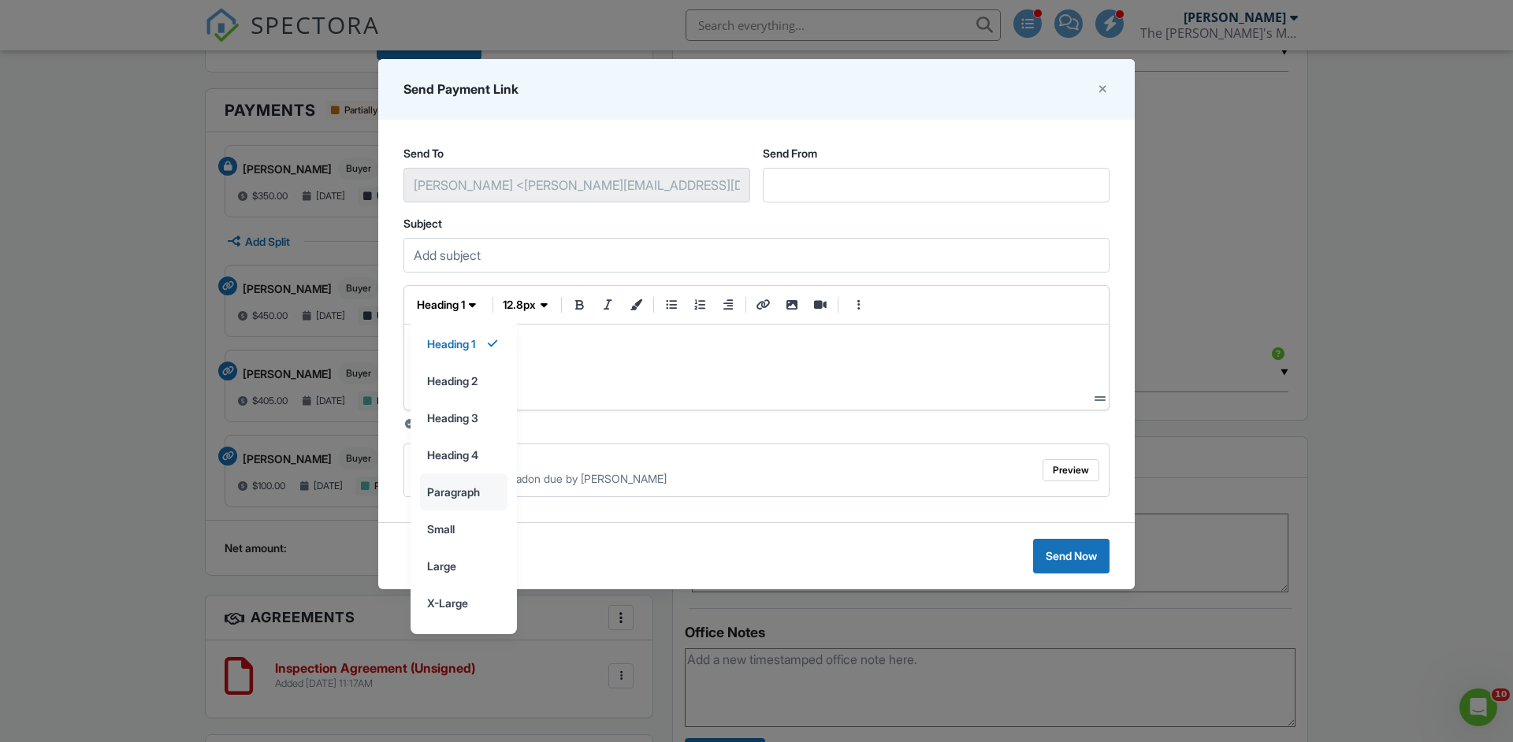
click at [455, 494] on input "paragraph" at bounding box center [464, 491] width 86 height 35
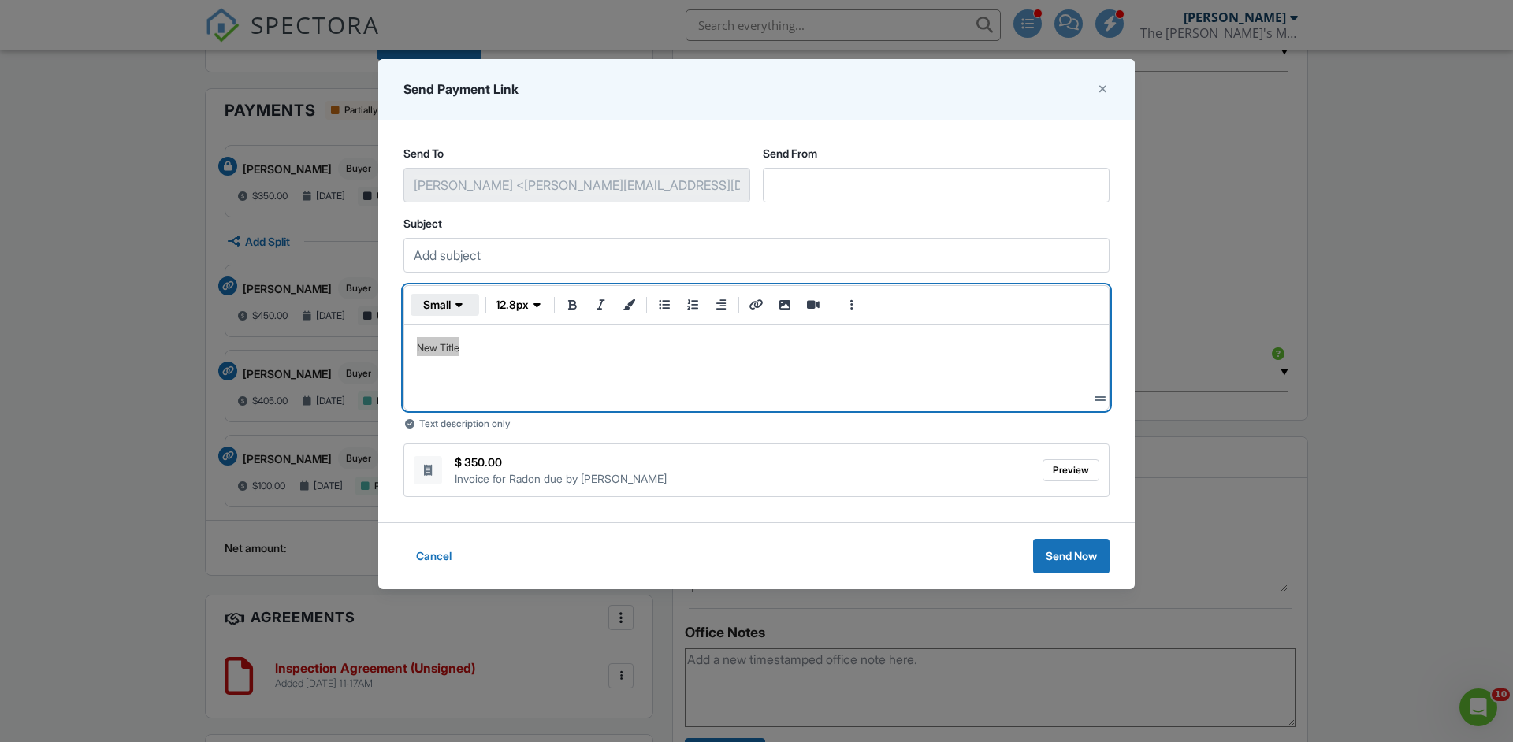
click at [451, 300] on span "small" at bounding box center [437, 305] width 28 height 16
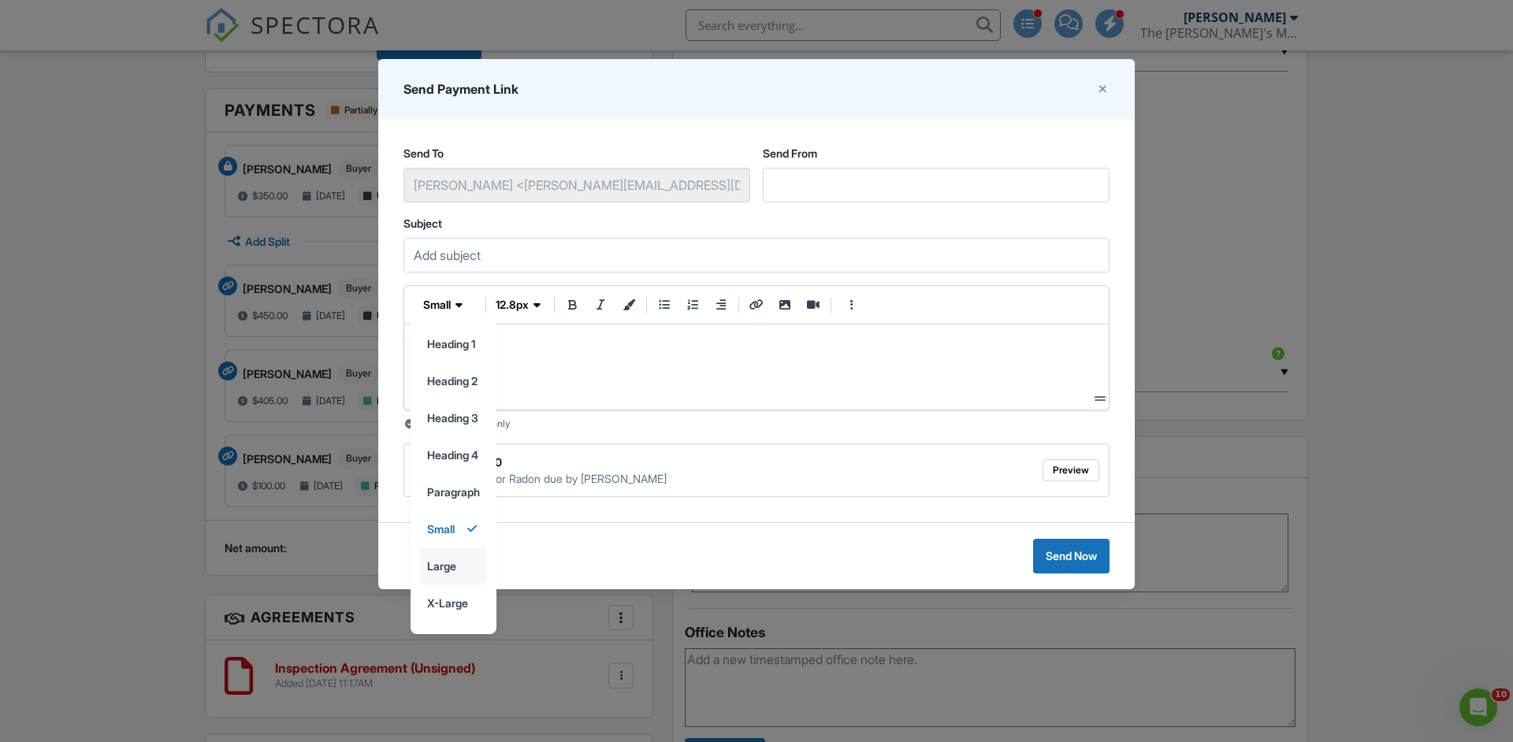
click at [452, 562] on input "large" at bounding box center [453, 565] width 65 height 35
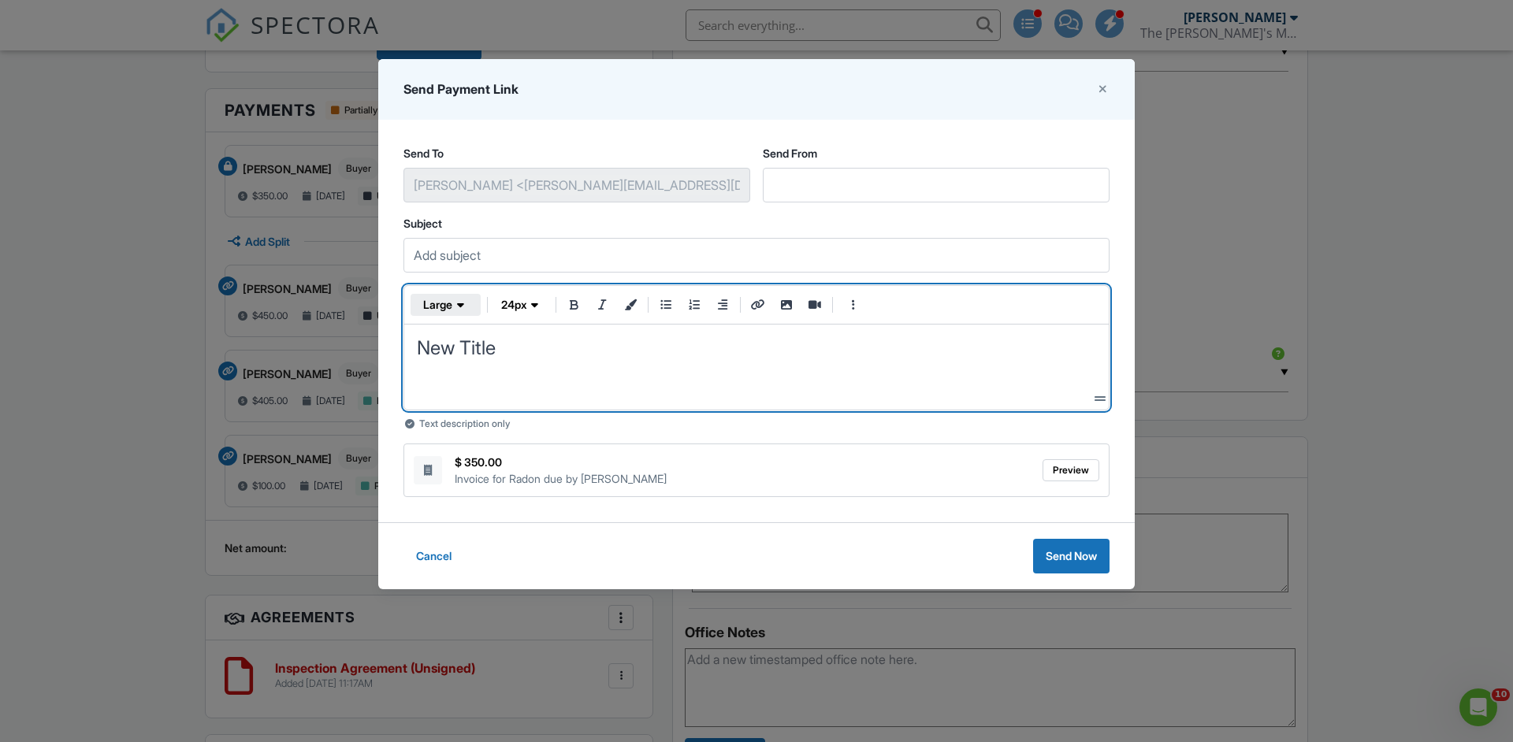
click at [455, 310] on span "button" at bounding box center [460, 305] width 16 height 16
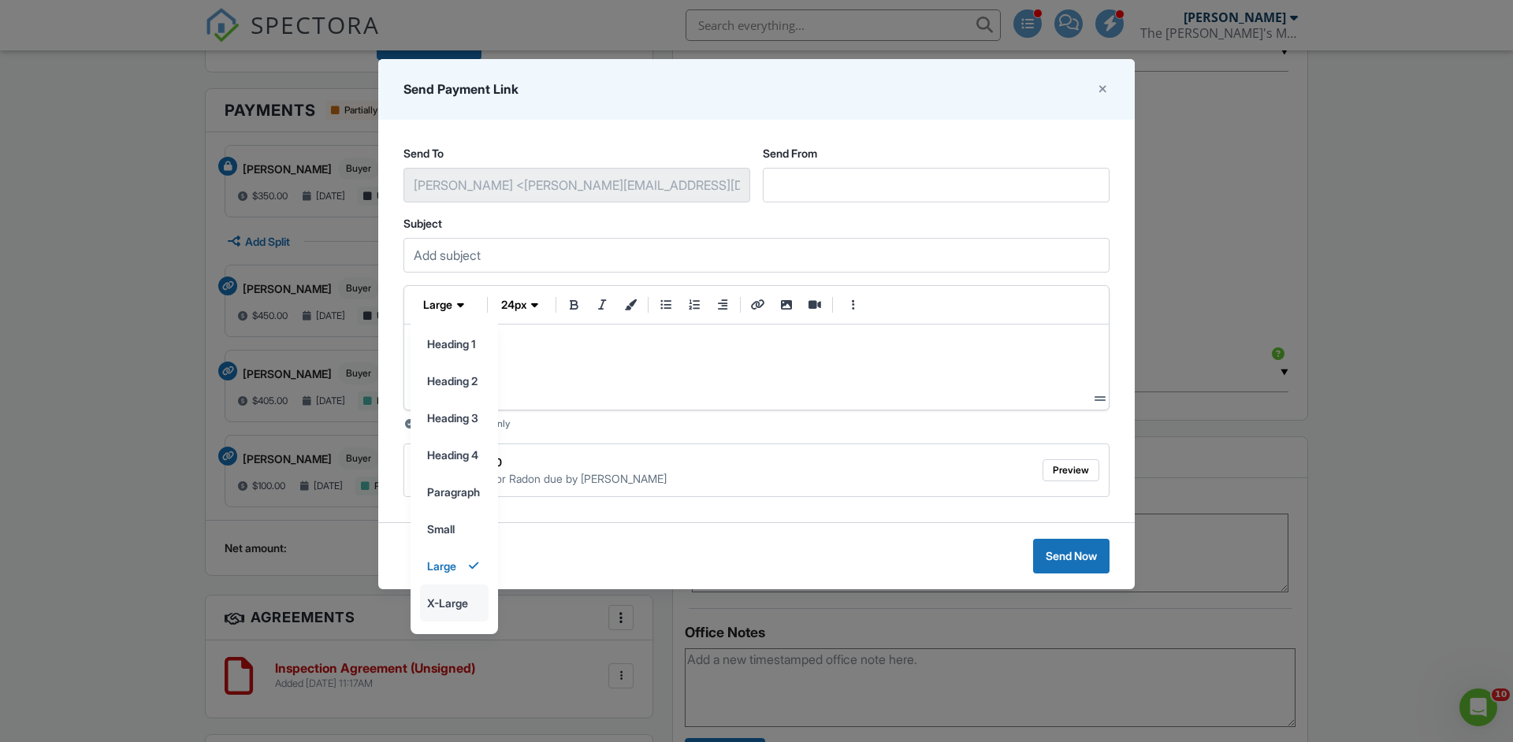
click at [454, 605] on input "x-large" at bounding box center [454, 602] width 67 height 35
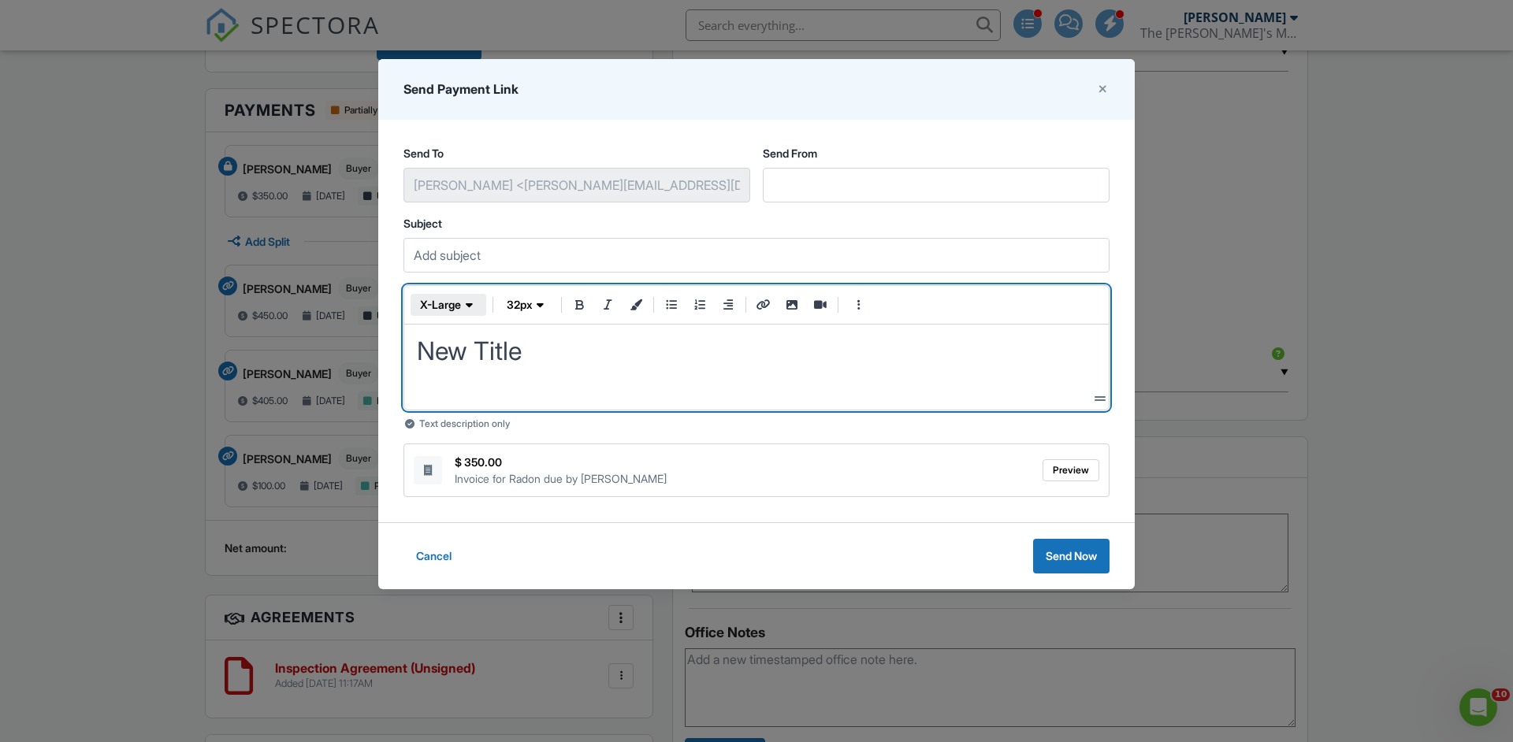
click at [457, 308] on span "x-large" at bounding box center [440, 305] width 41 height 16
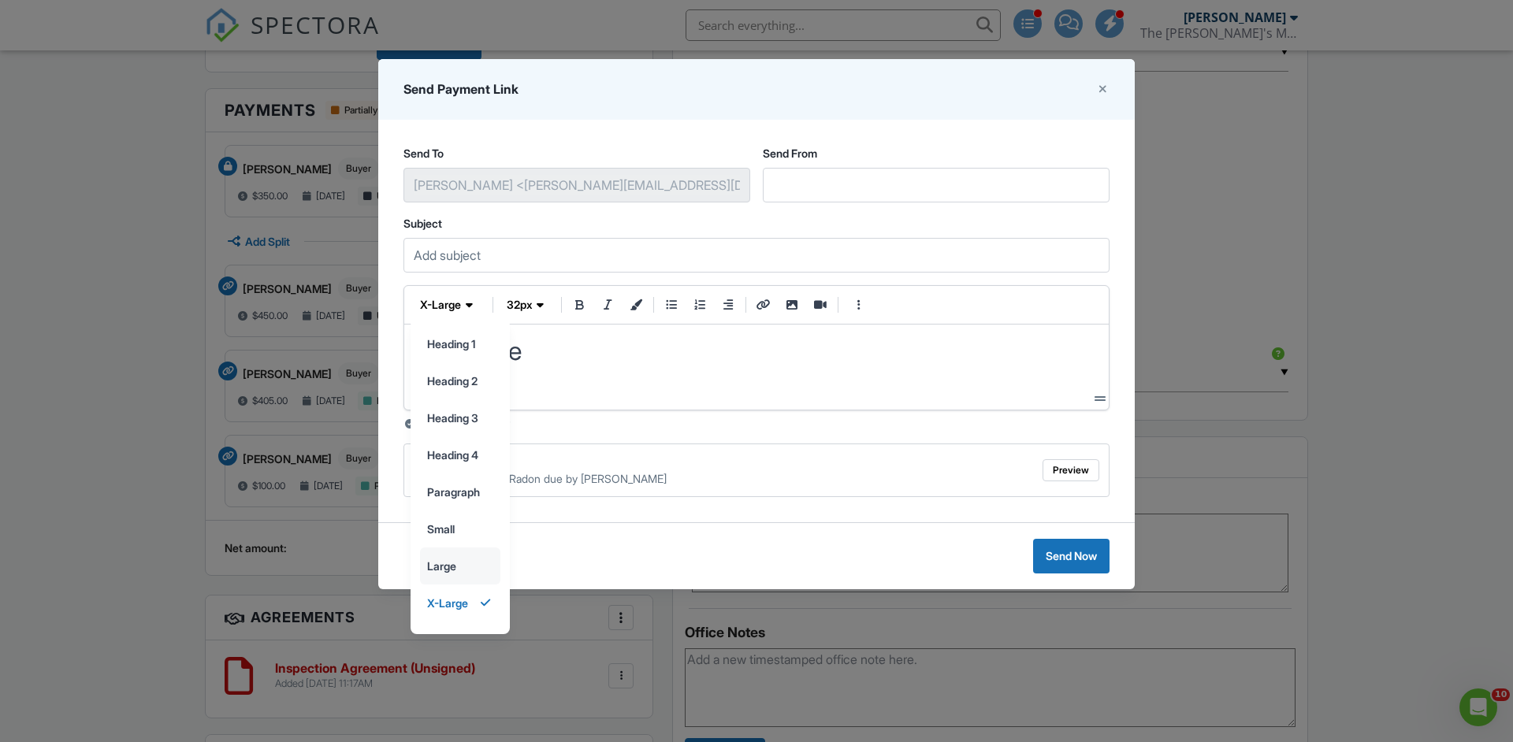
scroll to position [31, 0]
click at [460, 607] on input "monotype" at bounding box center [460, 609] width 79 height 35
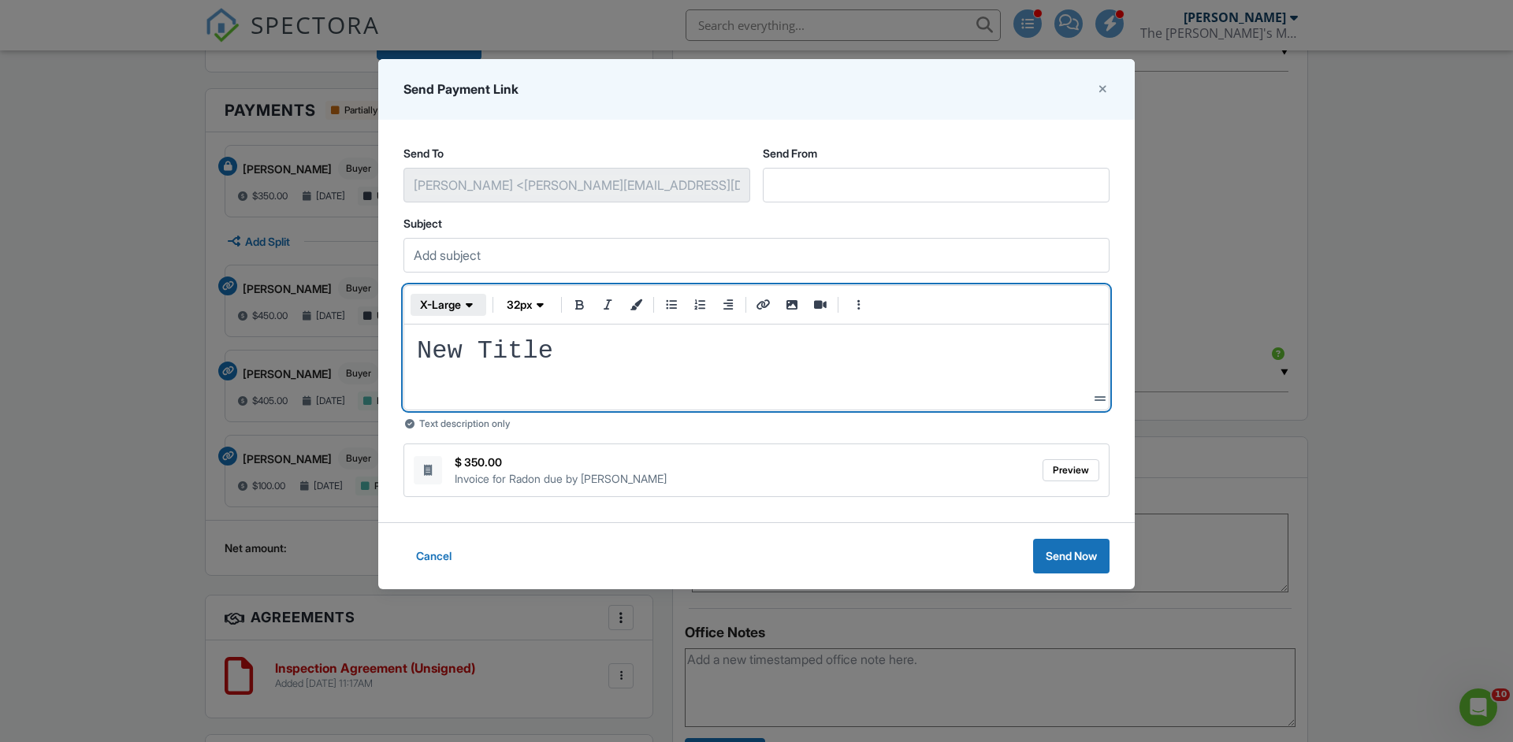
click at [455, 303] on span "x-large" at bounding box center [440, 305] width 41 height 16
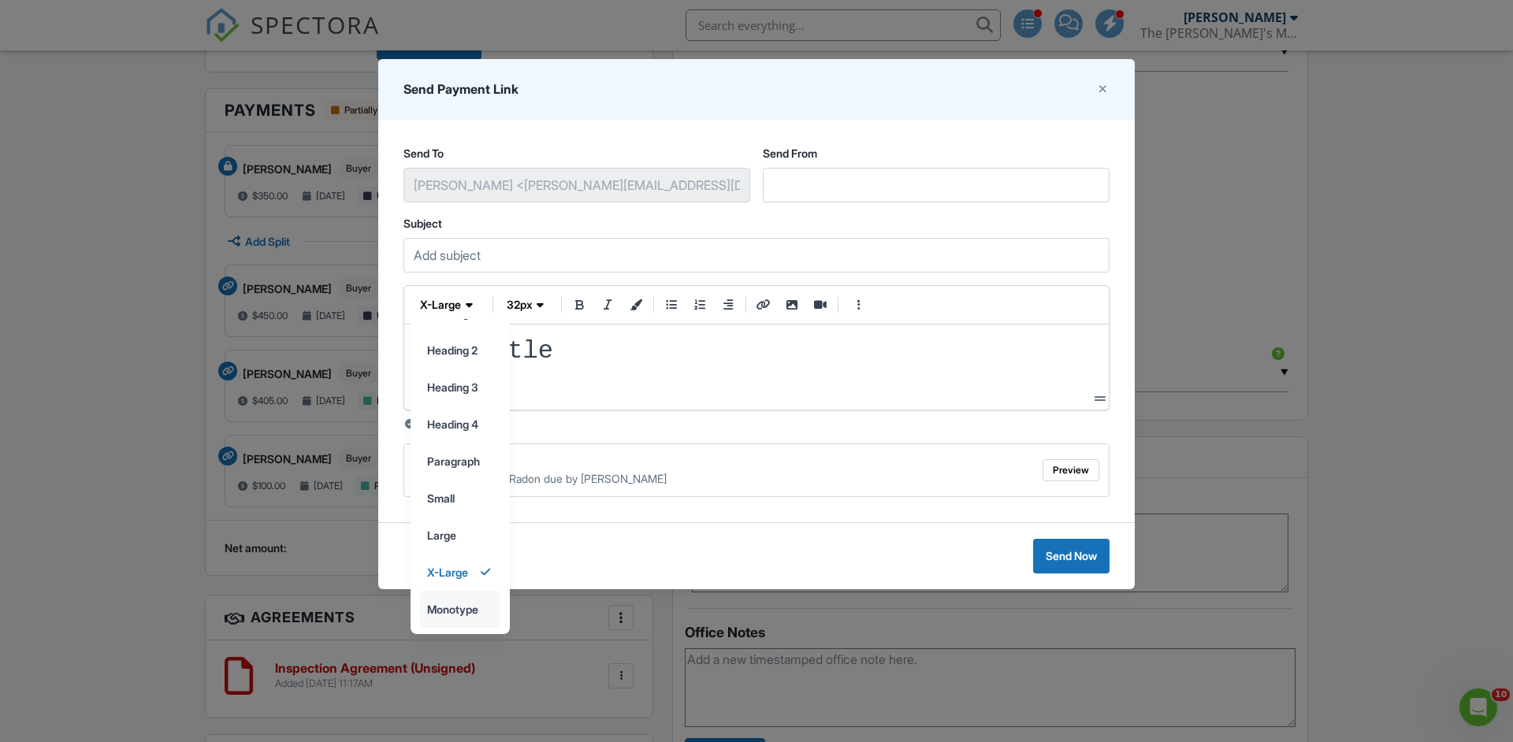
click at [464, 611] on input "monotype" at bounding box center [460, 609] width 79 height 35
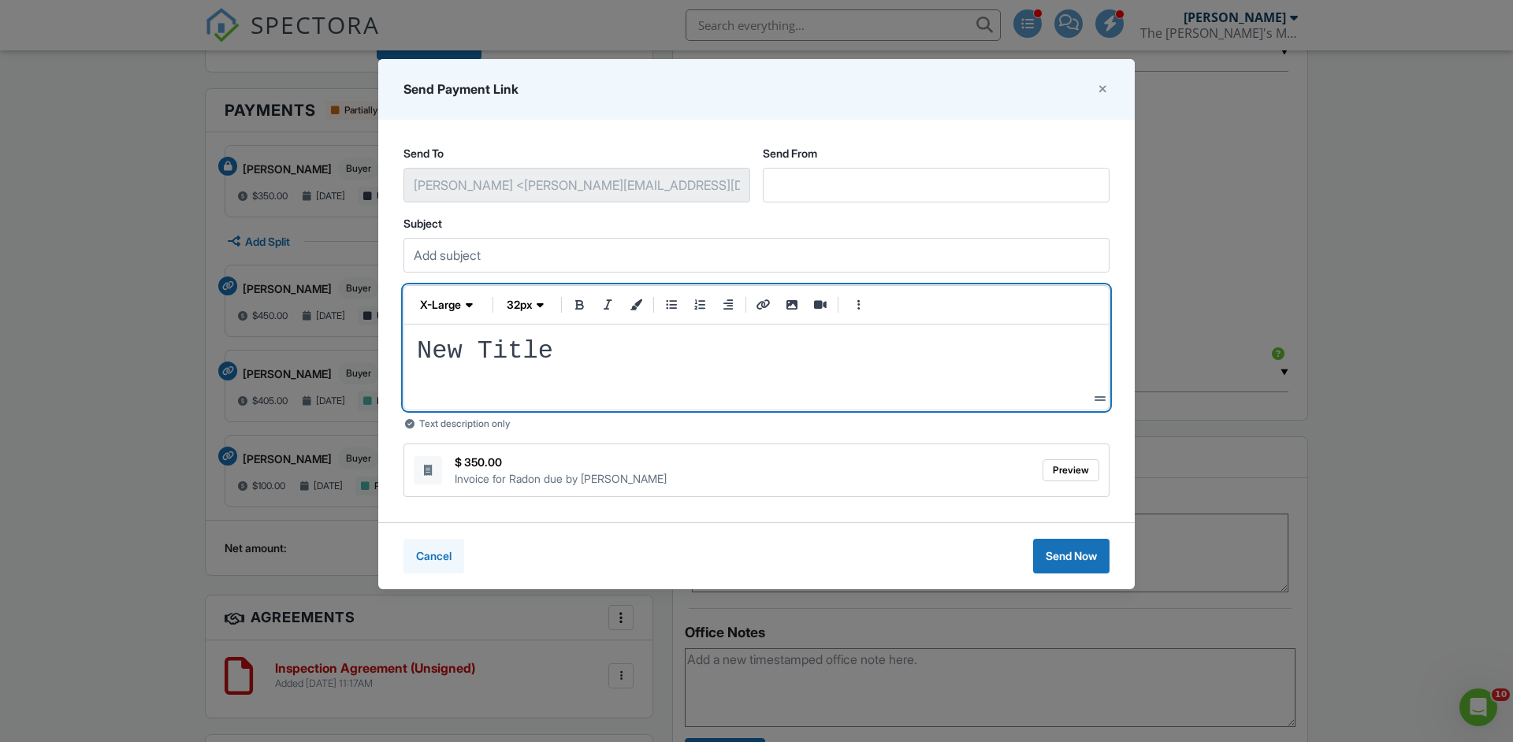
click at [438, 562] on span "Cancel" at bounding box center [433, 556] width 35 height 16
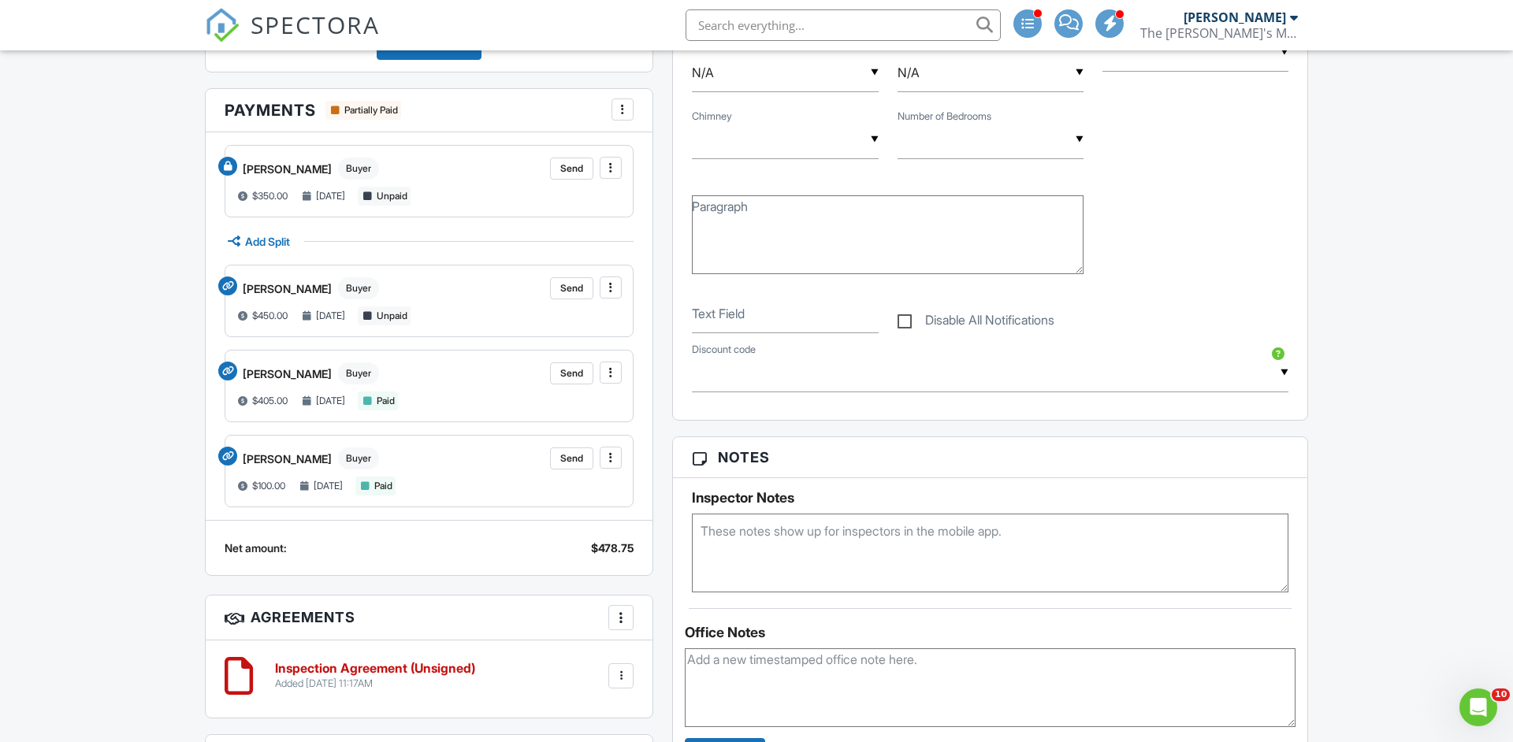
click at [648, 349] on div "John Doe Buyer Send $350.00 08/06/2024 Unpaid Add Split Jane Doe Buyer Send $45…" at bounding box center [429, 326] width 447 height 388
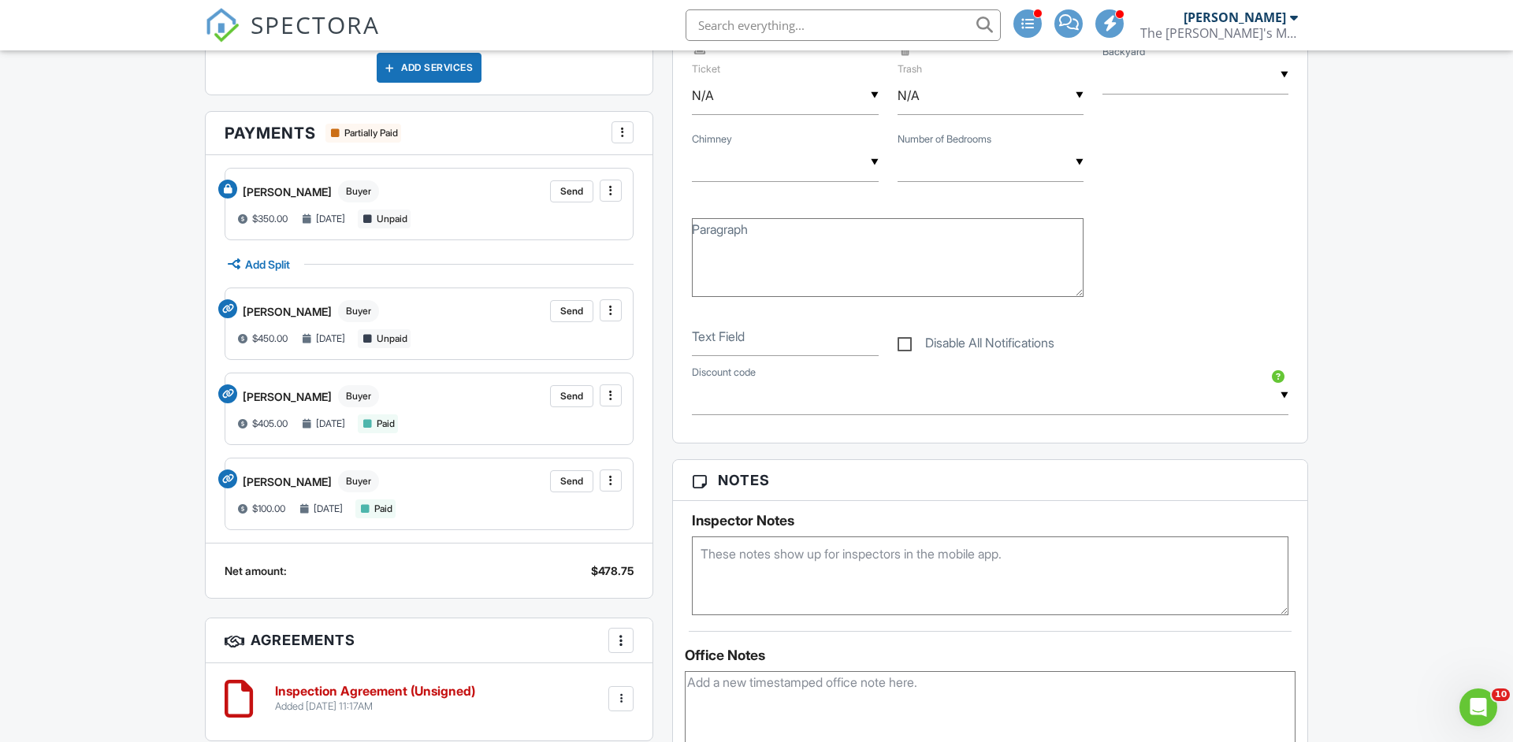
scroll to position [986, 0]
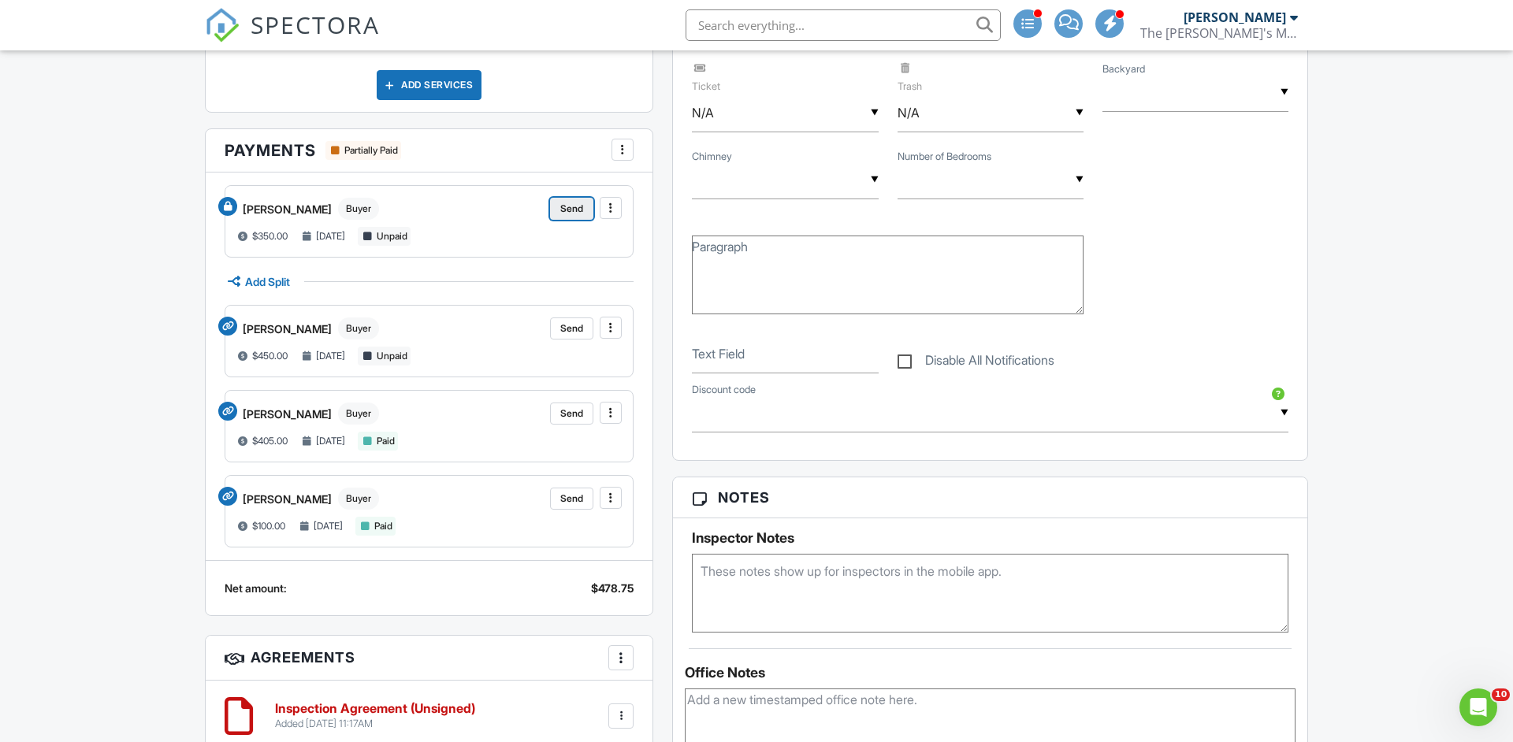
click at [579, 209] on span "Send" at bounding box center [571, 209] width 23 height 16
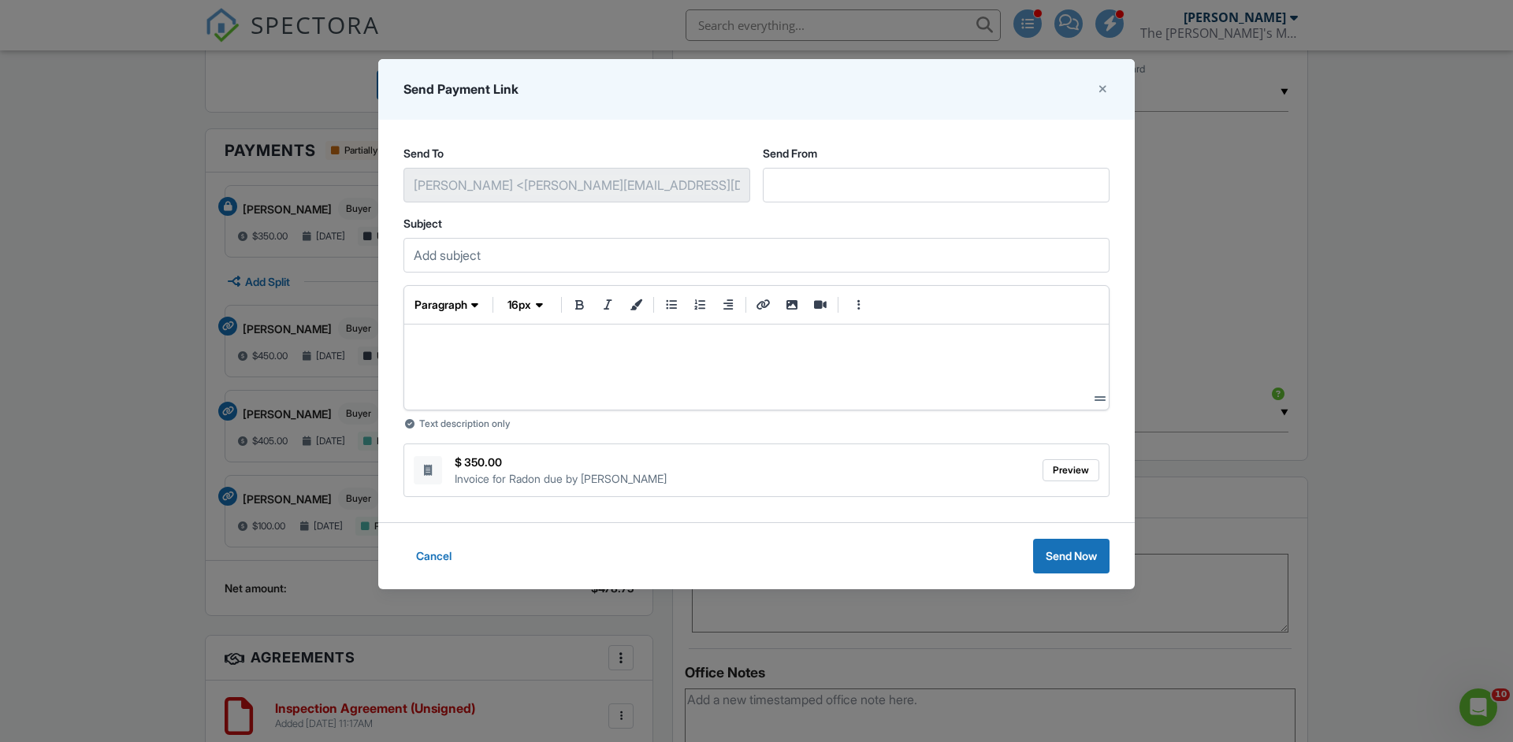
click at [495, 368] on div at bounding box center [756, 367] width 679 height 60
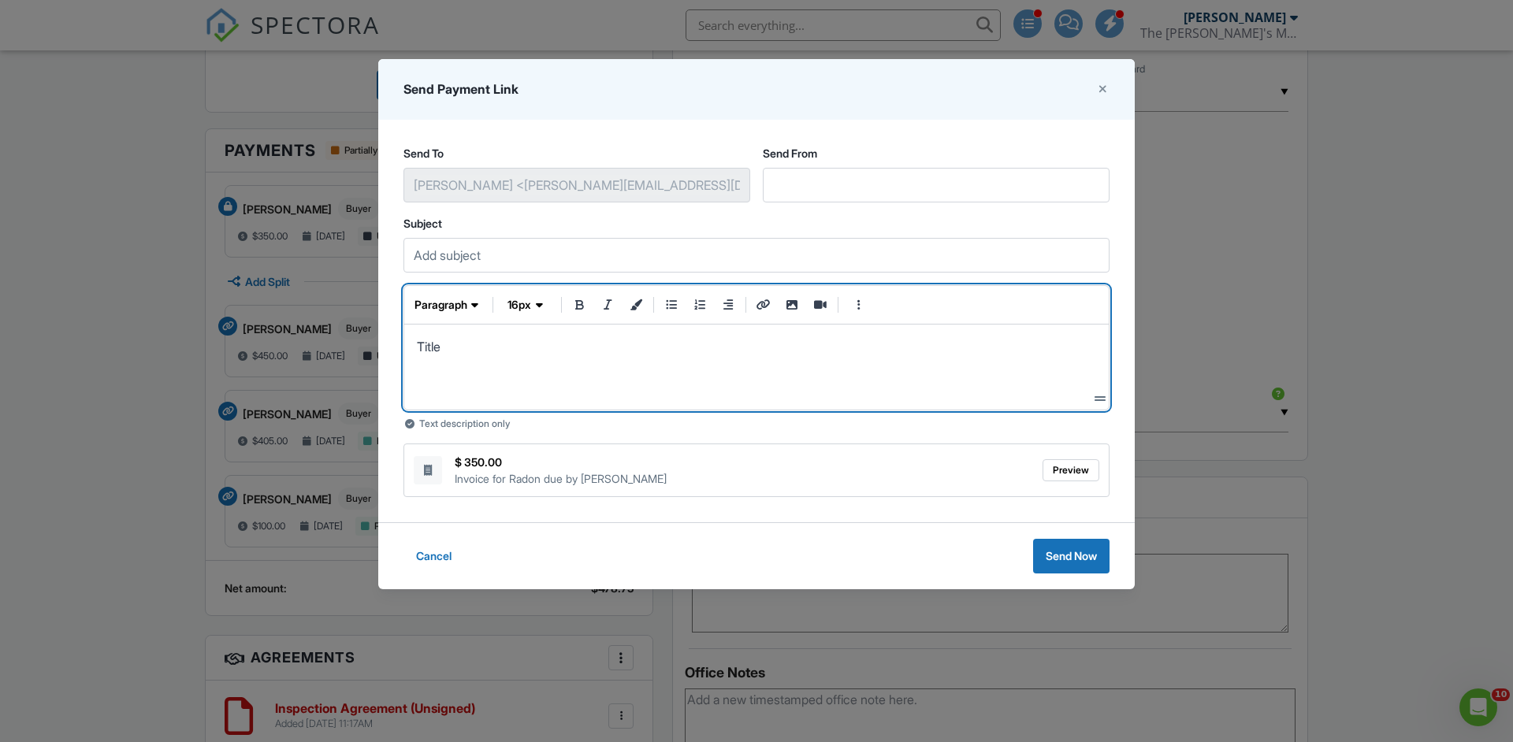
click at [432, 345] on p "Title" at bounding box center [756, 346] width 679 height 19
click at [480, 305] on span "button" at bounding box center [475, 305] width 16 height 16
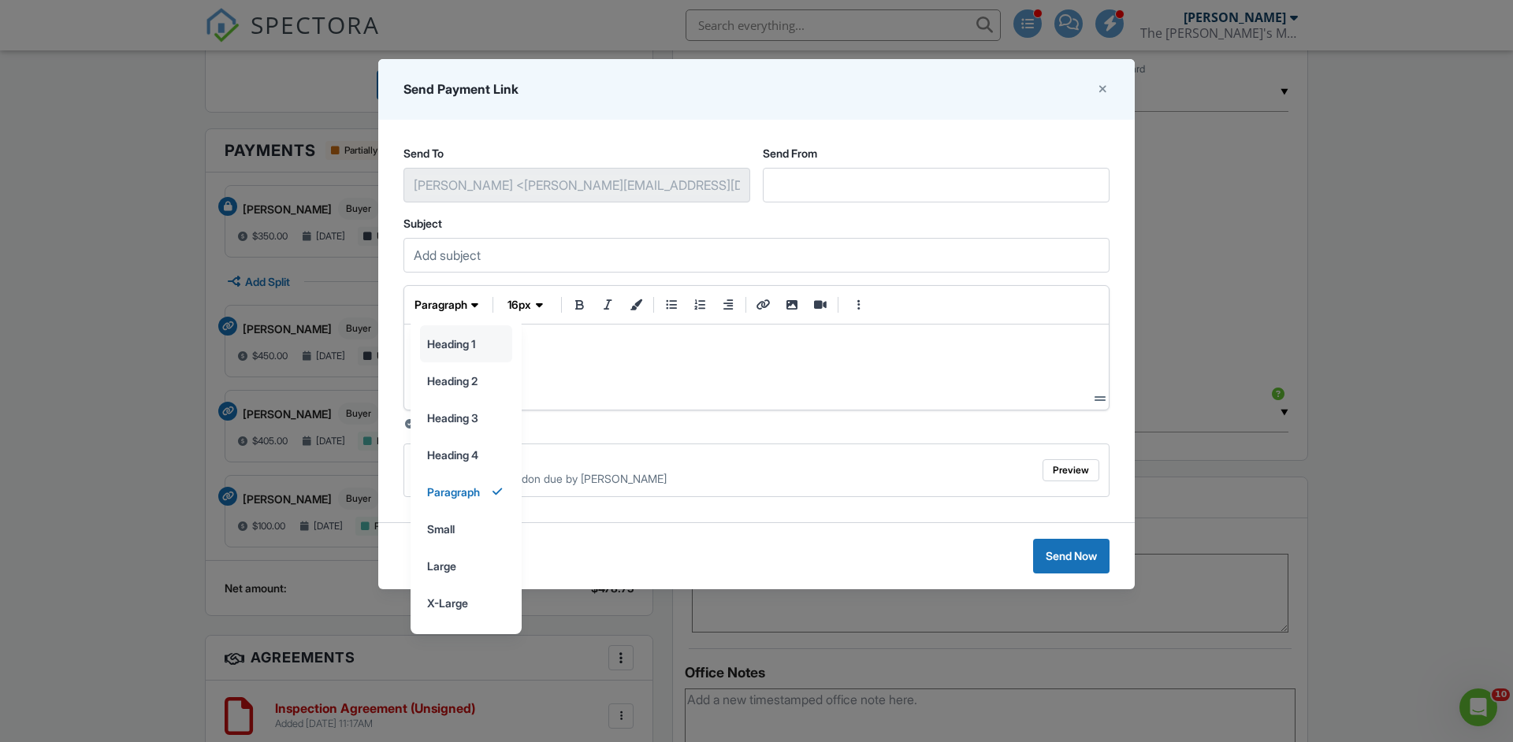
click at [480, 348] on input "heading 1" at bounding box center [466, 343] width 91 height 35
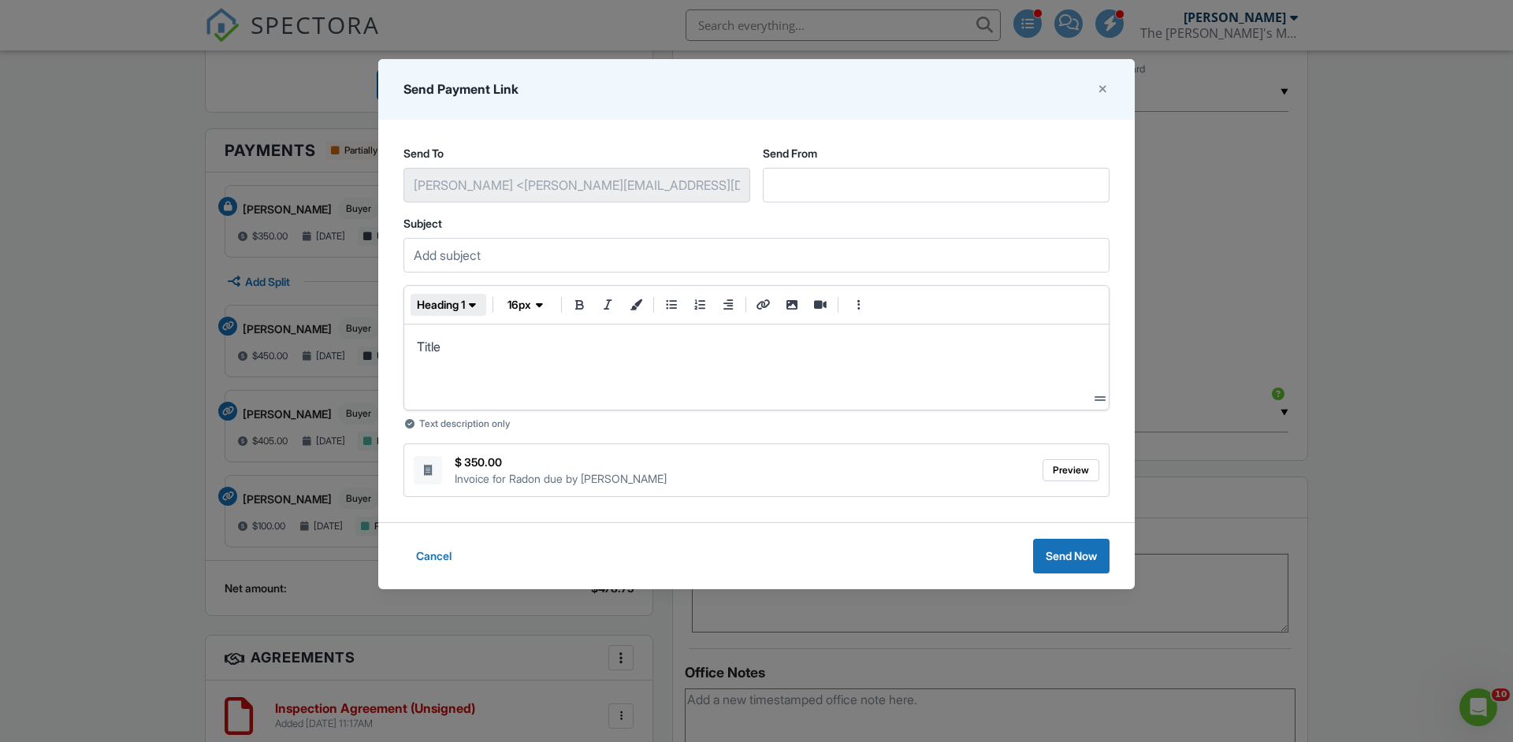
click at [465, 303] on span "heading 1" at bounding box center [441, 305] width 48 height 16
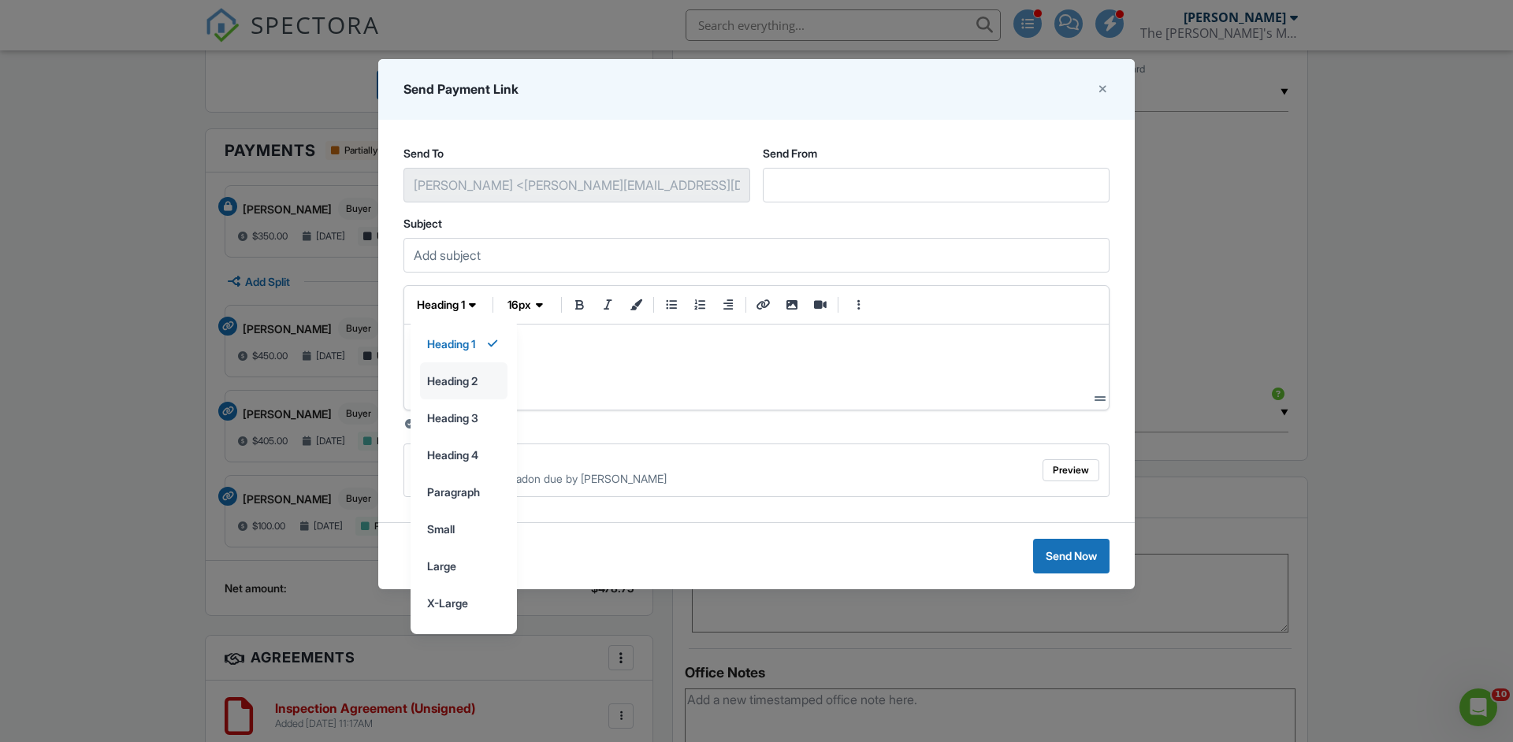
click at [472, 385] on input "heading 2" at bounding box center [464, 380] width 86 height 35
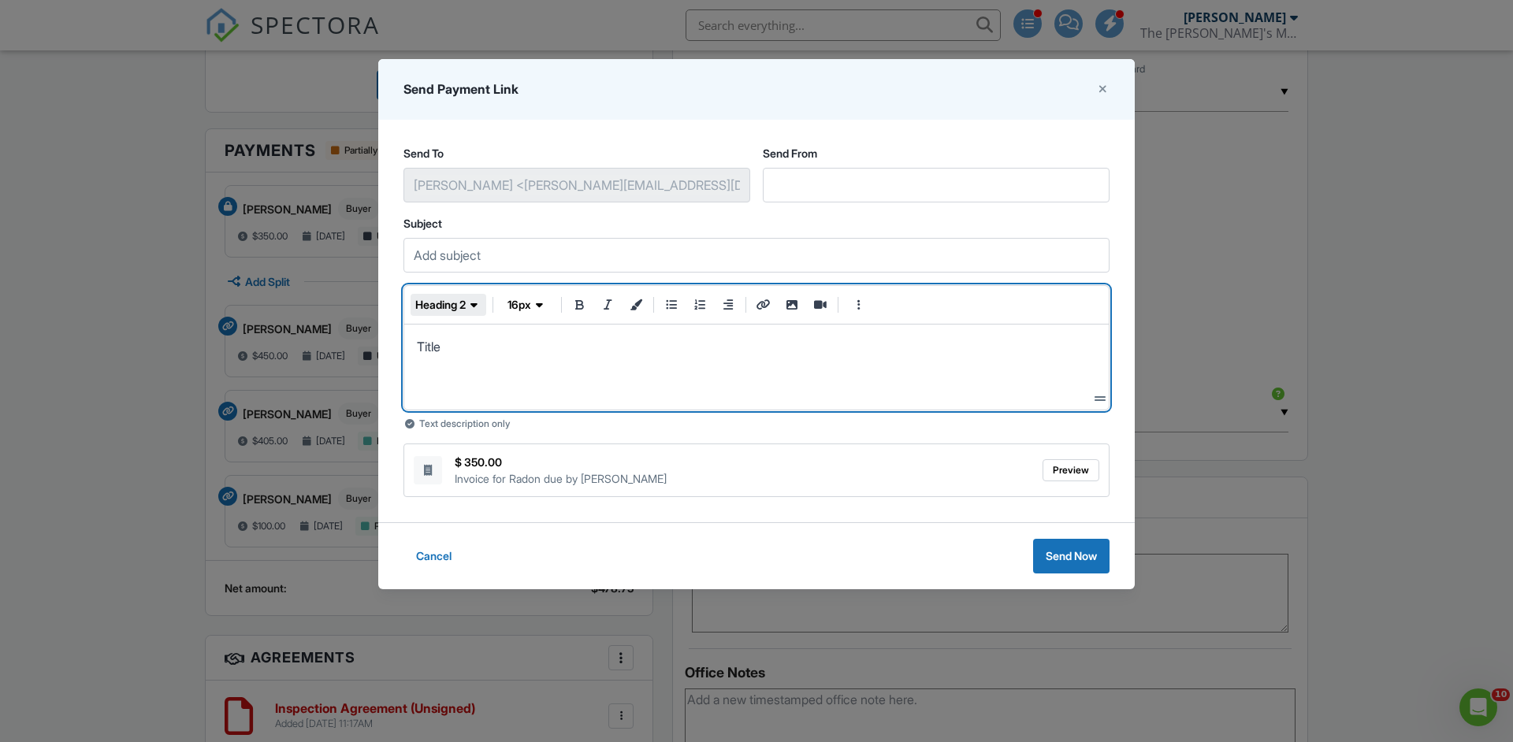
click at [466, 300] on span "heading 2" at bounding box center [440, 305] width 50 height 16
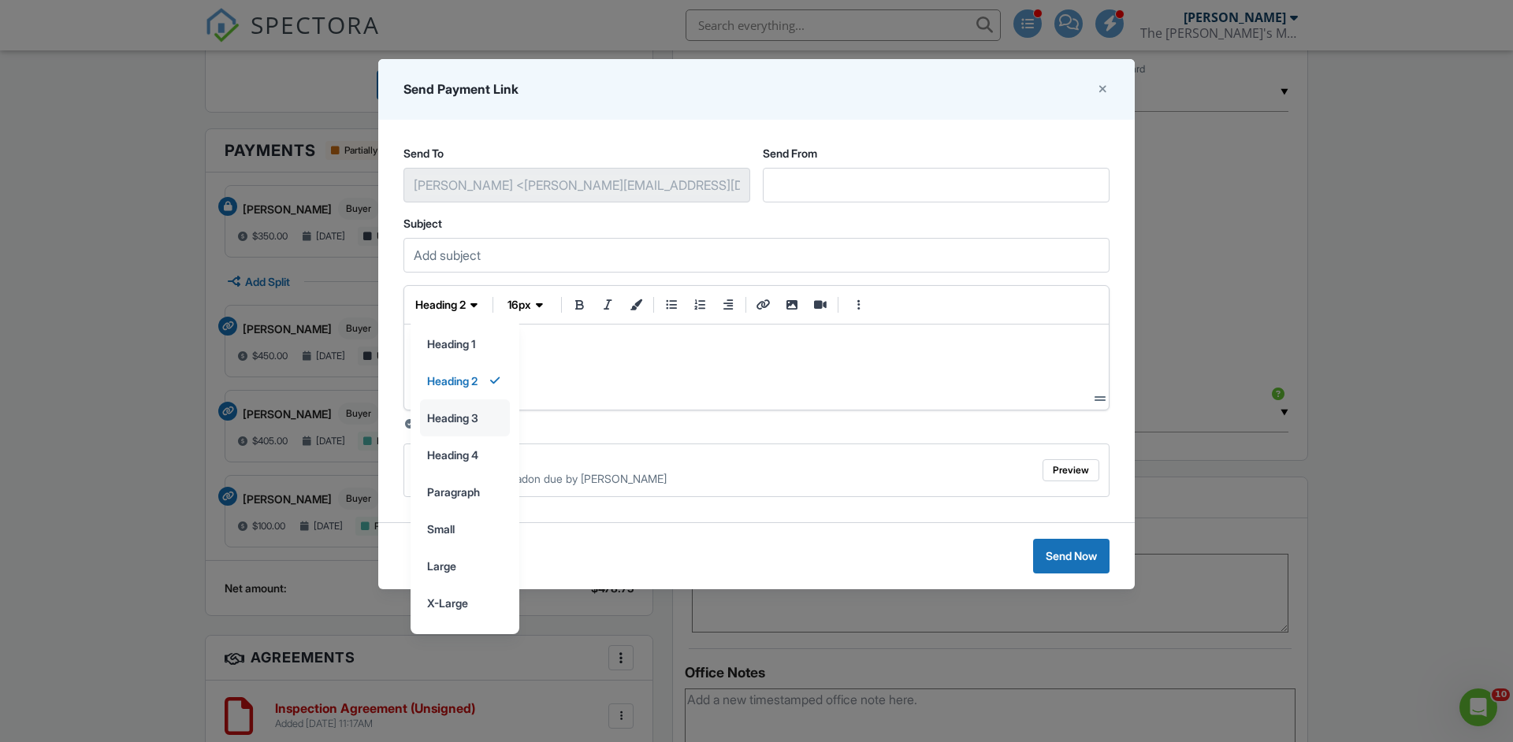
click at [469, 423] on input "heading 3" at bounding box center [465, 417] width 88 height 35
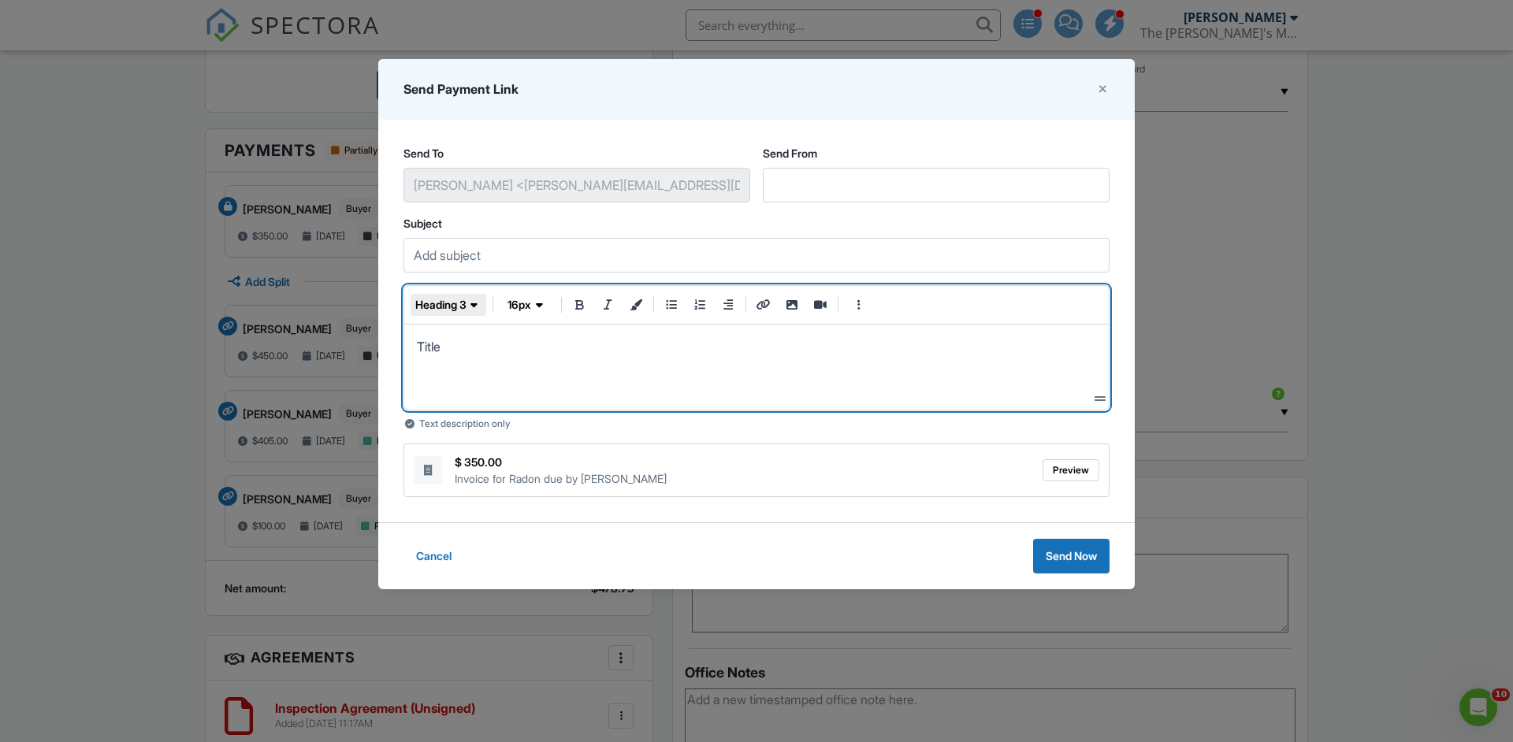
click at [464, 297] on span "heading 3" at bounding box center [440, 305] width 51 height 16
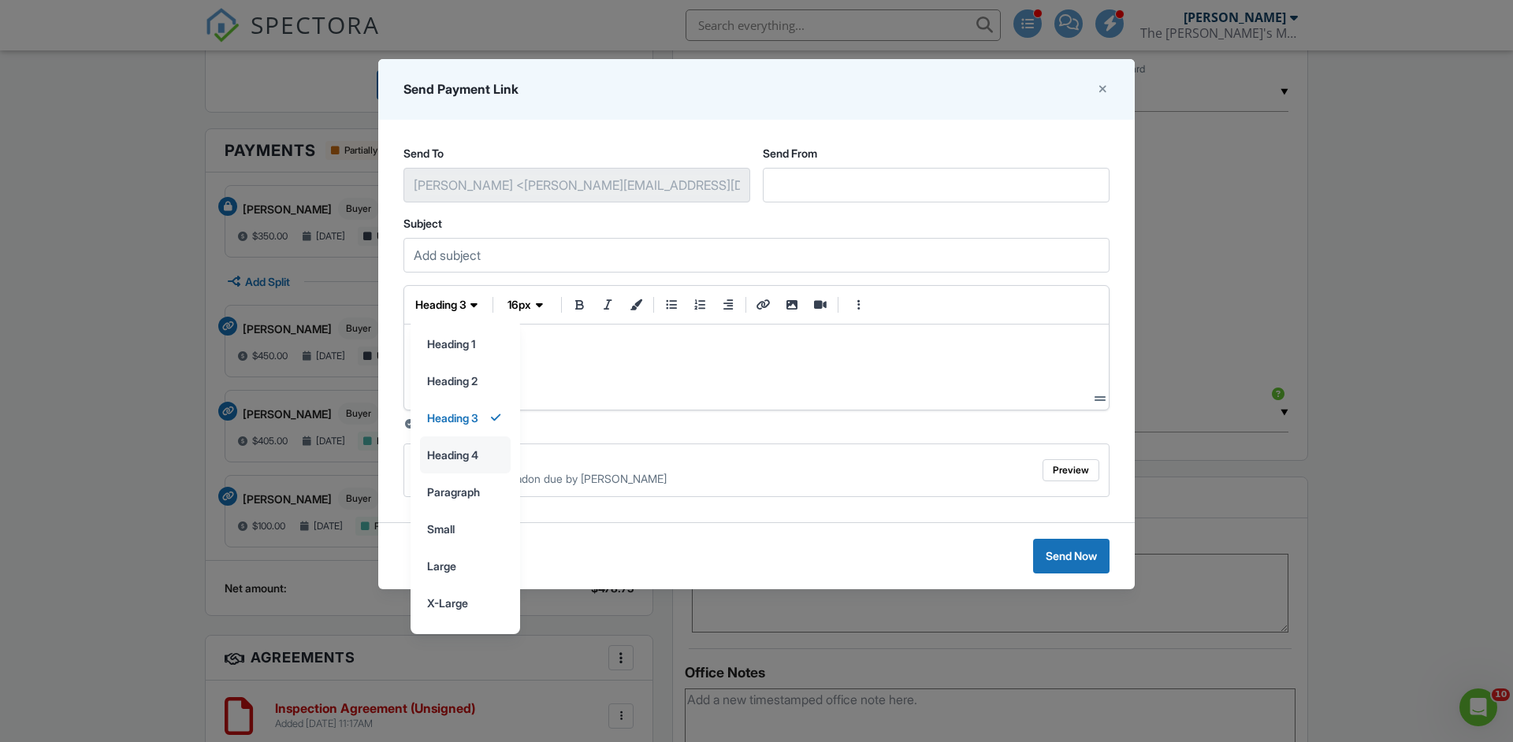
click at [474, 451] on input "heading 4" at bounding box center [465, 454] width 89 height 35
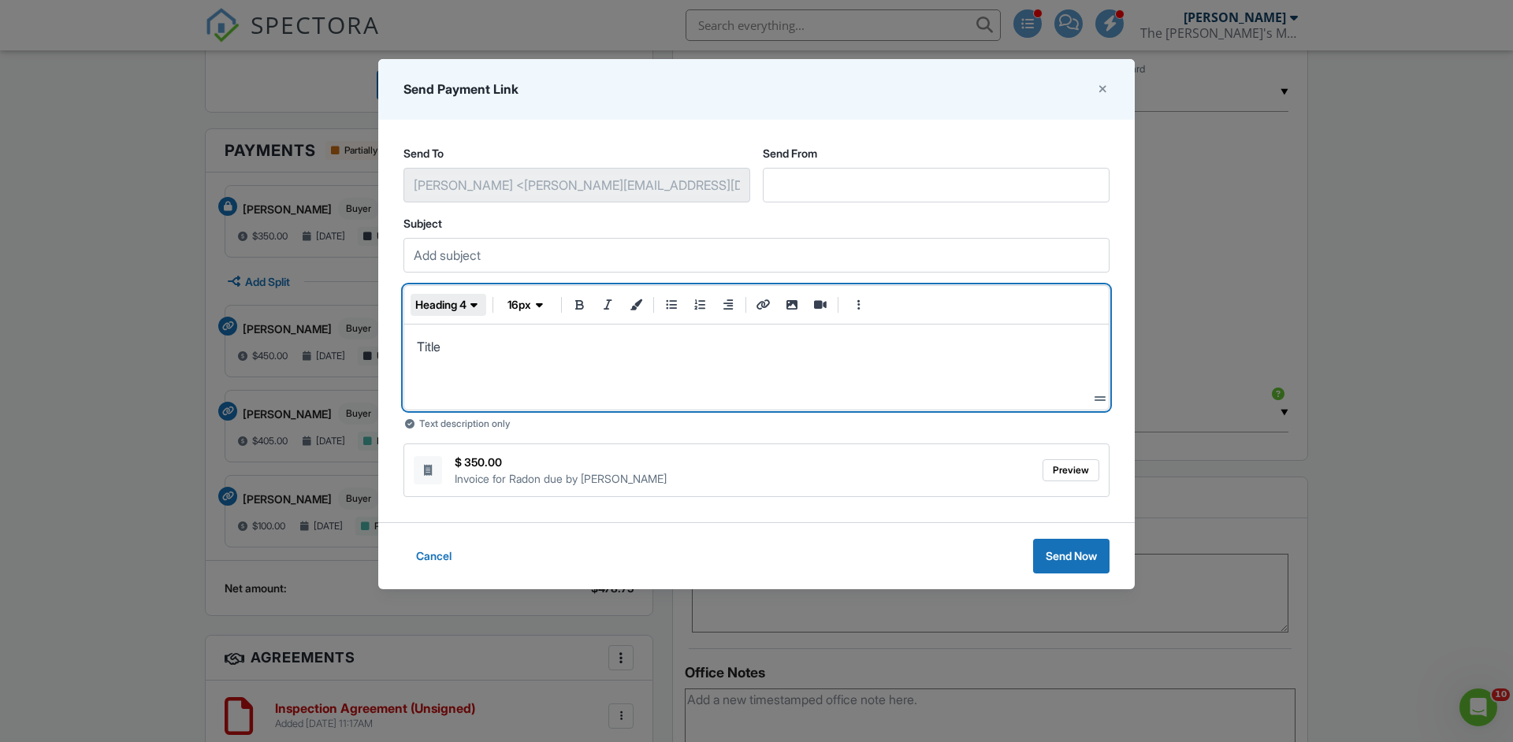
click at [466, 310] on span "heading 4" at bounding box center [440, 305] width 51 height 16
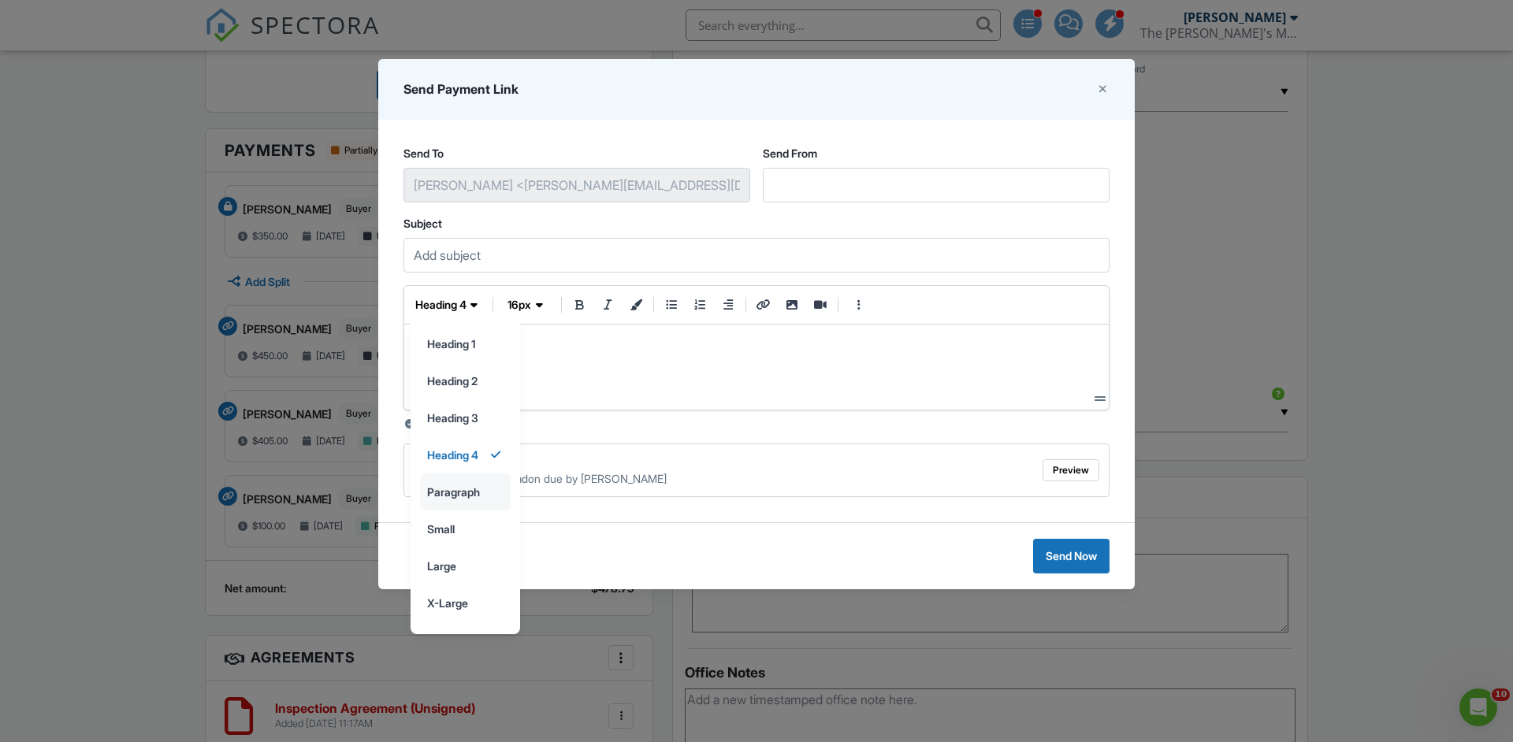
click at [486, 490] on input "paragraph" at bounding box center [465, 491] width 89 height 35
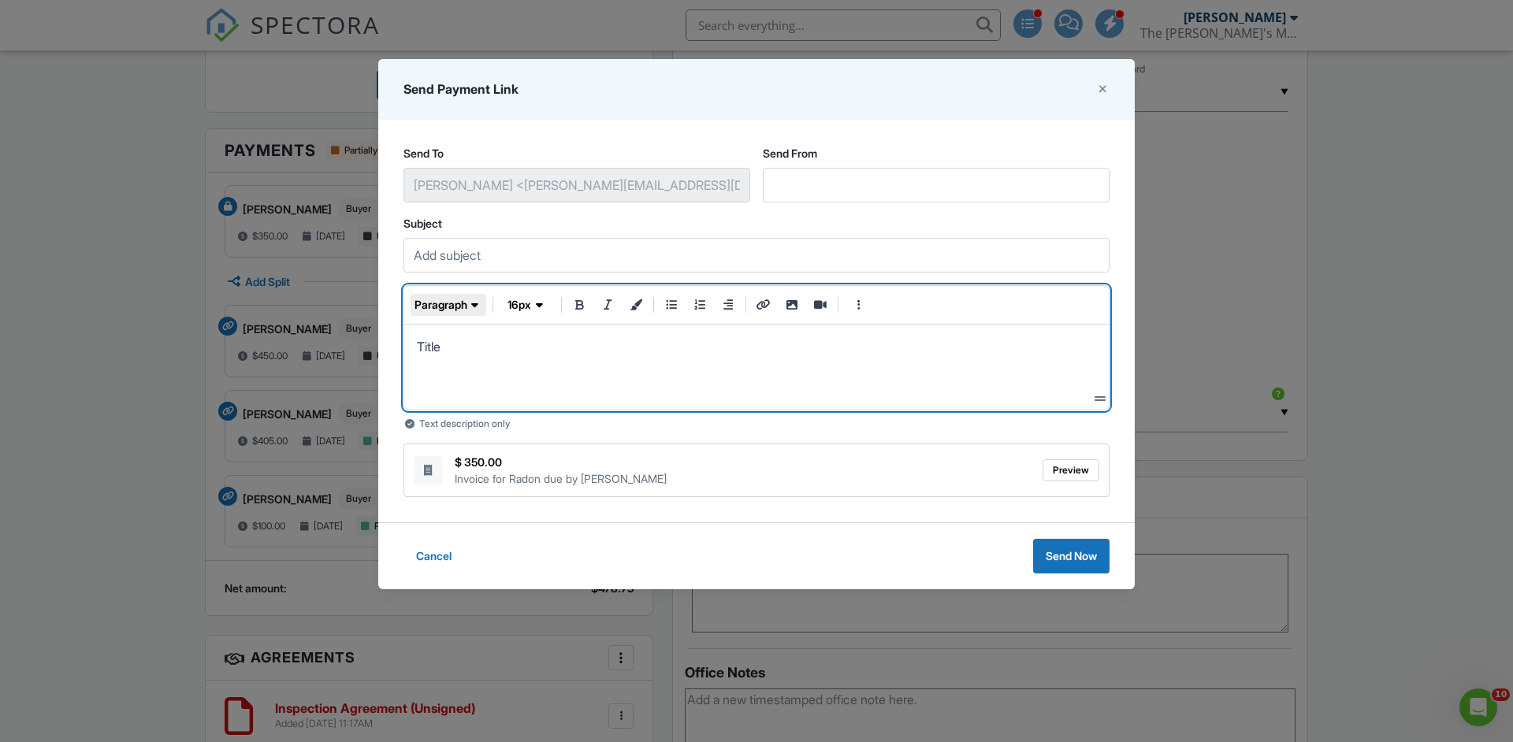
click at [475, 307] on icon "button" at bounding box center [474, 305] width 7 height 16
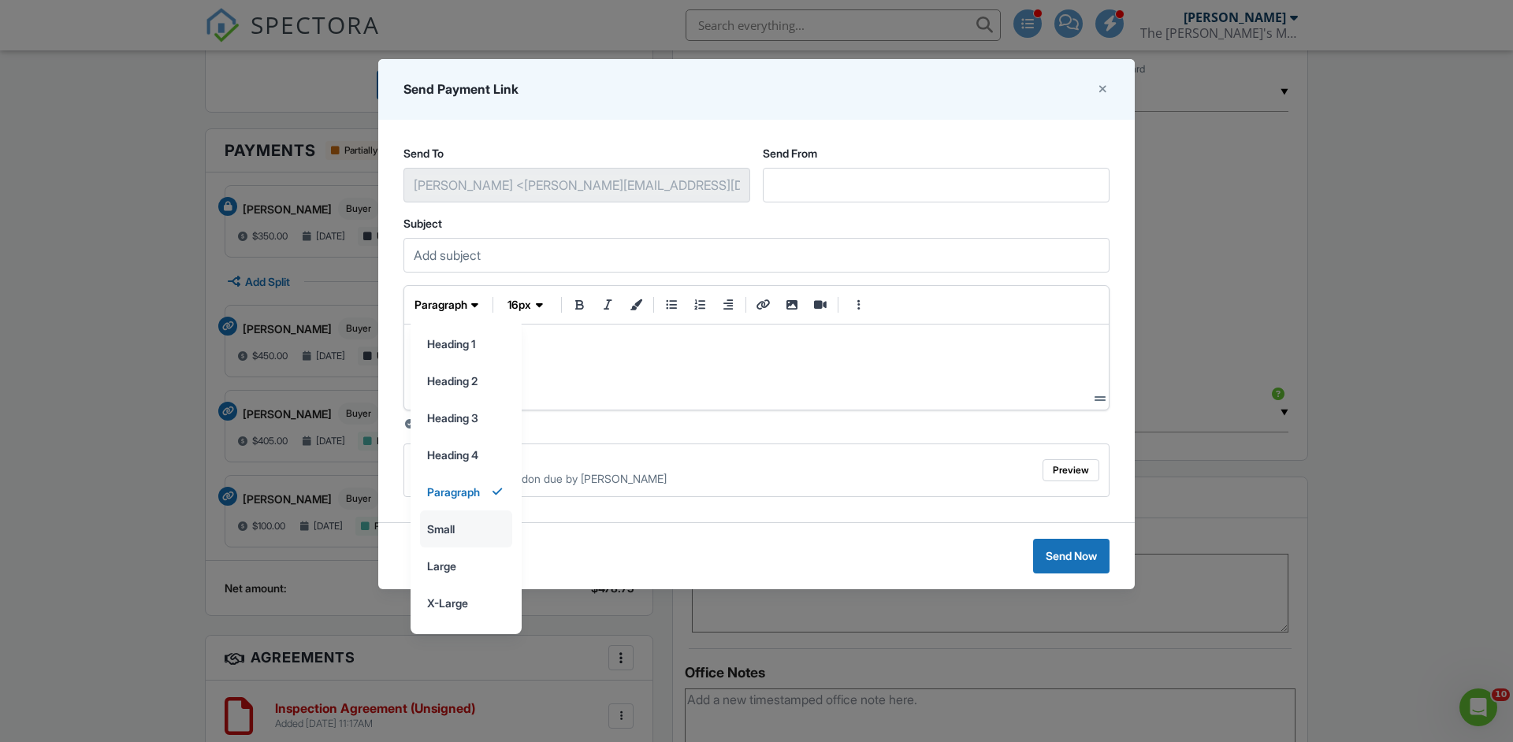
click at [480, 533] on input "small" at bounding box center [466, 528] width 91 height 35
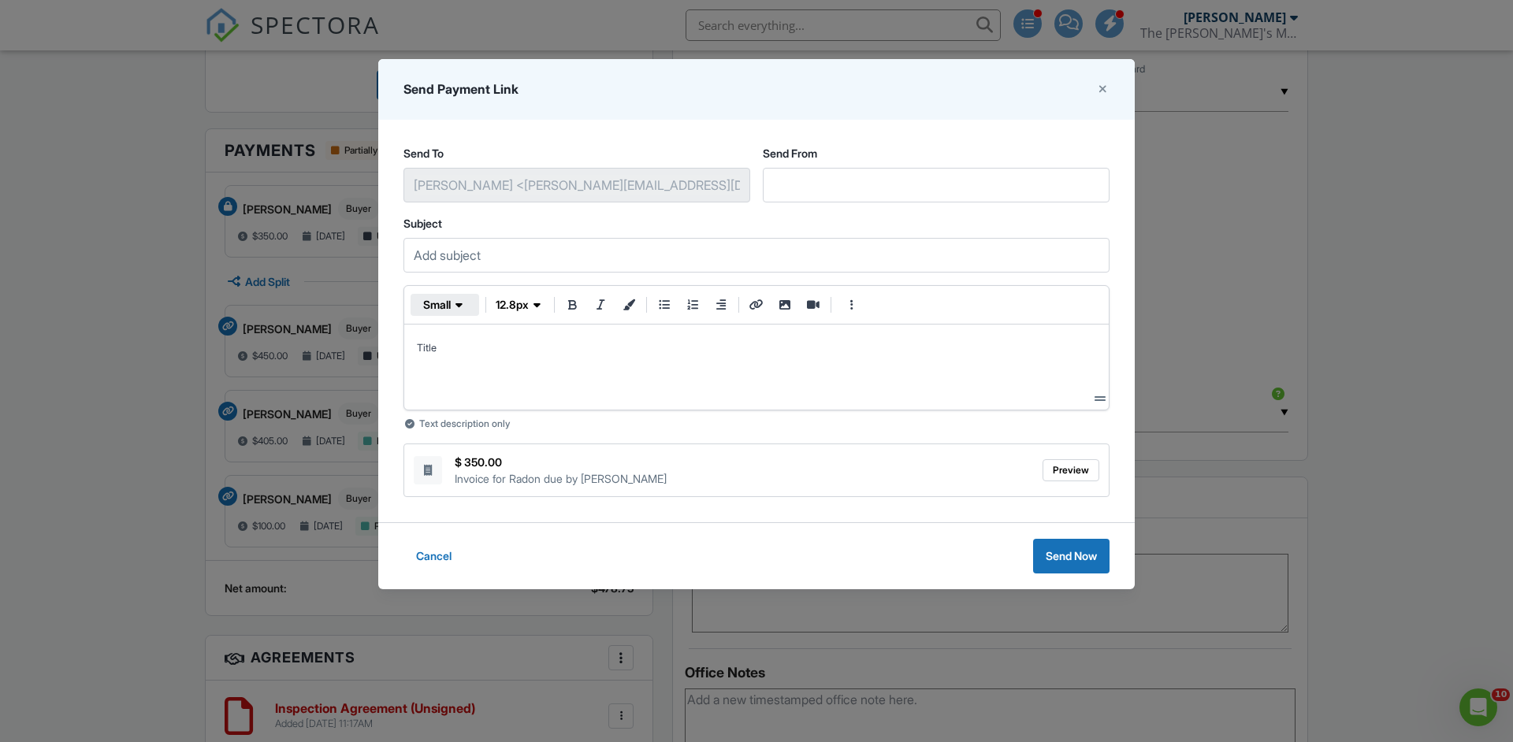
click at [458, 306] on icon "button" at bounding box center [458, 305] width 7 height 16
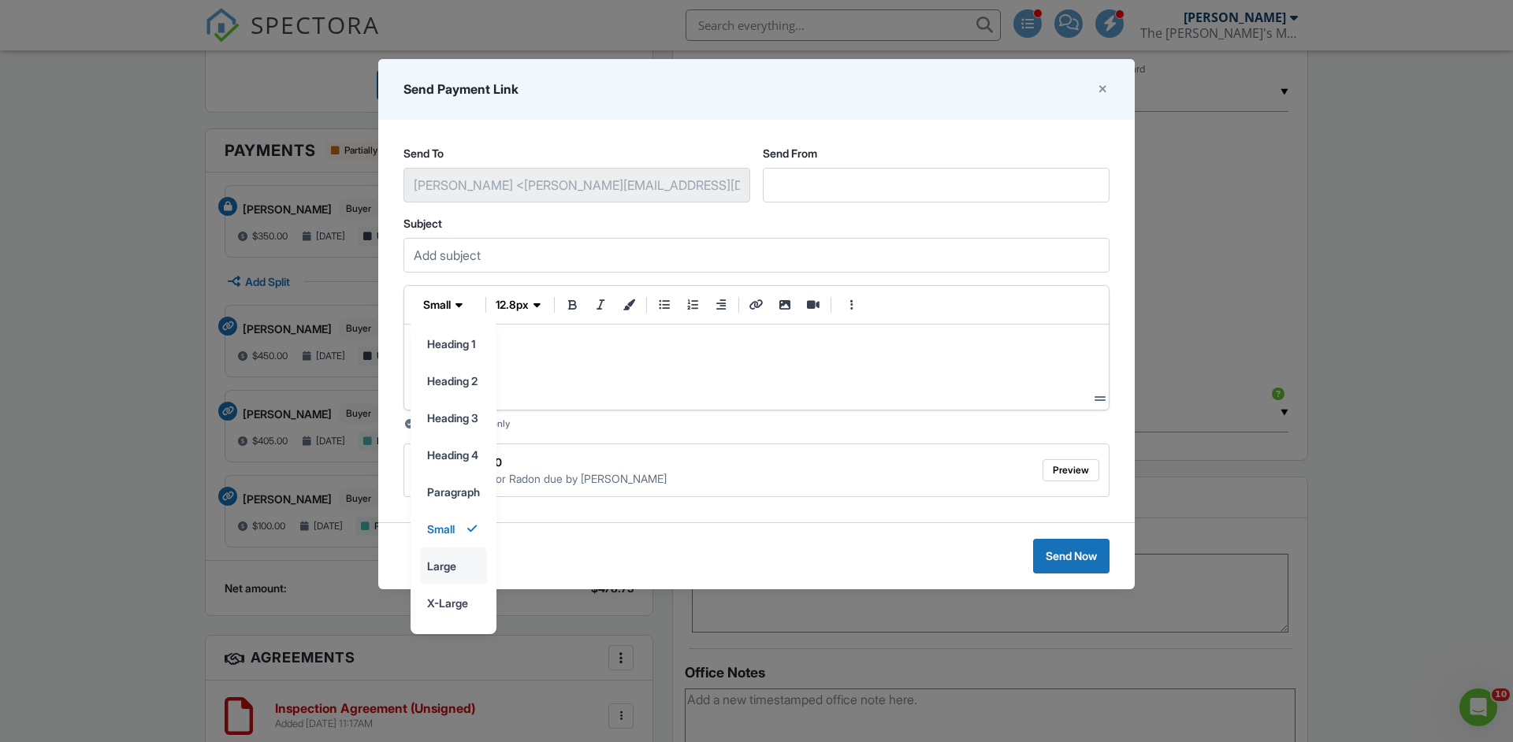
click at [462, 563] on input "large" at bounding box center [453, 565] width 65 height 35
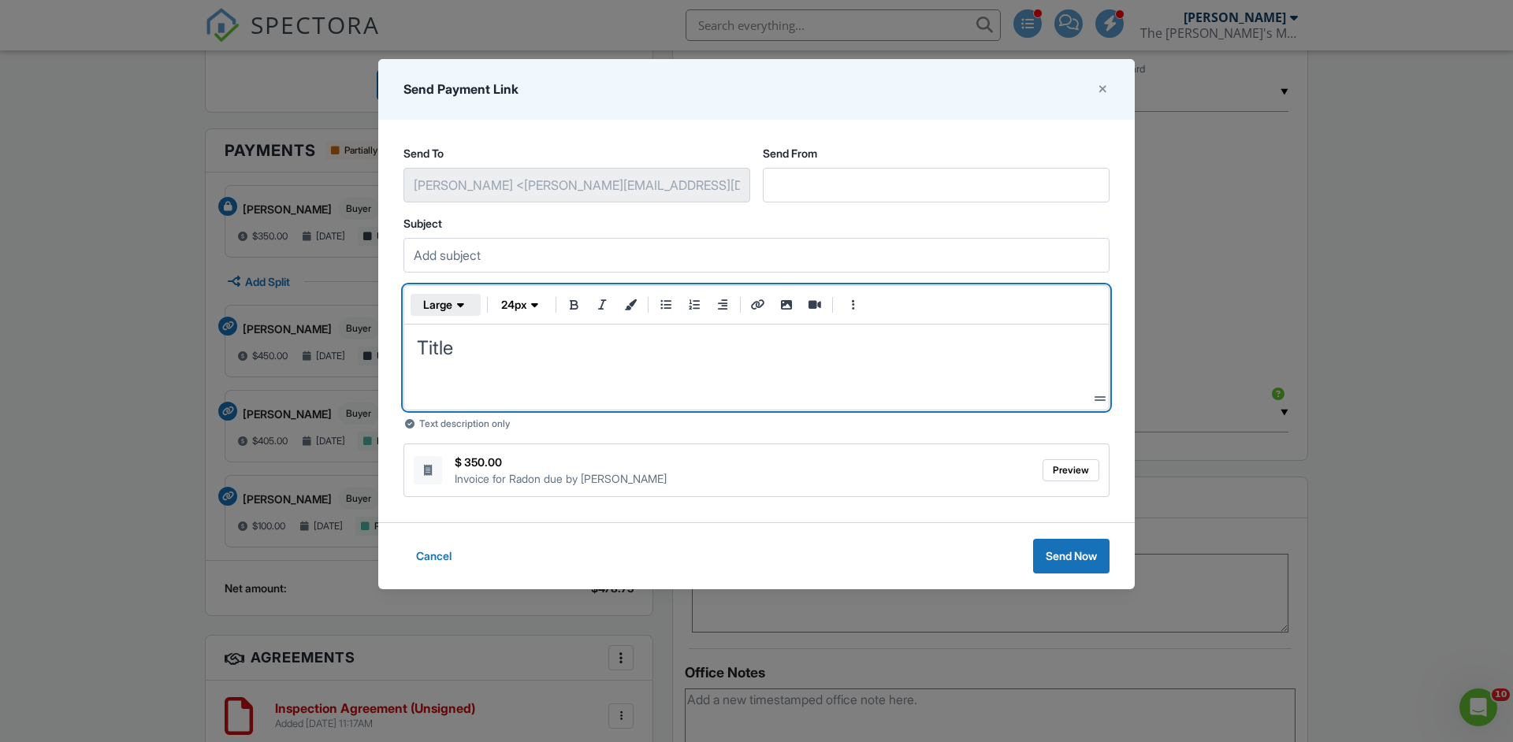
click at [459, 305] on icon "button" at bounding box center [460, 305] width 7 height 16
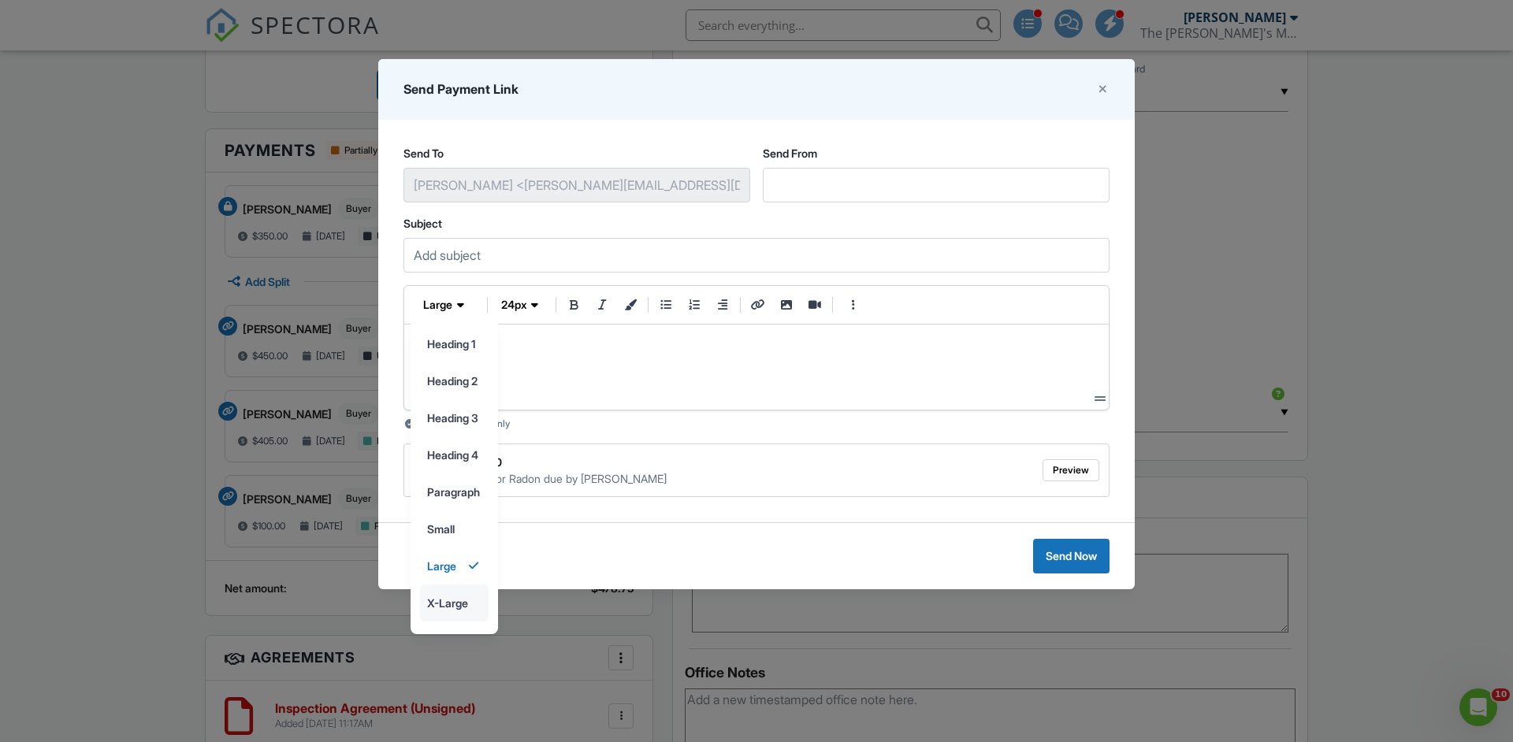
click at [456, 607] on input "x-large" at bounding box center [454, 602] width 67 height 35
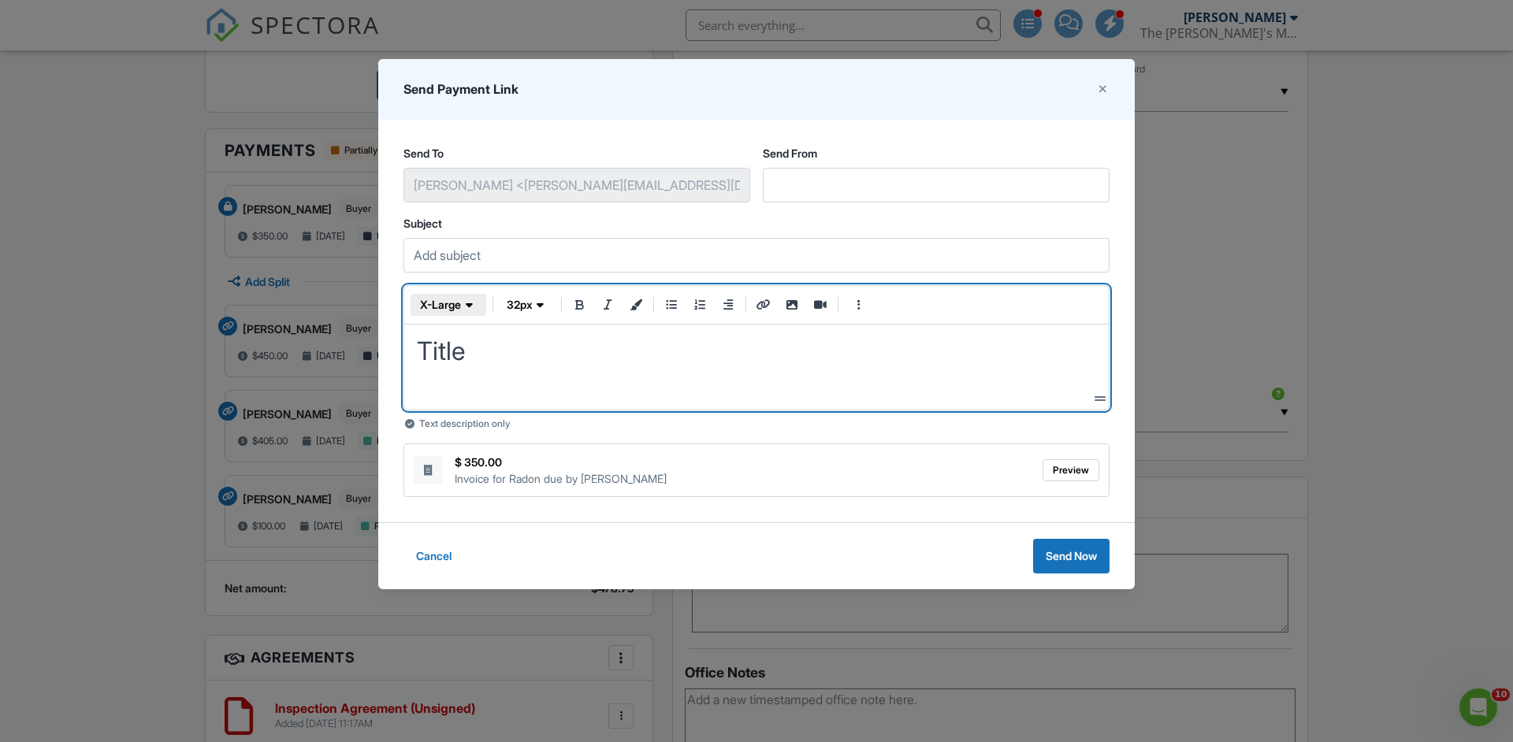
click at [469, 299] on icon "button" at bounding box center [469, 305] width 7 height 16
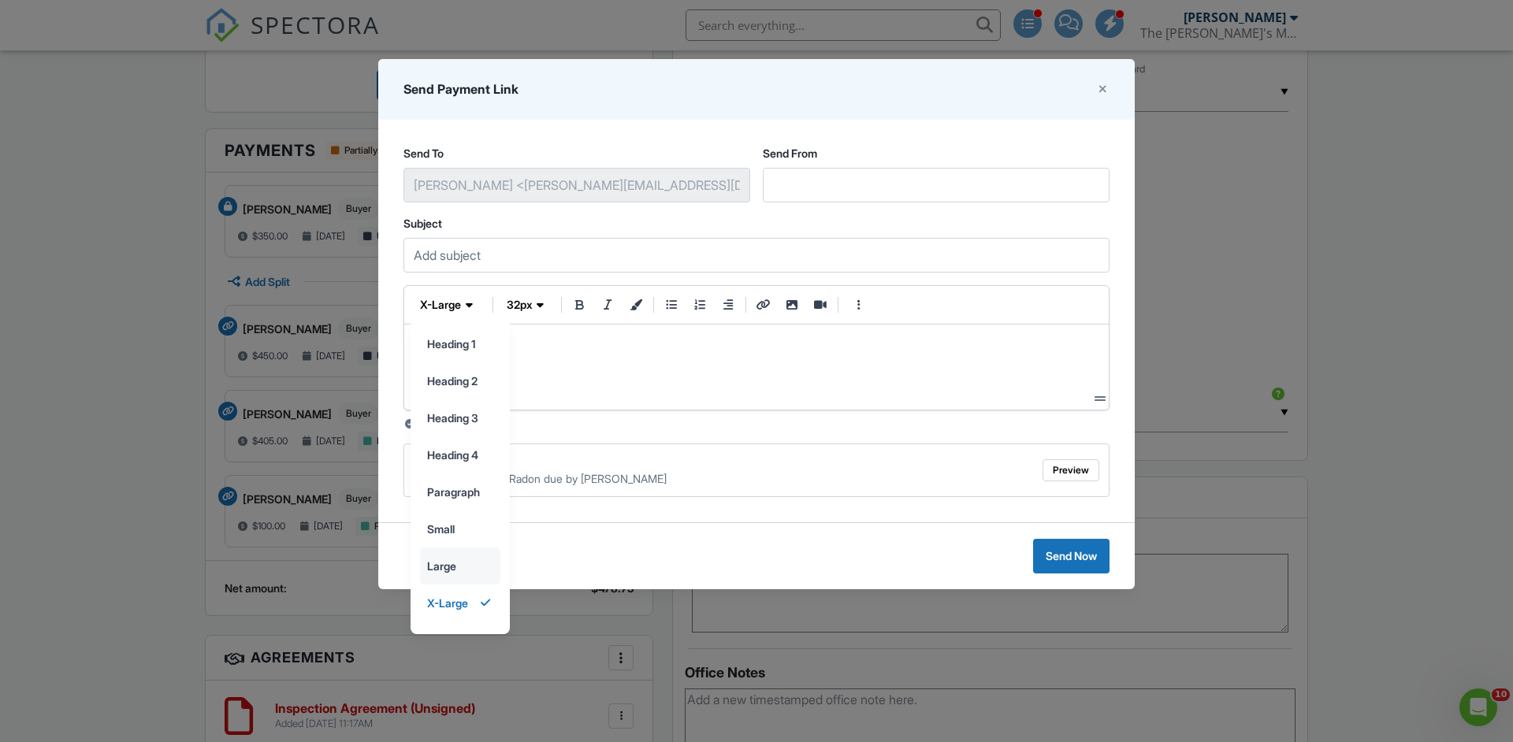
scroll to position [31, 0]
click at [455, 619] on input "monotype" at bounding box center [460, 609] width 79 height 35
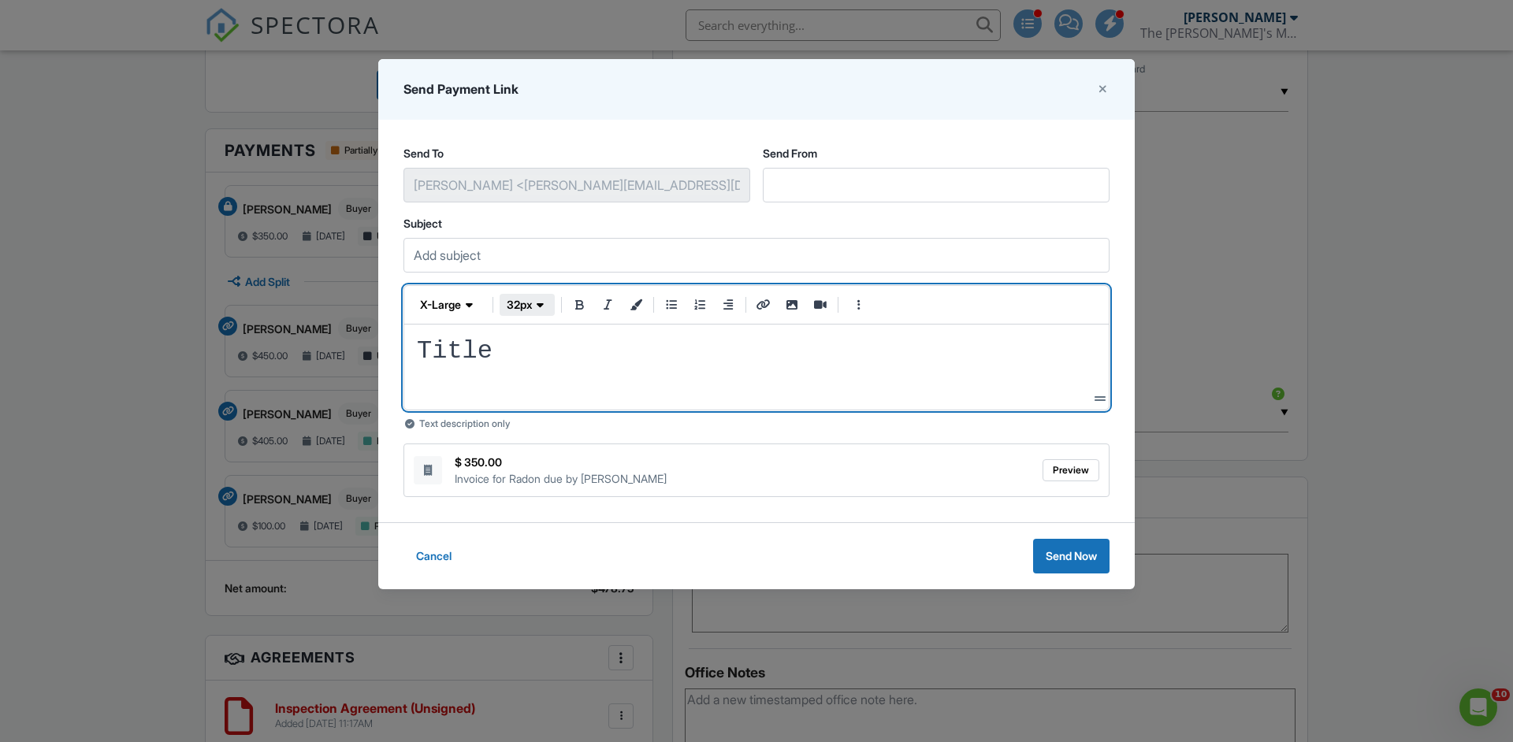
click at [537, 305] on span "button" at bounding box center [541, 305] width 16 height 16
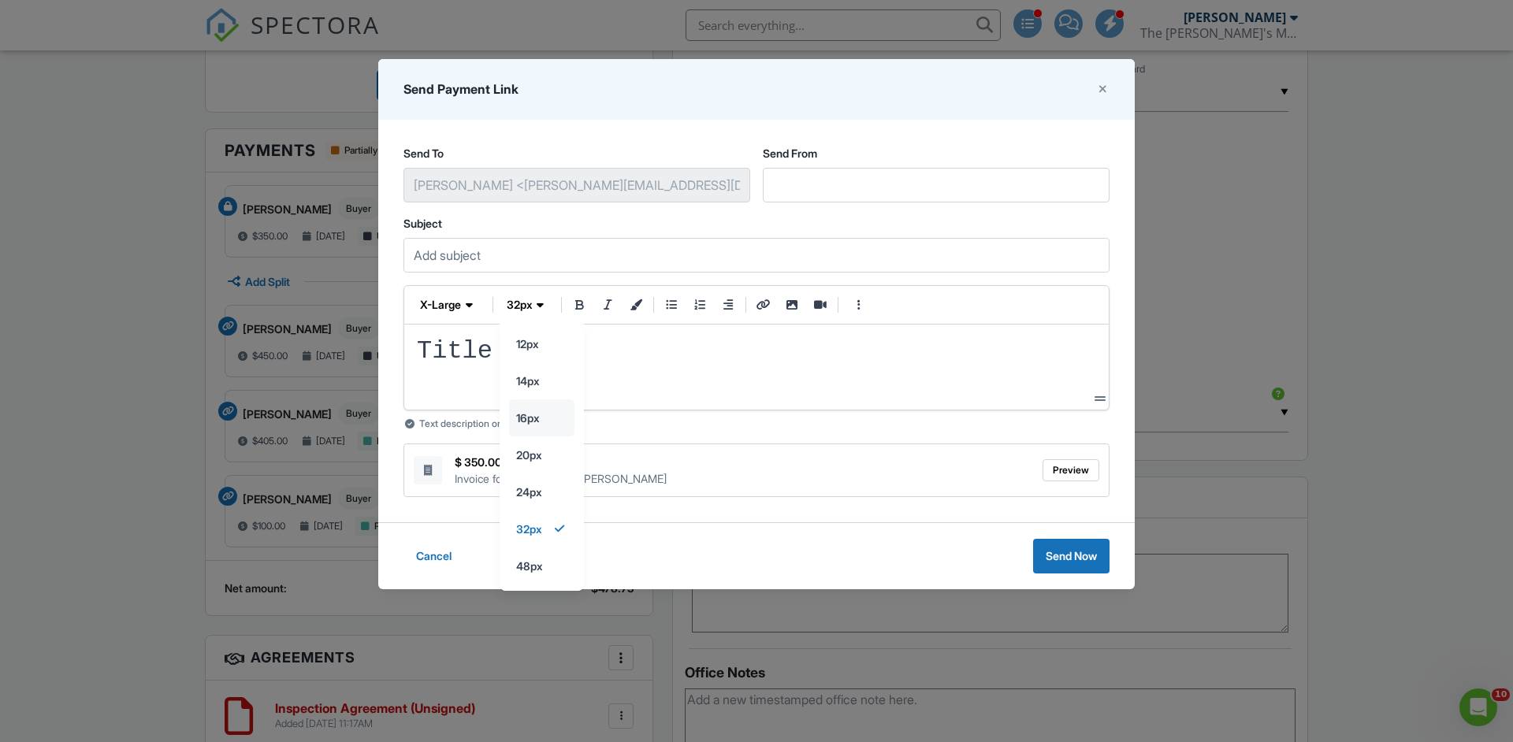
click at [549, 362] on input "16px" at bounding box center [542, 343] width 64 height 35
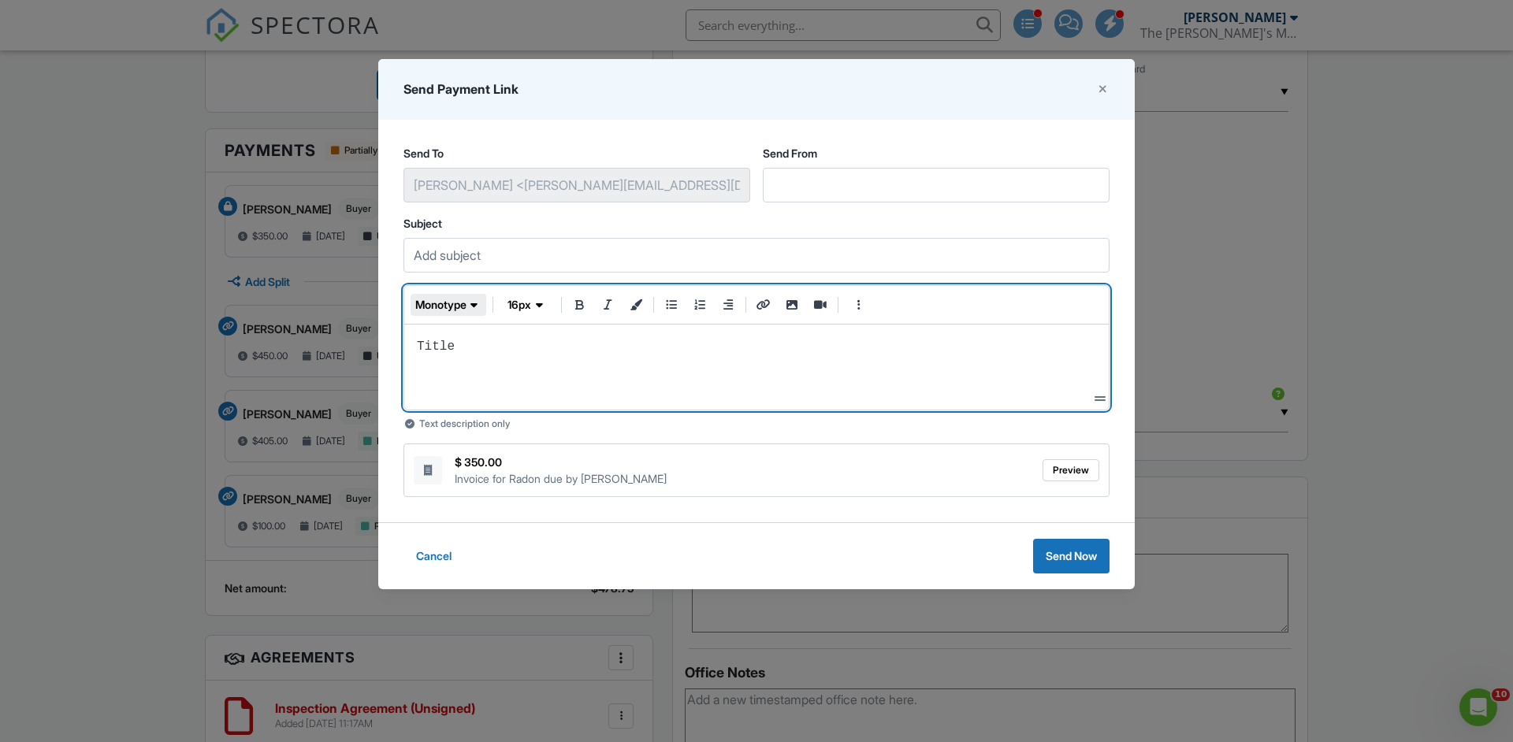
click at [459, 303] on span "monotype" at bounding box center [440, 305] width 51 height 16
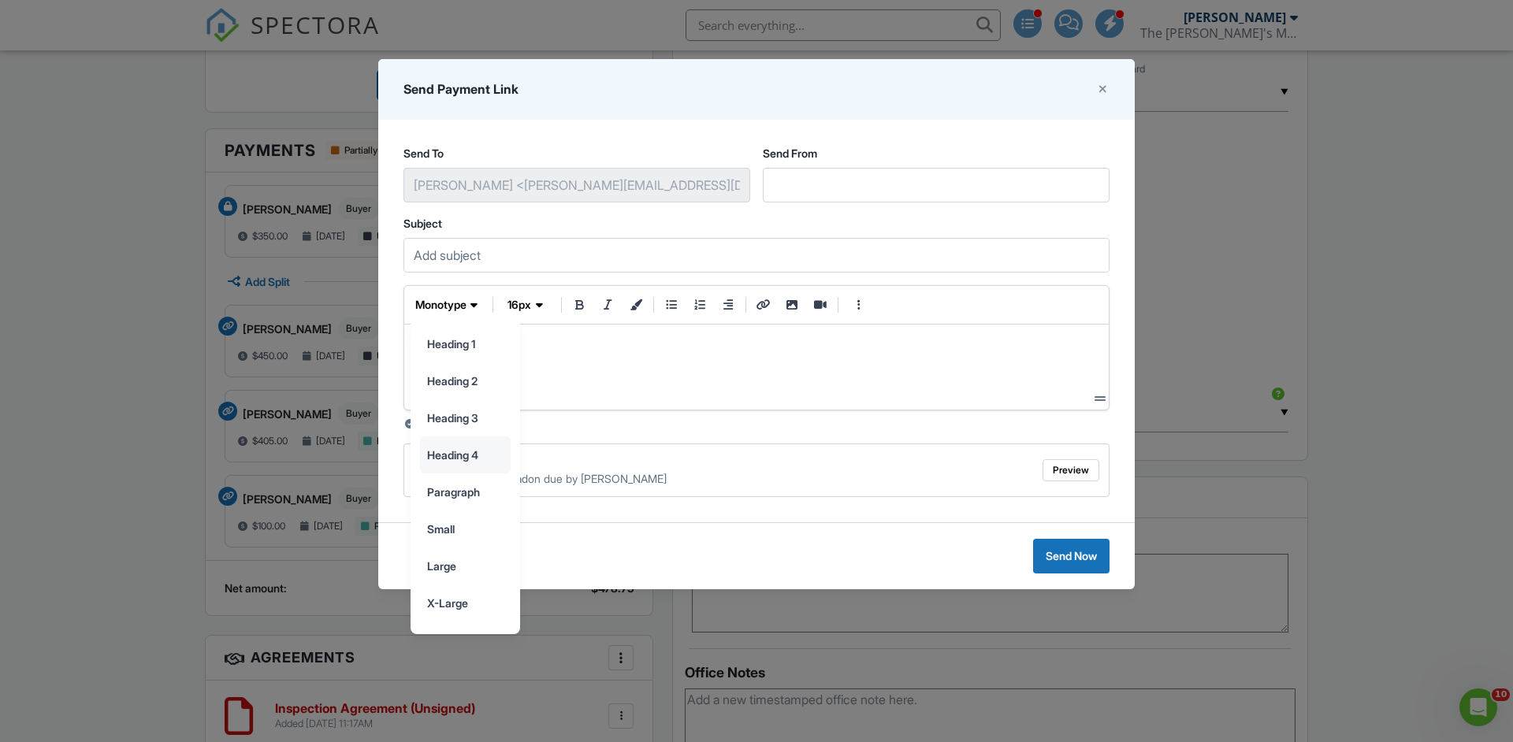
click at [467, 462] on input "heading 4" at bounding box center [465, 454] width 89 height 35
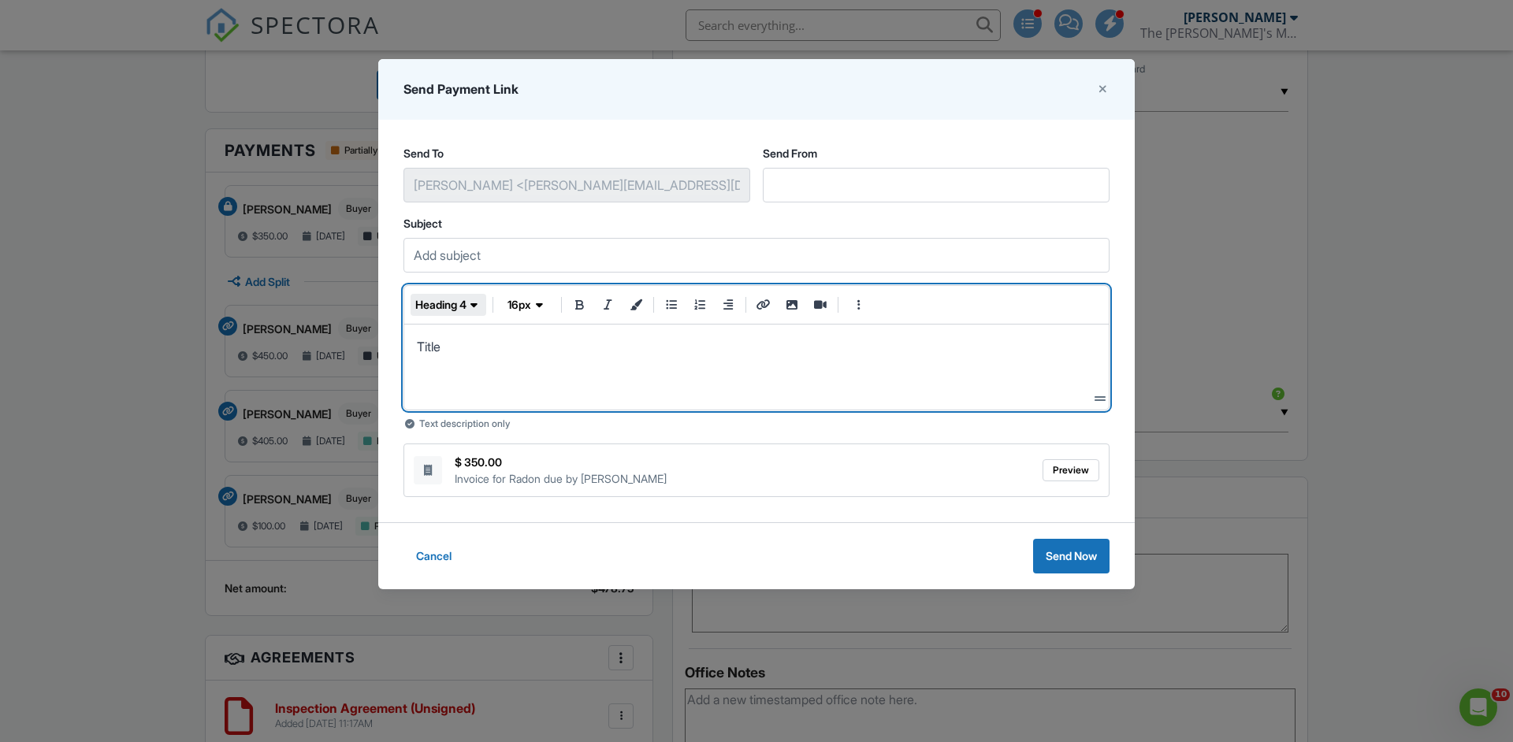
click at [455, 306] on span "heading 4" at bounding box center [440, 305] width 51 height 16
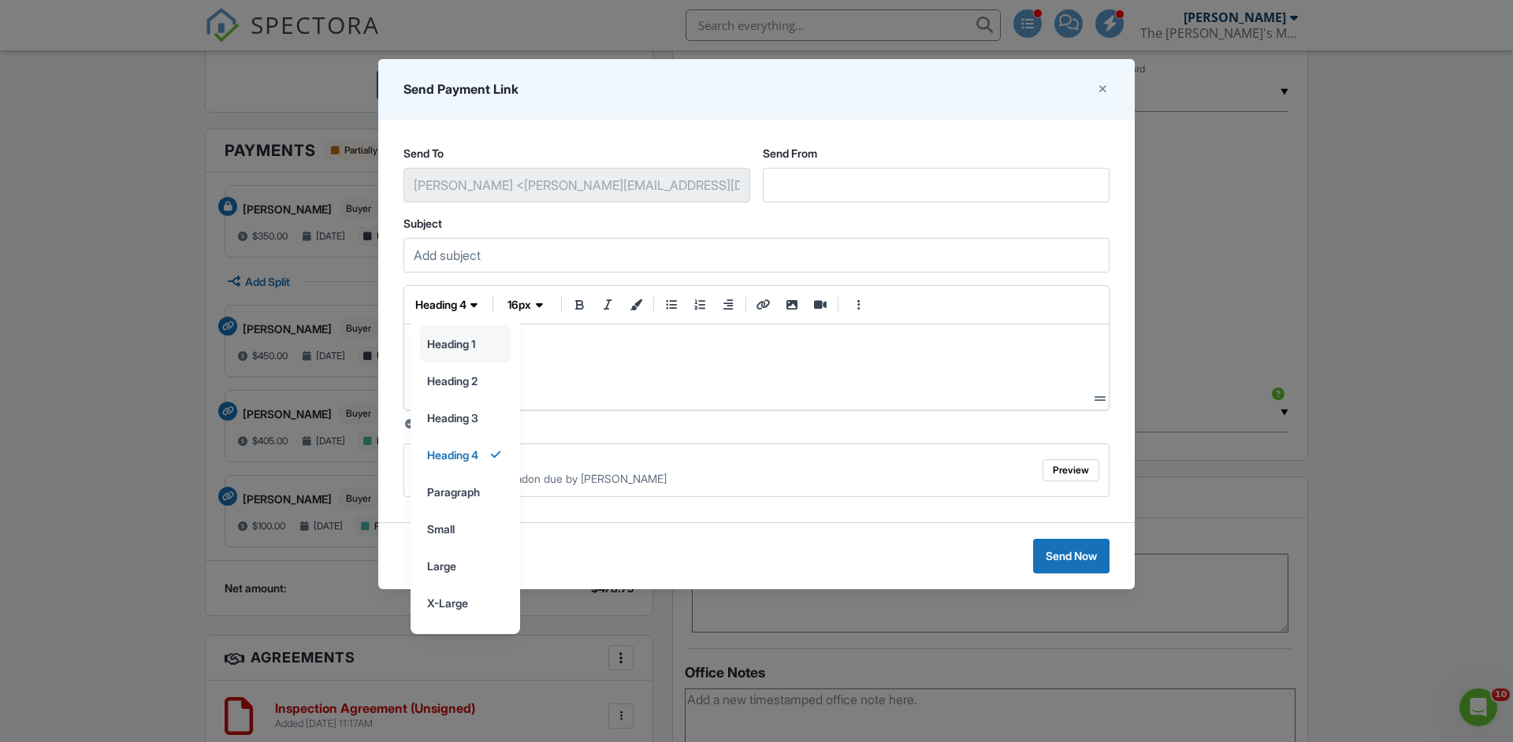
click at [462, 347] on input "heading 1" at bounding box center [465, 343] width 89 height 35
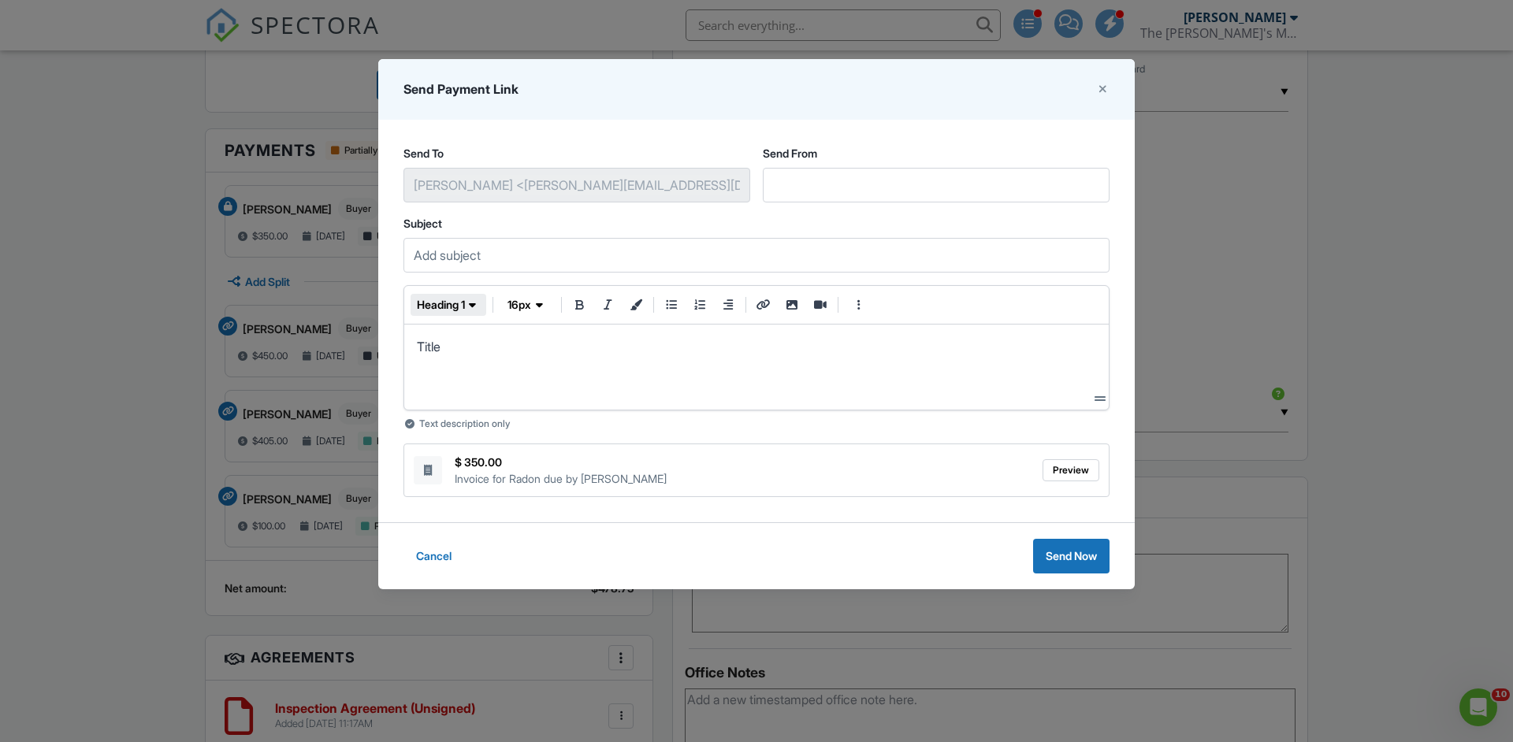
click at [462, 307] on span "heading 1" at bounding box center [441, 305] width 48 height 16
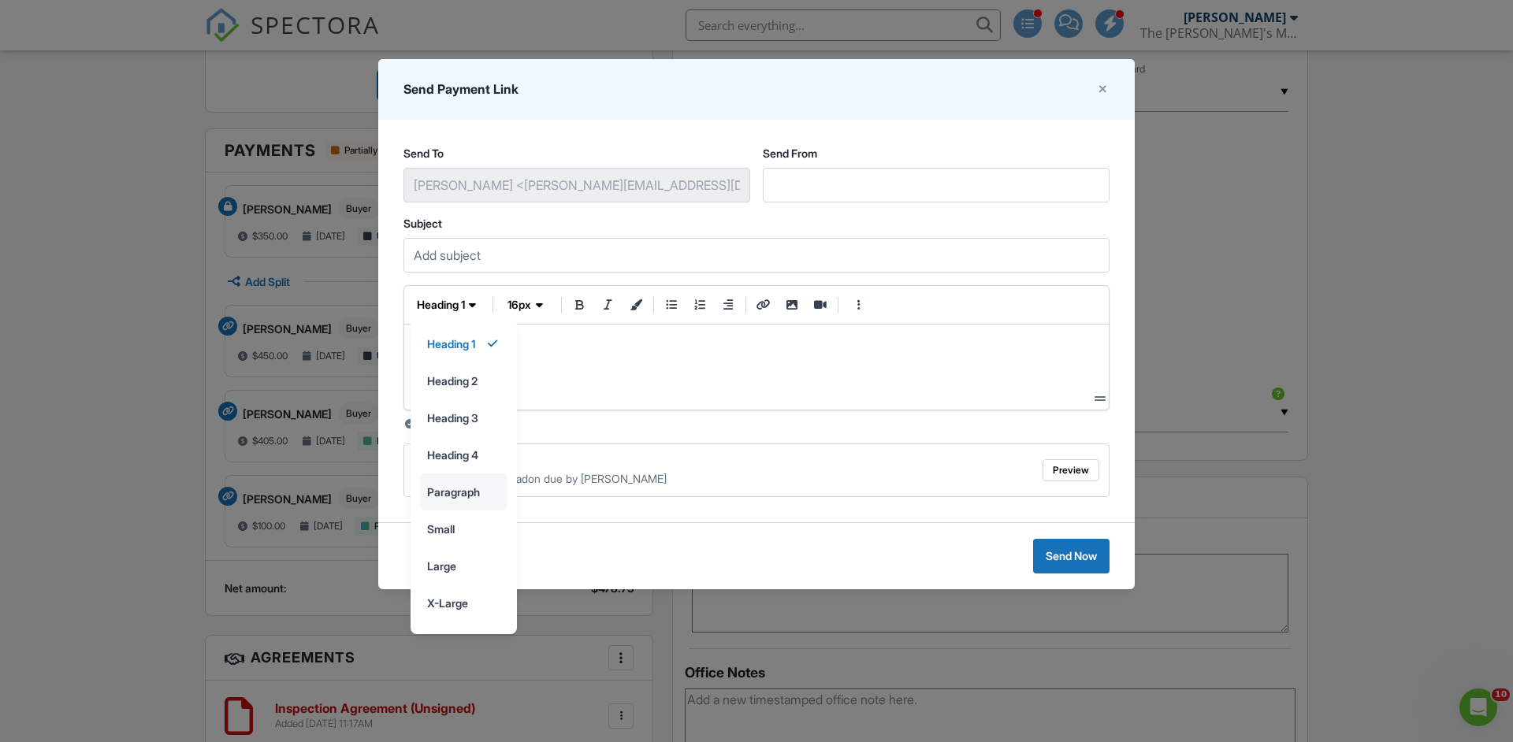
click at [473, 493] on input "paragraph" at bounding box center [464, 491] width 86 height 35
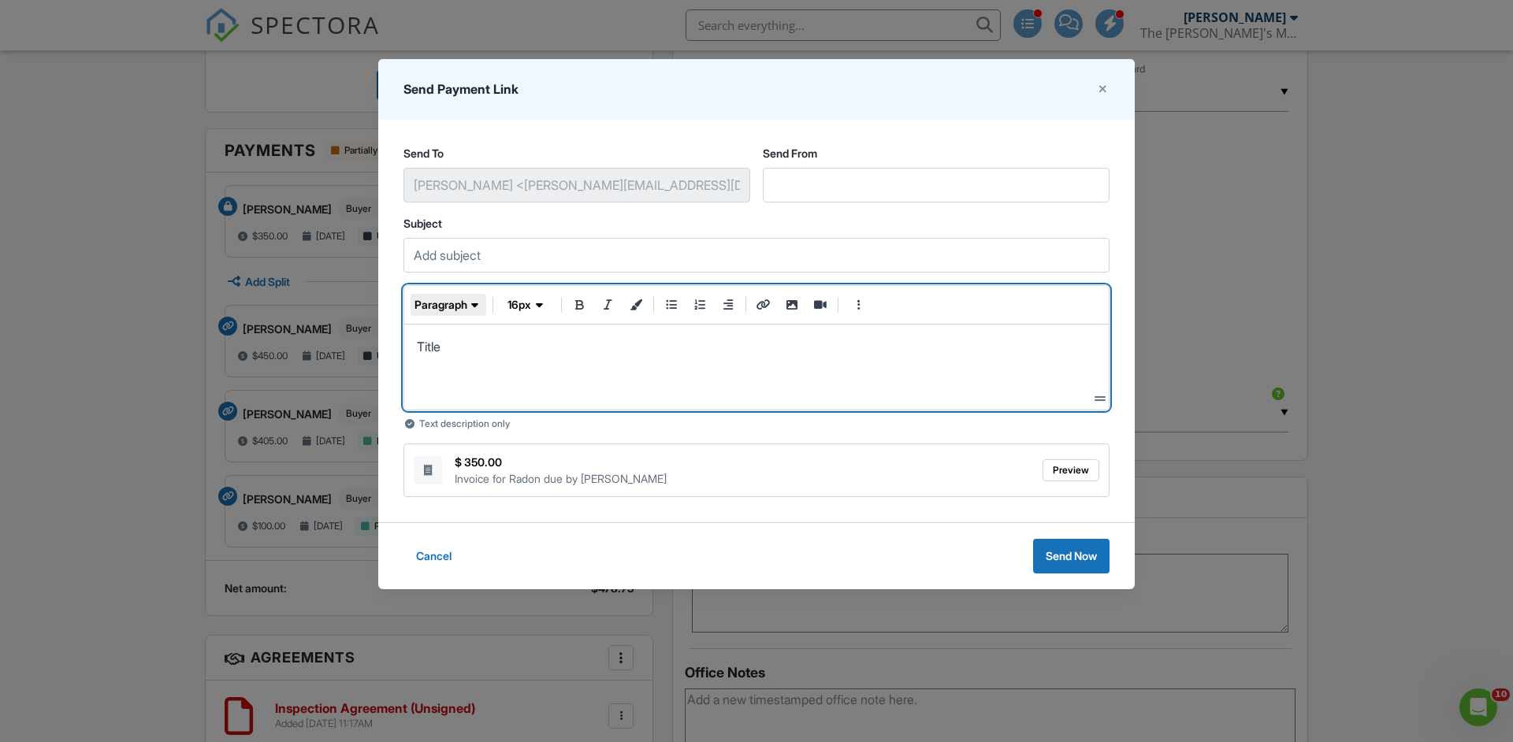
click at [468, 306] on span "button" at bounding box center [475, 305] width 16 height 16
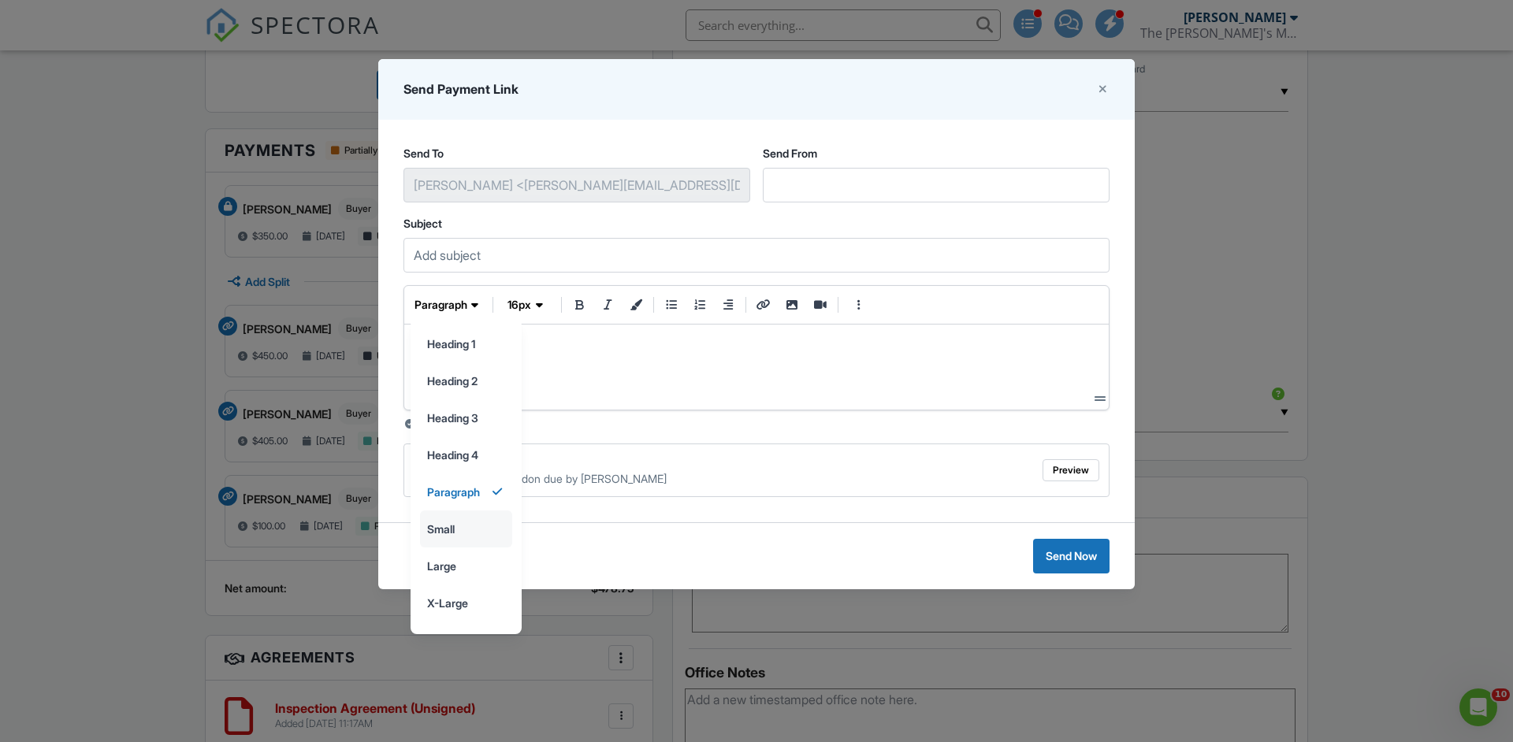
click at [473, 532] on input "small" at bounding box center [466, 528] width 91 height 35
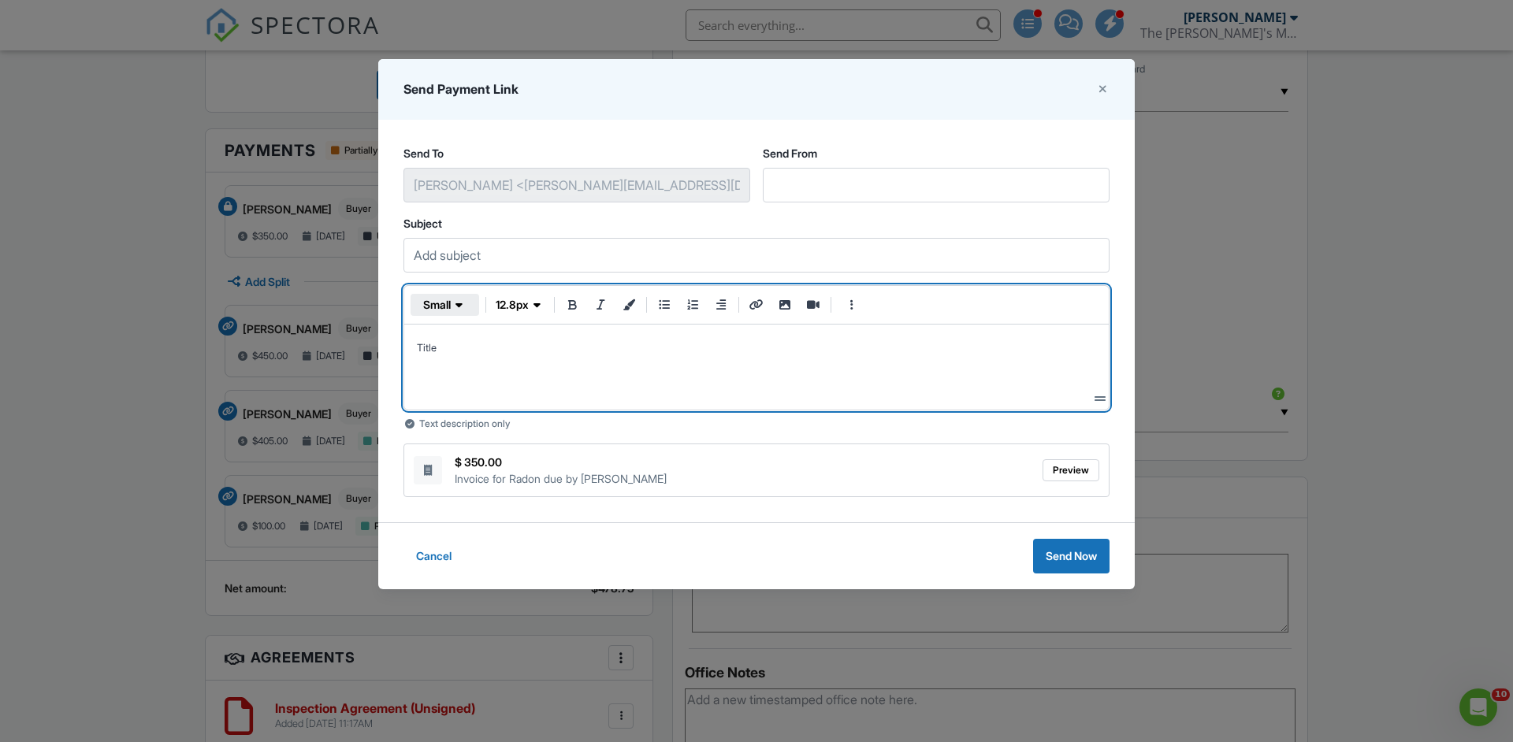
click at [459, 307] on icon "button" at bounding box center [458, 305] width 7 height 16
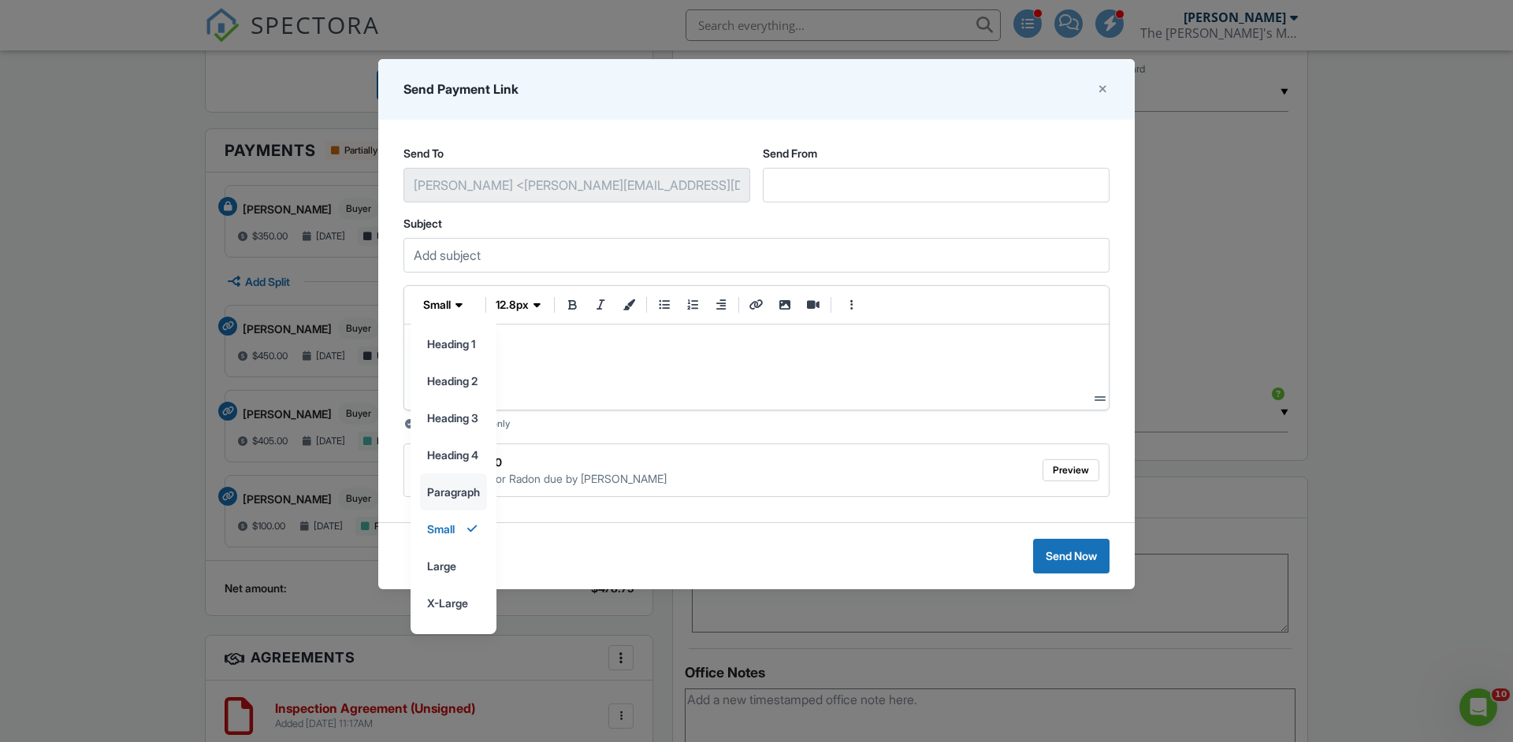
click at [451, 499] on input "paragraph" at bounding box center [453, 491] width 65 height 35
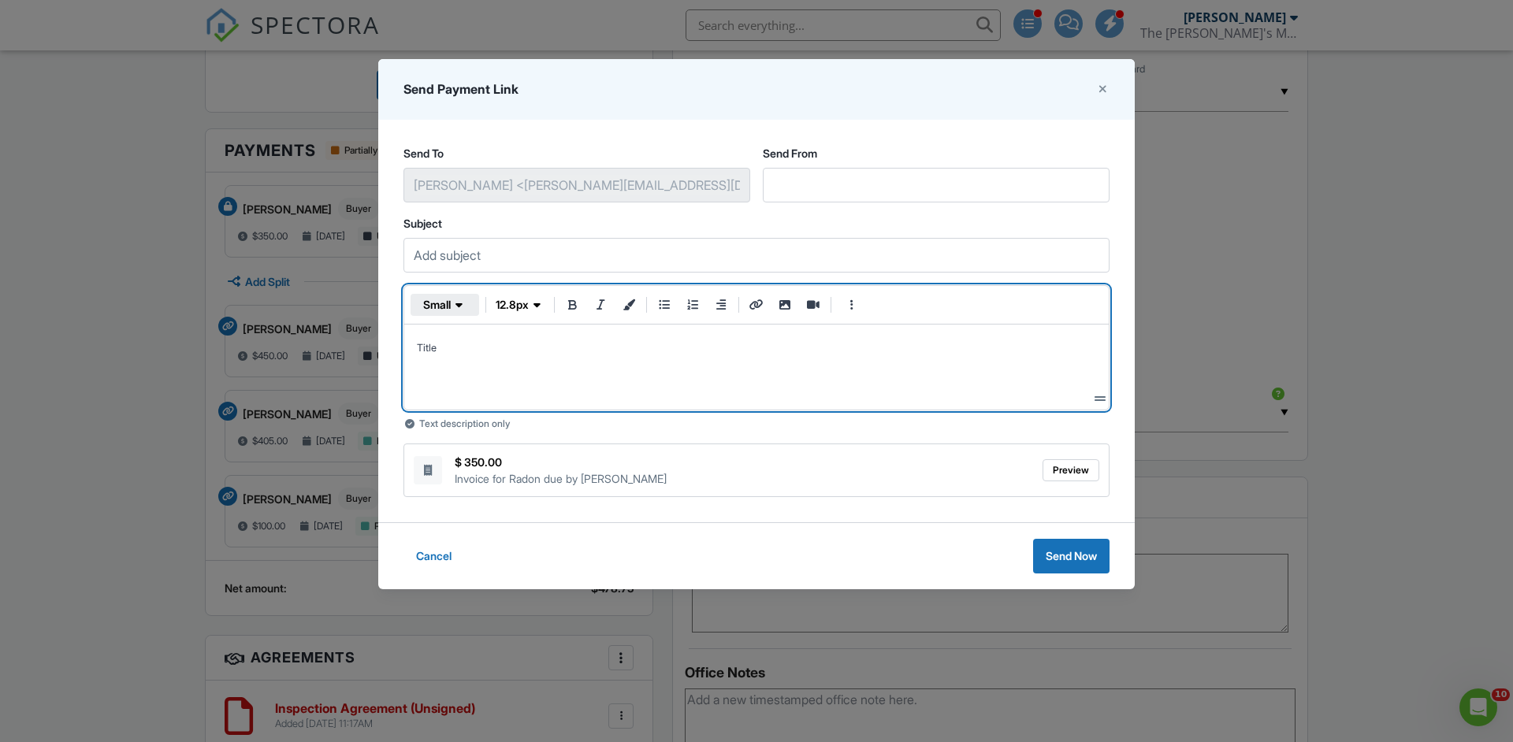
click at [459, 303] on icon "button" at bounding box center [458, 305] width 7 height 16
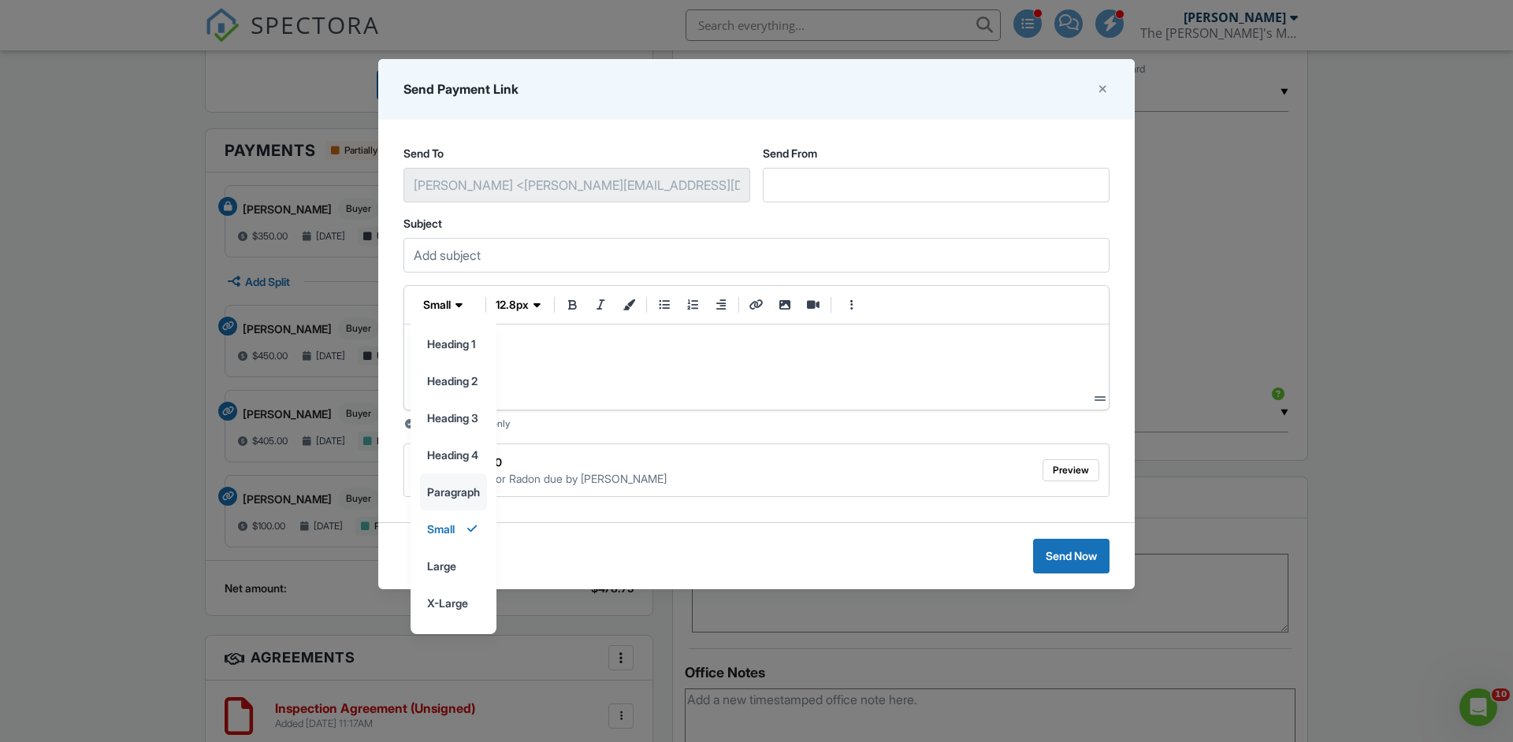
click at [449, 492] on input "paragraph" at bounding box center [453, 491] width 65 height 35
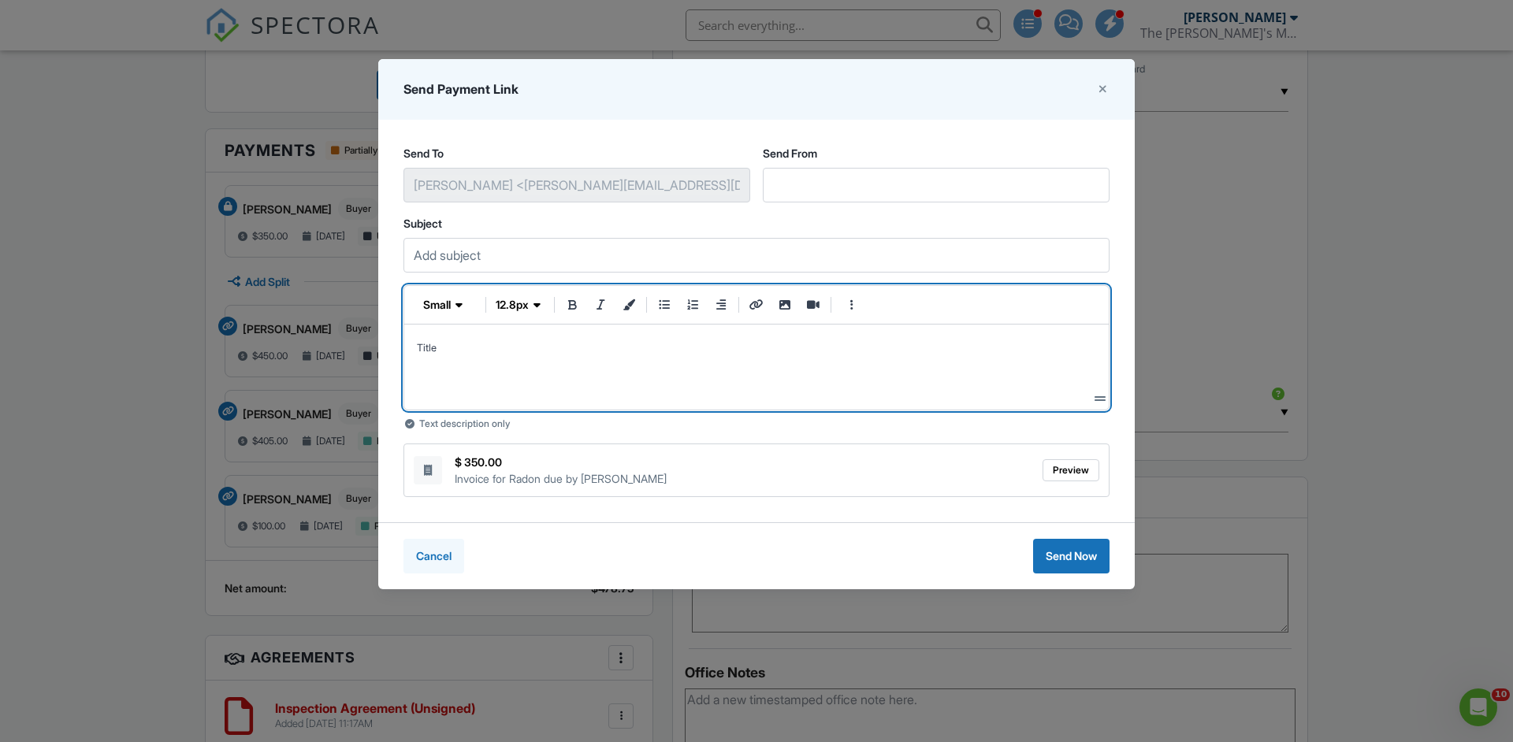
click at [436, 555] on span "Cancel" at bounding box center [433, 556] width 35 height 16
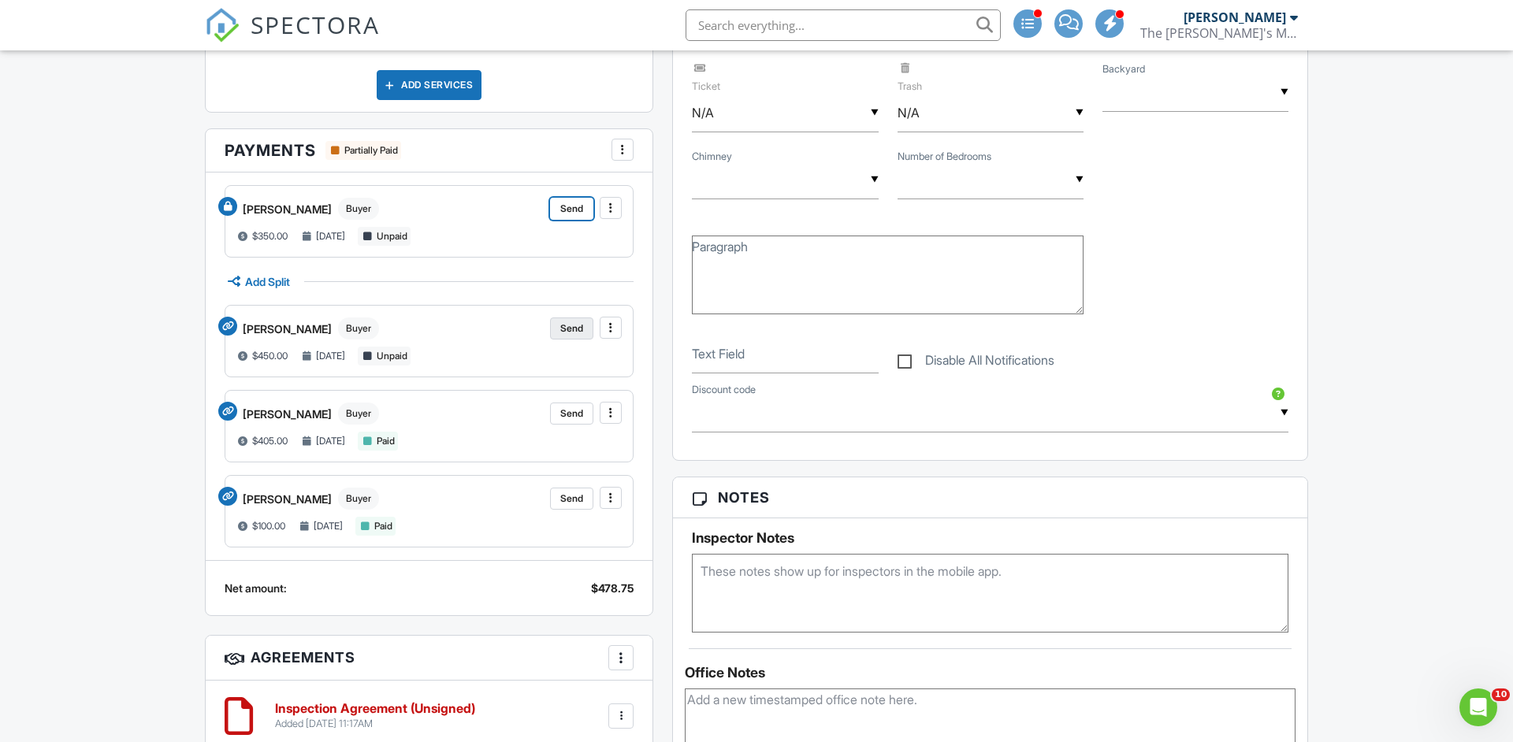
click at [576, 325] on span "Send" at bounding box center [571, 329] width 23 height 16
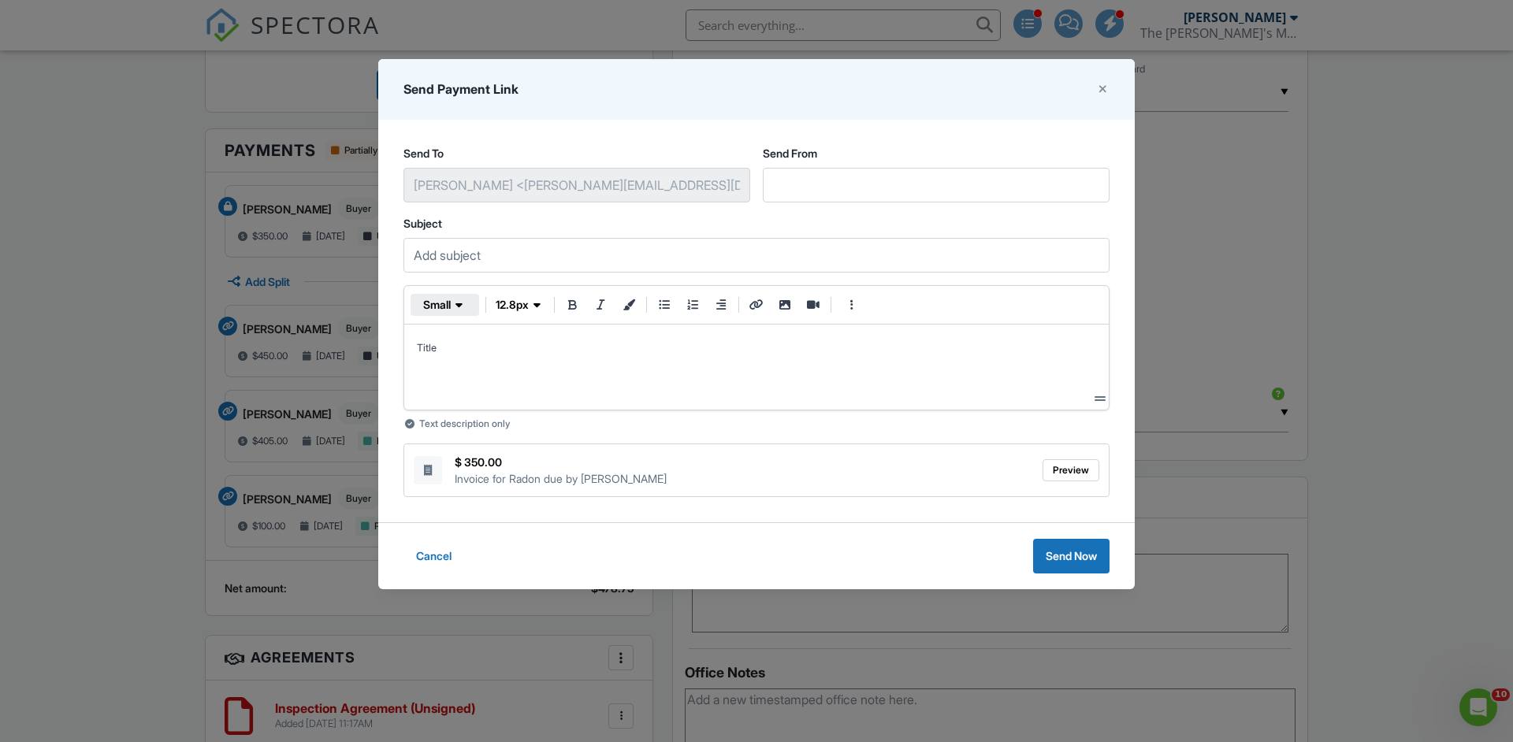
click at [464, 312] on span "button" at bounding box center [459, 305] width 16 height 16
click at [679, 376] on div "Title" at bounding box center [756, 367] width 679 height 60
